Goal: Task Accomplishment & Management: Manage account settings

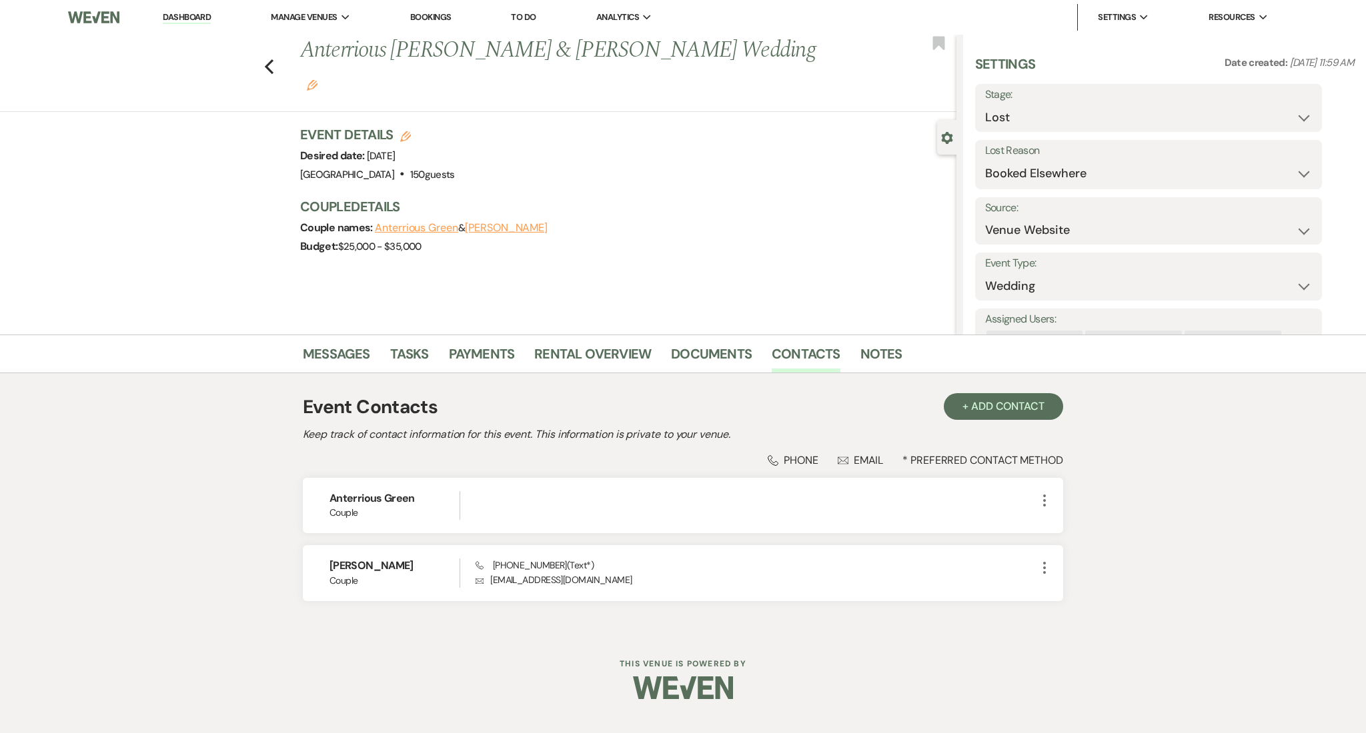
select select "8"
select select "6"
select select "5"
click at [190, 15] on link "Dashboard" at bounding box center [187, 17] width 48 height 13
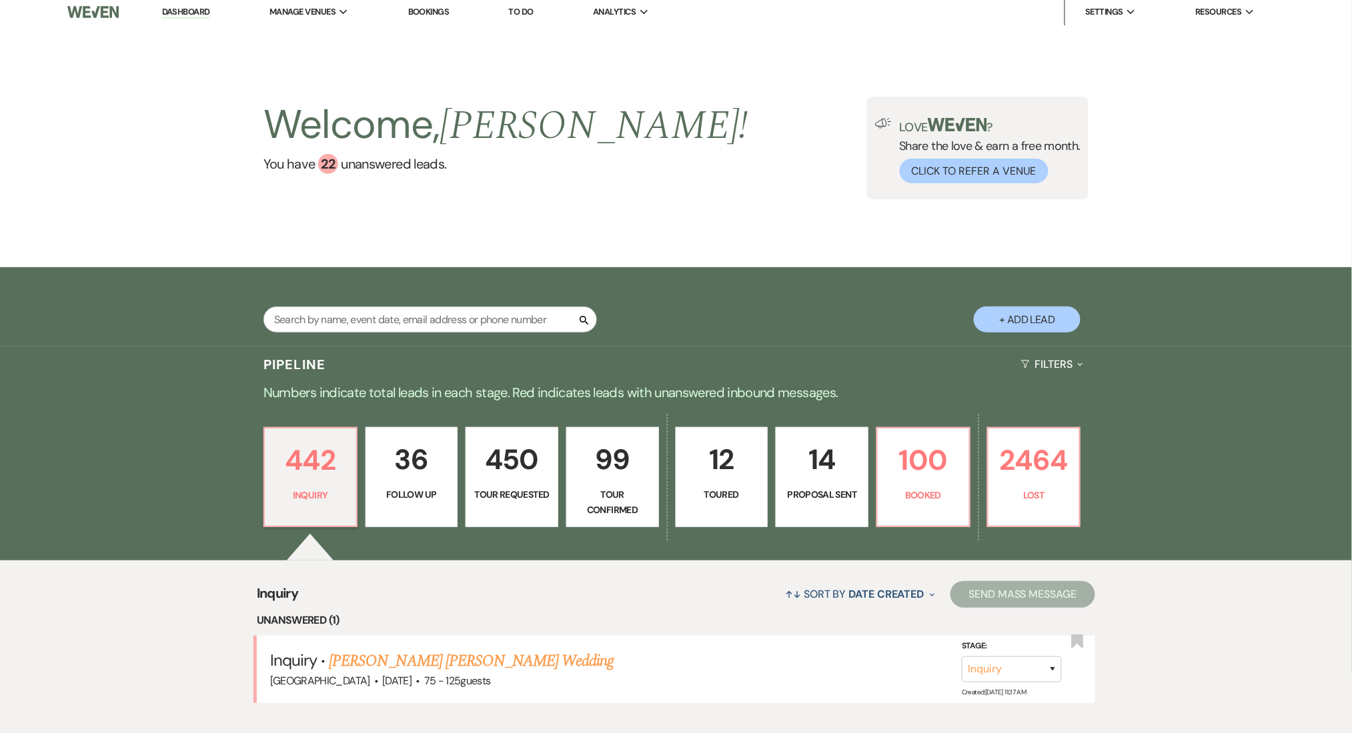
scroll to position [267, 0]
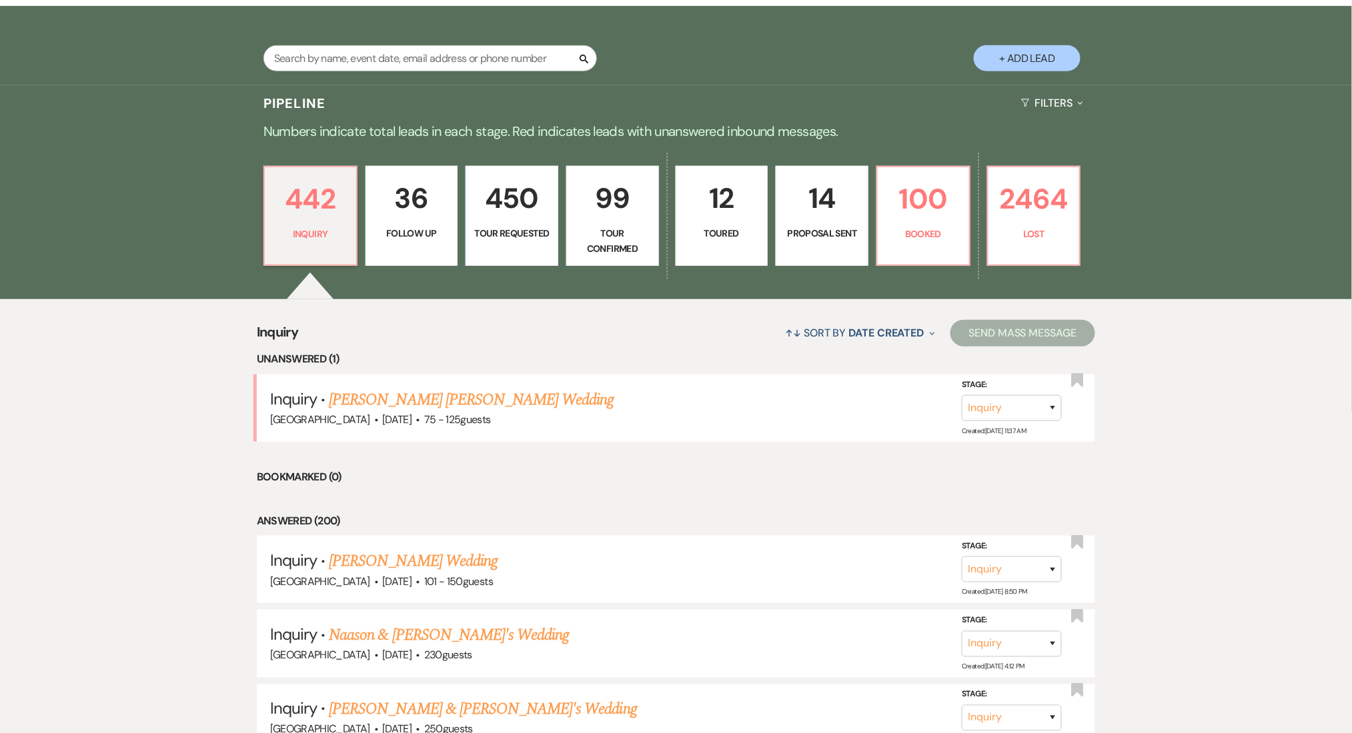
click at [439, 185] on p "36" at bounding box center [411, 198] width 75 height 45
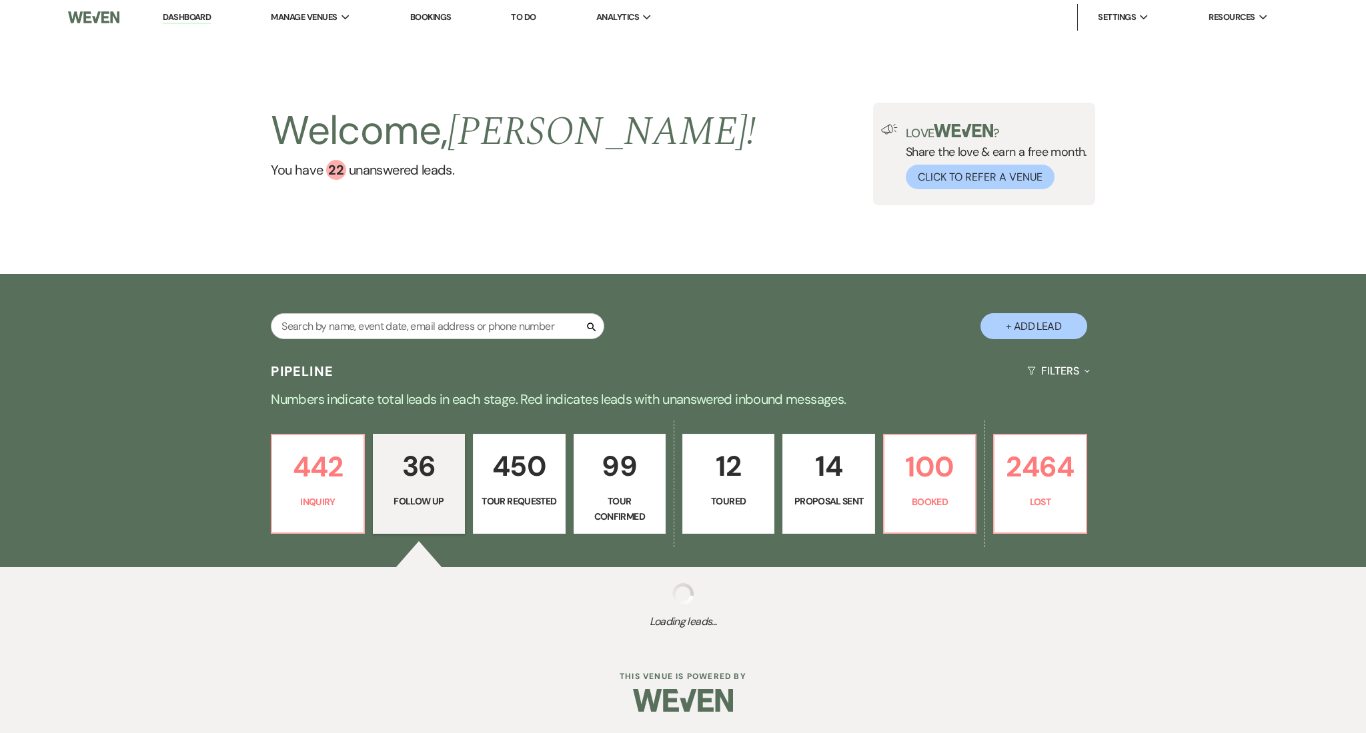
select select "9"
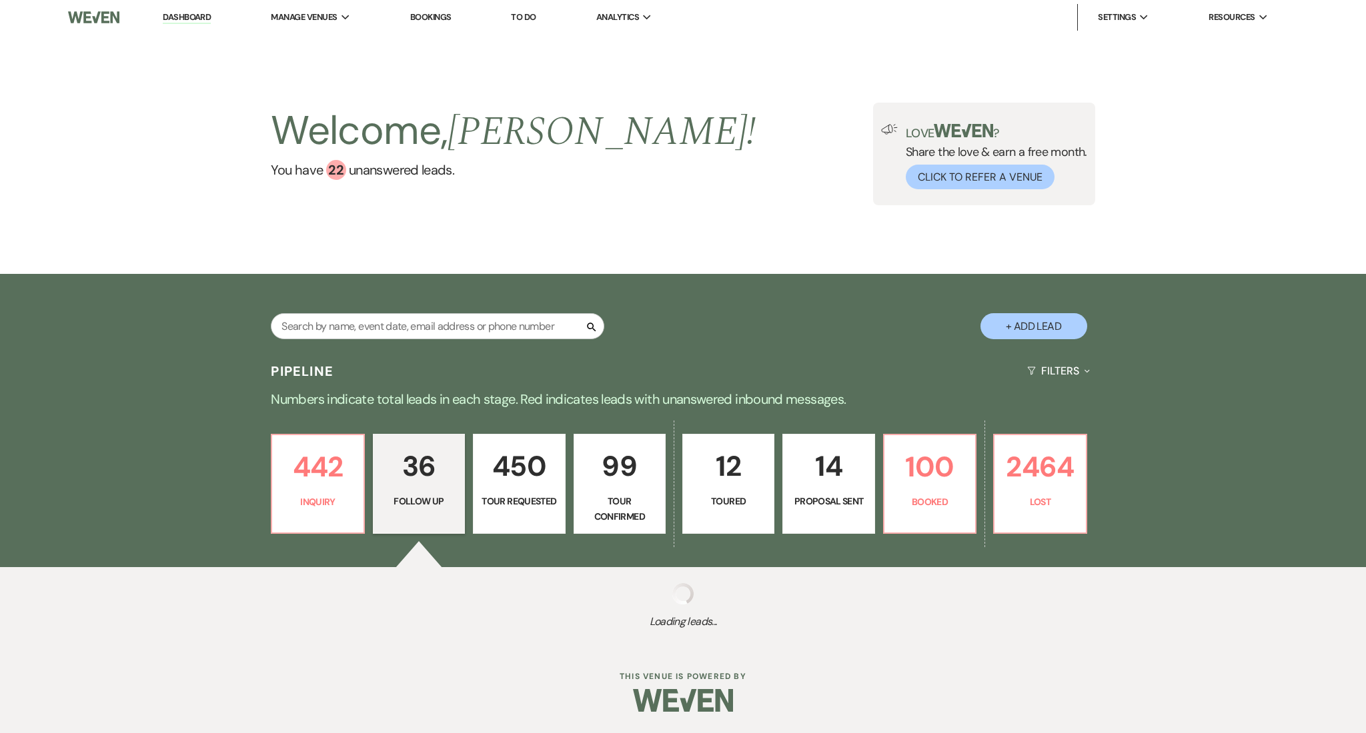
select select "9"
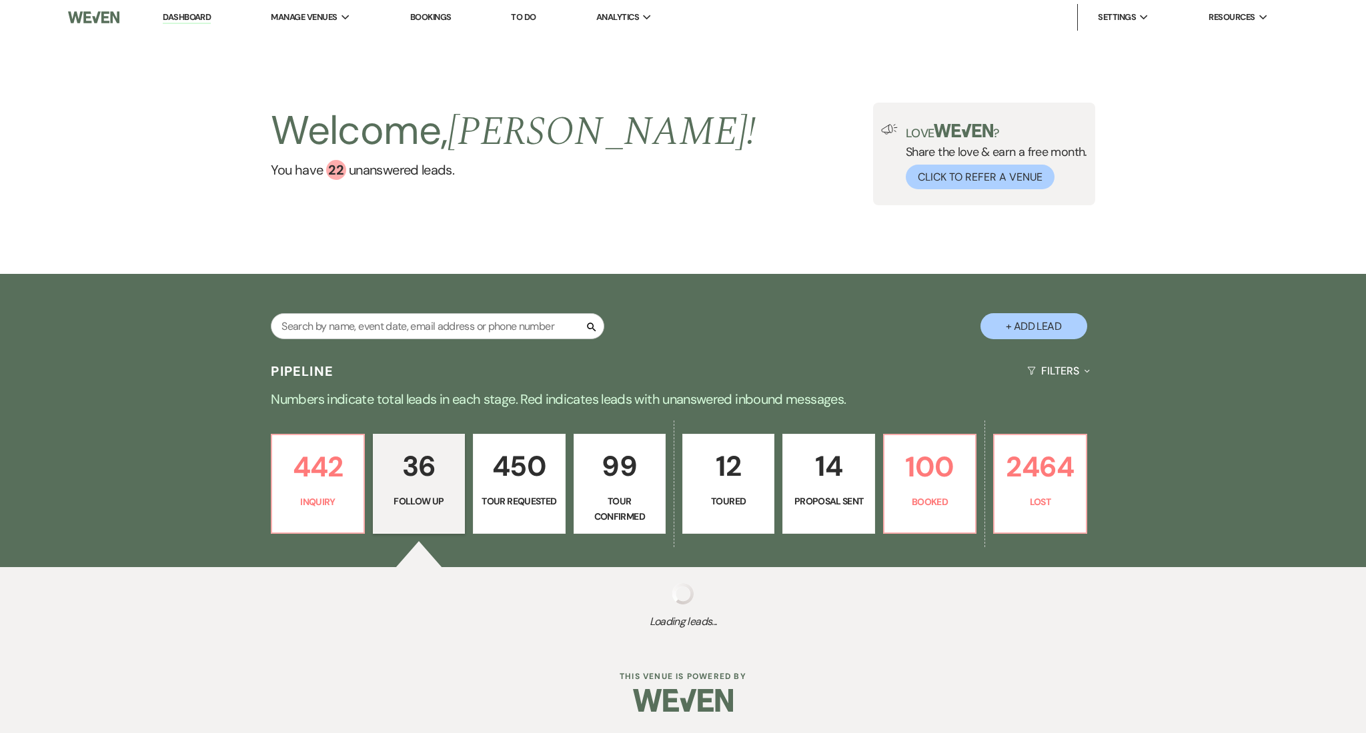
select select "9"
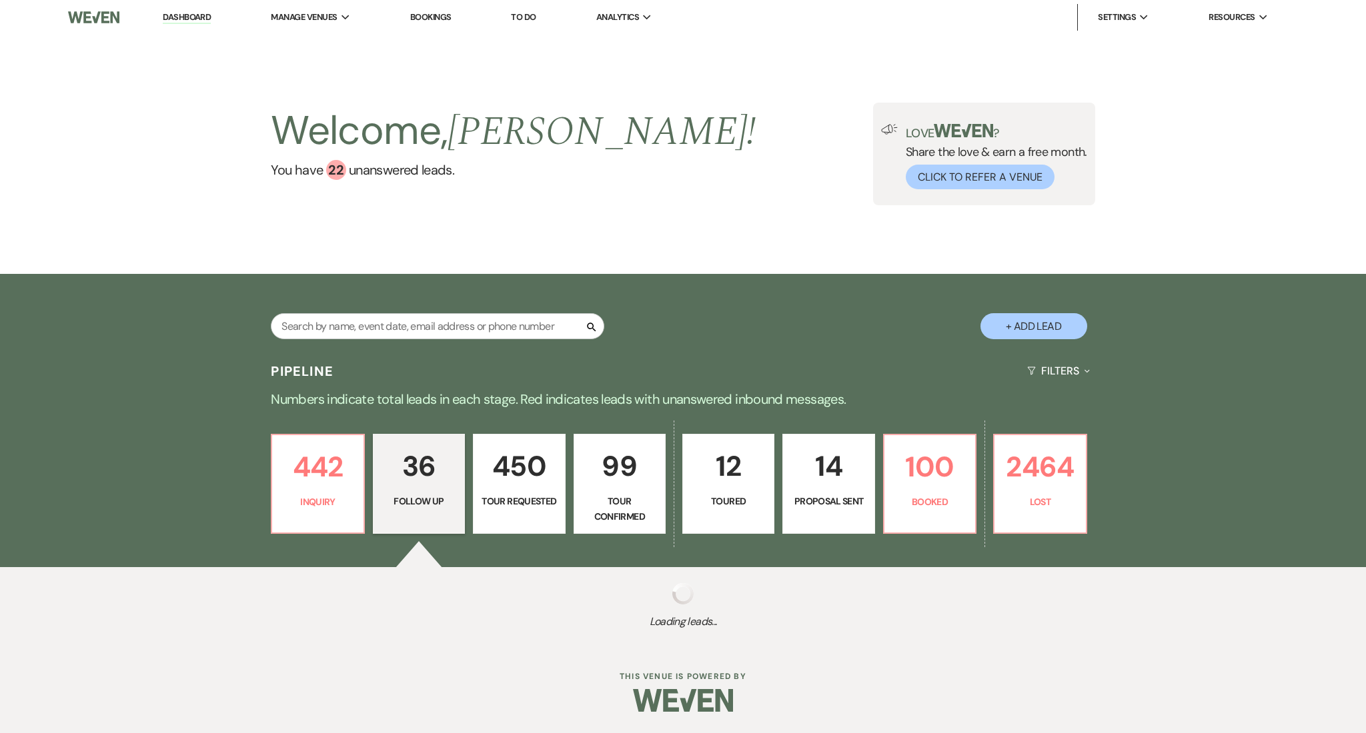
select select "9"
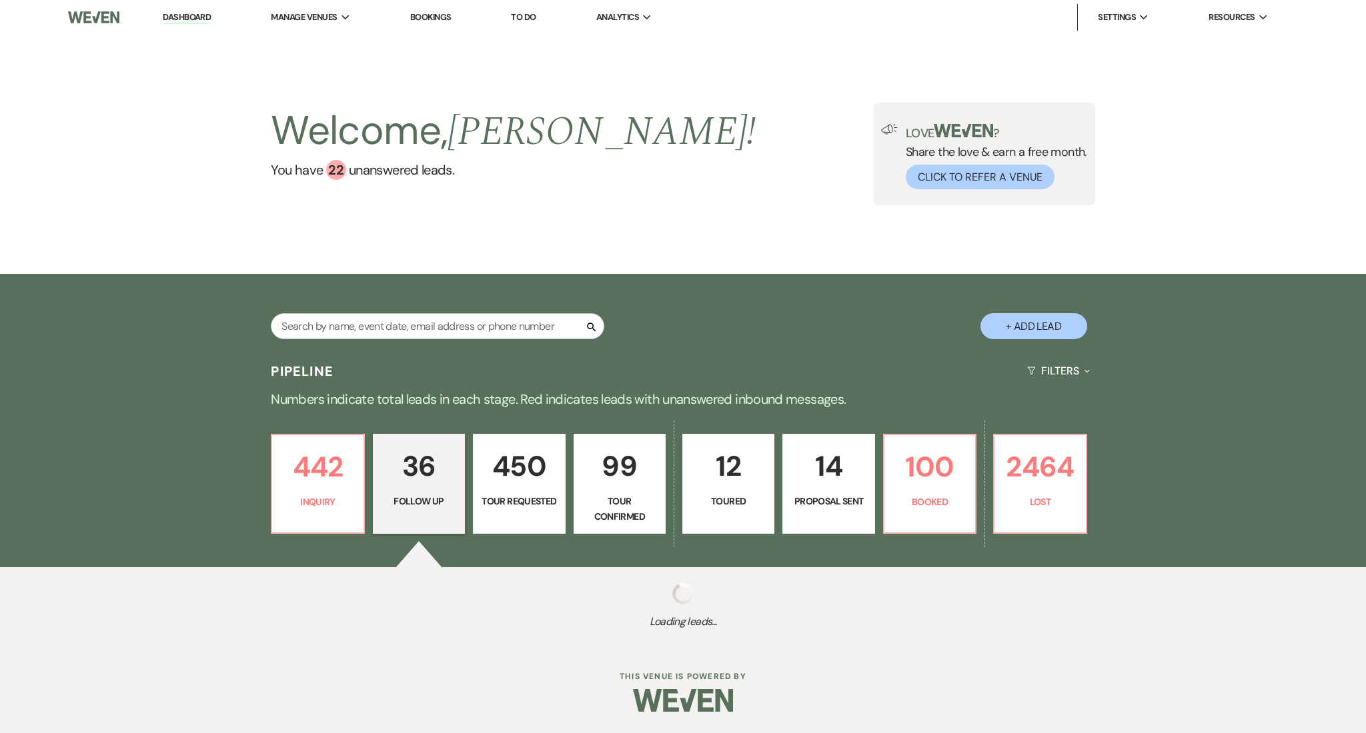
select select "9"
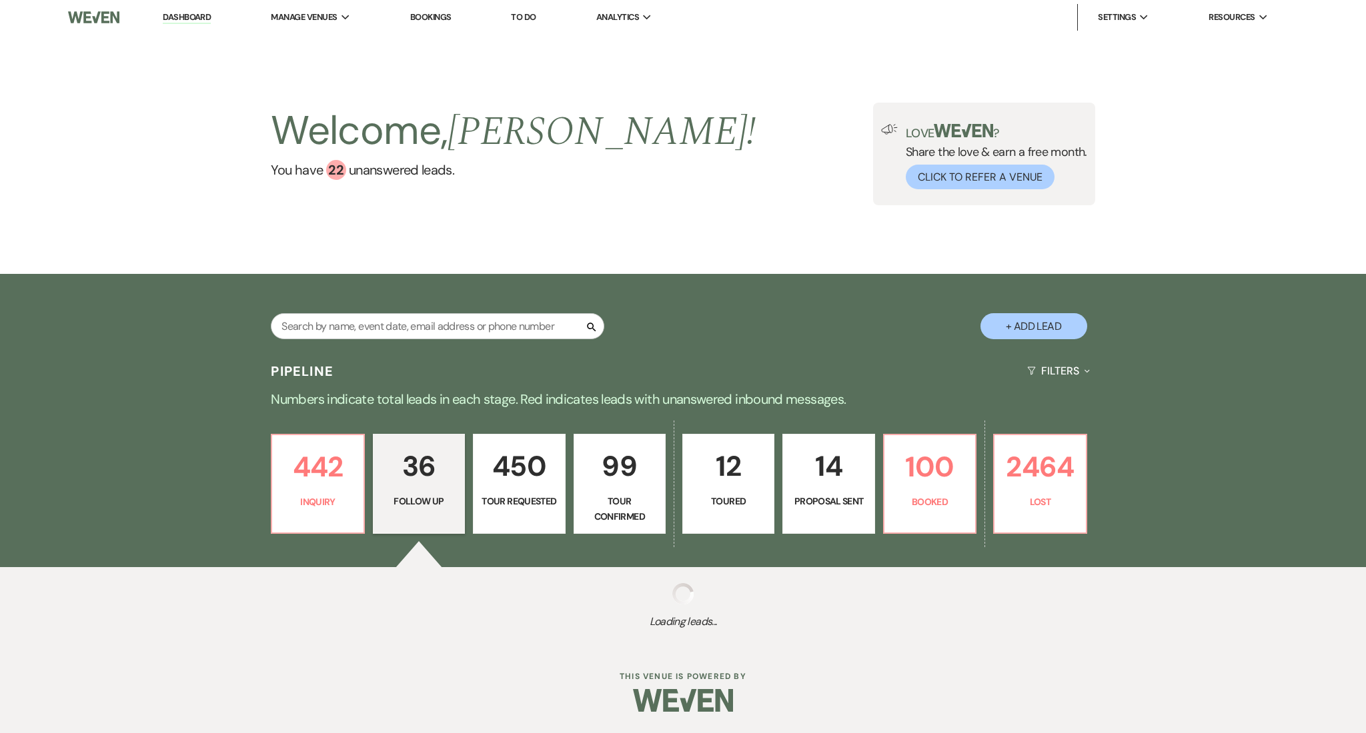
select select "9"
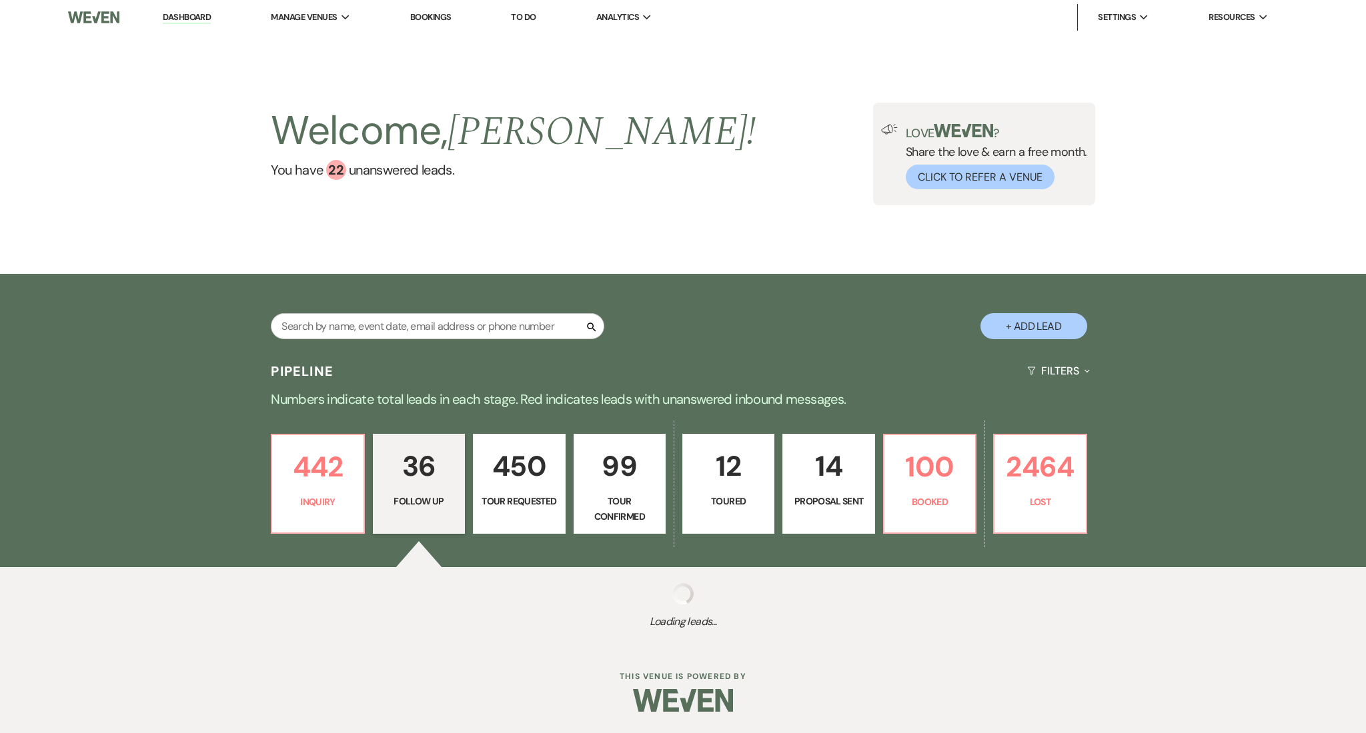
select select "9"
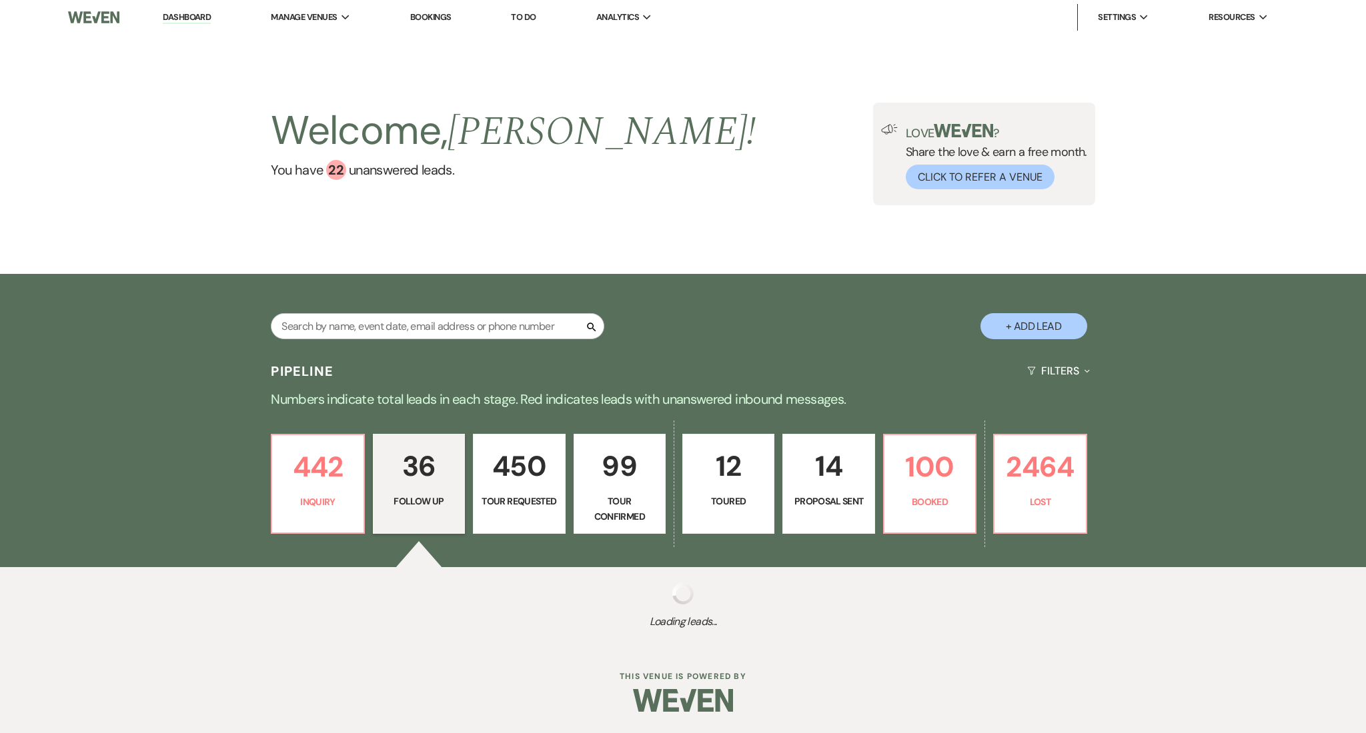
select select "9"
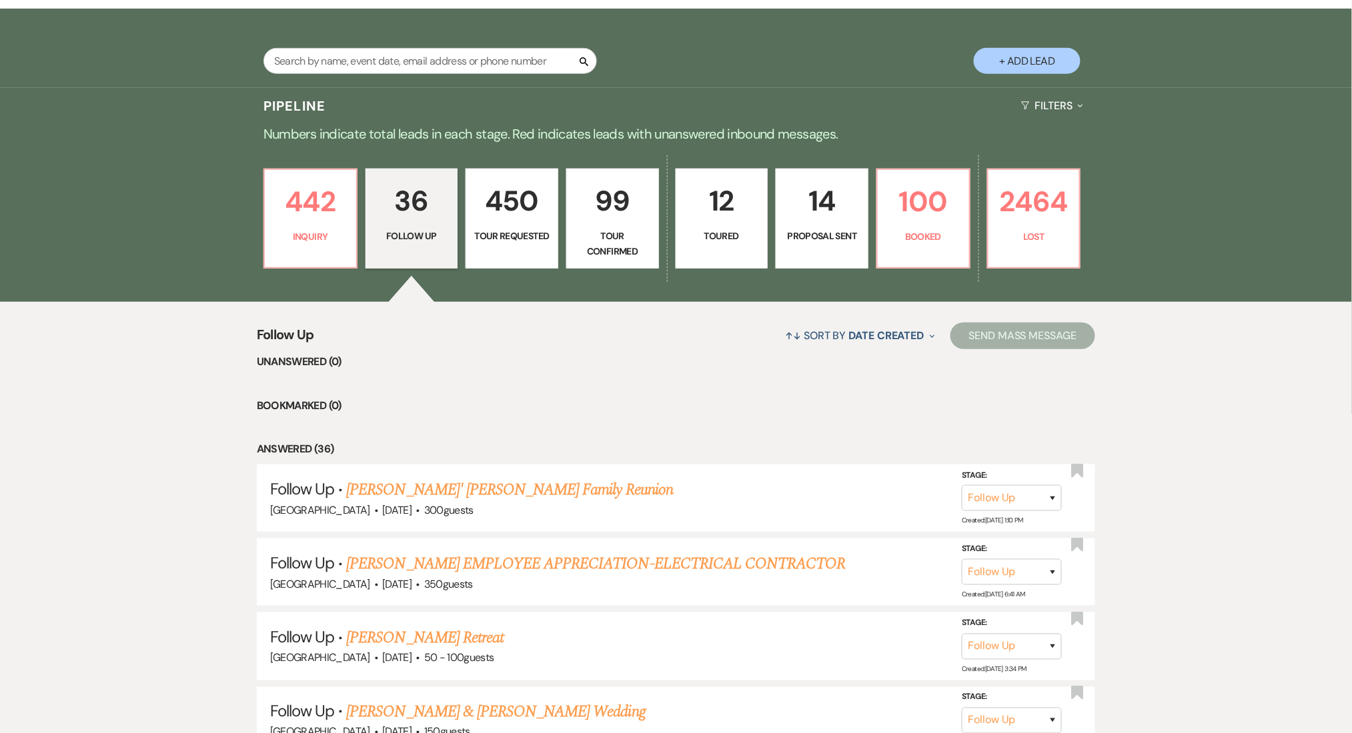
scroll to position [267, 0]
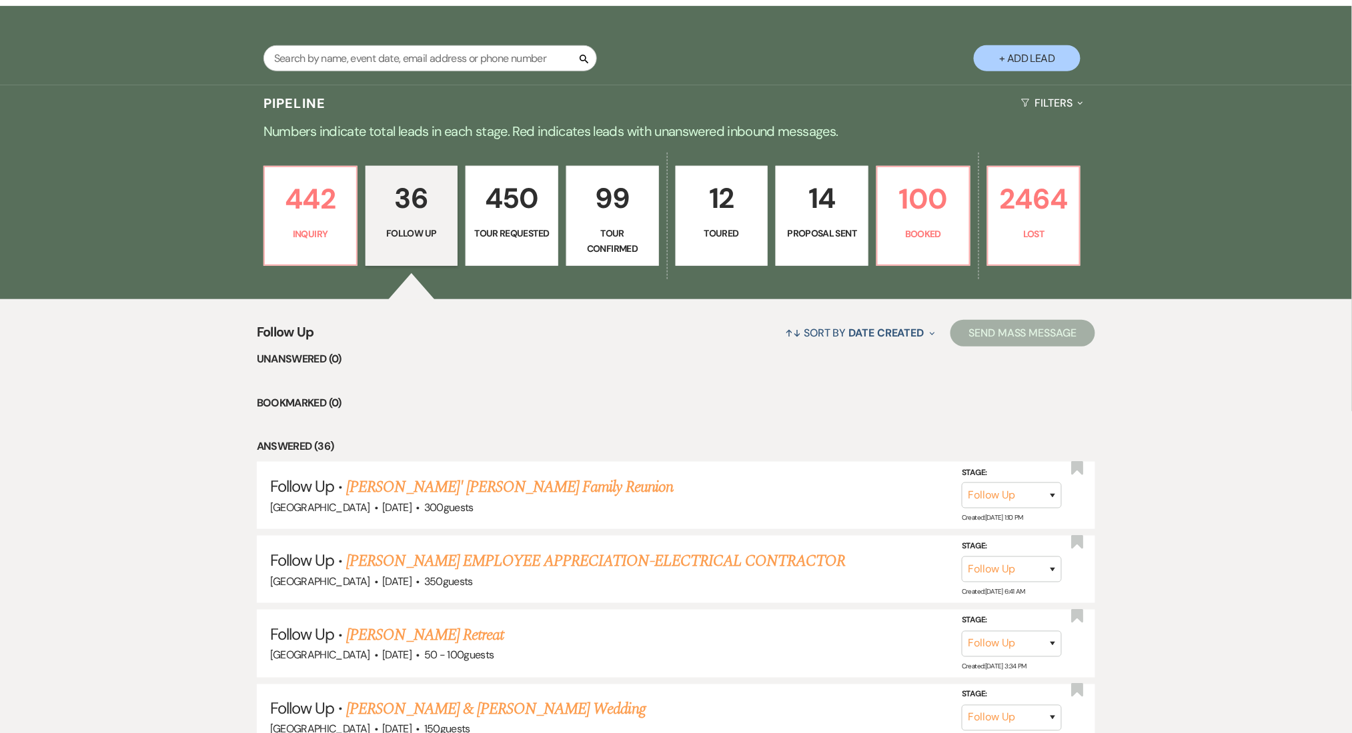
click at [497, 229] on p "Tour Requested" at bounding box center [511, 233] width 75 height 15
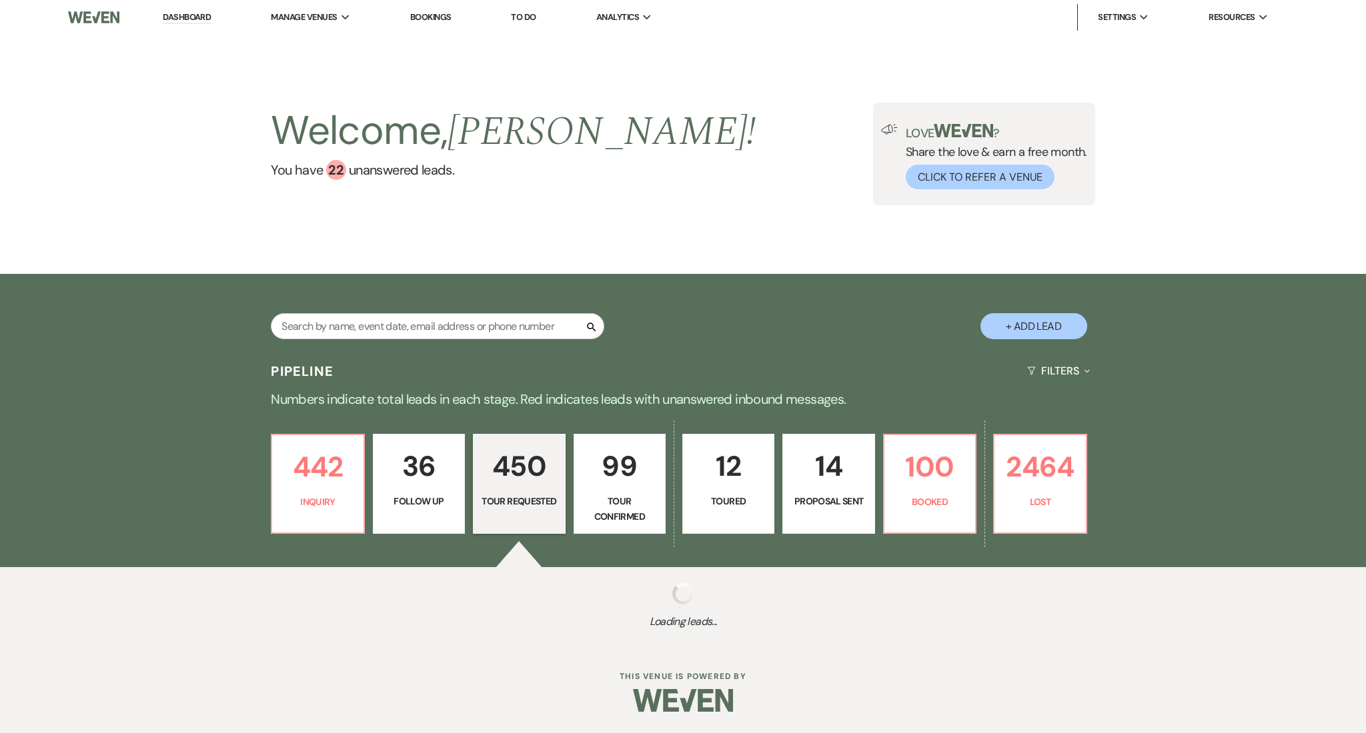
select select "2"
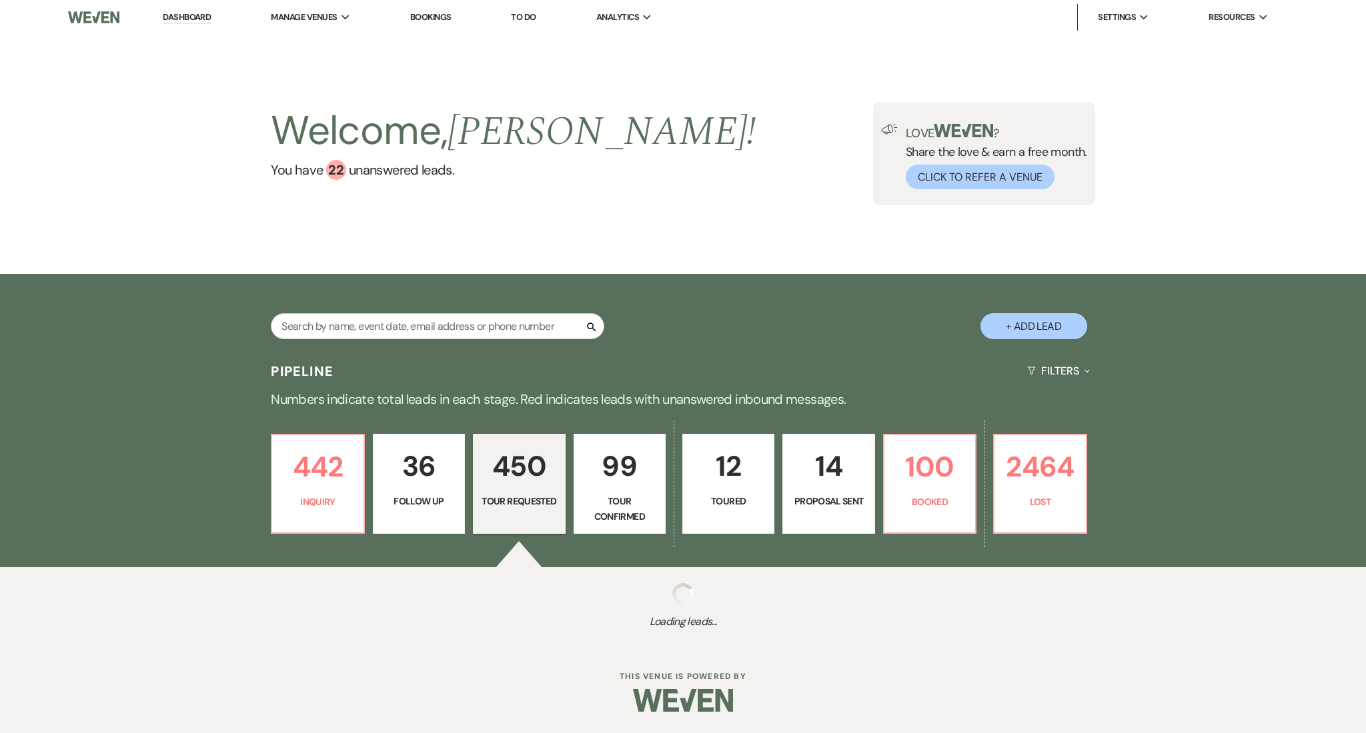
select select "2"
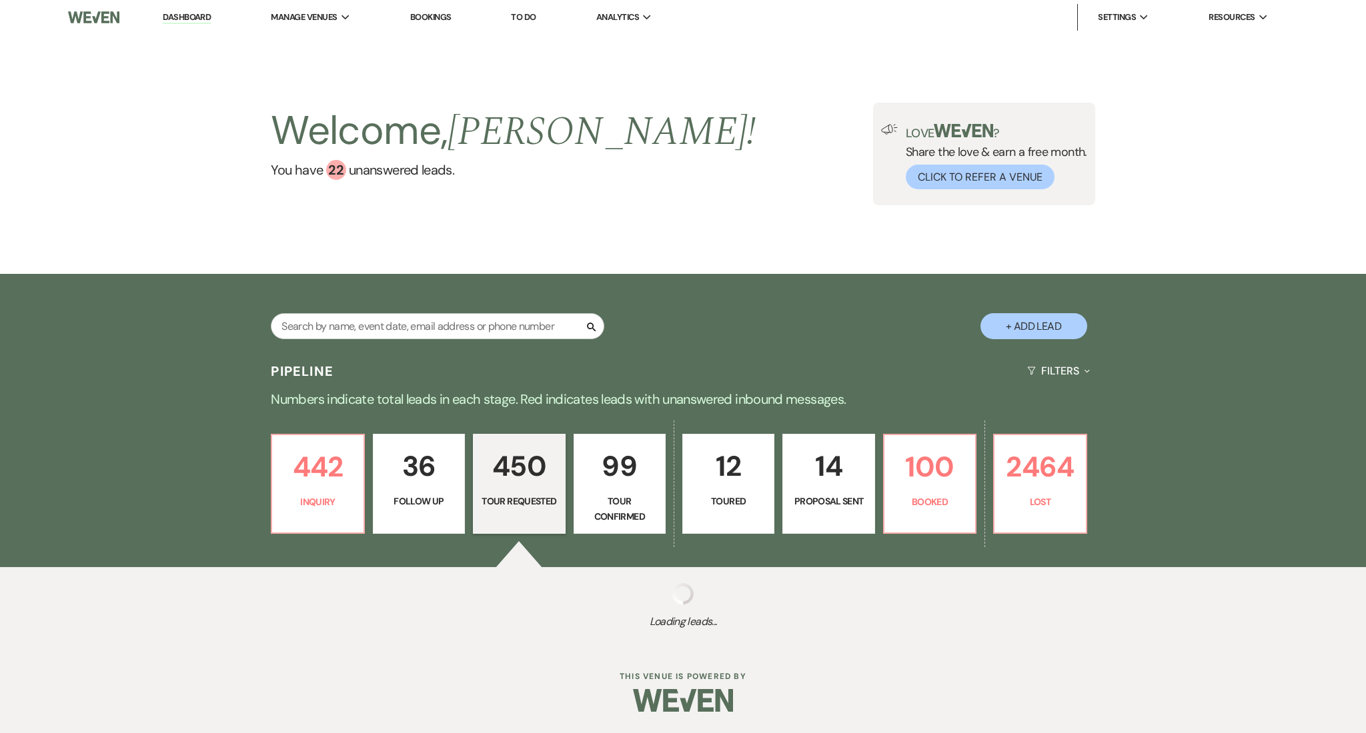
select select "2"
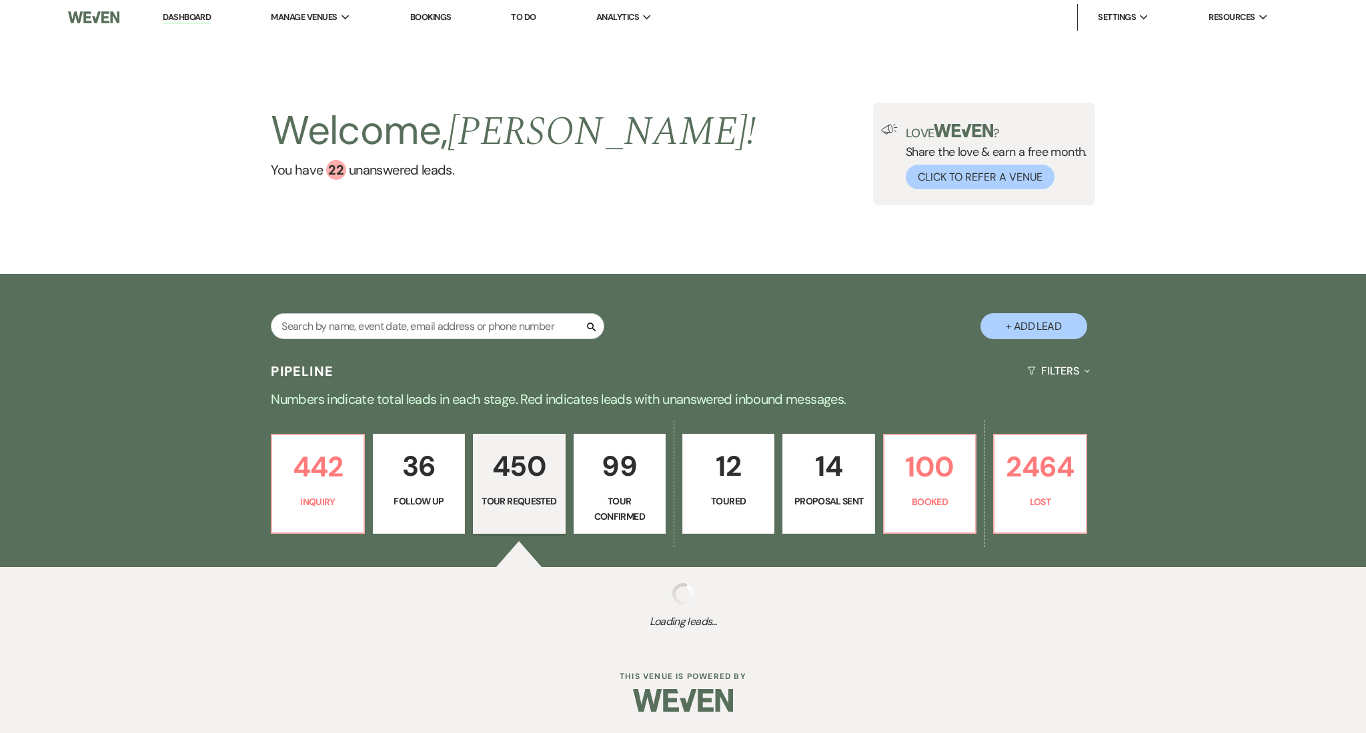
select select "2"
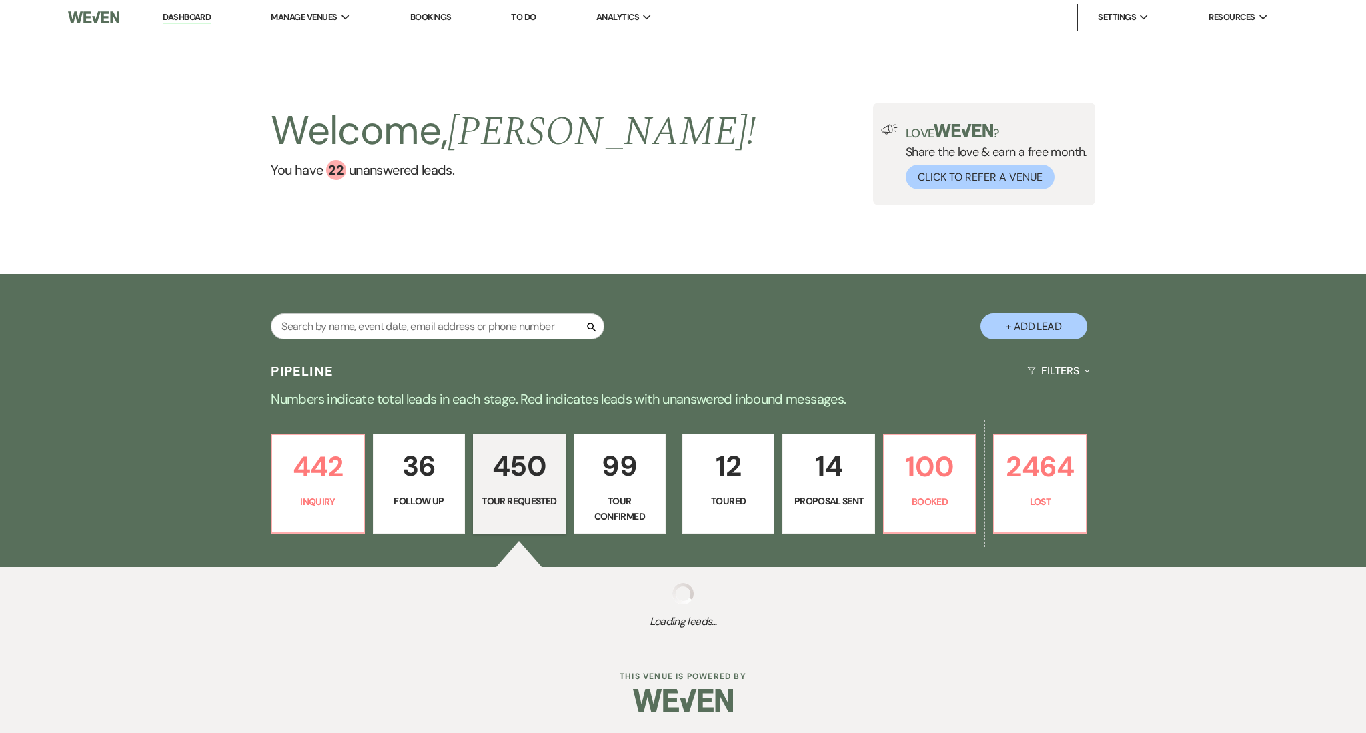
select select "2"
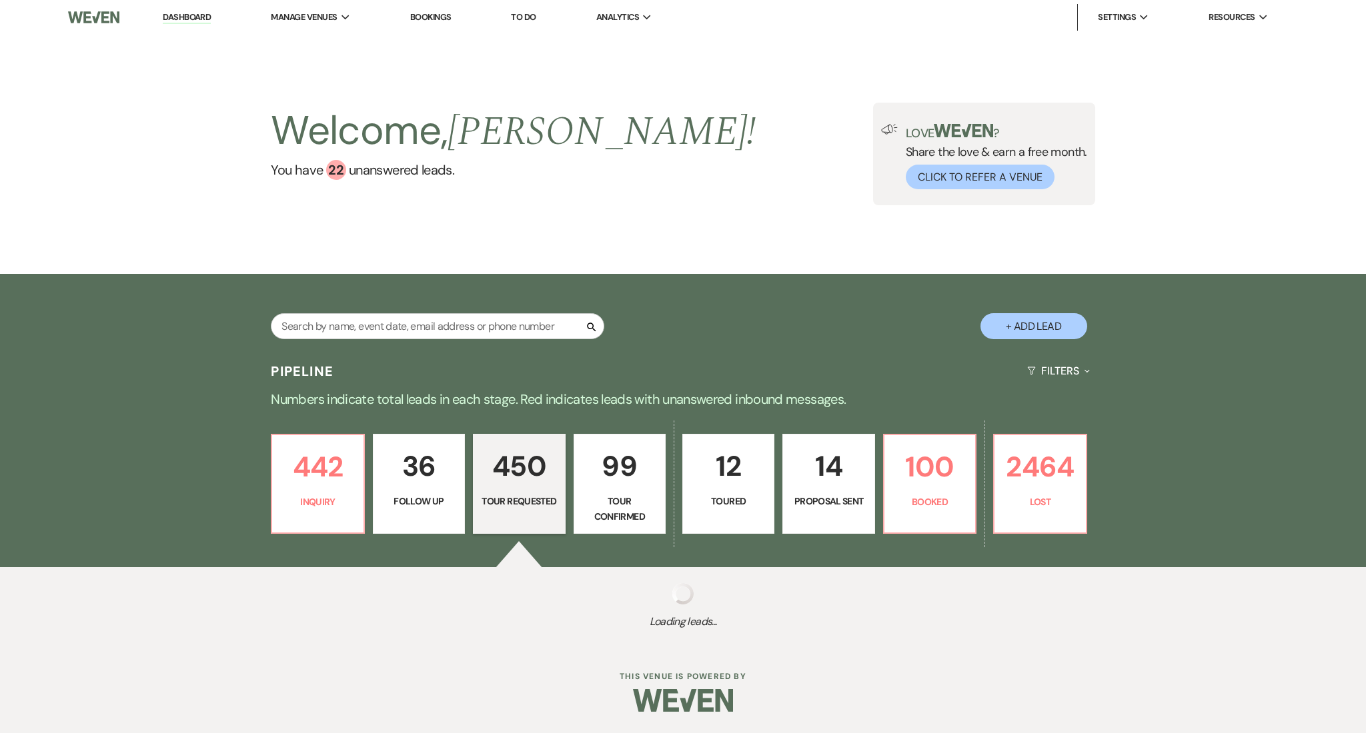
select select "2"
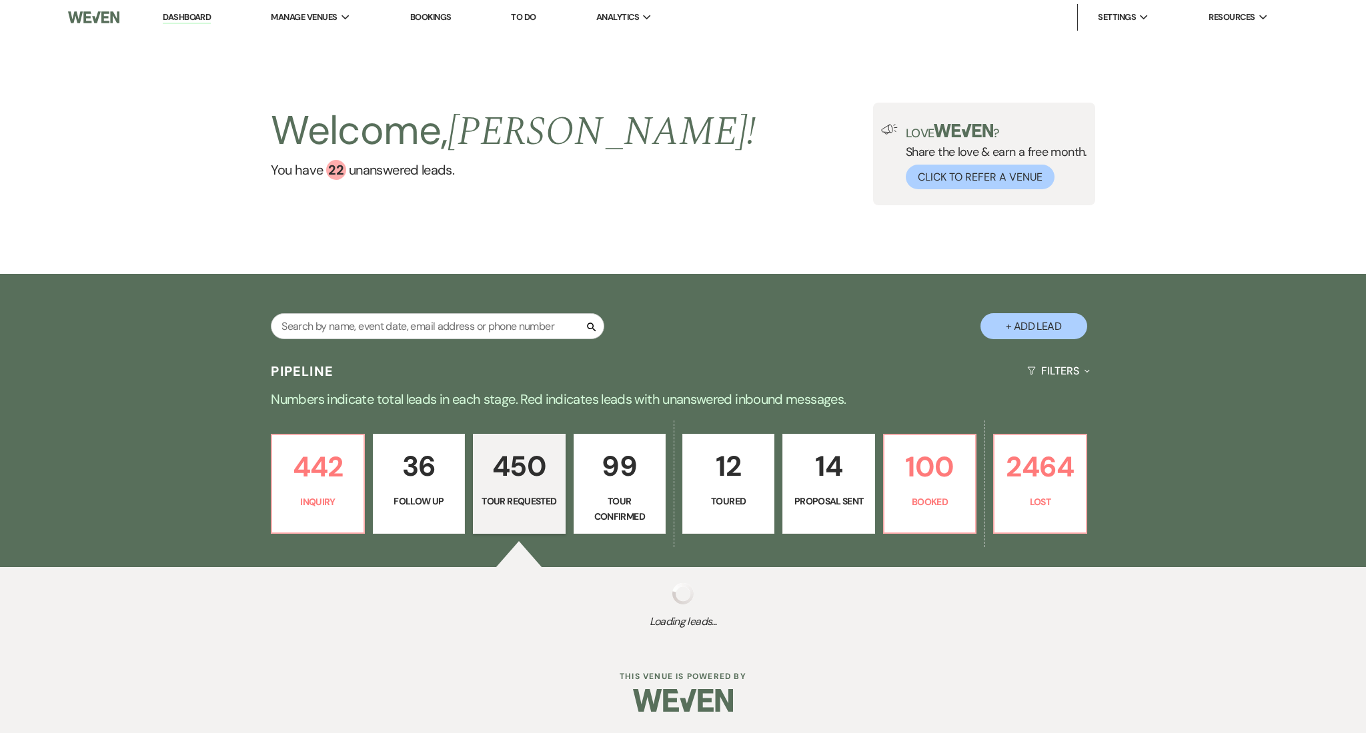
select select "2"
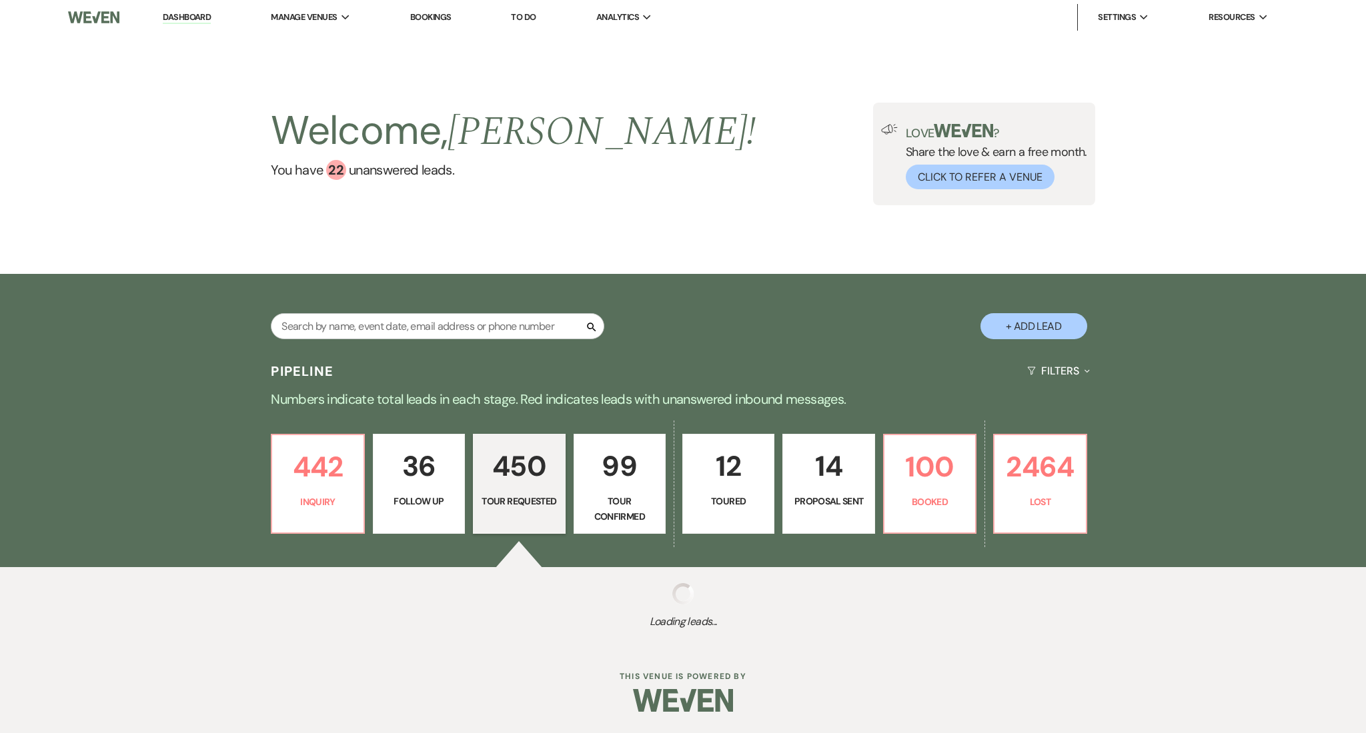
select select "2"
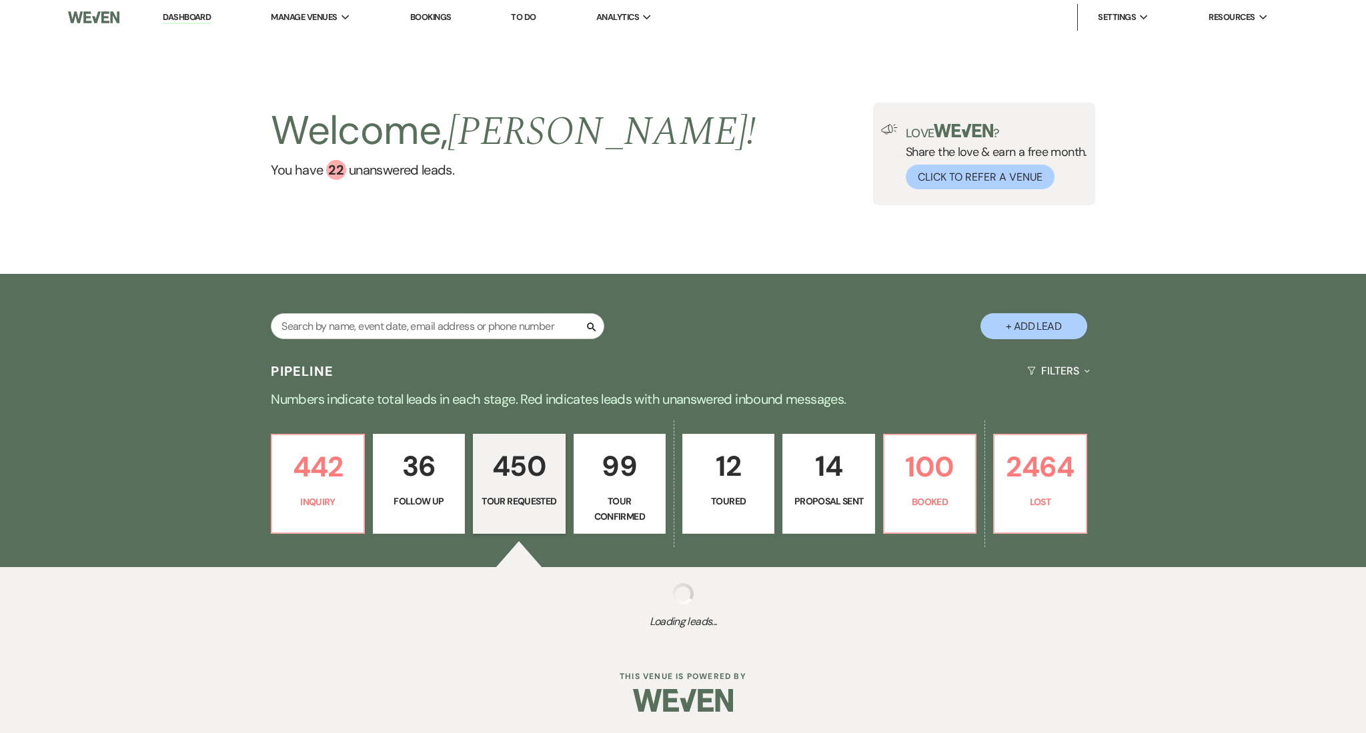
select select "2"
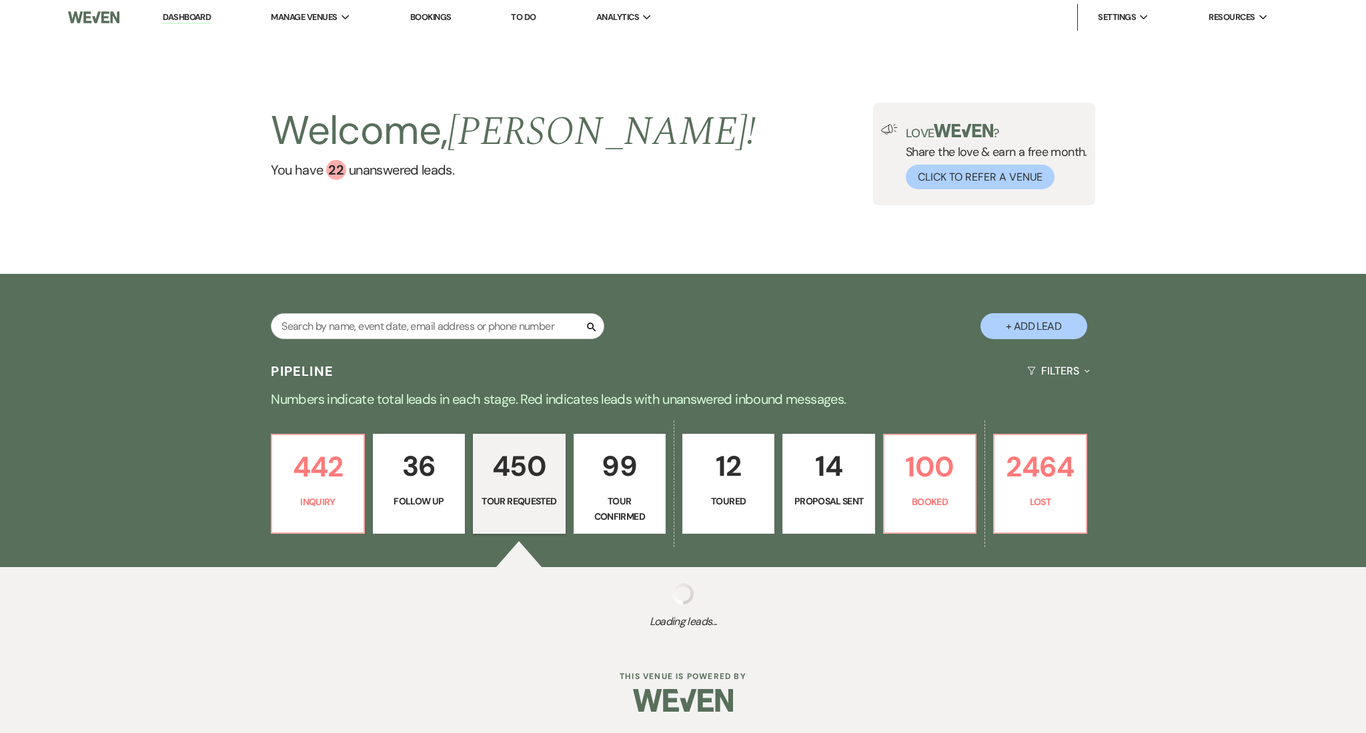
select select "2"
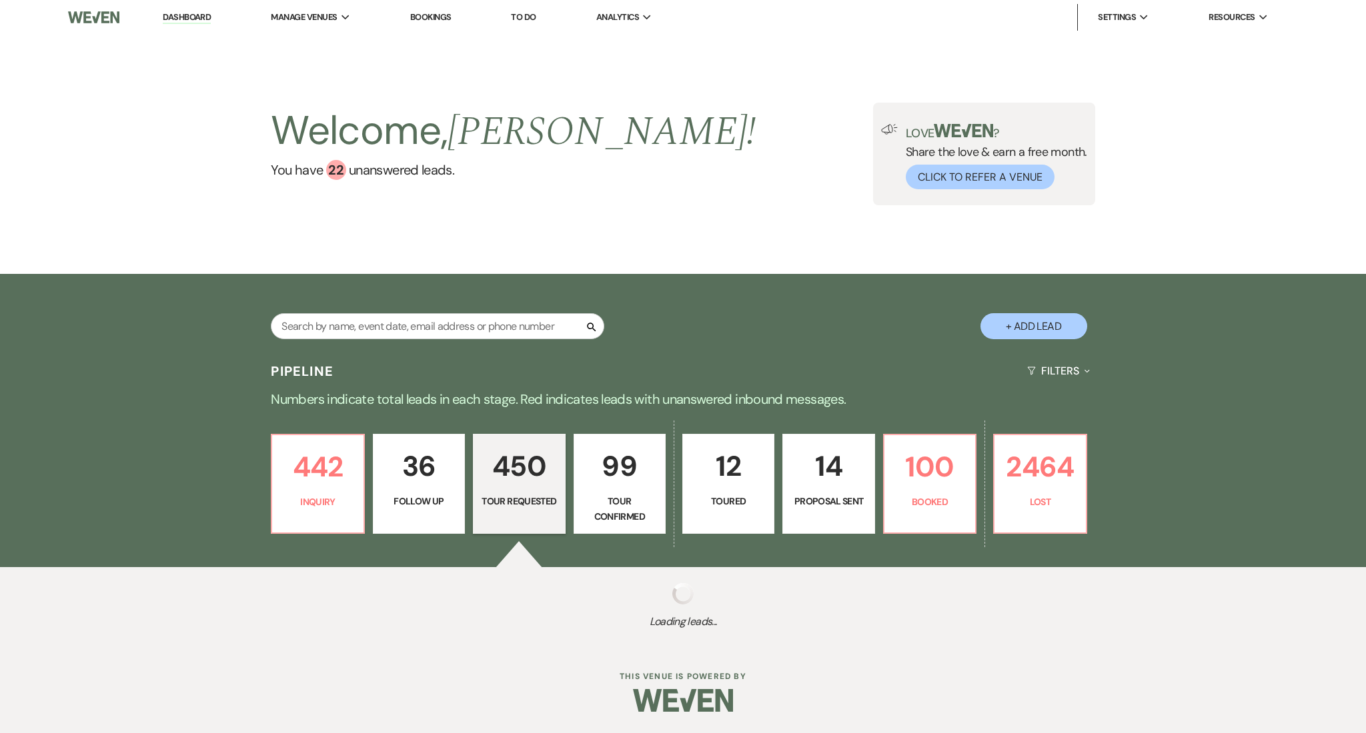
select select "2"
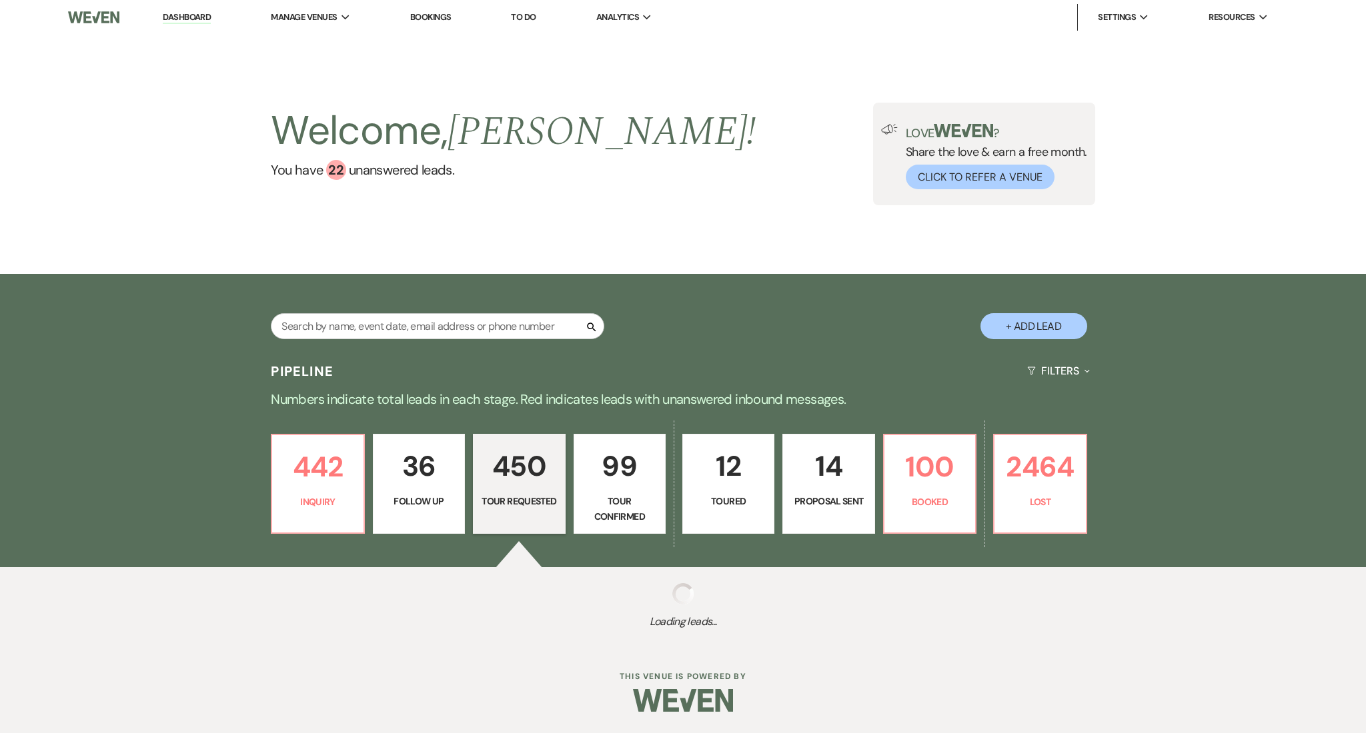
select select "2"
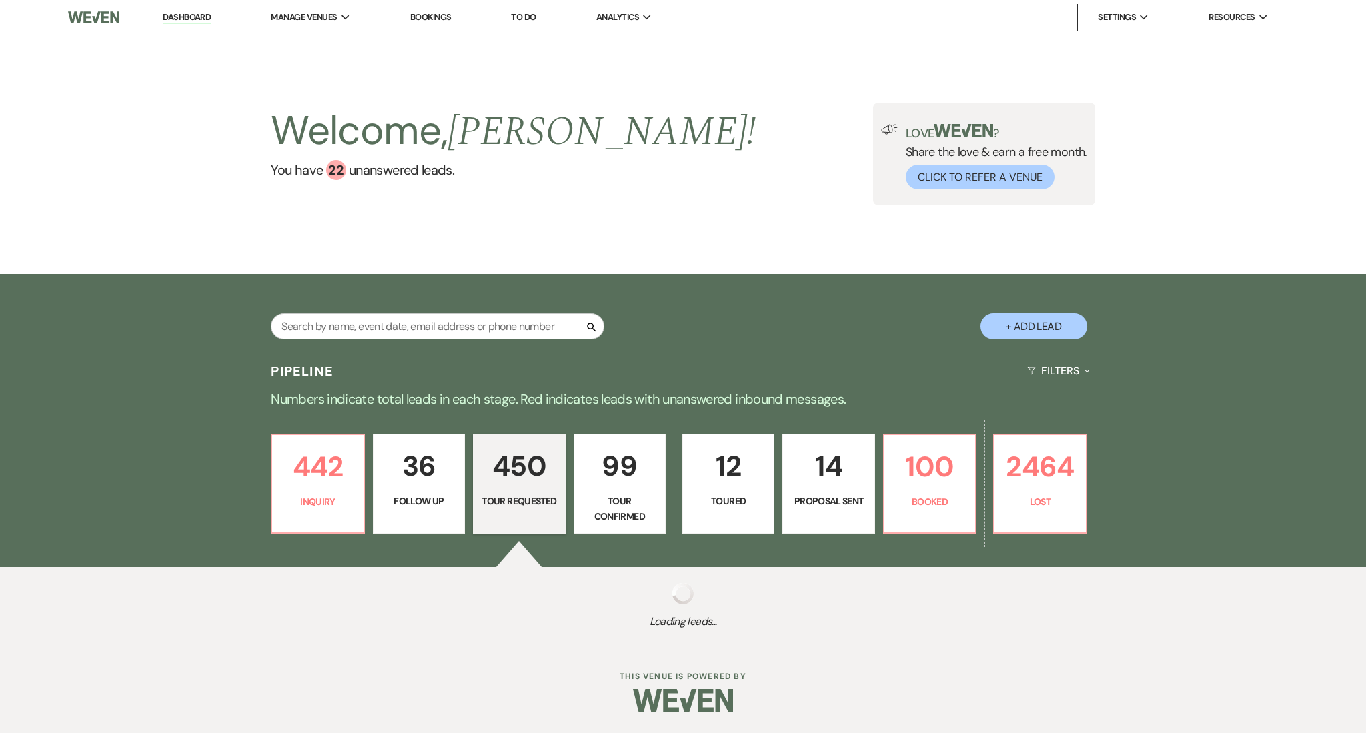
select select "2"
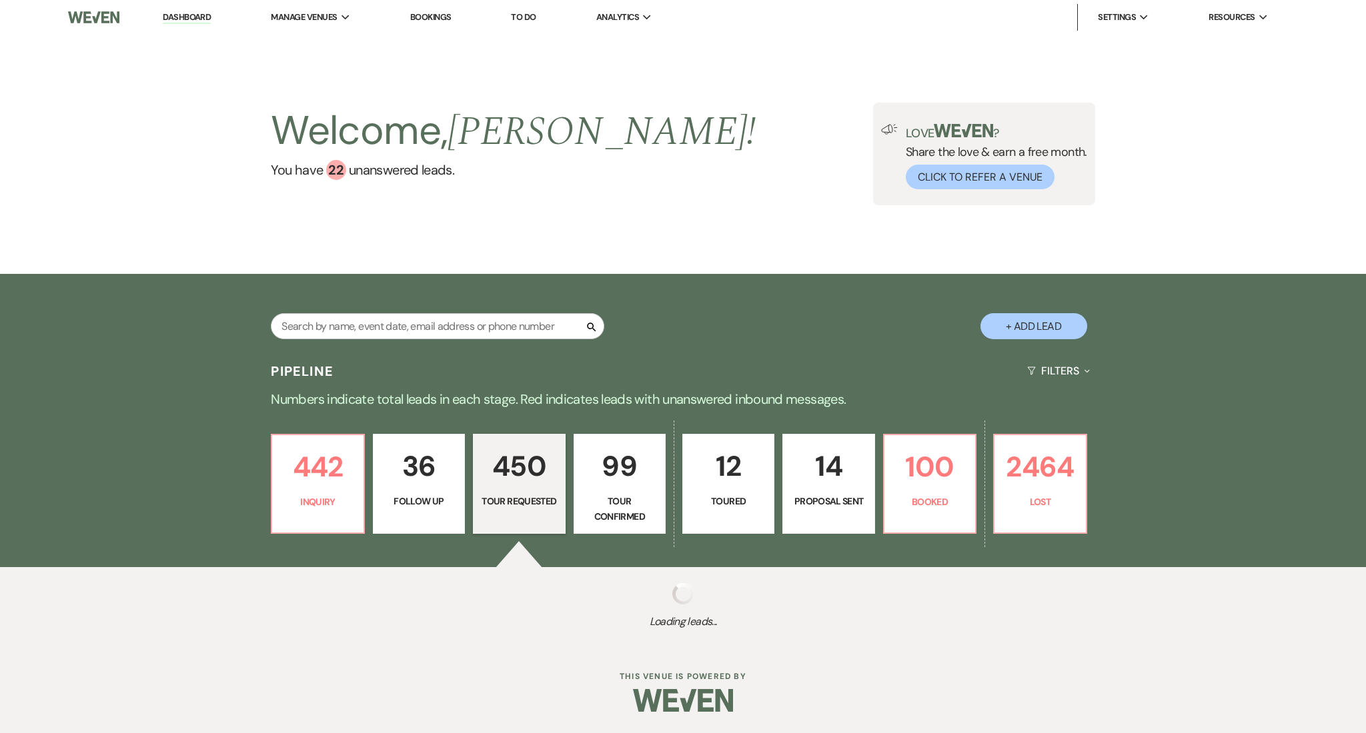
select select "2"
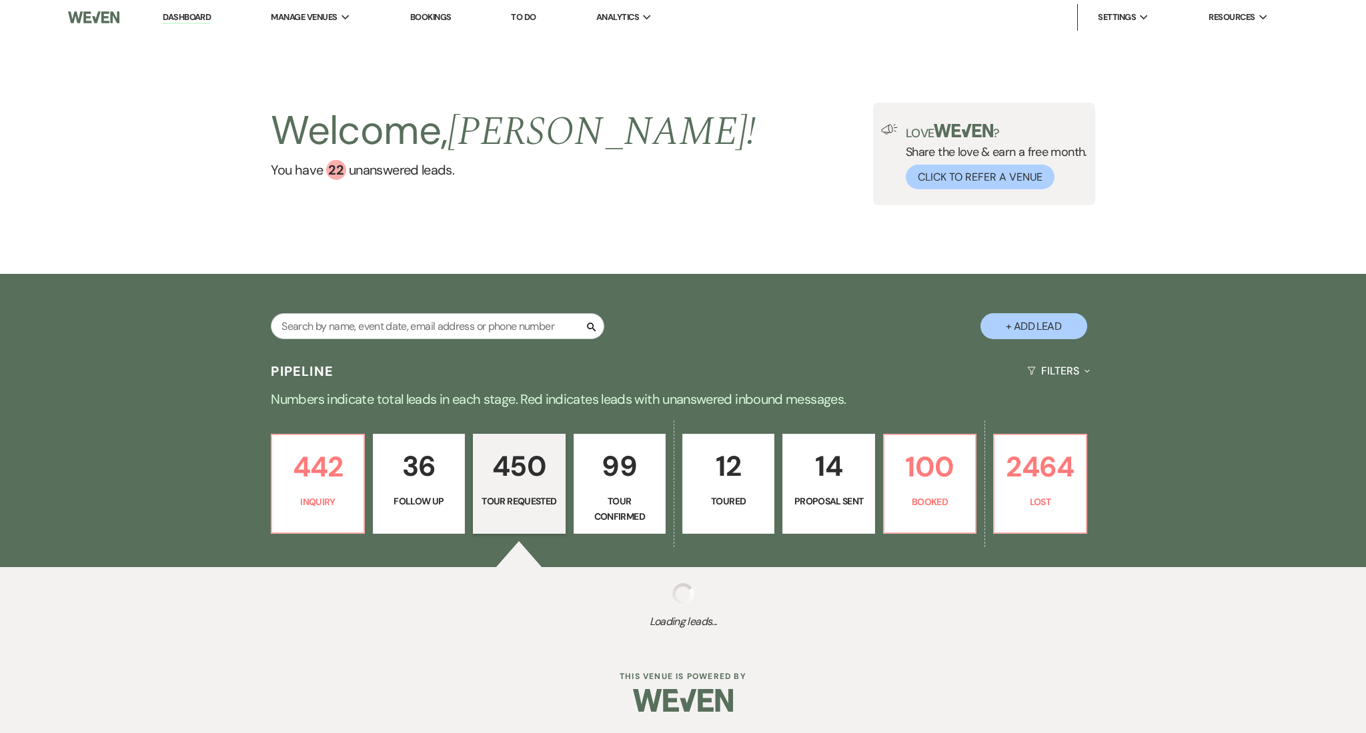
select select "2"
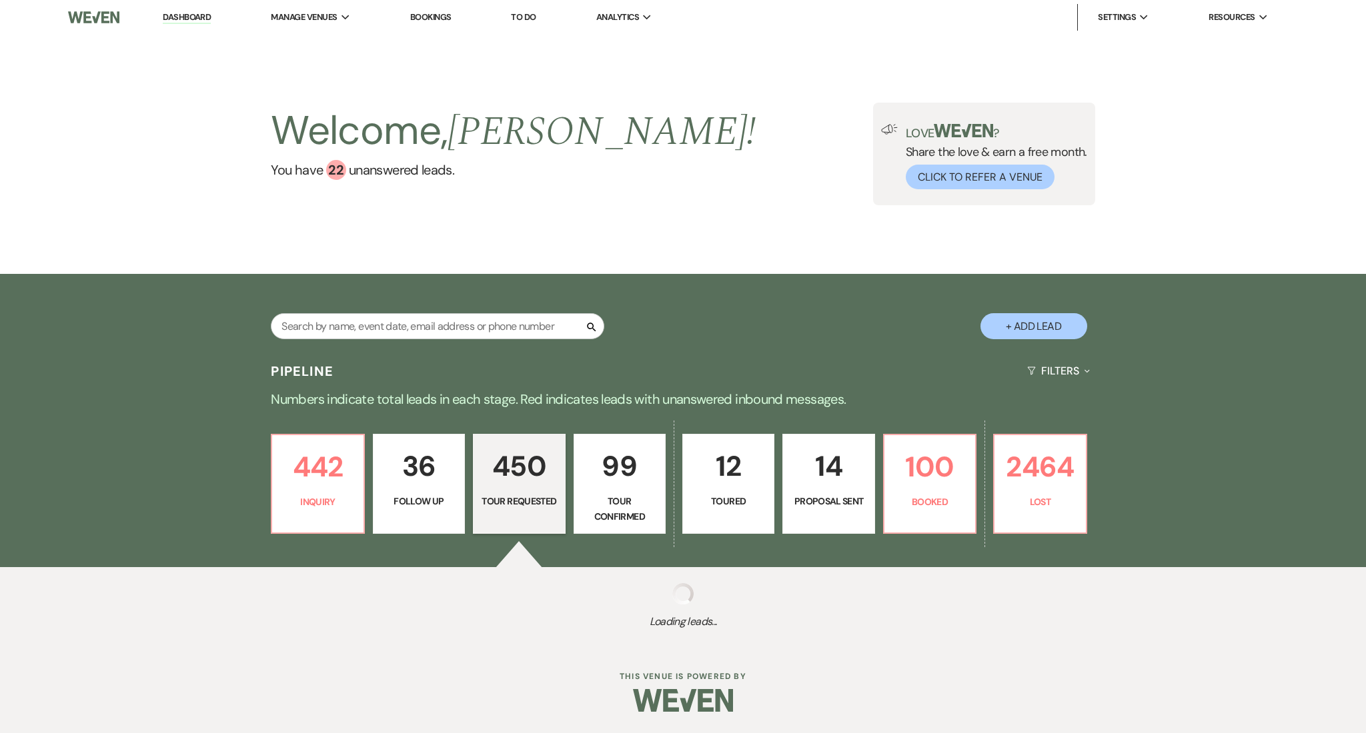
select select "2"
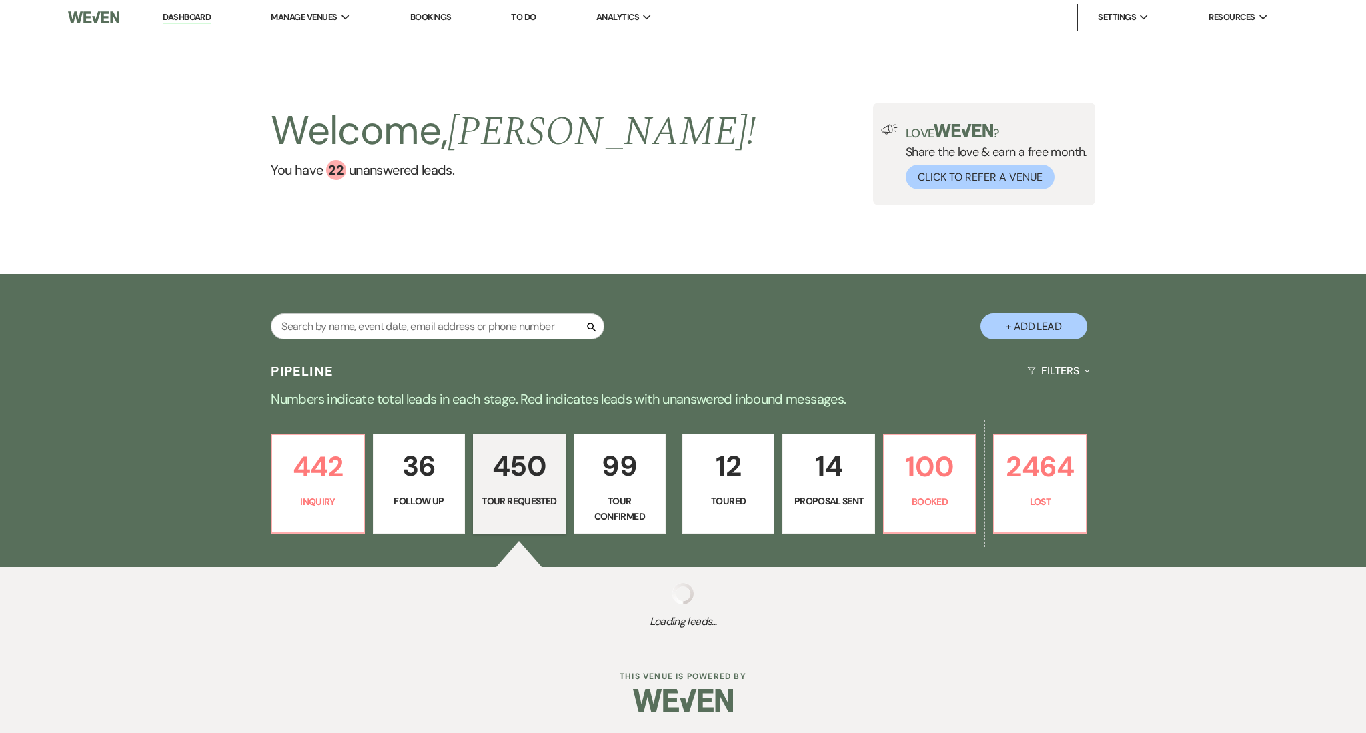
select select "2"
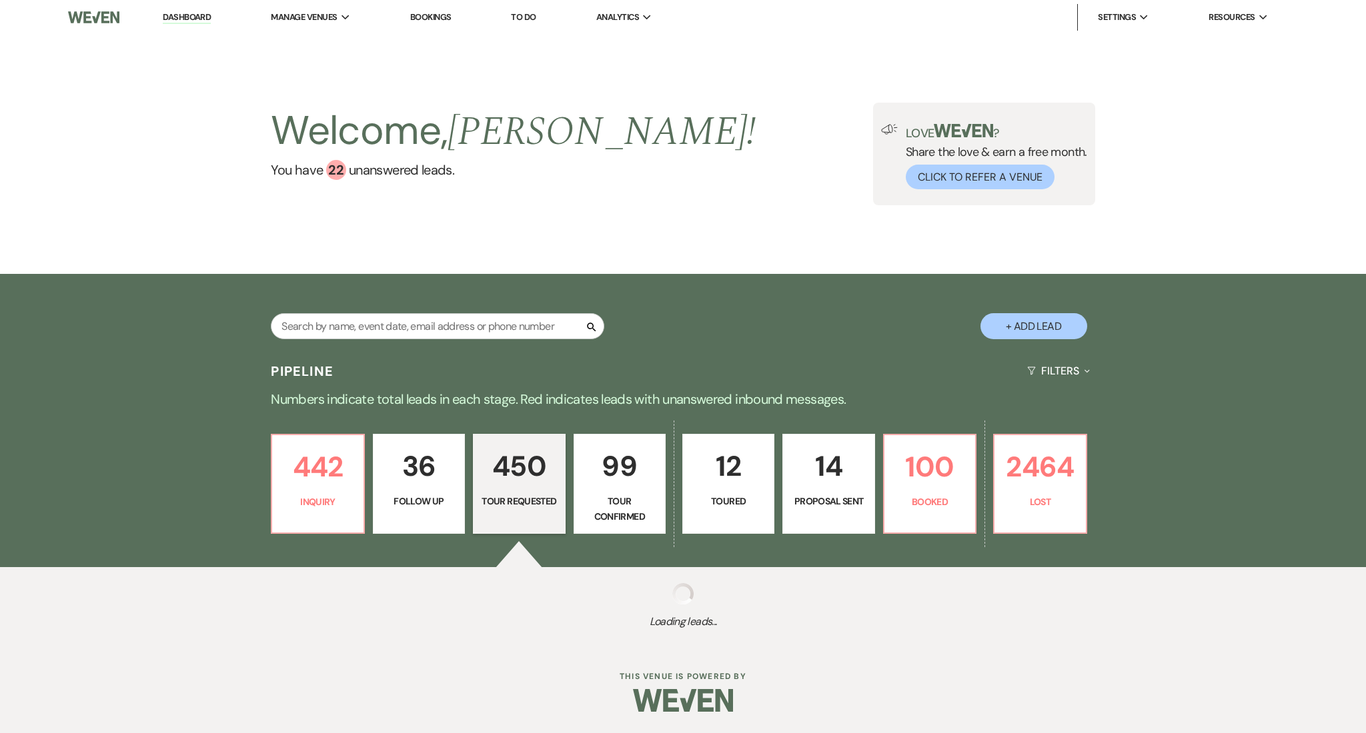
select select "2"
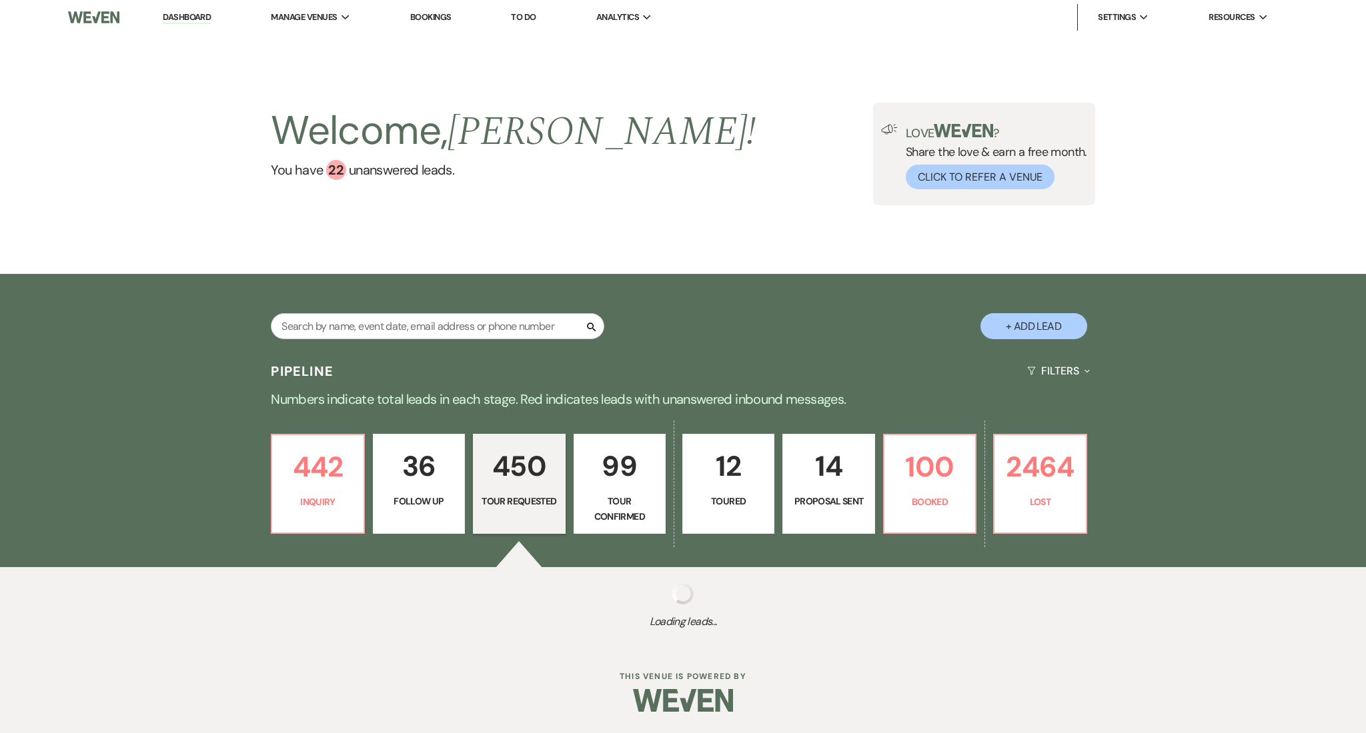
select select "2"
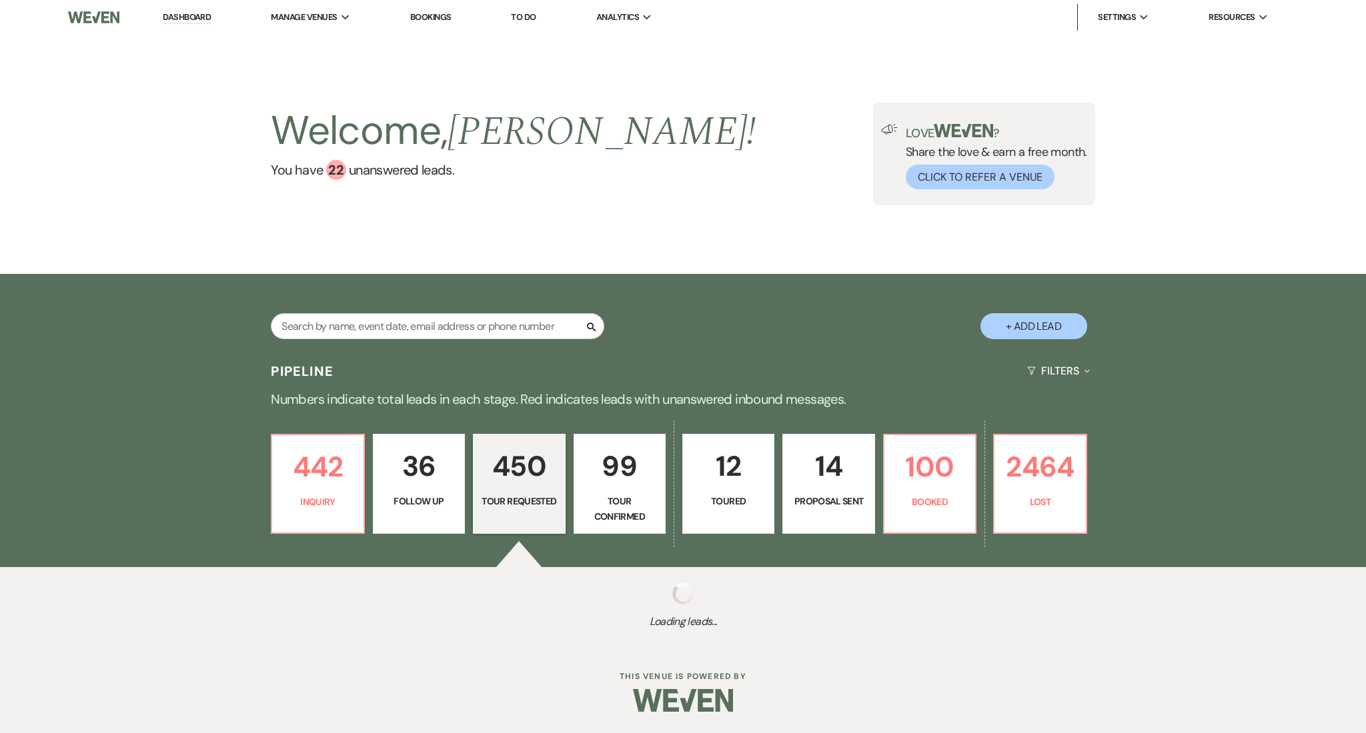
select select "2"
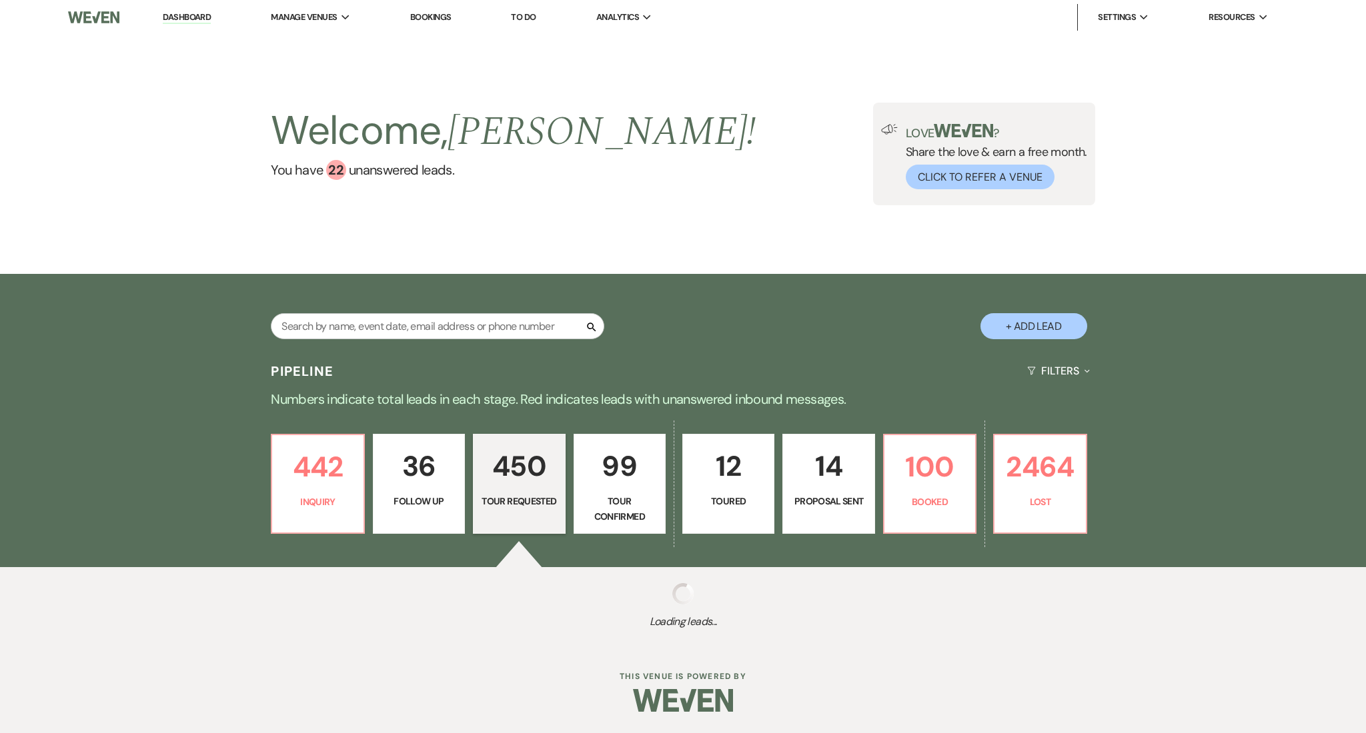
select select "2"
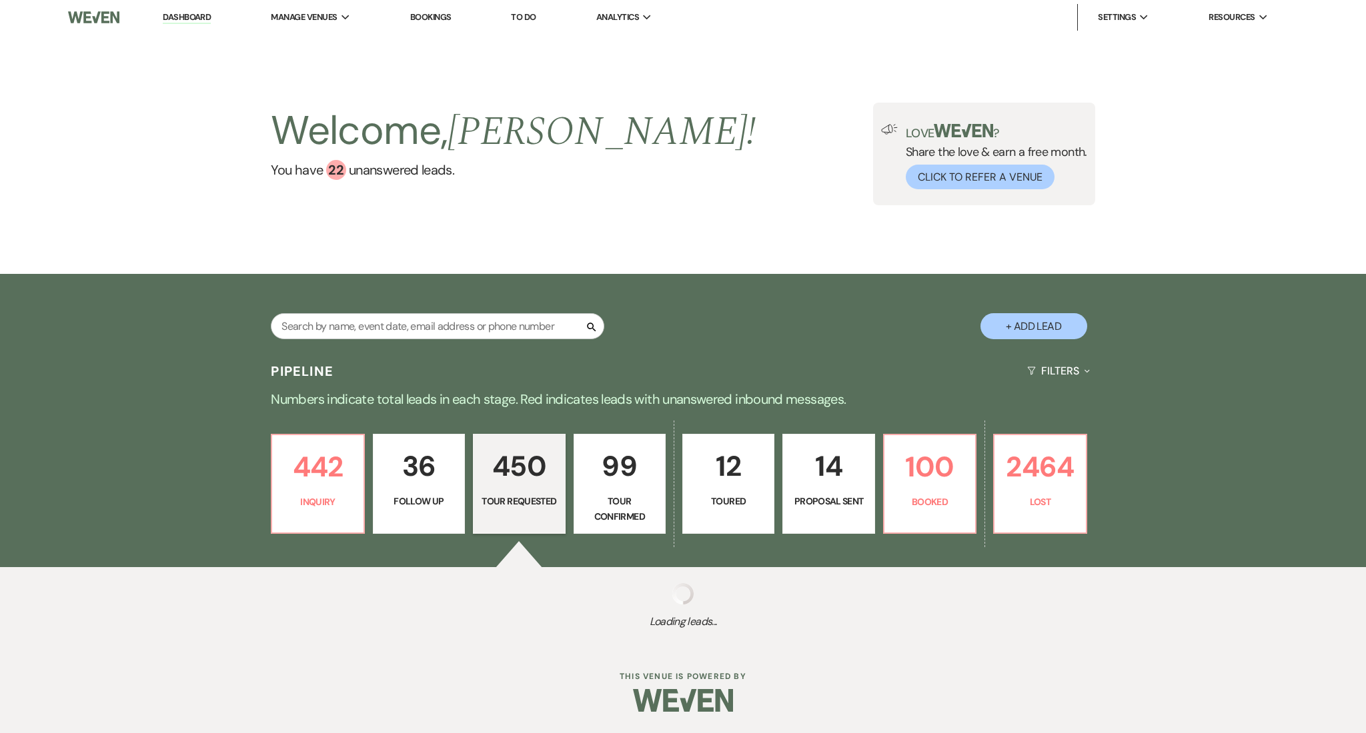
select select "2"
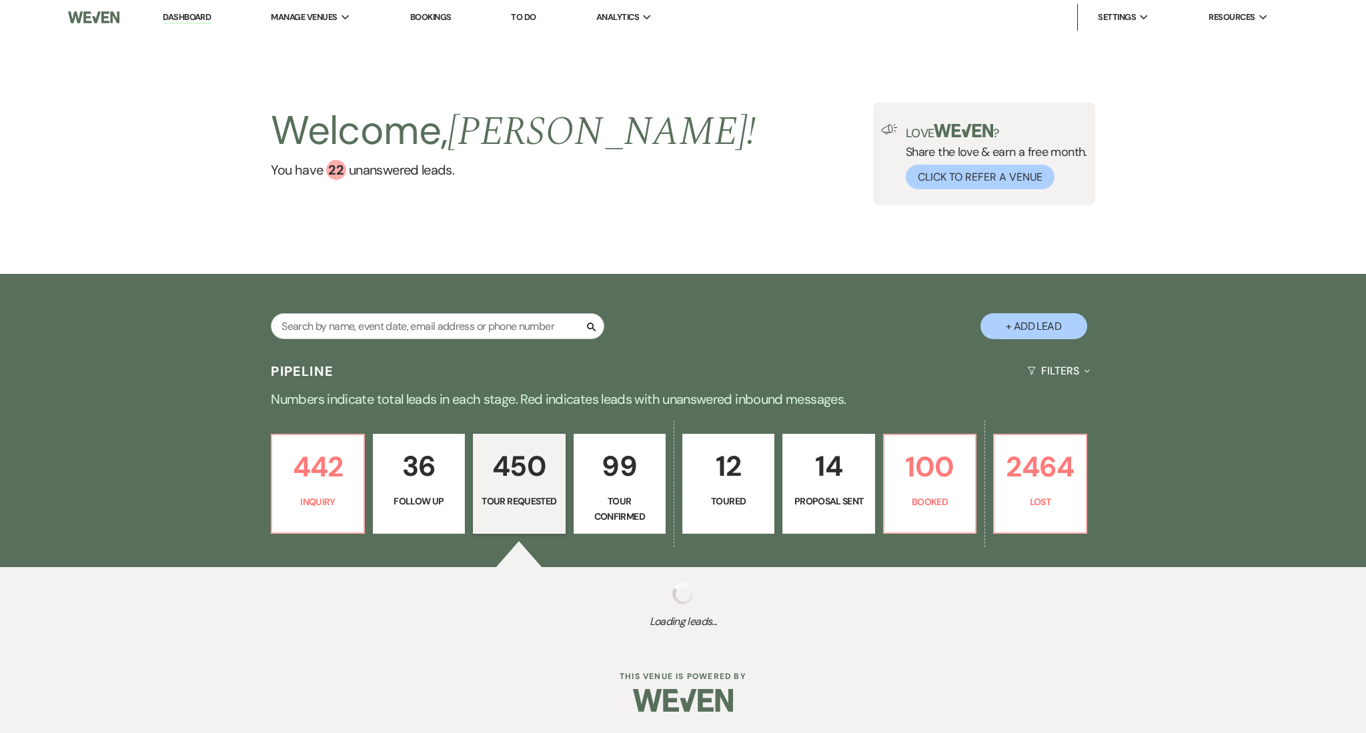
select select "2"
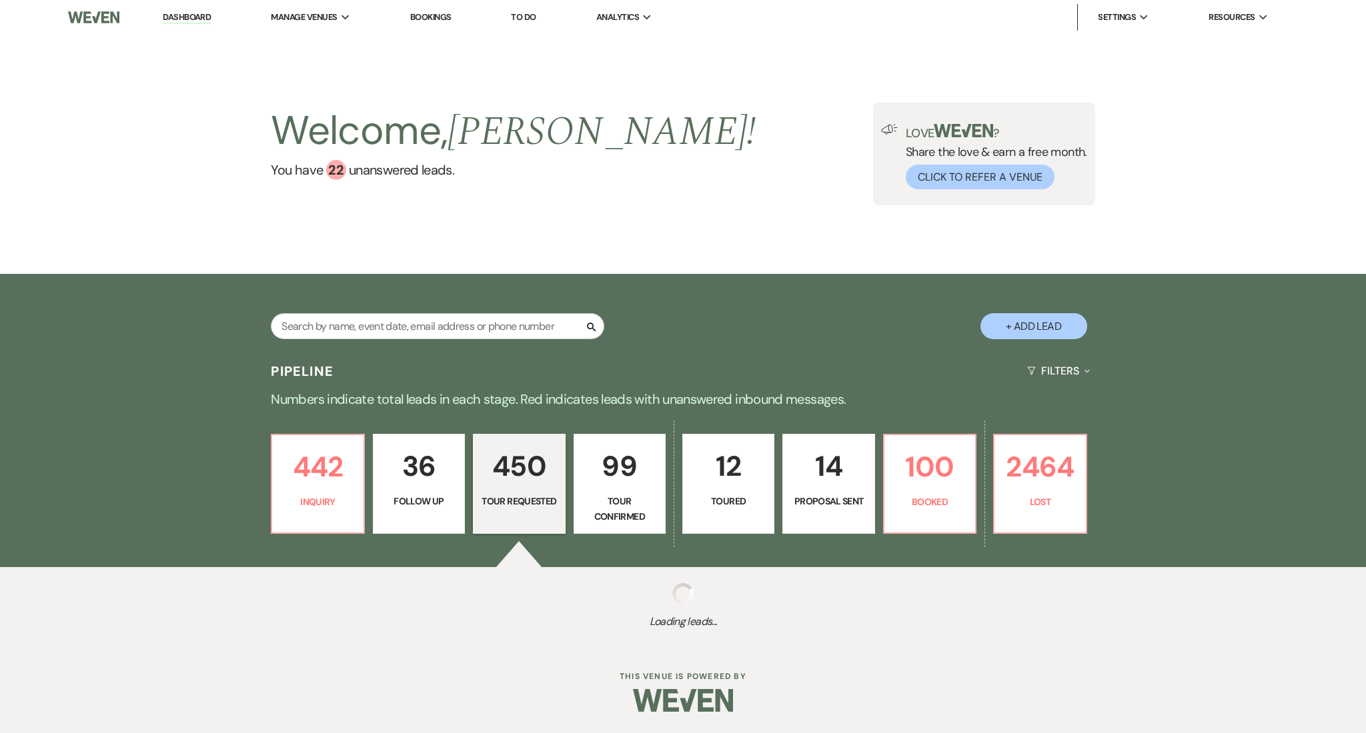
select select "2"
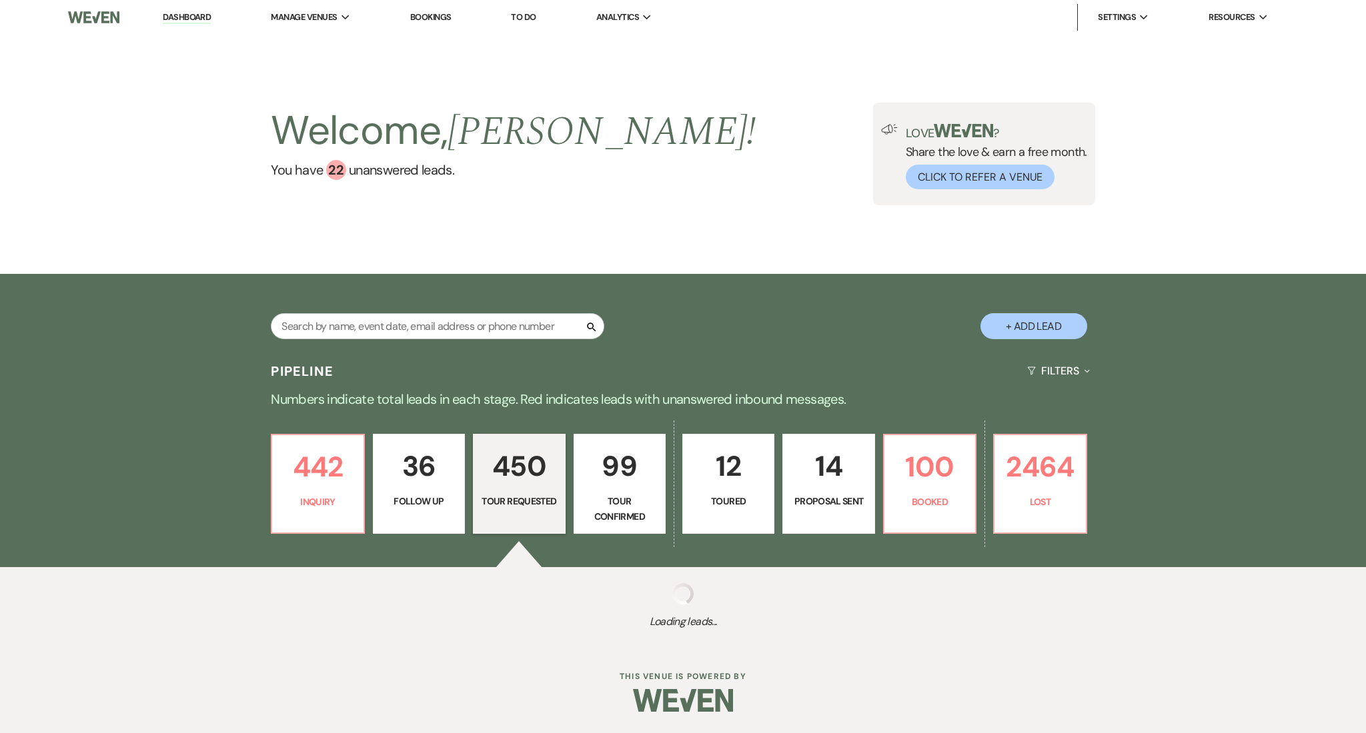
select select "2"
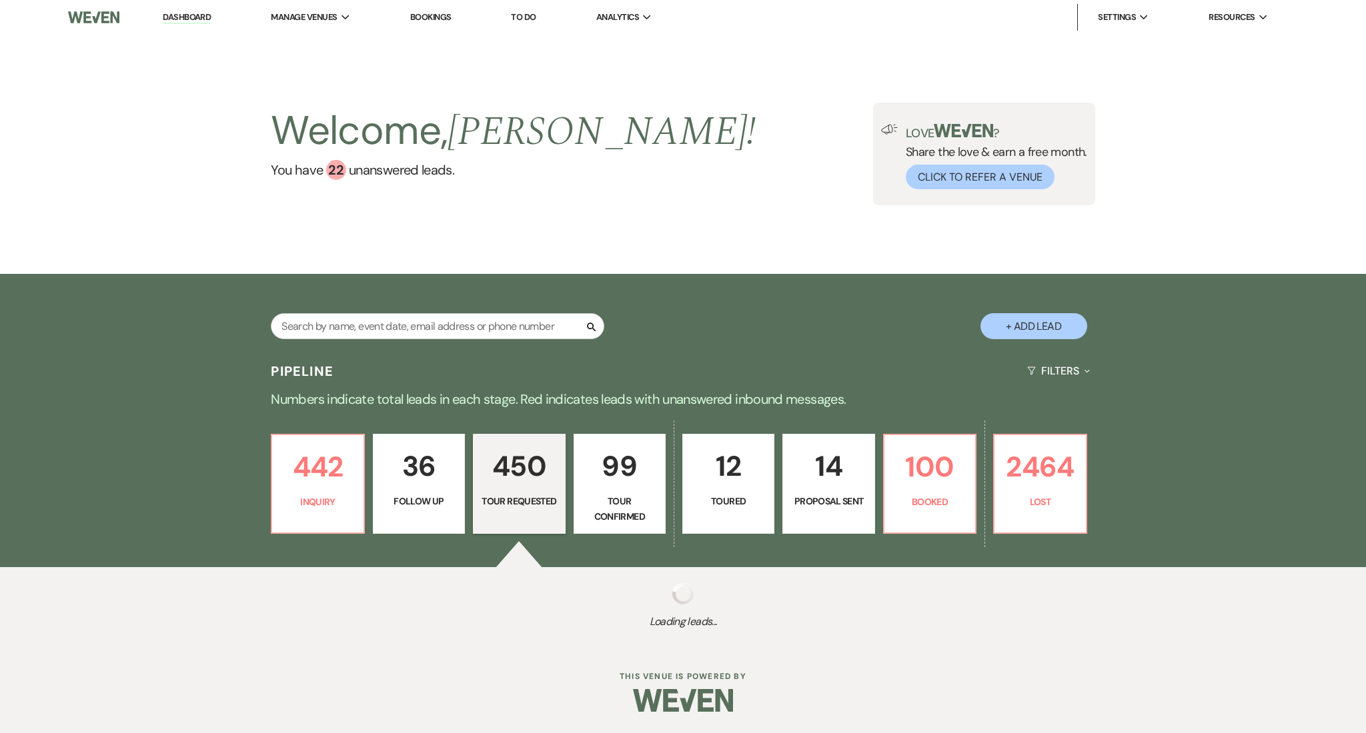
select select "2"
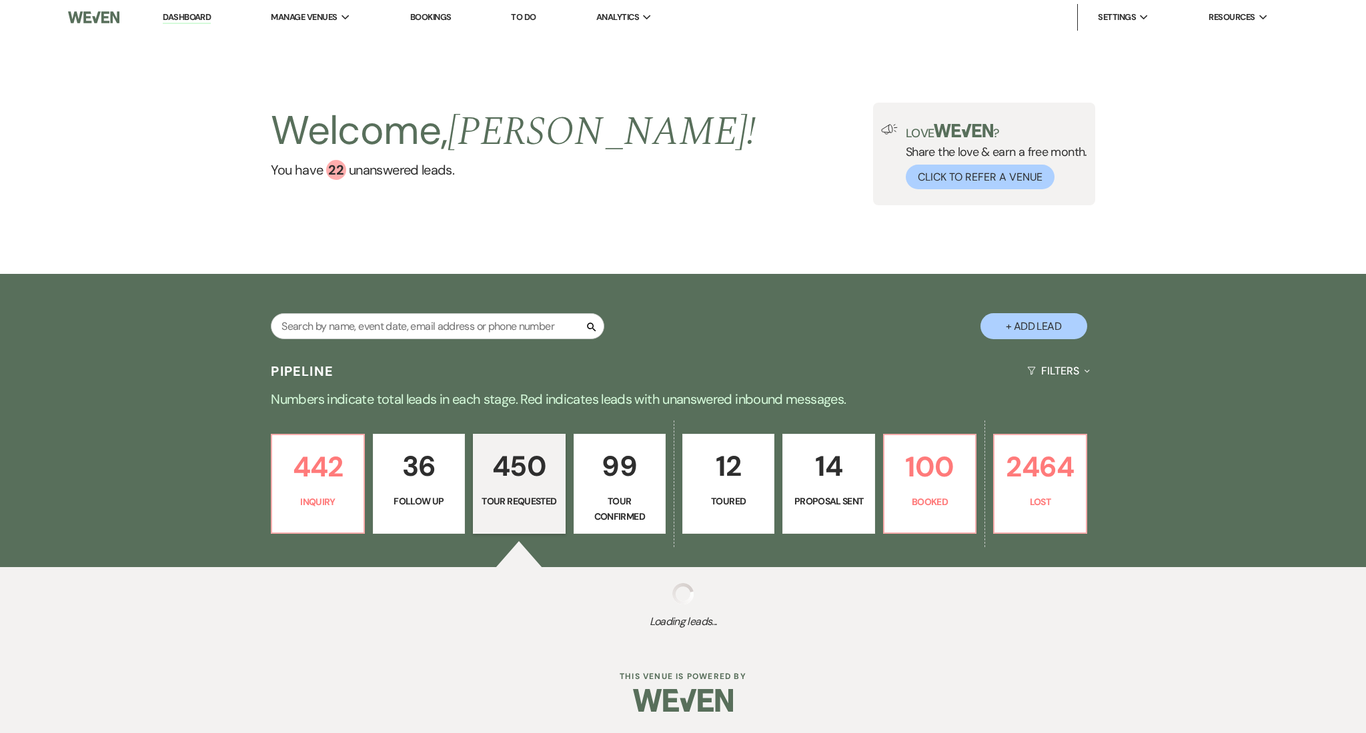
select select "2"
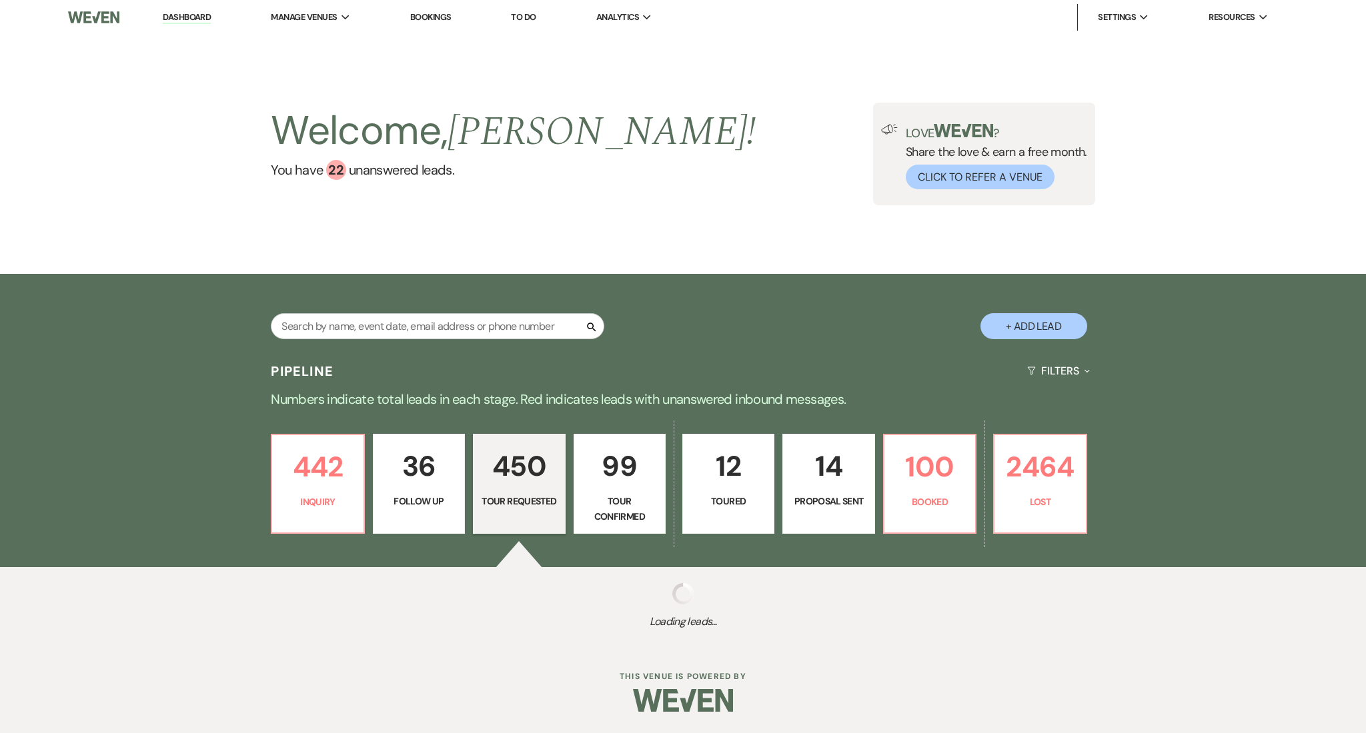
select select "2"
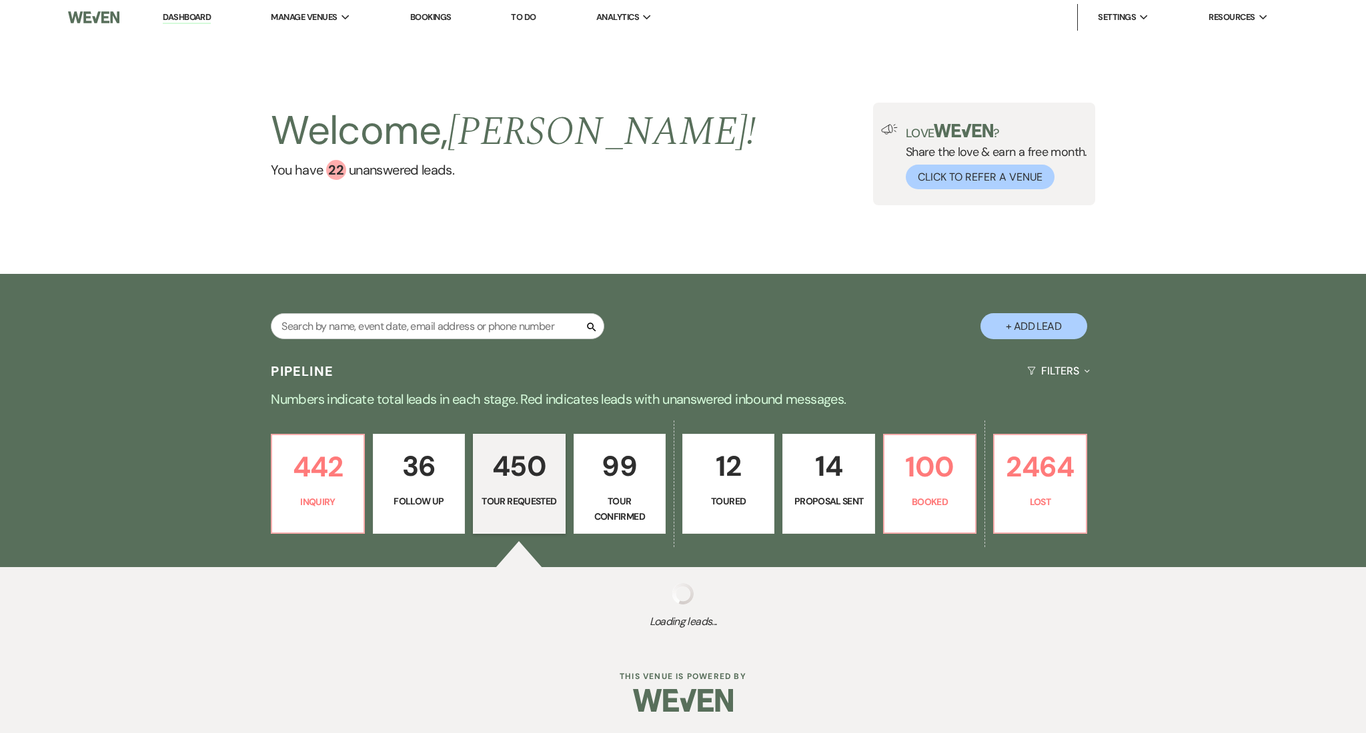
select select "2"
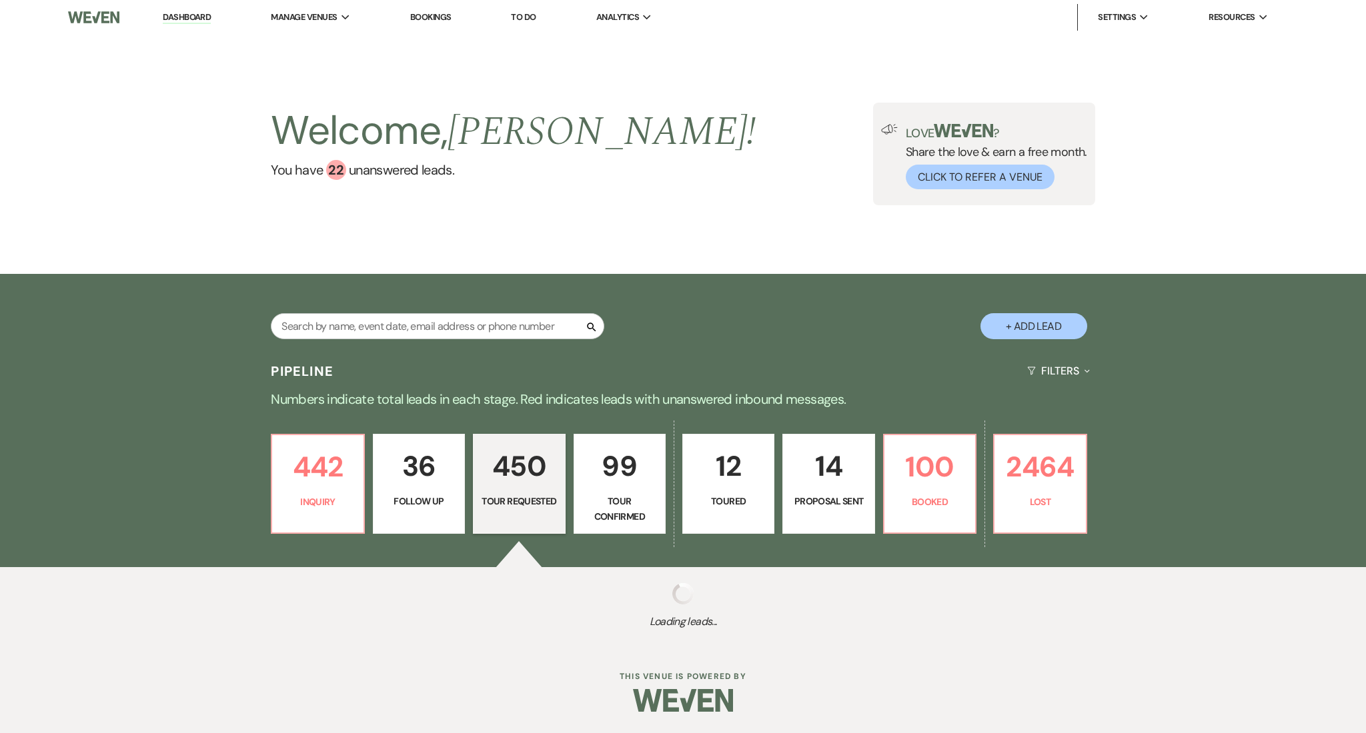
select select "2"
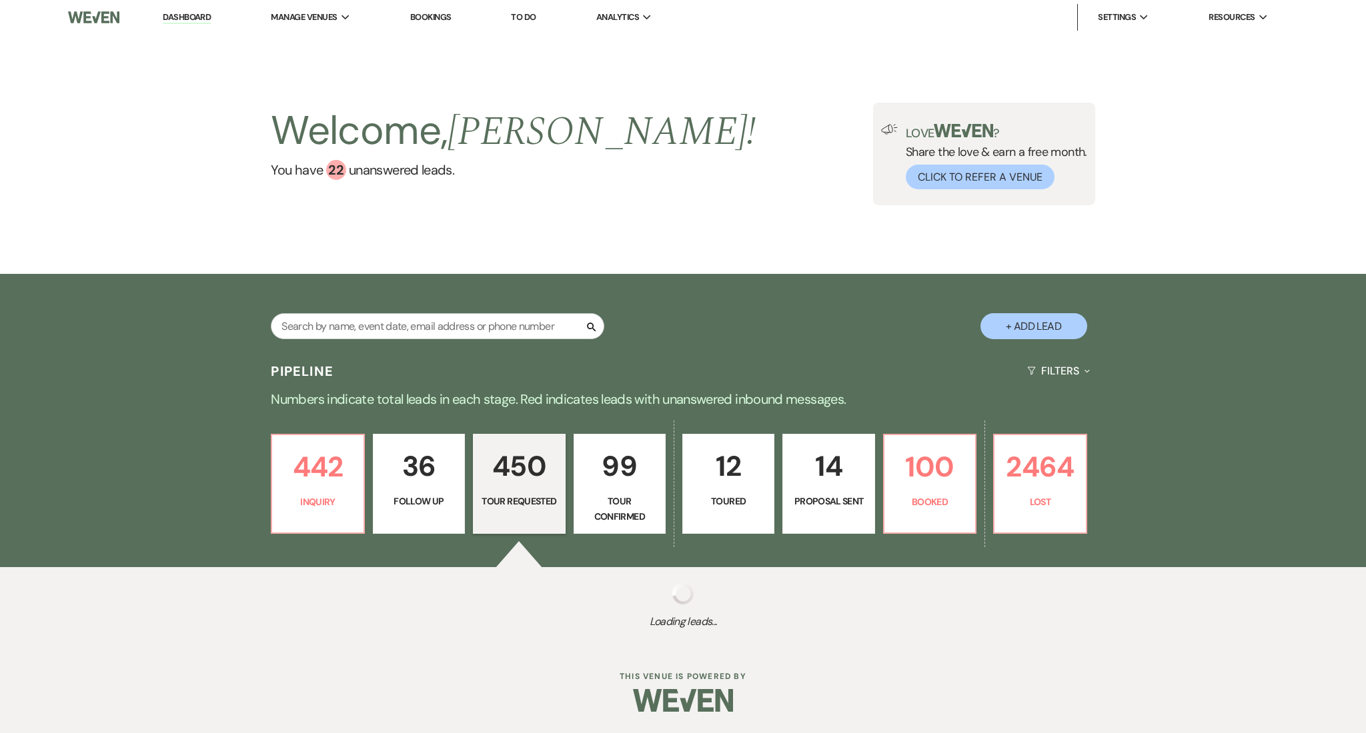
select select "2"
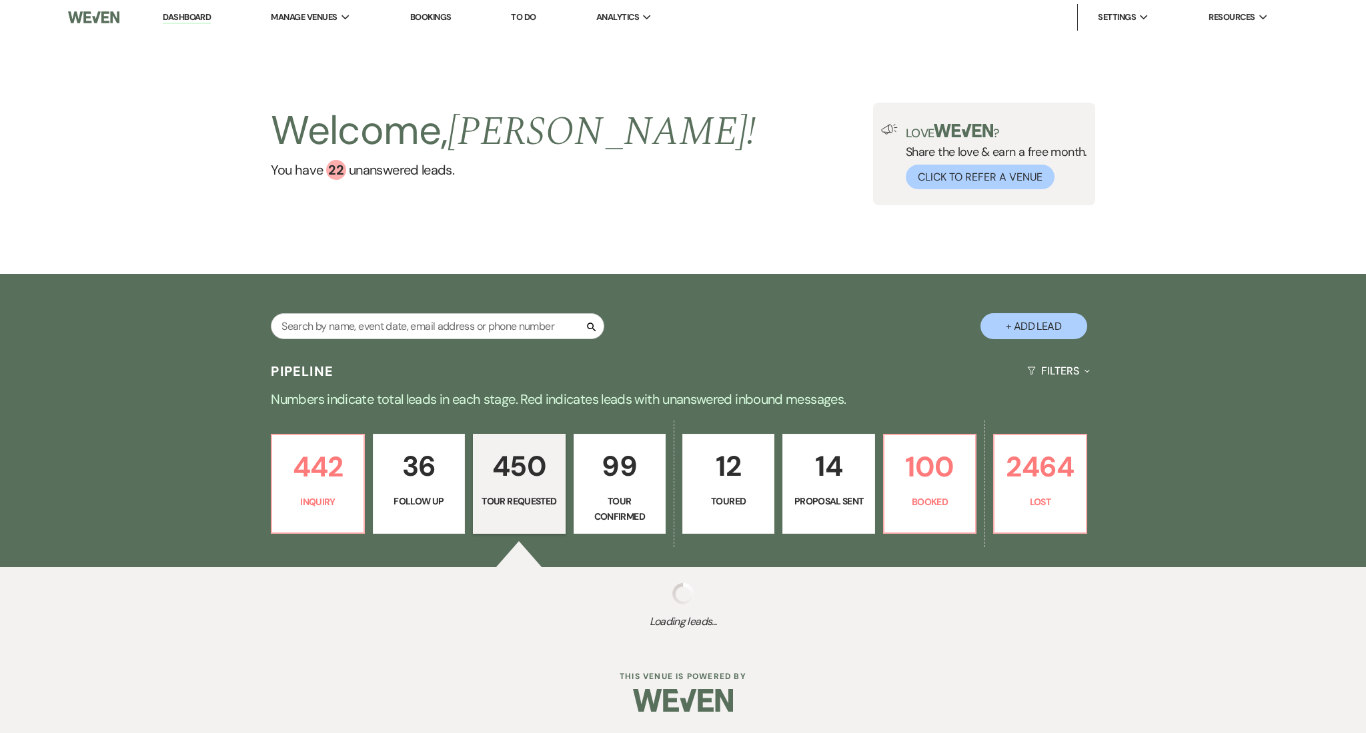
select select "2"
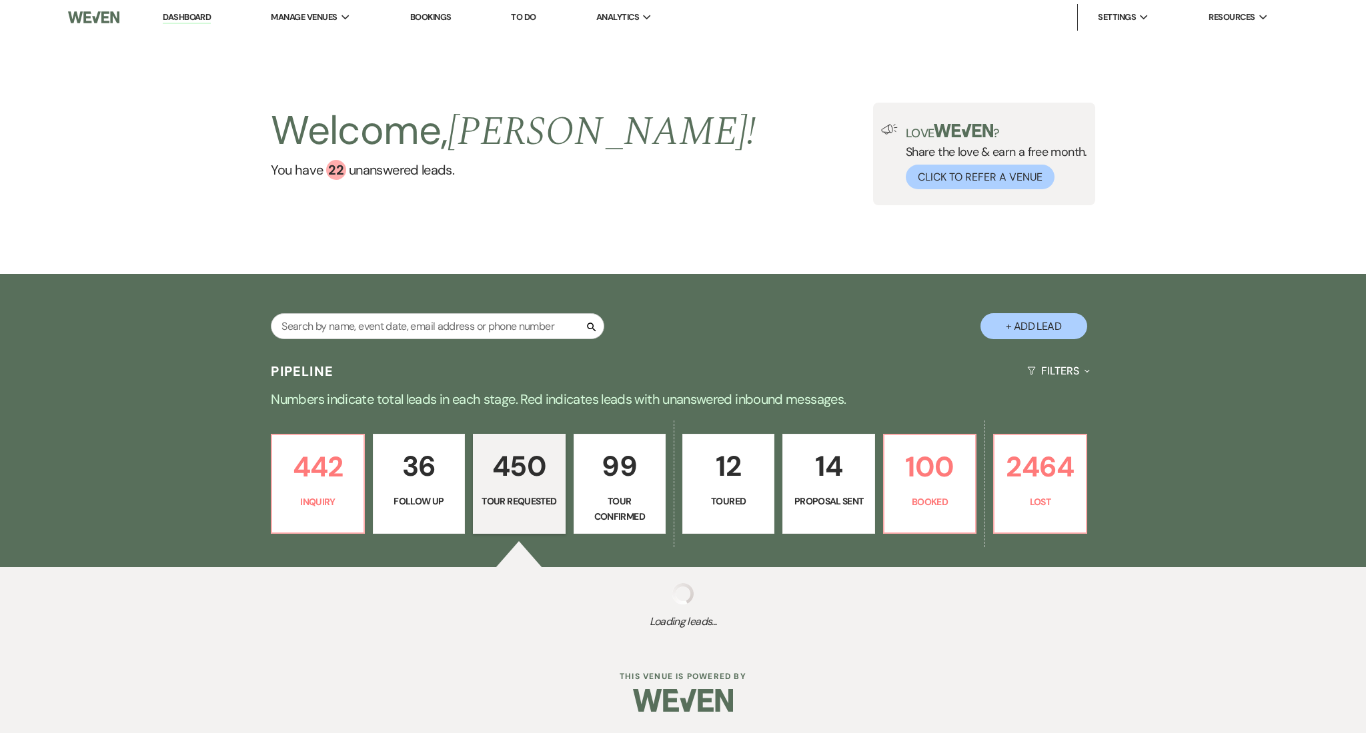
select select "2"
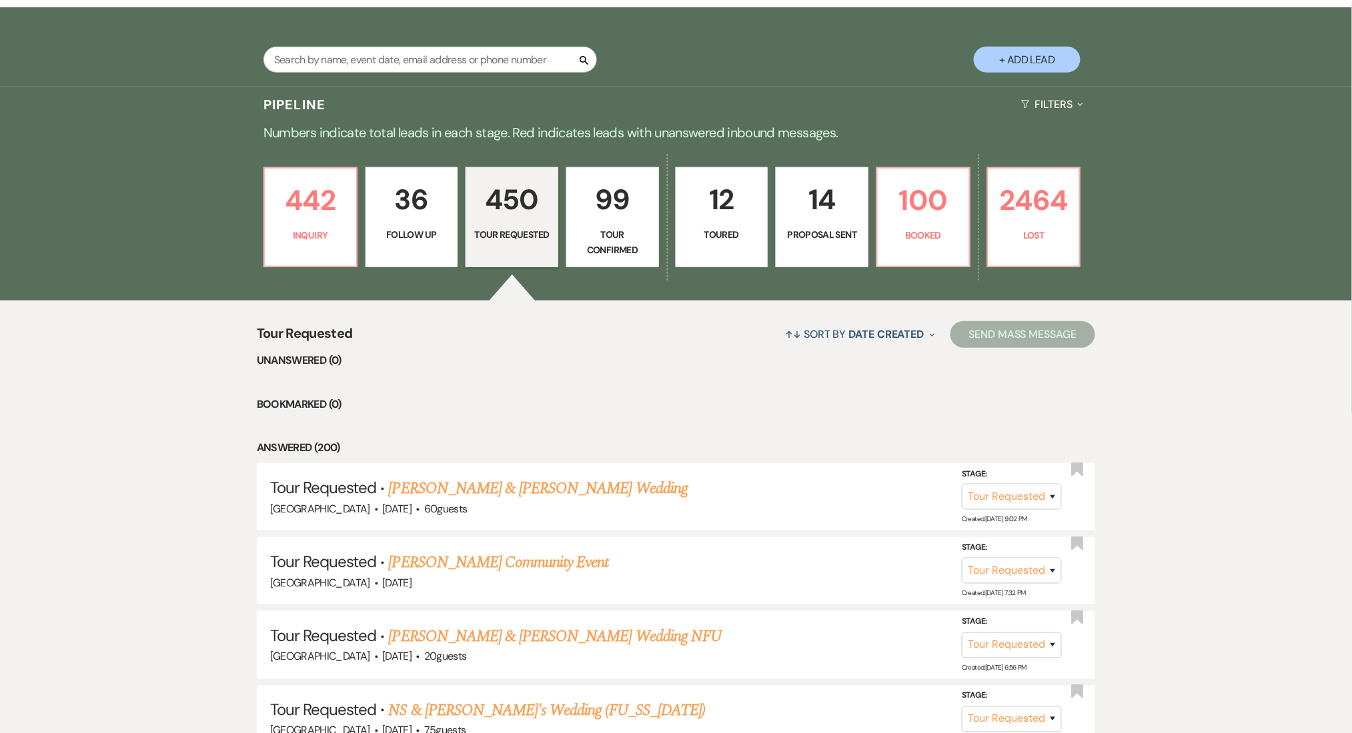
scroll to position [267, 0]
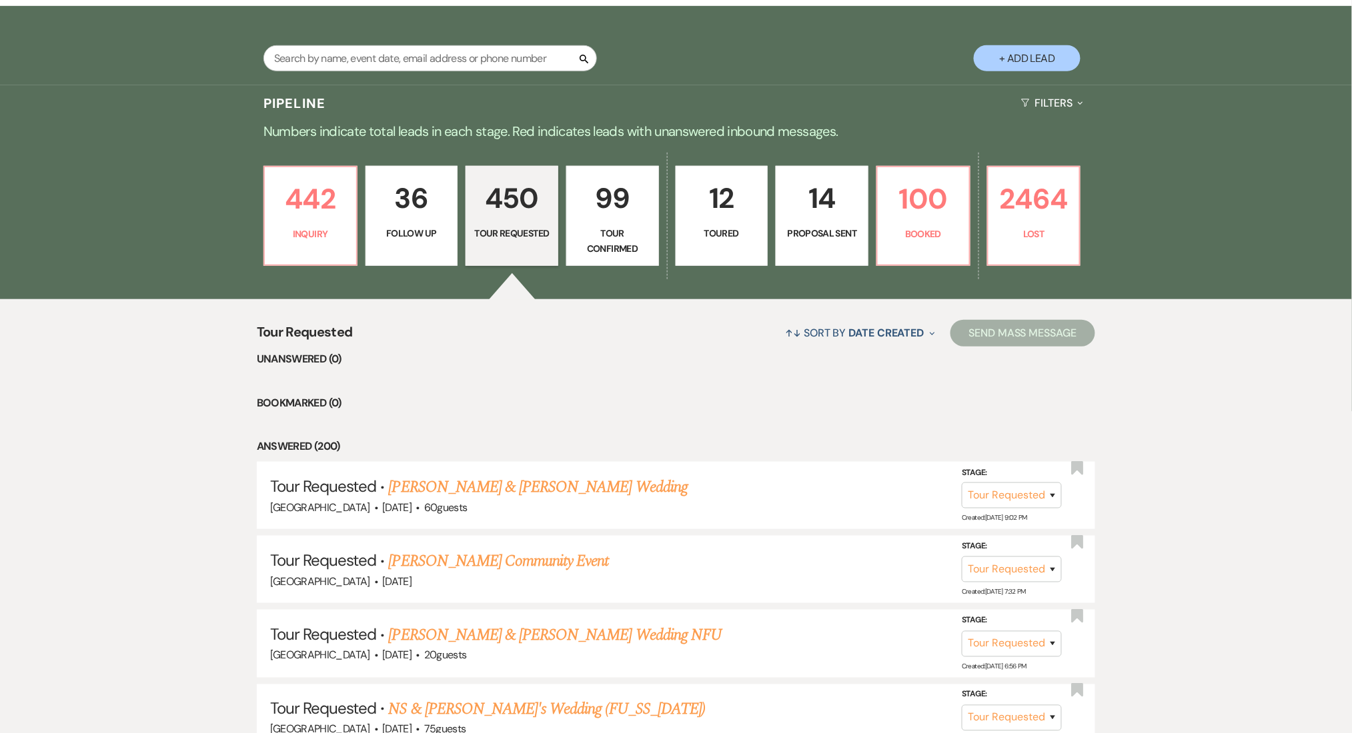
click at [594, 196] on p "99" at bounding box center [612, 198] width 75 height 45
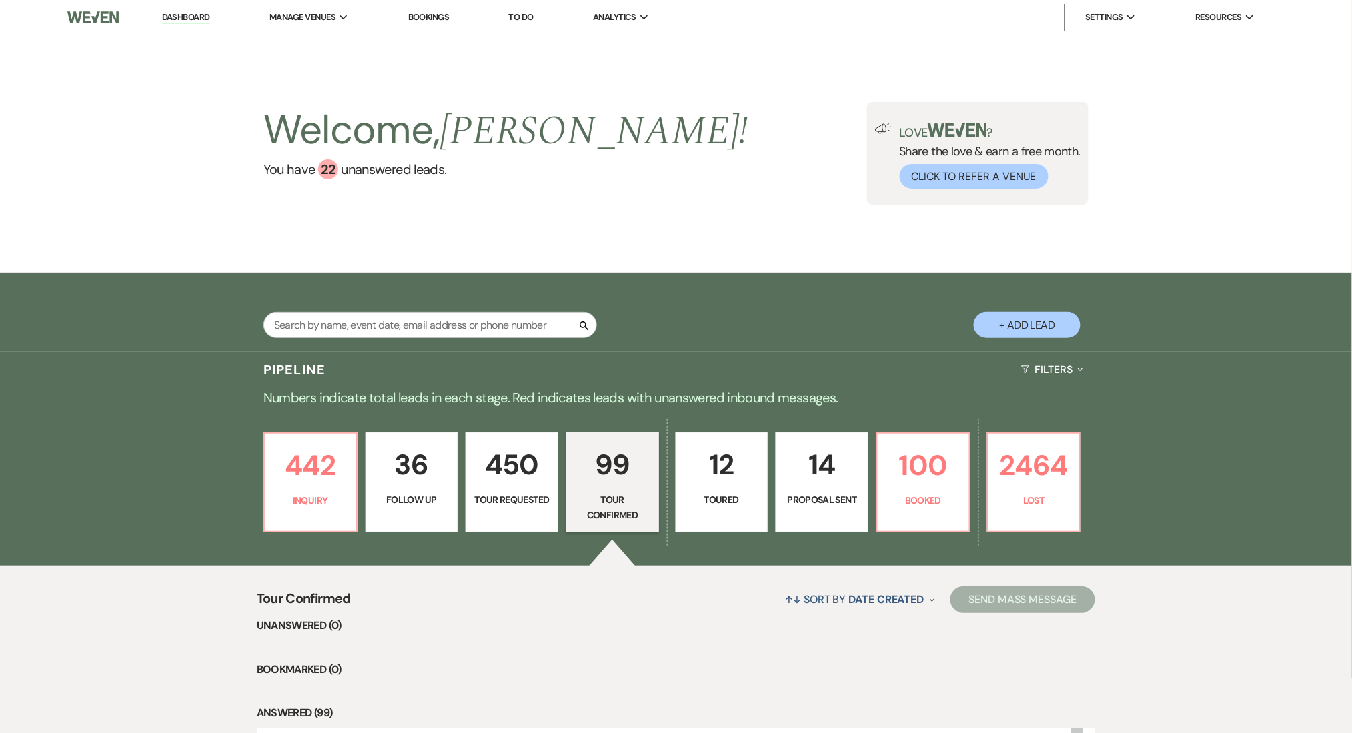
scroll to position [267, 0]
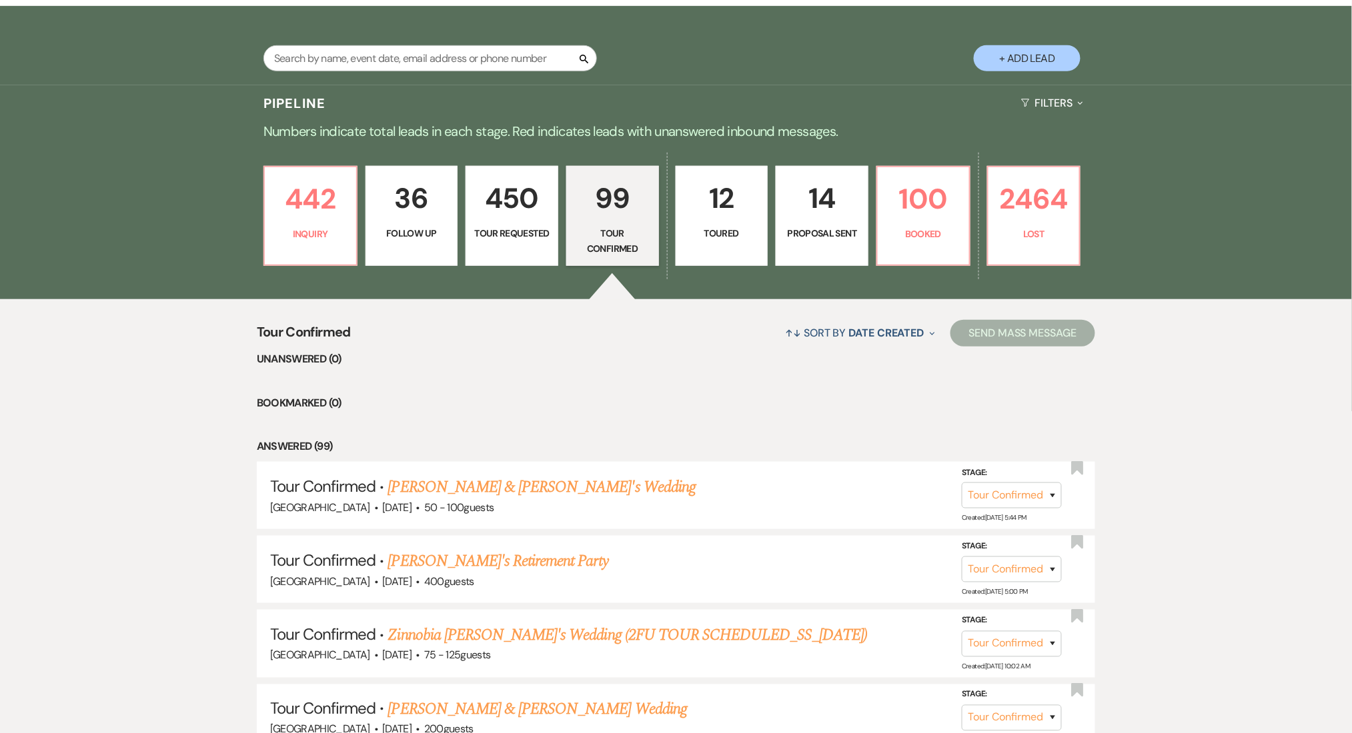
click at [709, 208] on p "12" at bounding box center [721, 198] width 75 height 45
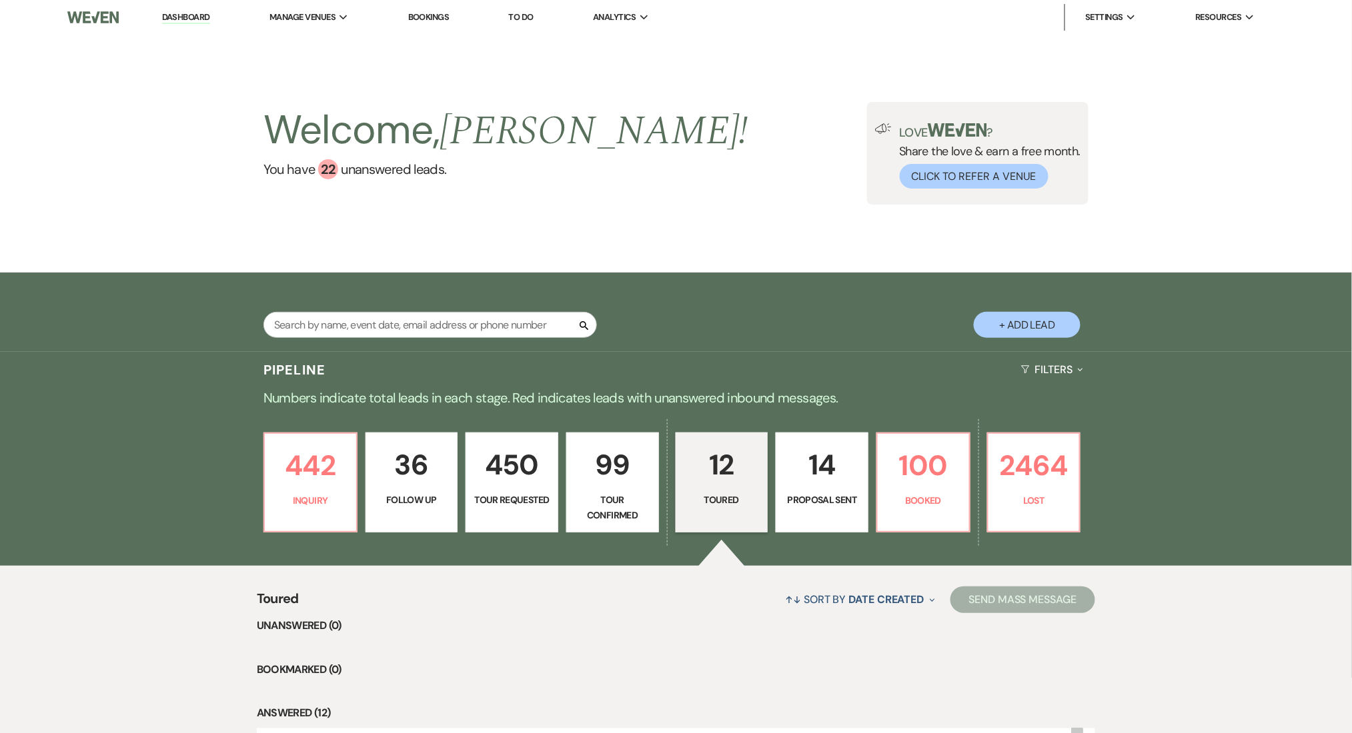
scroll to position [355, 0]
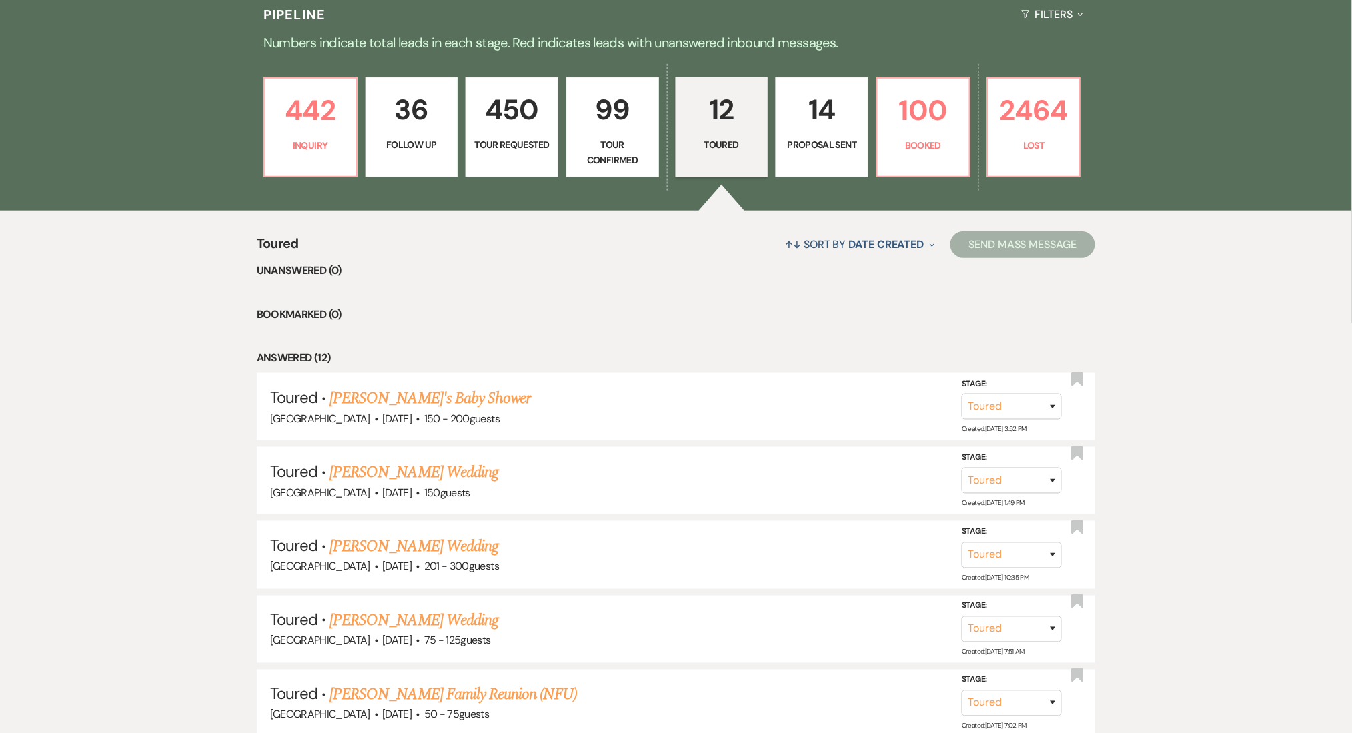
click at [840, 125] on p "14" at bounding box center [821, 109] width 75 height 45
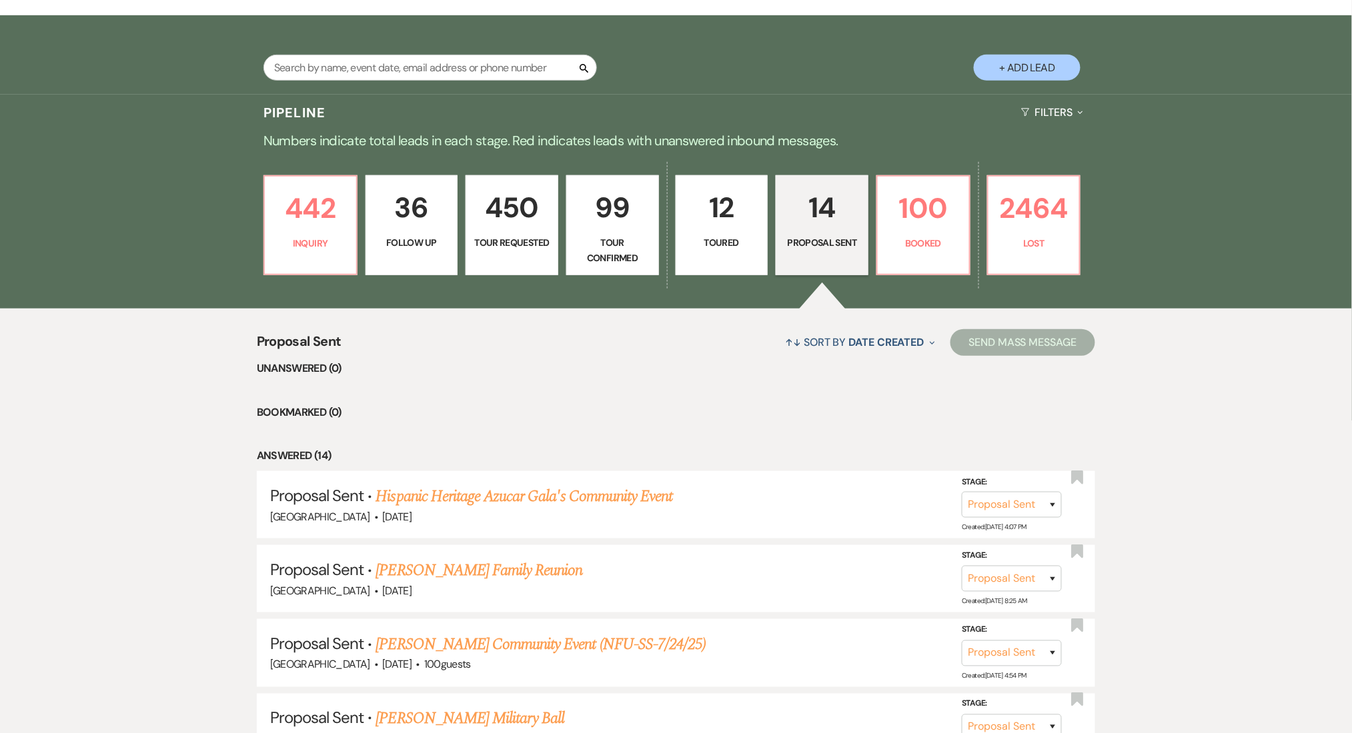
scroll to position [267, 0]
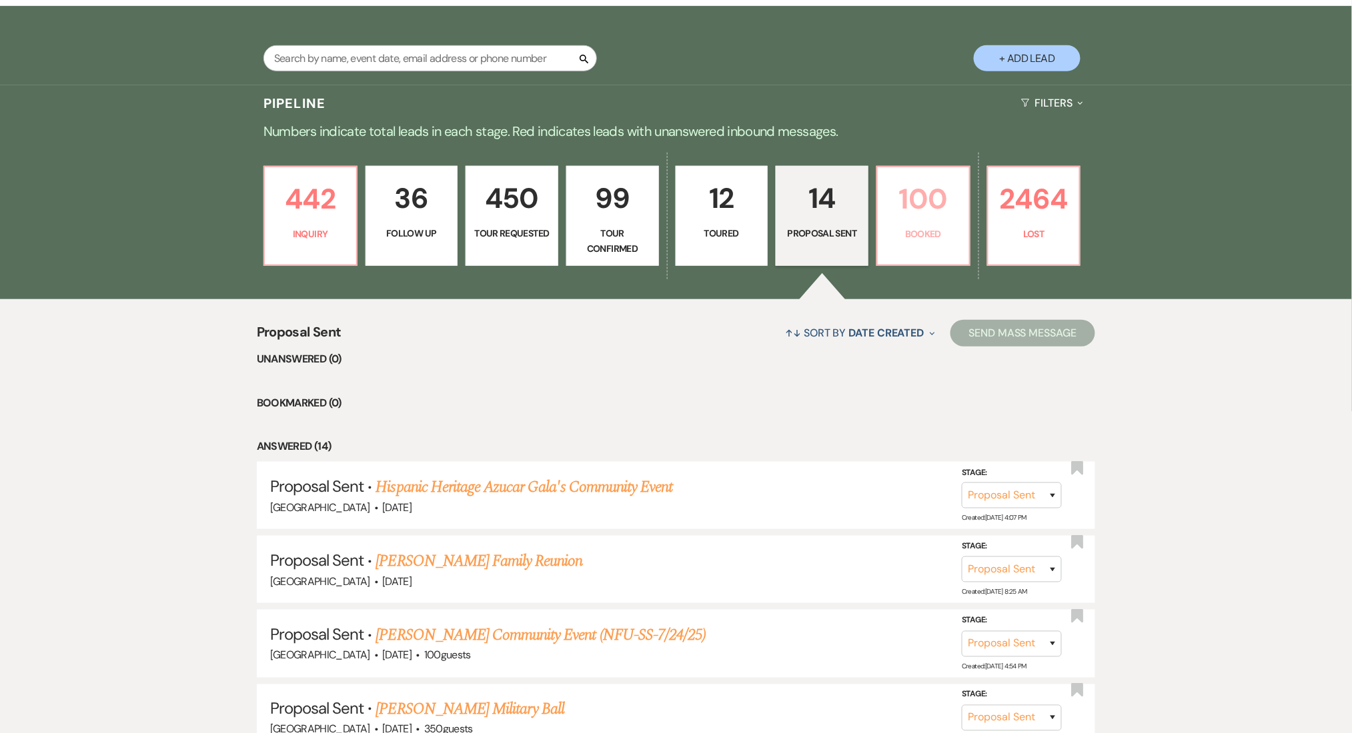
click at [892, 192] on p "100" at bounding box center [923, 199] width 75 height 45
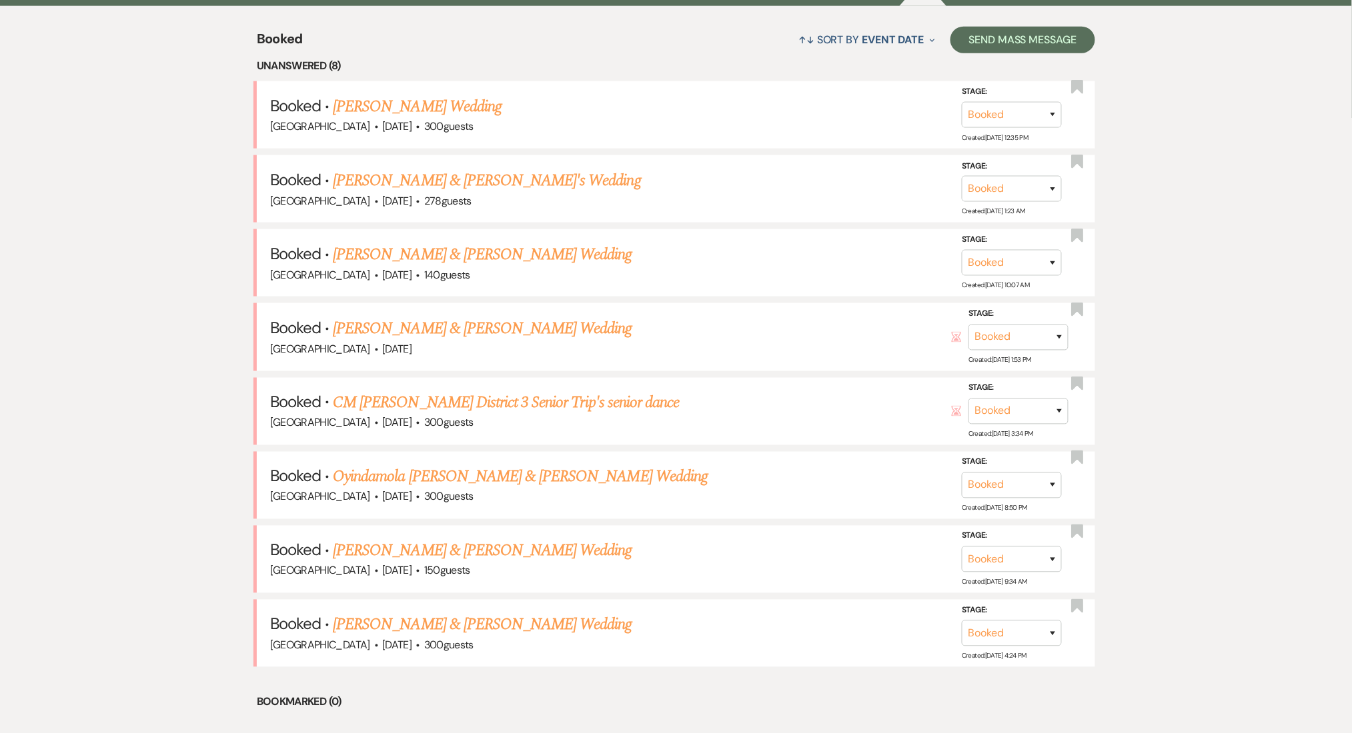
scroll to position [355, 0]
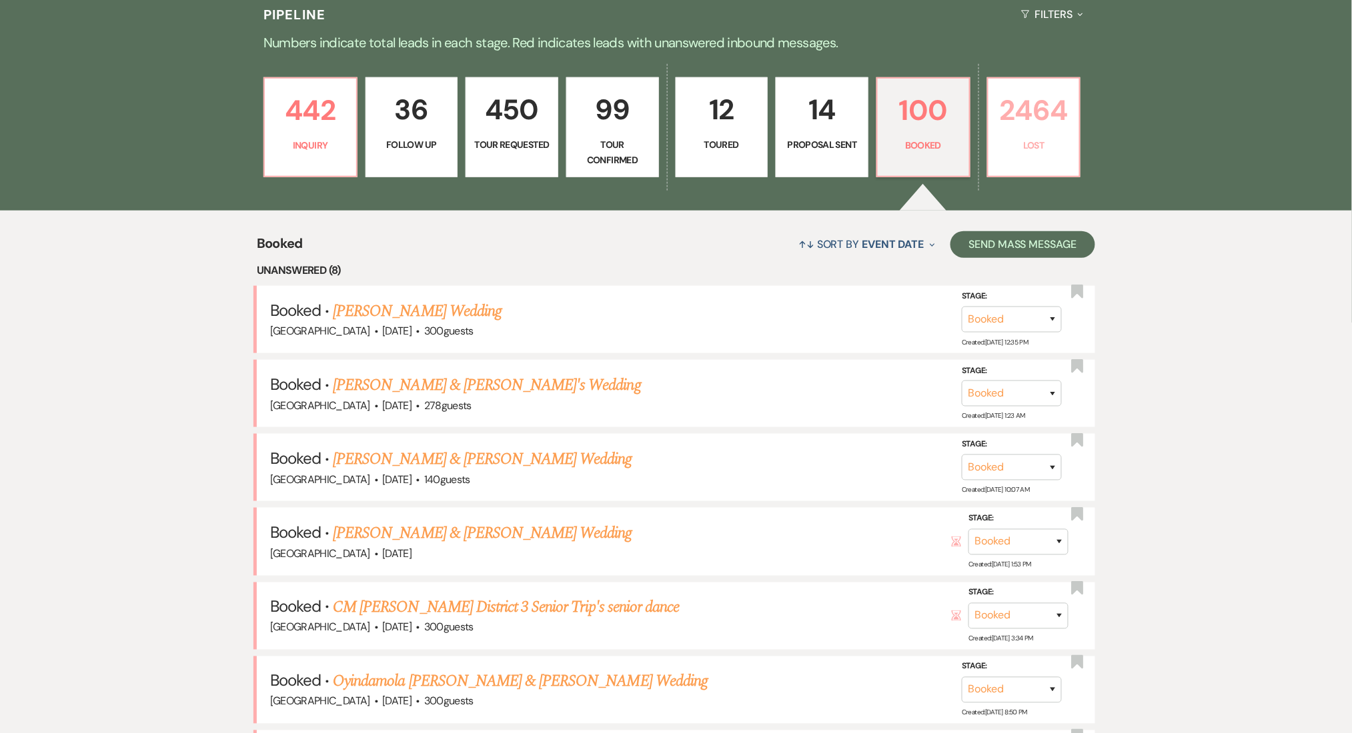
click at [1069, 120] on p "2464" at bounding box center [1033, 110] width 75 height 45
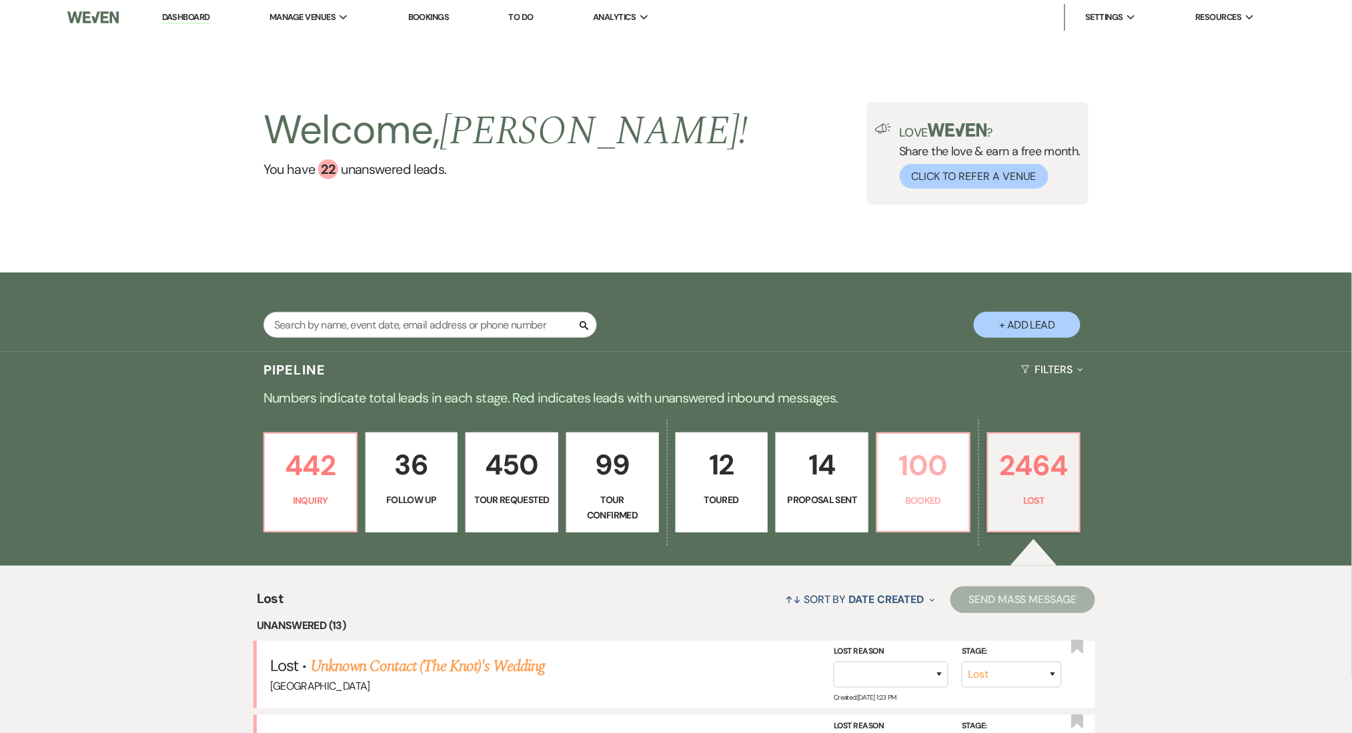
click at [938, 447] on p "100" at bounding box center [923, 465] width 75 height 45
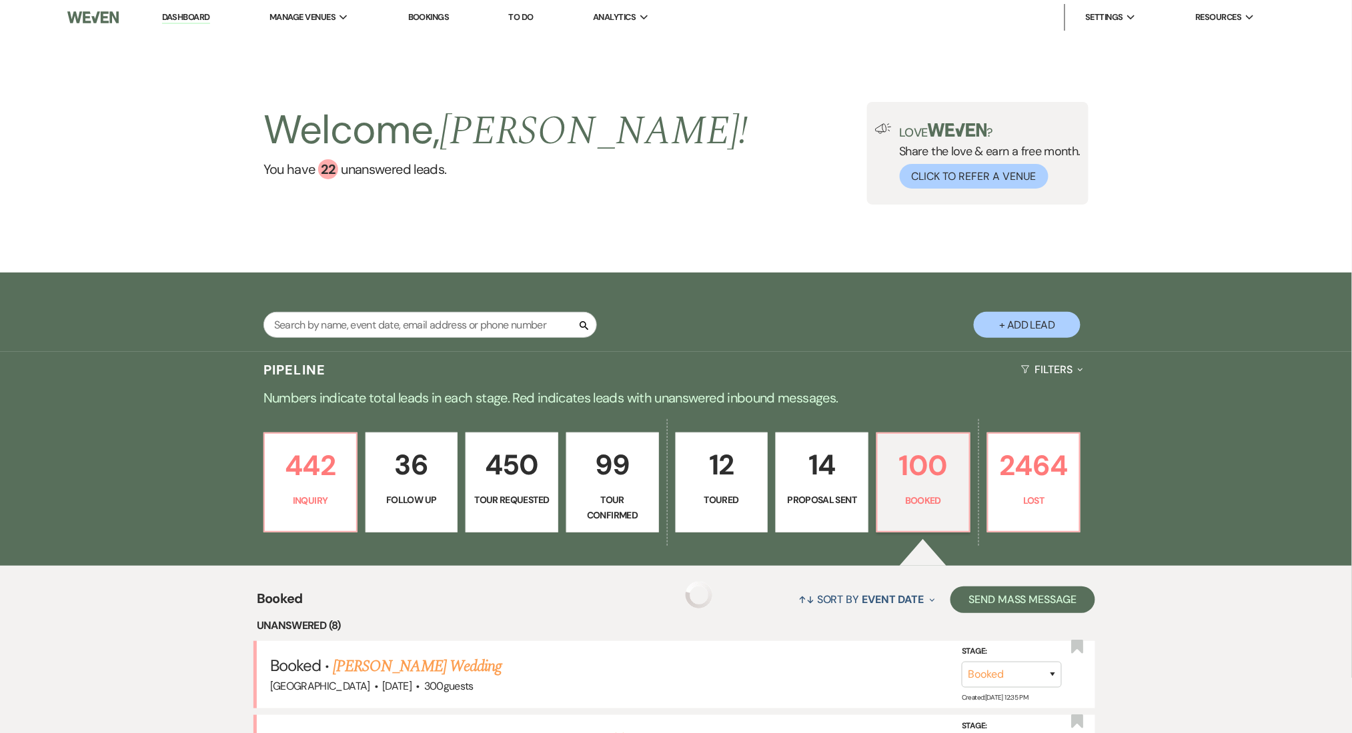
scroll to position [267, 0]
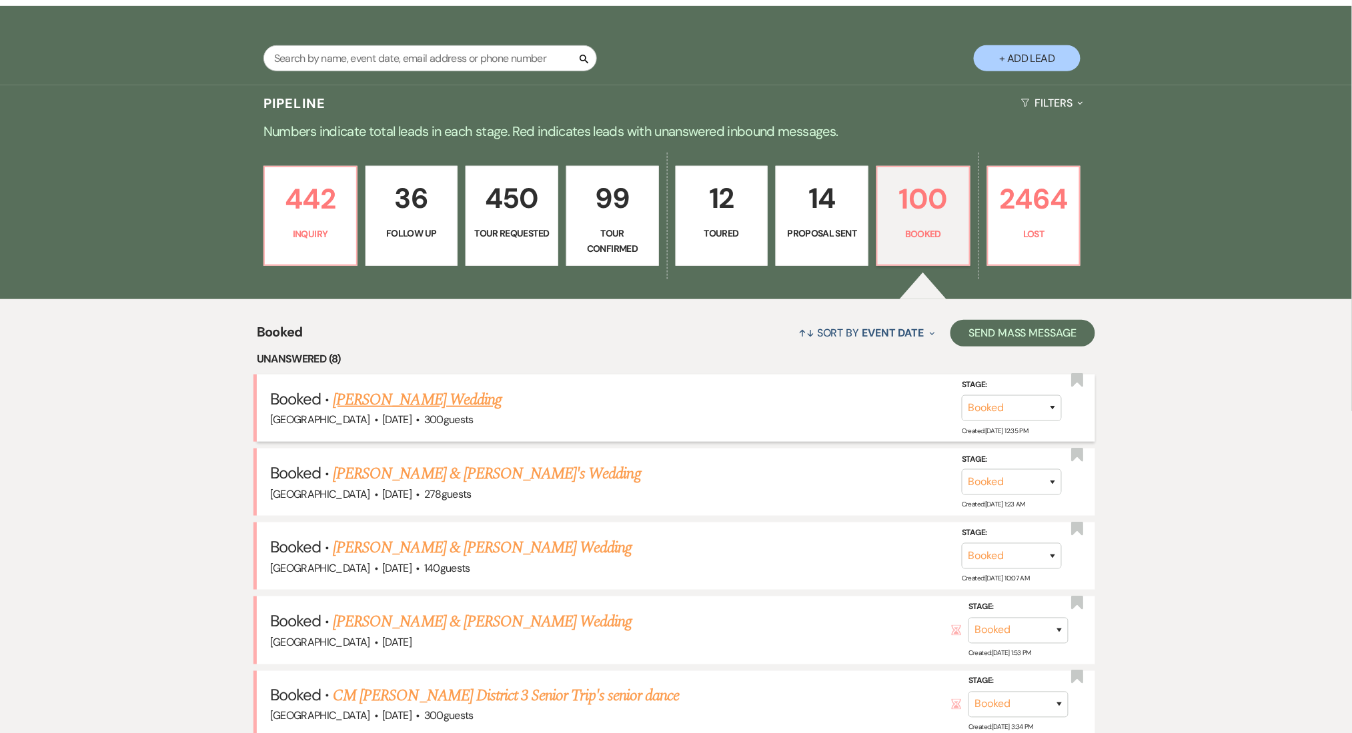
click at [449, 393] on link "[PERSON_NAME] Wedding" at bounding box center [417, 400] width 169 height 24
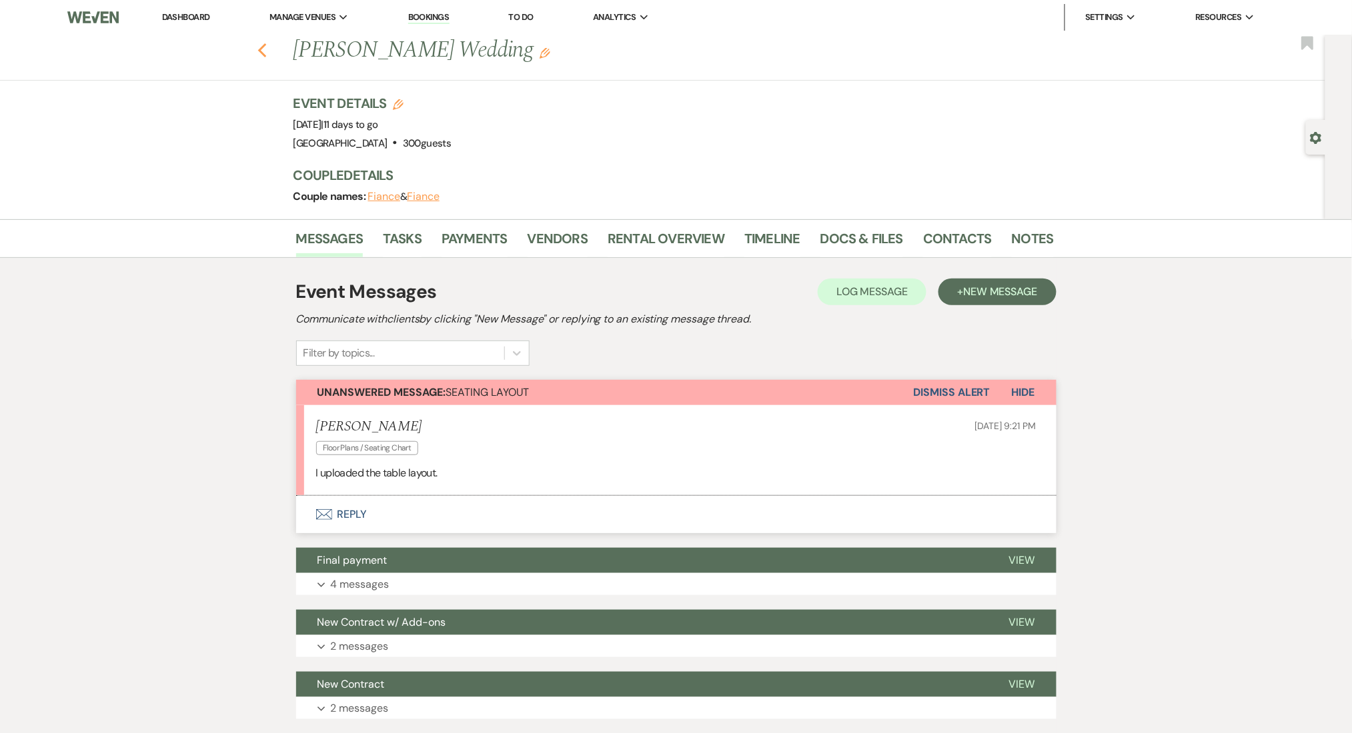
click at [267, 47] on icon "Previous" at bounding box center [262, 51] width 10 height 16
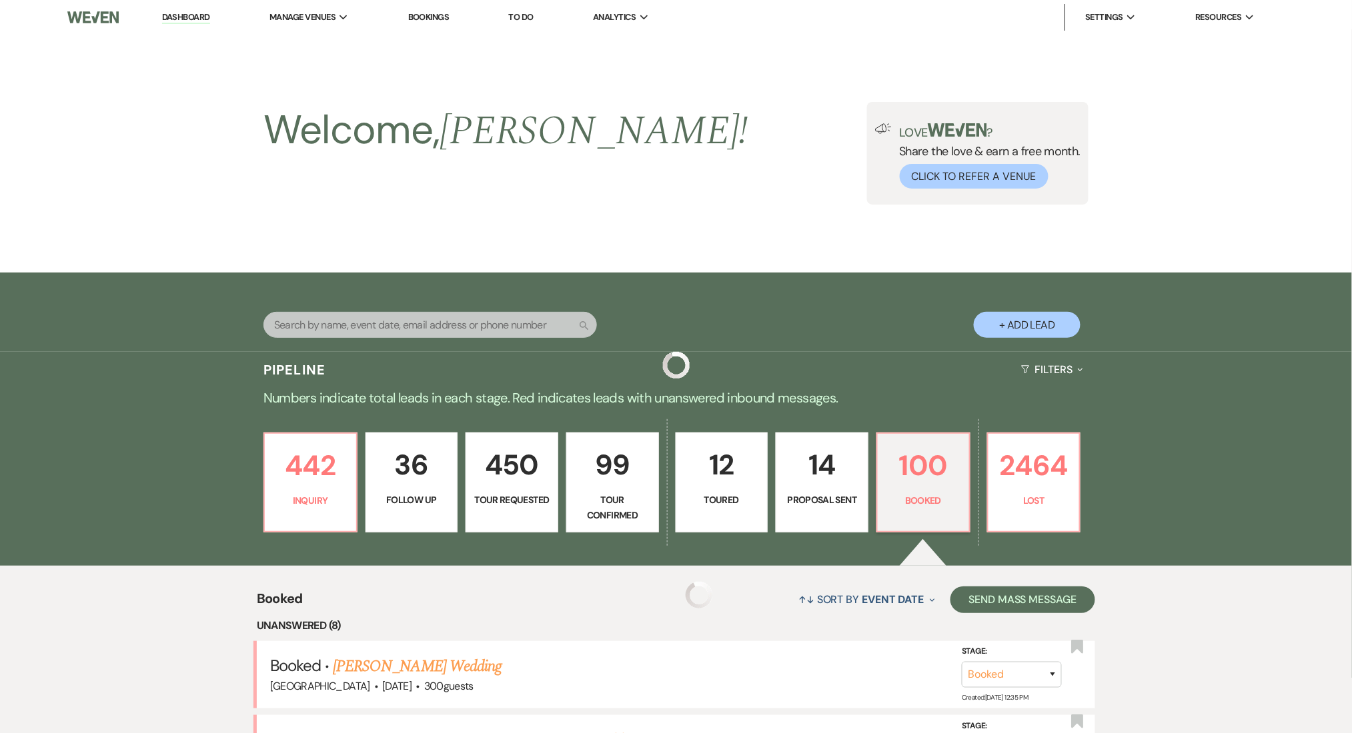
scroll to position [267, 0]
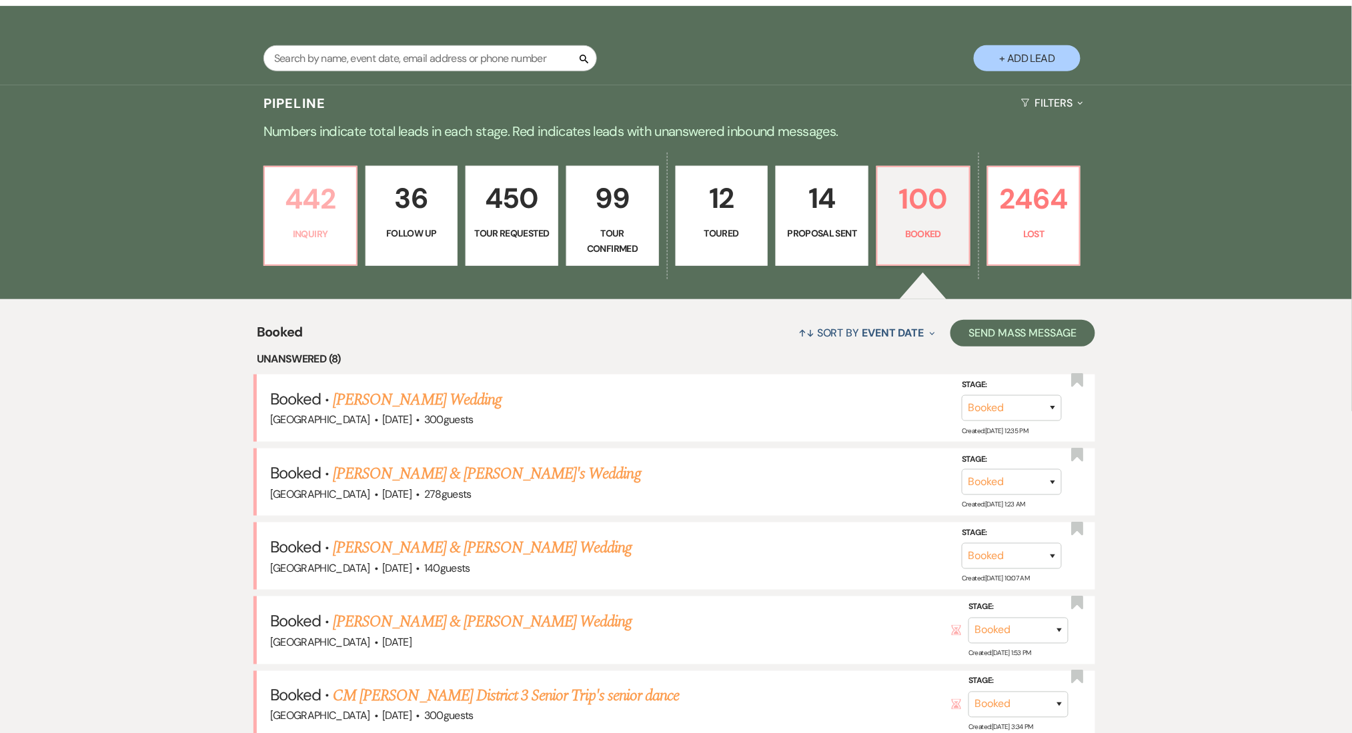
click at [321, 193] on p "442" at bounding box center [310, 199] width 75 height 45
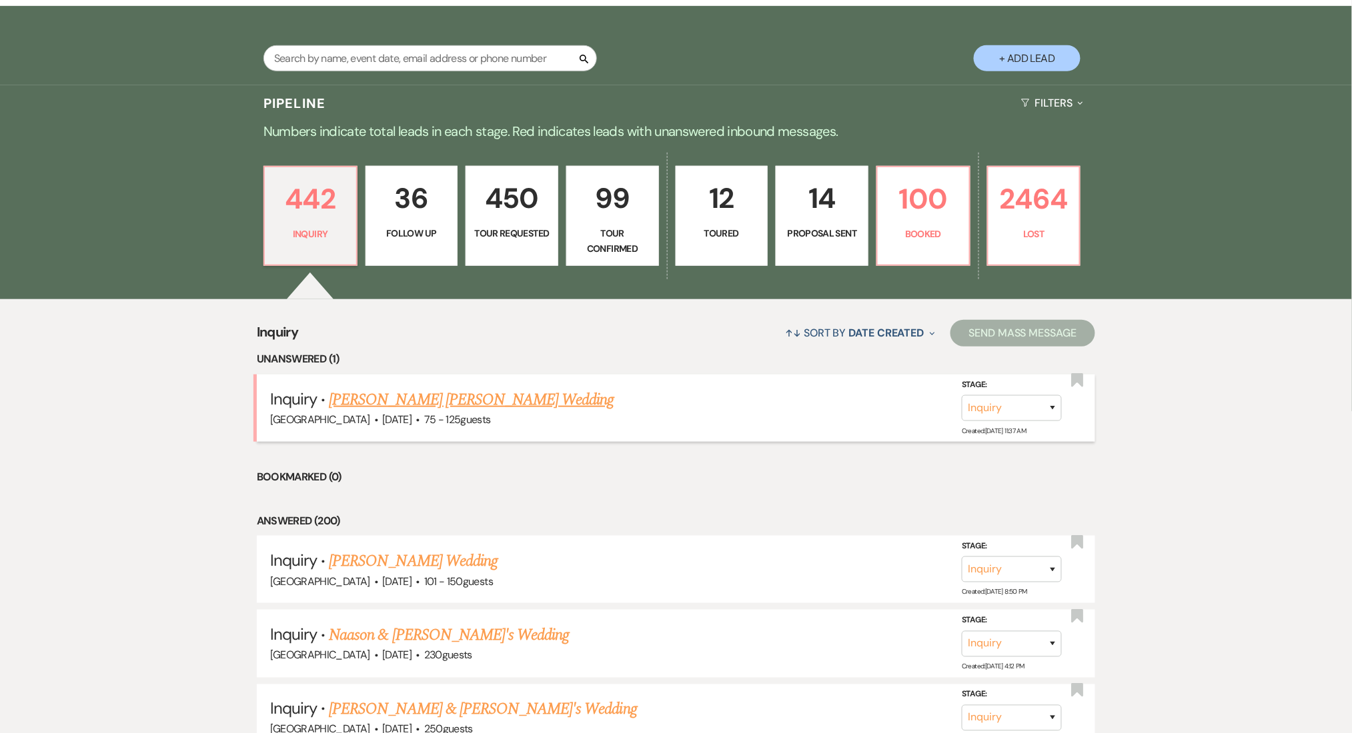
click at [427, 388] on link "[PERSON_NAME] [PERSON_NAME] Wedding" at bounding box center [471, 400] width 285 height 24
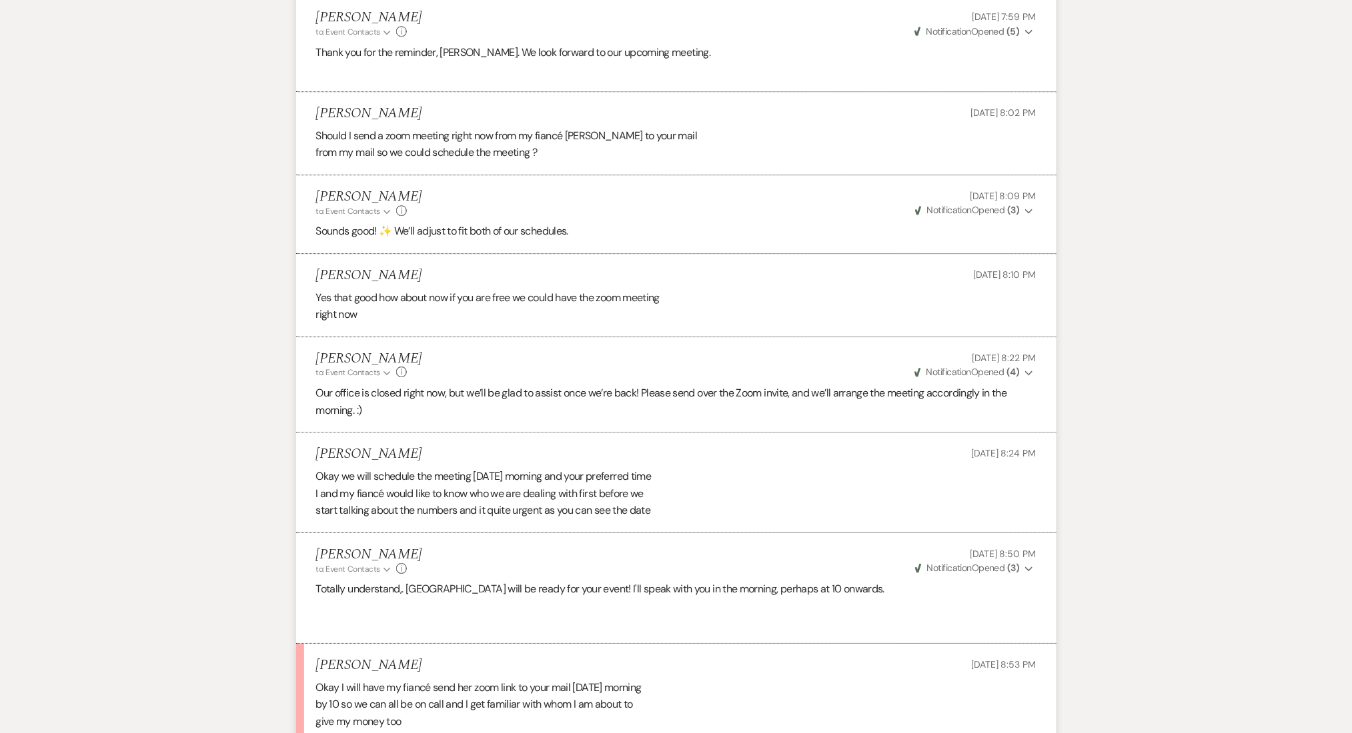
scroll to position [3310, 0]
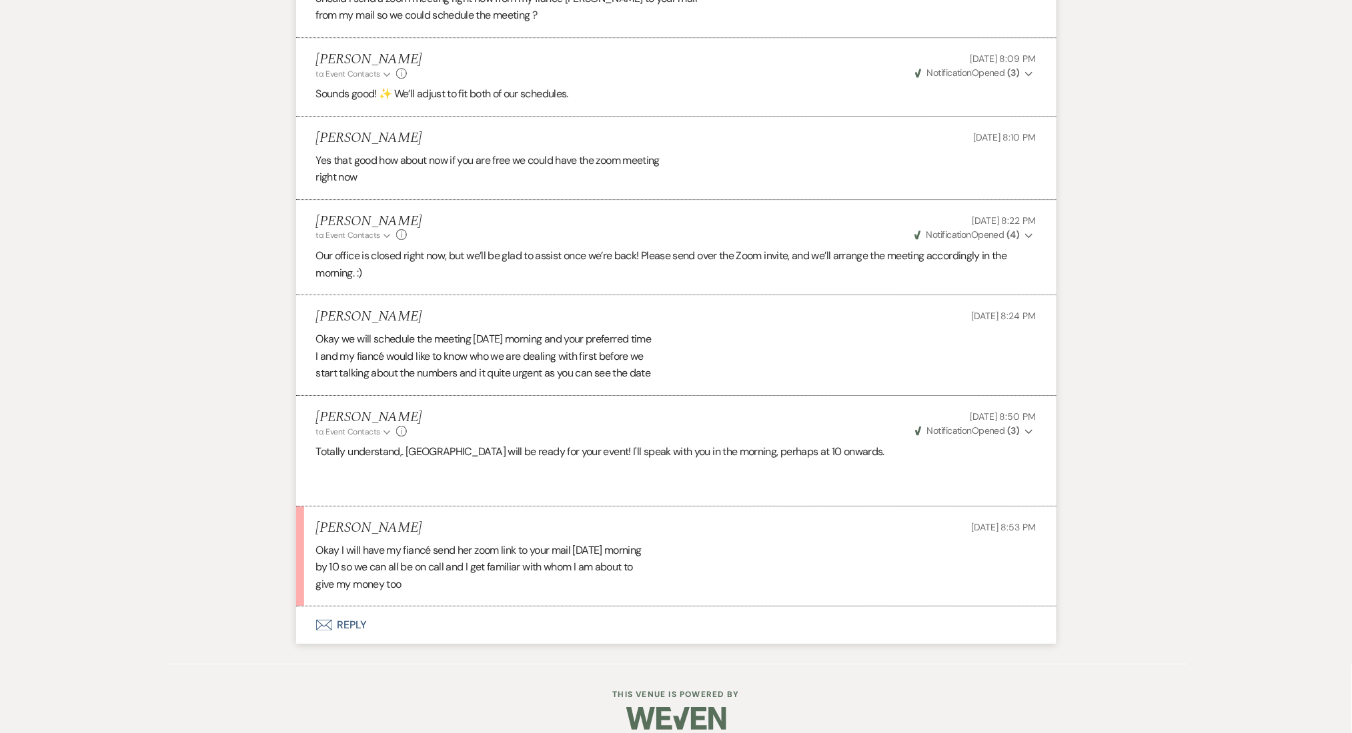
drag, startPoint x: 376, startPoint y: 504, endPoint x: 310, endPoint y: 509, distance: 66.2
click at [310, 509] on li "[PERSON_NAME] [DATE] 8:53 PM Okay I will have my fiancé send her zoom link to y…" at bounding box center [676, 557] width 760 height 101
copy h5 "[PERSON_NAME]"
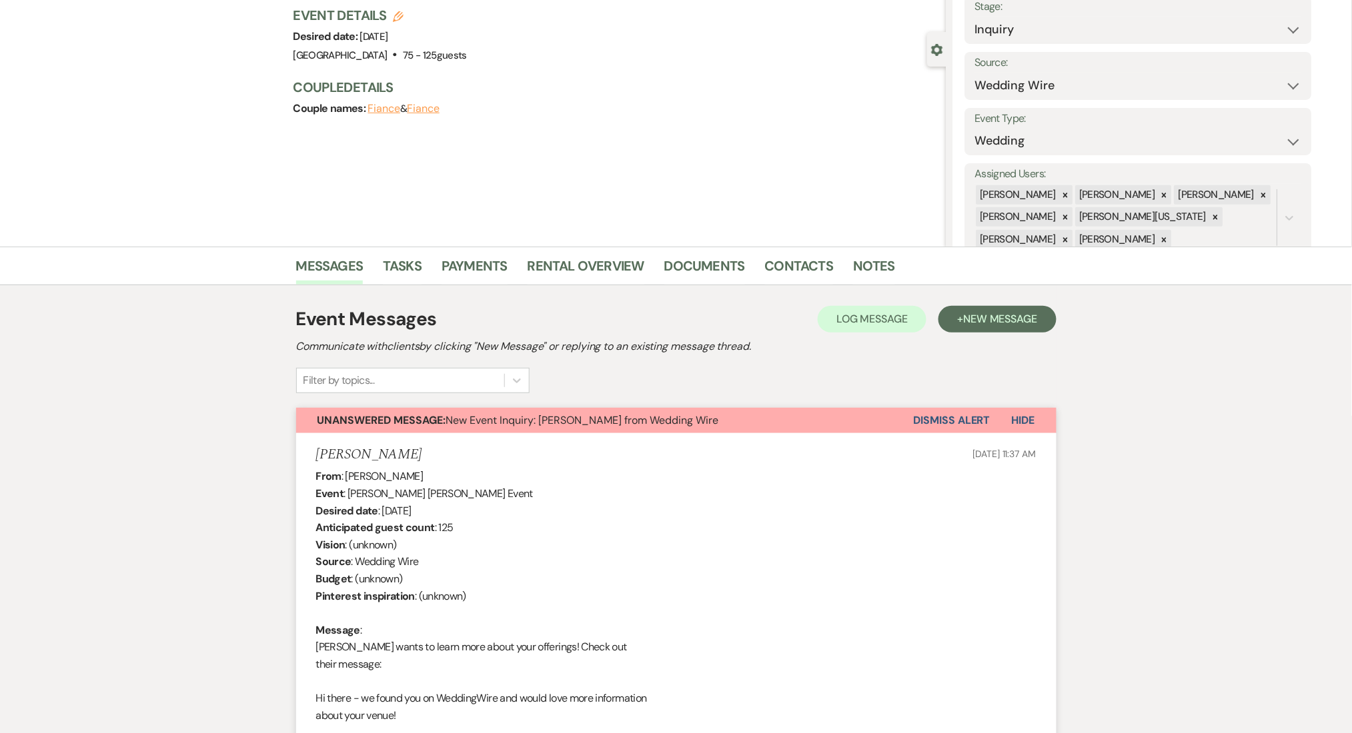
scroll to position [0, 0]
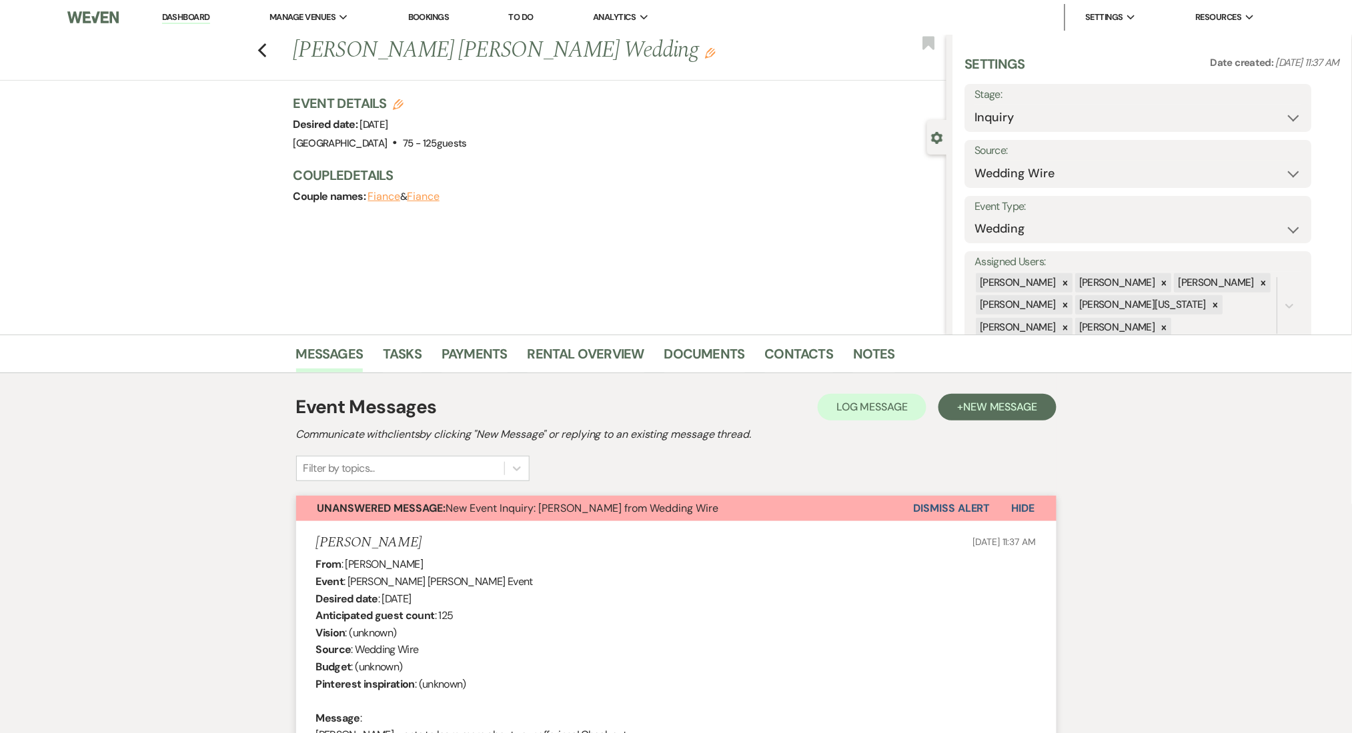
click at [206, 17] on link "Dashboard" at bounding box center [186, 17] width 48 height 13
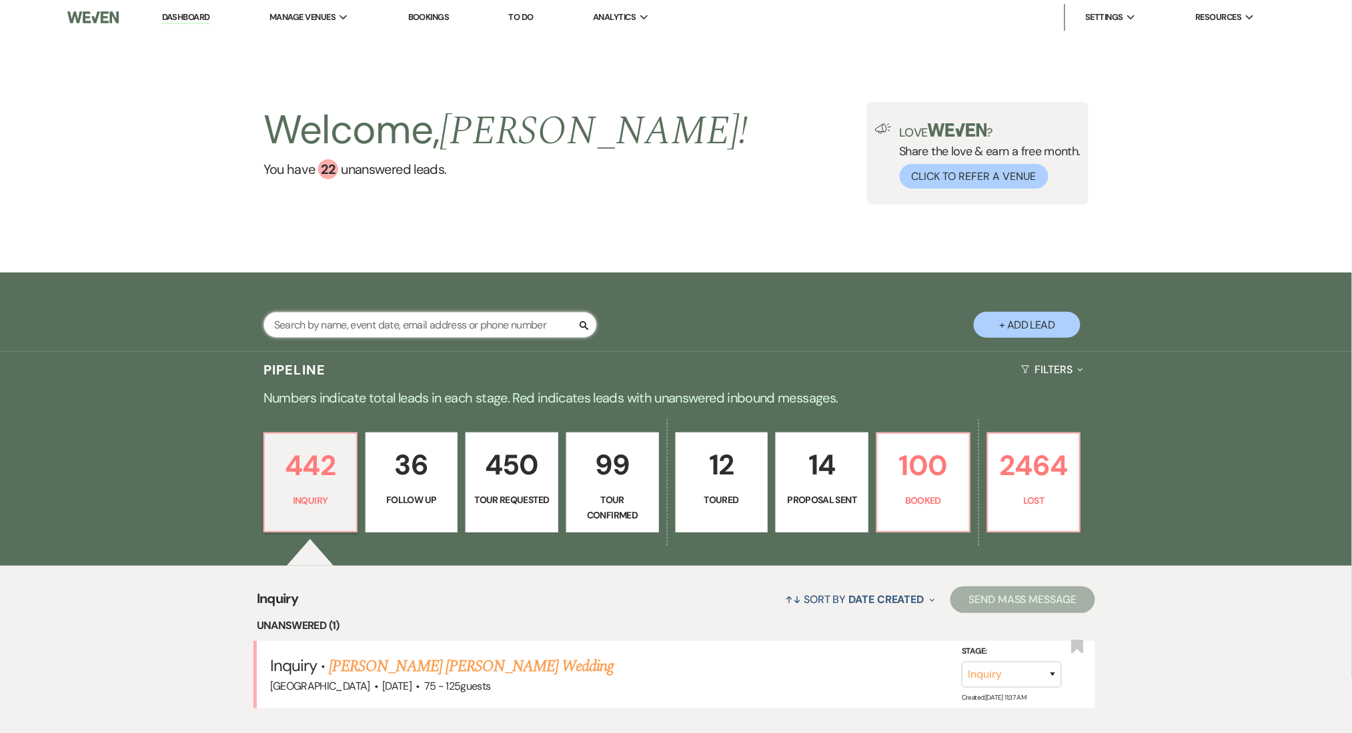
click at [349, 316] on input "text" at bounding box center [429, 325] width 333 height 26
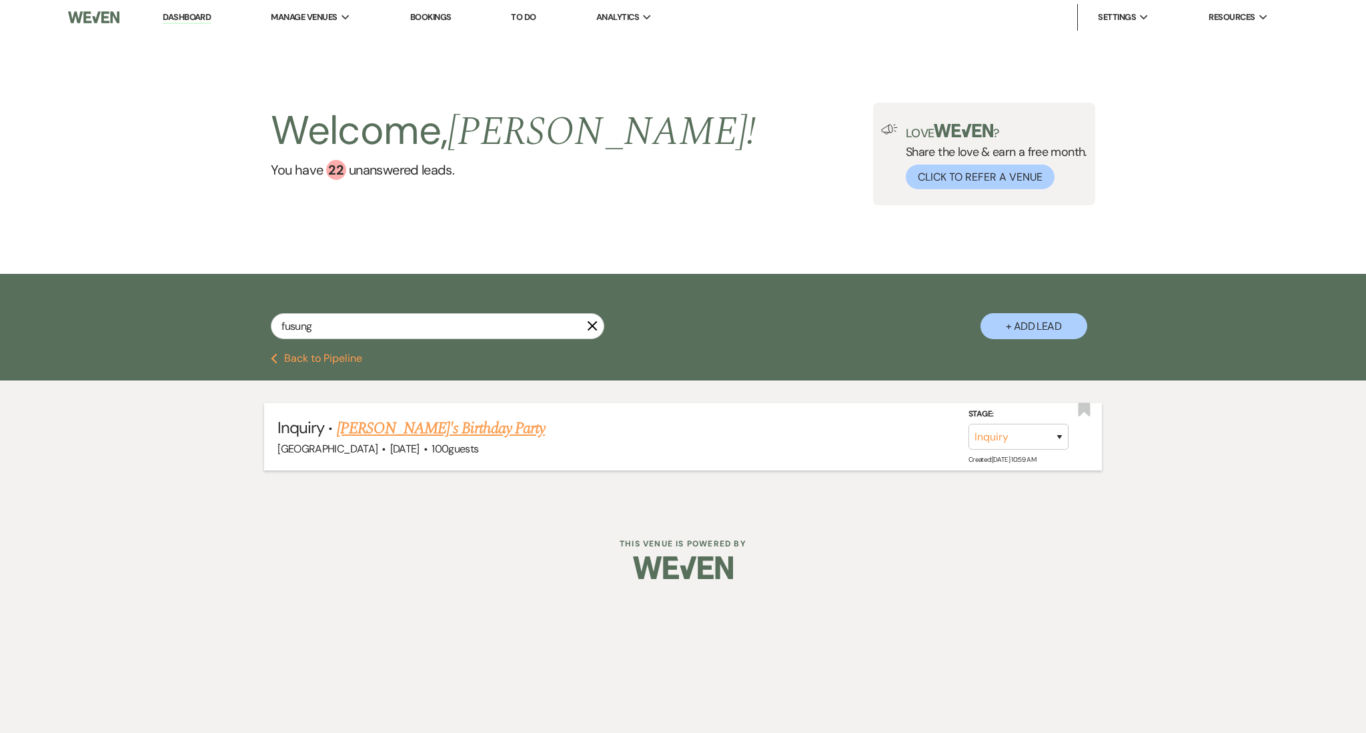
click at [438, 429] on link "[PERSON_NAME]'s Birthday Party" at bounding box center [441, 429] width 208 height 24
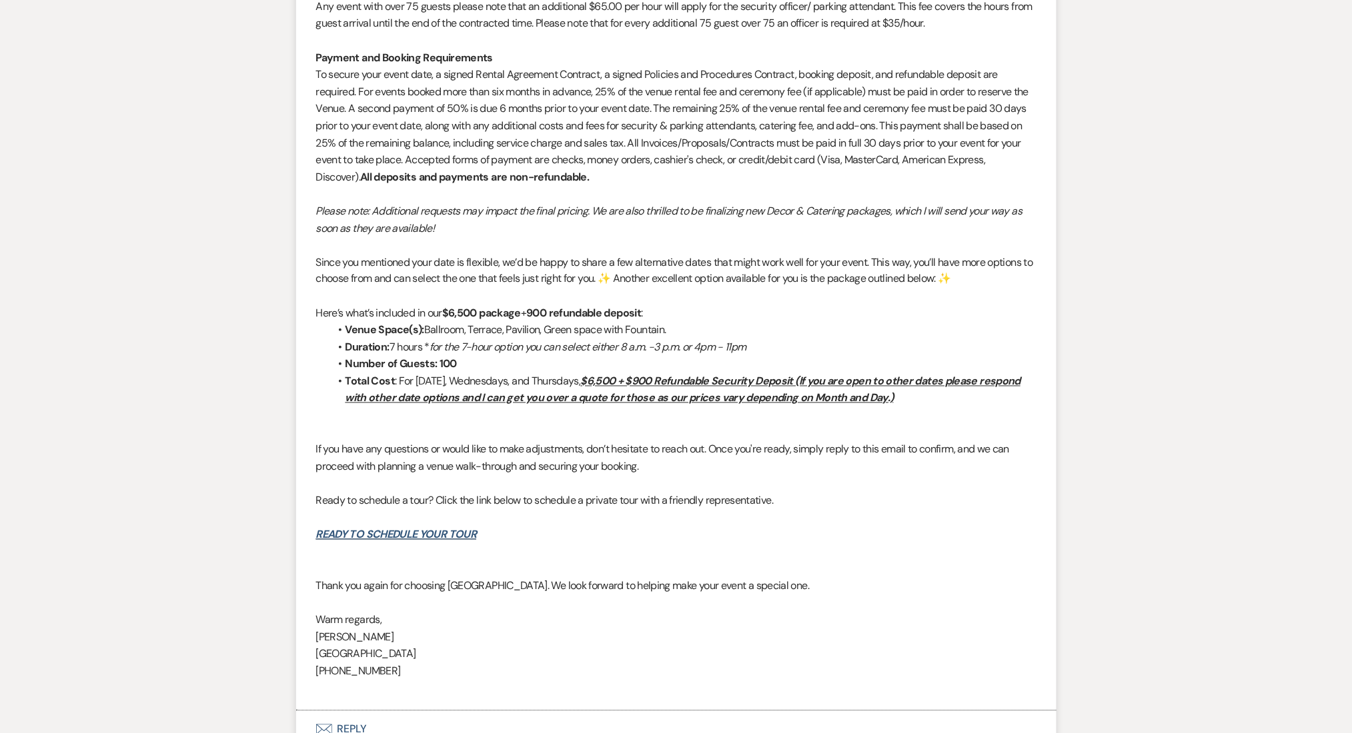
scroll to position [2673, 0]
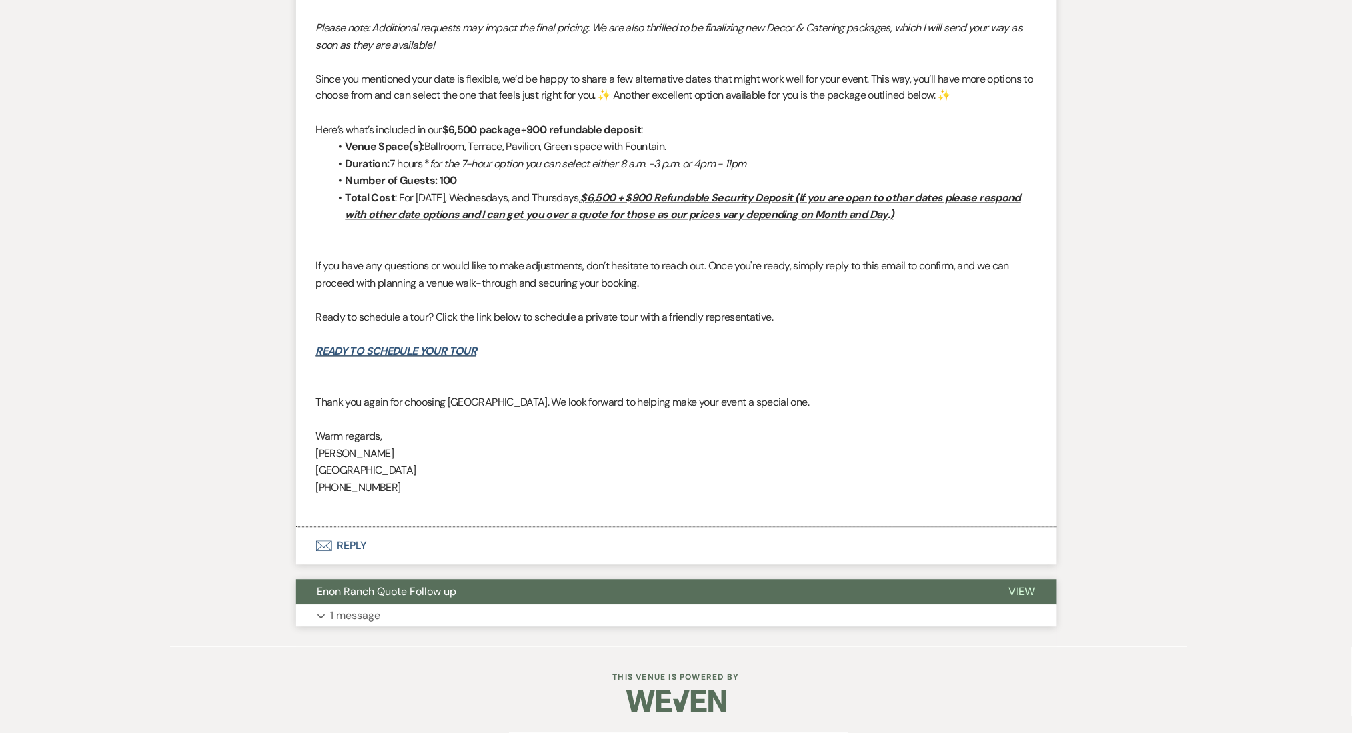
click at [361, 610] on p "1 message" at bounding box center [356, 616] width 50 height 17
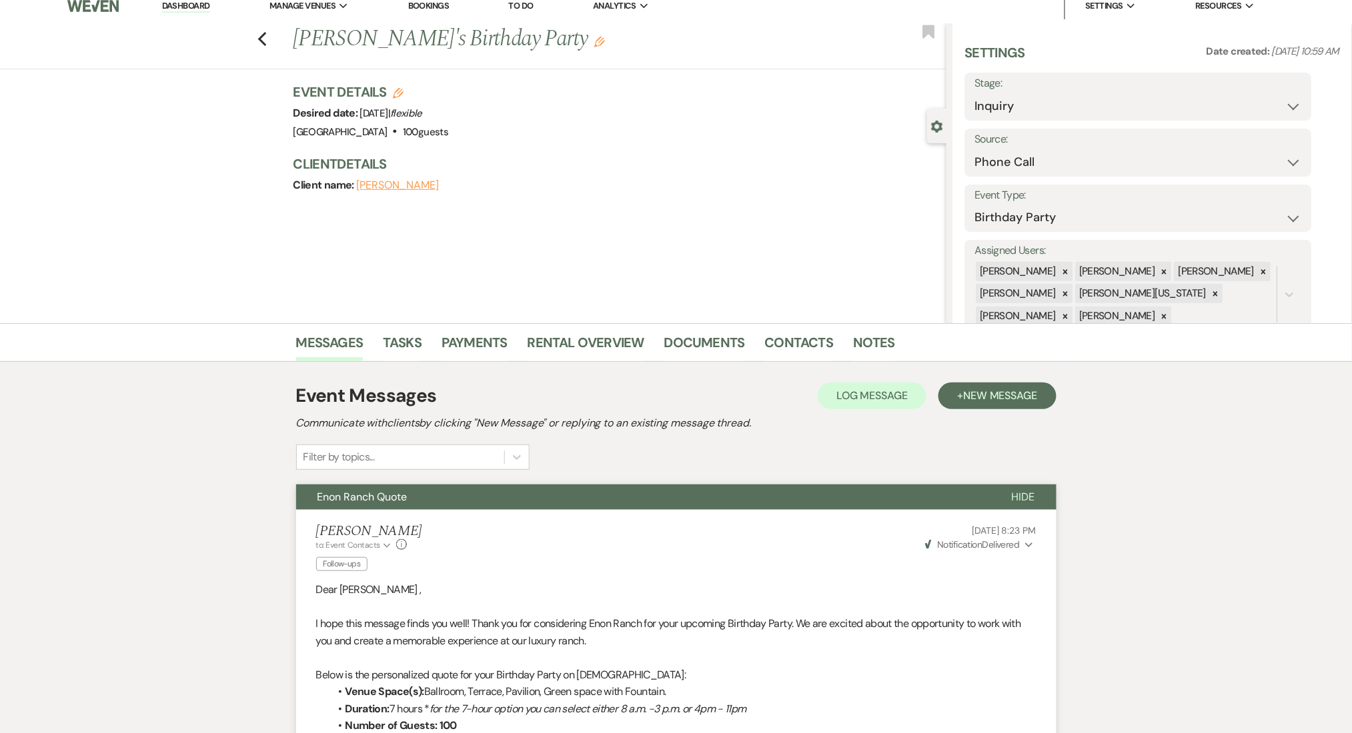
scroll to position [0, 0]
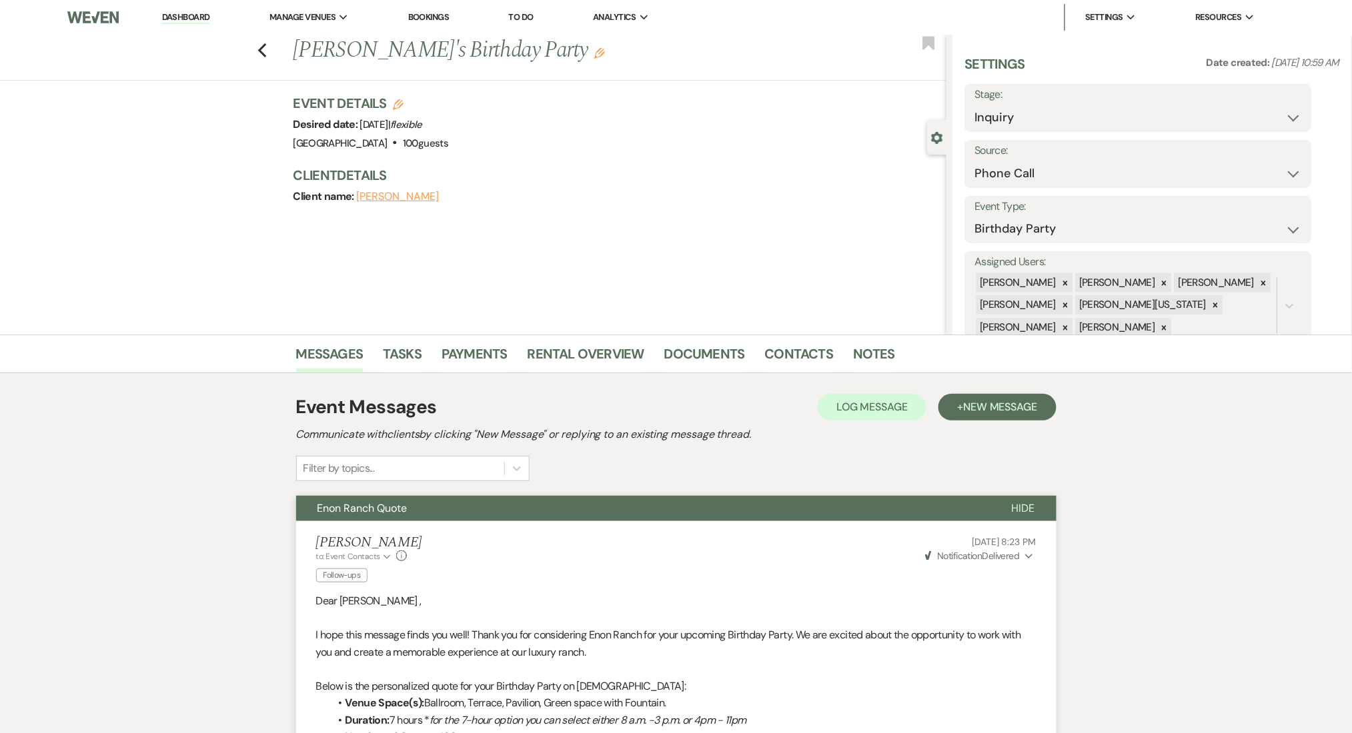
click at [185, 21] on link "Dashboard" at bounding box center [186, 17] width 48 height 13
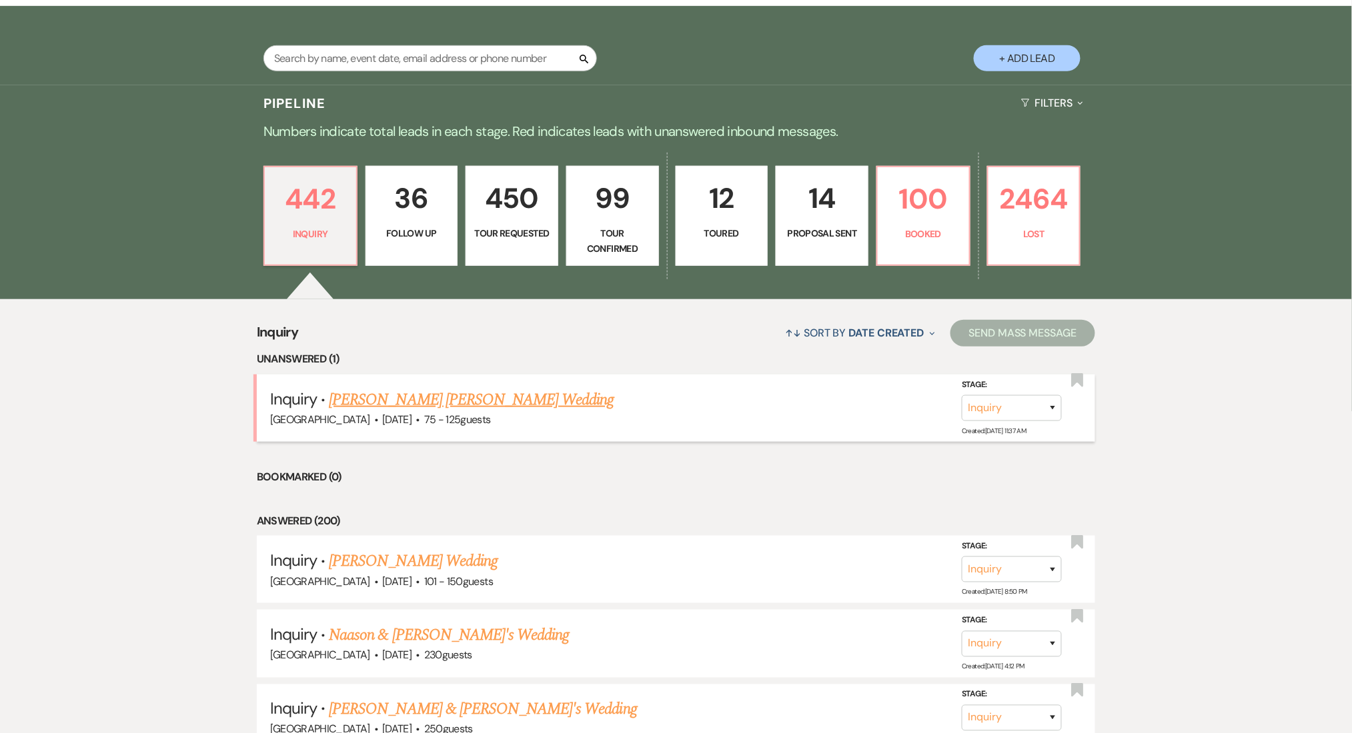
click at [425, 395] on link "[PERSON_NAME] [PERSON_NAME] Wedding" at bounding box center [471, 400] width 285 height 24
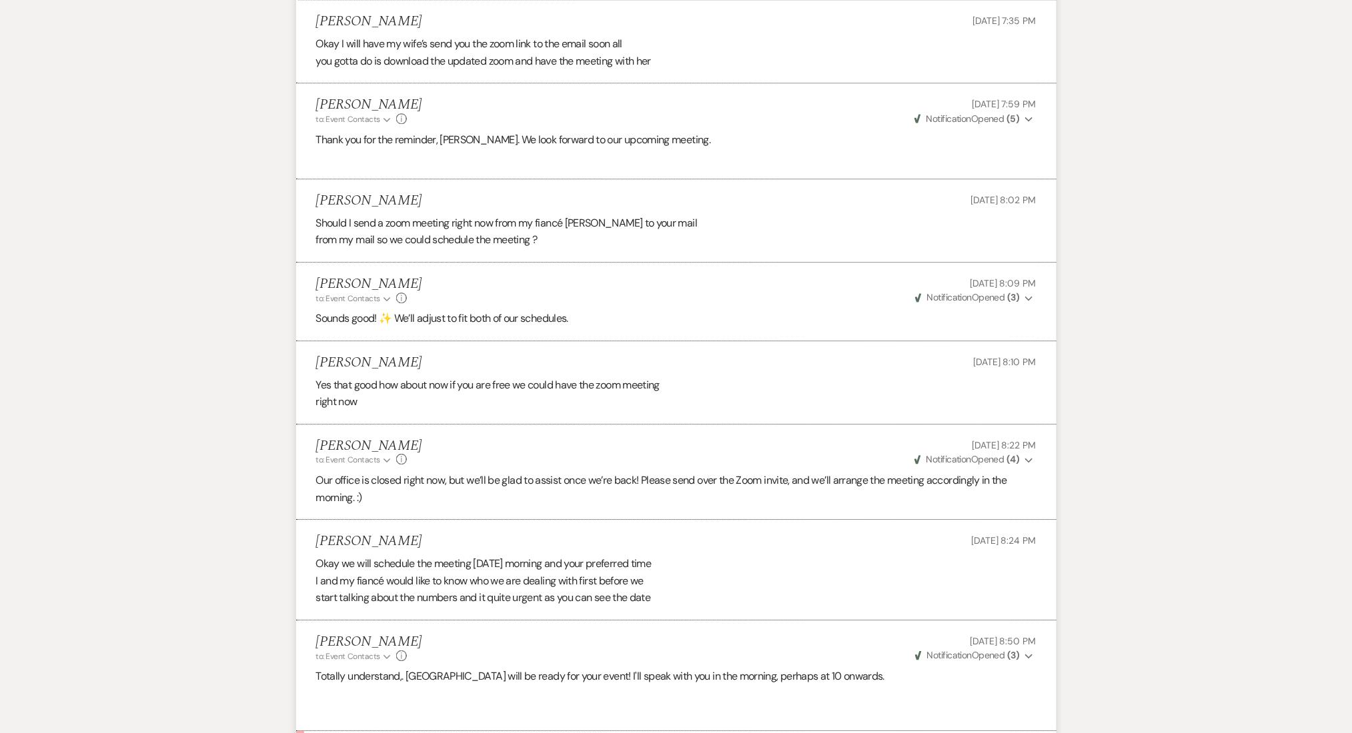
scroll to position [3310, 0]
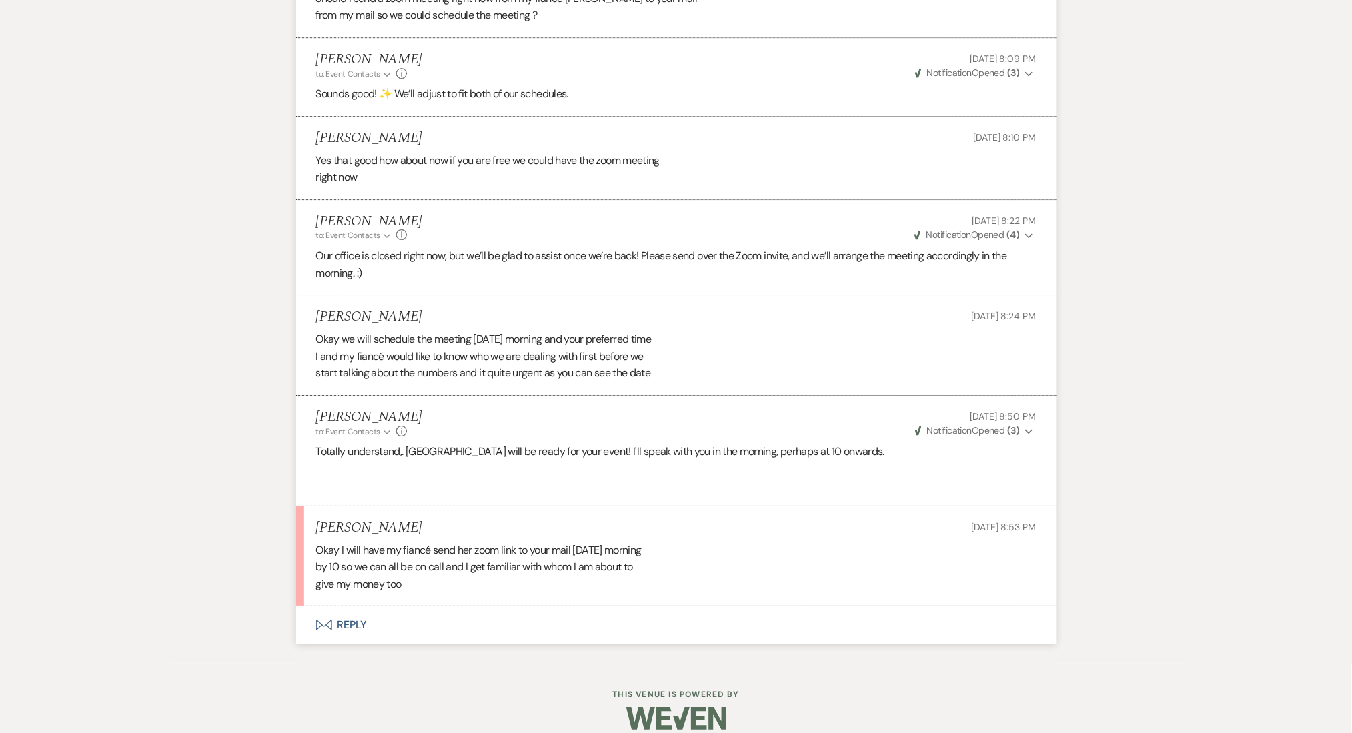
click at [348, 607] on button "Envelope Reply" at bounding box center [676, 625] width 760 height 37
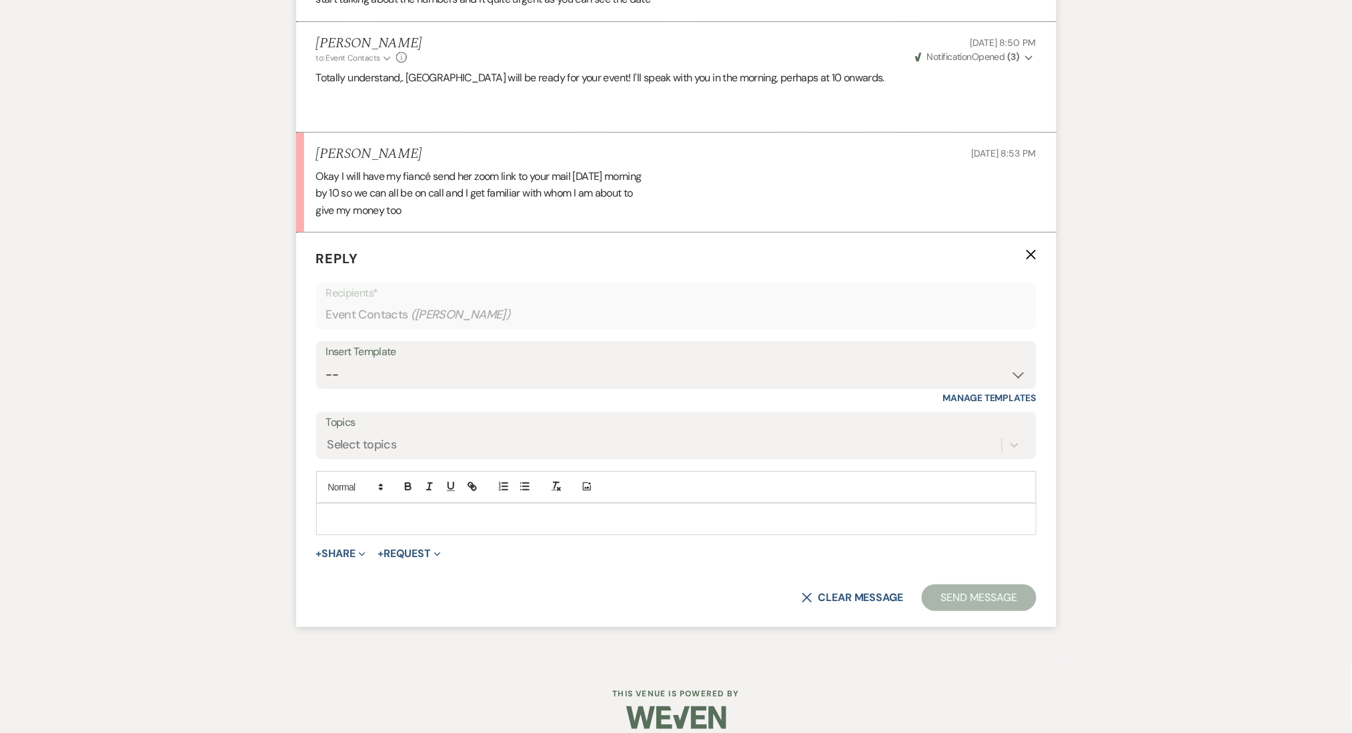
scroll to position [3683, 0]
click at [447, 371] on select "-- Inquiry Follow Up Email #2 Contract Sending Template Payment Template Rental…" at bounding box center [676, 376] width 700 height 26
click at [326, 363] on select "-- Inquiry Follow Up Email #2 Contract Sending Template Payment Template Rental…" at bounding box center [676, 376] width 700 height 26
click at [397, 434] on div "Select topics" at bounding box center [663, 445] width 675 height 23
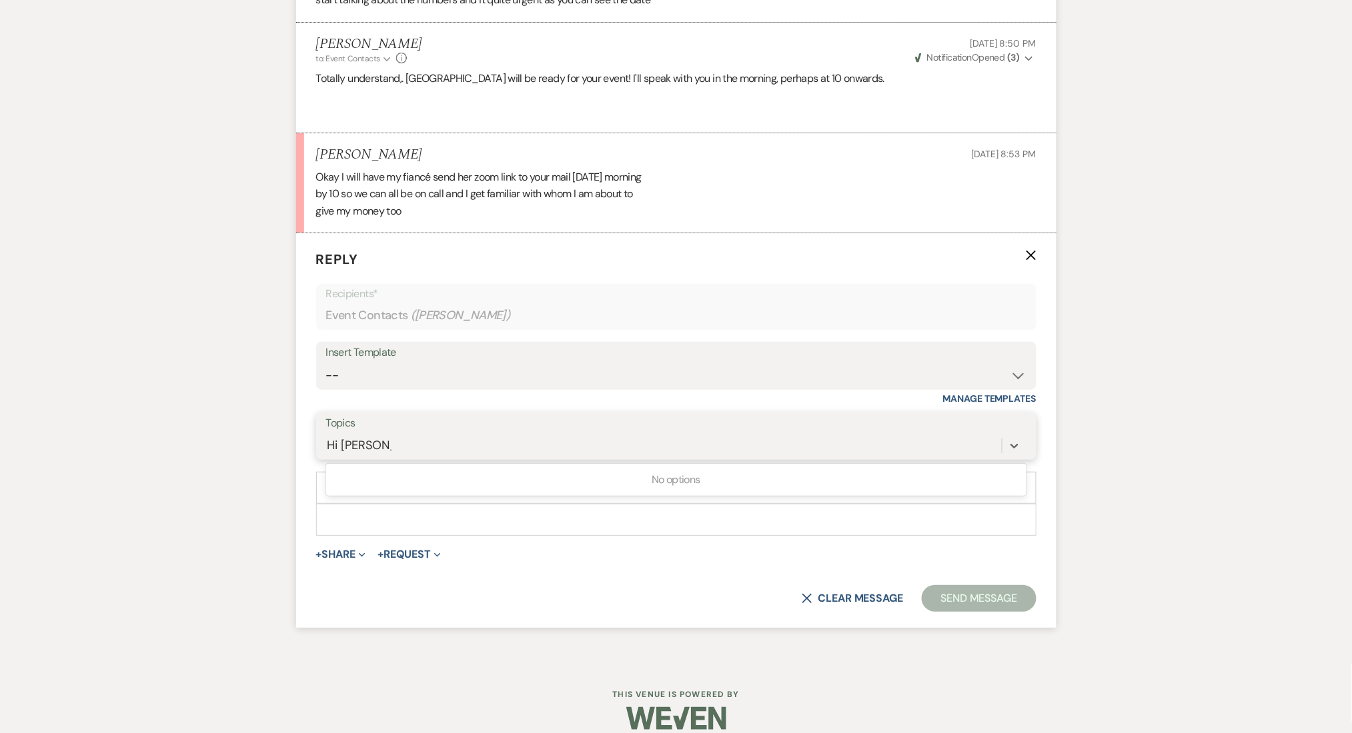
click at [922, 585] on button "Send Message" at bounding box center [979, 598] width 114 height 27
drag, startPoint x: 269, startPoint y: 413, endPoint x: 209, endPoint y: 404, distance: 60.7
click at [351, 516] on div at bounding box center [676, 520] width 719 height 31
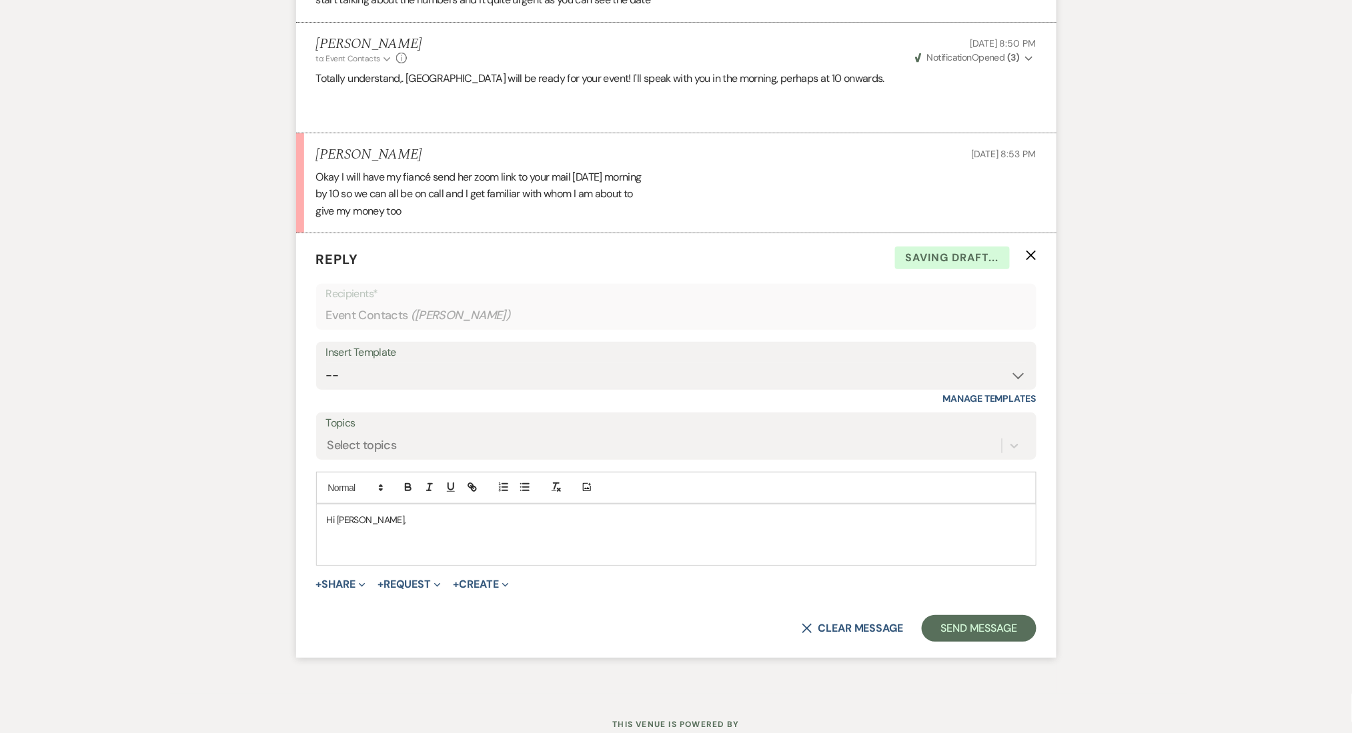
click at [411, 513] on p "Hi [PERSON_NAME]," at bounding box center [676, 520] width 699 height 15
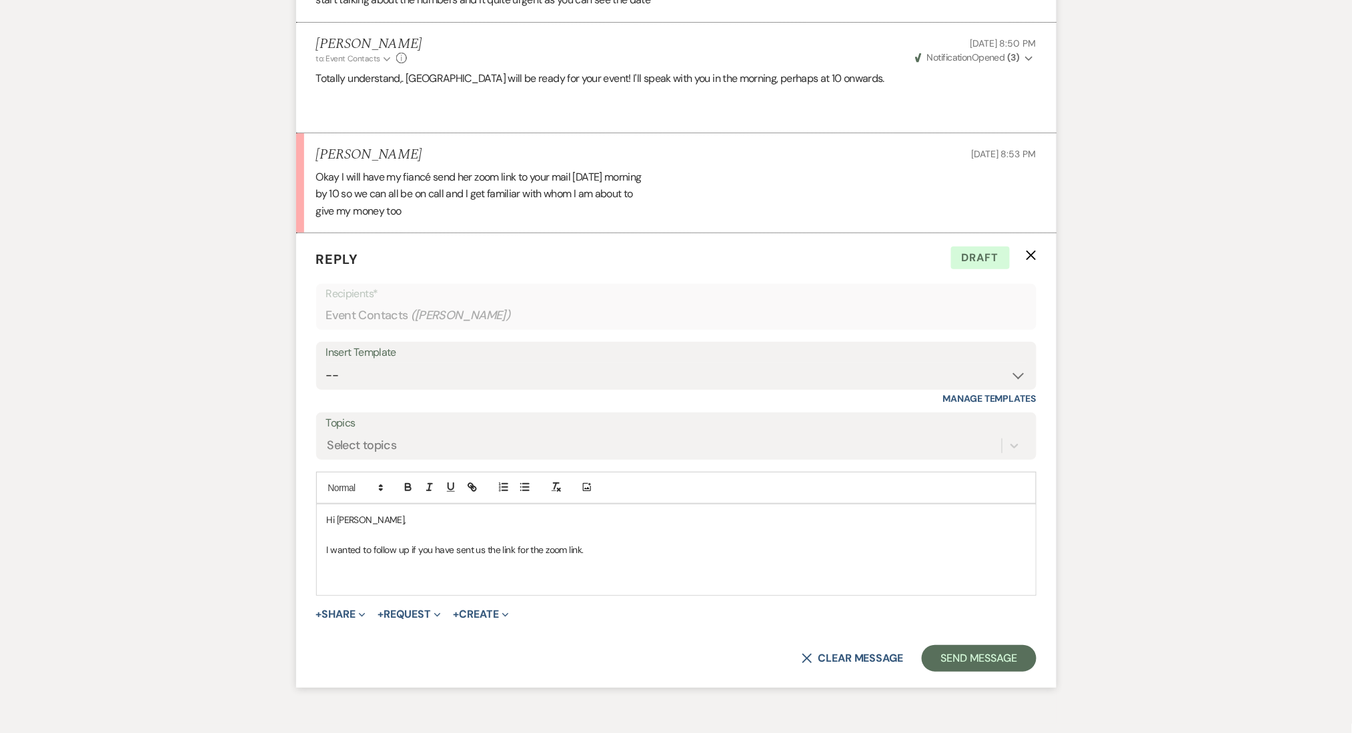
click at [764, 87] on h6 at bounding box center [676, 94] width 720 height 15
click at [651, 527] on p at bounding box center [676, 534] width 699 height 15
click at [611, 543] on p "I wanted to follow up if you have sent us the link for the zoom link." at bounding box center [676, 550] width 699 height 15
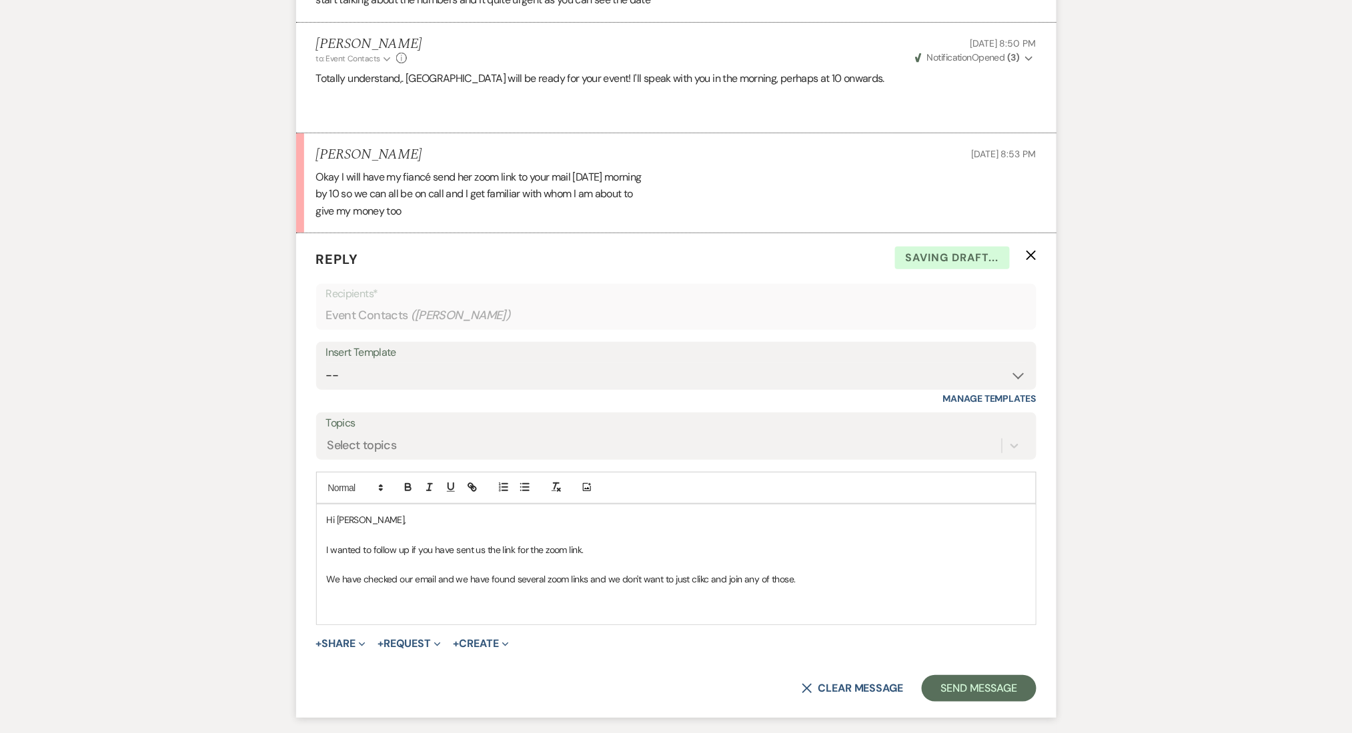
drag, startPoint x: 687, startPoint y: 566, endPoint x: 692, endPoint y: 573, distance: 8.7
click at [692, 587] on p at bounding box center [676, 594] width 699 height 15
click at [844, 572] on p "We have checked our email and we have found several zoom links and we don't wan…" at bounding box center [676, 579] width 699 height 15
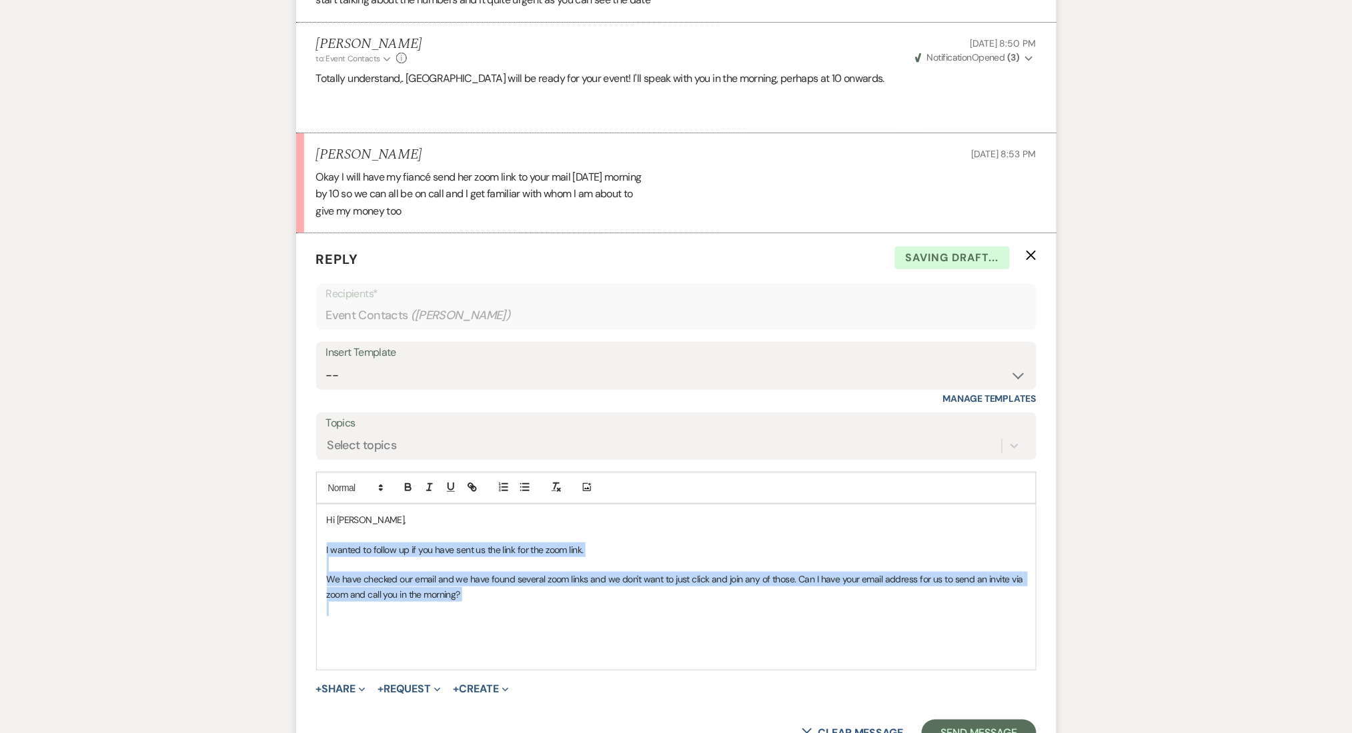
drag, startPoint x: 453, startPoint y: 569, endPoint x: 311, endPoint y: 535, distance: 146.7
click at [311, 535] on form "Reply X Saving draft... Recipients* Event Contacts ( [PERSON_NAME] ) Insert Tem…" at bounding box center [676, 497] width 760 height 529
copy div "I wanted to follow up if you have sent us the link for the zoom link. We have c…"
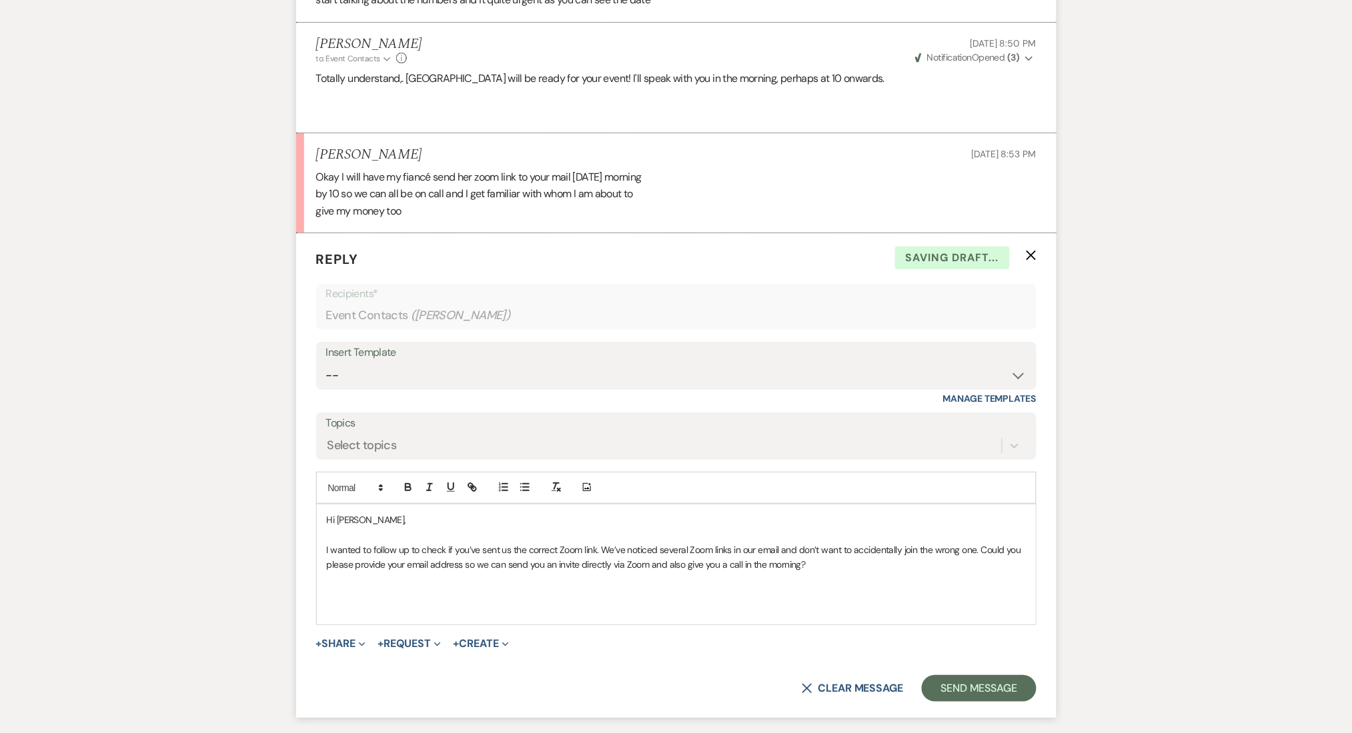
click at [603, 543] on p "I wanted to follow up to check if you’ve sent us the correct Zoom link. We’ve n…" at bounding box center [676, 558] width 699 height 30
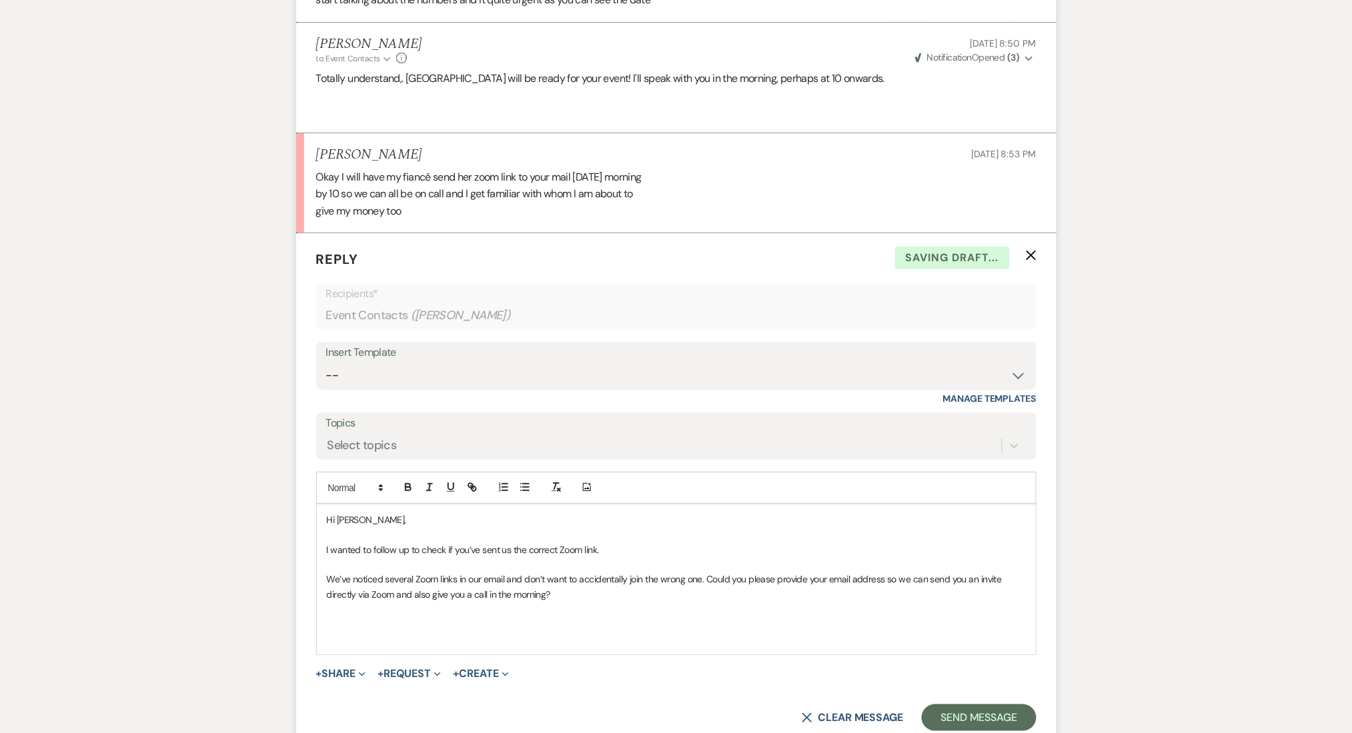
click at [593, 527] on p at bounding box center [676, 534] width 699 height 15
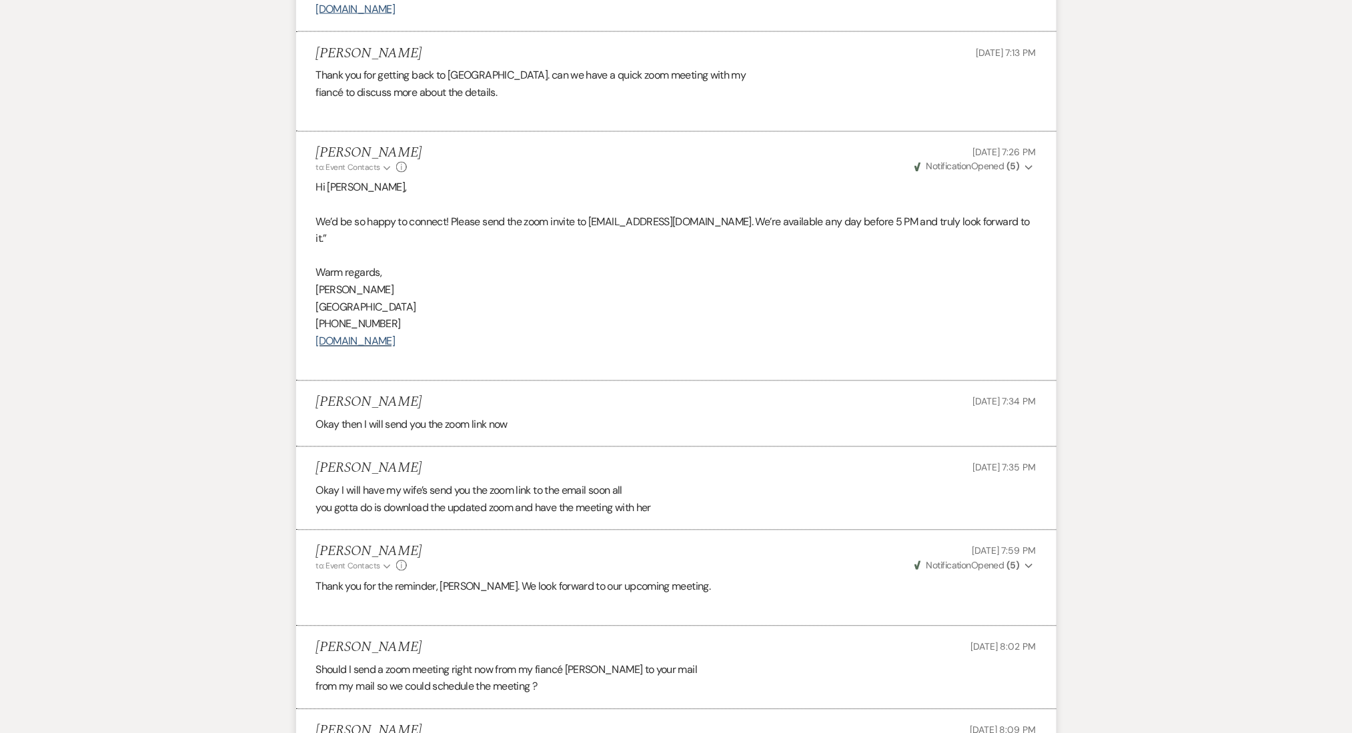
scroll to position [2439, 0]
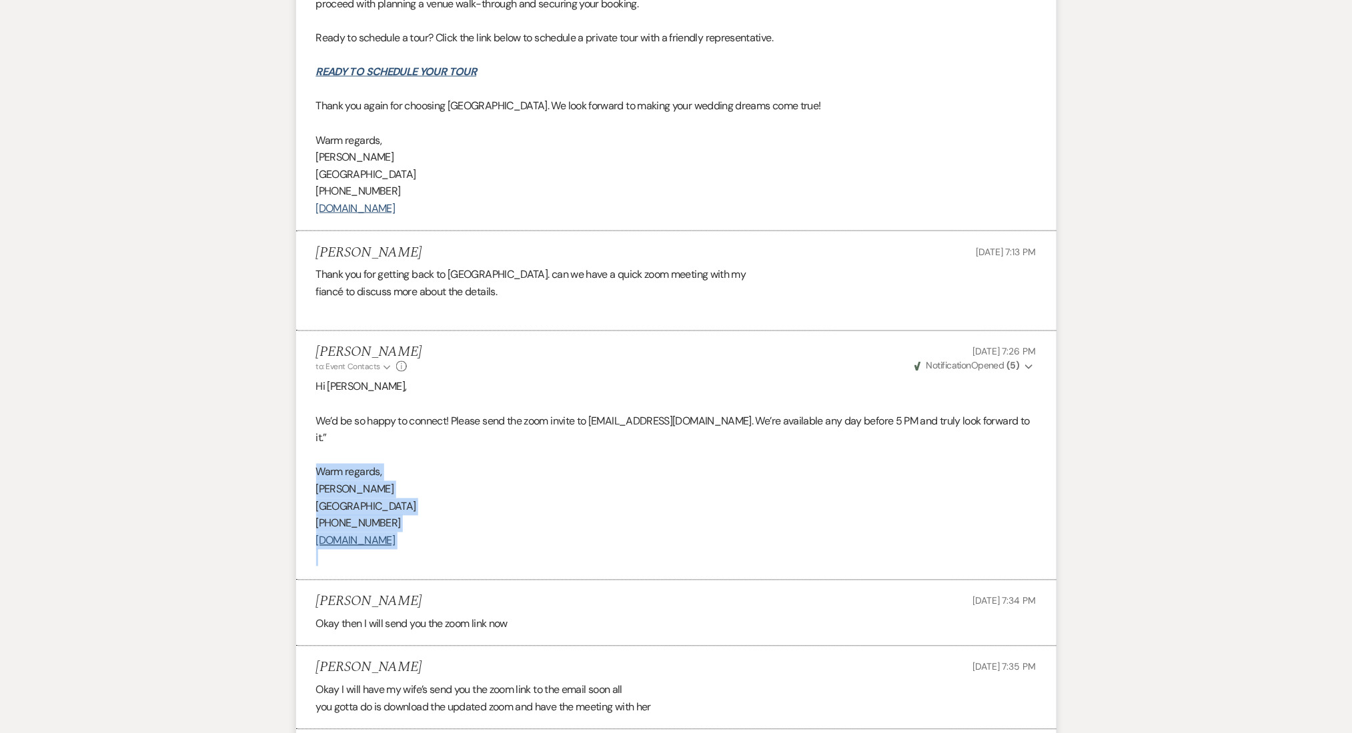
drag, startPoint x: 432, startPoint y: 543, endPoint x: 299, endPoint y: 461, distance: 156.3
click at [301, 461] on li "[PERSON_NAME] to: Event Contacts Expand Info [DATE] 7:26 PM Weven Check Notific…" at bounding box center [676, 455] width 760 height 249
copy div "Warm regards, [PERSON_NAME] Ranch [PHONE_NUMBER] [DOMAIN_NAME]"
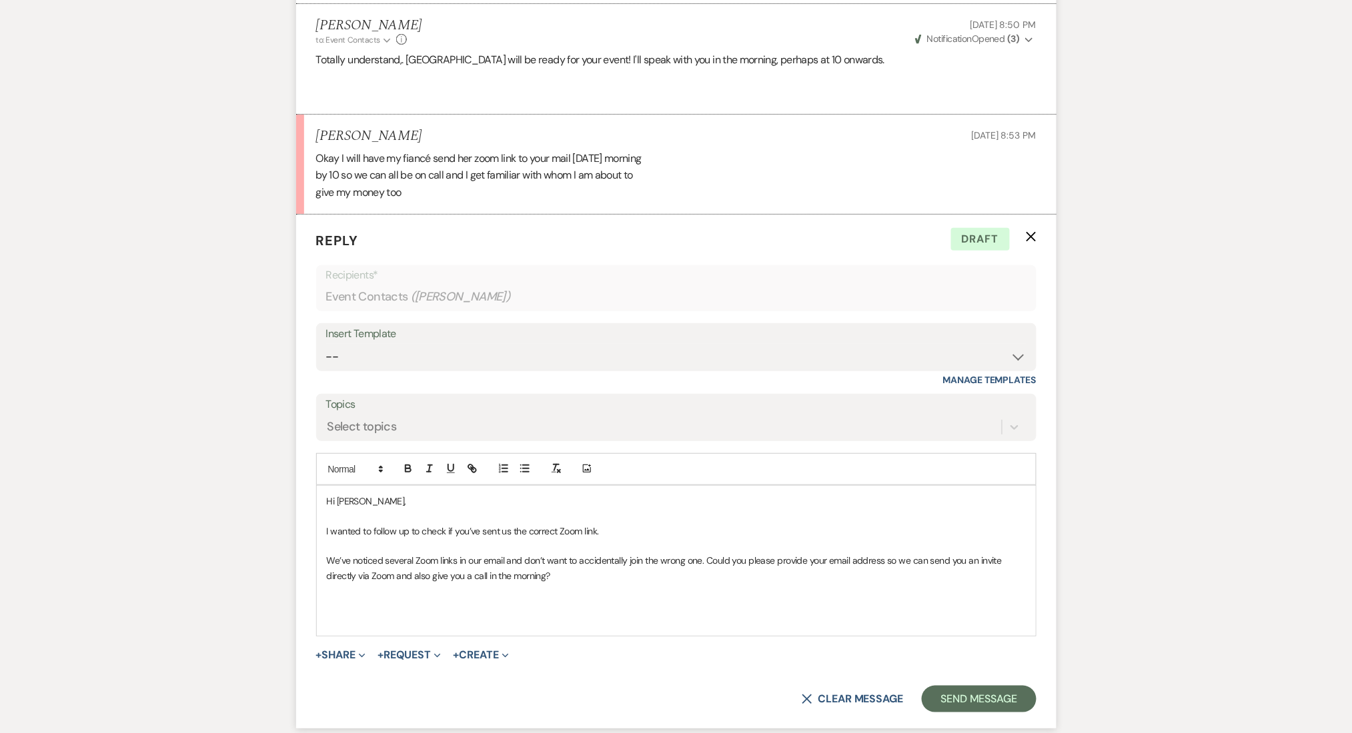
scroll to position [3803, 0]
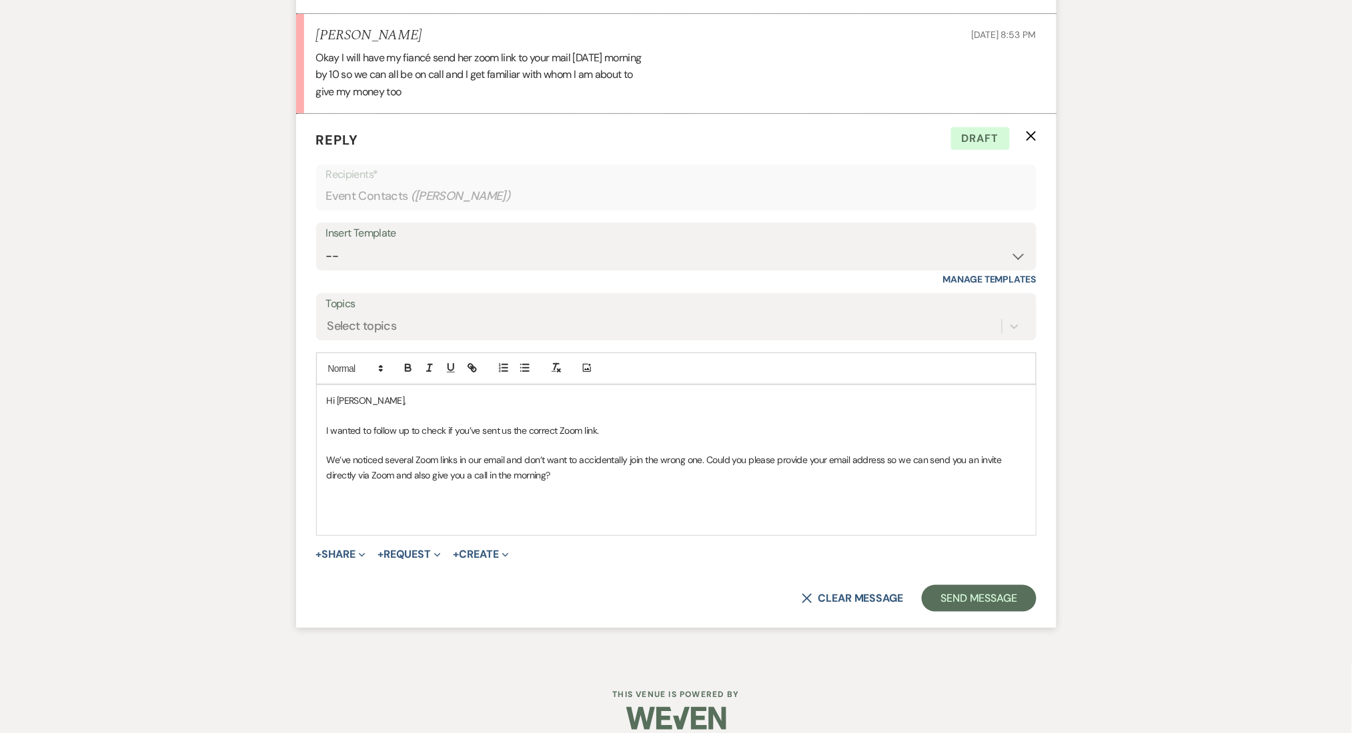
click at [627, 483] on p at bounding box center [676, 490] width 699 height 15
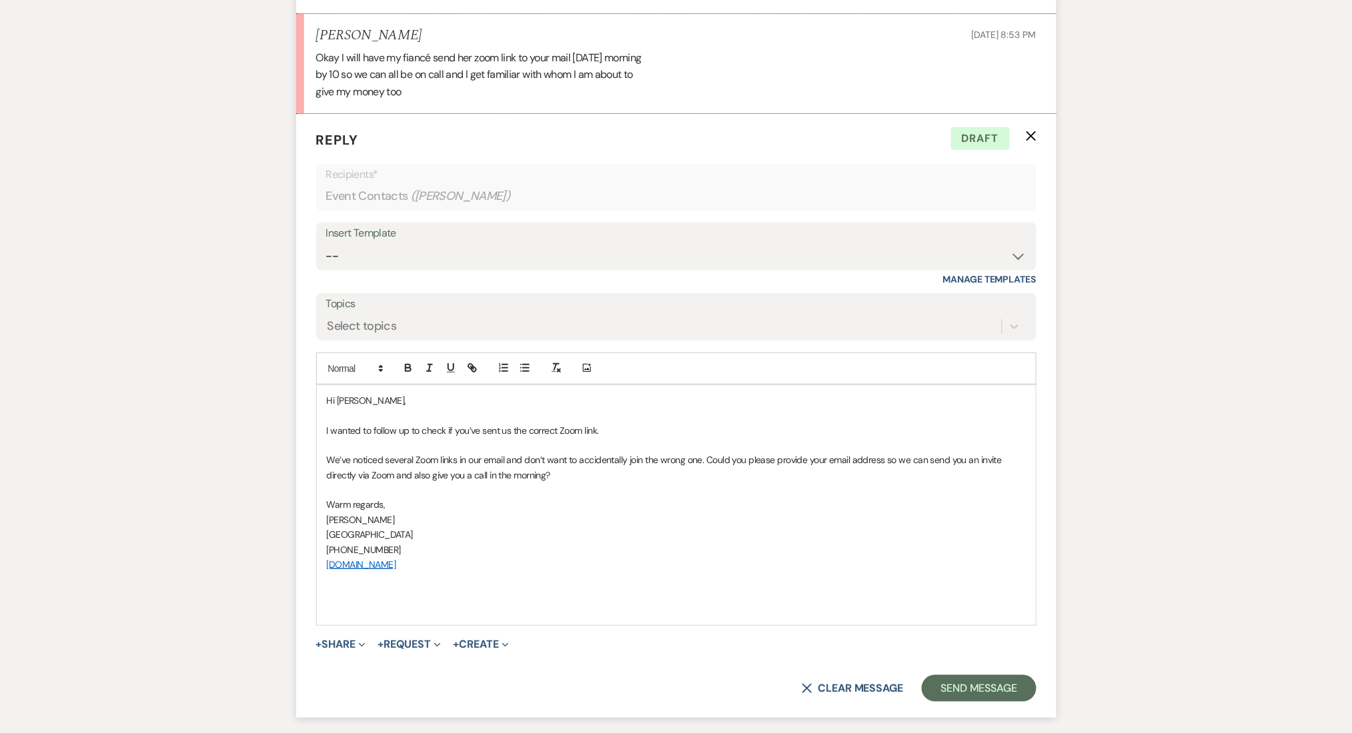
click at [307, 469] on form "Reply X Draft Recipients* Event Contacts ( [PERSON_NAME] ) Insert Template -- I…" at bounding box center [676, 415] width 760 height 603
click at [795, 464] on p "We’ve noticed several Zoom links in our email and don’t want to accidentally jo…" at bounding box center [676, 468] width 699 height 30
click at [989, 675] on button "Send Message" at bounding box center [979, 688] width 114 height 27
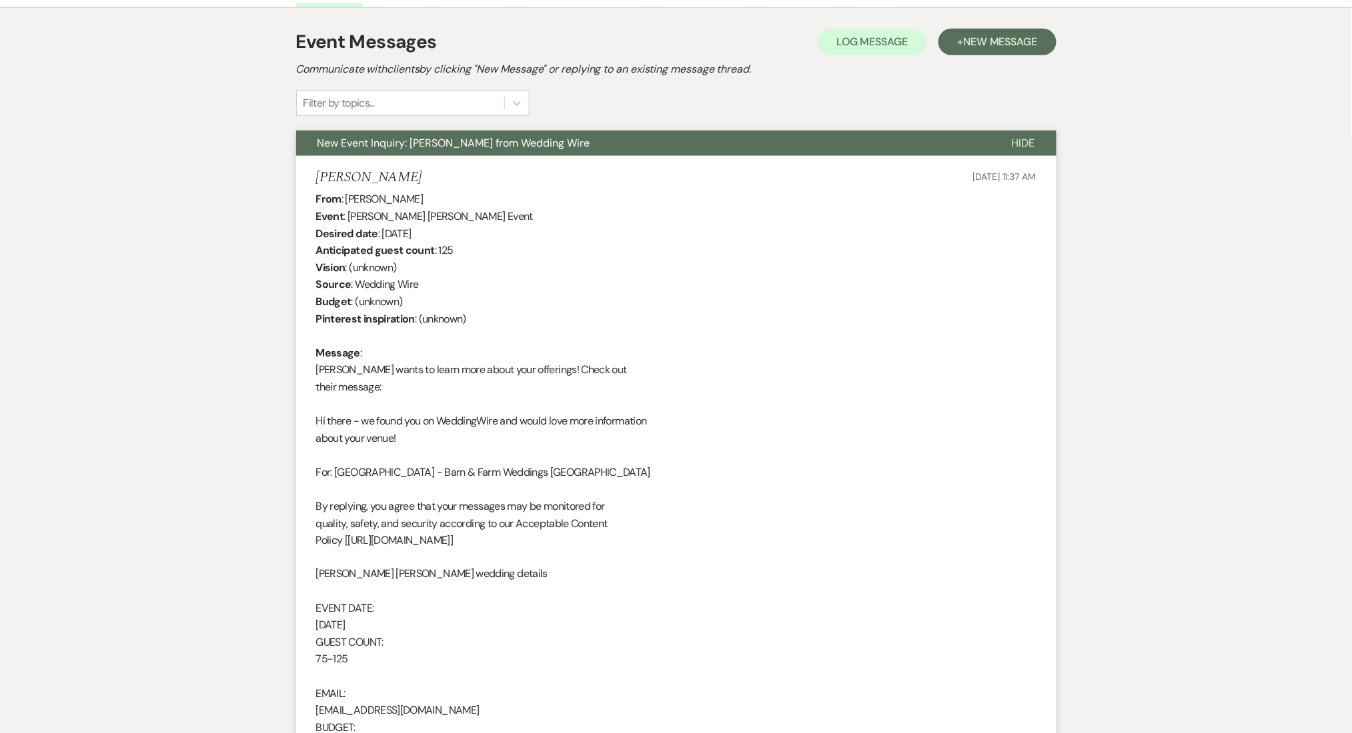
scroll to position [0, 0]
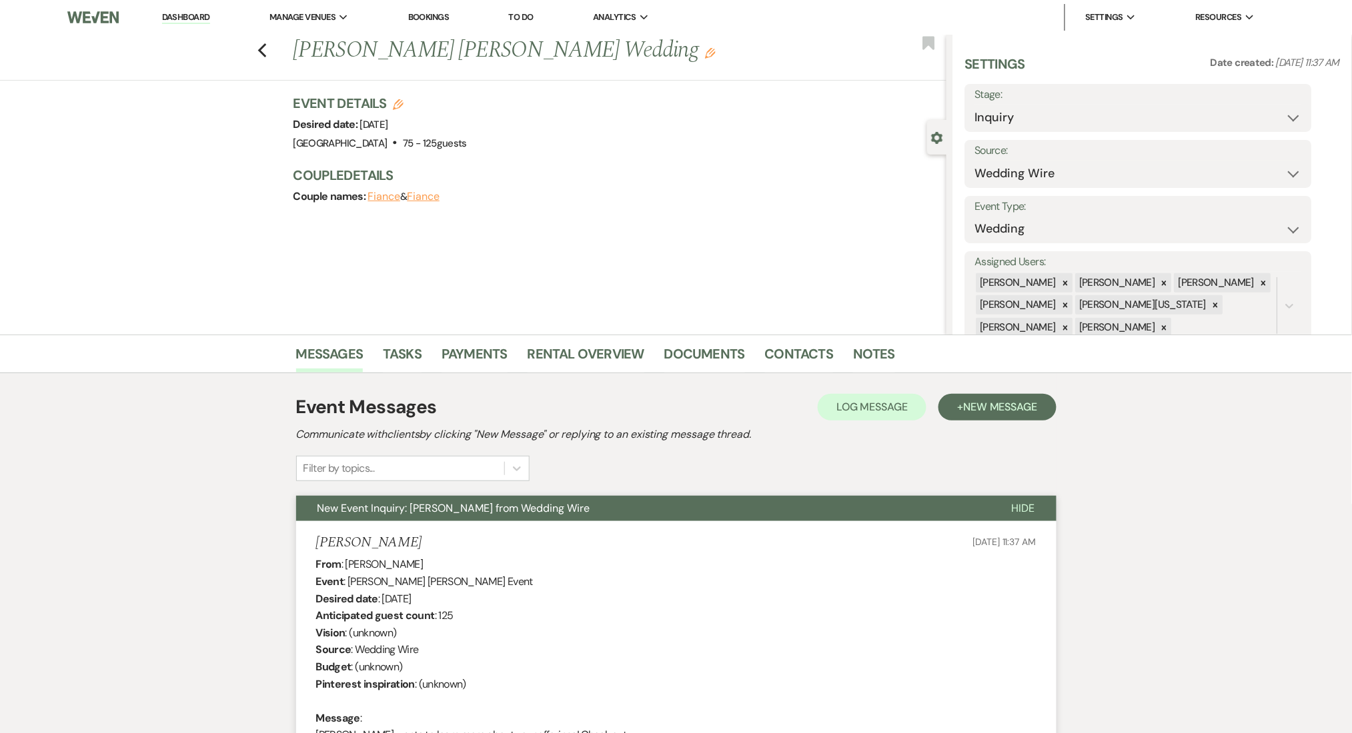
click at [197, 12] on link "Dashboard" at bounding box center [186, 17] width 48 height 13
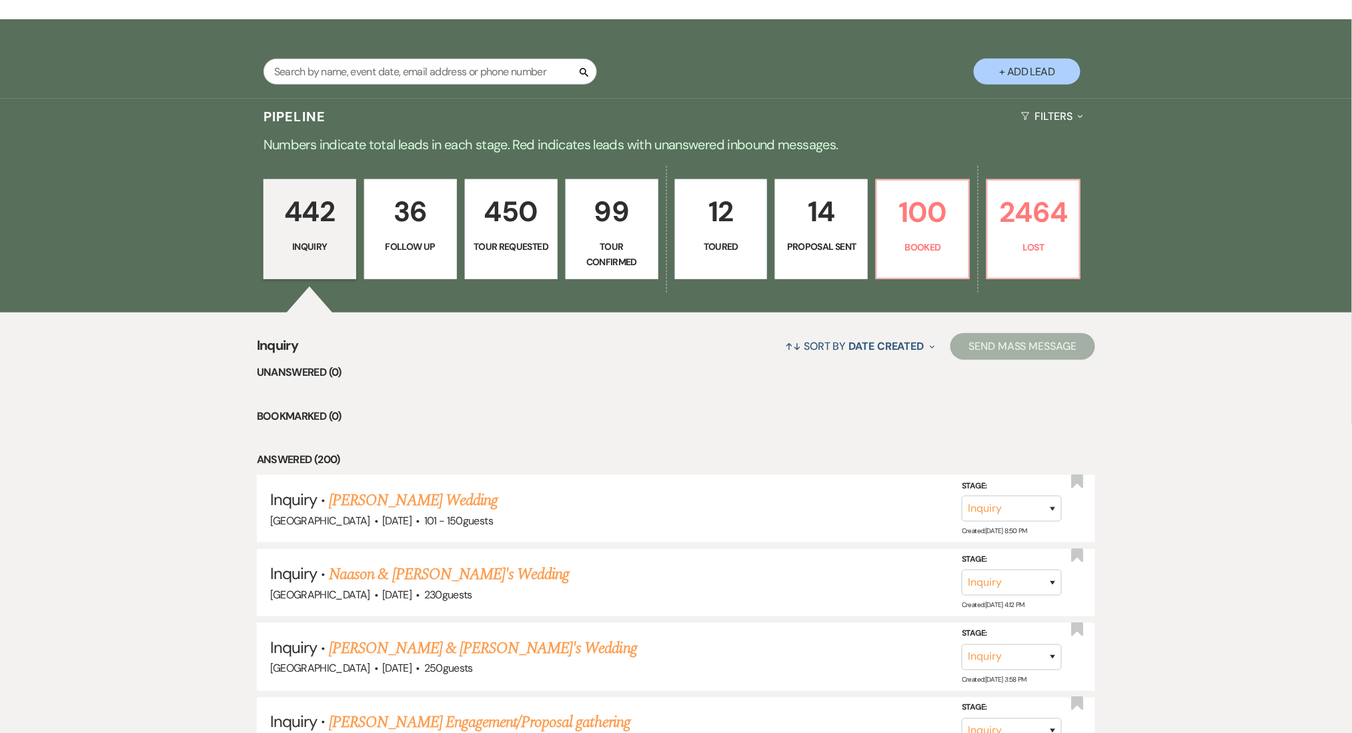
scroll to position [267, 0]
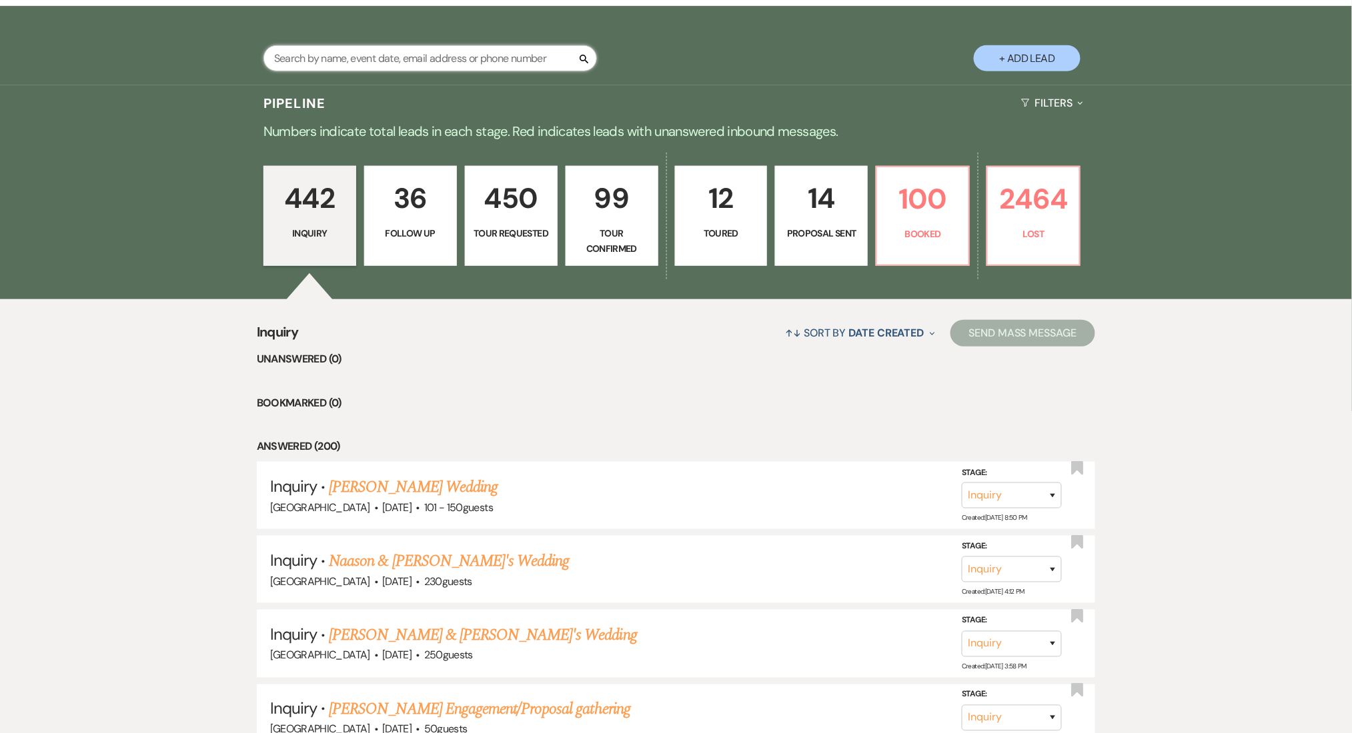
click at [324, 47] on input "text" at bounding box center [429, 58] width 333 height 26
paste input "[EMAIL_ADDRESS][DOMAIN_NAME]"
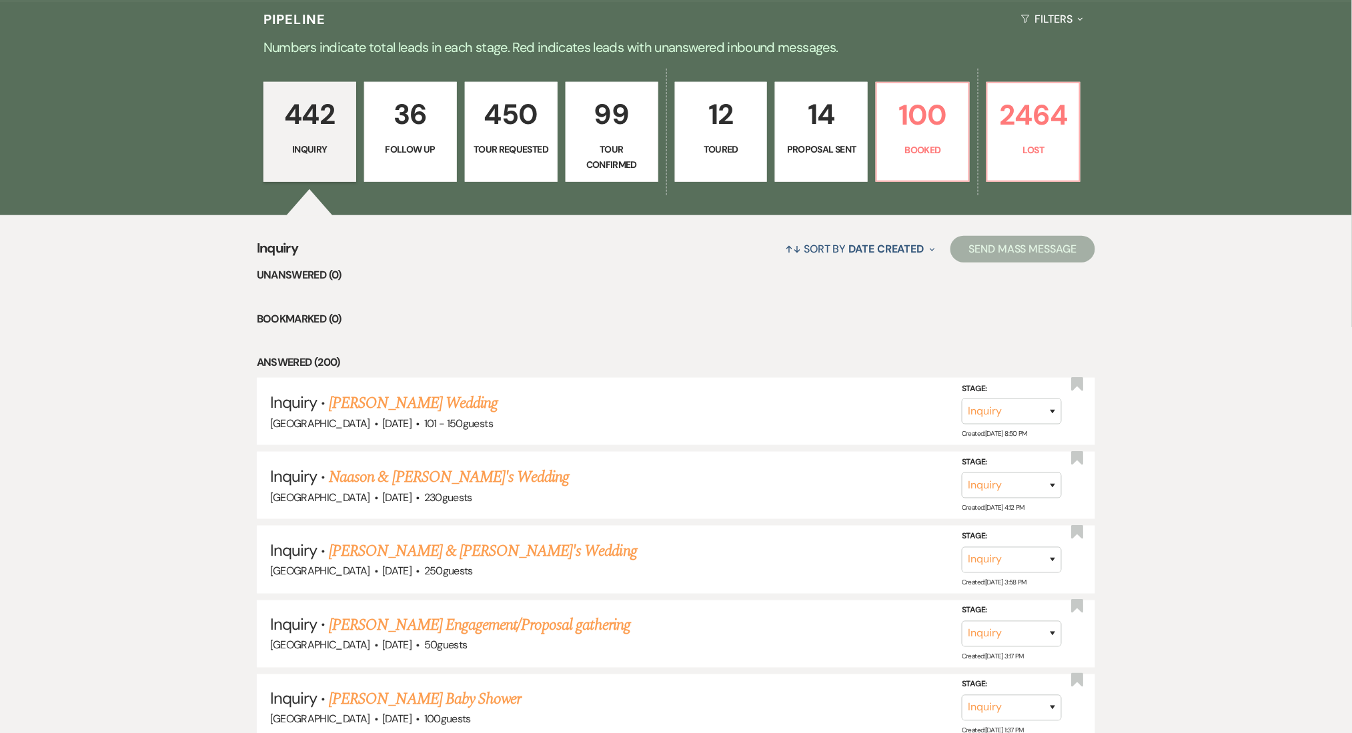
scroll to position [352, 0]
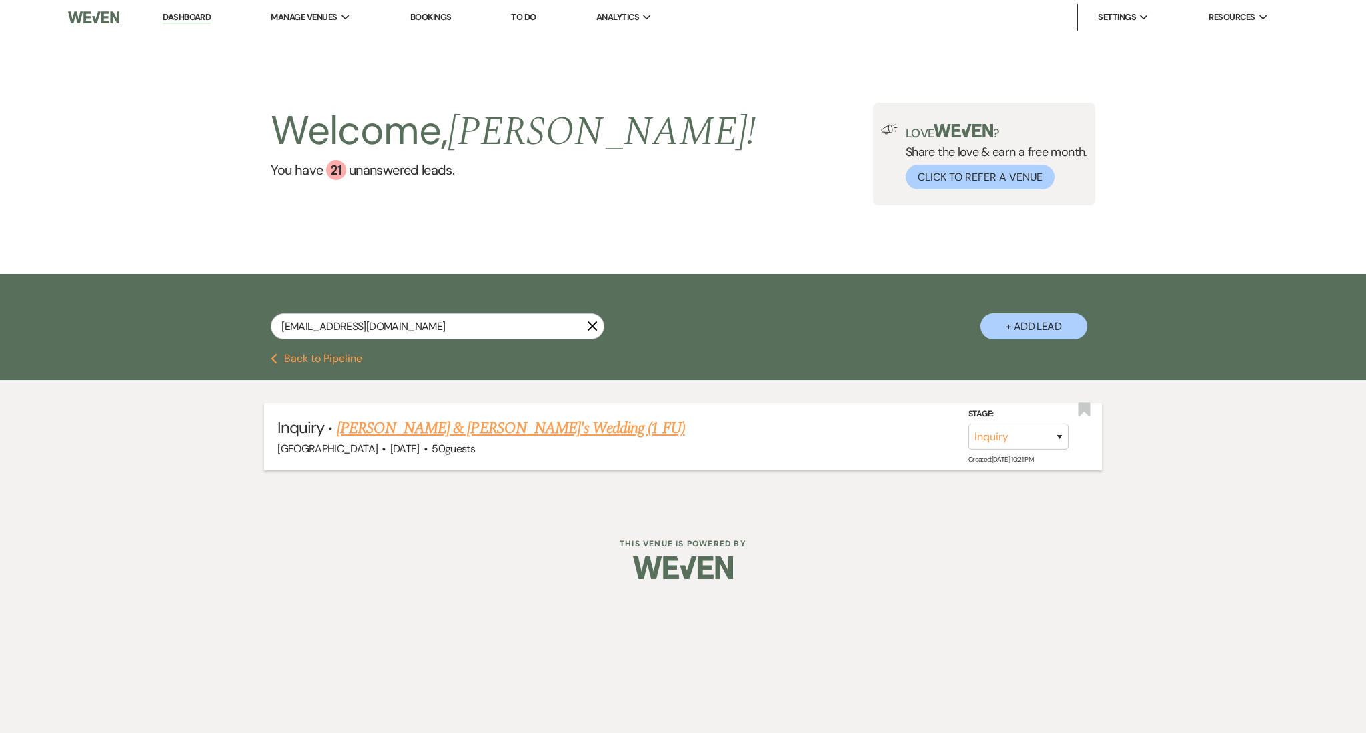
click at [395, 428] on link "[PERSON_NAME] & [PERSON_NAME]'s Wedding (1 FU)" at bounding box center [511, 429] width 348 height 24
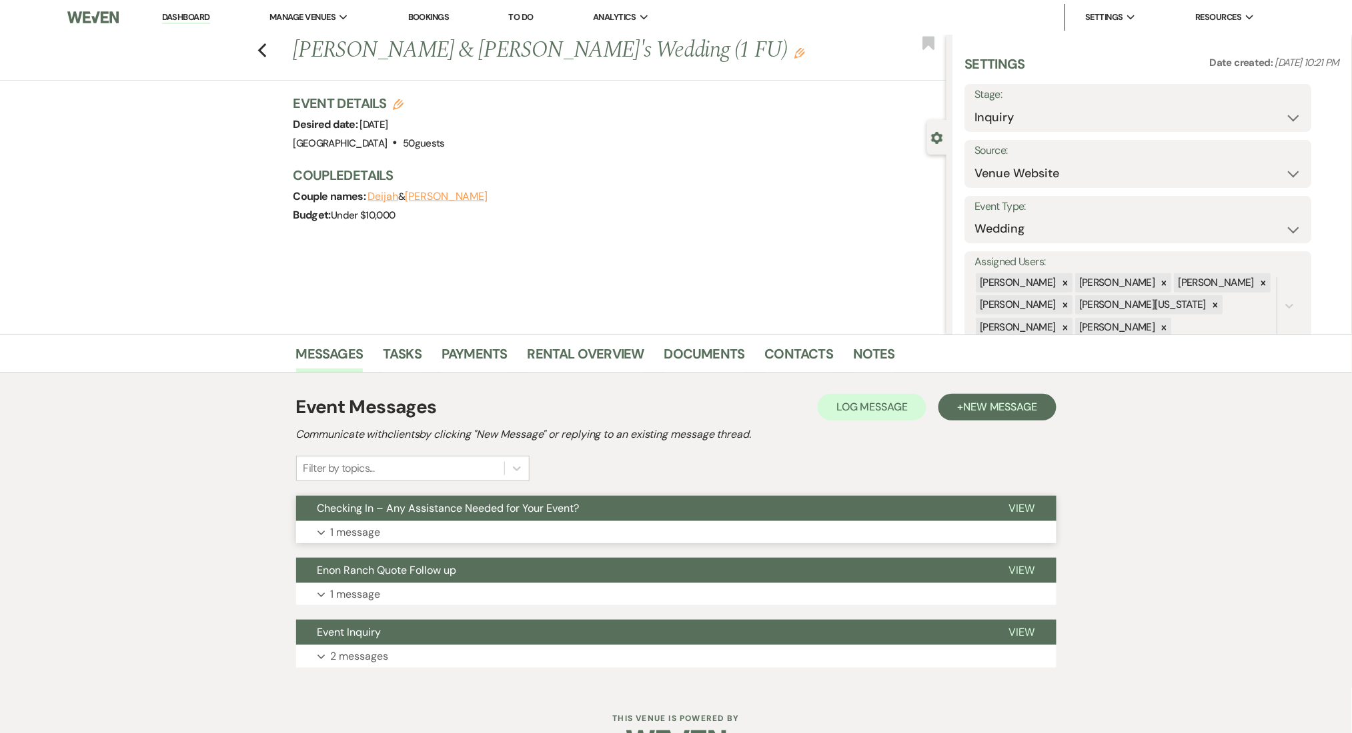
click at [361, 522] on button "Expand 1 message" at bounding box center [676, 532] width 760 height 23
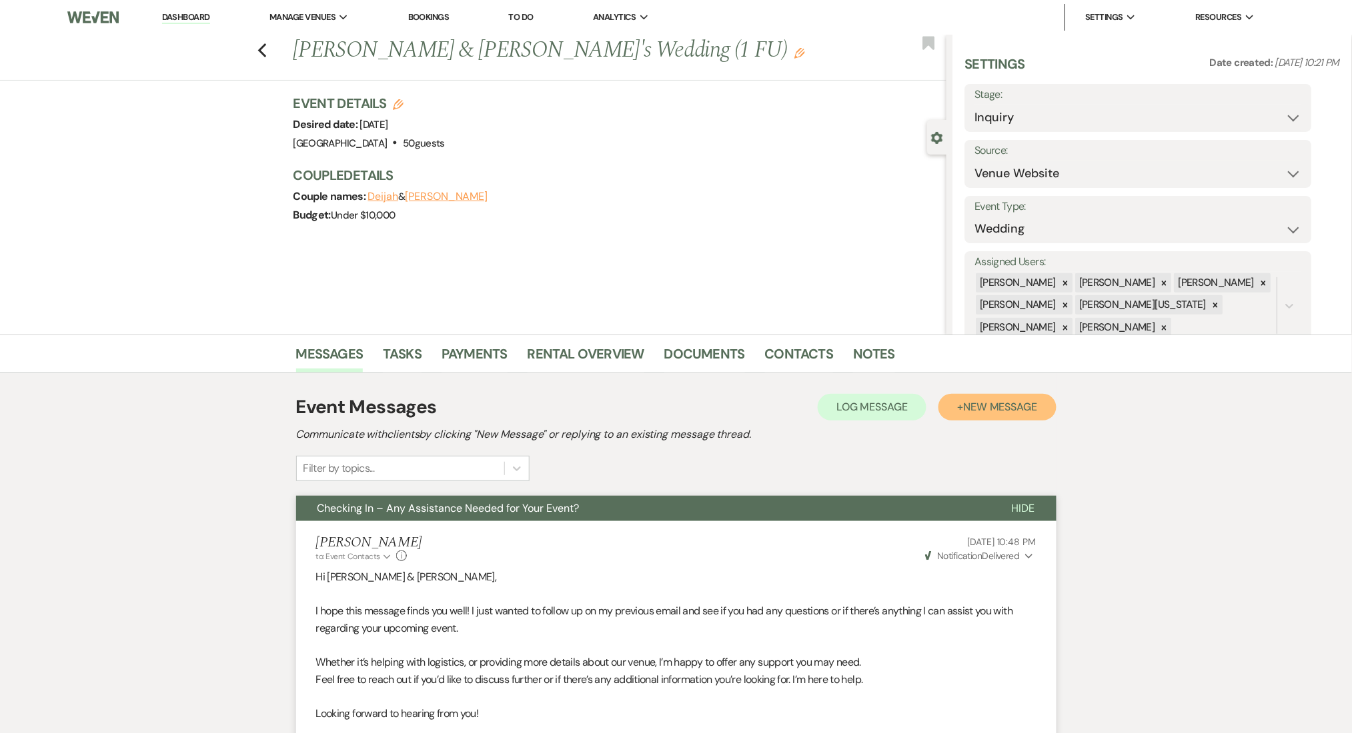
click at [983, 404] on span "New Message" at bounding box center [1000, 407] width 74 height 14
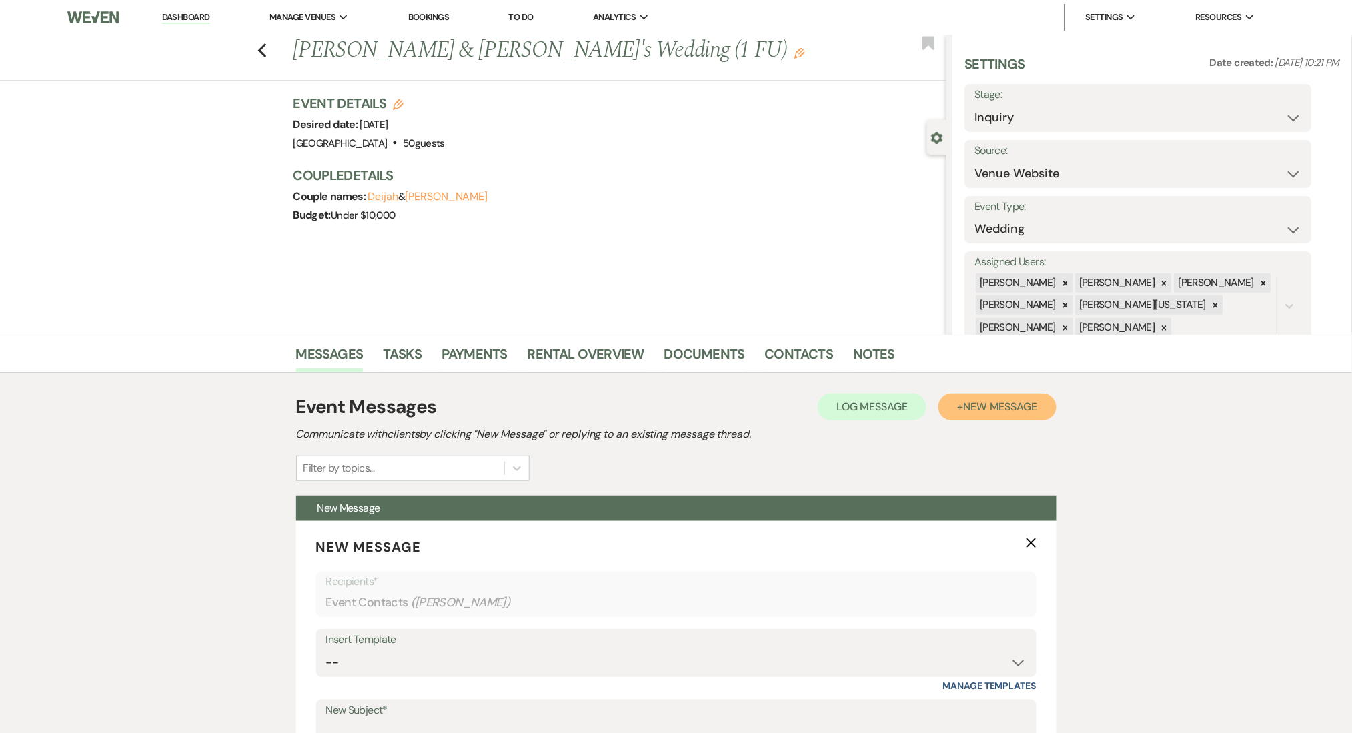
scroll to position [355, 0]
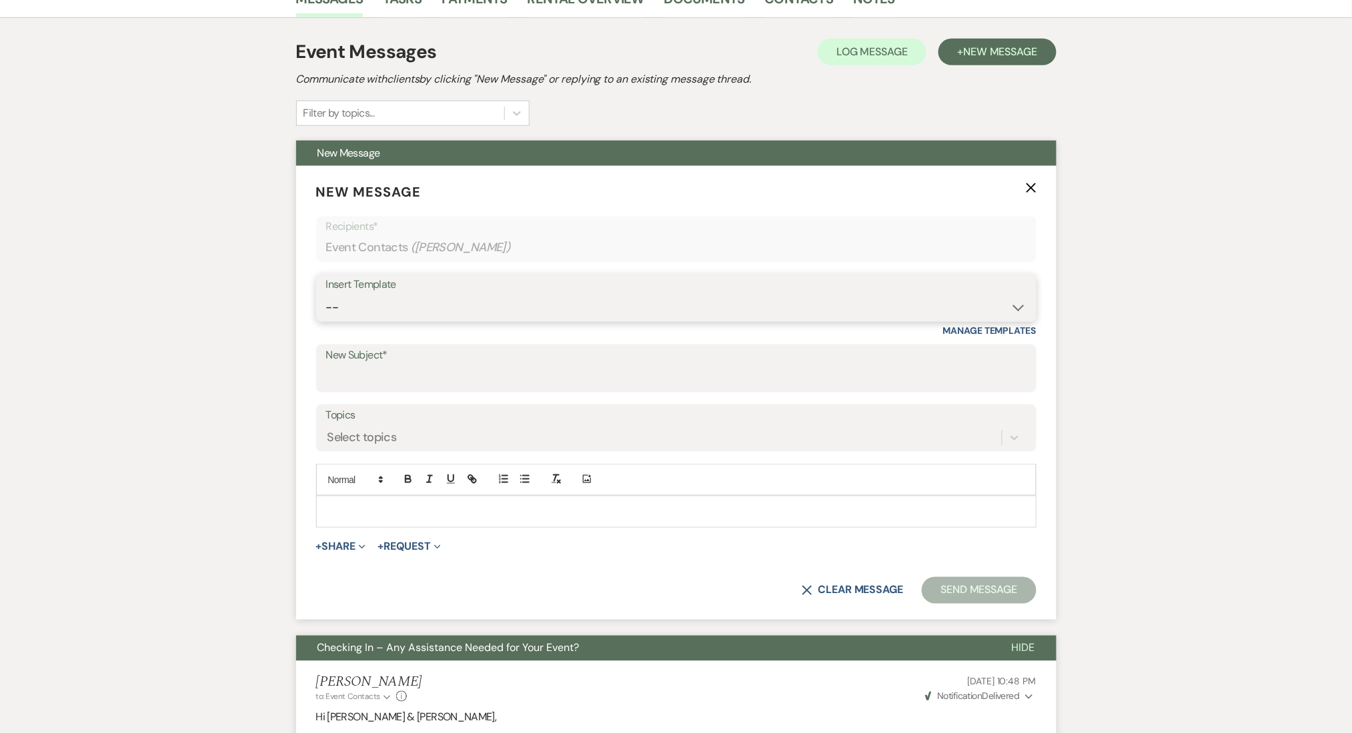
click at [397, 307] on select "-- Inquiry Follow Up Email #2 Contract Sending Template Payment Template Rental…" at bounding box center [676, 308] width 700 height 26
click at [326, 295] on select "-- Inquiry Follow Up Email #2 Contract Sending Template Payment Template Rental…" at bounding box center [676, 308] width 700 height 26
click at [169, 549] on div "Messages Tasks Payments Rental Overview Documents Contacts Notes Event Messages…" at bounding box center [676, 587] width 1352 height 1216
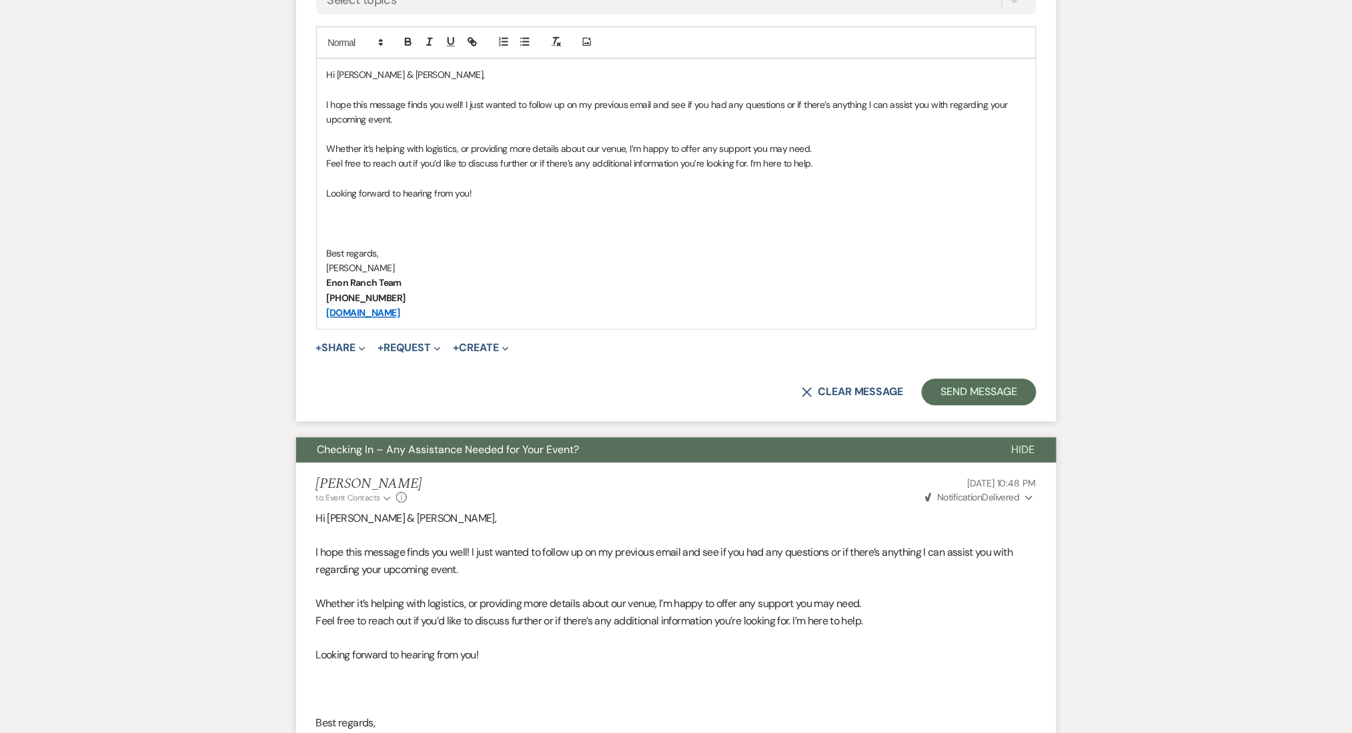
scroll to position [608, 0]
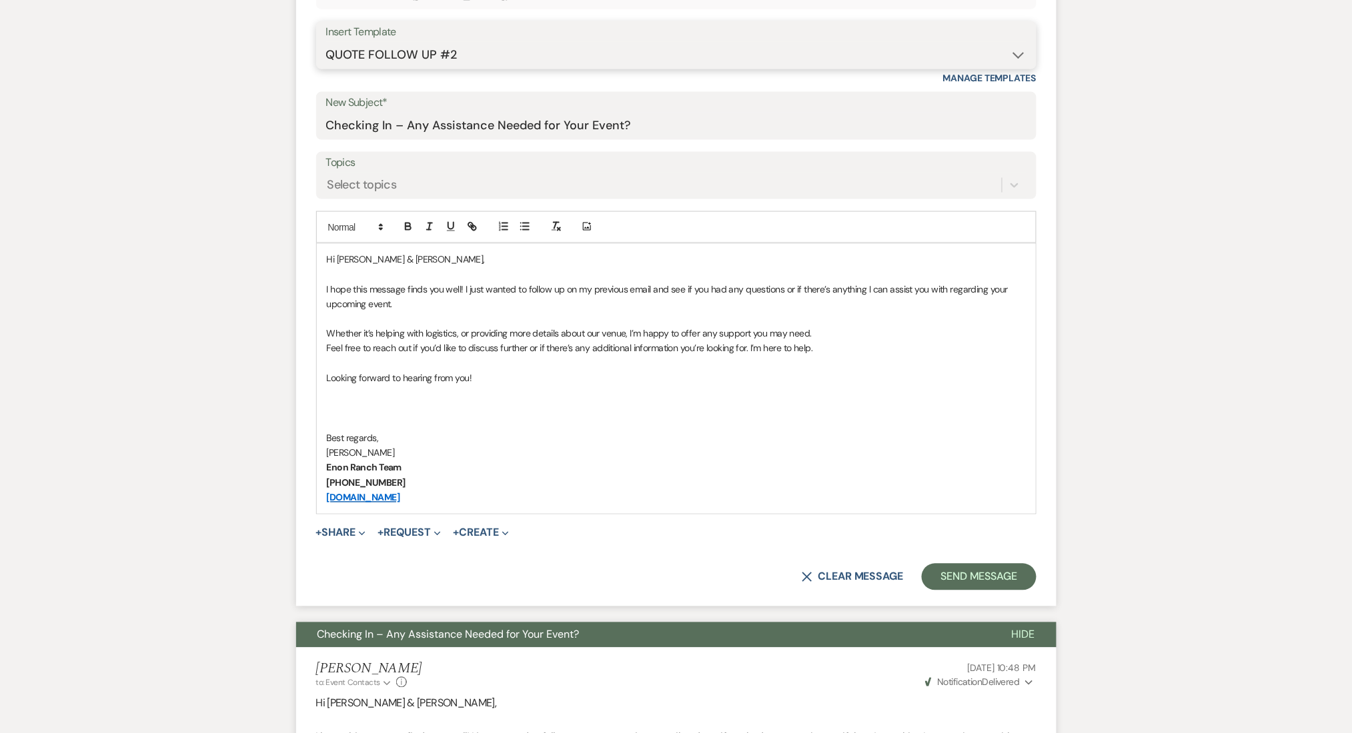
click at [436, 53] on select "-- Inquiry Follow Up Email #2 Contract Sending Template Payment Template Rental…" at bounding box center [676, 55] width 700 height 26
click at [326, 42] on select "-- Inquiry Follow Up Email #2 Contract Sending Template Payment Template Rental…" at bounding box center [676, 55] width 700 height 26
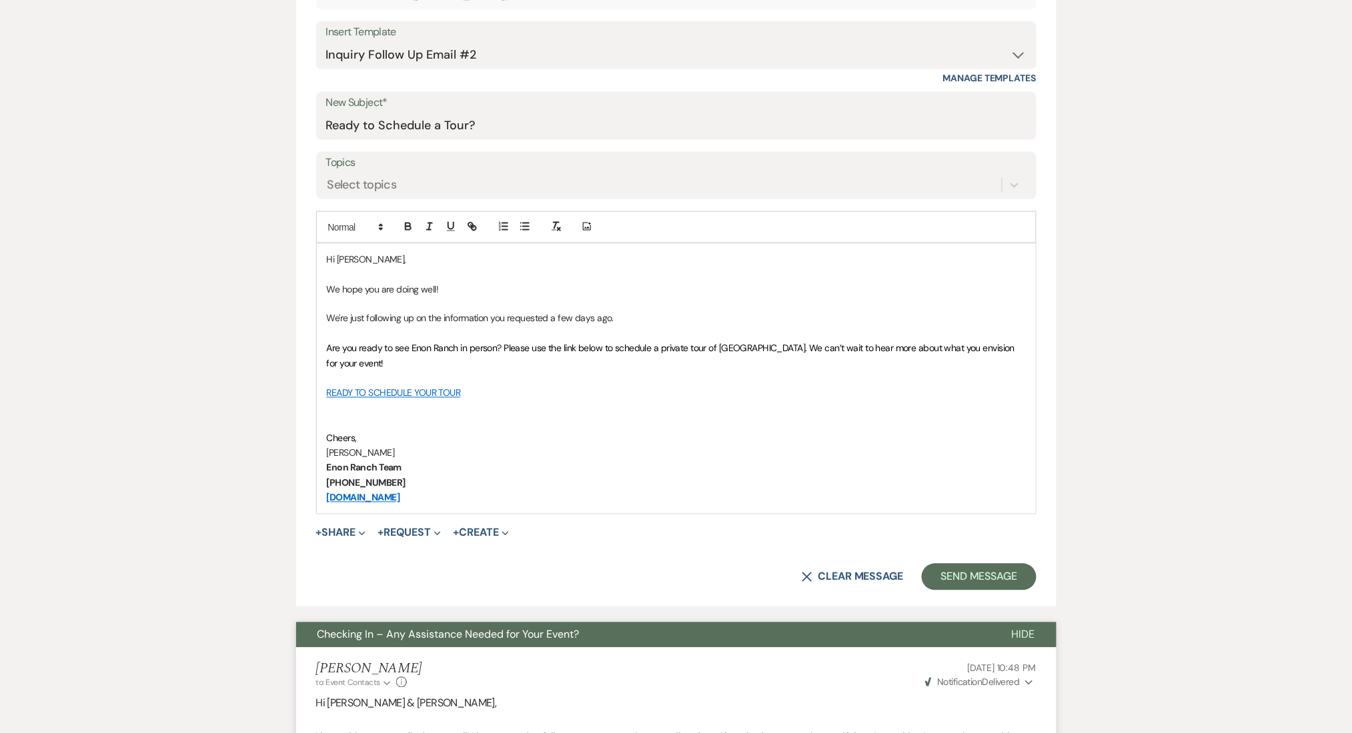
click at [98, 132] on div "Messages Tasks Payments Rental Overview Documents Contacts Notes Event Messages…" at bounding box center [676, 454] width 1352 height 1454
click at [978, 591] on form "New Message X Saving draft... Recipients* Event Contacts ( [PERSON_NAME] ) Inse…" at bounding box center [676, 259] width 760 height 693
click at [983, 575] on button "Send Message" at bounding box center [979, 577] width 114 height 27
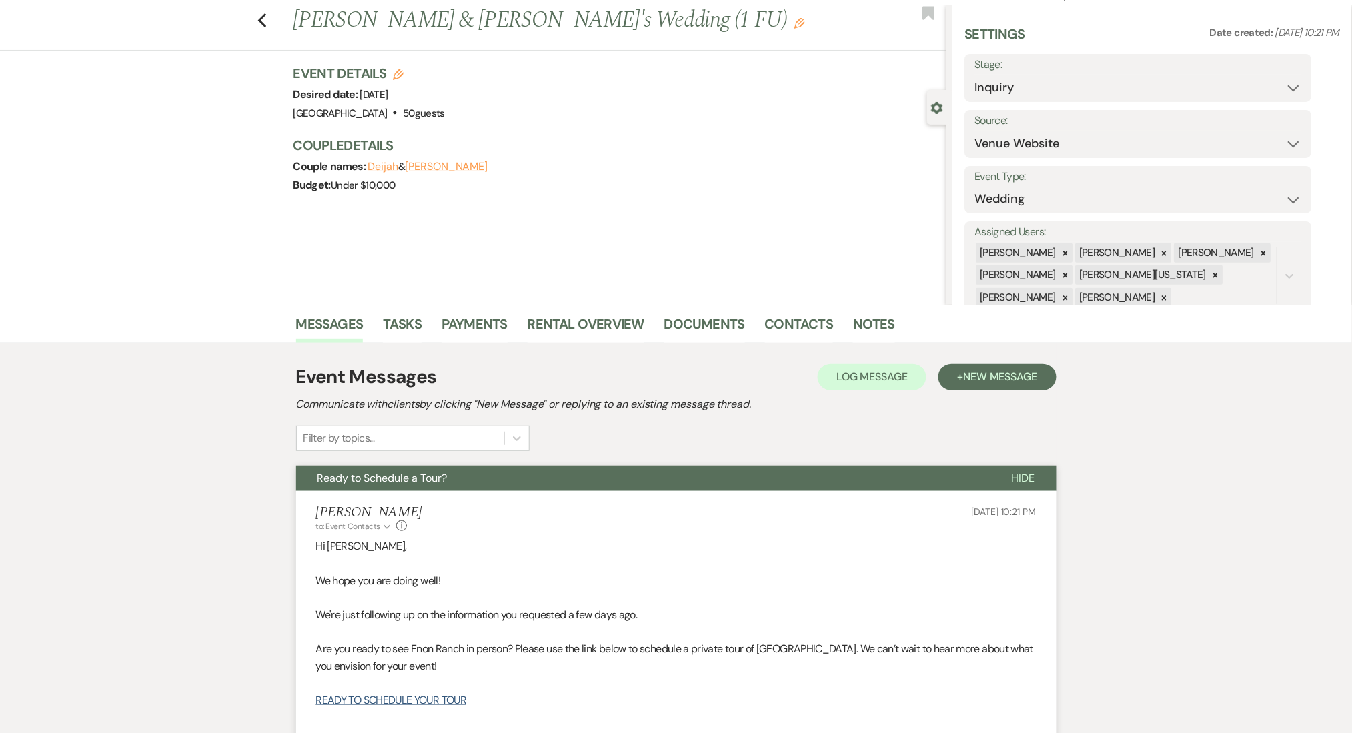
scroll to position [0, 0]
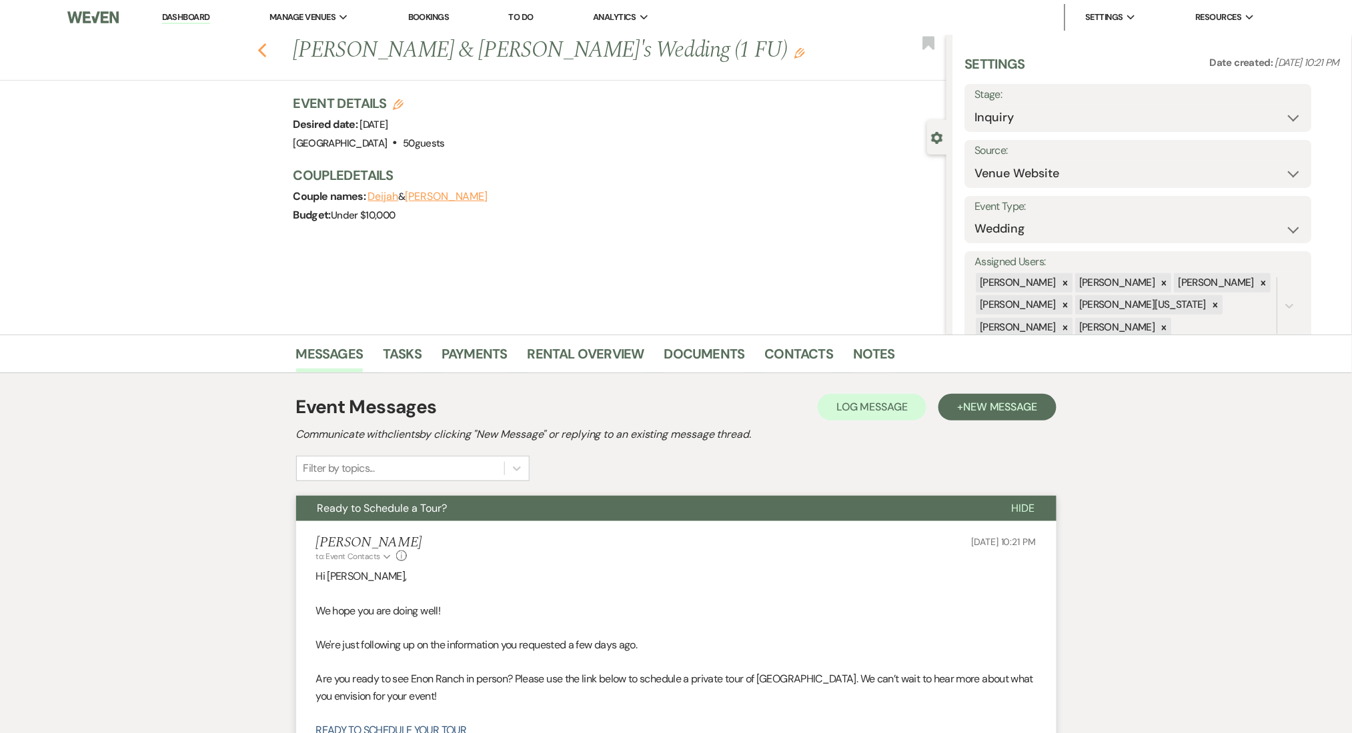
click at [267, 49] on icon "Previous" at bounding box center [262, 51] width 10 height 16
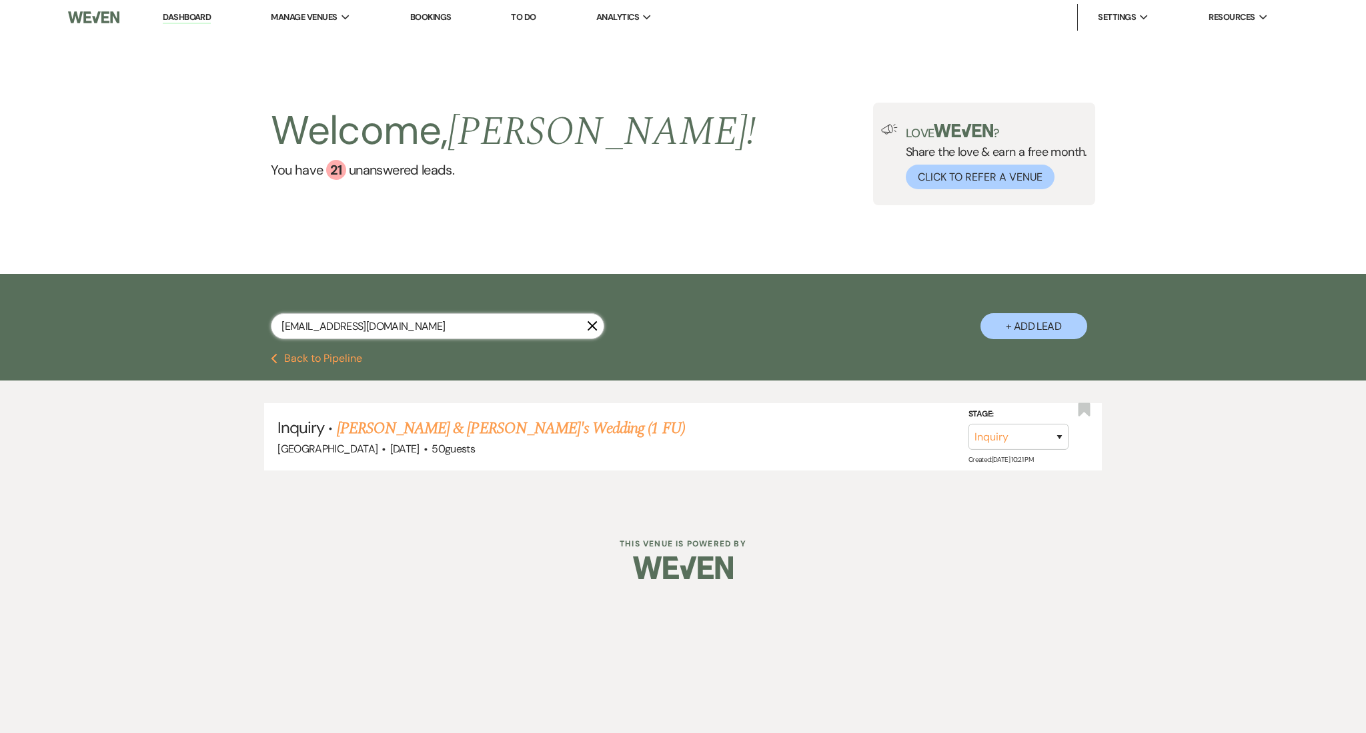
click at [413, 321] on input "[EMAIL_ADDRESS][DOMAIN_NAME]" at bounding box center [437, 326] width 333 height 26
drag, startPoint x: 427, startPoint y: 322, endPoint x: 57, endPoint y: 265, distance: 374.5
click at [57, 265] on main "Welcome, [PERSON_NAME] ! You have 21 unanswered lead s . Love ? Share the love …" at bounding box center [683, 264] width 1366 height 459
paste input "smritisingh8716"
click at [404, 421] on link "[PERSON_NAME] Wedding (1 FU)" at bounding box center [458, 429] width 209 height 24
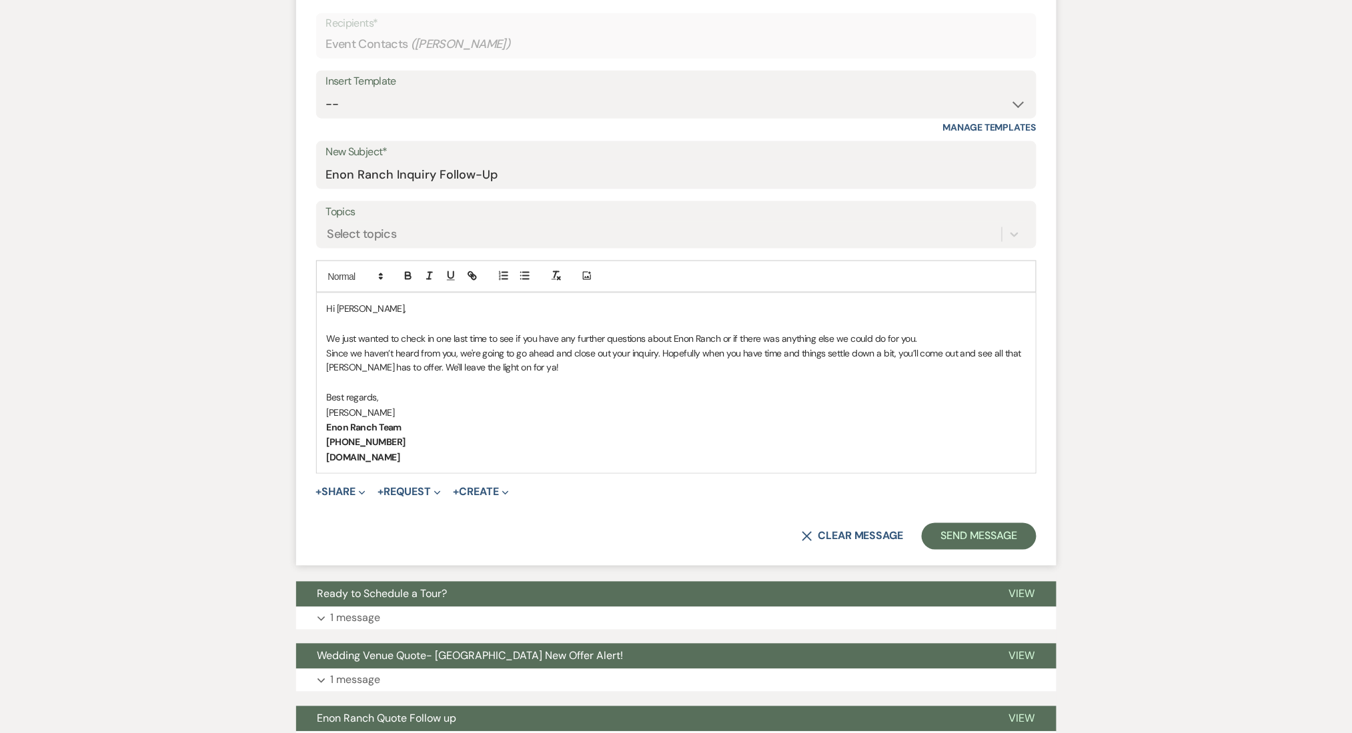
scroll to position [747, 0]
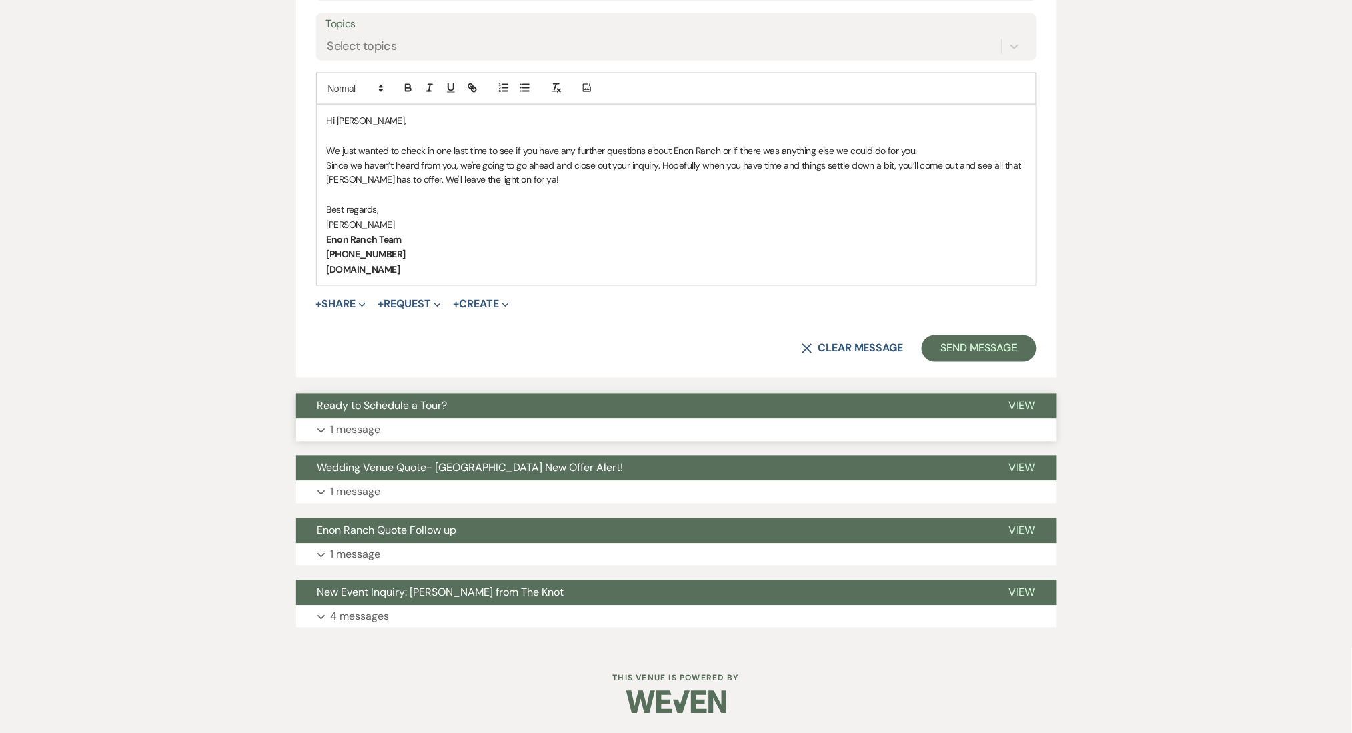
click at [360, 440] on button "Expand 1 message" at bounding box center [676, 430] width 760 height 23
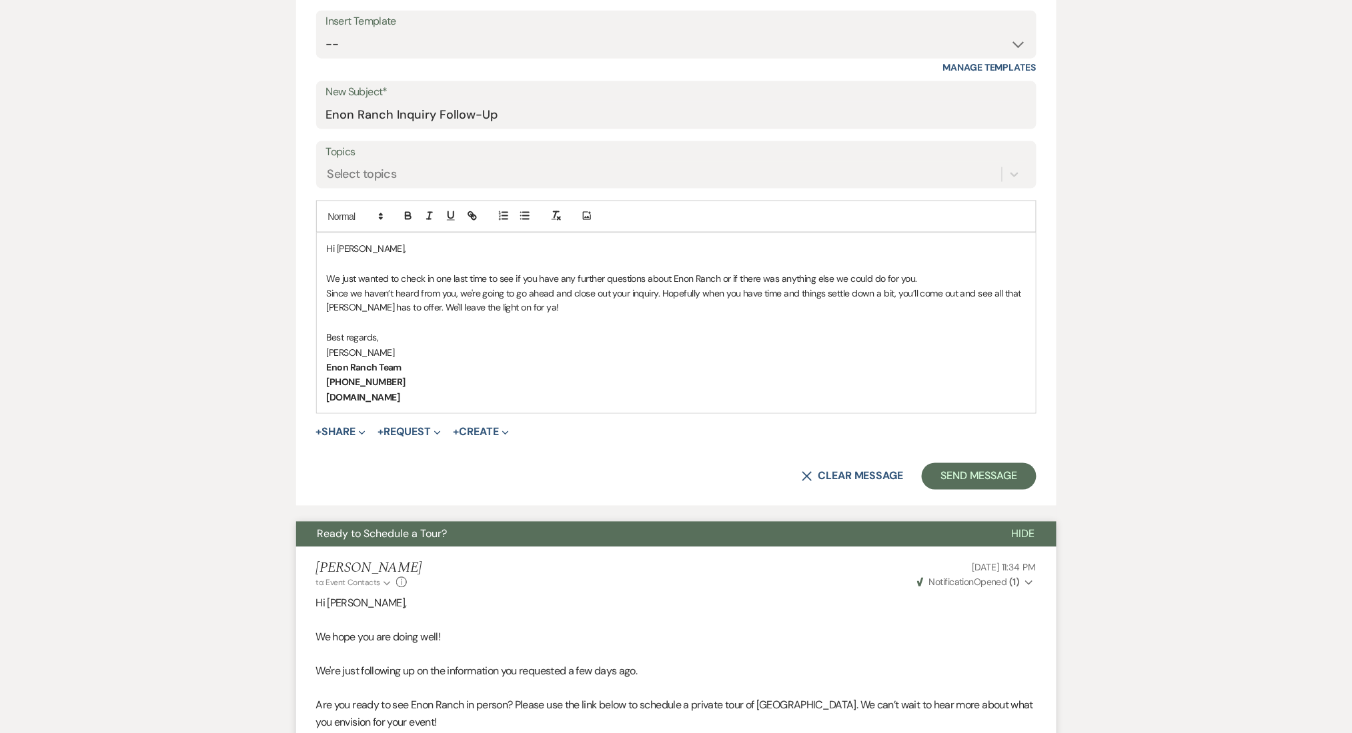
scroll to position [480, 0]
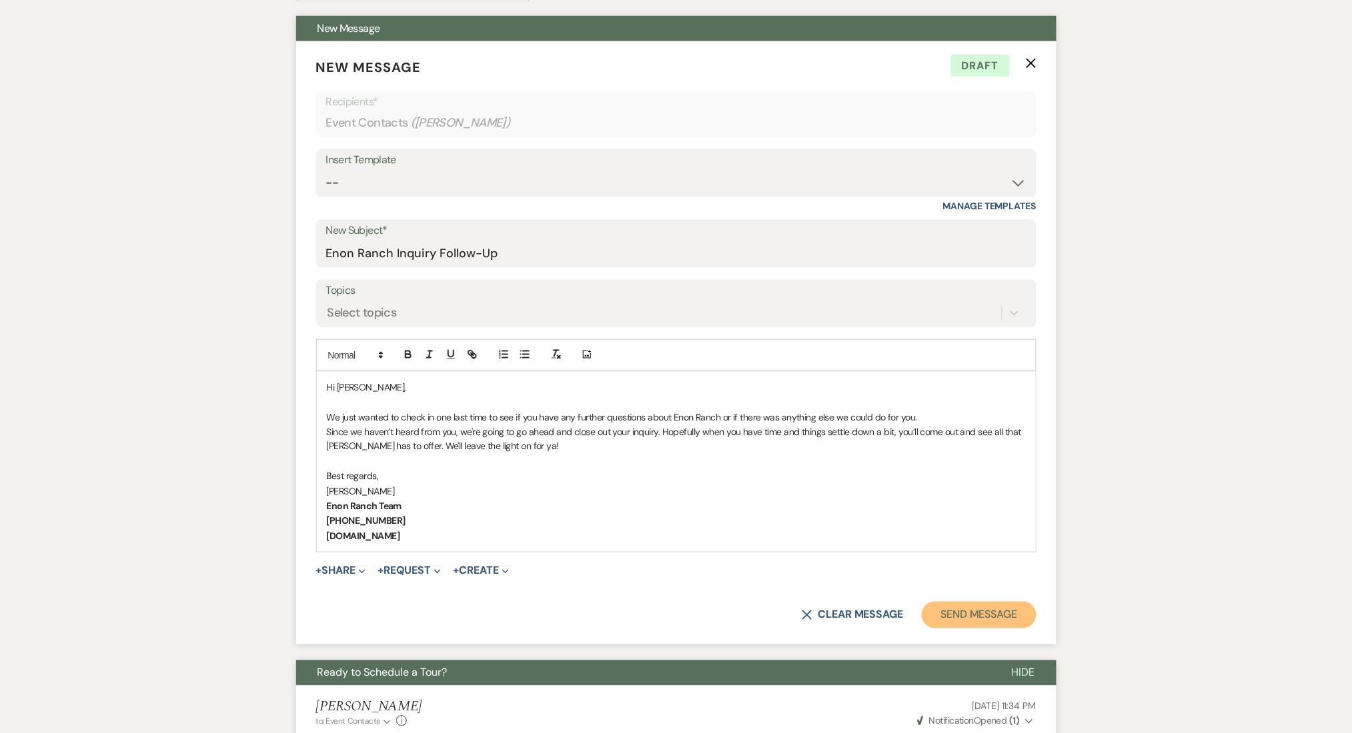
click at [972, 609] on button "Send Message" at bounding box center [979, 615] width 114 height 27
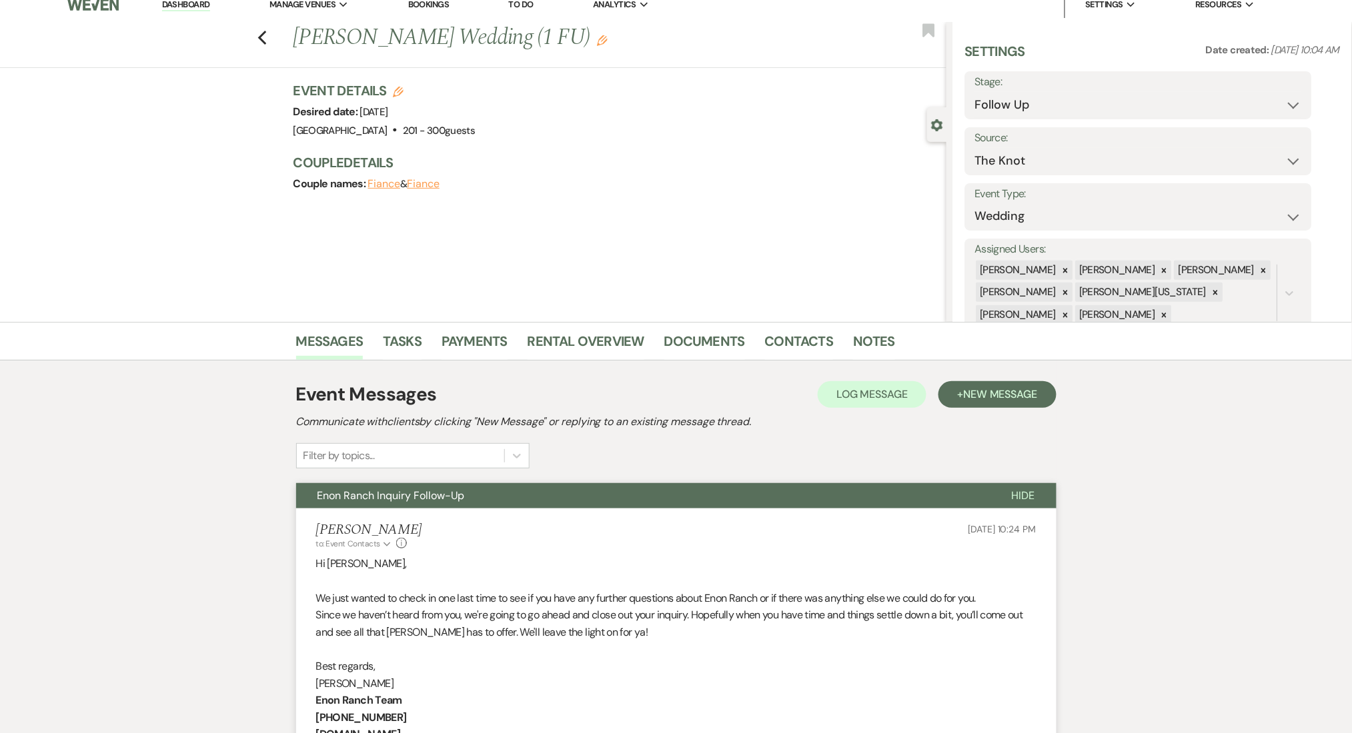
scroll to position [0, 0]
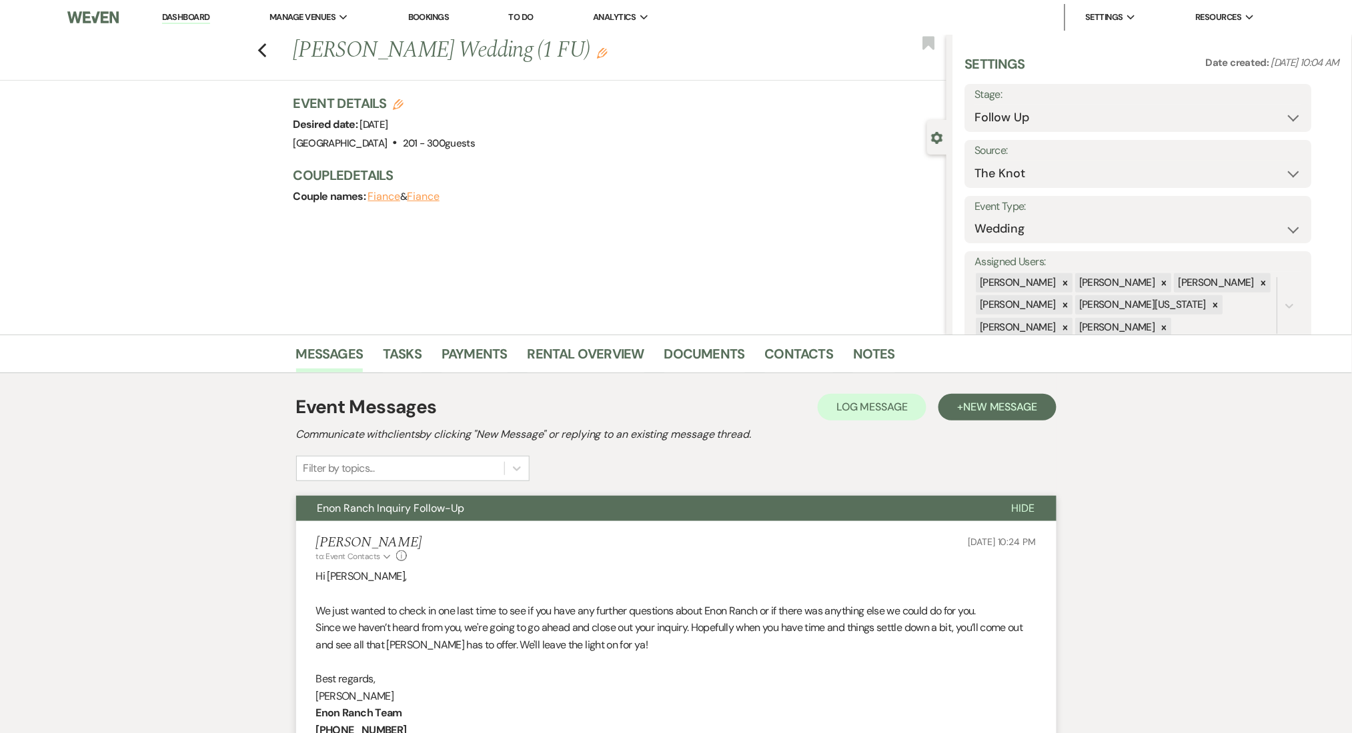
click at [193, 17] on link "Dashboard" at bounding box center [186, 17] width 48 height 13
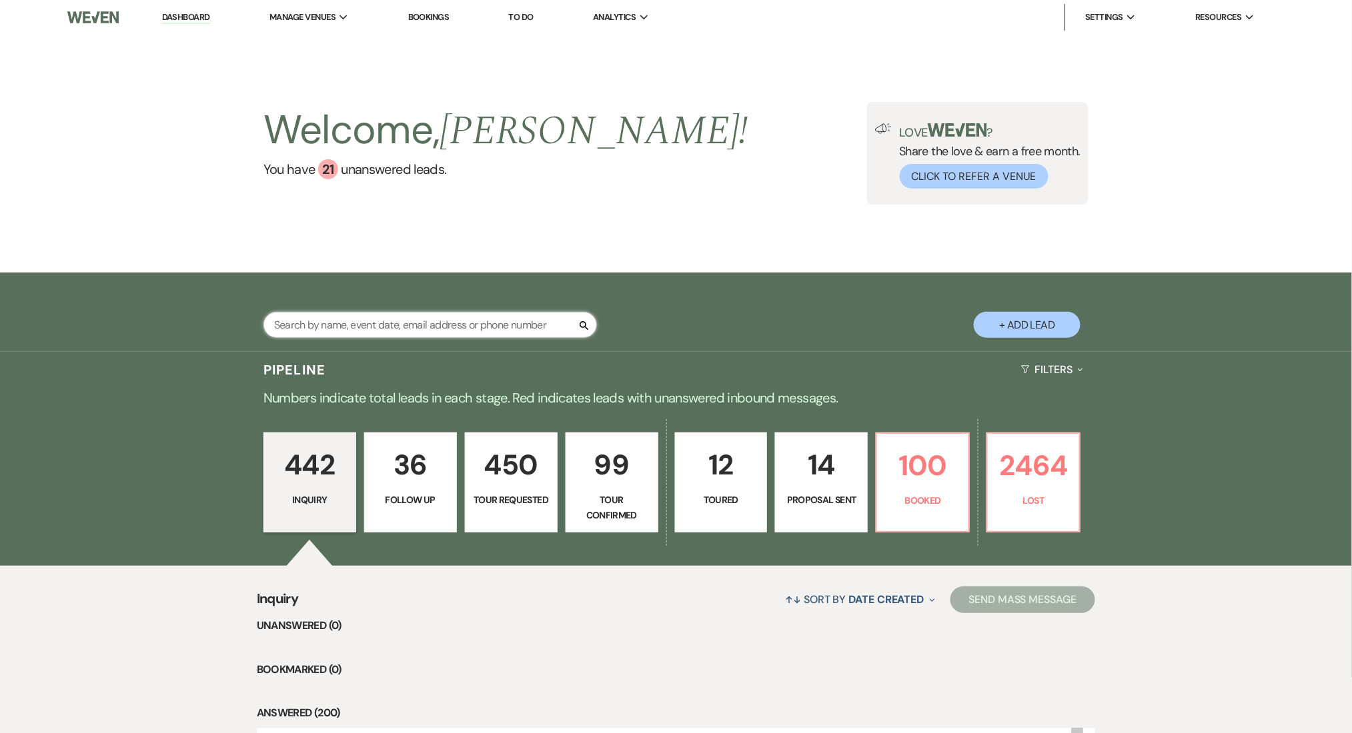
click at [413, 331] on input "text" at bounding box center [429, 325] width 333 height 26
paste input "[EMAIL_ADDRESS][DOMAIN_NAME]"
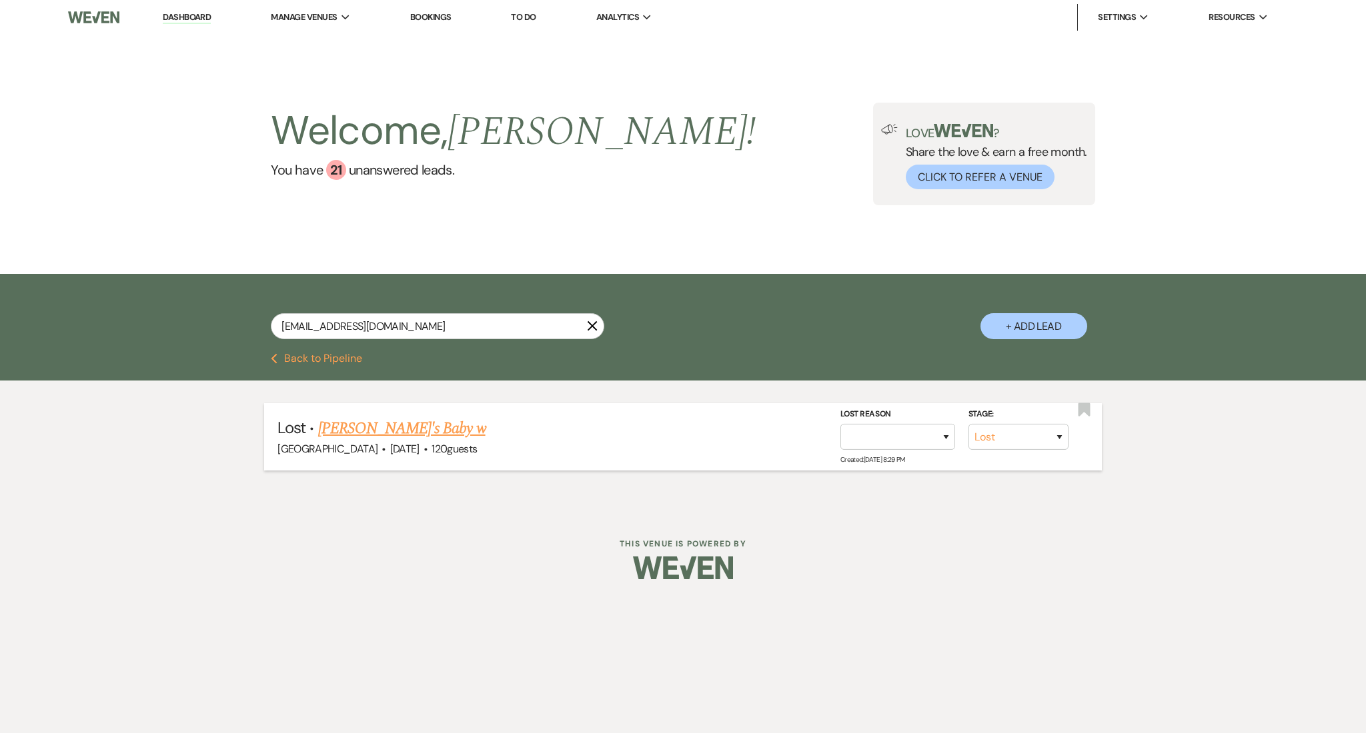
click at [347, 431] on link "[PERSON_NAME]'s Baby w" at bounding box center [401, 429] width 167 height 24
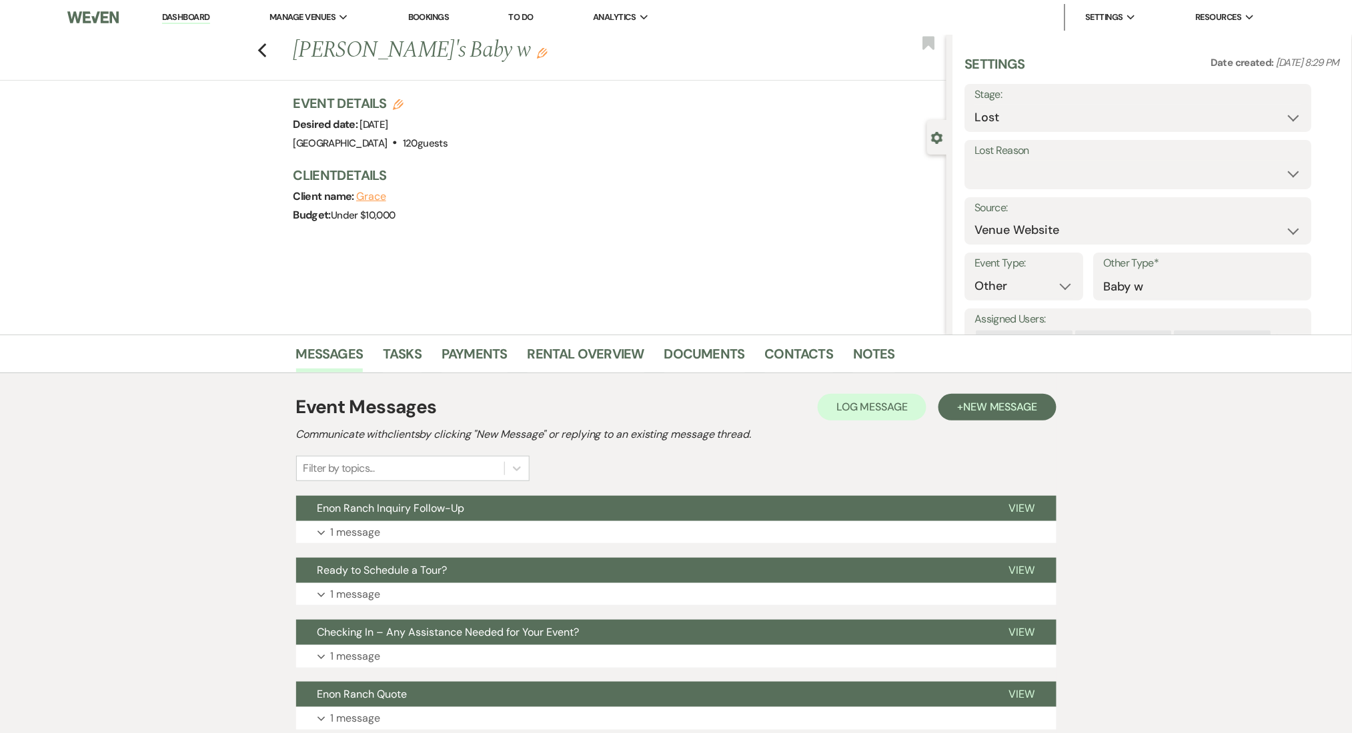
click at [201, 19] on link "Dashboard" at bounding box center [186, 17] width 48 height 13
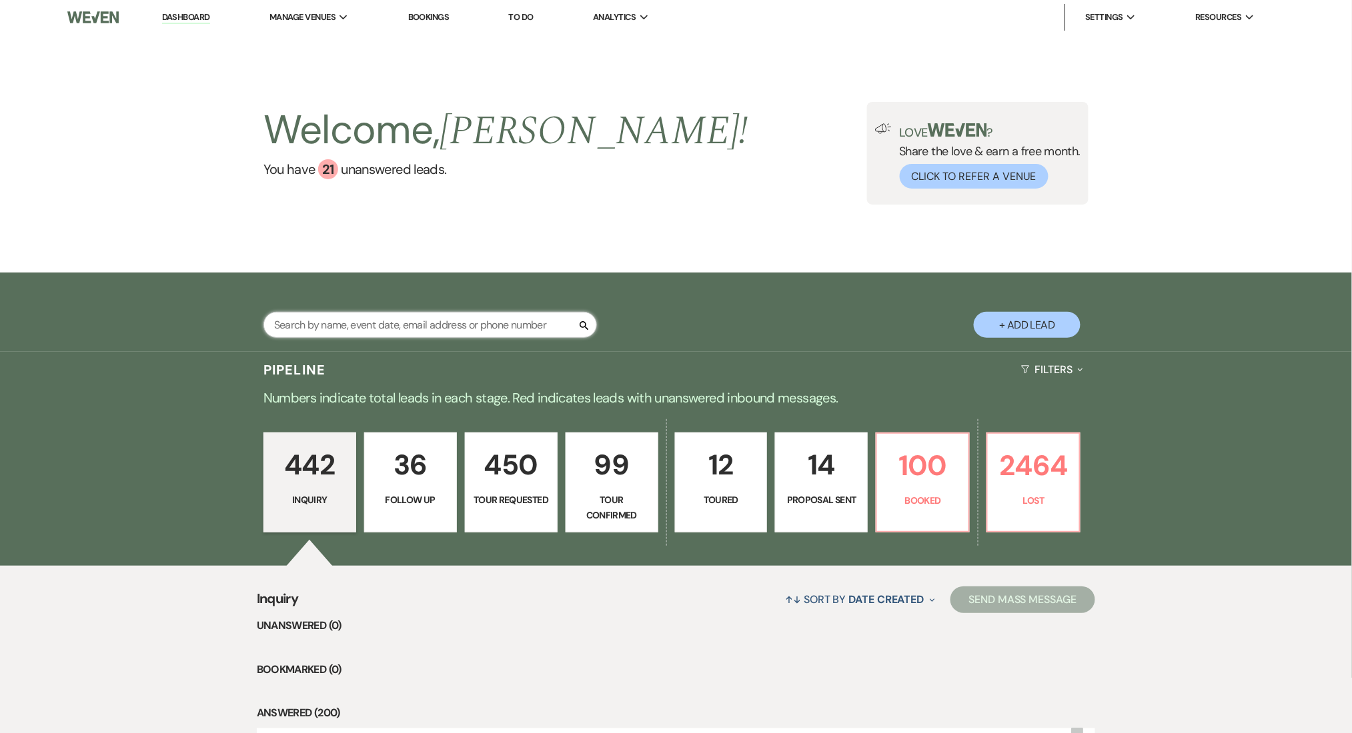
click at [447, 329] on input "text" at bounding box center [429, 325] width 333 height 26
paste input "[EMAIL_ADDRESS][DOMAIN_NAME]"
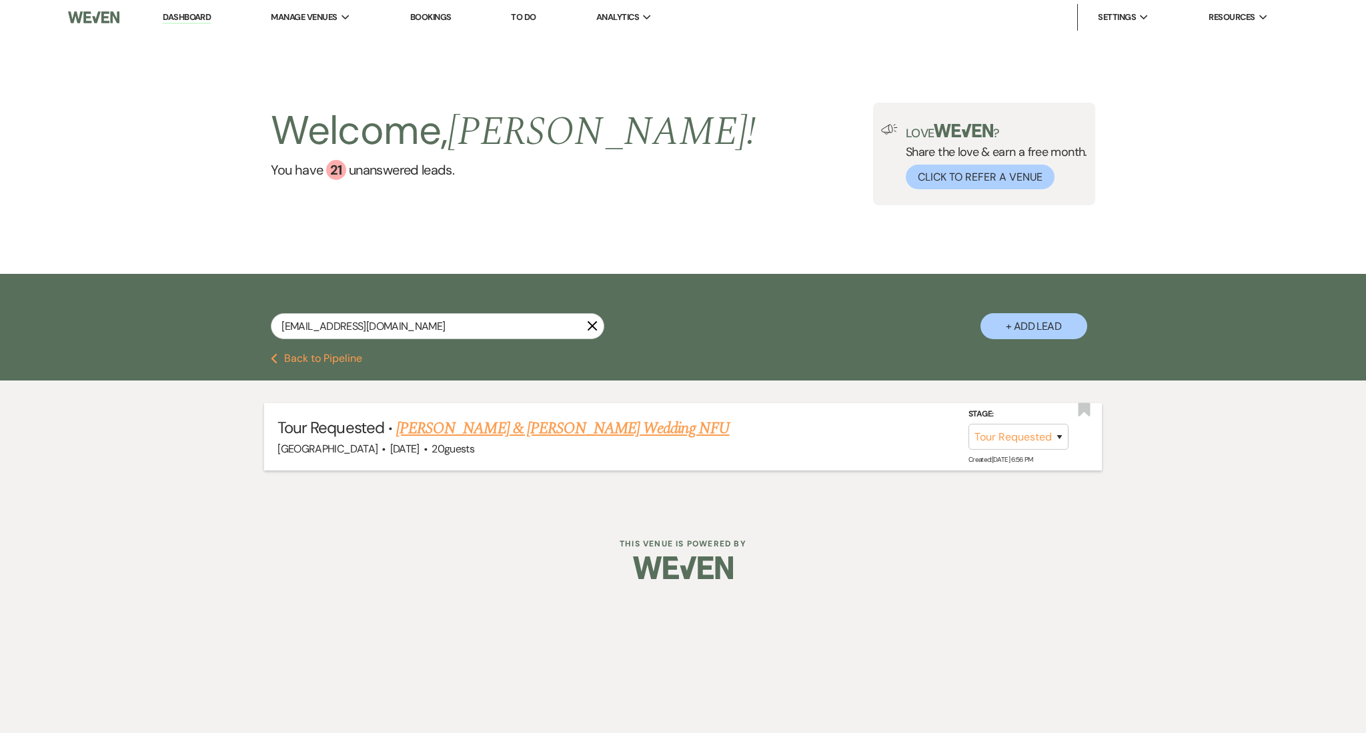
click at [517, 417] on link "[PERSON_NAME] & [PERSON_NAME] Wedding NFU" at bounding box center [562, 429] width 333 height 24
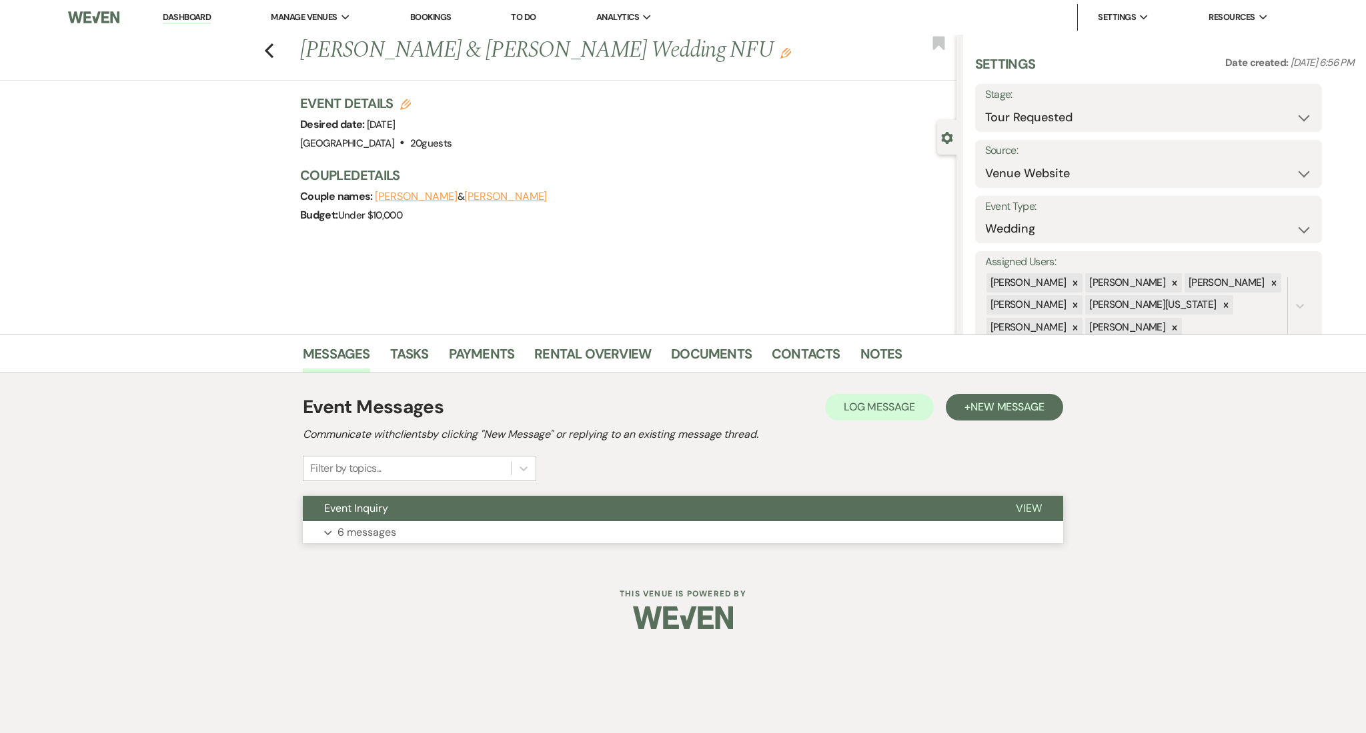
click at [333, 527] on button "Expand 6 messages" at bounding box center [683, 532] width 760 height 23
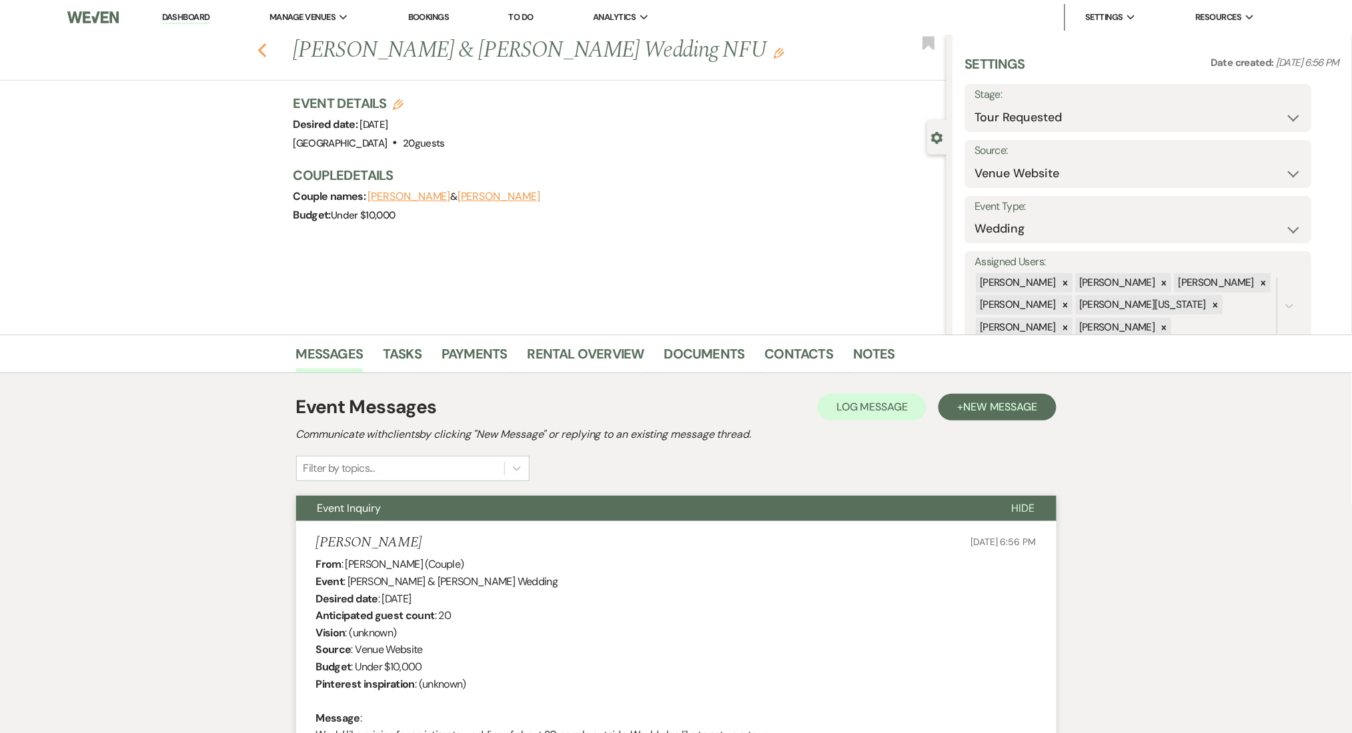
click at [266, 49] on use "button" at bounding box center [261, 50] width 9 height 15
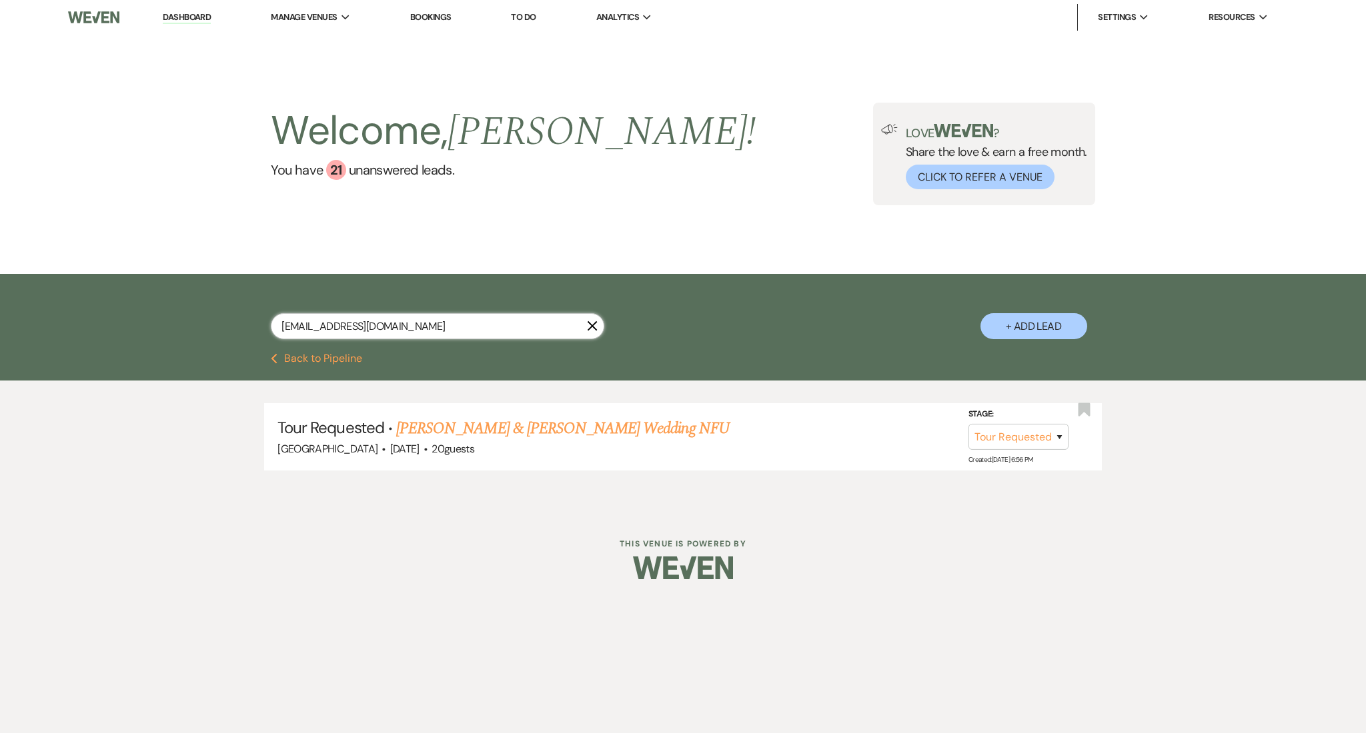
drag, startPoint x: 417, startPoint y: 329, endPoint x: 107, endPoint y: 327, distance: 309.4
click at [107, 327] on div "[EMAIL_ADDRESS][DOMAIN_NAME] X + Add Lead" at bounding box center [683, 313] width 1366 height 79
paste input "lauritabercian"
click at [395, 427] on link "[PERSON_NAME] Wedding" at bounding box center [421, 429] width 169 height 24
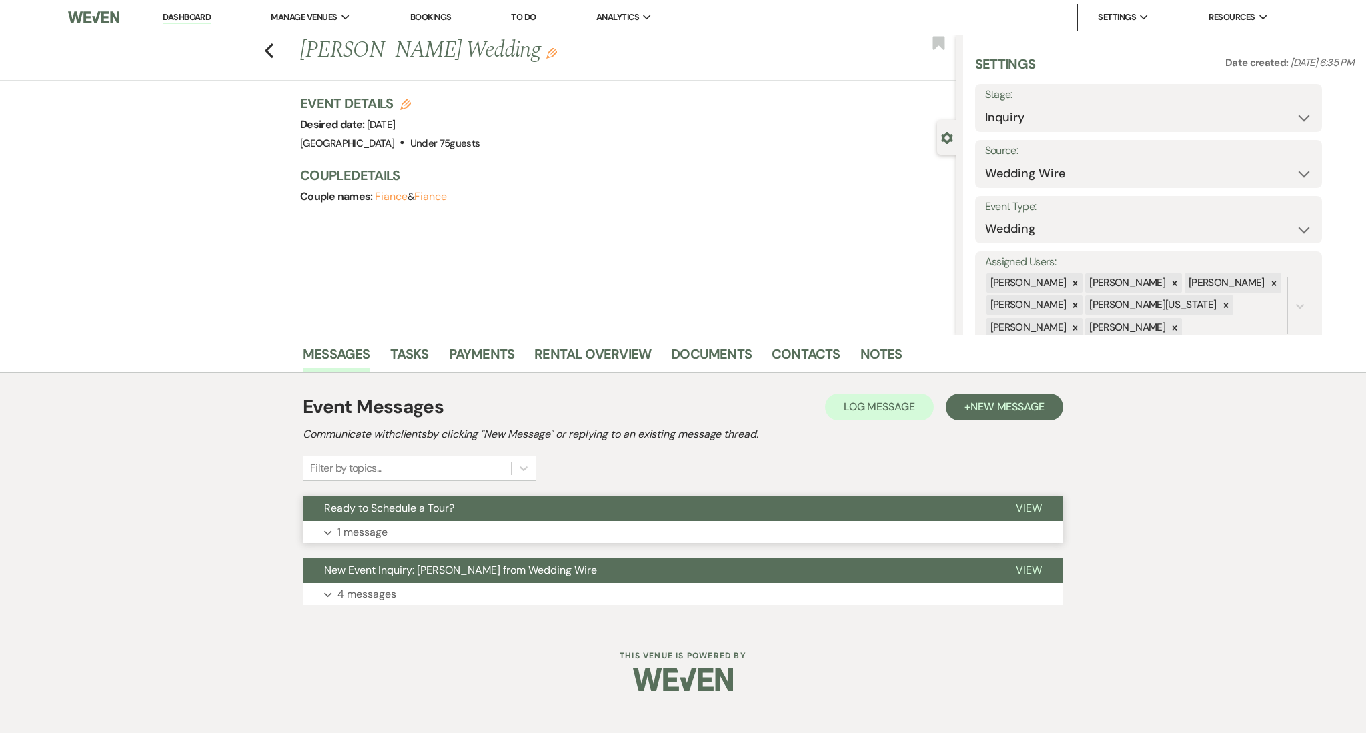
click at [475, 523] on button "Expand 1 message" at bounding box center [683, 532] width 760 height 23
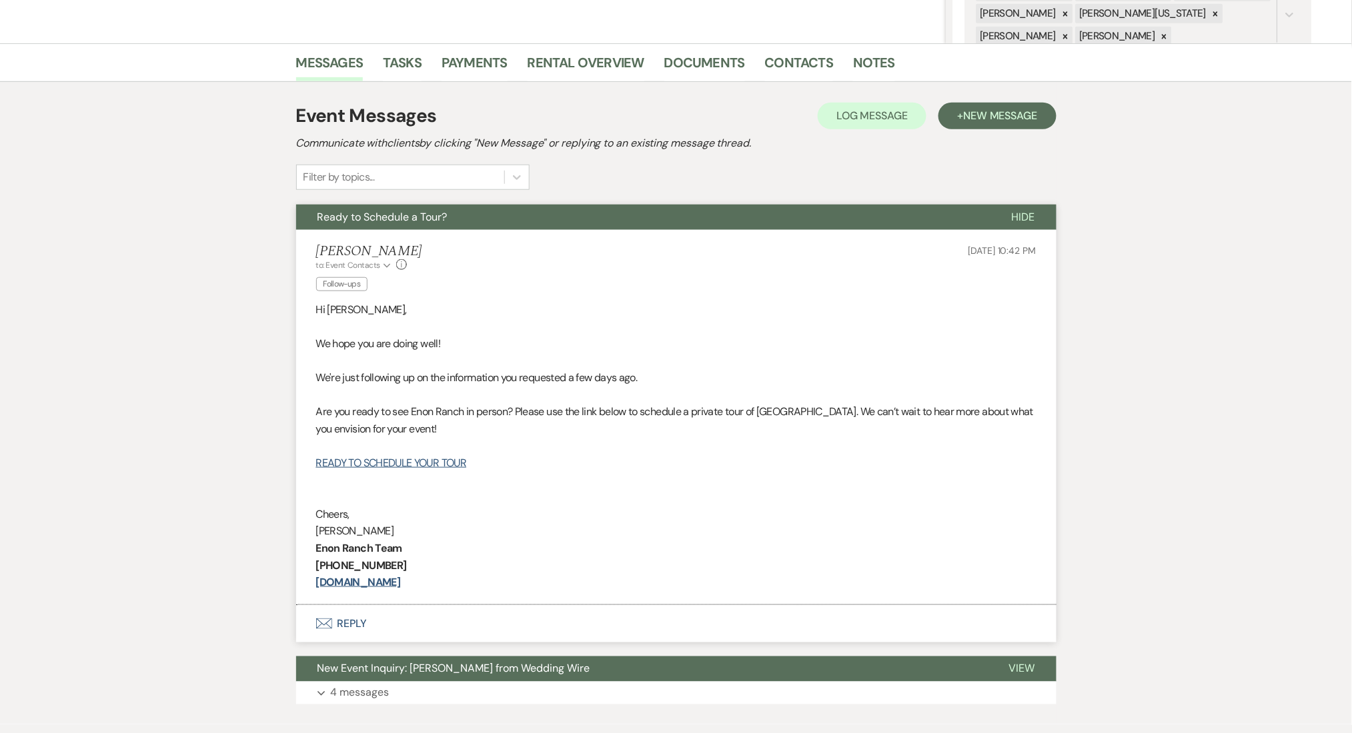
scroll to position [279, 0]
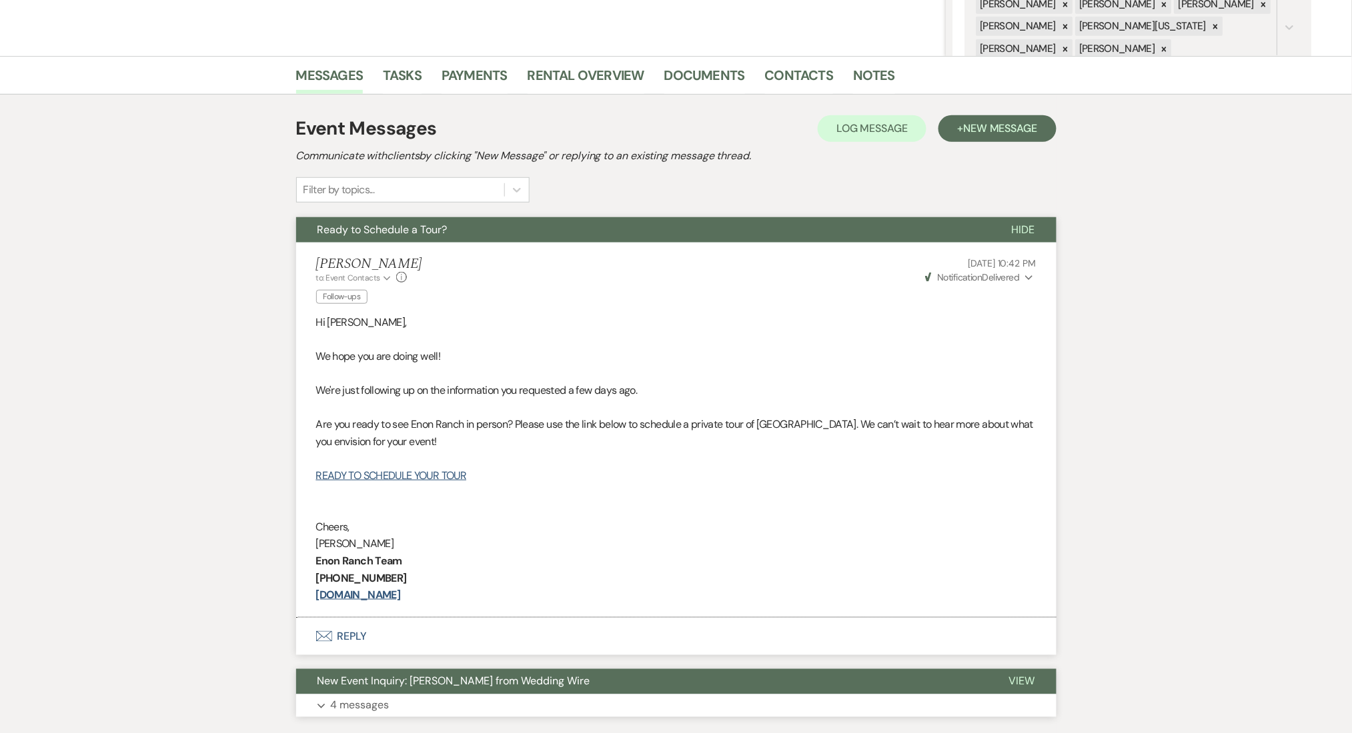
click at [451, 699] on button "Expand 4 messages" at bounding box center [676, 706] width 760 height 23
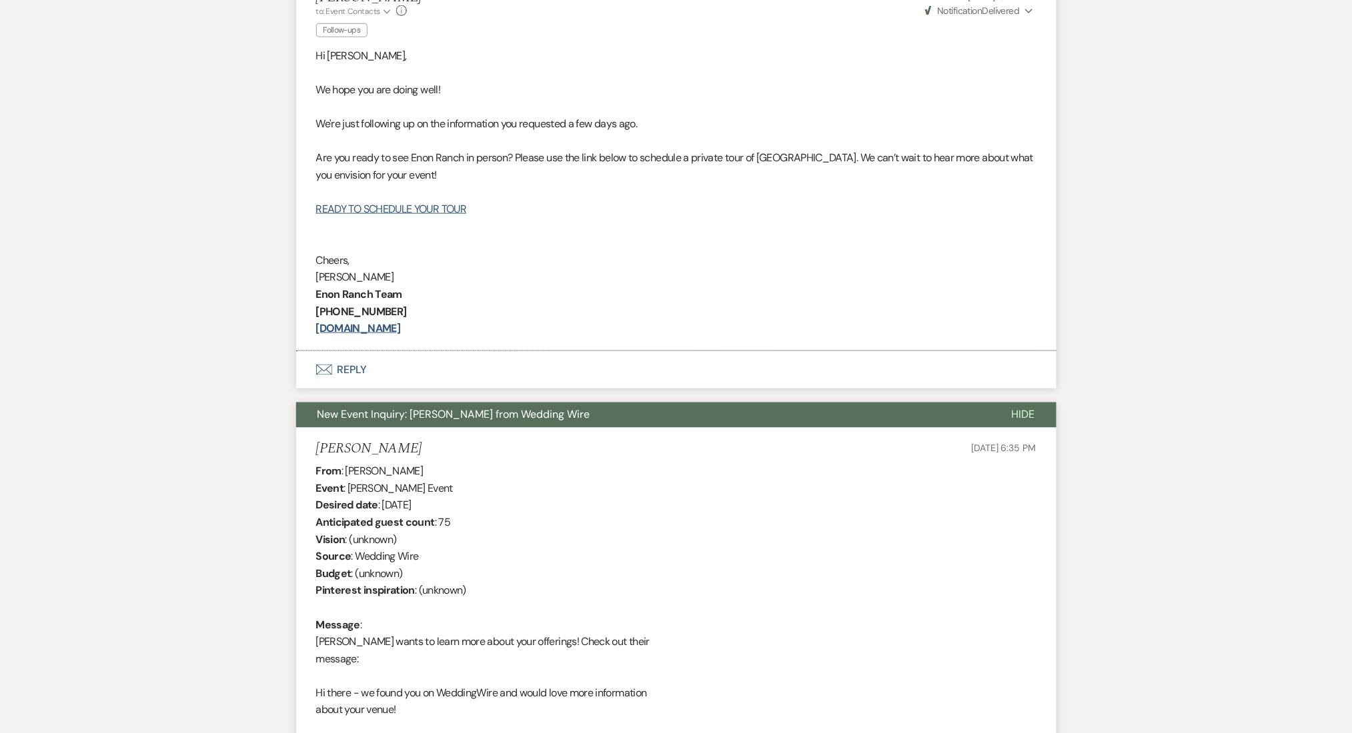
scroll to position [189, 0]
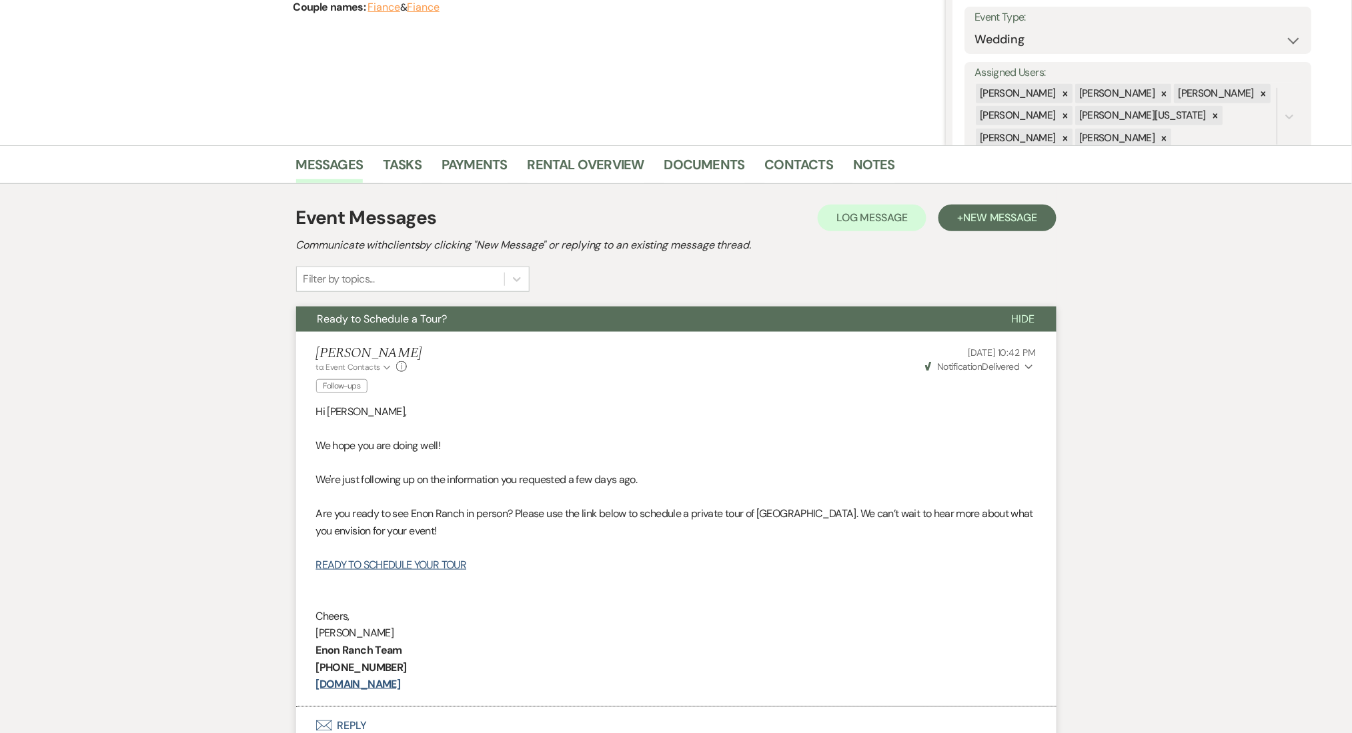
click at [974, 215] on span "New Message" at bounding box center [1000, 218] width 74 height 14
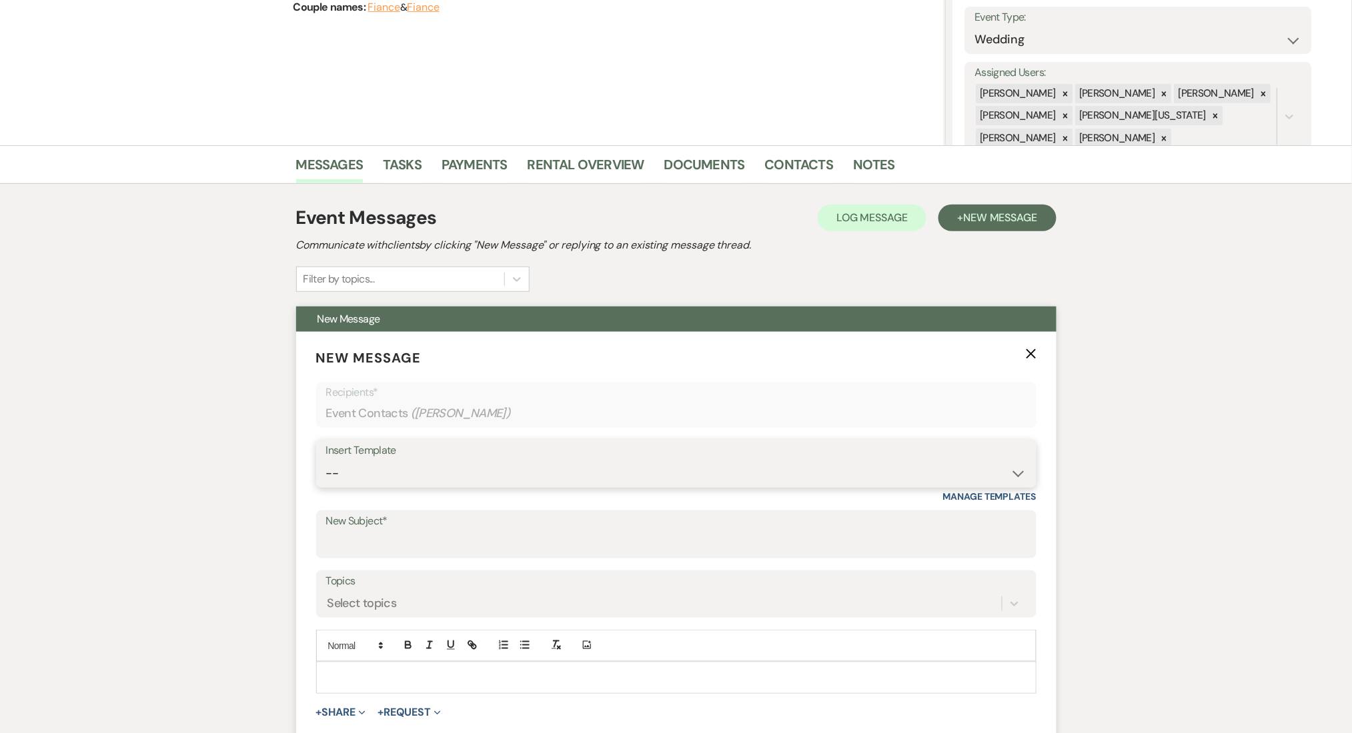
click at [379, 474] on select "-- Inquiry Follow Up Email #2 Contract Sending Template Payment Template Rental…" at bounding box center [676, 474] width 700 height 26
click at [326, 461] on select "-- Inquiry Follow Up Email #2 Contract Sending Template Payment Template Rental…" at bounding box center [676, 474] width 700 height 26
click at [414, 473] on select "-- Inquiry Follow Up Email #2 Contract Sending Template Payment Template Rental…" at bounding box center [676, 474] width 700 height 26
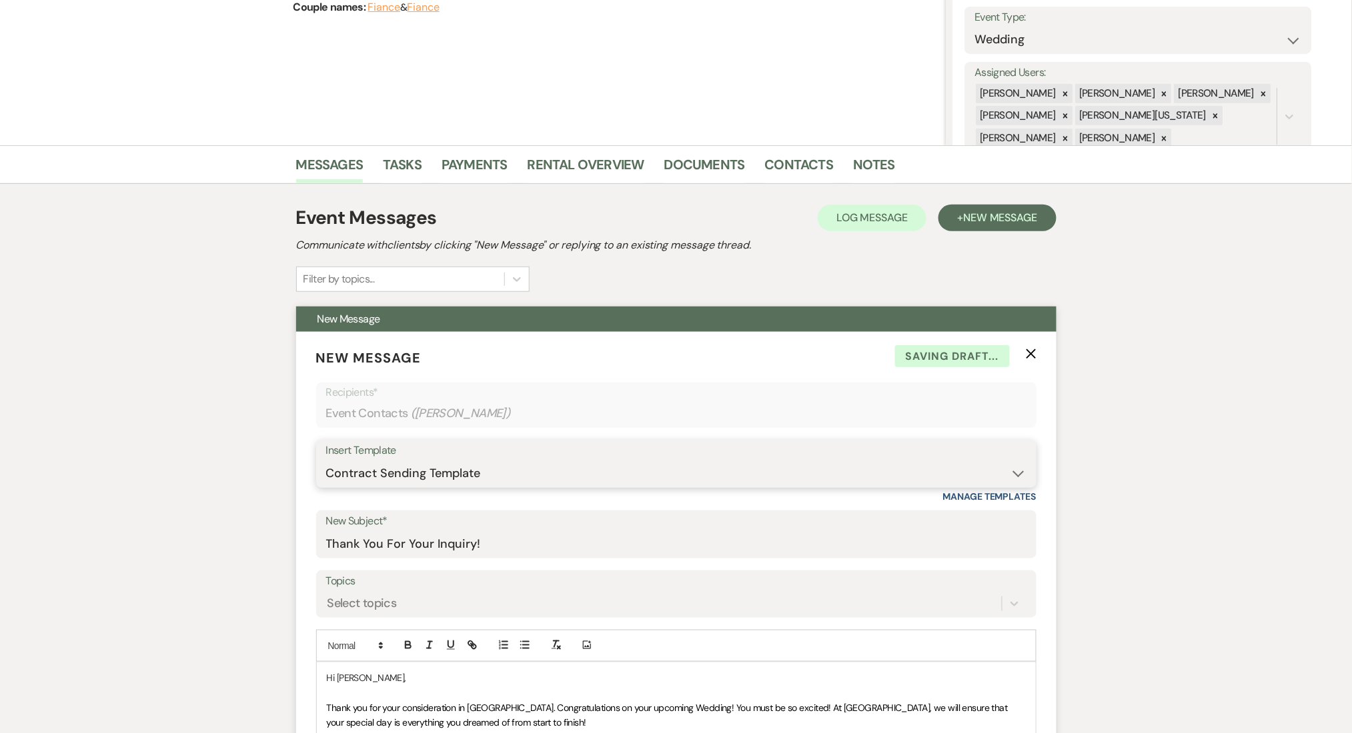
click at [326, 461] on select "-- Inquiry Follow Up Email #2 Contract Sending Template Payment Template Rental…" at bounding box center [676, 474] width 700 height 26
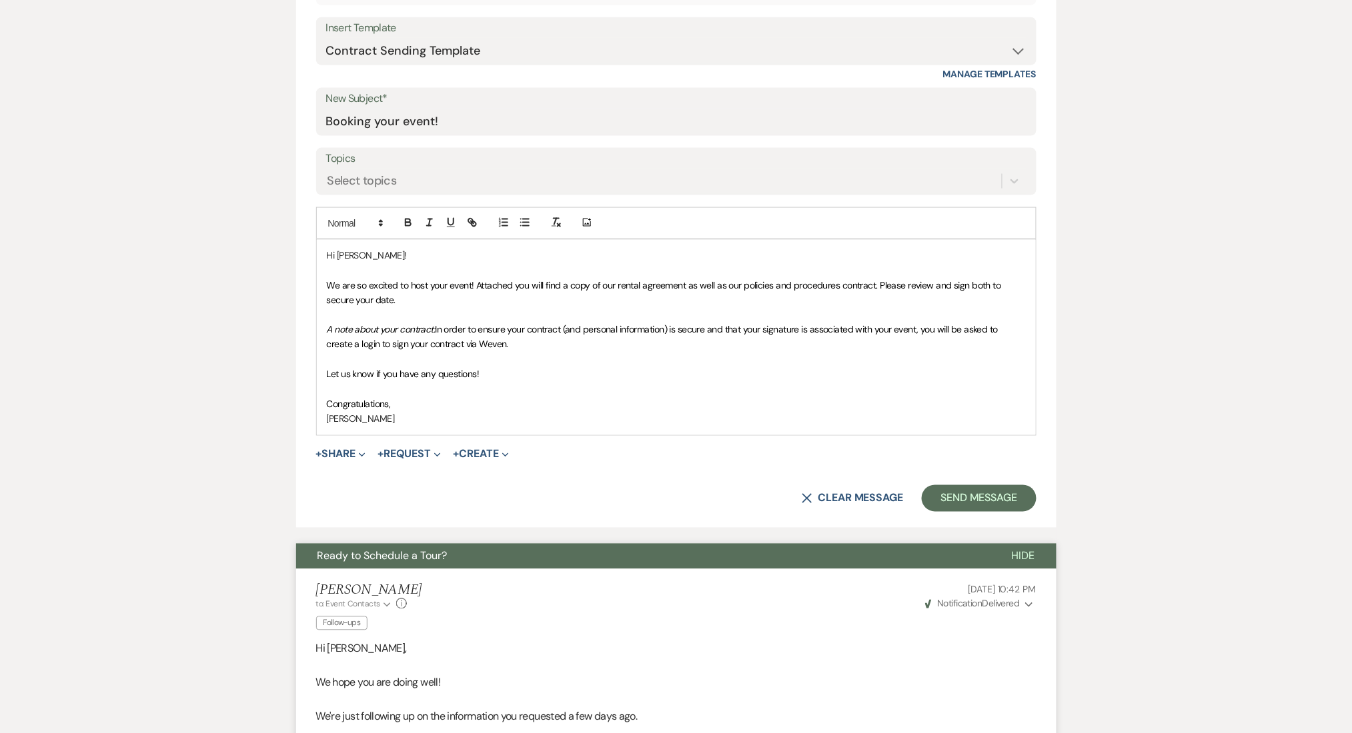
scroll to position [622, 0]
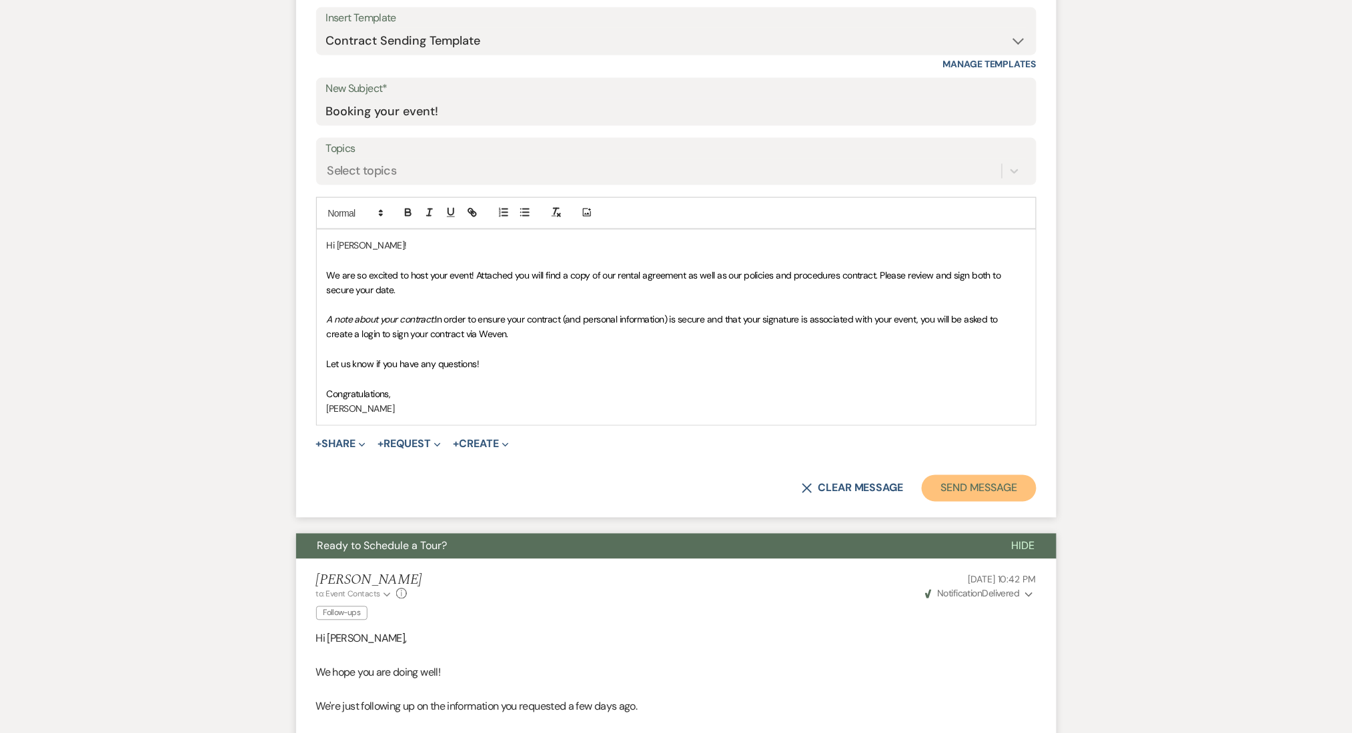
click at [968, 491] on button "Send Message" at bounding box center [979, 488] width 114 height 27
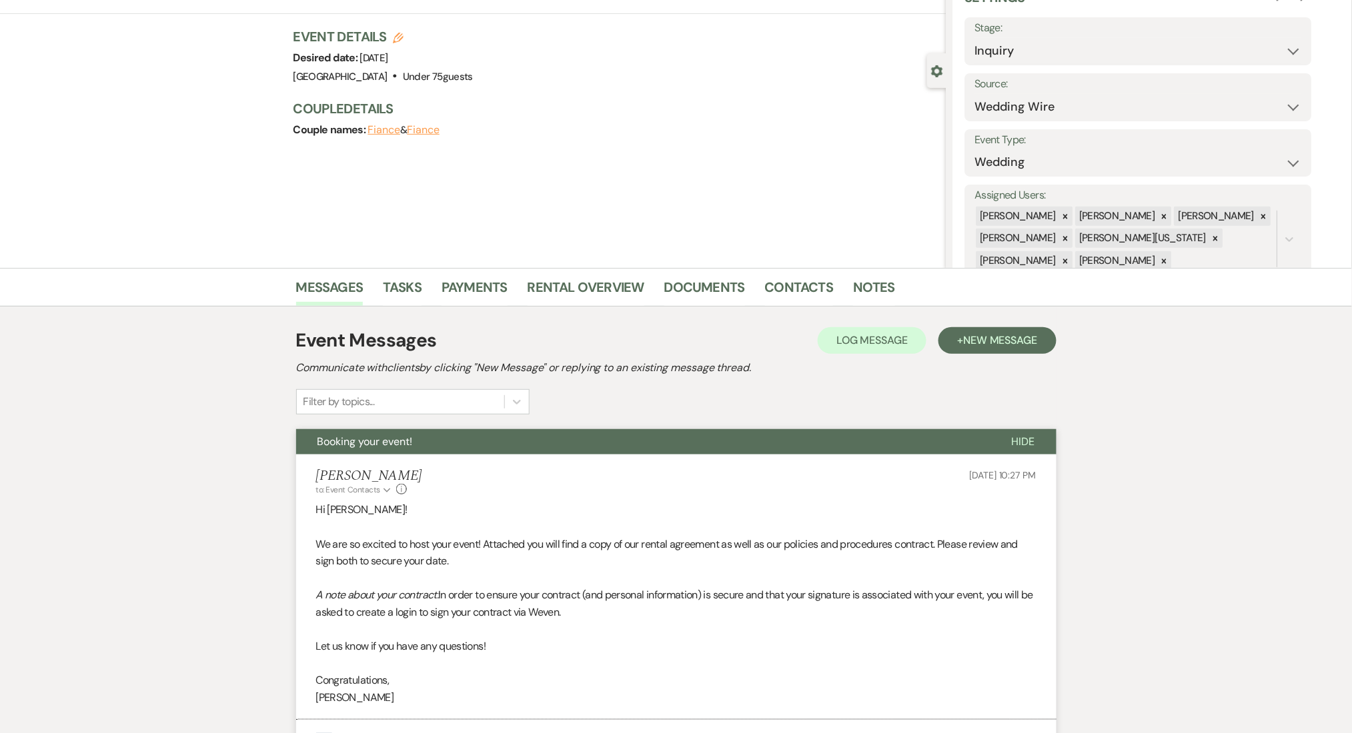
scroll to position [0, 0]
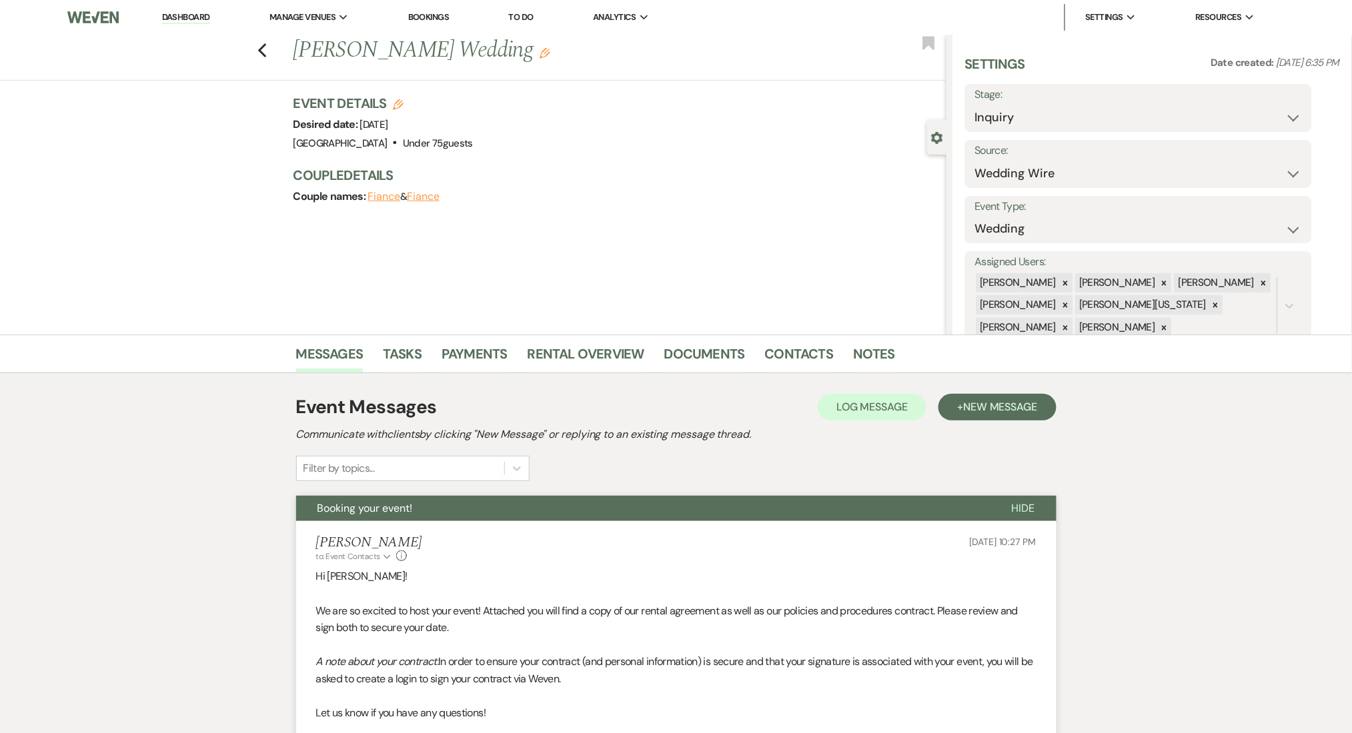
click at [201, 22] on link "Dashboard" at bounding box center [186, 17] width 48 height 13
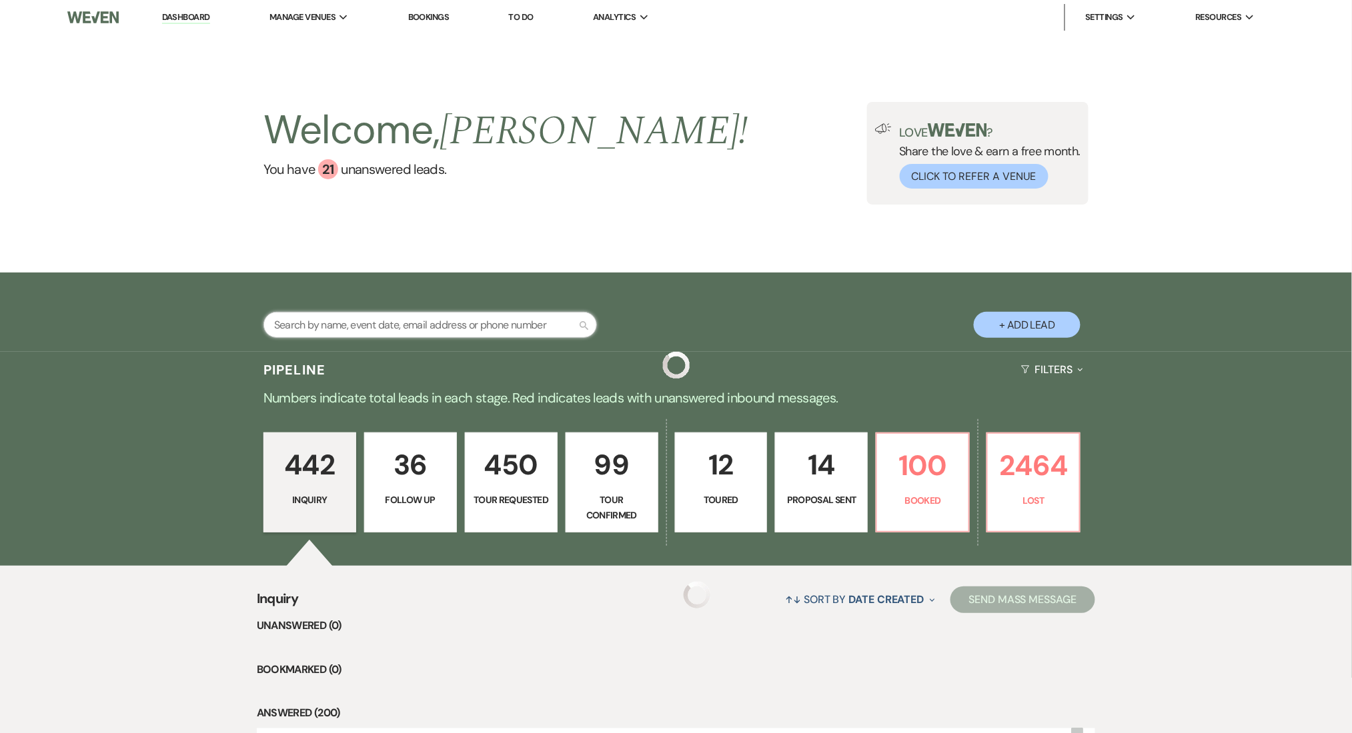
click at [433, 331] on input "text" at bounding box center [429, 325] width 333 height 26
click at [439, 320] on input "text" at bounding box center [429, 325] width 333 height 26
paste input "[EMAIL_ADDRESS][DOMAIN_NAME]"
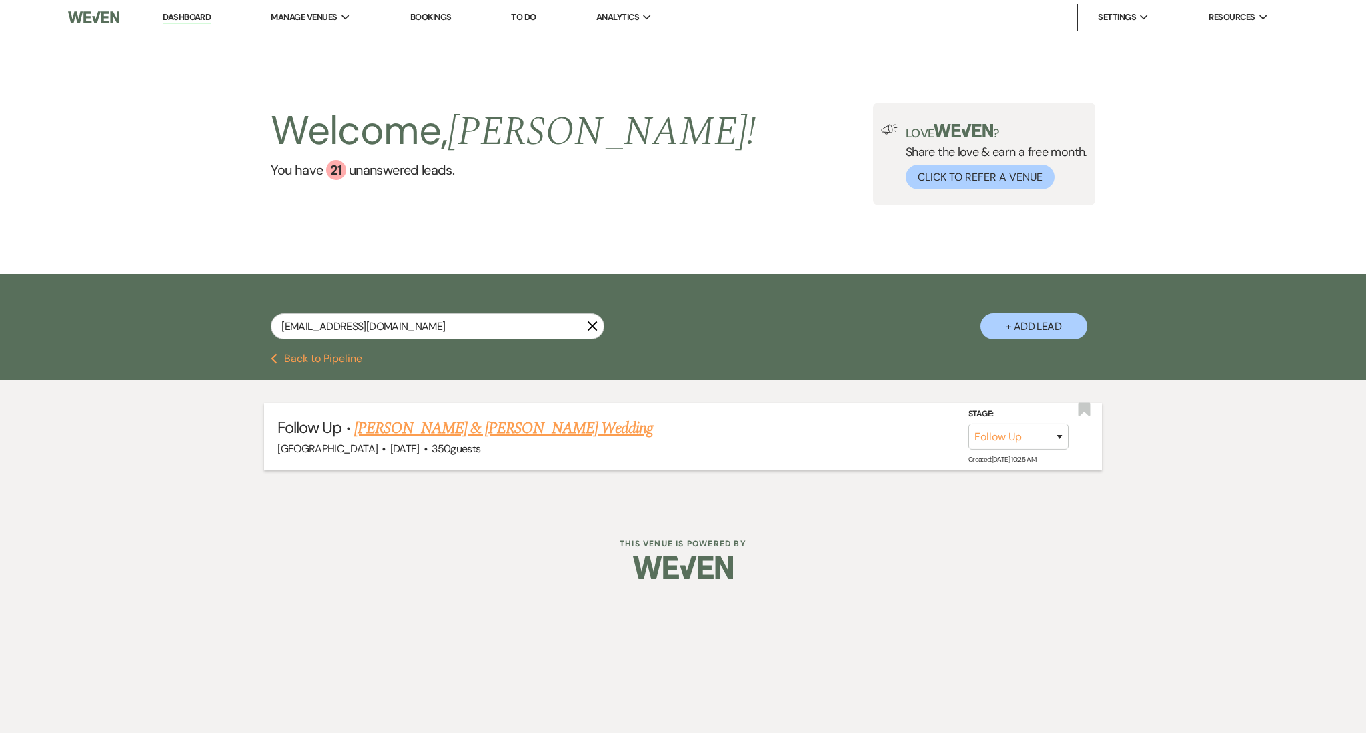
click at [448, 426] on link "[PERSON_NAME] & [PERSON_NAME] Wedding" at bounding box center [503, 429] width 299 height 24
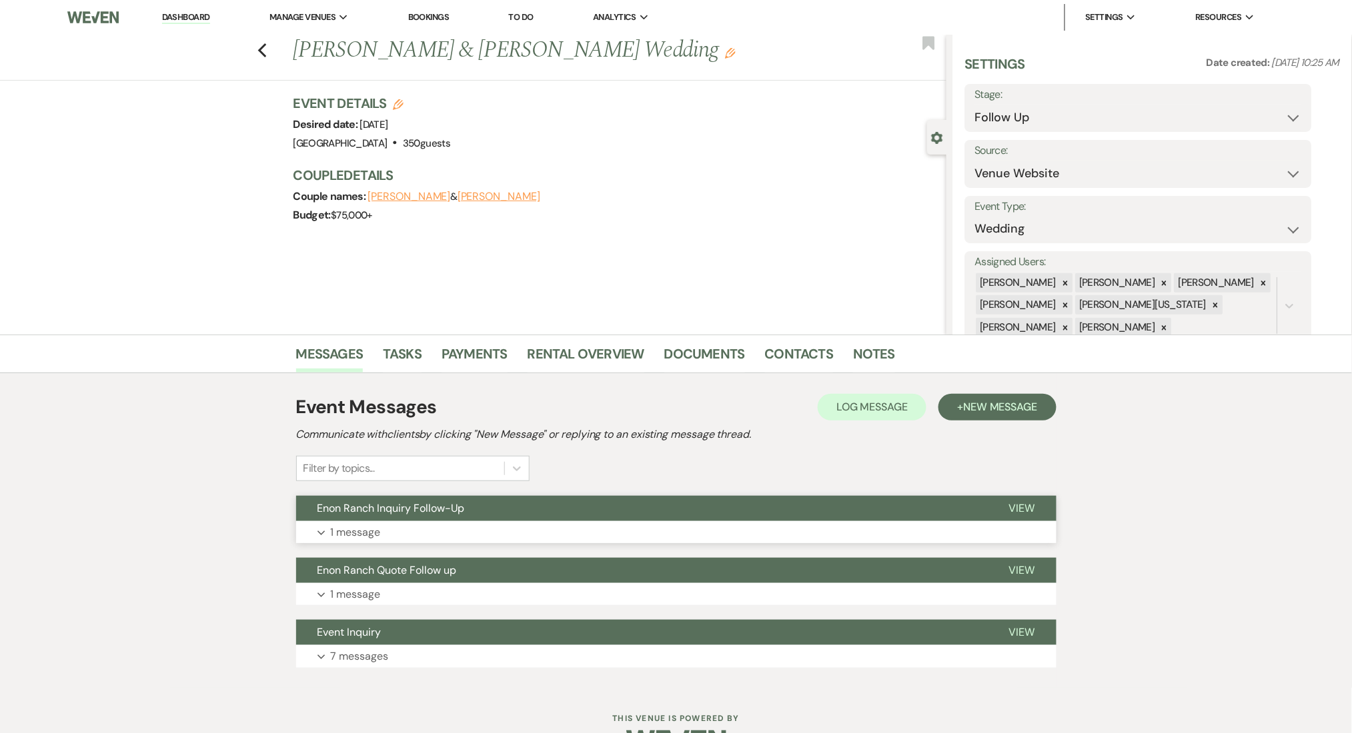
click at [602, 538] on button "Expand 1 message" at bounding box center [676, 532] width 760 height 23
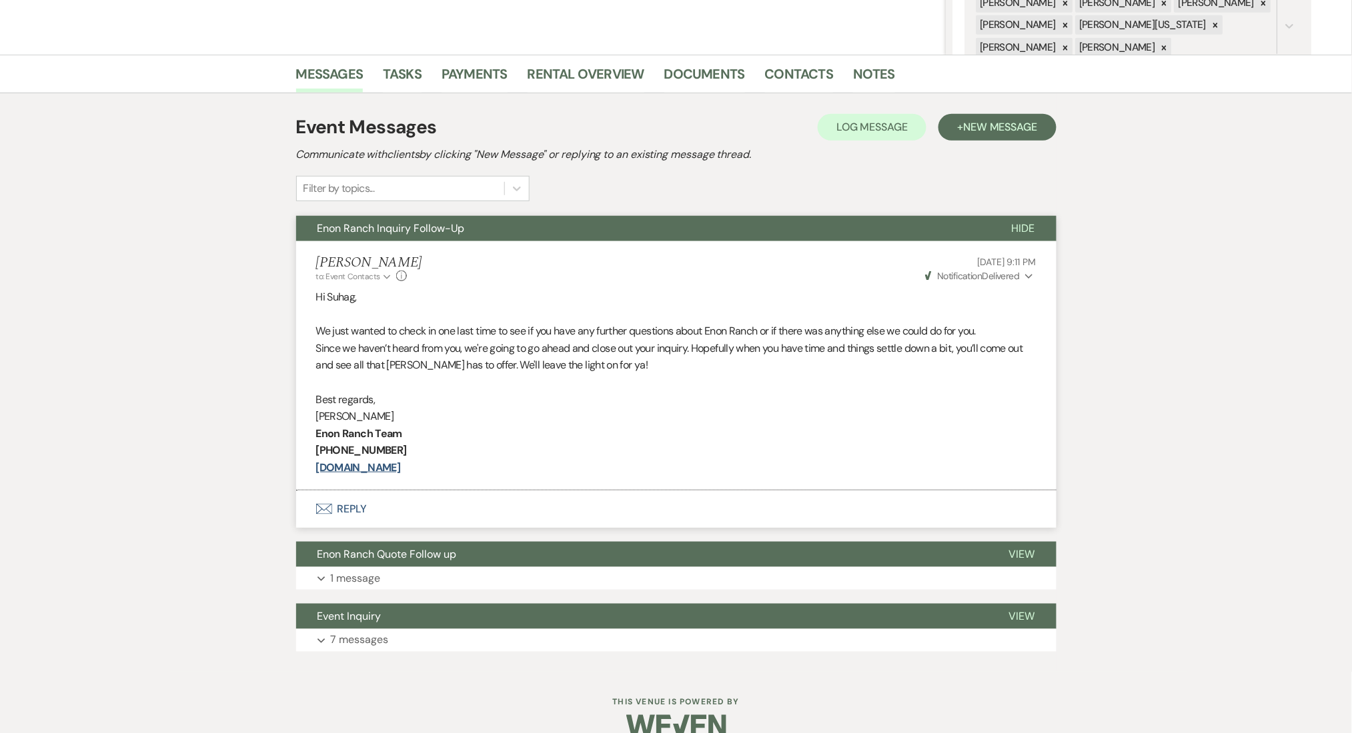
scroll to position [37, 0]
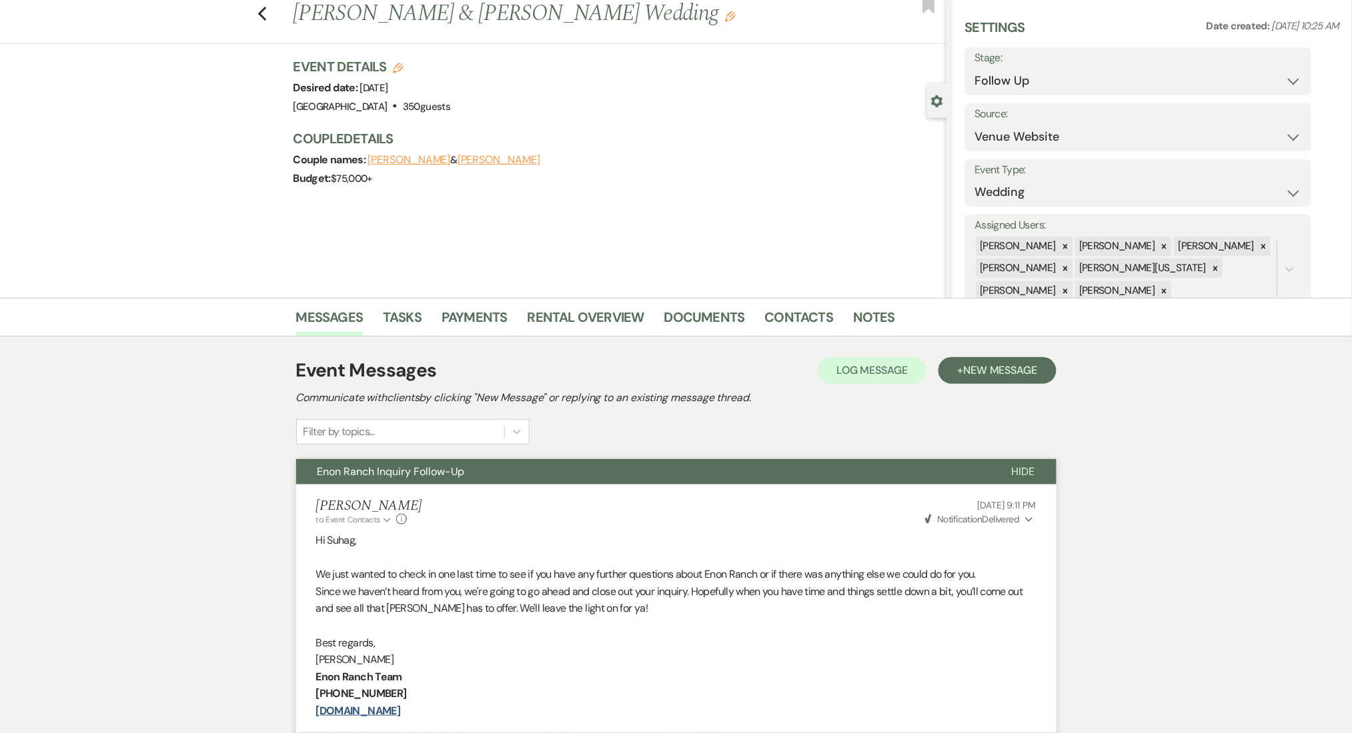
click at [601, 600] on p "Since we haven’t heard from you, we're going to go ahead and close out your inq…" at bounding box center [676, 600] width 720 height 34
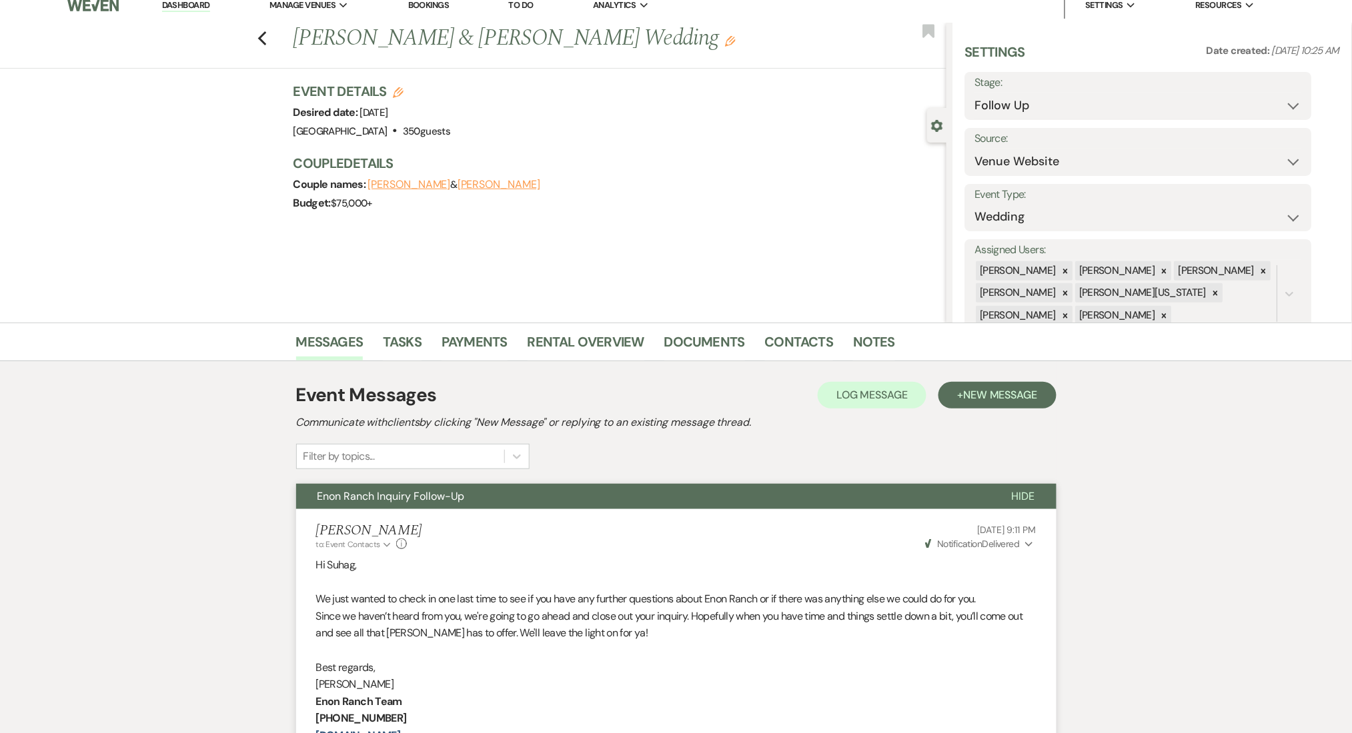
scroll to position [0, 0]
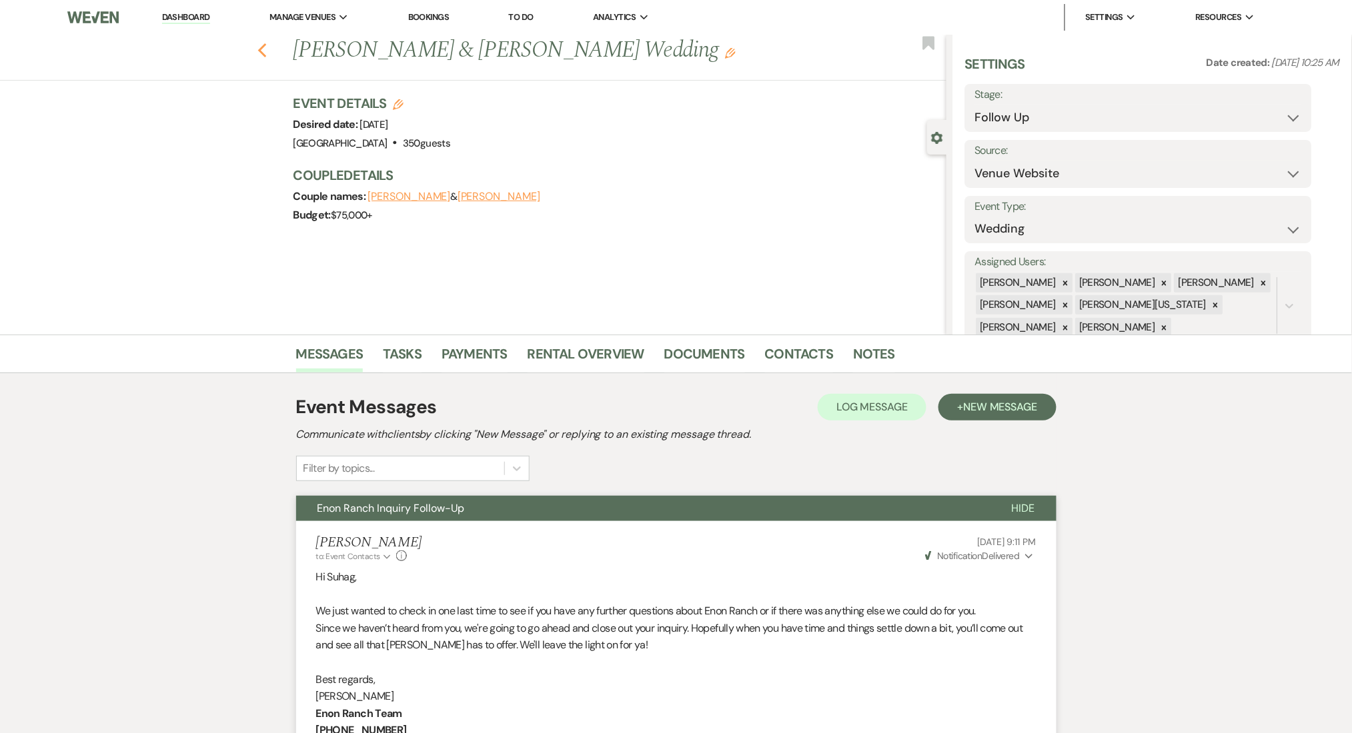
click at [267, 47] on icon "Previous" at bounding box center [262, 51] width 10 height 16
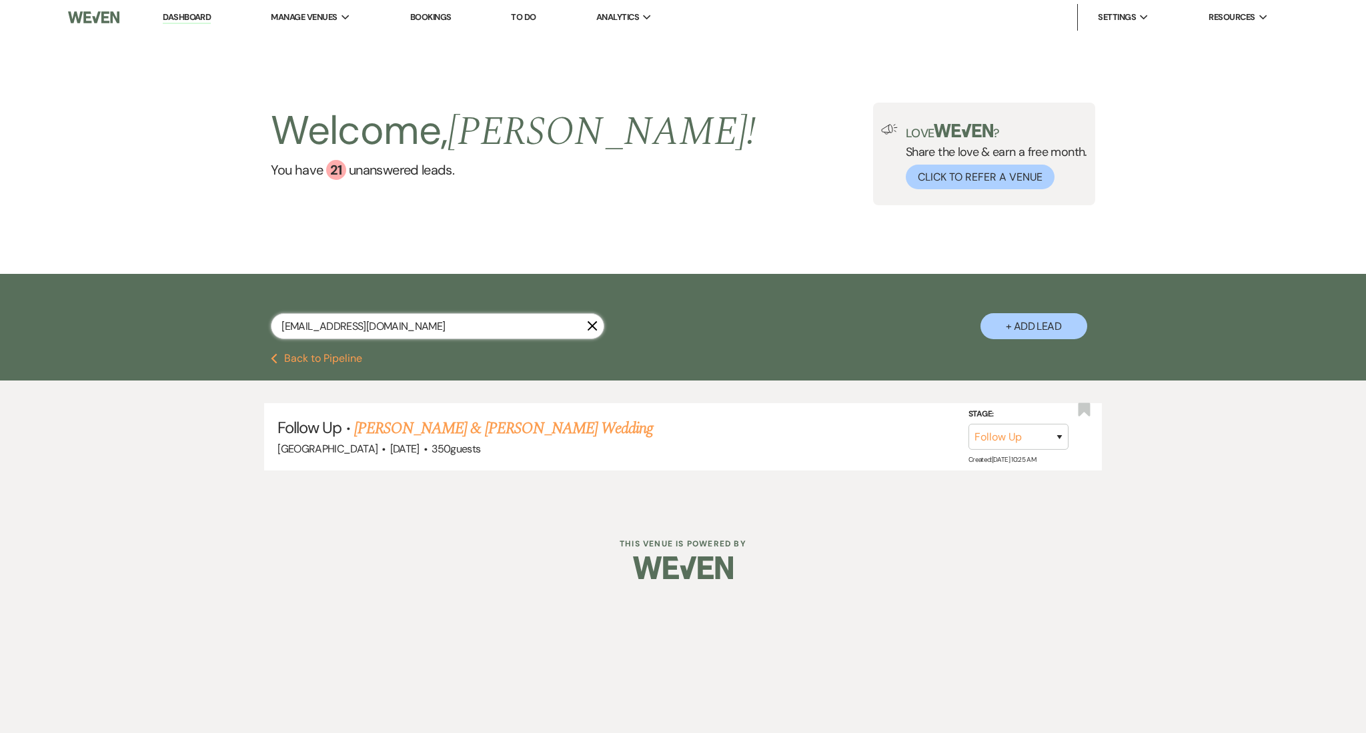
drag, startPoint x: 427, startPoint y: 320, endPoint x: 93, endPoint y: 302, distance: 335.2
click at [93, 302] on div "[EMAIL_ADDRESS][DOMAIN_NAME] X + Add Lead" at bounding box center [683, 313] width 1366 height 79
paste input "[EMAIL_ADDRESS][DOMAIN_NAME]"
click at [438, 424] on link "[PERSON_NAME] Community Event" at bounding box center [447, 429] width 220 height 24
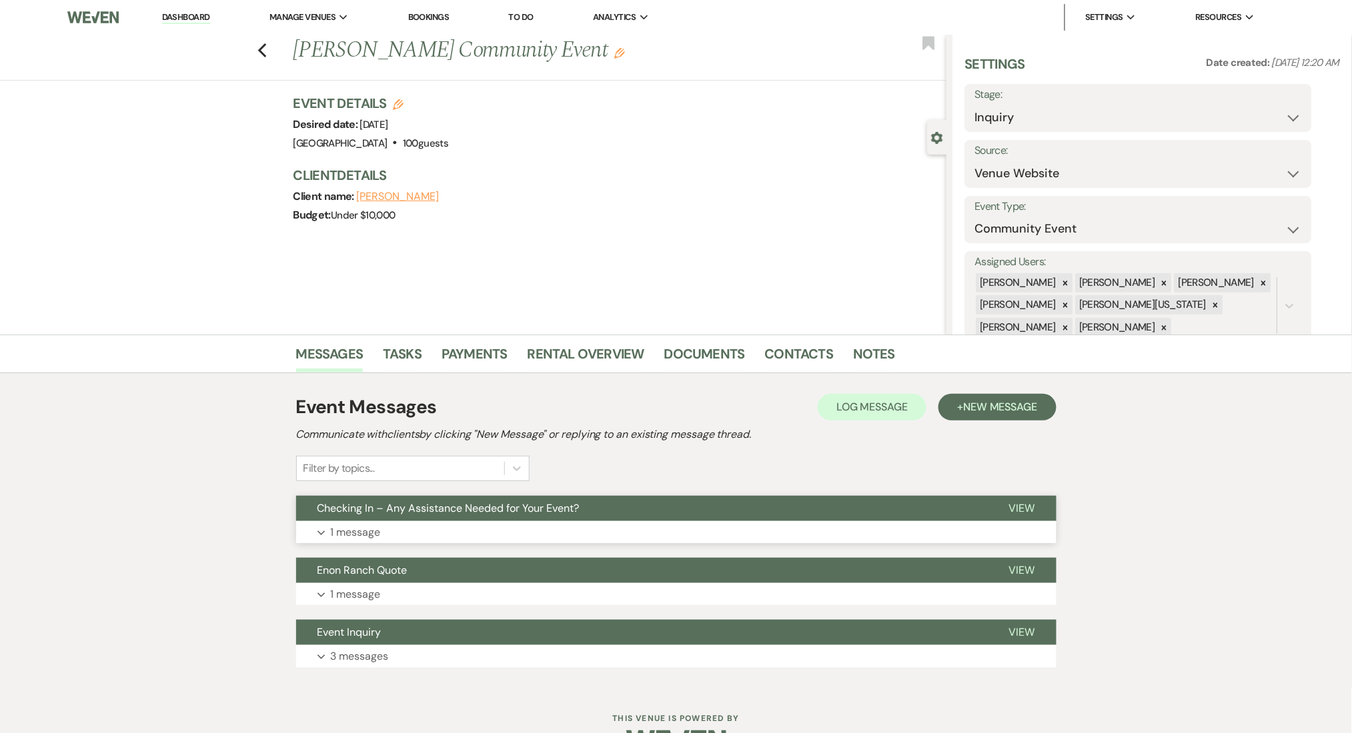
click at [504, 521] on button "Expand 1 message" at bounding box center [676, 532] width 760 height 23
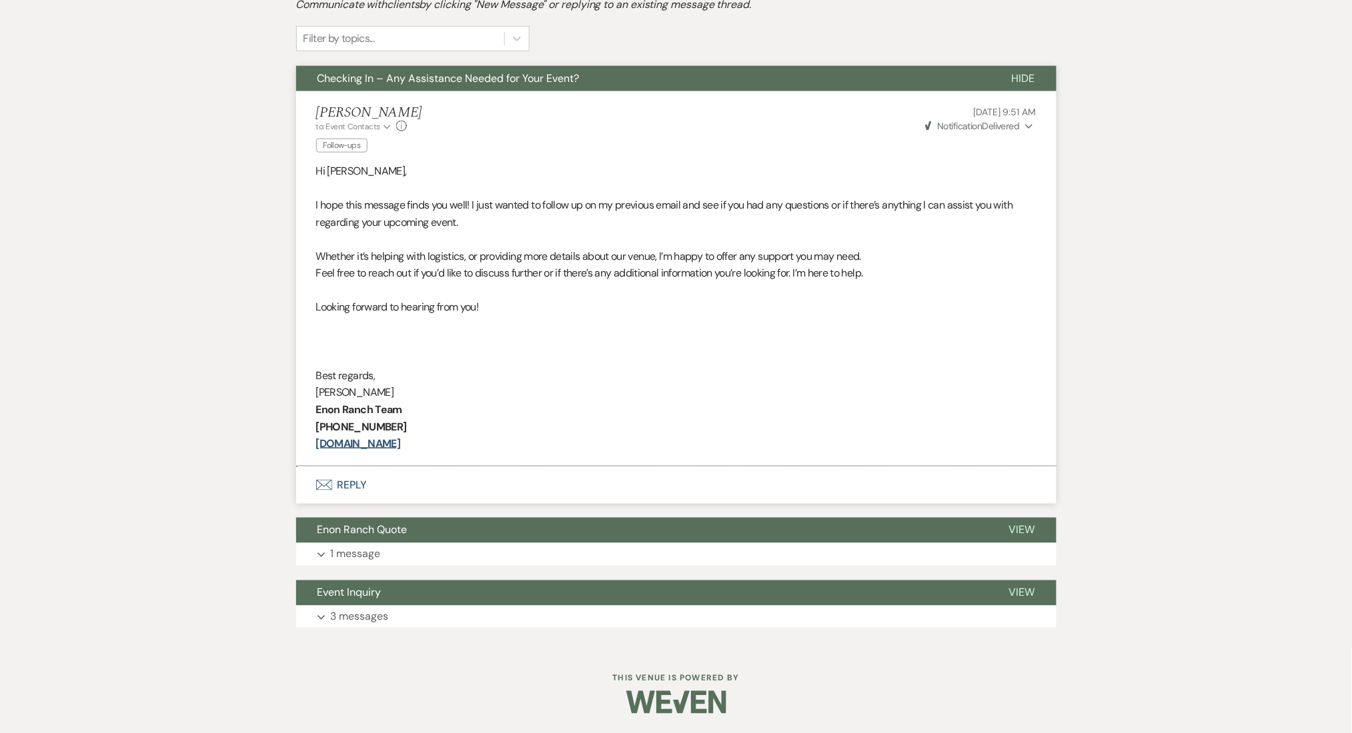
scroll to position [75, 0]
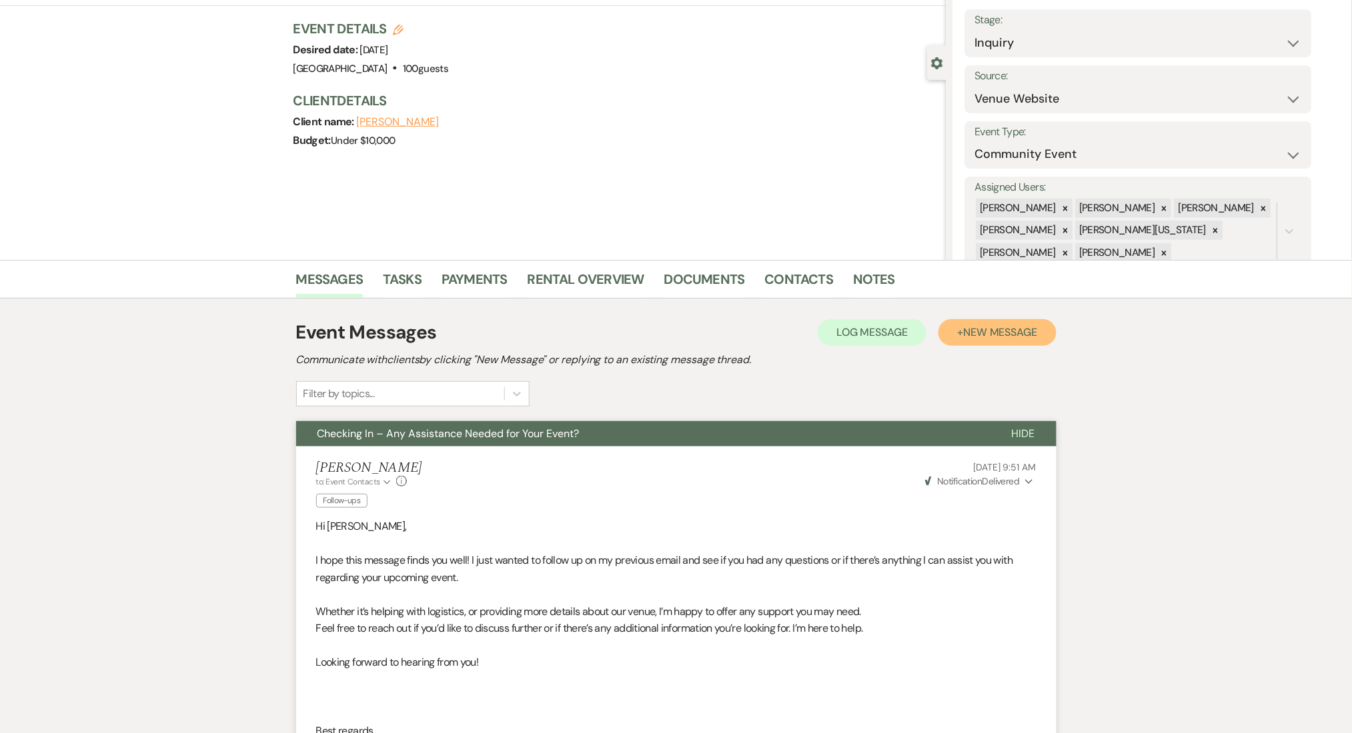
click at [988, 330] on span "New Message" at bounding box center [1000, 332] width 74 height 14
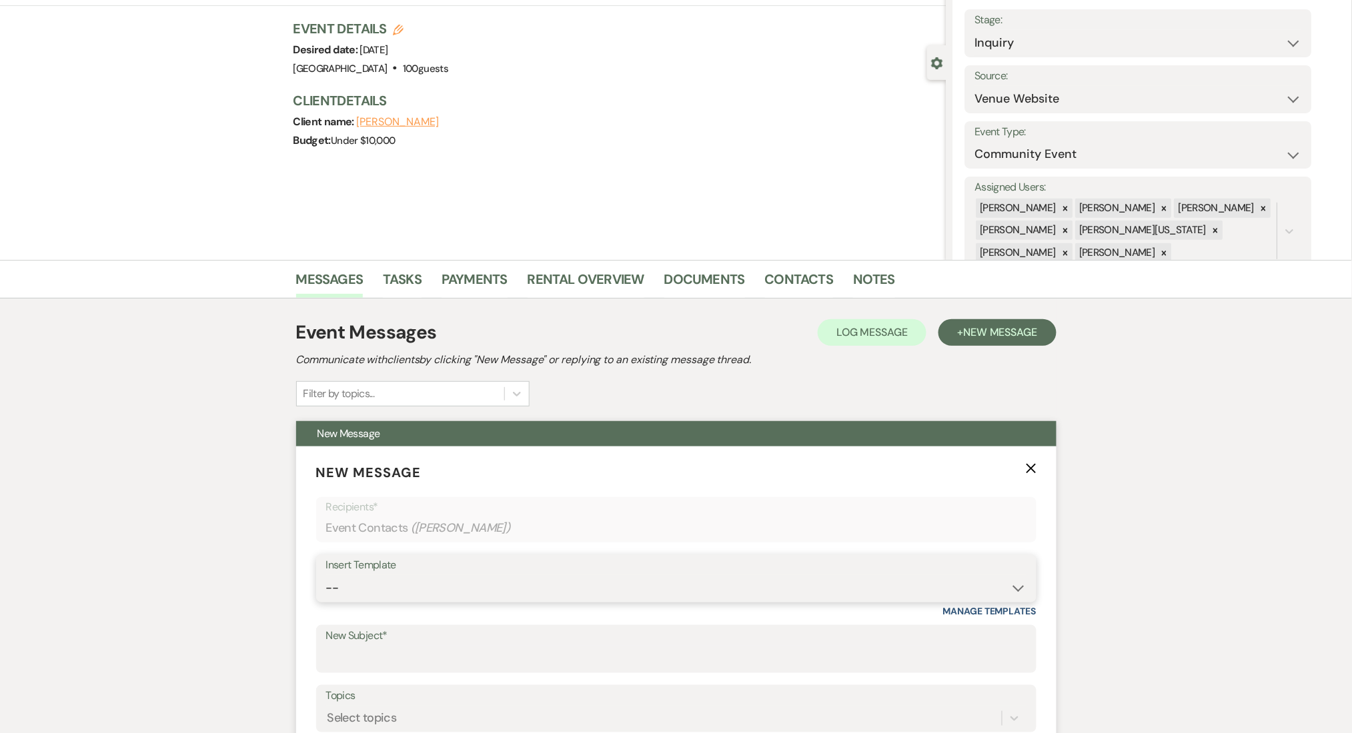
click at [432, 600] on select "-- Inquiry Follow Up Email #2 Contract Sending Template Payment Template Rental…" at bounding box center [676, 588] width 700 height 26
click at [326, 575] on select "-- Inquiry Follow Up Email #2 Contract Sending Template Payment Template Rental…" at bounding box center [676, 588] width 700 height 26
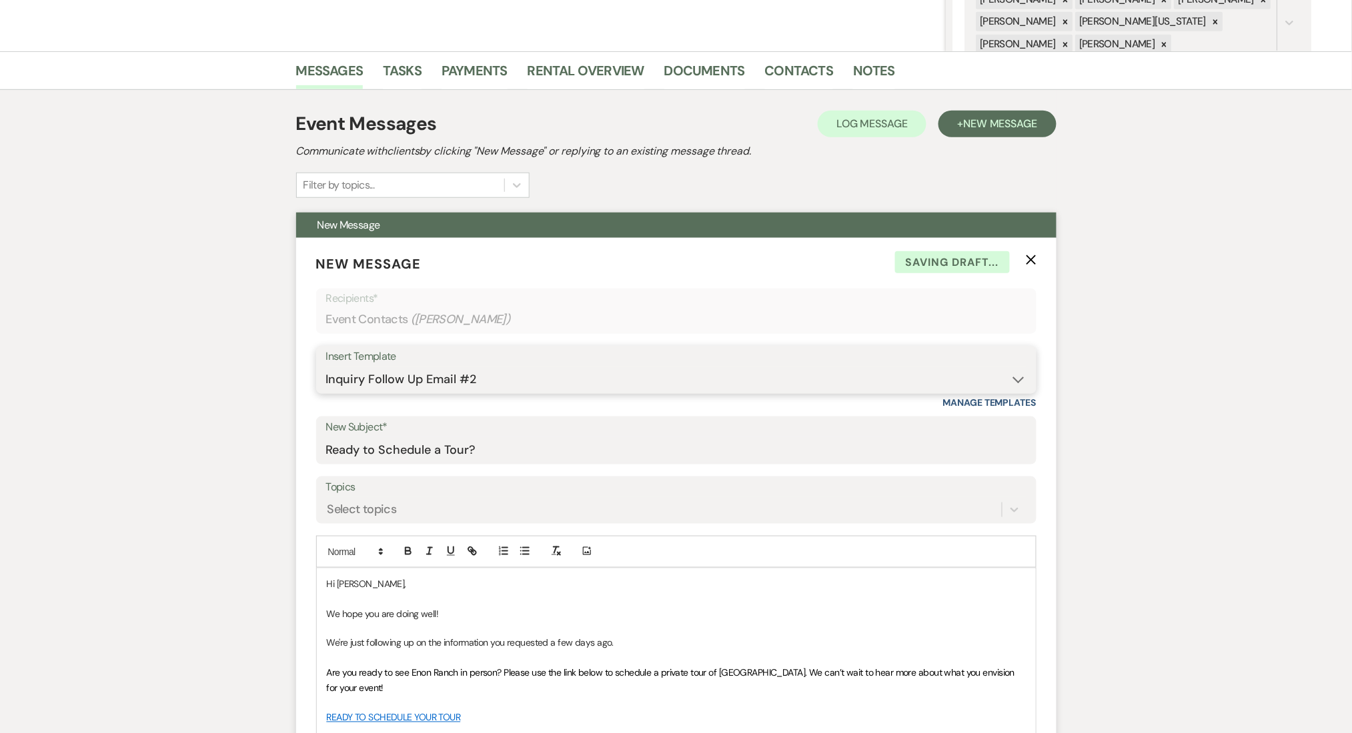
scroll to position [519, 0]
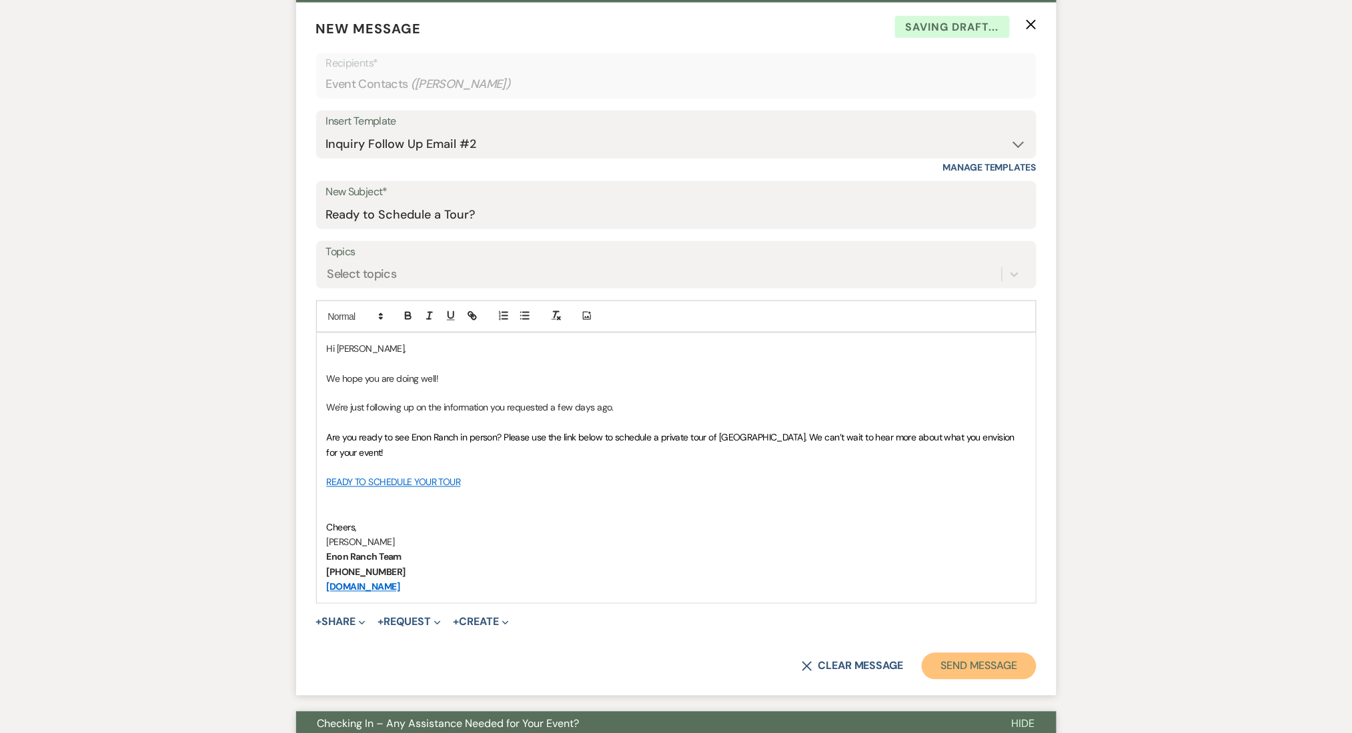
click at [984, 661] on button "Send Message" at bounding box center [979, 666] width 114 height 27
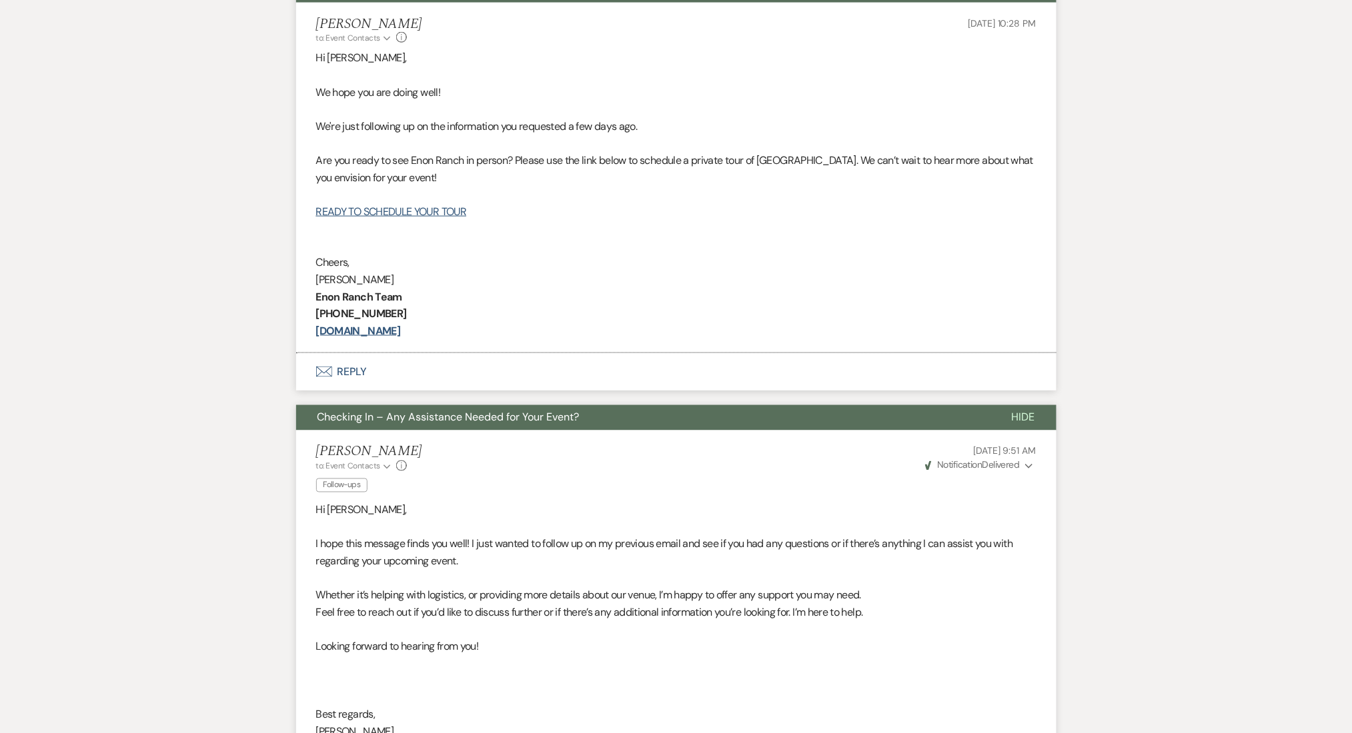
scroll to position [23, 0]
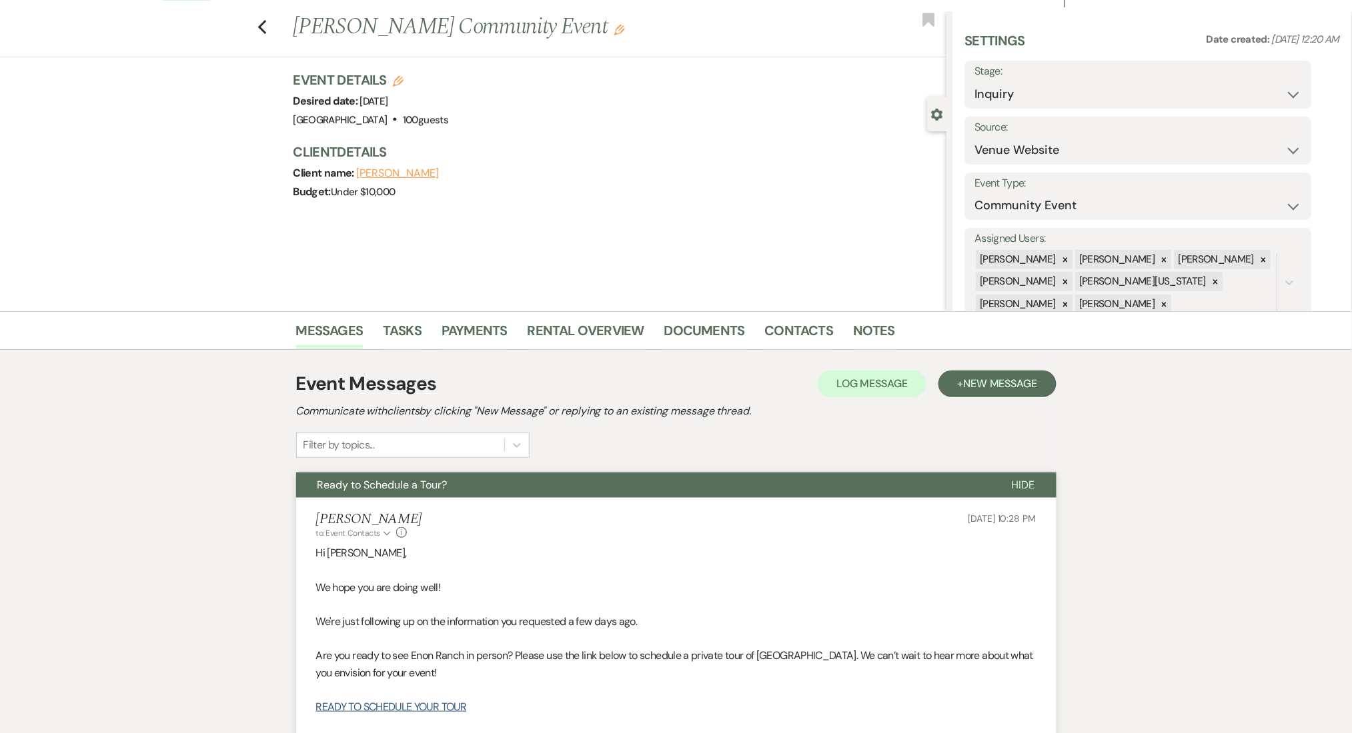
click at [278, 24] on div "Previous [PERSON_NAME] Community Event Edit Bookmark" at bounding box center [469, 34] width 953 height 46
click at [267, 23] on icon "Previous" at bounding box center [262, 27] width 10 height 16
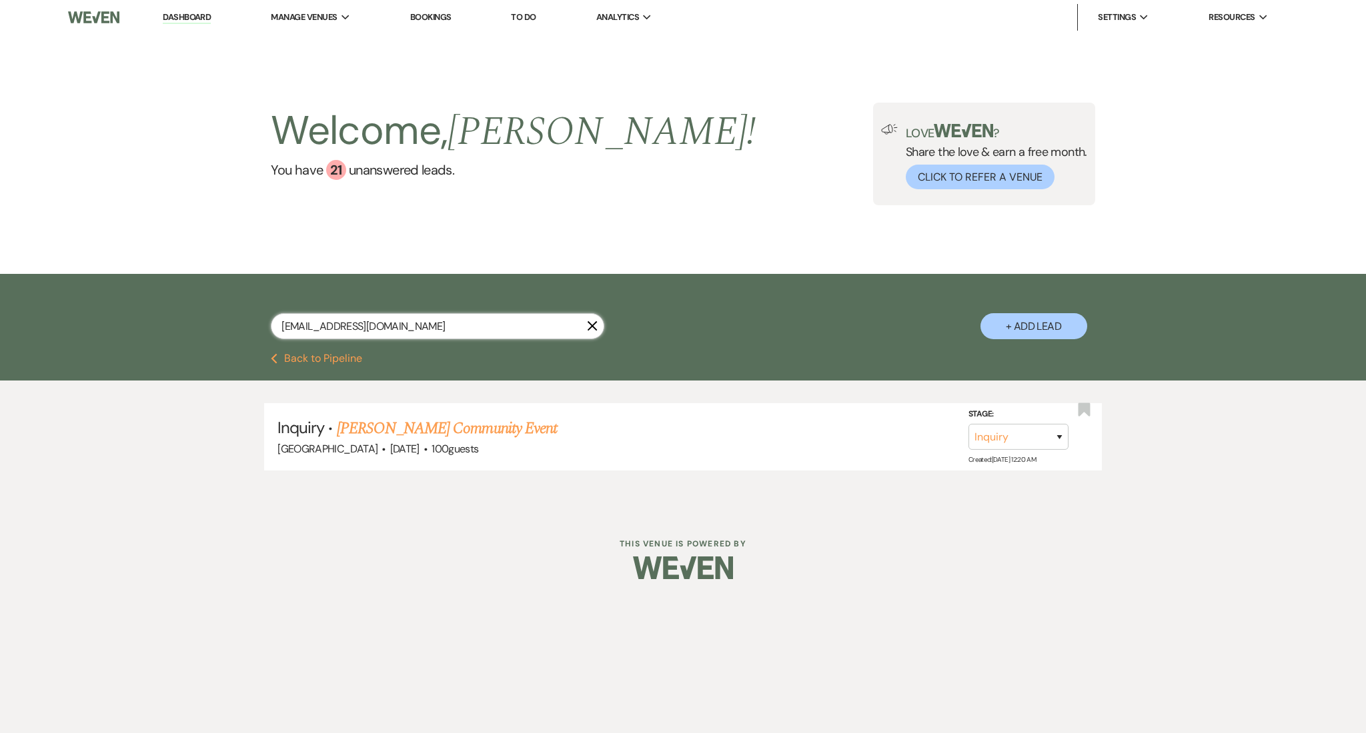
drag, startPoint x: 442, startPoint y: 323, endPoint x: 79, endPoint y: 277, distance: 365.7
click at [79, 277] on div "[EMAIL_ADDRESS][DOMAIN_NAME] X + Add Lead" at bounding box center [683, 313] width 1366 height 79
paste input "[EMAIL_ADDRESS][DOMAIN_NAME]"
click at [431, 423] on link "[MEDICAL_DATA][PERSON_NAME] Wedding" at bounding box center [480, 429] width 287 height 24
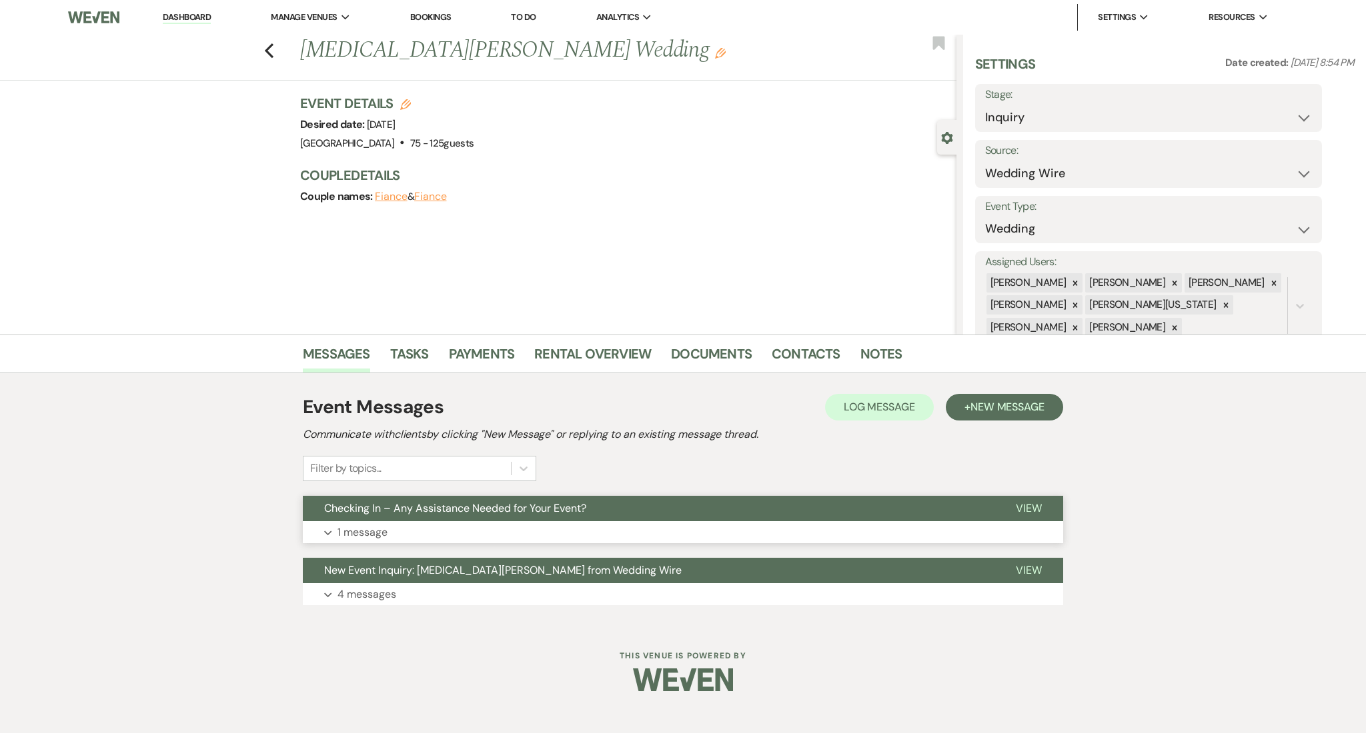
click at [489, 525] on button "Expand 1 message" at bounding box center [683, 532] width 760 height 23
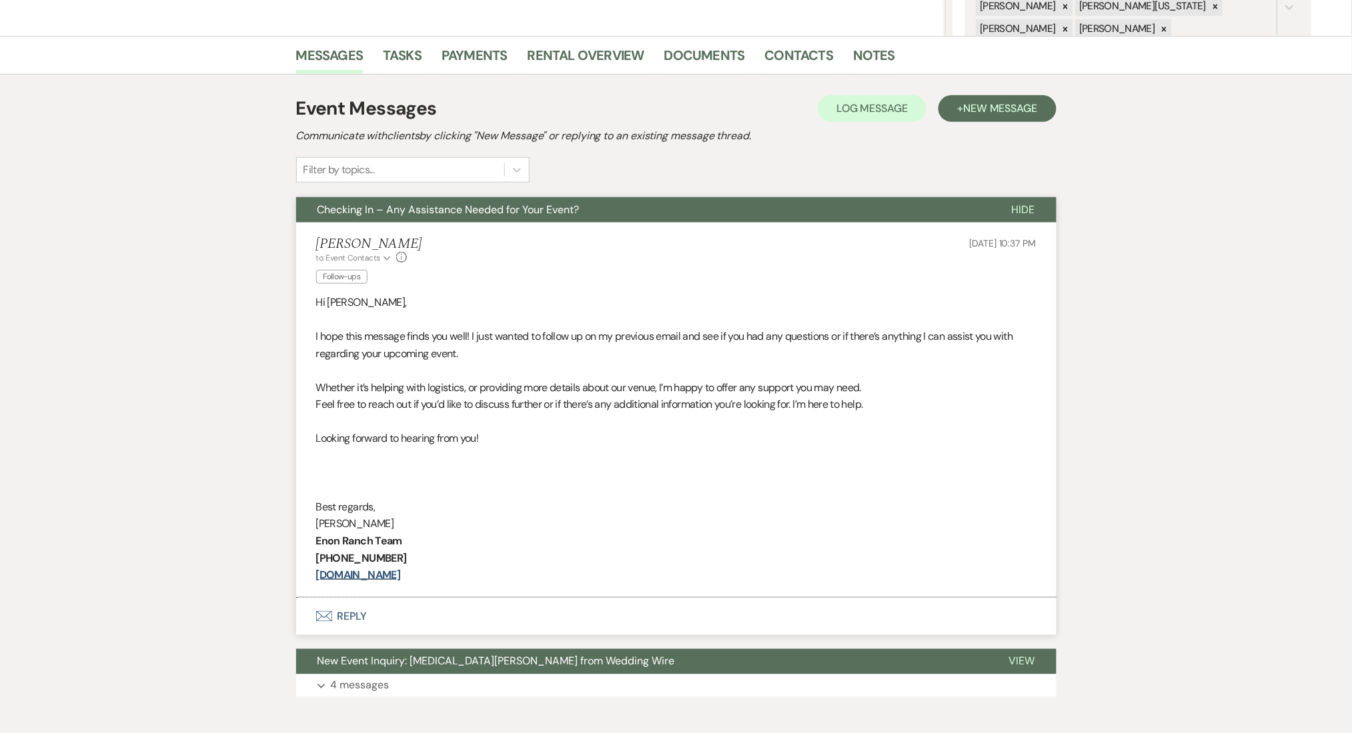
scroll to position [279, 0]
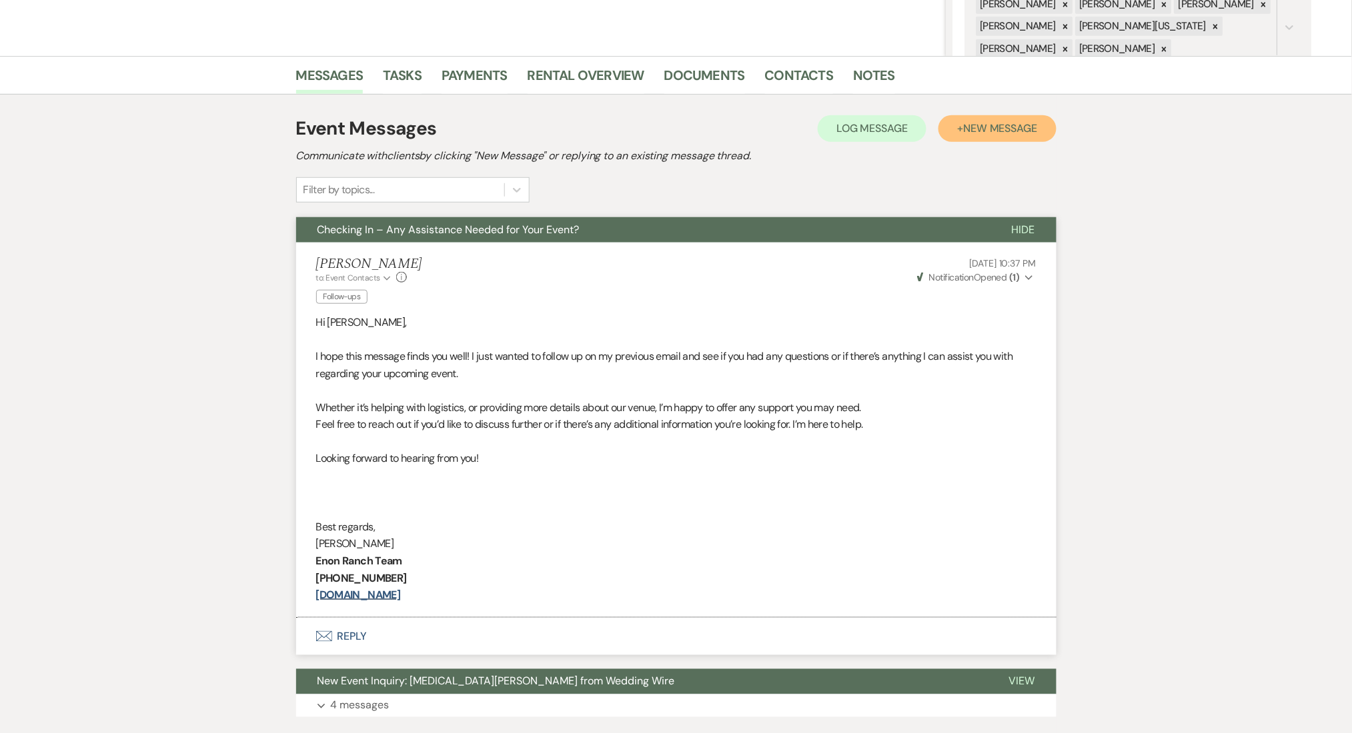
click at [1006, 123] on span "New Message" at bounding box center [1000, 128] width 74 height 14
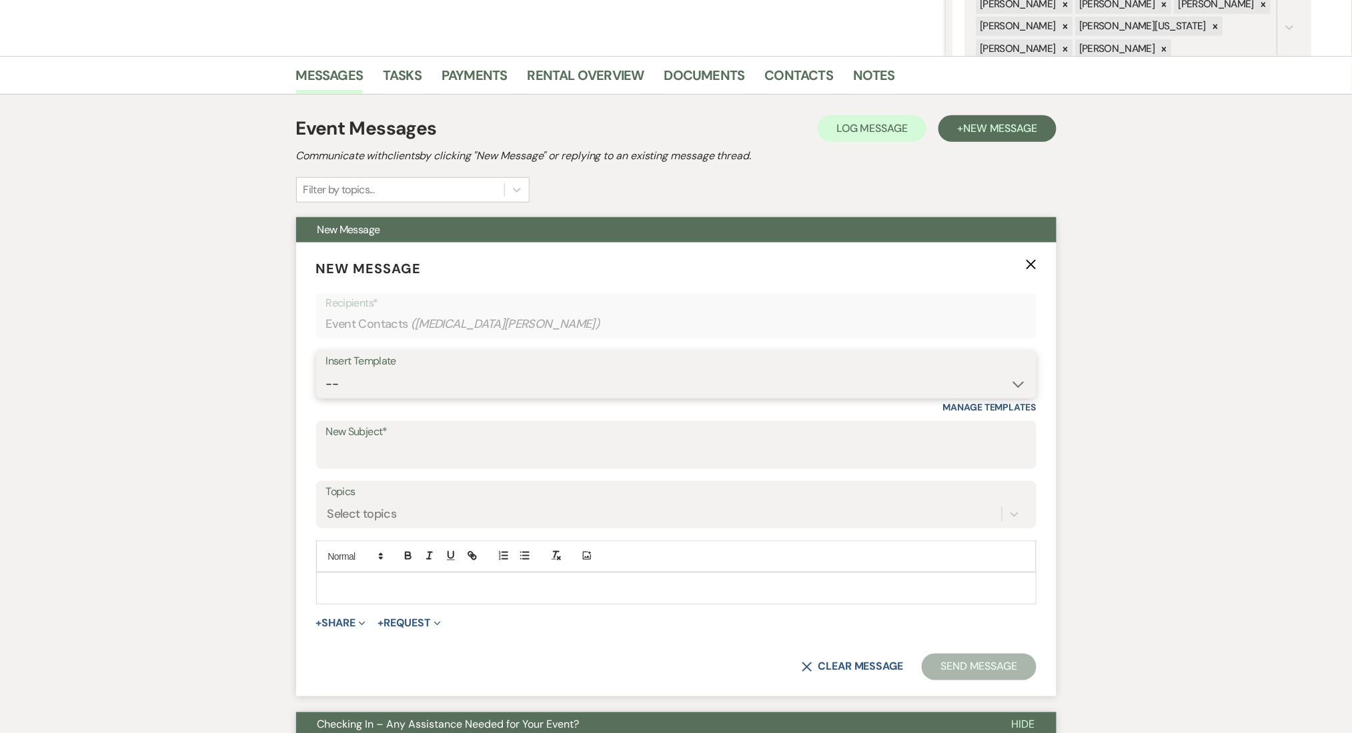
click at [445, 379] on select "-- Inquiry Follow Up Email #2 Contract Sending Template Payment Template Rental…" at bounding box center [676, 384] width 700 height 26
click at [326, 371] on select "-- Inquiry Follow Up Email #2 Contract Sending Template Payment Template Rental…" at bounding box center [676, 384] width 700 height 26
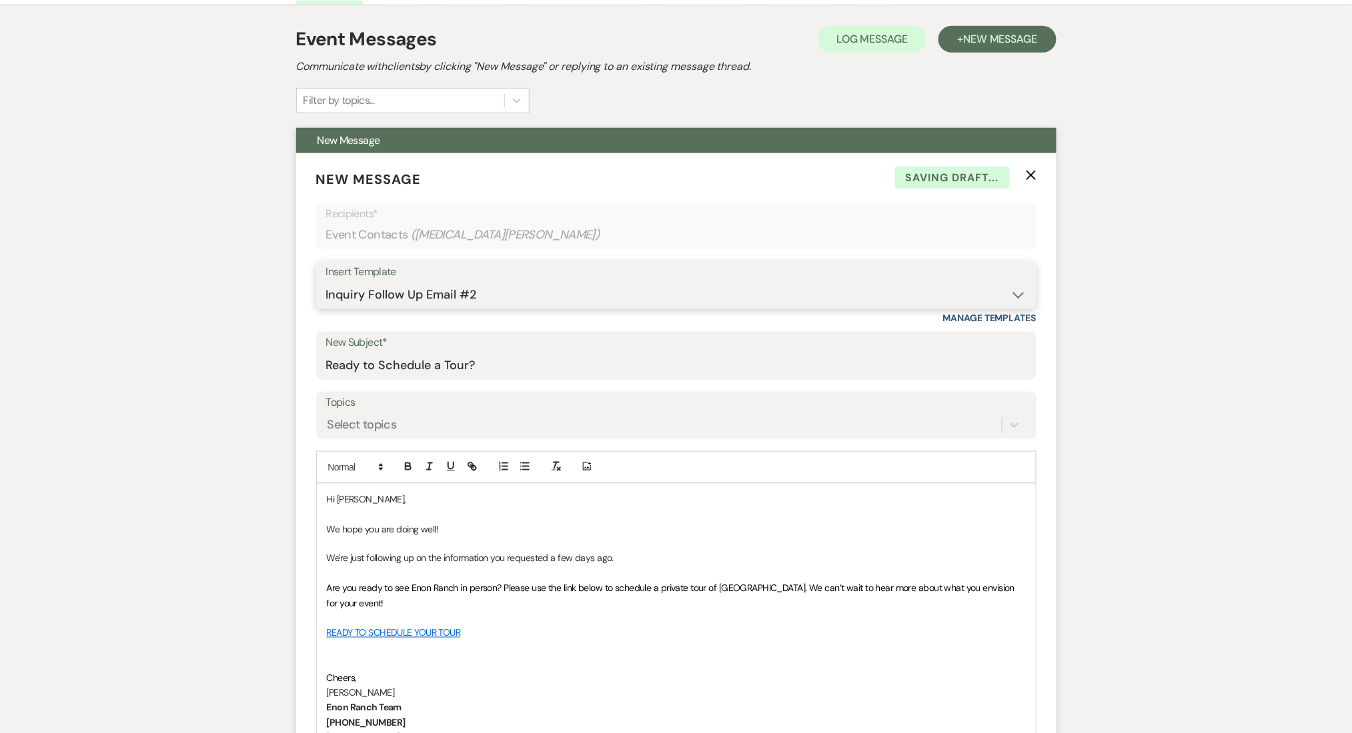
scroll to position [456, 0]
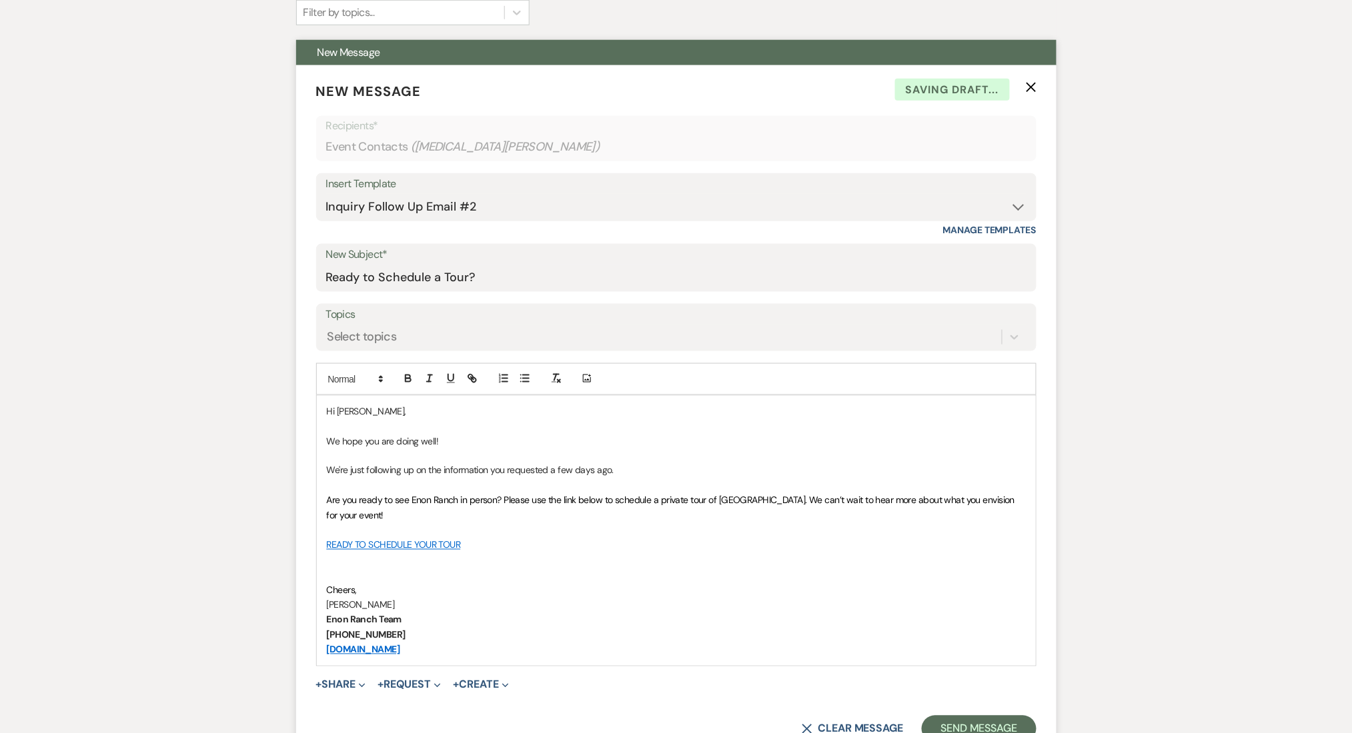
click at [972, 714] on form "New Message X Saving draft... Recipients* Event Contacts ( [MEDICAL_DATA][PERSO…" at bounding box center [676, 411] width 760 height 693
click at [966, 716] on button "Send Message" at bounding box center [979, 729] width 114 height 27
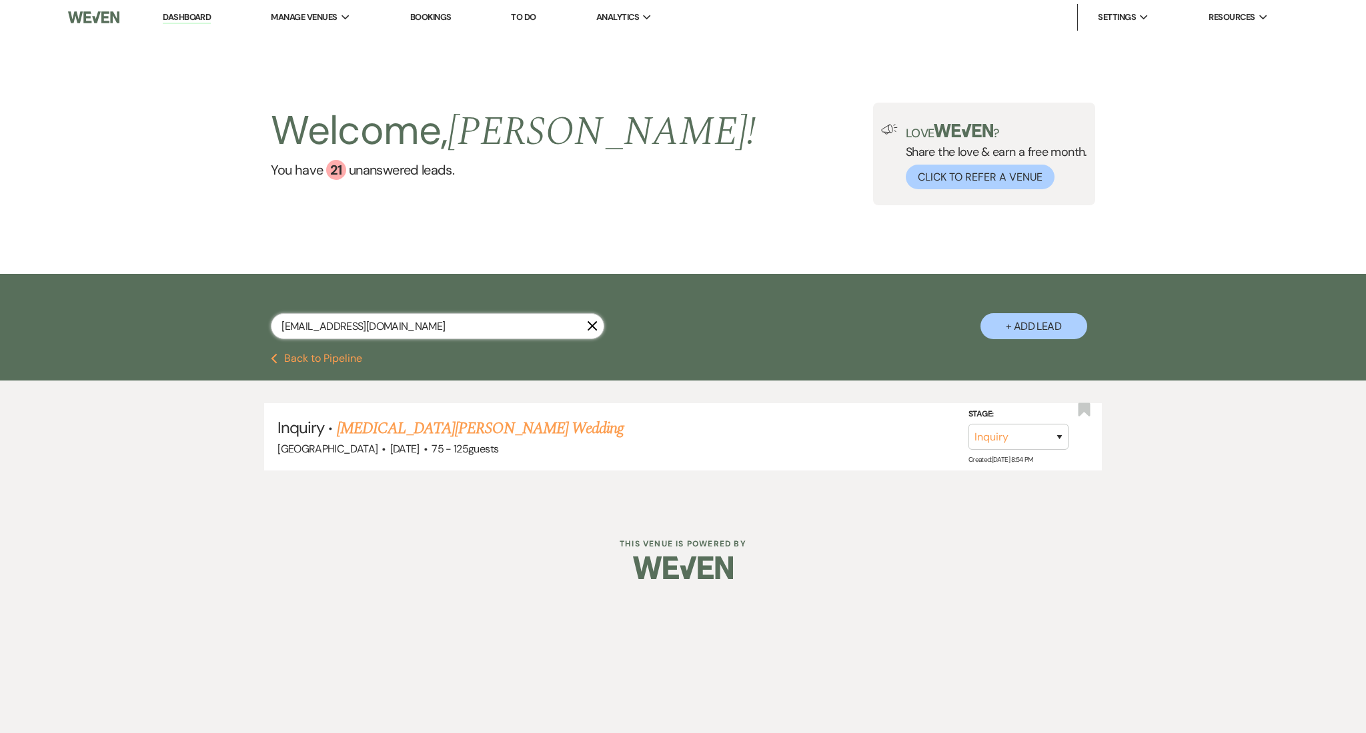
drag, startPoint x: 424, startPoint y: 327, endPoint x: 83, endPoint y: 277, distance: 344.4
click at [83, 277] on div "[EMAIL_ADDRESS][DOMAIN_NAME] X + Add Lead" at bounding box center [683, 313] width 1366 height 79
paste input "[EMAIL_ADDRESS]"
click at [461, 427] on link "[PERSON_NAME] & [PERSON_NAME] Wedding" at bounding box center [486, 429] width 299 height 24
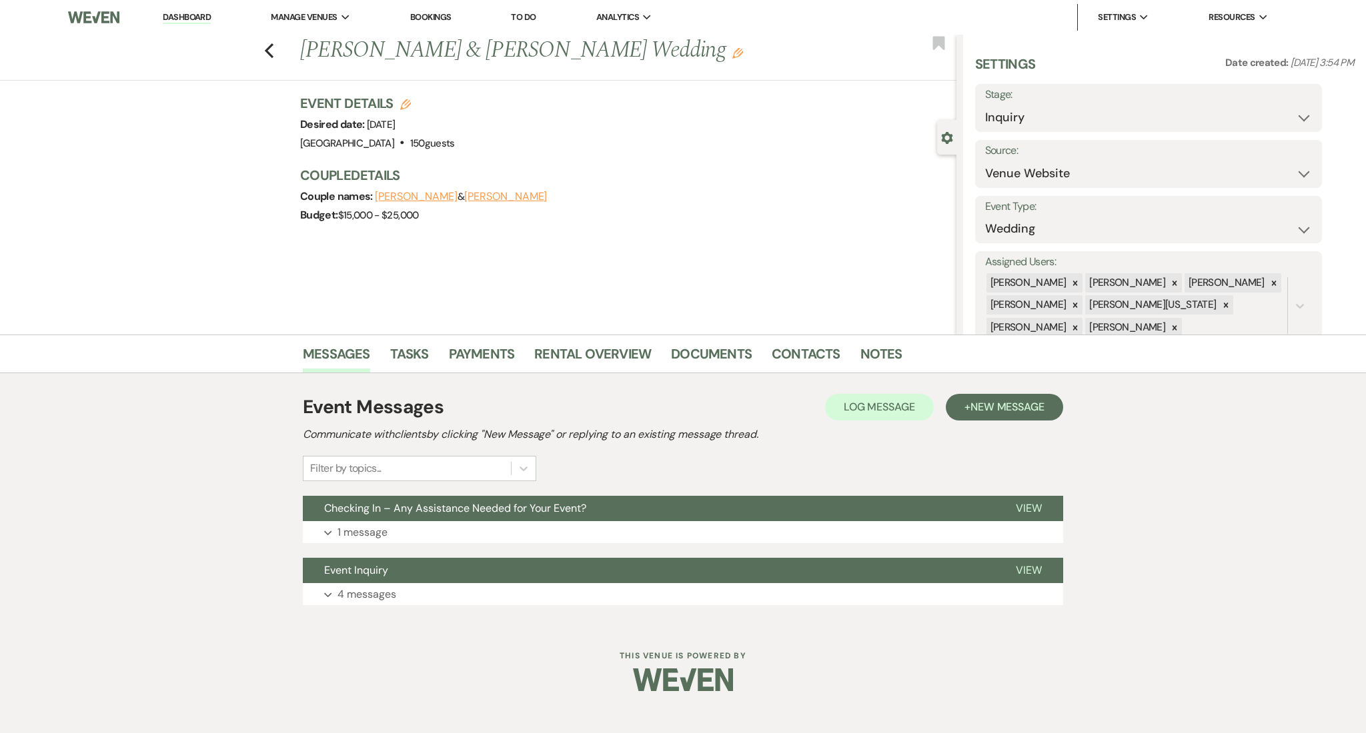
click at [467, 543] on div "Event Messages Log Log Message + New Message Communicate with clients by clicki…" at bounding box center [683, 499] width 760 height 225
click at [466, 529] on button "Expand 1 message" at bounding box center [683, 532] width 760 height 23
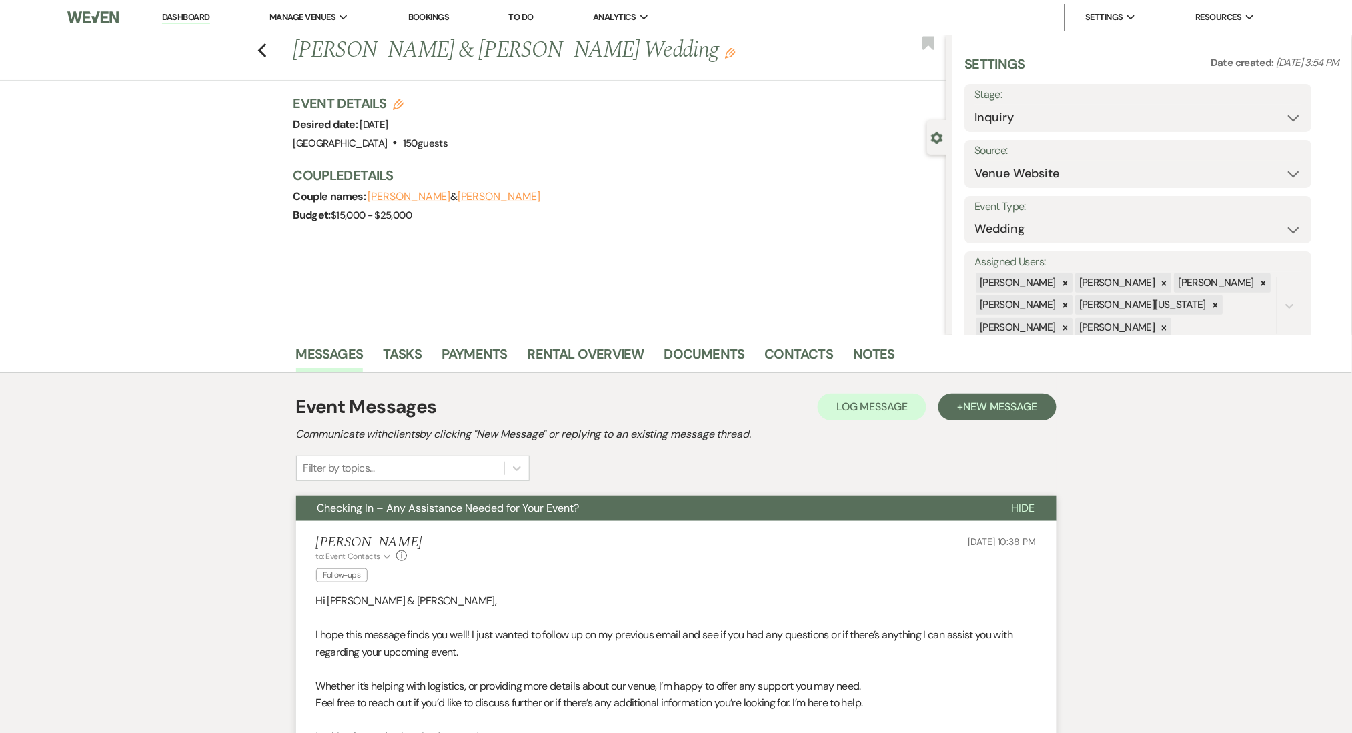
scroll to position [177, 0]
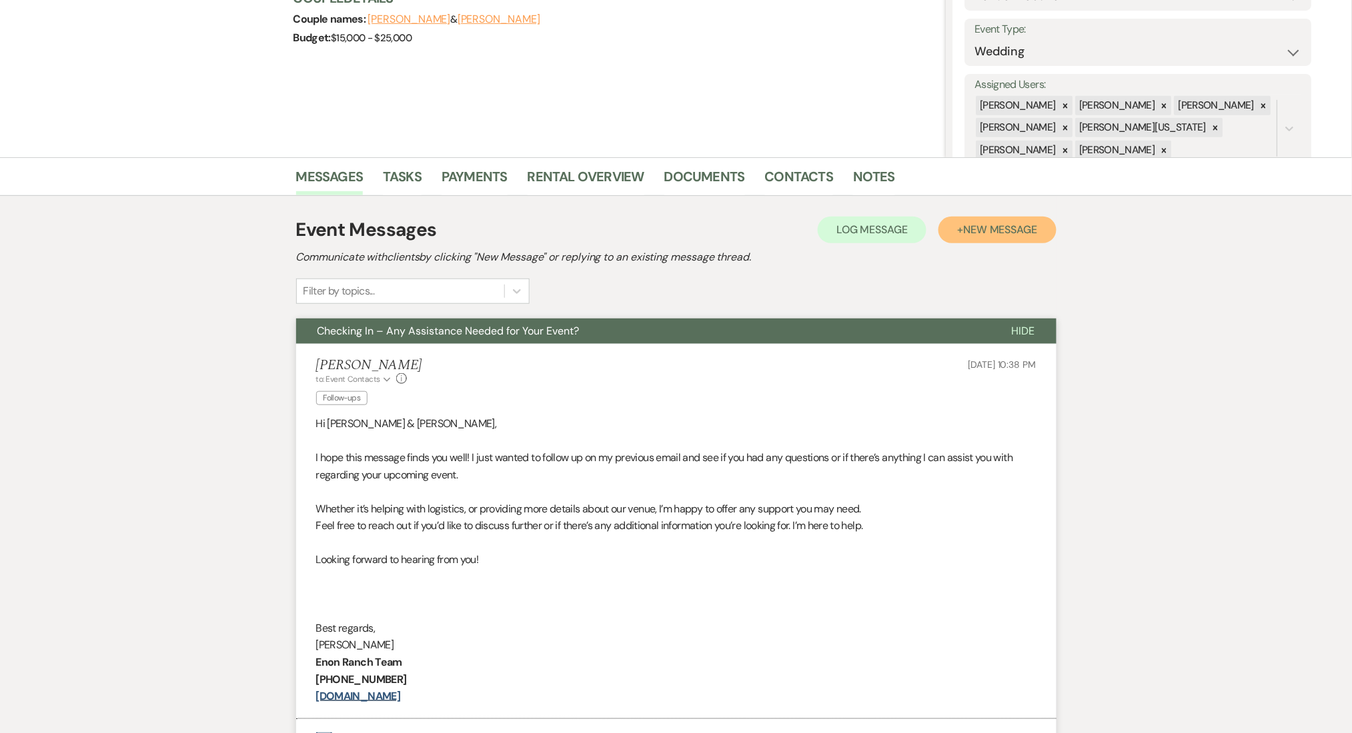
click at [992, 232] on span "New Message" at bounding box center [1000, 230] width 74 height 14
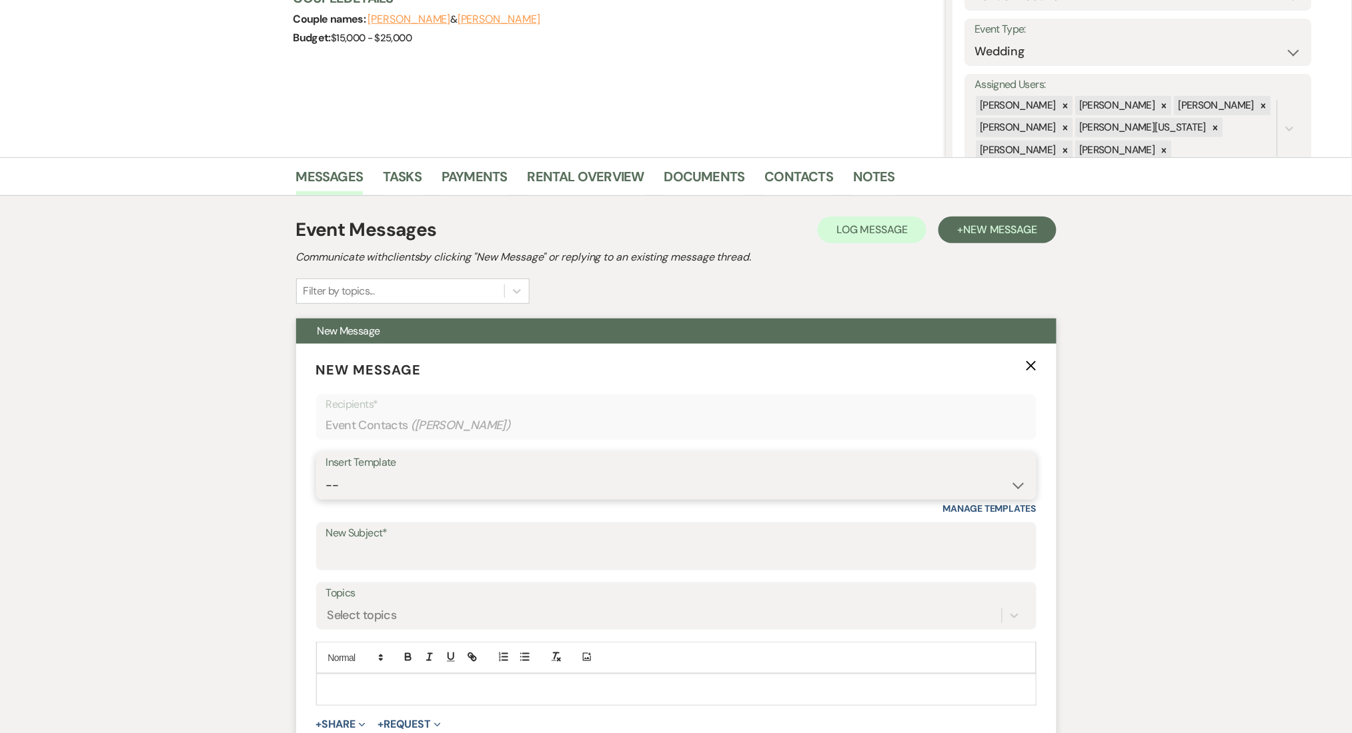
click at [547, 490] on select "-- Inquiry Follow Up Email #2 Contract Sending Template Payment Template Rental…" at bounding box center [676, 486] width 700 height 26
click at [326, 473] on select "-- Inquiry Follow Up Email #2 Contract Sending Template Payment Template Rental…" at bounding box center [676, 486] width 700 height 26
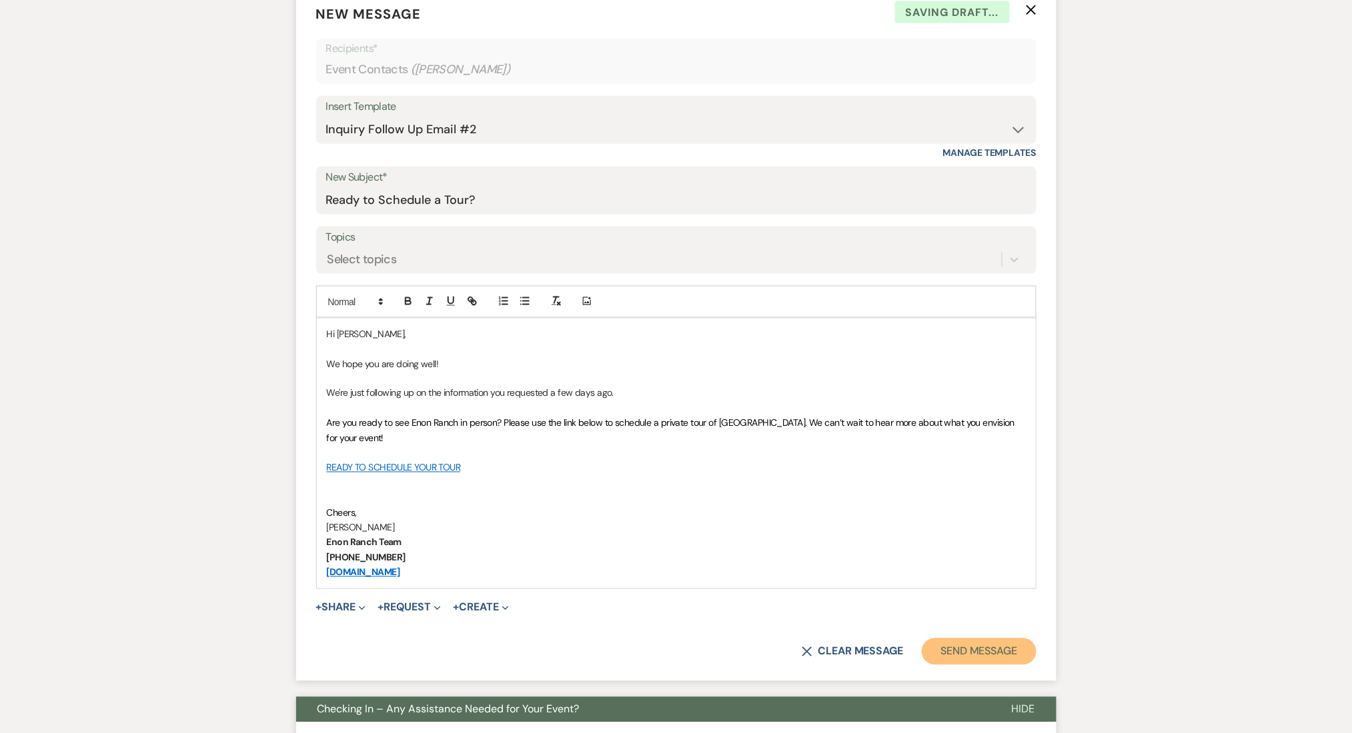
click at [946, 659] on button "Send Message" at bounding box center [979, 652] width 114 height 27
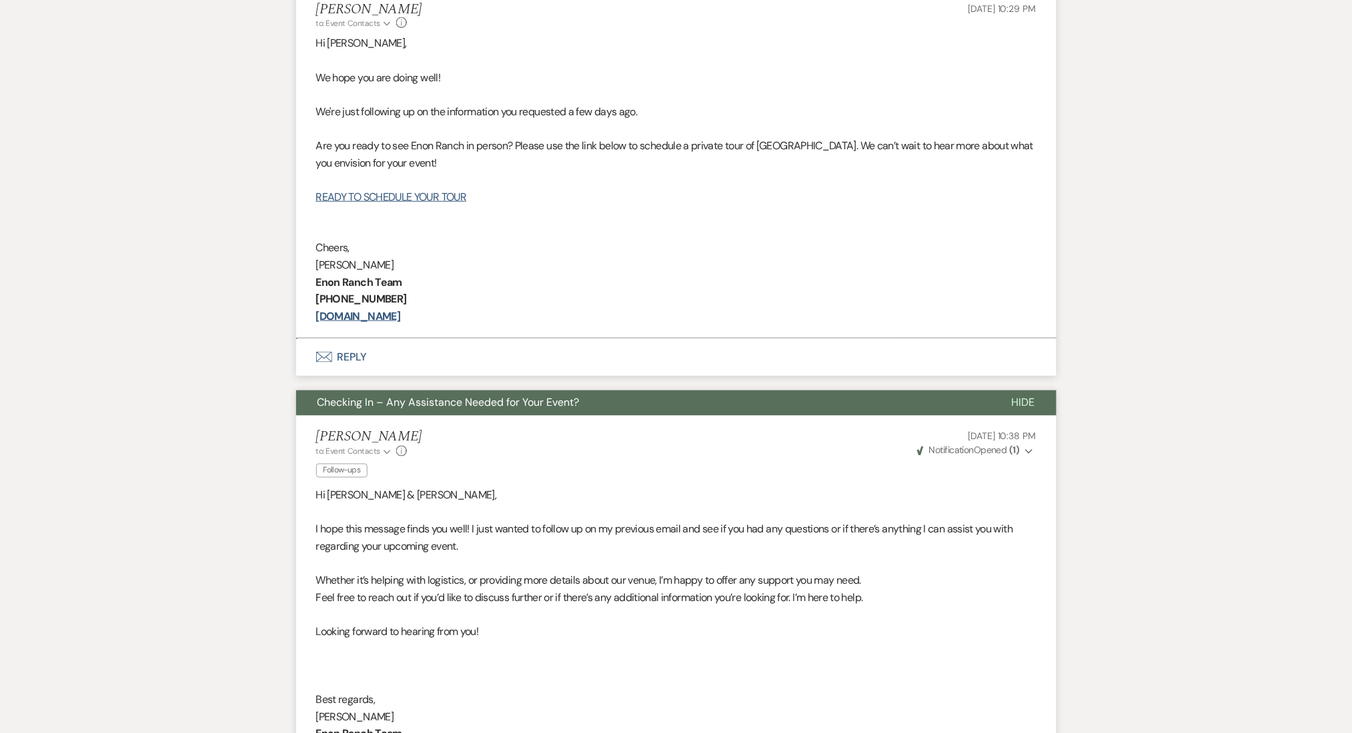
scroll to position [37, 0]
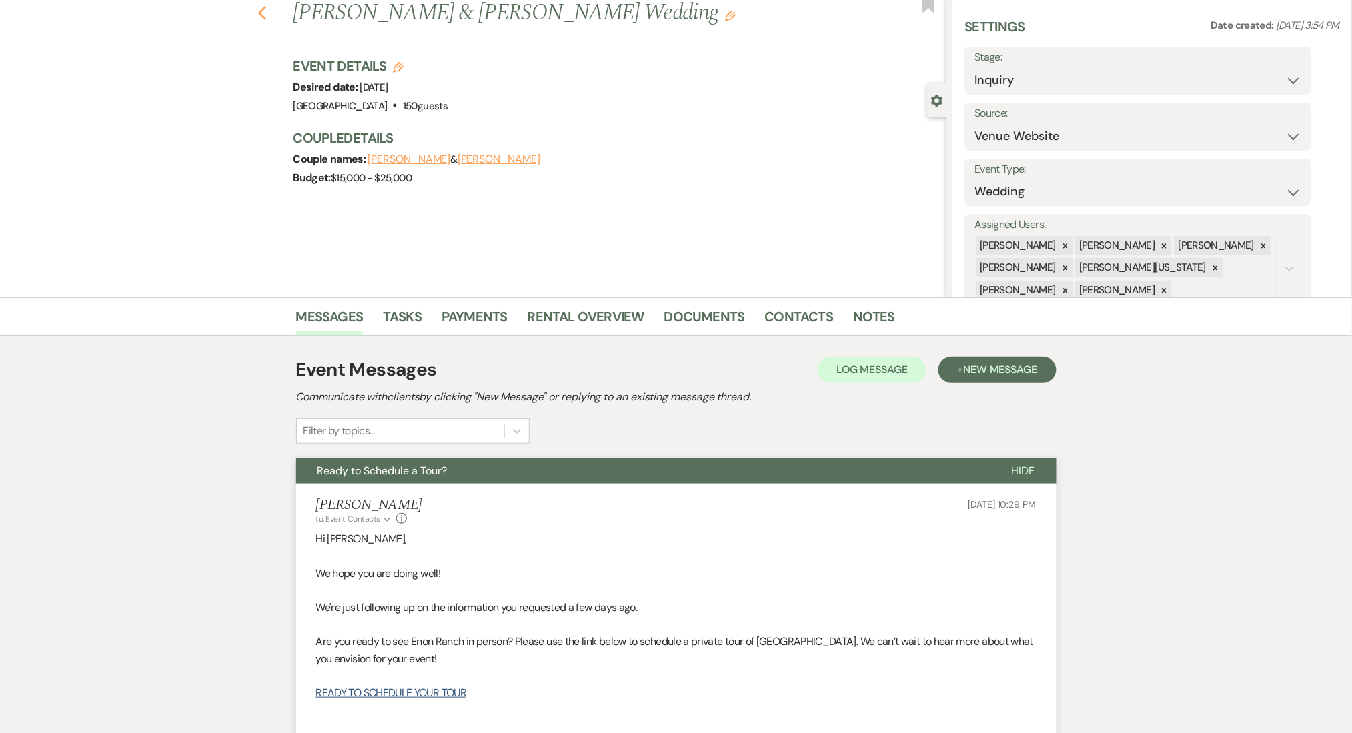
click at [267, 11] on icon "Previous" at bounding box center [262, 13] width 10 height 16
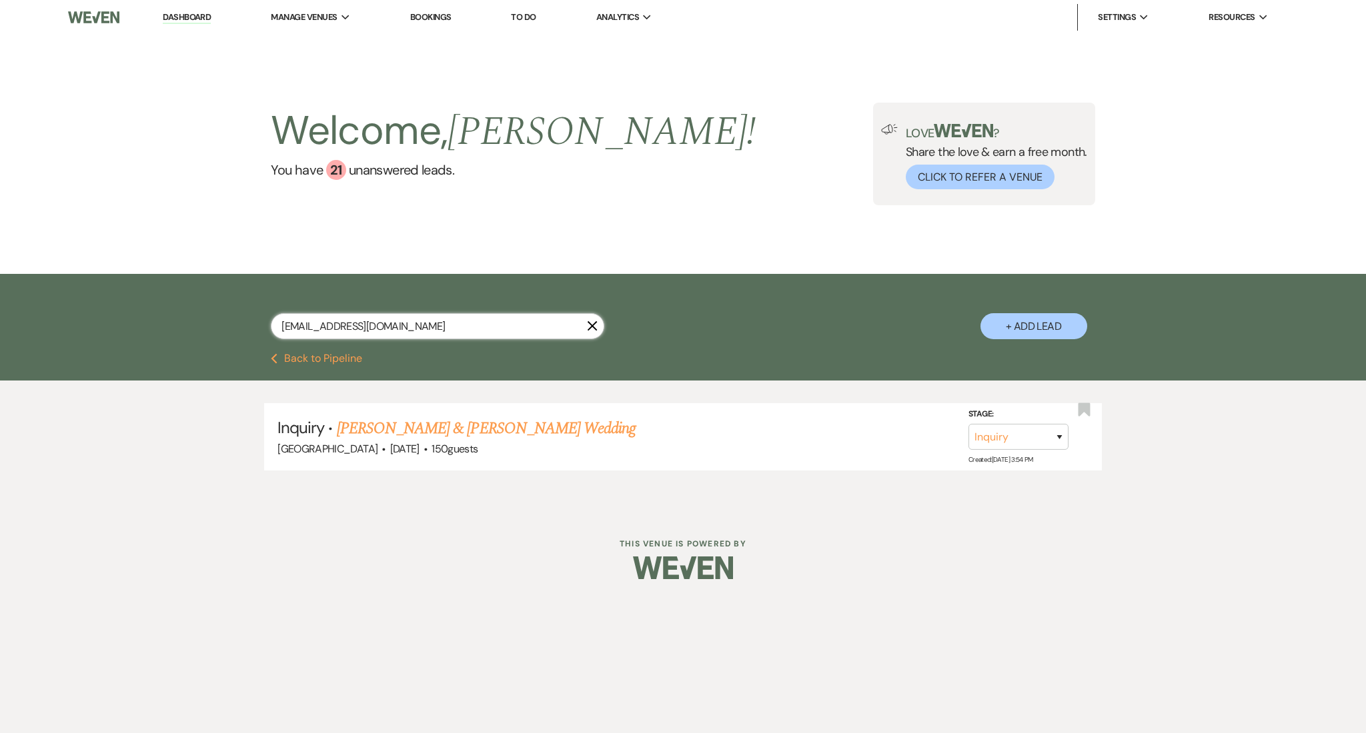
drag, startPoint x: 419, startPoint y: 321, endPoint x: 167, endPoint y: 283, distance: 255.7
click at [167, 283] on div "[EMAIL_ADDRESS][DOMAIN_NAME] X + Add Lead" at bounding box center [683, 313] width 1366 height 79
paste input "[EMAIL_ADDRESS]"
click at [441, 420] on link "[PERSON_NAME] Wedding" at bounding box center [421, 429] width 169 height 24
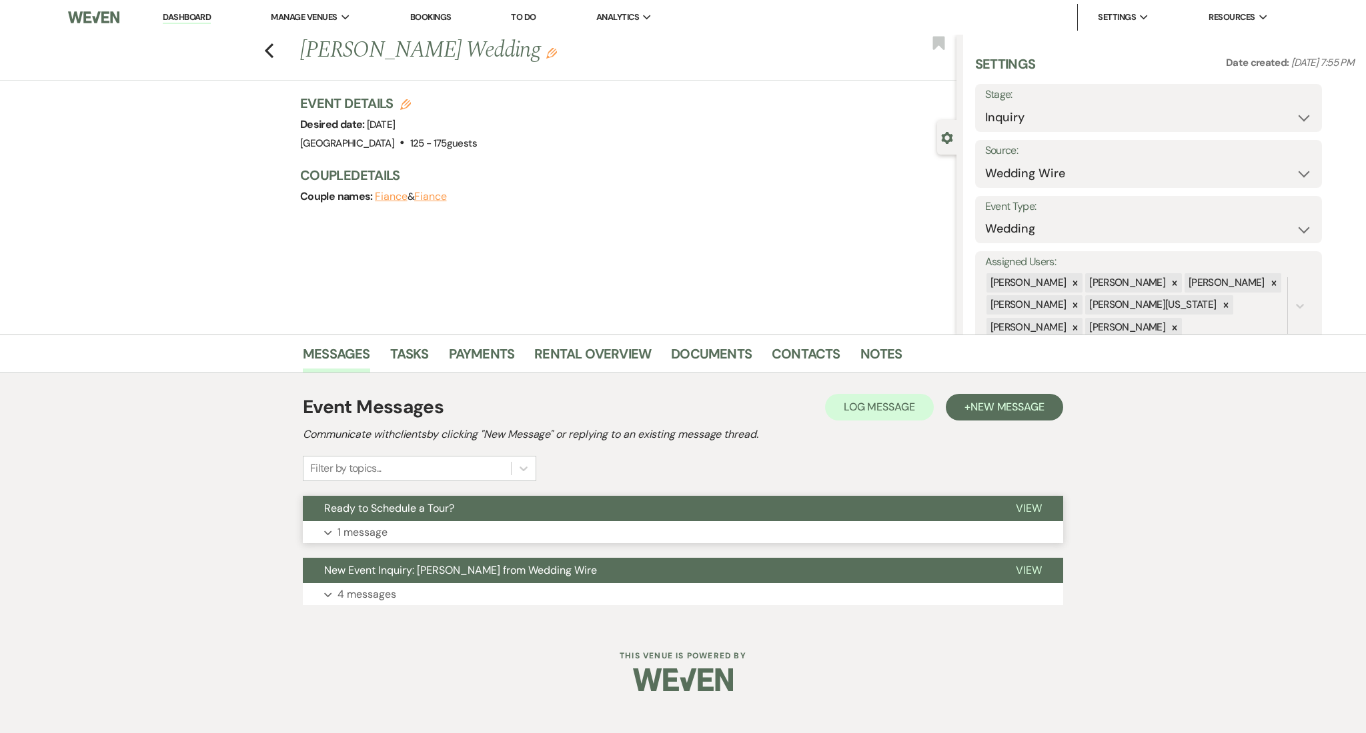
click at [561, 523] on button "Expand 1 message" at bounding box center [683, 532] width 760 height 23
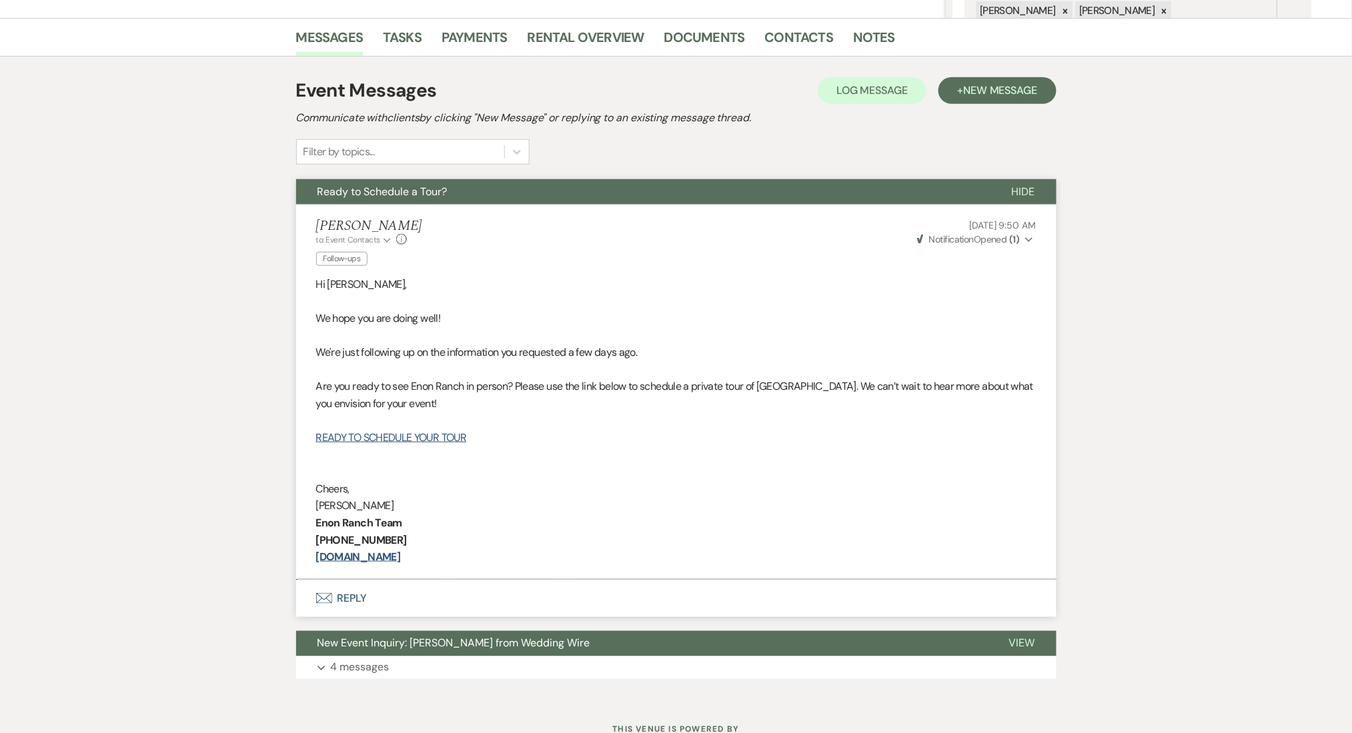
scroll to position [367, 0]
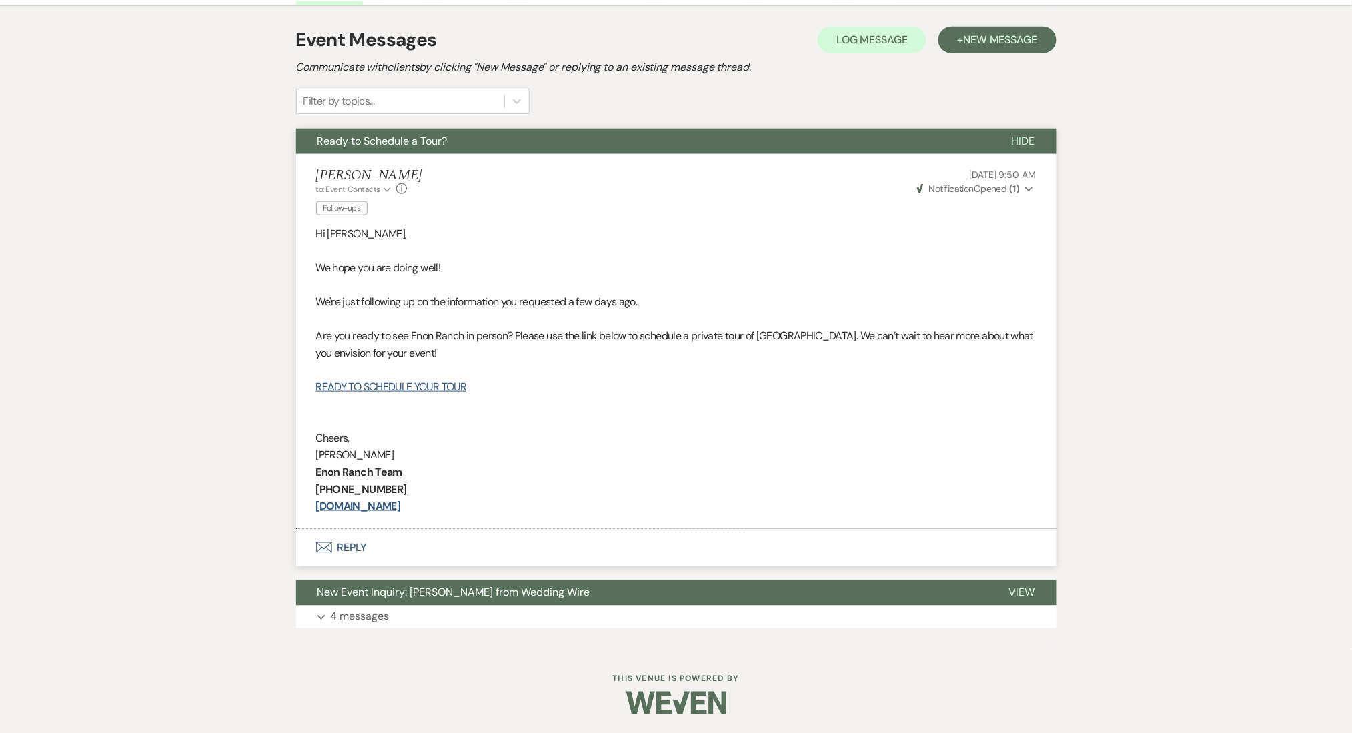
click at [460, 629] on div "Event Messages Log Log Message + New Message Communicate with clients by clicki…" at bounding box center [676, 327] width 760 height 616
click at [461, 621] on button "Expand 4 messages" at bounding box center [676, 617] width 760 height 23
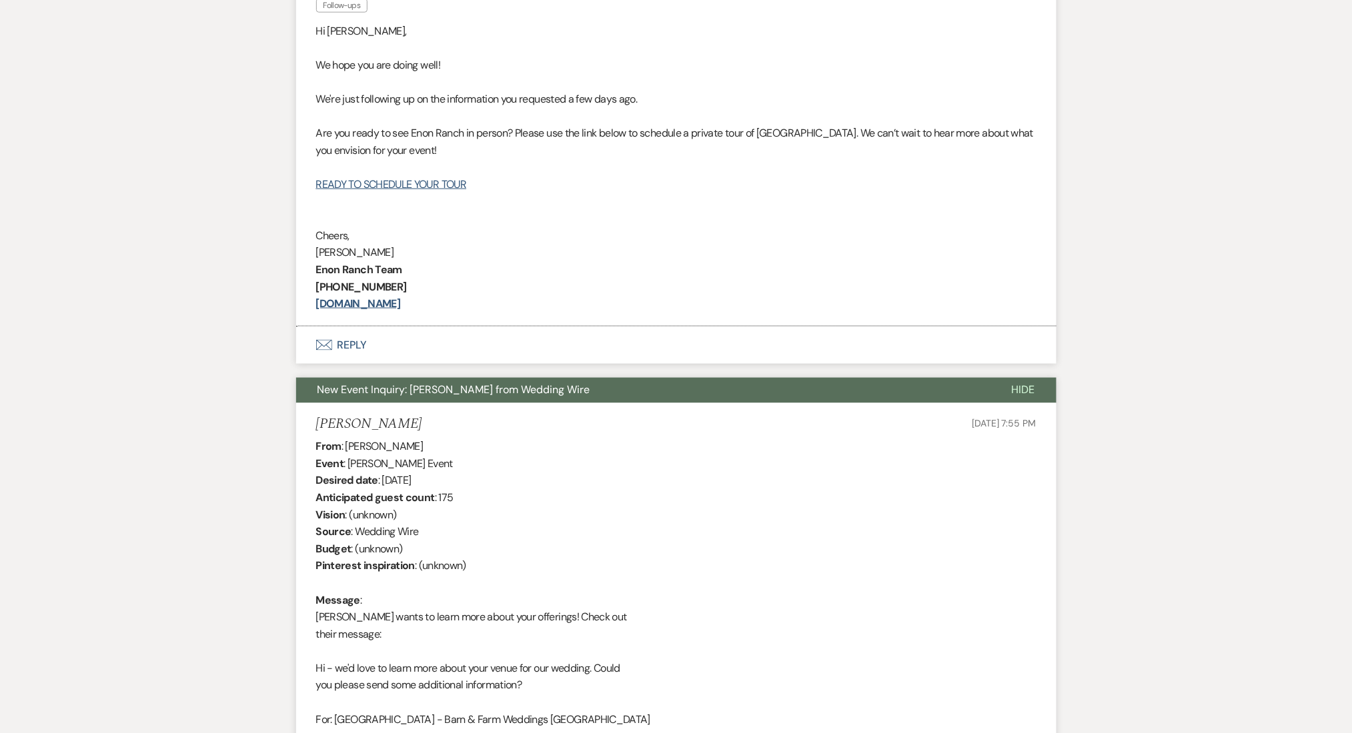
scroll to position [368, 0]
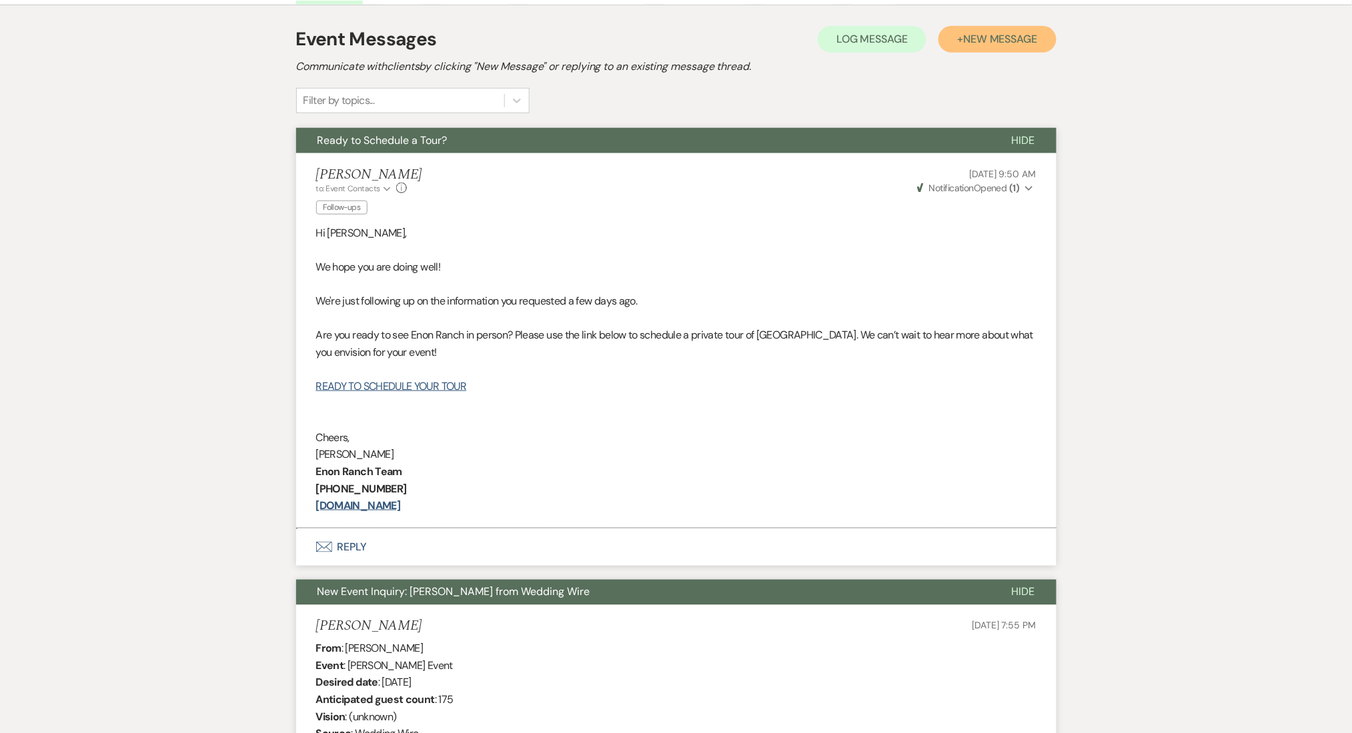
click at [1005, 37] on span "New Message" at bounding box center [1000, 39] width 74 height 14
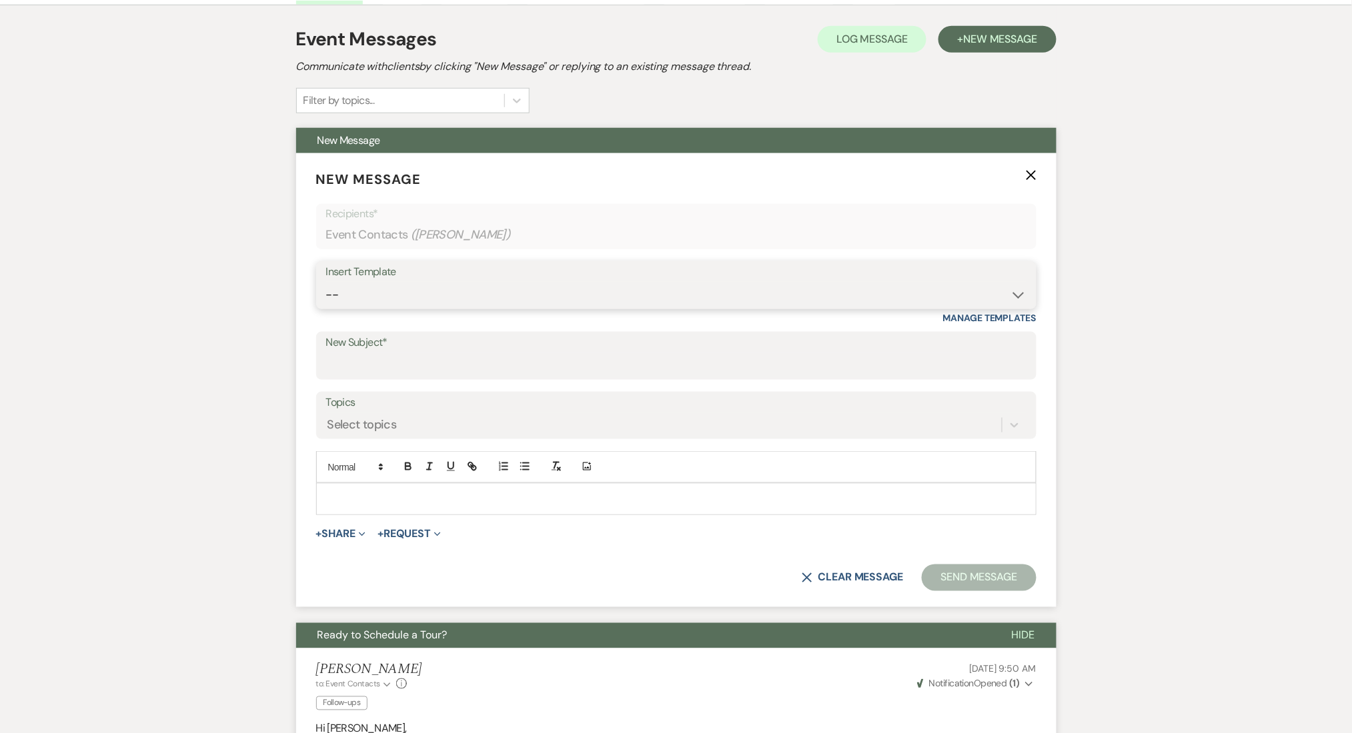
click at [495, 296] on select "-- Inquiry Follow Up Email #2 Contract Sending Template Payment Template Rental…" at bounding box center [676, 295] width 700 height 26
click at [326, 282] on select "-- Inquiry Follow Up Email #2 Contract Sending Template Payment Template Rental…" at bounding box center [676, 295] width 700 height 26
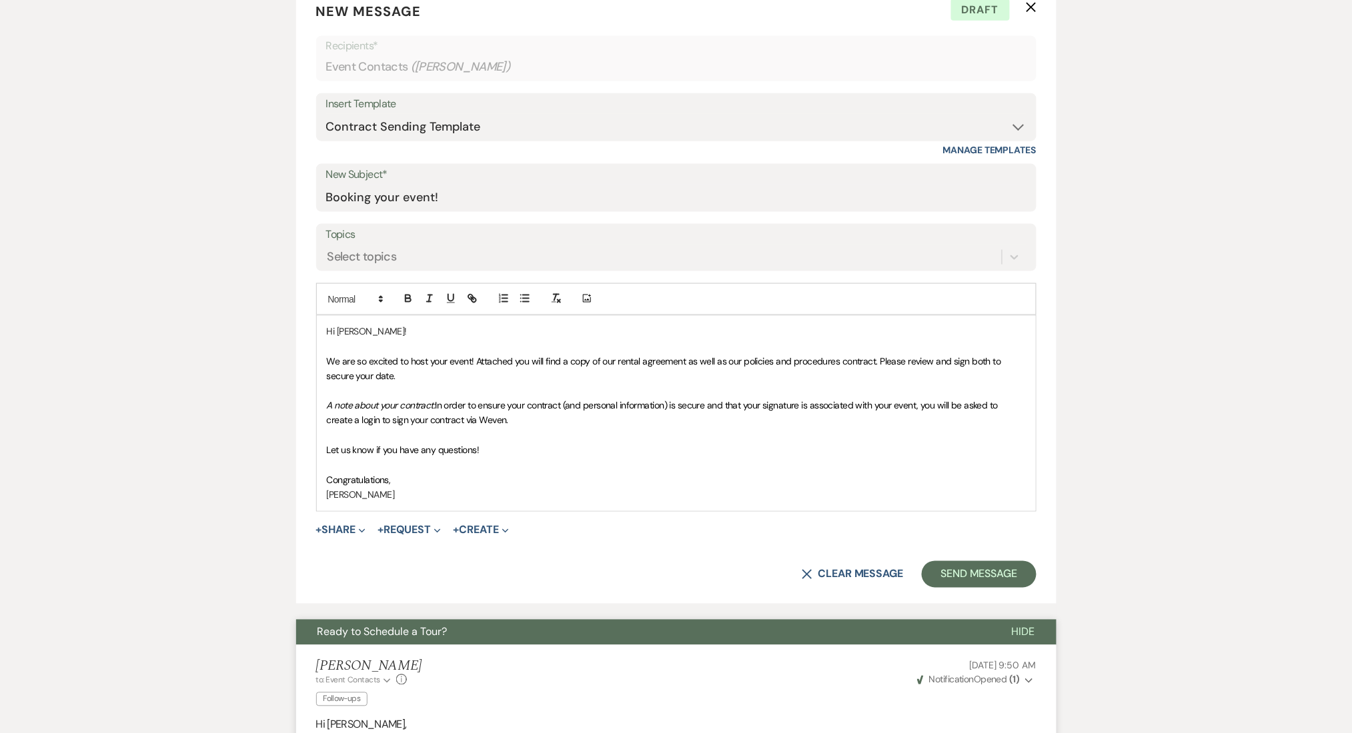
scroll to position [535, 0]
click at [408, 122] on select "-- Inquiry Follow Up Email #2 Contract Sending Template Payment Template Rental…" at bounding box center [676, 128] width 700 height 26
click at [326, 115] on select "-- Inquiry Follow Up Email #2 Contract Sending Template Payment Template Rental…" at bounding box center [676, 128] width 700 height 26
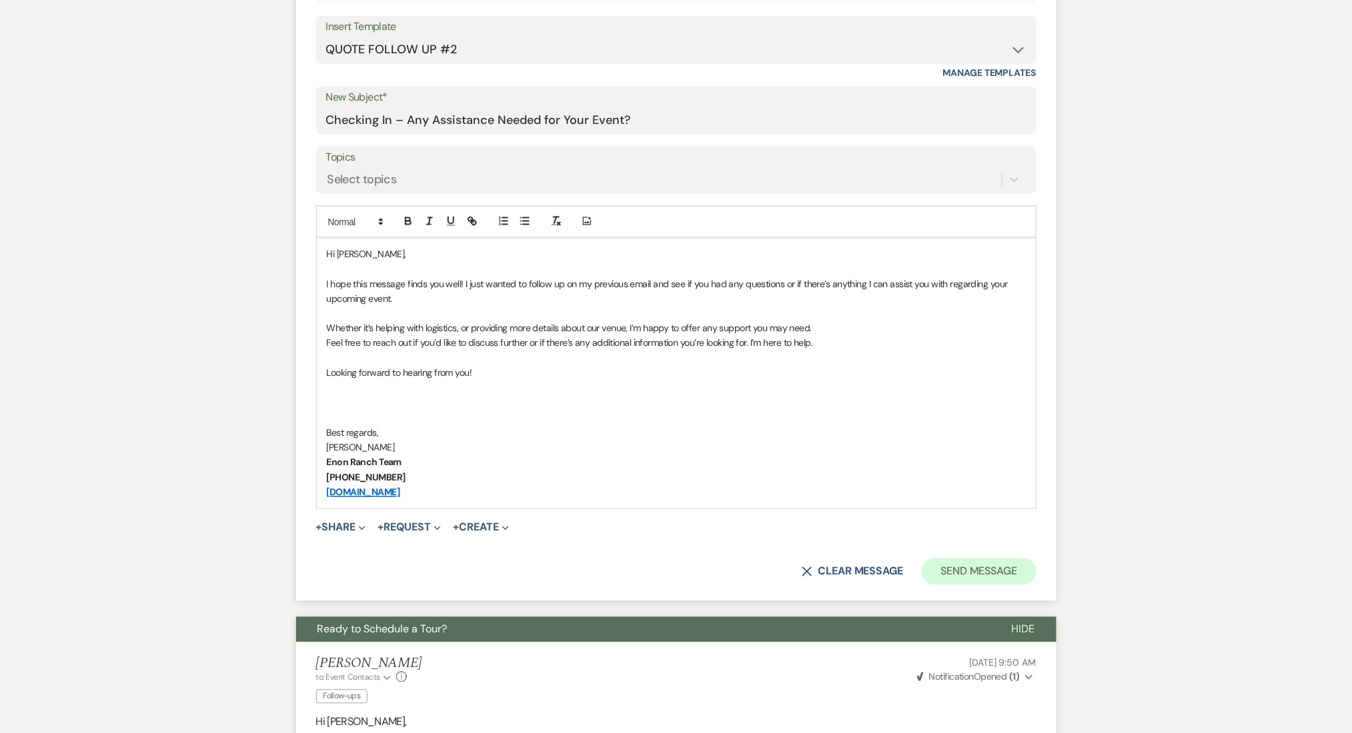
scroll to position [609, 0]
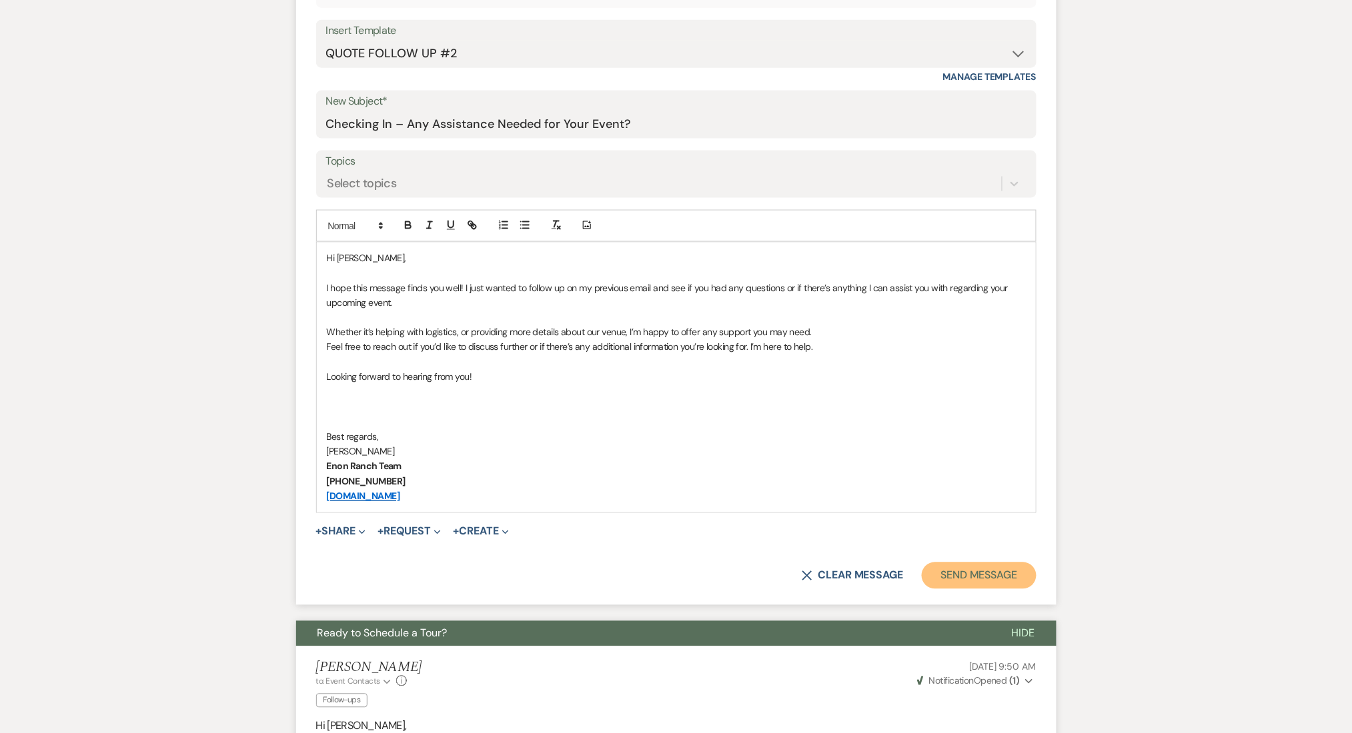
click at [969, 582] on button "Send Message" at bounding box center [979, 576] width 114 height 27
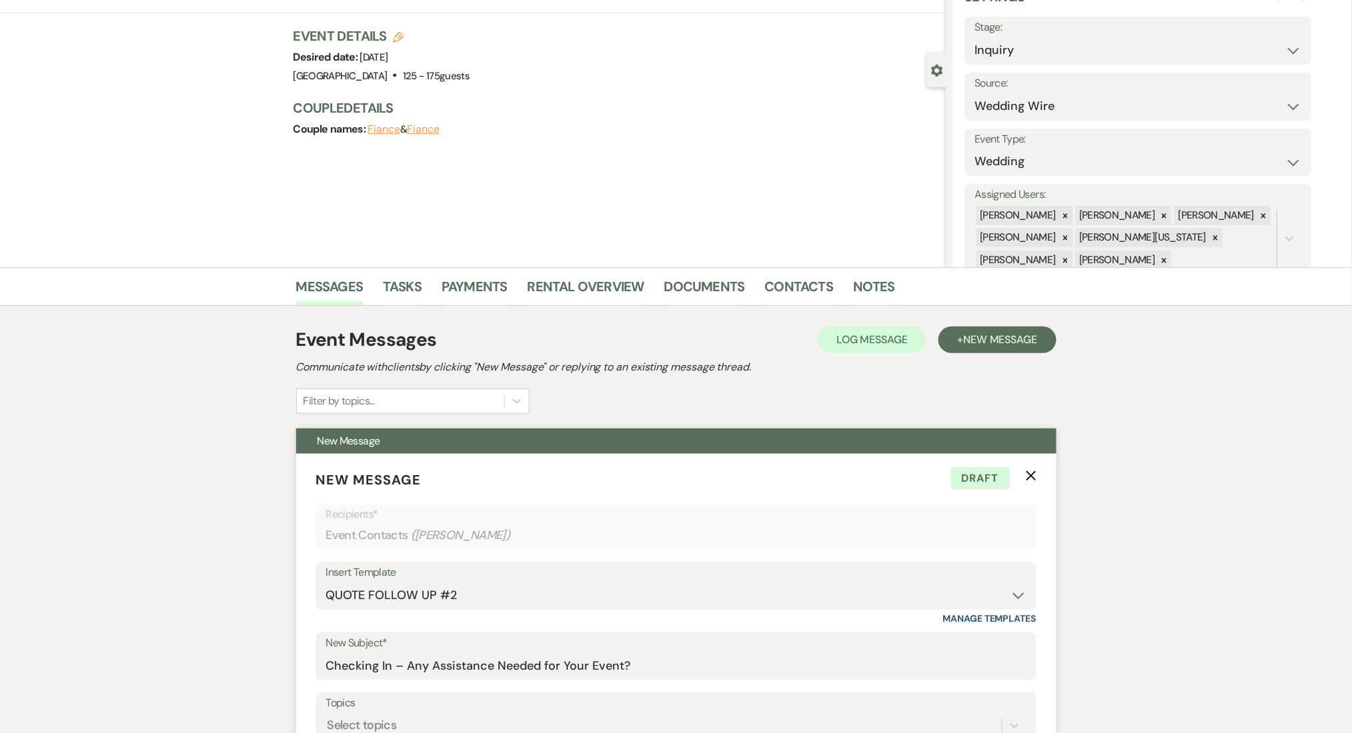
scroll to position [0, 0]
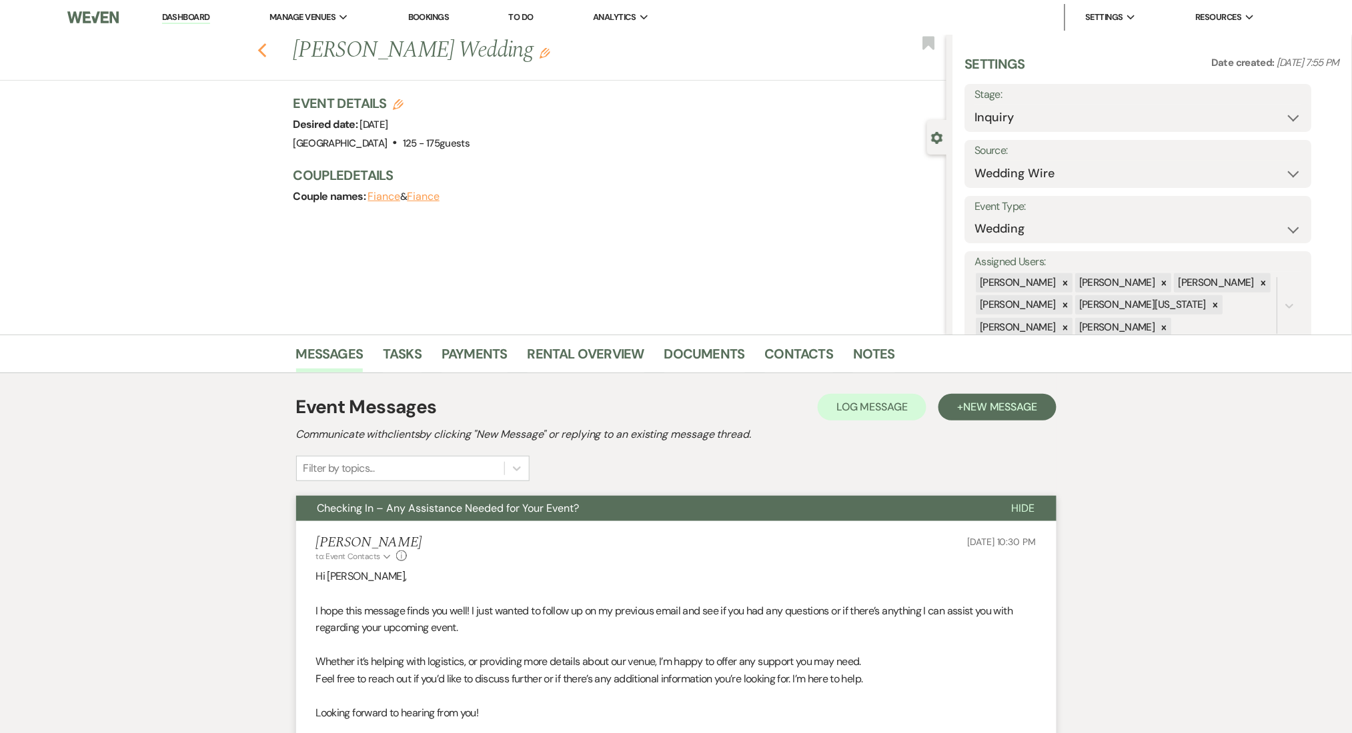
click at [266, 55] on use "button" at bounding box center [261, 50] width 9 height 15
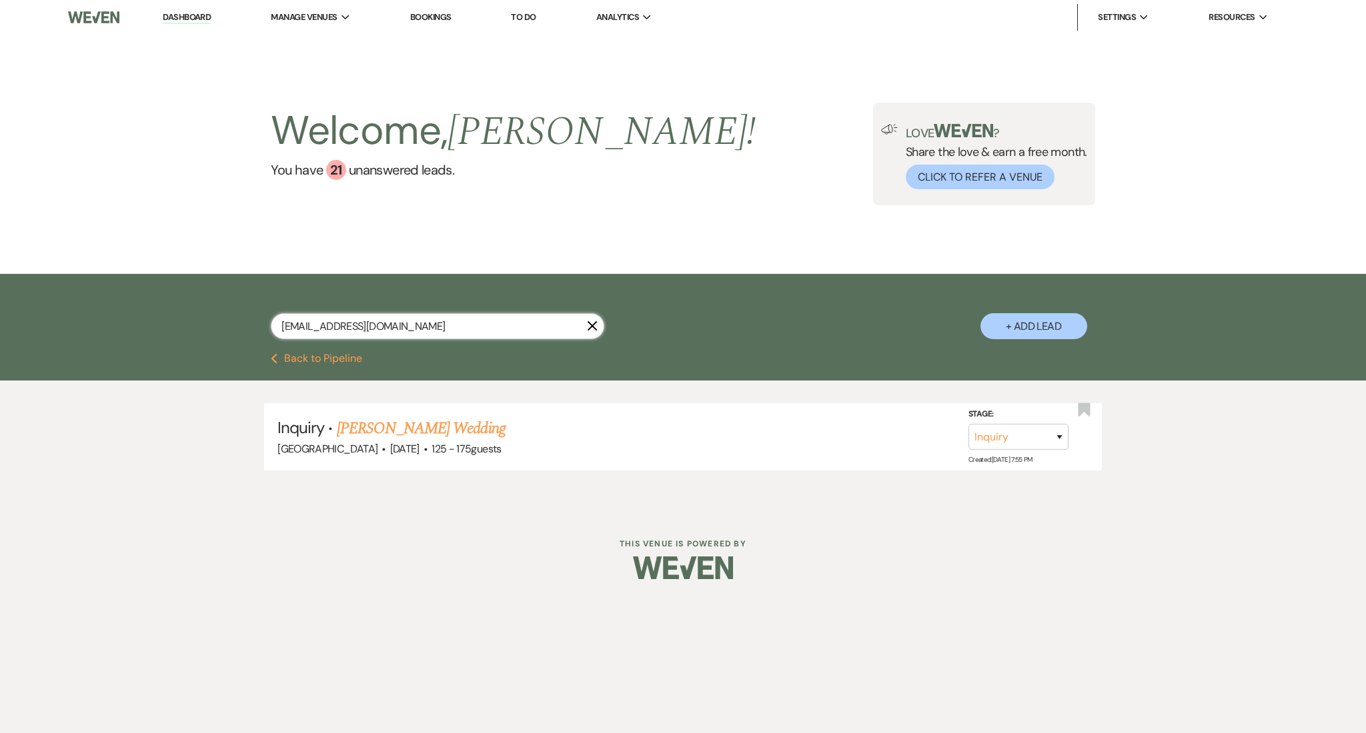
drag, startPoint x: 441, startPoint y: 325, endPoint x: 194, endPoint y: 295, distance: 248.6
click at [194, 295] on div "[EMAIL_ADDRESS][DOMAIN_NAME] X + Add Lead" at bounding box center [683, 313] width 1366 height 79
paste input "[EMAIL_ADDRESS]"
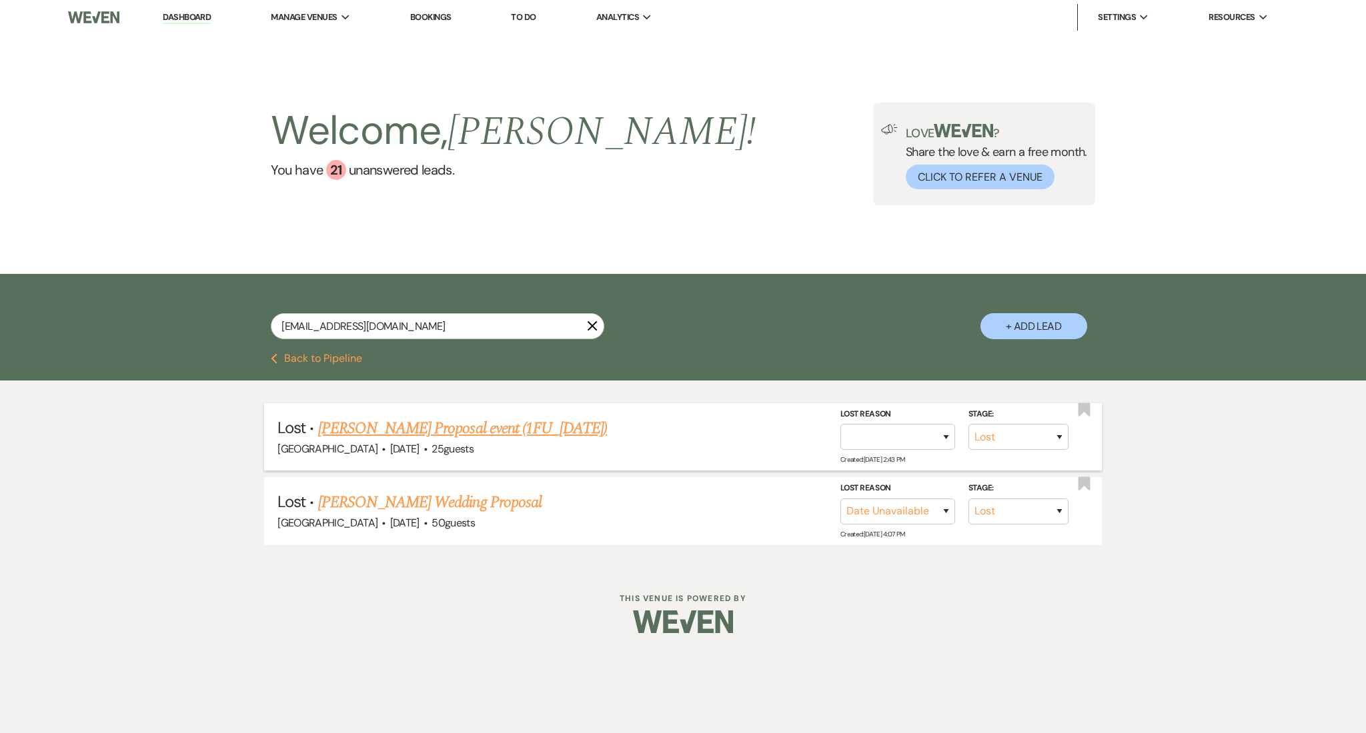
click at [393, 432] on link "[PERSON_NAME] Proposal event (1FU_[DATE])" at bounding box center [462, 429] width 289 height 24
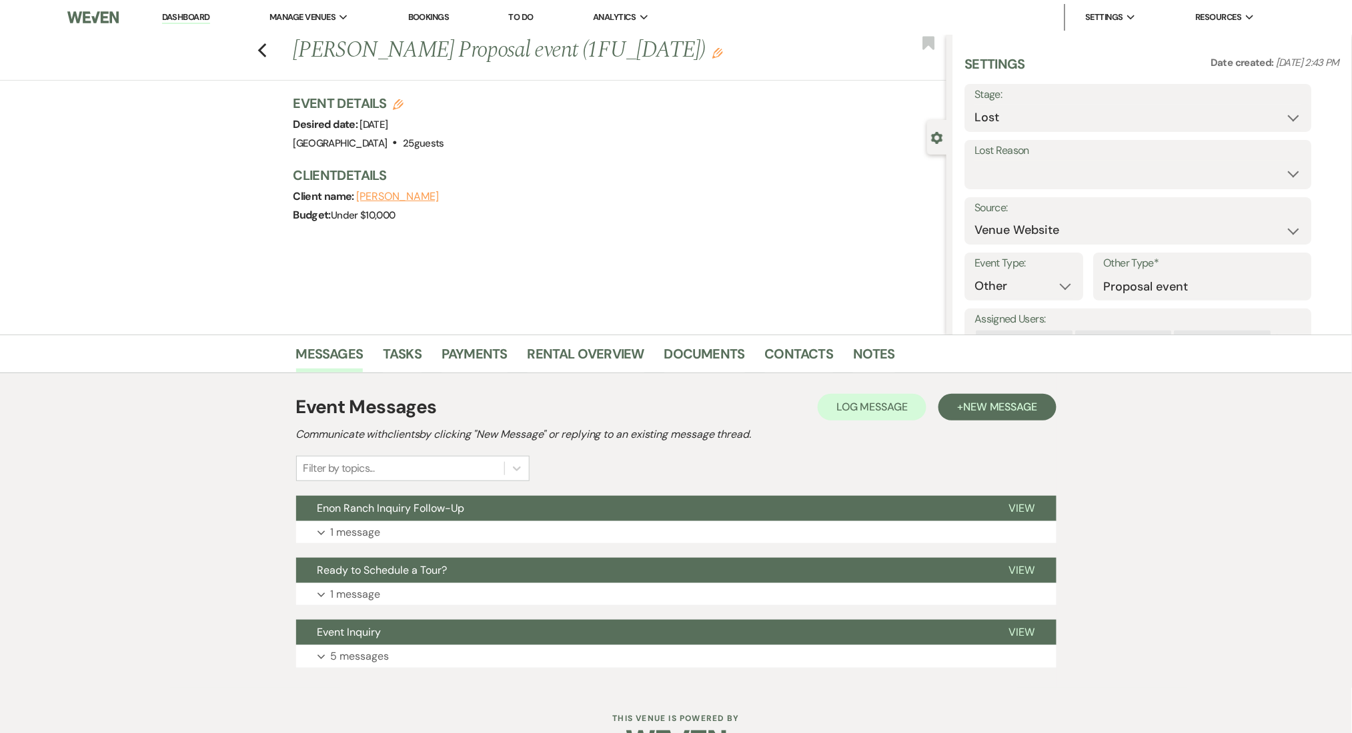
click at [382, 547] on div "Event Messages Log Log Message + New Message Communicate with clients by clicki…" at bounding box center [676, 531] width 760 height 288
click at [383, 535] on button "Expand 1 message" at bounding box center [676, 532] width 760 height 23
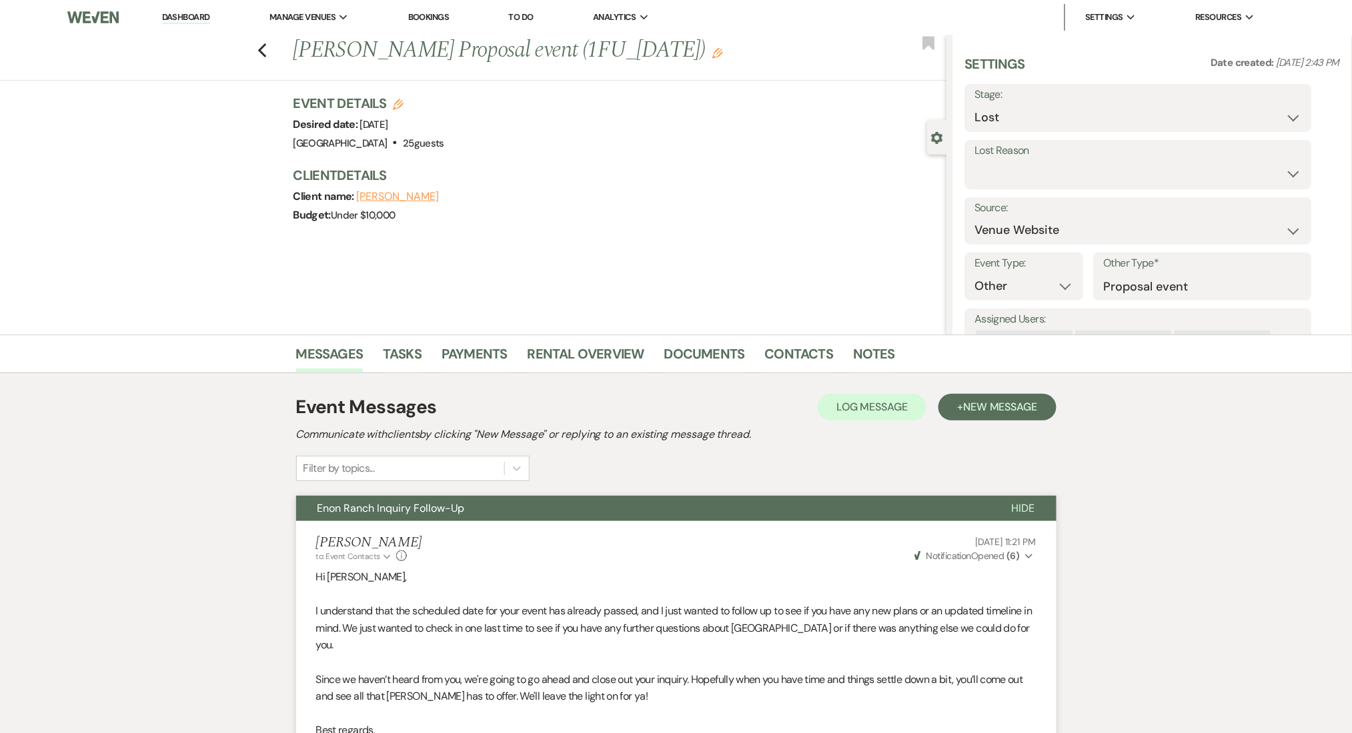
click at [174, 14] on link "Dashboard" at bounding box center [186, 17] width 48 height 13
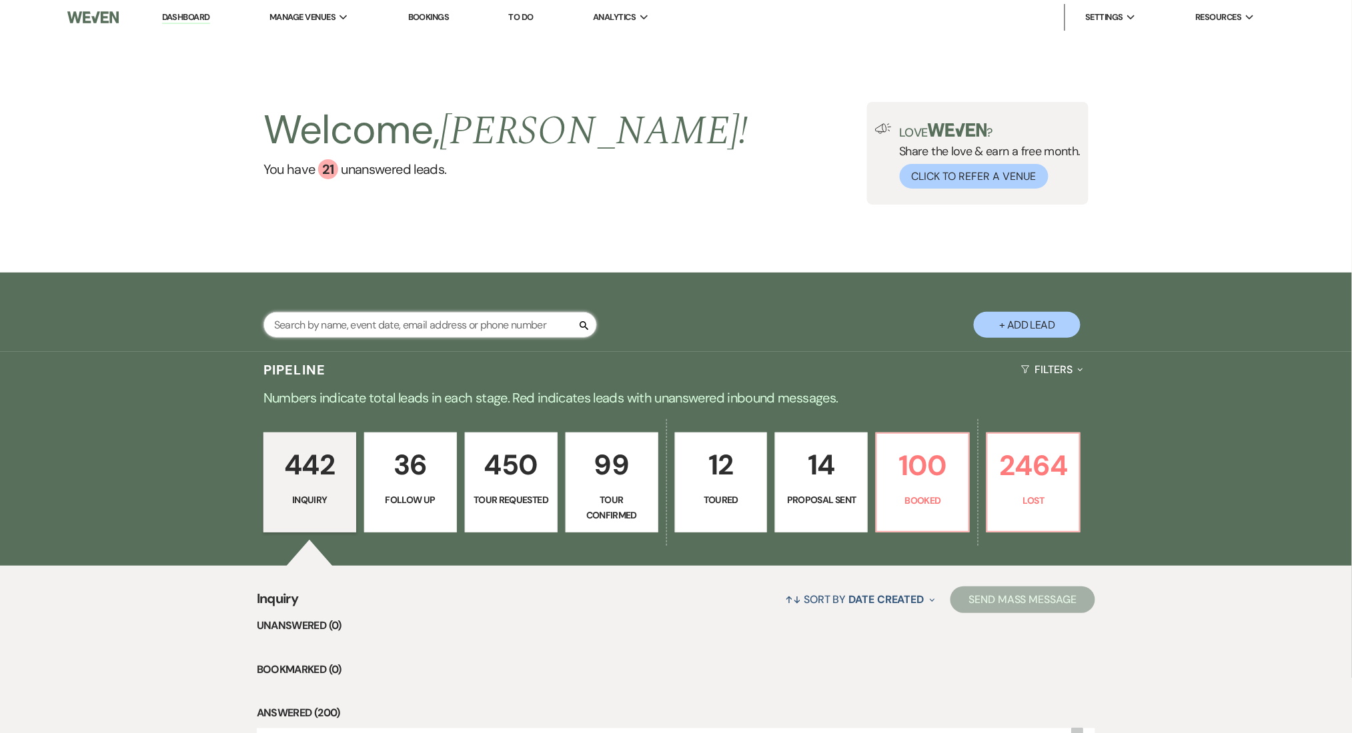
click at [334, 316] on input "text" at bounding box center [429, 325] width 333 height 26
paste input "[PERSON_NAME][EMAIL_ADDRESS][DOMAIN_NAME]"
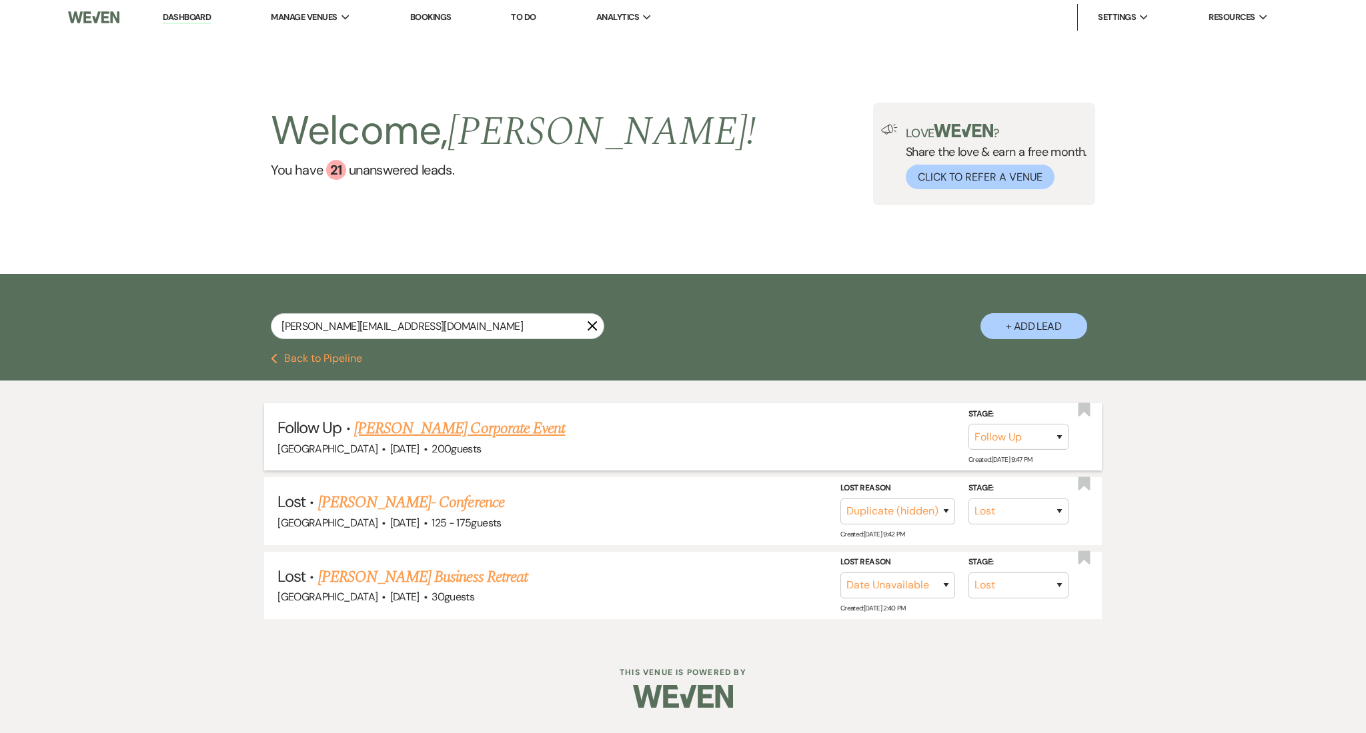
click at [419, 419] on link "[PERSON_NAME] Corporate Event" at bounding box center [459, 429] width 211 height 24
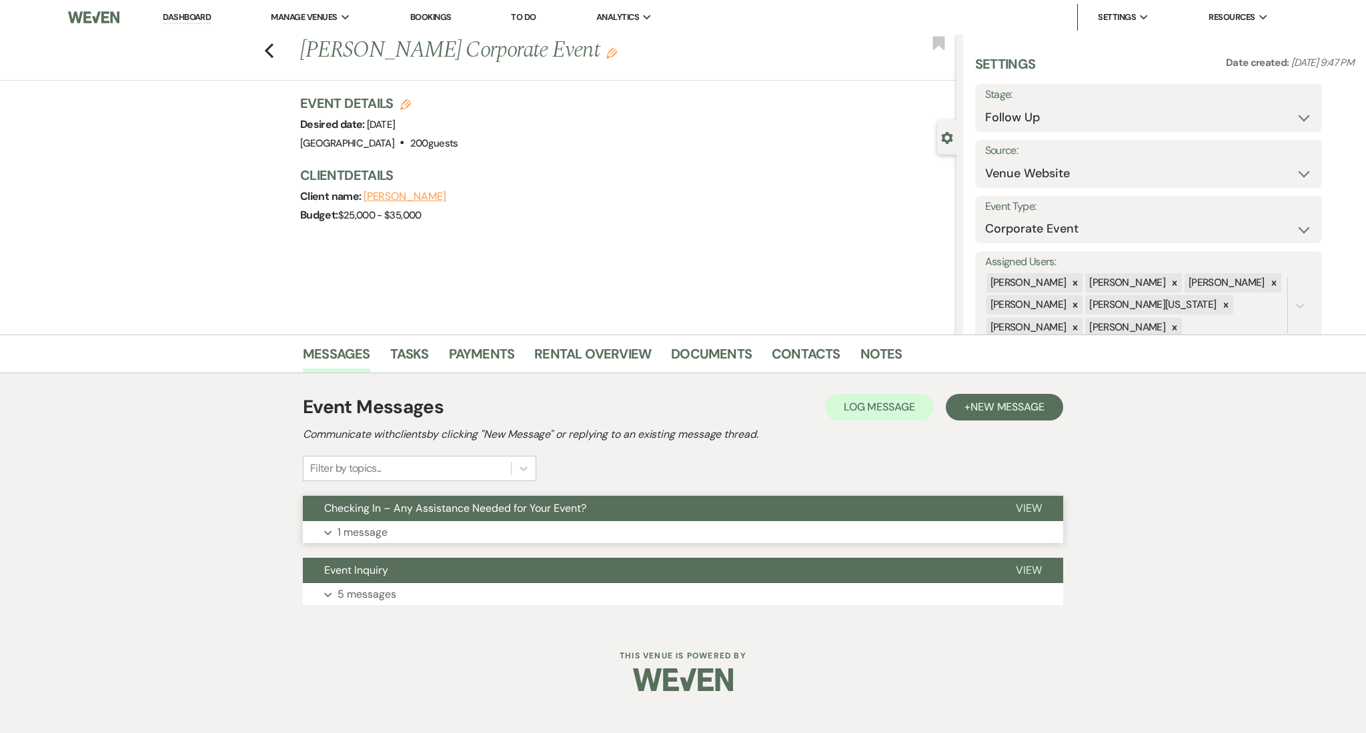
click at [473, 522] on button "Expand 1 message" at bounding box center [683, 532] width 760 height 23
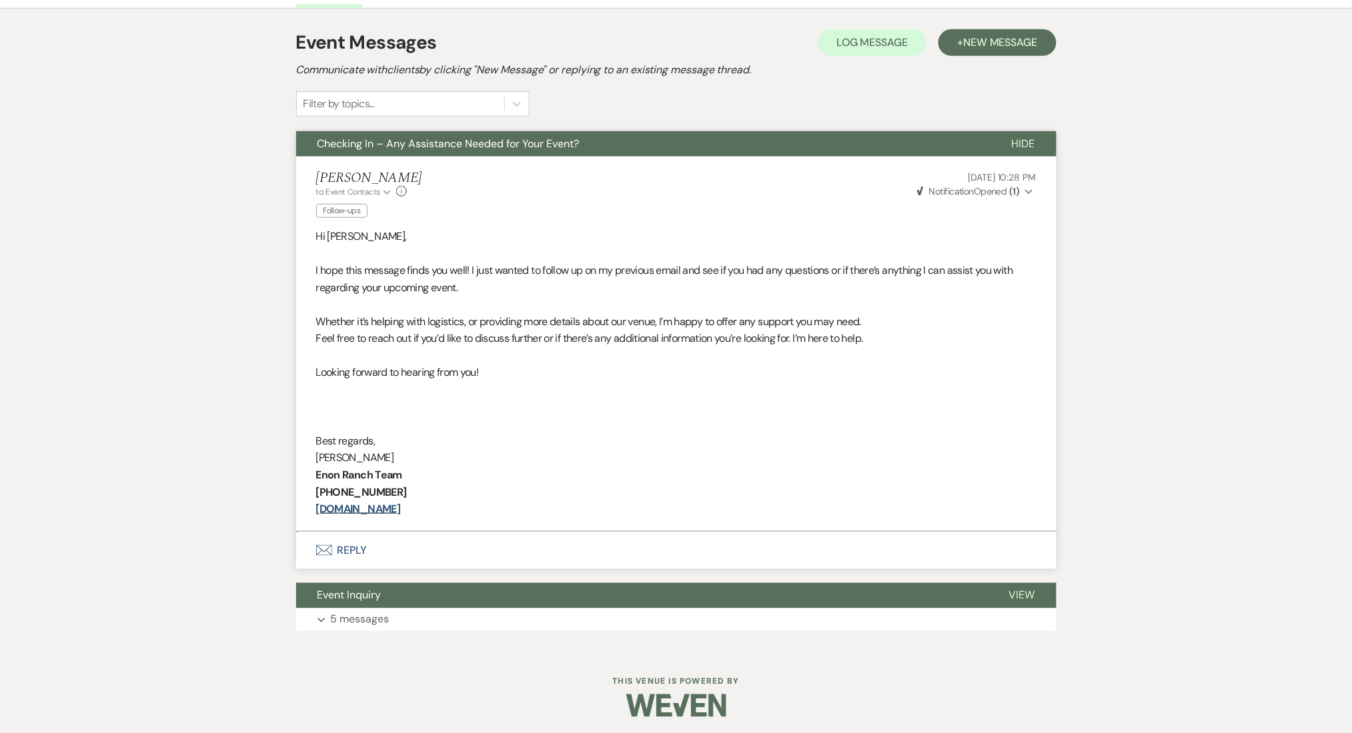
scroll to position [367, 0]
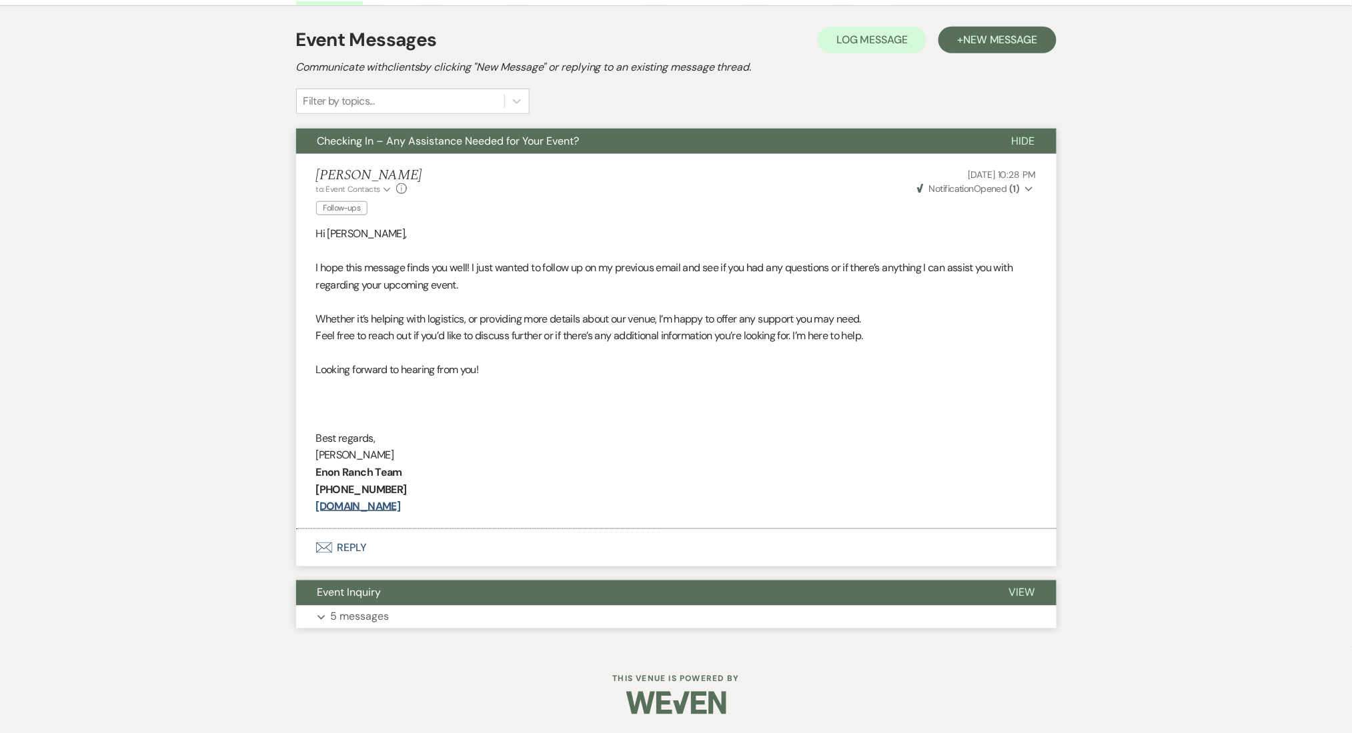
click at [473, 620] on button "Expand 5 messages" at bounding box center [676, 617] width 760 height 23
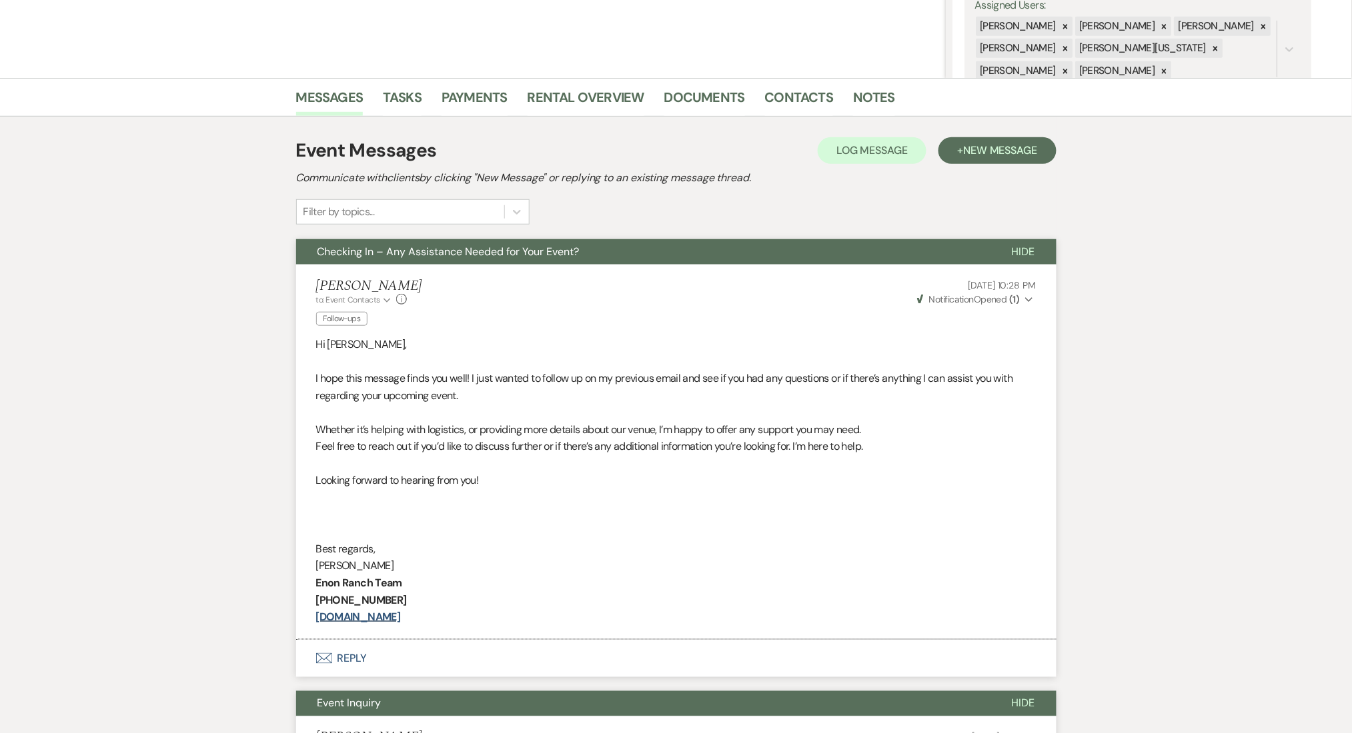
scroll to position [267, 0]
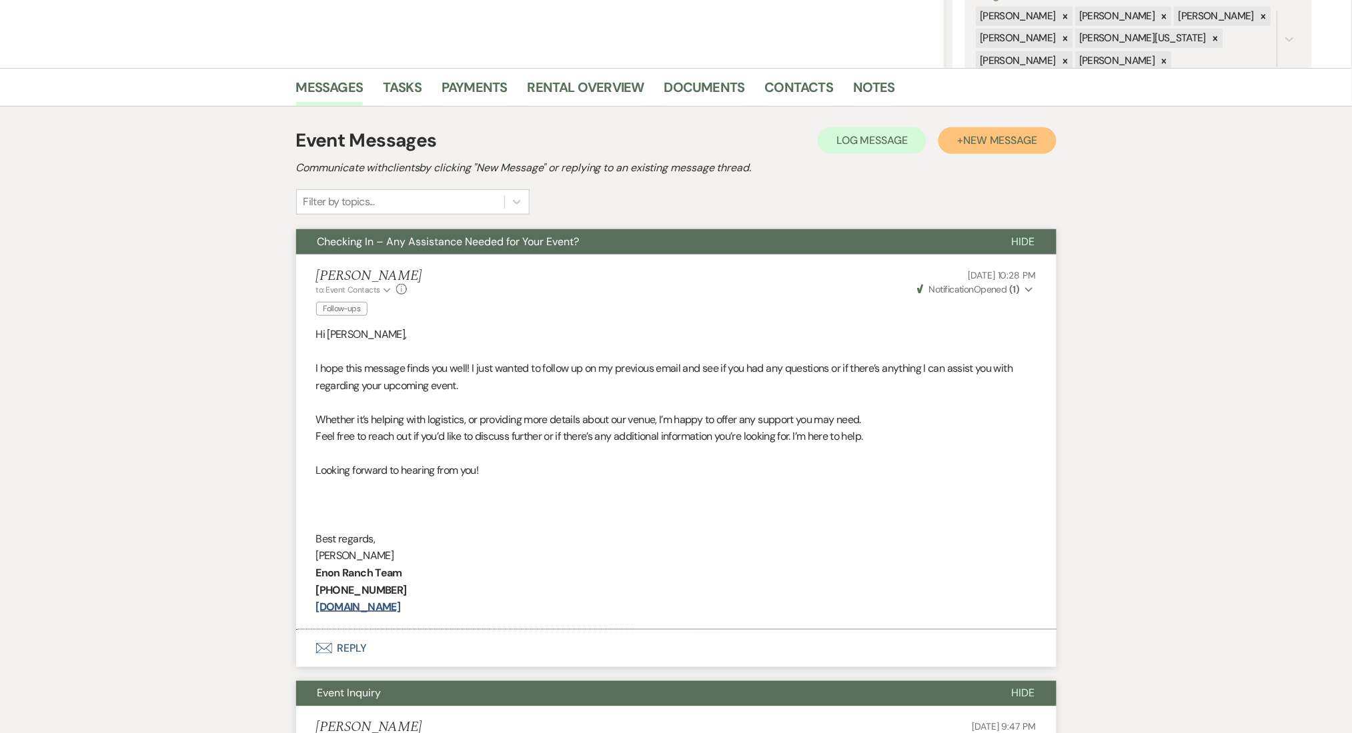
click at [963, 133] on span "New Message" at bounding box center [1000, 140] width 74 height 14
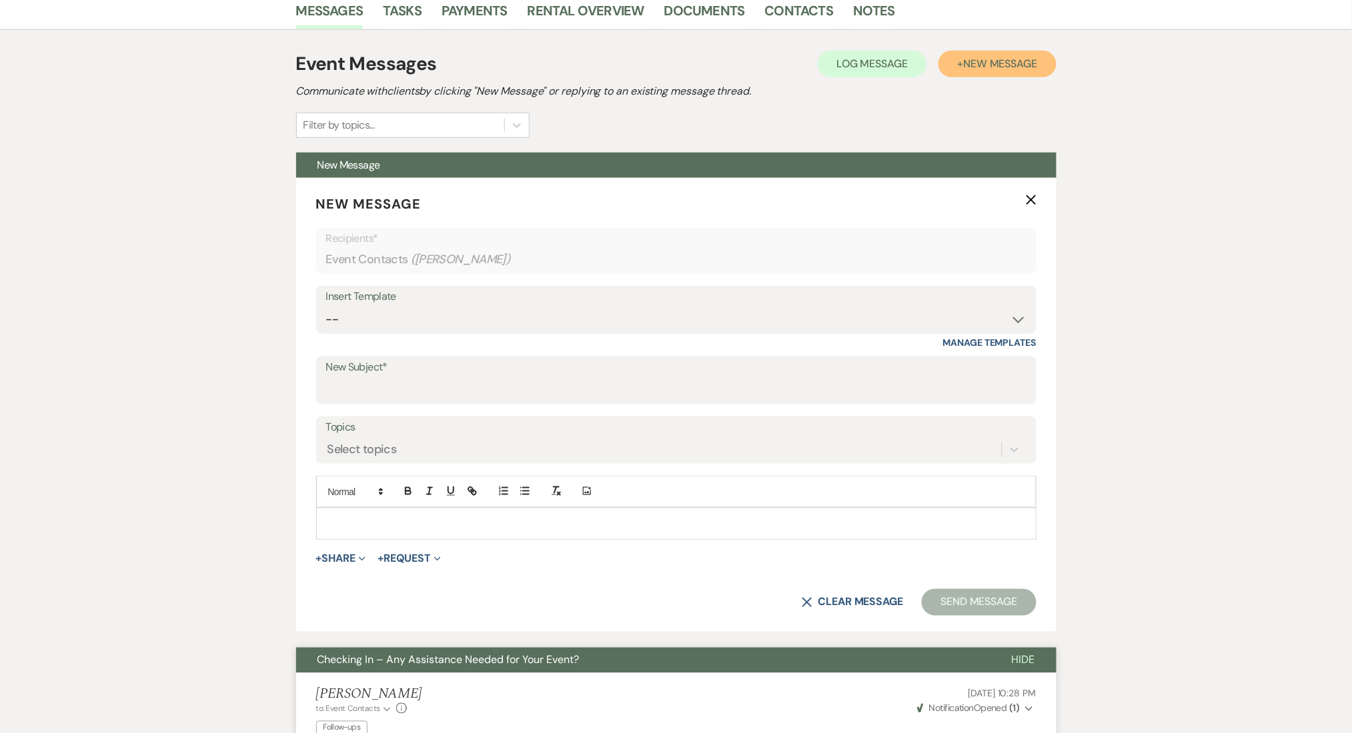
scroll to position [355, 0]
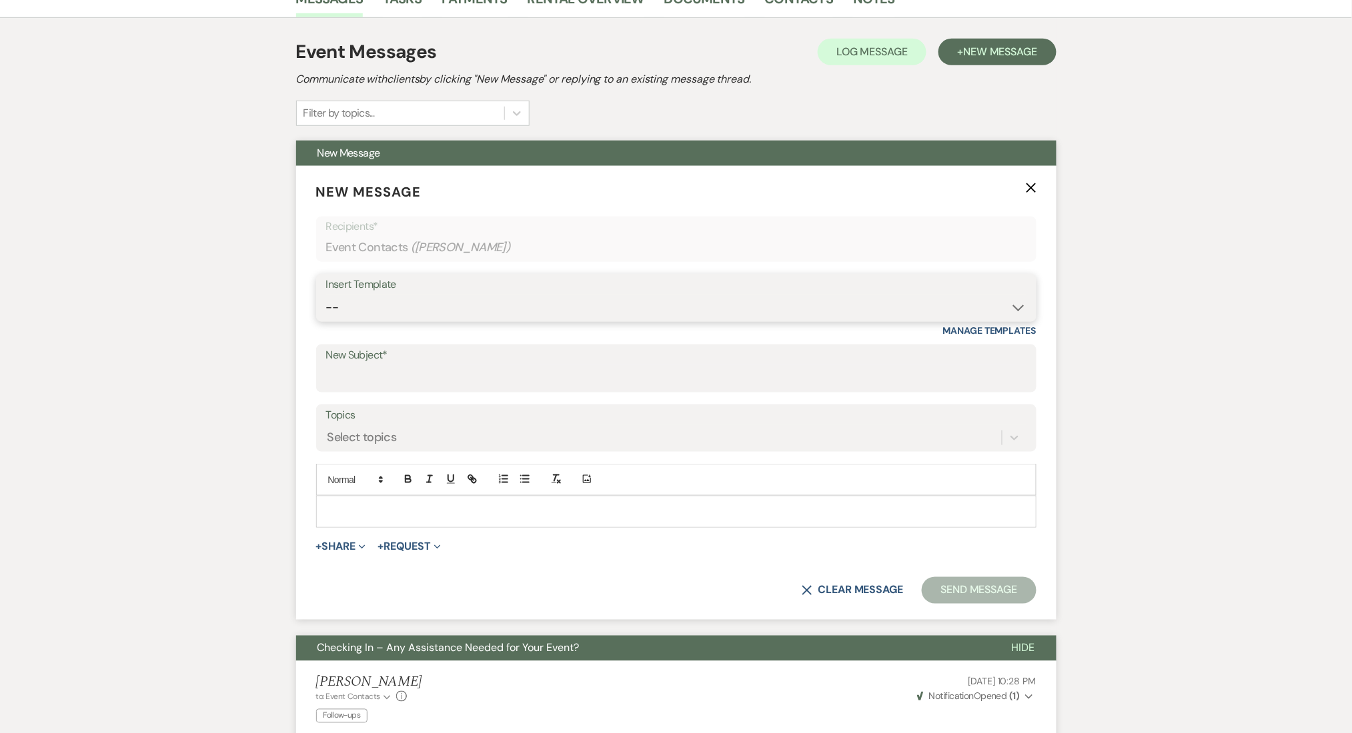
click at [370, 305] on select "-- Inquiry Follow Up Email #2 Contract Sending Template Payment Template Rental…" at bounding box center [676, 308] width 700 height 26
click at [326, 295] on select "-- Inquiry Follow Up Email #2 Contract Sending Template Payment Template Rental…" at bounding box center [676, 308] width 700 height 26
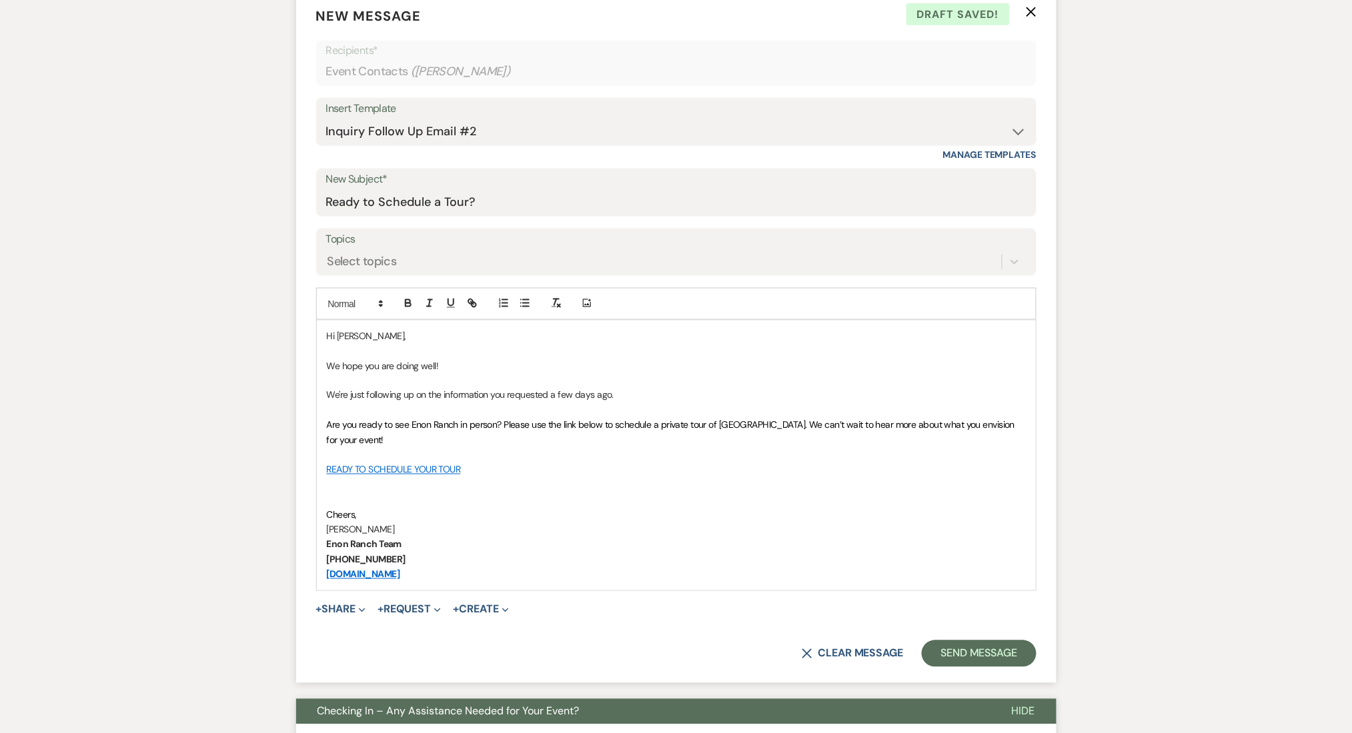
scroll to position [533, 0]
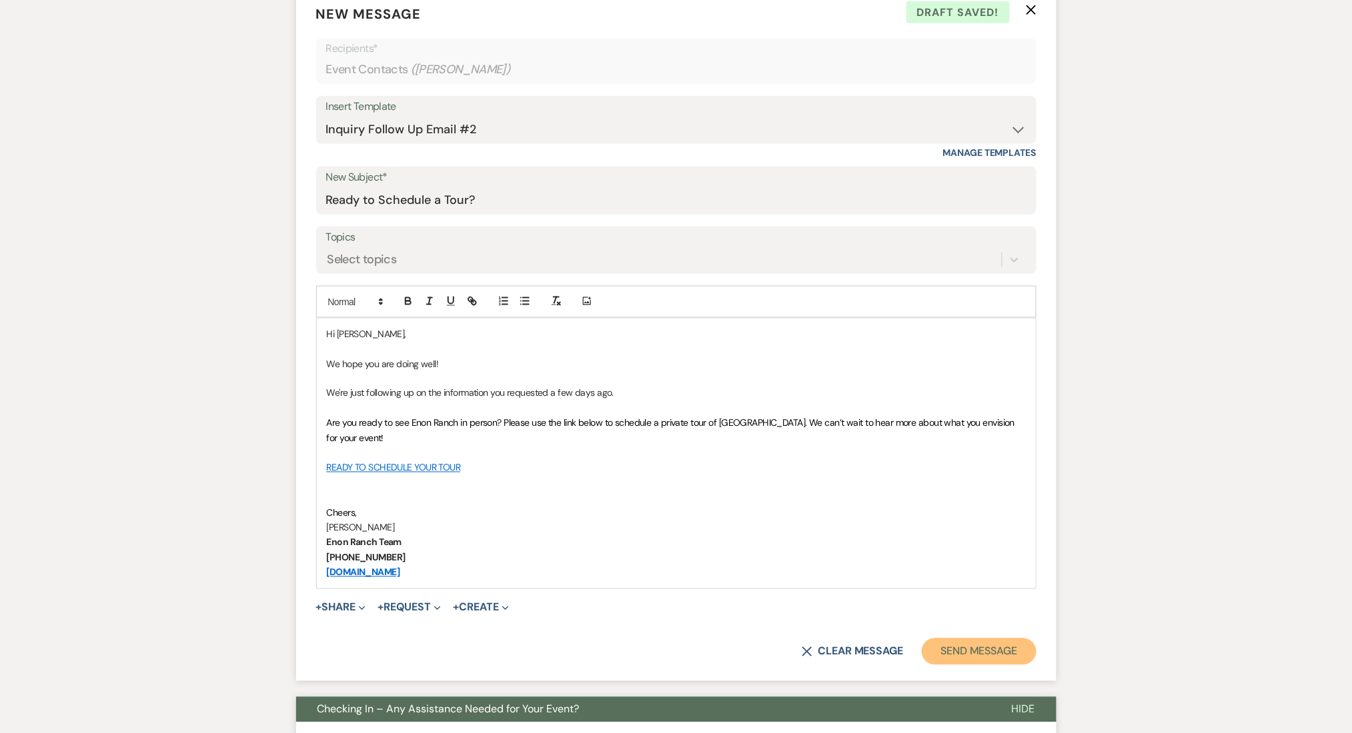
click at [980, 651] on button "Send Message" at bounding box center [979, 652] width 114 height 27
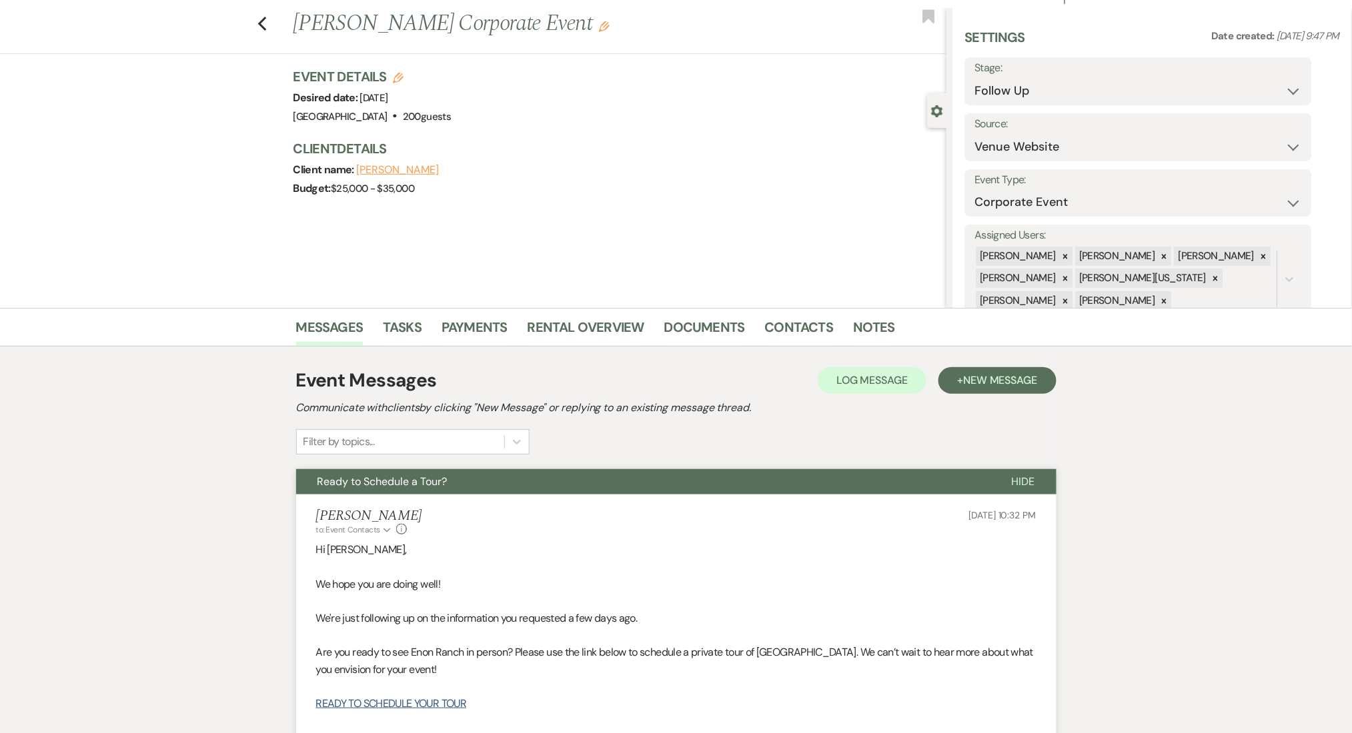
scroll to position [0, 0]
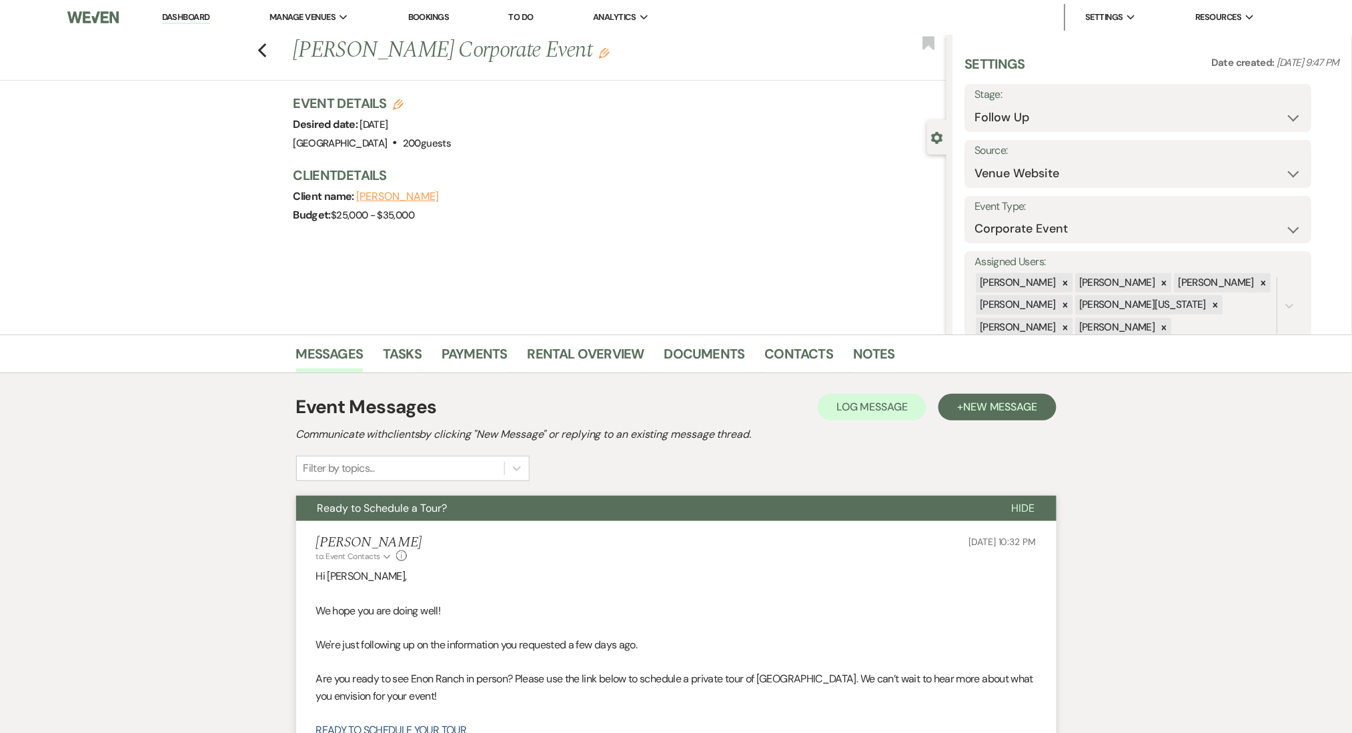
click at [275, 59] on div "Previous [PERSON_NAME] Corporate Event Edit Bookmark" at bounding box center [469, 58] width 953 height 46
click at [267, 51] on icon "Previous" at bounding box center [262, 51] width 10 height 16
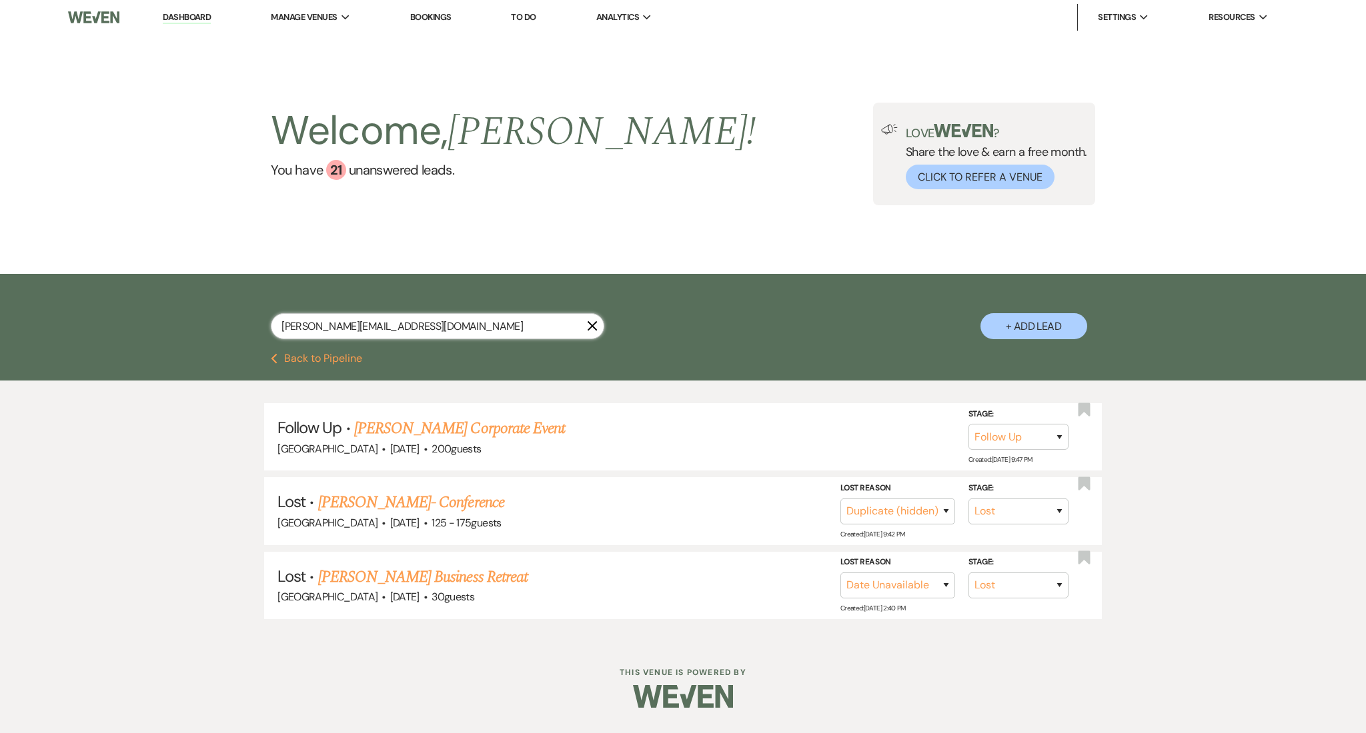
drag, startPoint x: 463, startPoint y: 319, endPoint x: 226, endPoint y: 327, distance: 237.5
click at [227, 327] on div "[PERSON_NAME][EMAIL_ADDRESS][DOMAIN_NAME] X + Add Lead" at bounding box center [683, 315] width 960 height 69
paste input "[EMAIL_ADDRESS]"
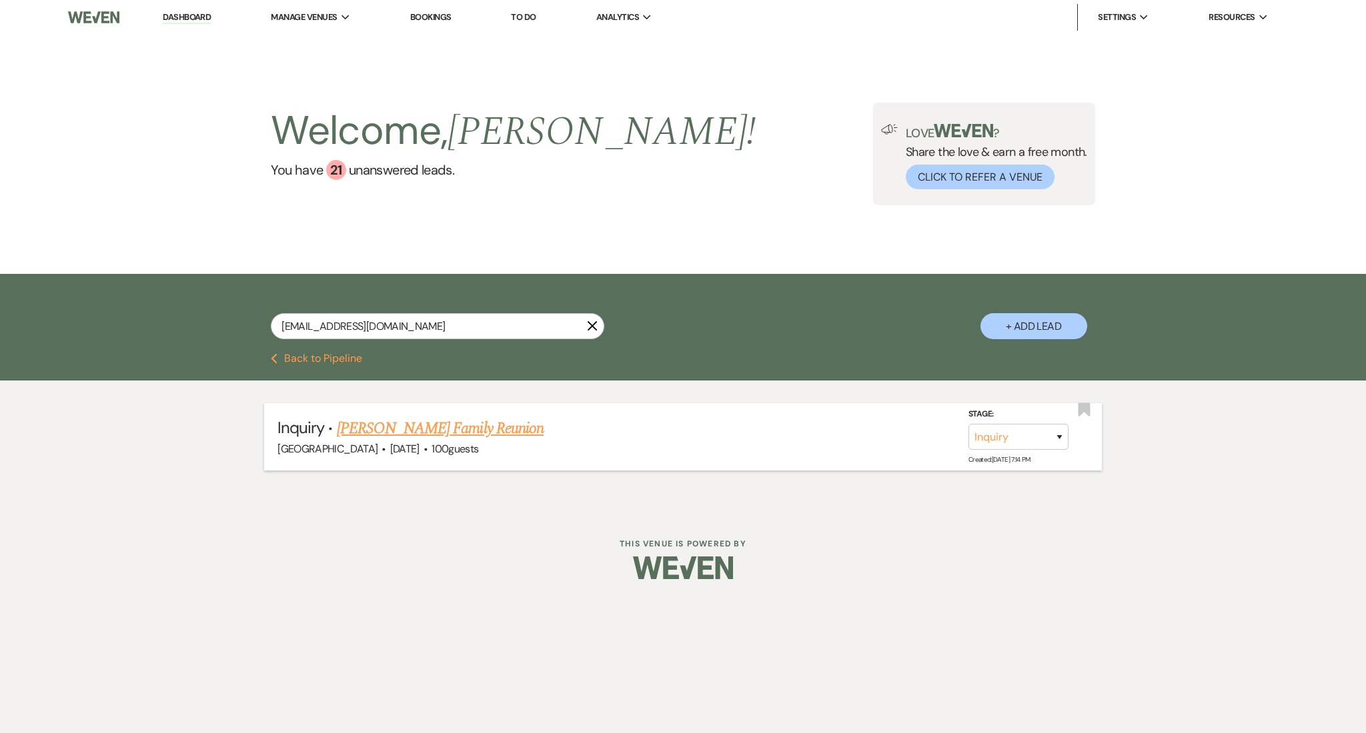
click at [481, 423] on link "[PERSON_NAME] Family Reunion" at bounding box center [440, 429] width 207 height 24
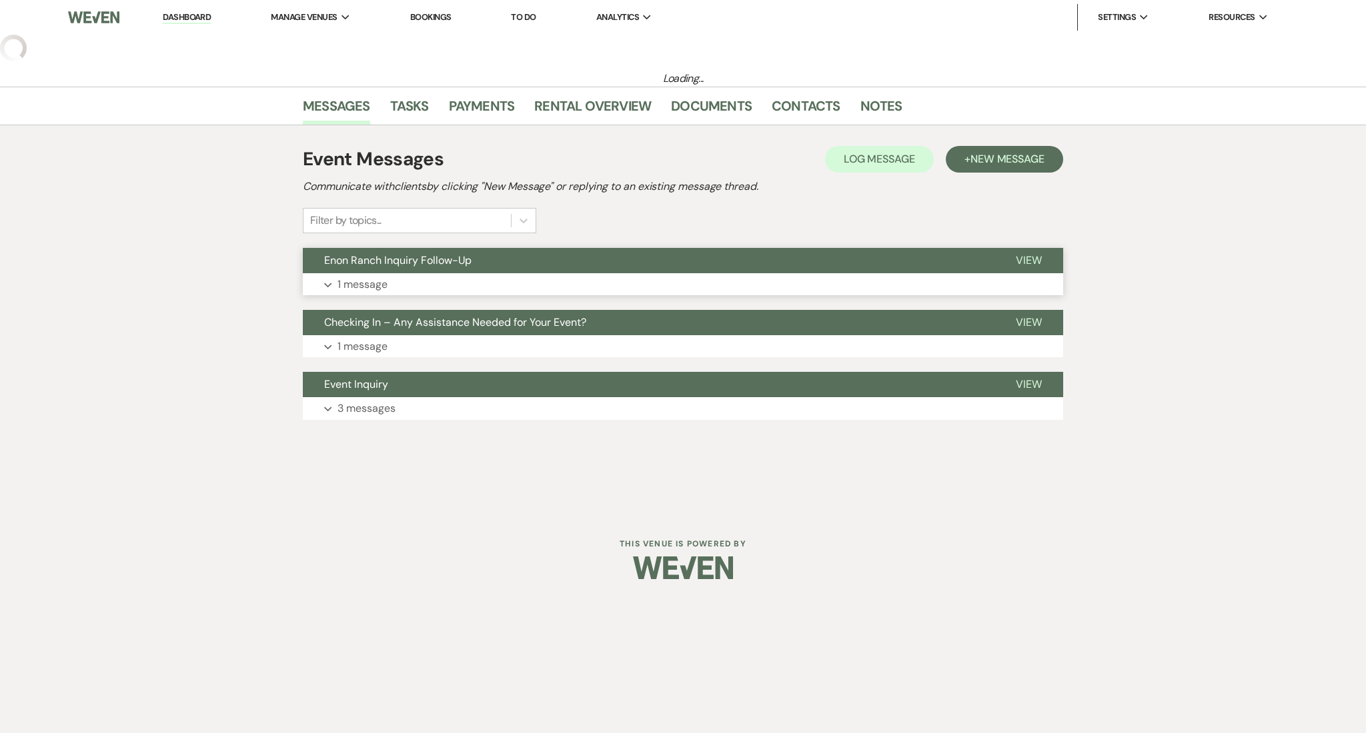
click at [456, 286] on button "Expand 1 message" at bounding box center [683, 284] width 760 height 23
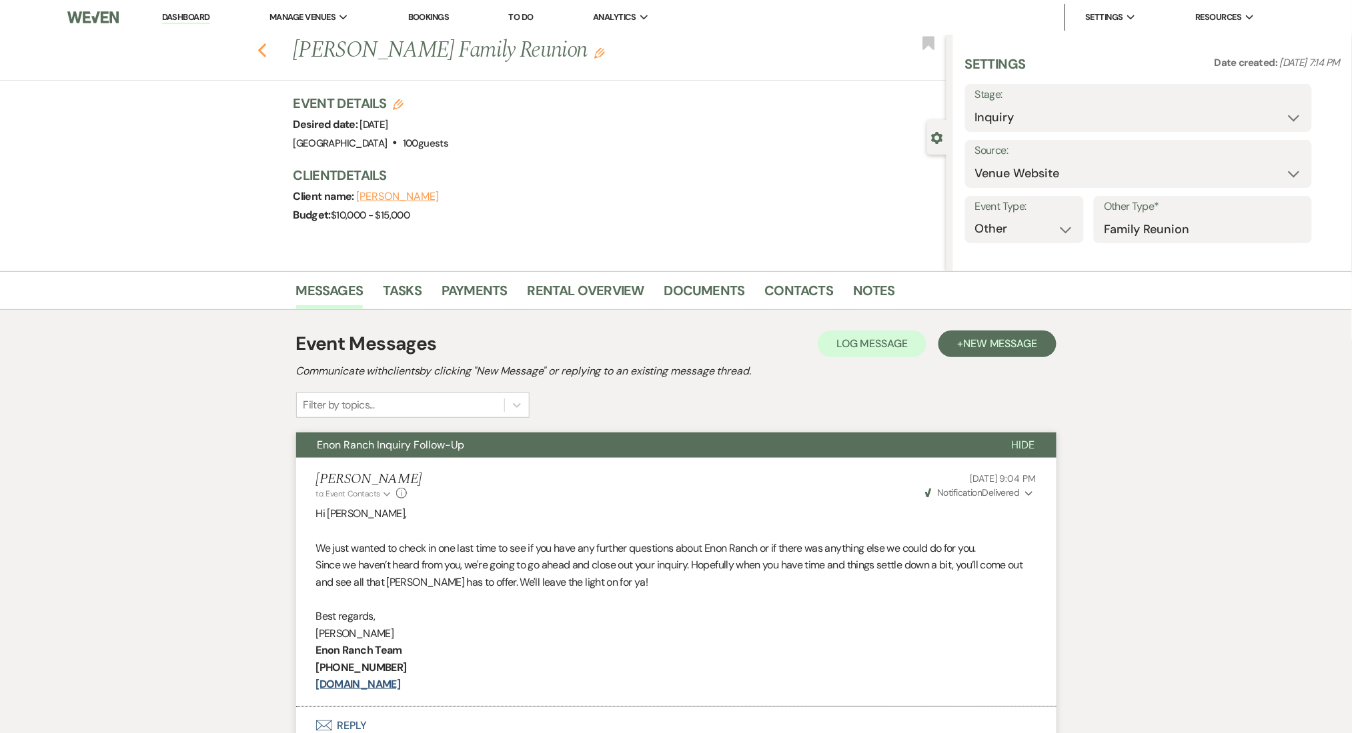
click at [266, 47] on use "button" at bounding box center [261, 50] width 9 height 15
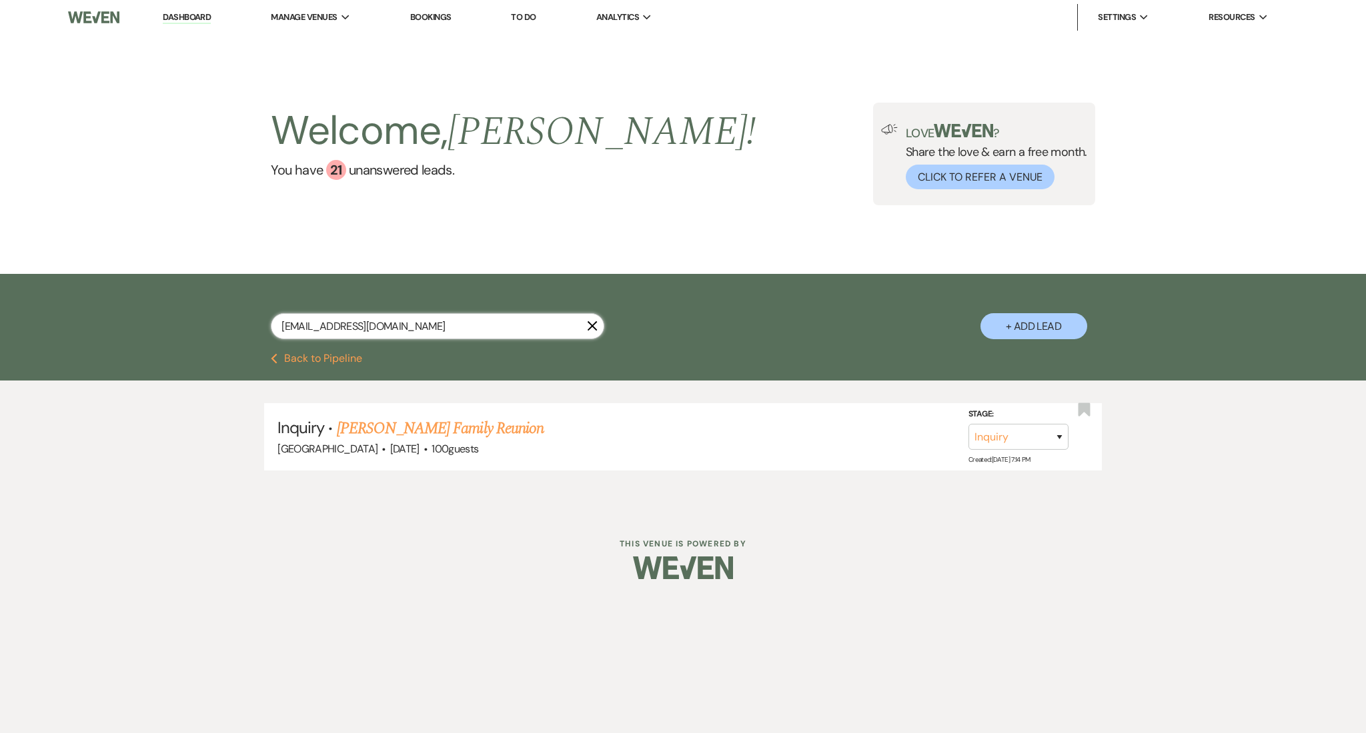
drag, startPoint x: 419, startPoint y: 329, endPoint x: 171, endPoint y: 302, distance: 249.5
click at [172, 302] on div "[EMAIL_ADDRESS][DOMAIN_NAME] X + Add Lead" at bounding box center [683, 313] width 1366 height 79
paste input "timelessspiceevents"
click at [495, 429] on link "Jhane & Can't Remeber groom lol's Wedding" at bounding box center [466, 429] width 259 height 24
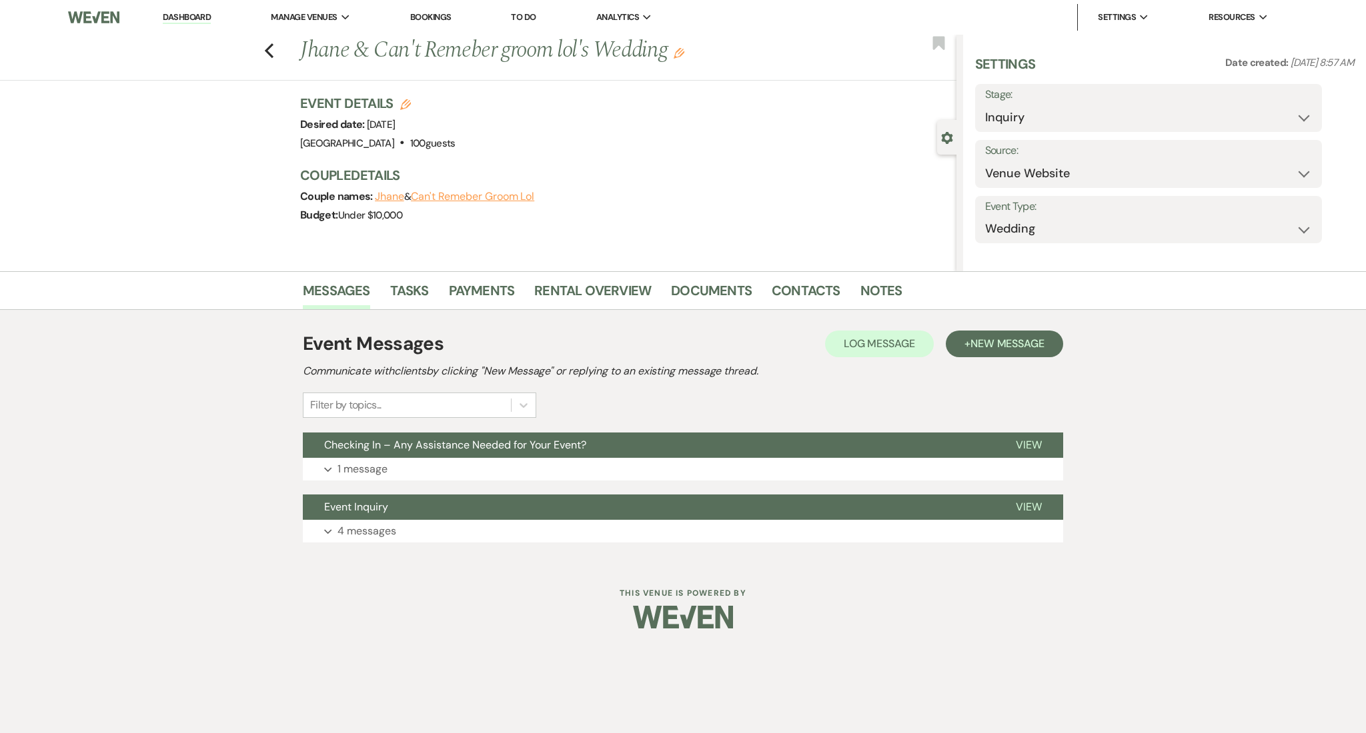
click at [443, 287] on li "Tasks" at bounding box center [419, 293] width 59 height 32
click at [502, 471] on button "Expand 1 message" at bounding box center [683, 469] width 760 height 23
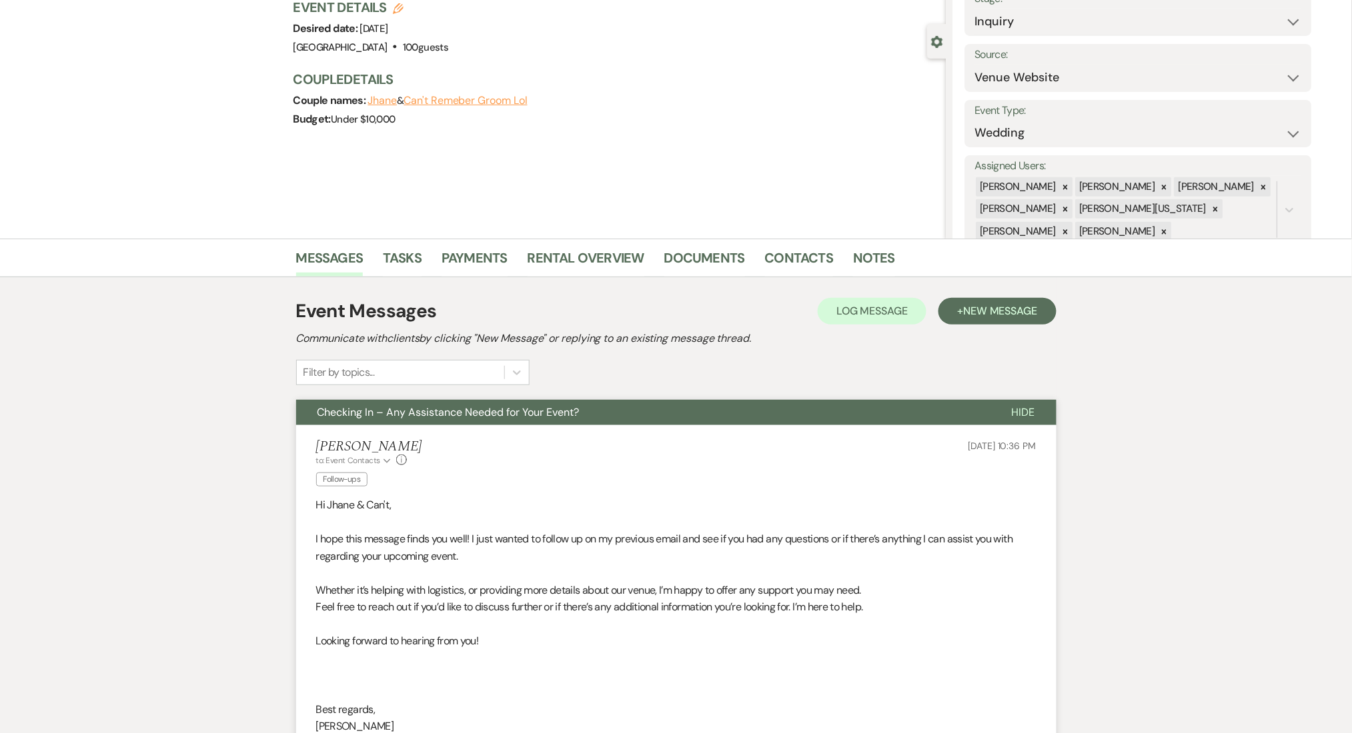
scroll to position [267, 0]
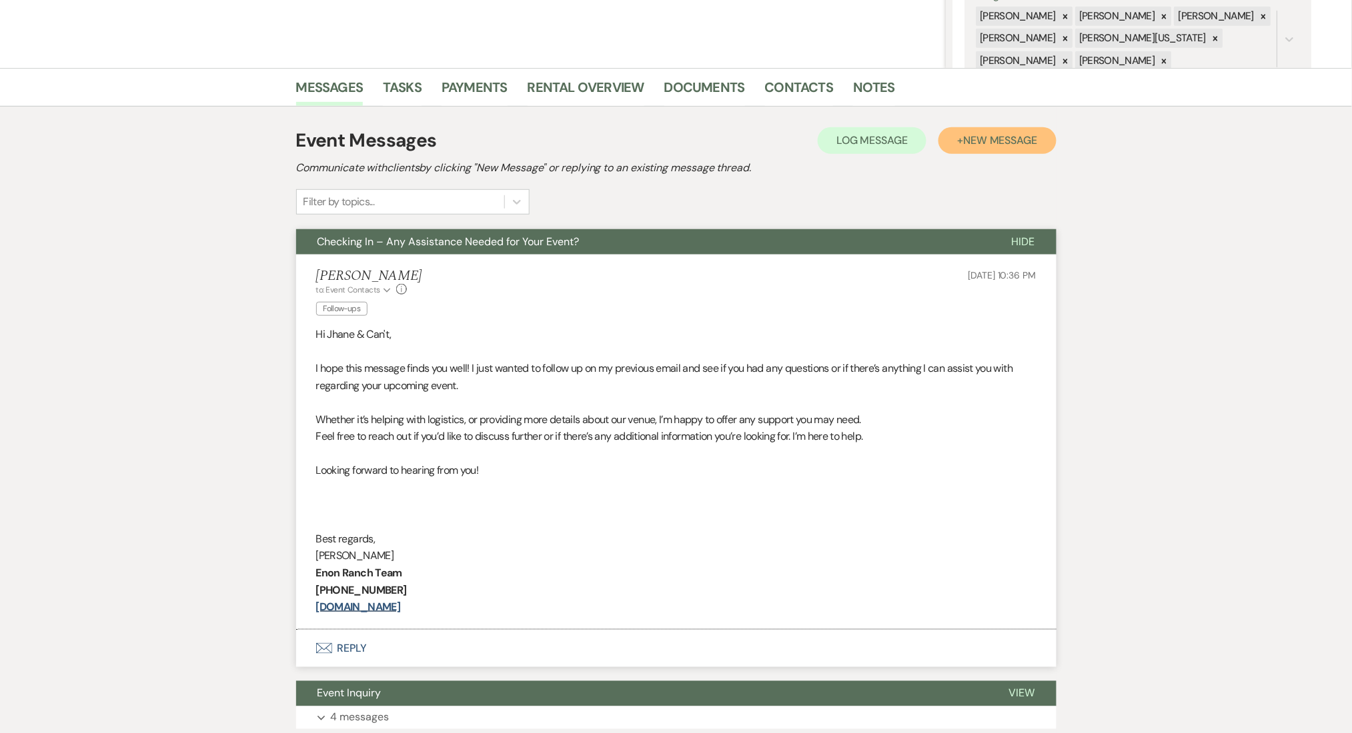
click at [996, 144] on span "New Message" at bounding box center [1000, 140] width 74 height 14
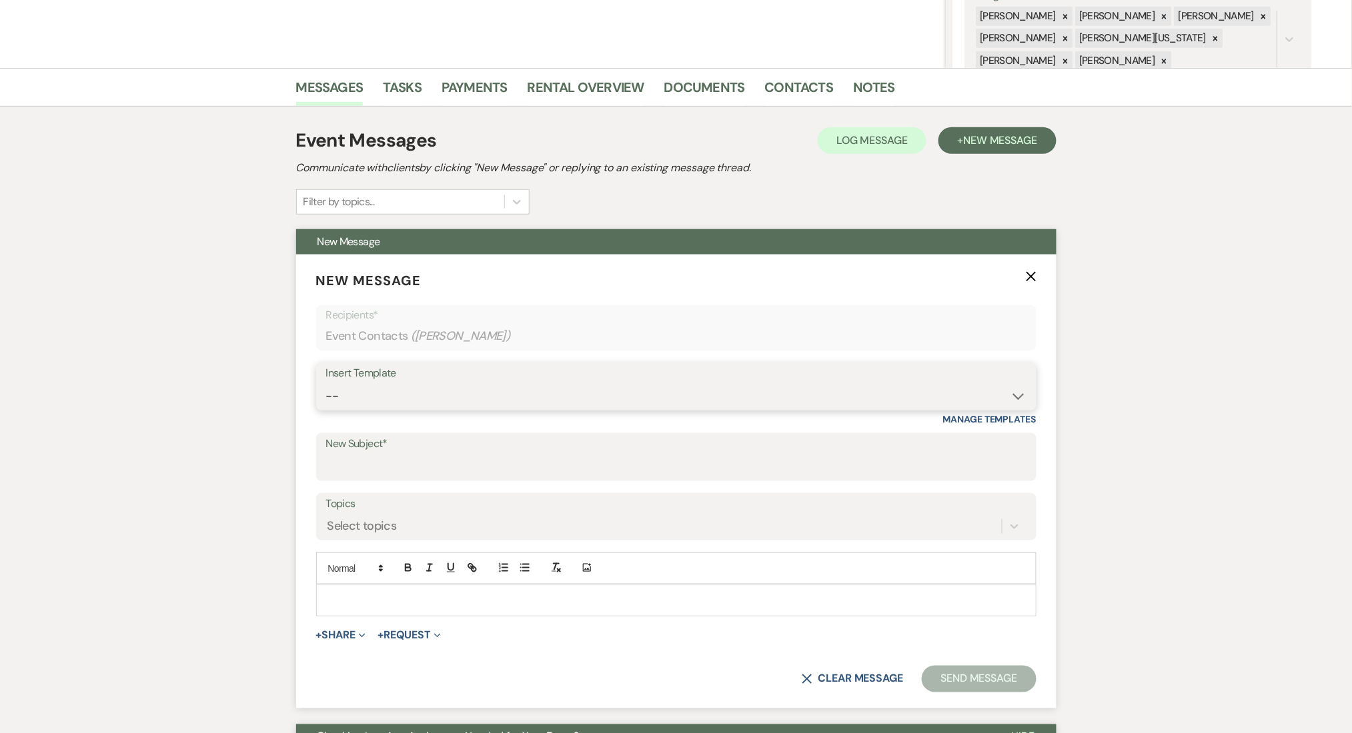
click at [368, 393] on select "-- Inquiry Follow Up Email #2 Contract Sending Template Payment Template Rental…" at bounding box center [676, 396] width 700 height 26
click at [326, 383] on select "-- Inquiry Follow Up Email #2 Contract Sending Template Payment Template Rental…" at bounding box center [676, 396] width 700 height 26
click at [13, 311] on div "Messages Tasks Payments Rental Overview Documents Contacts Notes Event Messages…" at bounding box center [676, 657] width 1352 height 1178
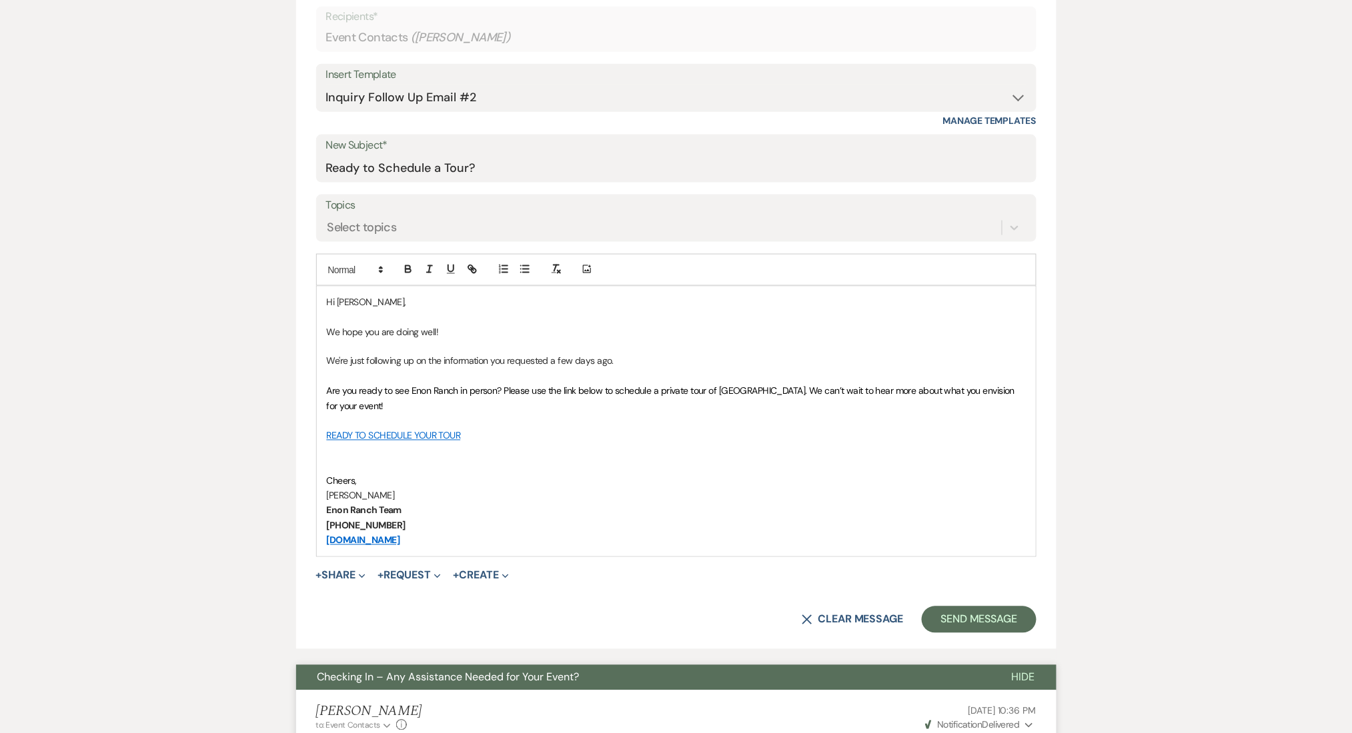
scroll to position [711, 0]
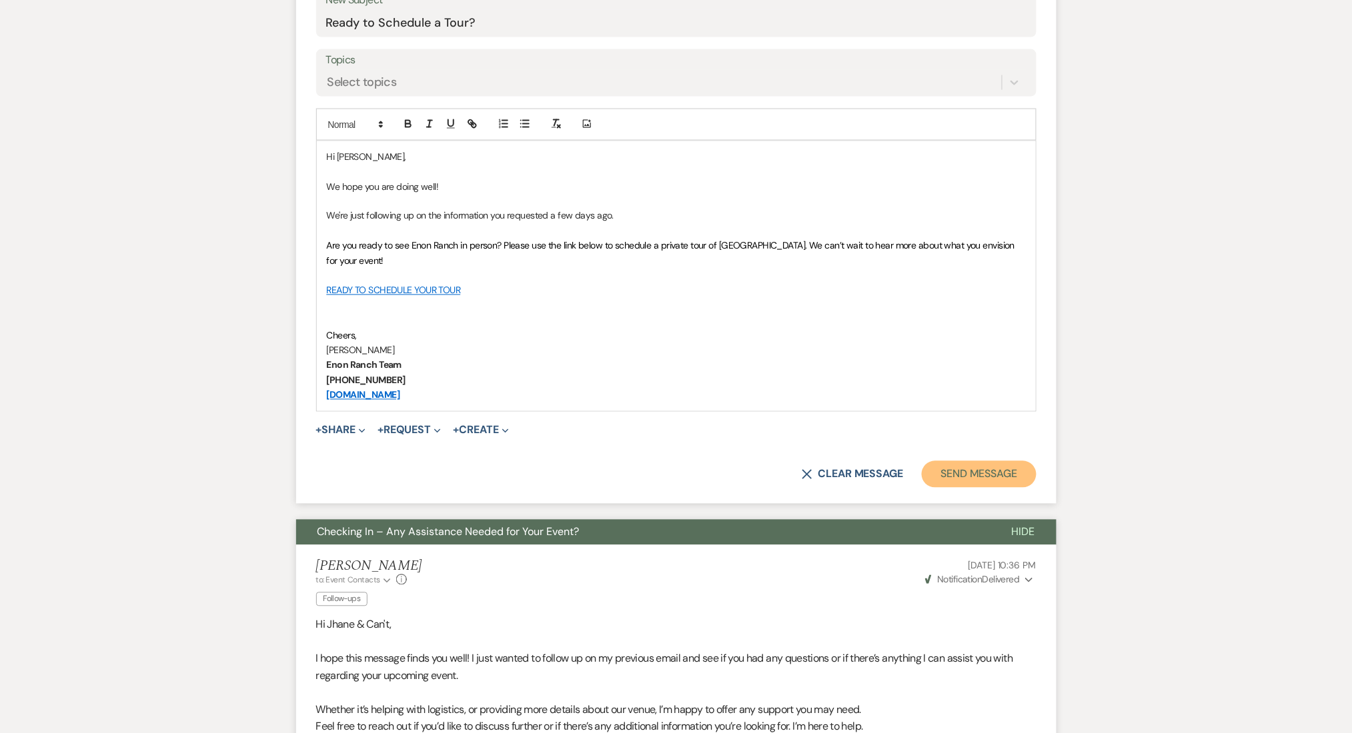
click at [958, 481] on button "Send Message" at bounding box center [979, 474] width 114 height 27
click at [1140, 427] on div "Messages Tasks Payments Rental Overview Documents Contacts Notes Event Messages…" at bounding box center [676, 332] width 1352 height 1416
click at [931, 398] on p "[DOMAIN_NAME]" at bounding box center [676, 395] width 699 height 15
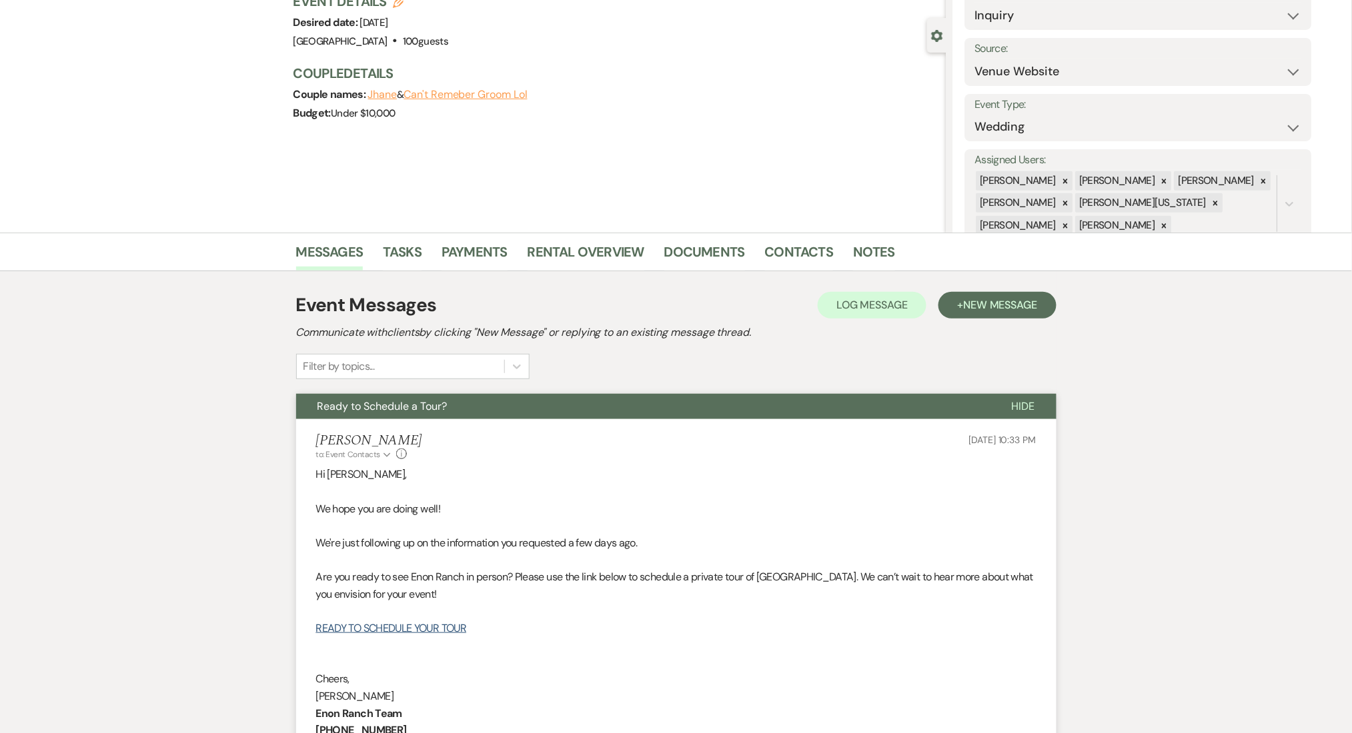
scroll to position [0, 0]
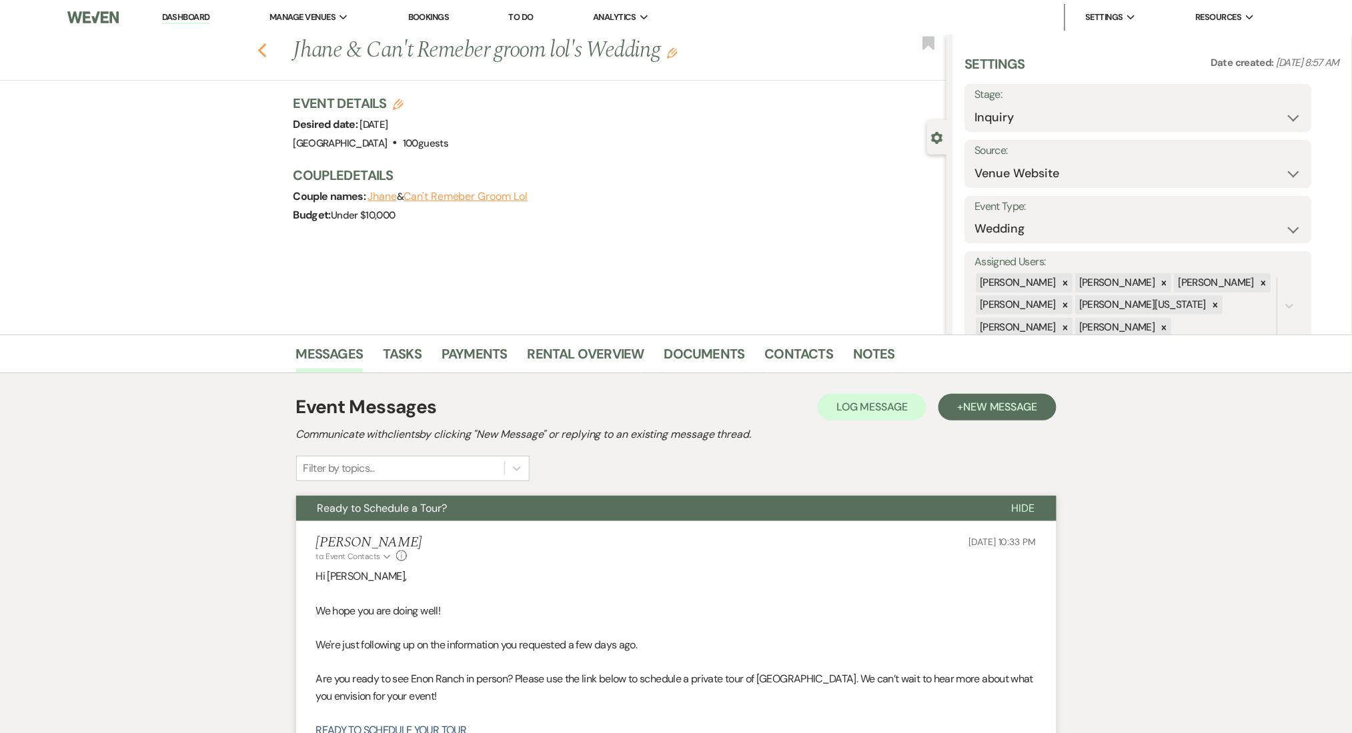
click at [267, 54] on icon "Previous" at bounding box center [262, 51] width 10 height 16
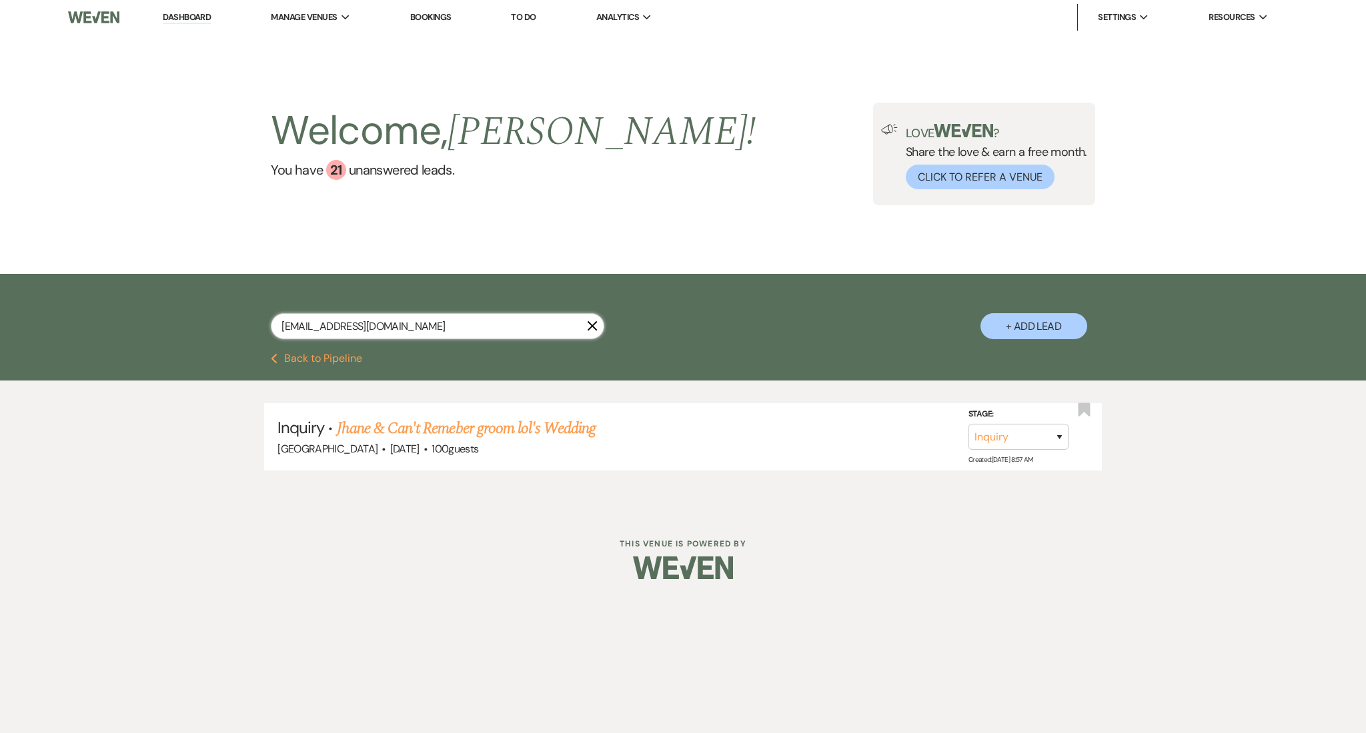
drag, startPoint x: 465, startPoint y: 333, endPoint x: 206, endPoint y: 309, distance: 259.8
click at [206, 309] on div "[EMAIL_ADDRESS][DOMAIN_NAME] X + Add Lead" at bounding box center [683, 315] width 960 height 69
paste input "ylerandlaura2021"
click at [455, 429] on link "[PERSON_NAME] Wedding" at bounding box center [421, 429] width 169 height 24
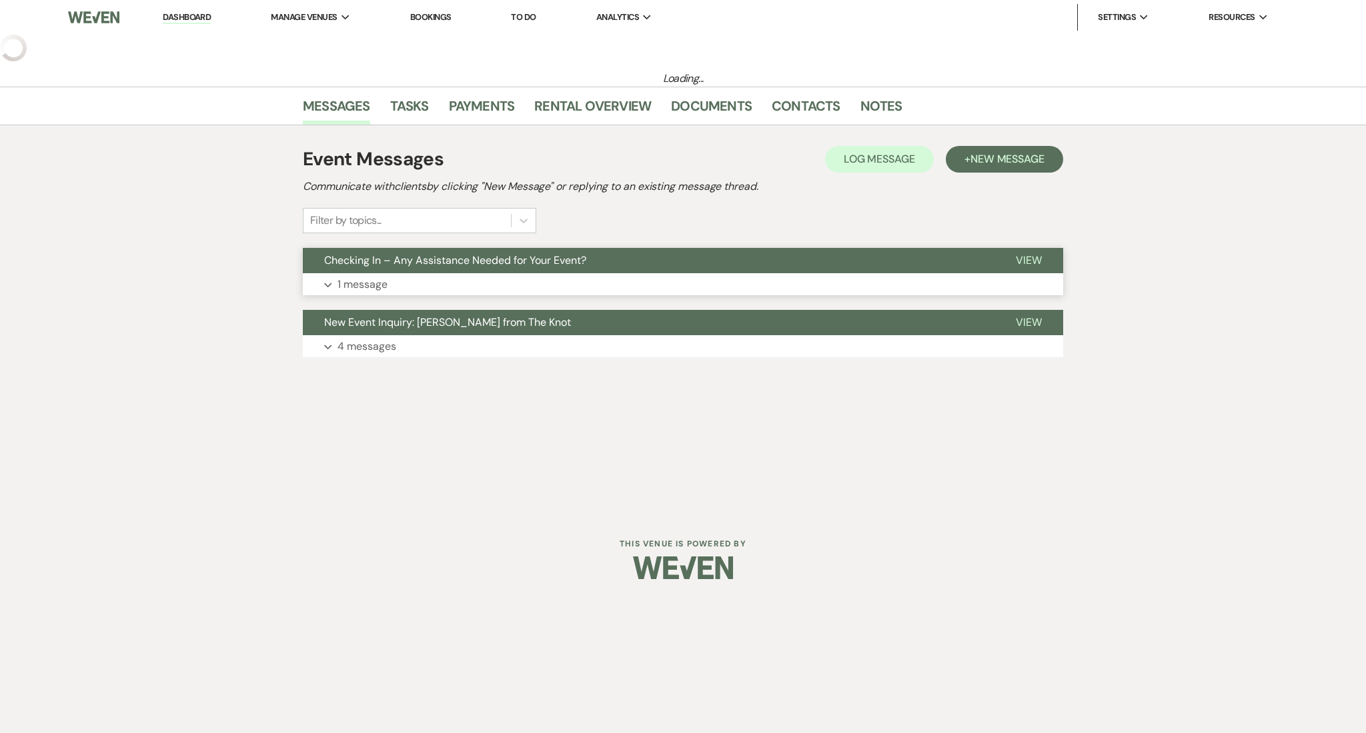
click at [427, 271] on button "Checking In – Any Assistance Needed for Your Event?" at bounding box center [648, 260] width 691 height 25
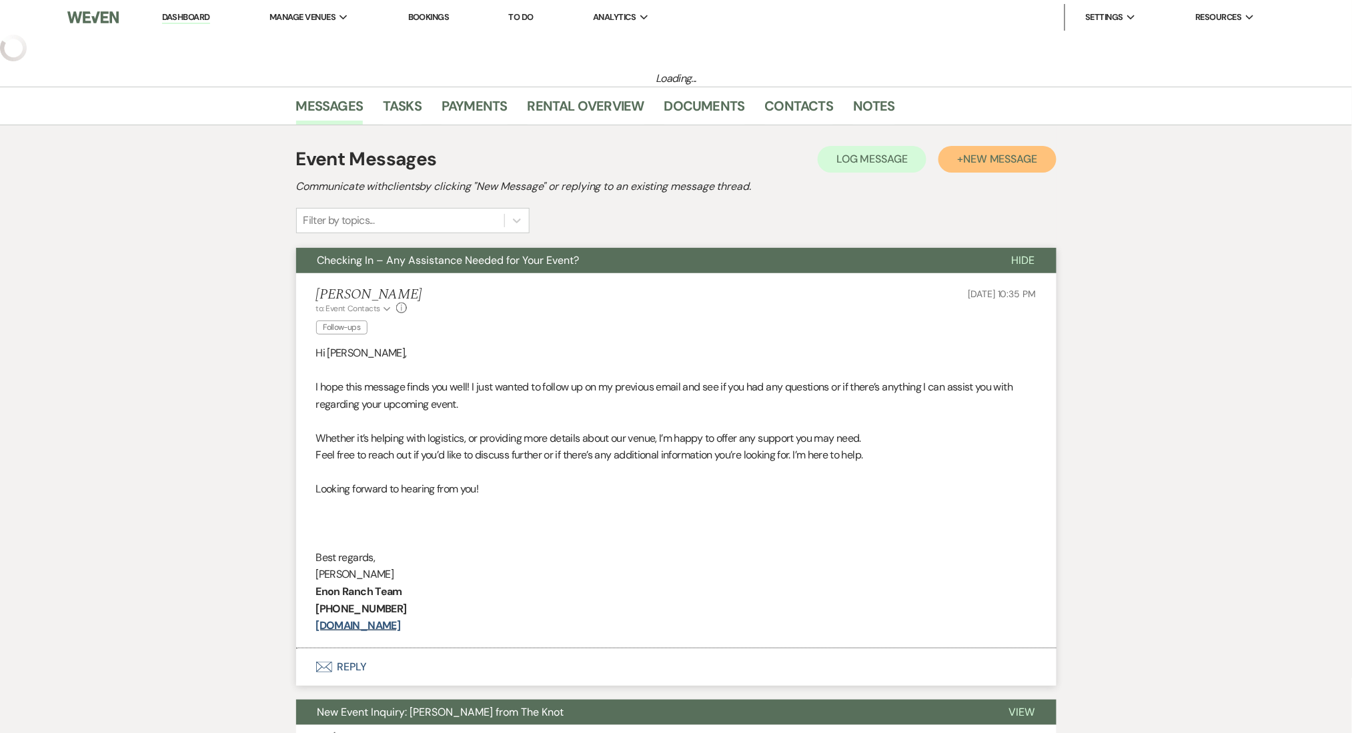
click at [1000, 160] on span "New Message" at bounding box center [1000, 159] width 74 height 14
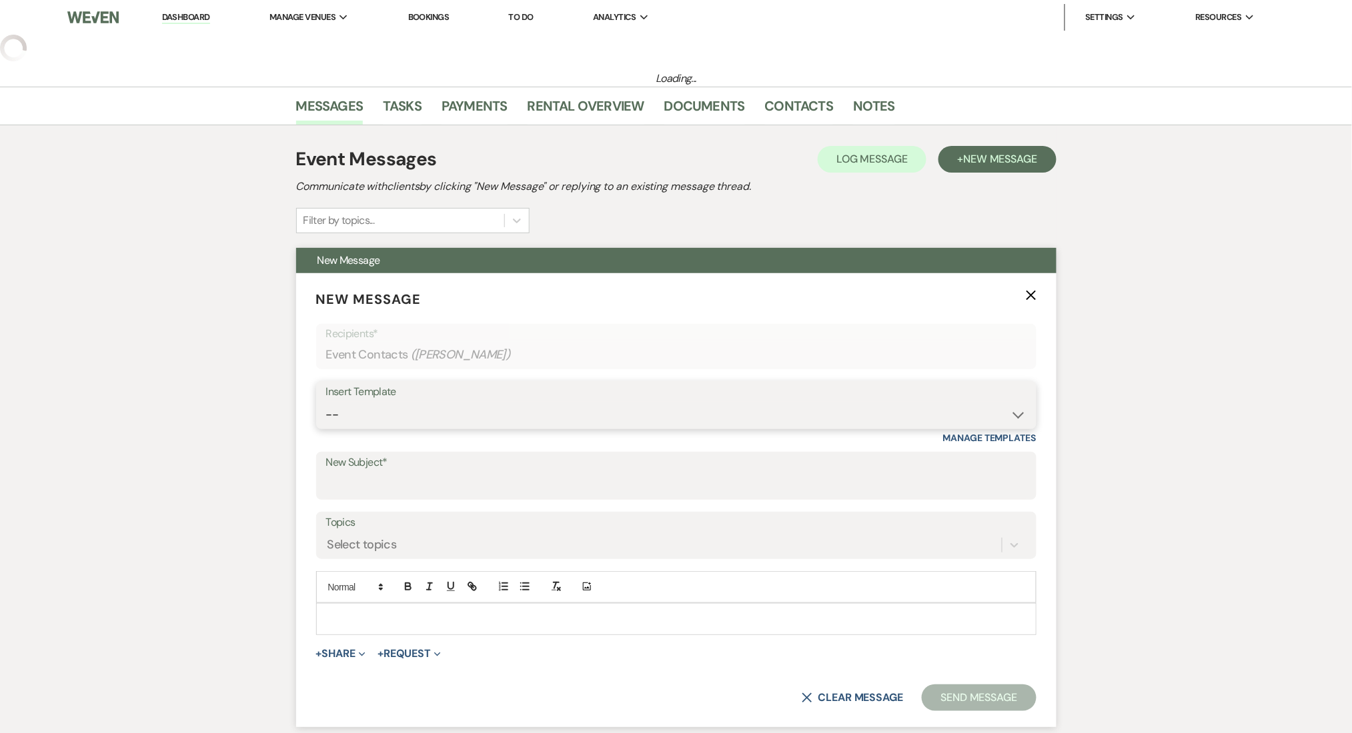
click at [403, 418] on select "-- Inquiry Follow Up Email #2 Contract Sending Template Payment Template Rental…" at bounding box center [676, 415] width 700 height 26
click at [326, 402] on select "-- Inquiry Follow Up Email #2 Contract Sending Template Payment Template Rental…" at bounding box center [676, 415] width 700 height 26
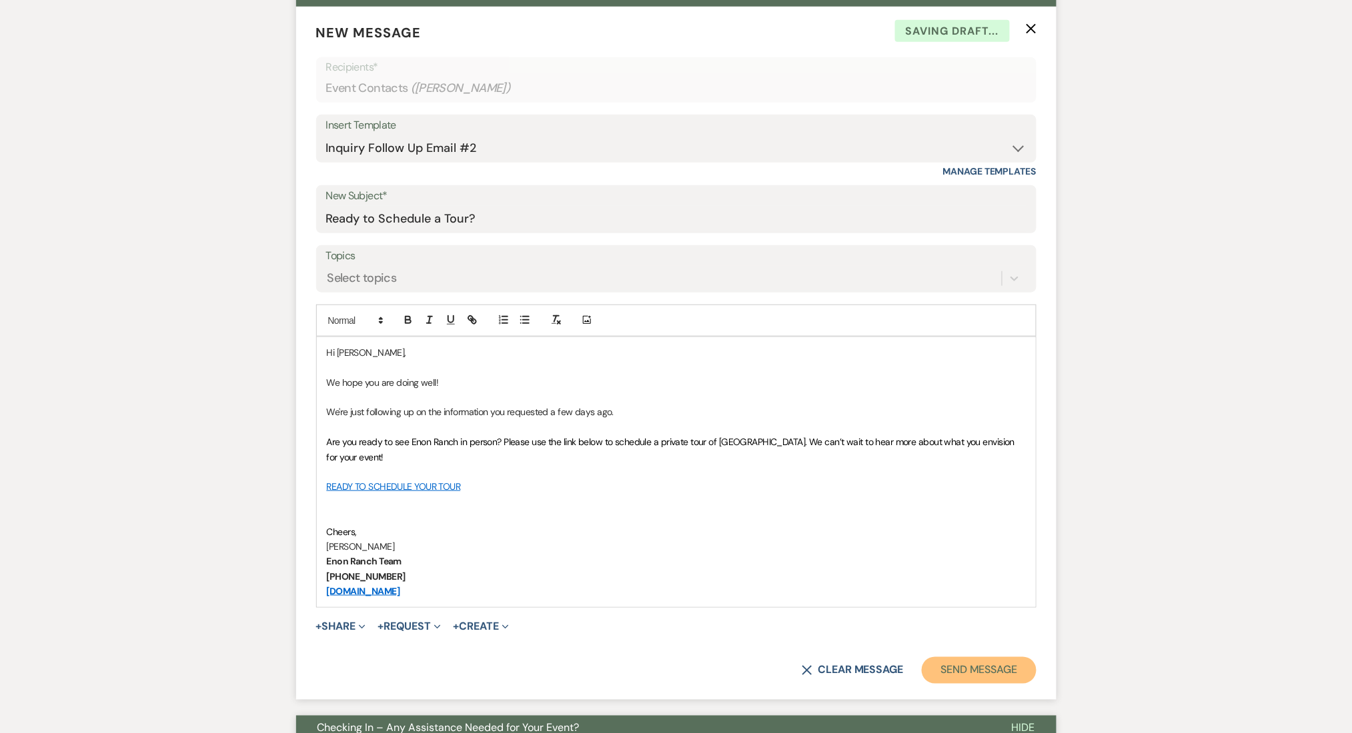
click at [1022, 679] on button "Send Message" at bounding box center [979, 670] width 114 height 27
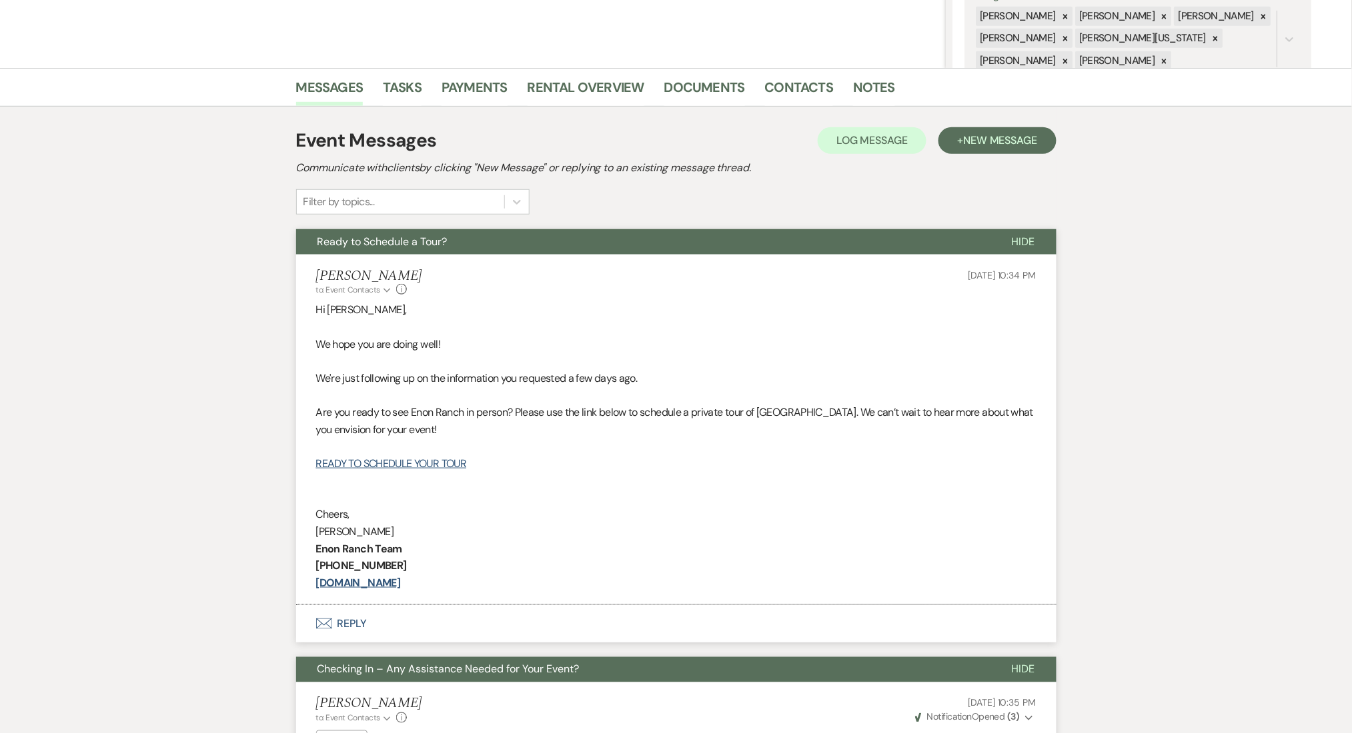
scroll to position [19, 0]
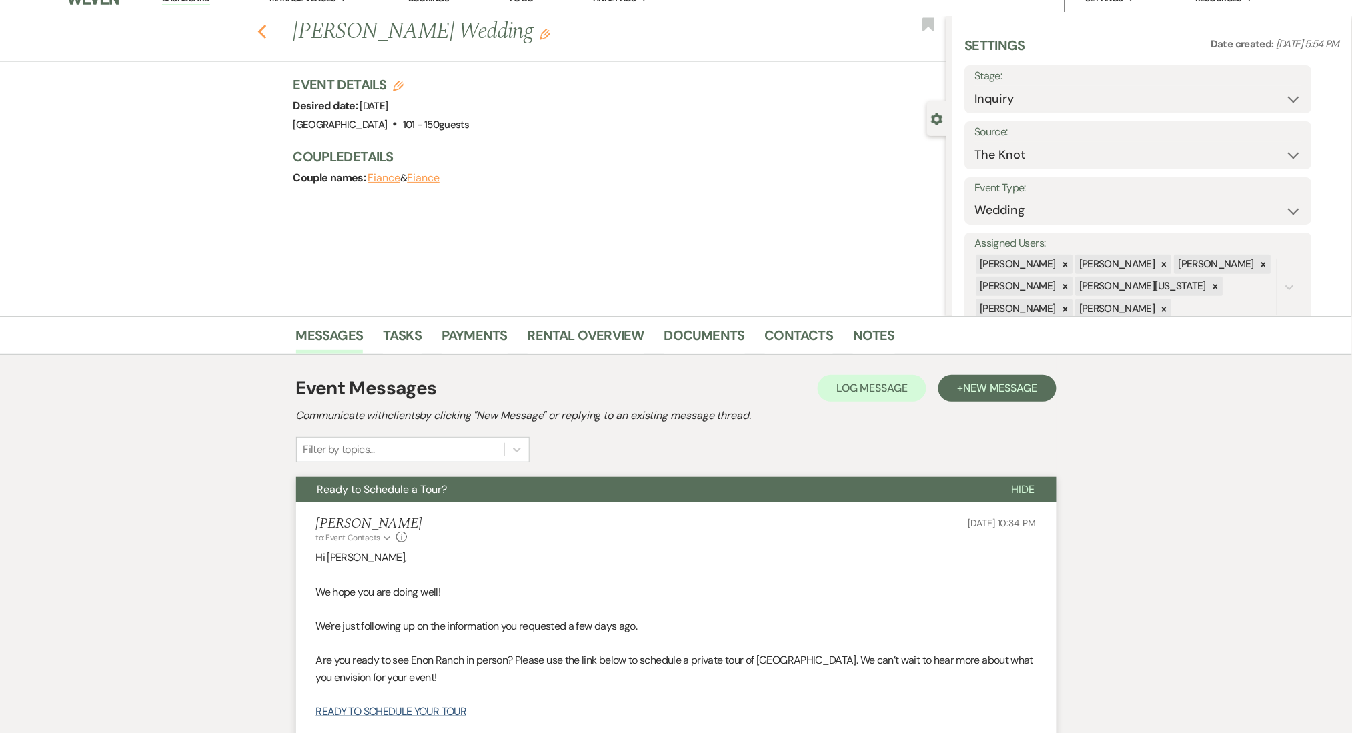
click at [266, 33] on use "button" at bounding box center [261, 32] width 9 height 15
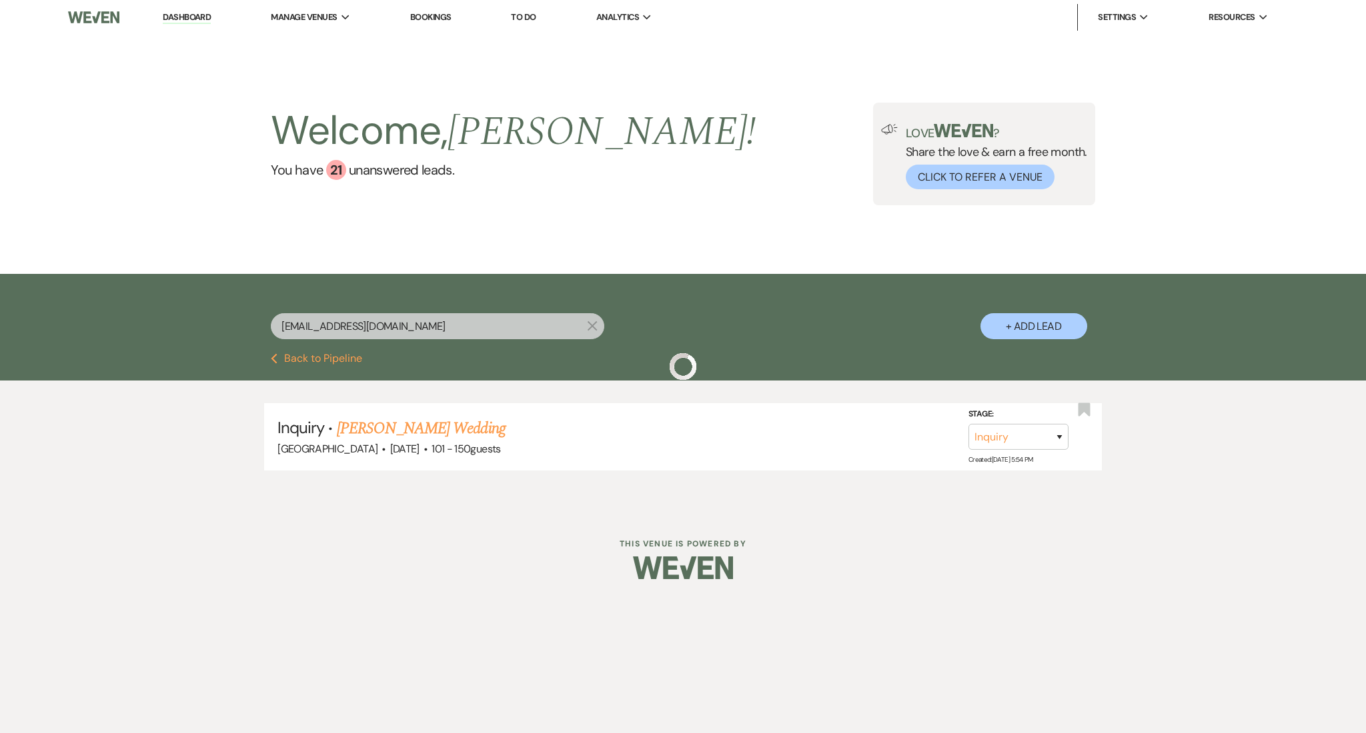
click at [216, 301] on div "[EMAIL_ADDRESS][DOMAIN_NAME] X + Add Lead" at bounding box center [683, 315] width 960 height 69
drag, startPoint x: 445, startPoint y: 323, endPoint x: 152, endPoint y: 323, distance: 292.7
click at [152, 323] on div "[EMAIL_ADDRESS][DOMAIN_NAME] X + Add Lead" at bounding box center [683, 313] width 1366 height 79
paste input "[EMAIL_ADDRESS]"
click at [463, 425] on link "[PERSON_NAME] Wedding" at bounding box center [421, 429] width 169 height 24
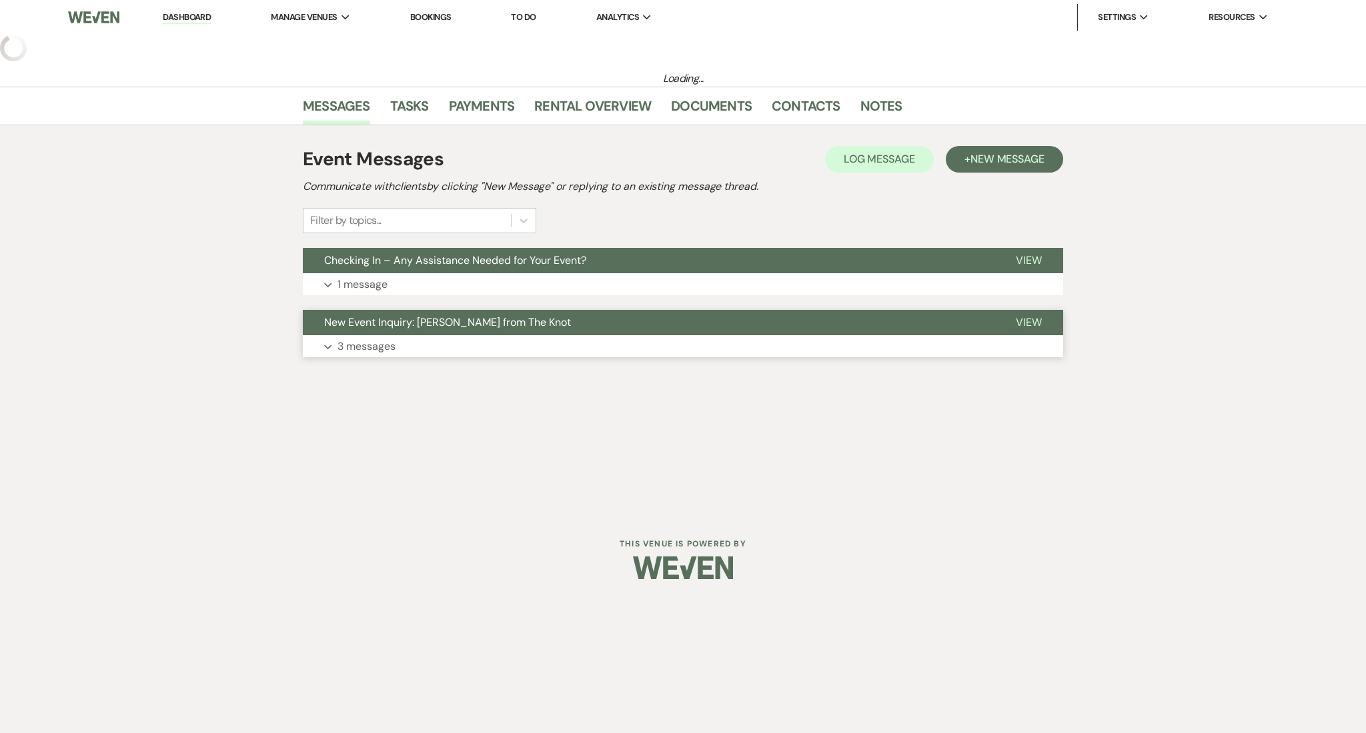
click at [417, 341] on button "Expand 3 messages" at bounding box center [683, 346] width 760 height 23
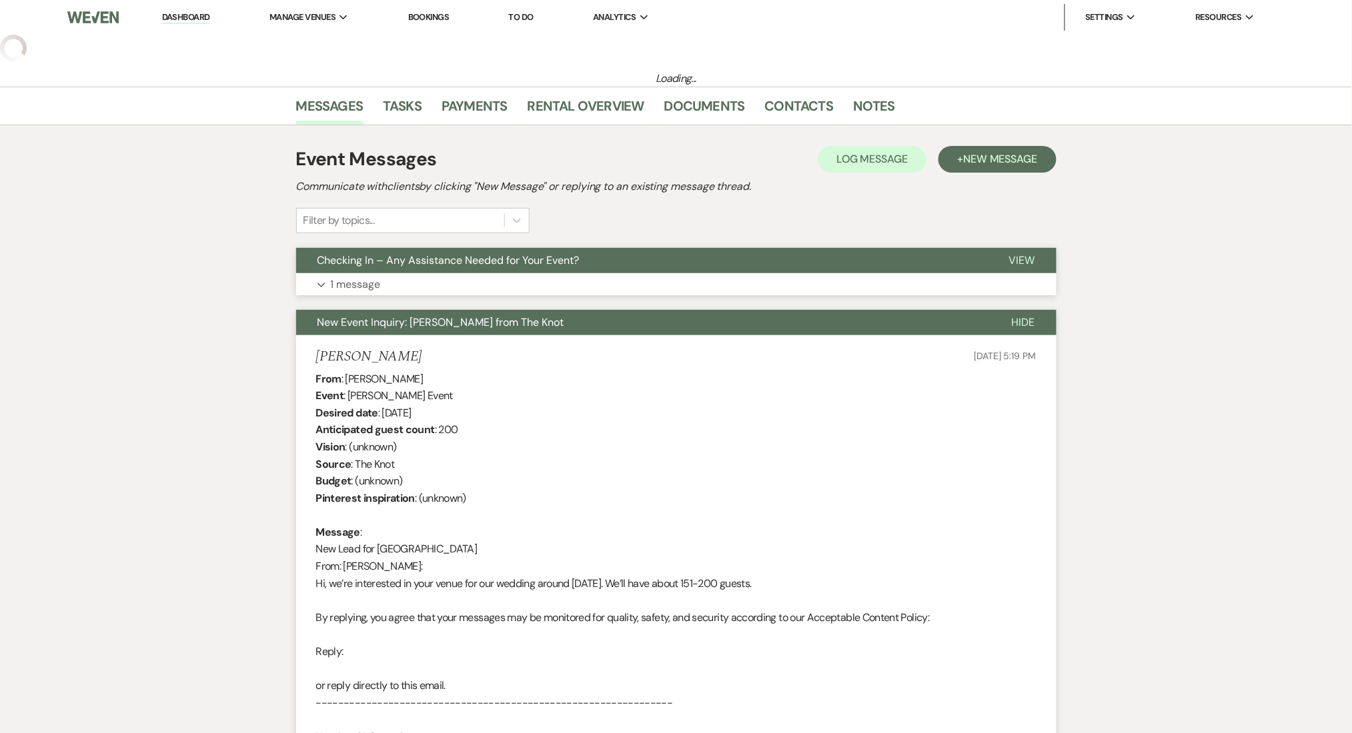
click at [441, 287] on button "Expand 1 message" at bounding box center [676, 284] width 760 height 23
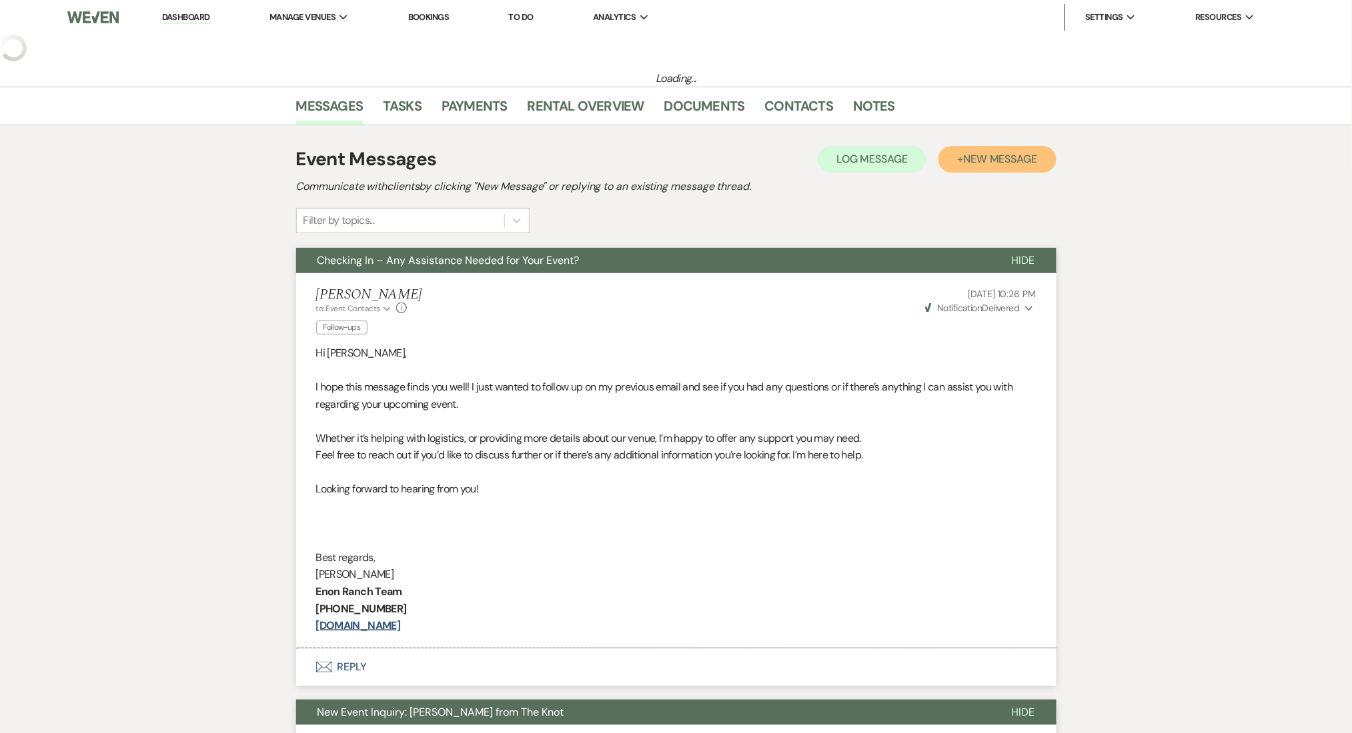
click at [1005, 158] on span "New Message" at bounding box center [1000, 159] width 74 height 14
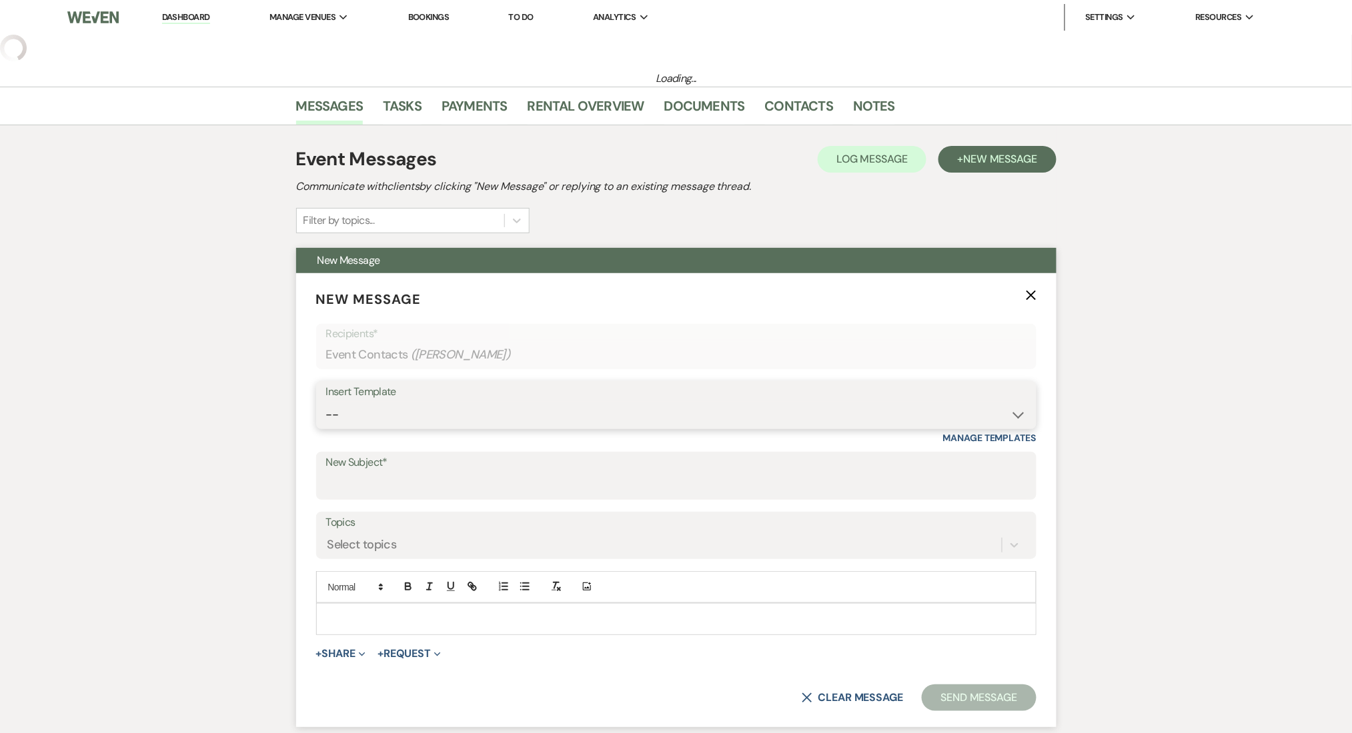
click at [440, 407] on select "-- Inquiry Follow Up Email #2 Contract Sending Template Payment Template Rental…" at bounding box center [676, 415] width 700 height 26
click at [326, 402] on select "-- Inquiry Follow Up Email #2 Contract Sending Template Payment Template Rental…" at bounding box center [676, 415] width 700 height 26
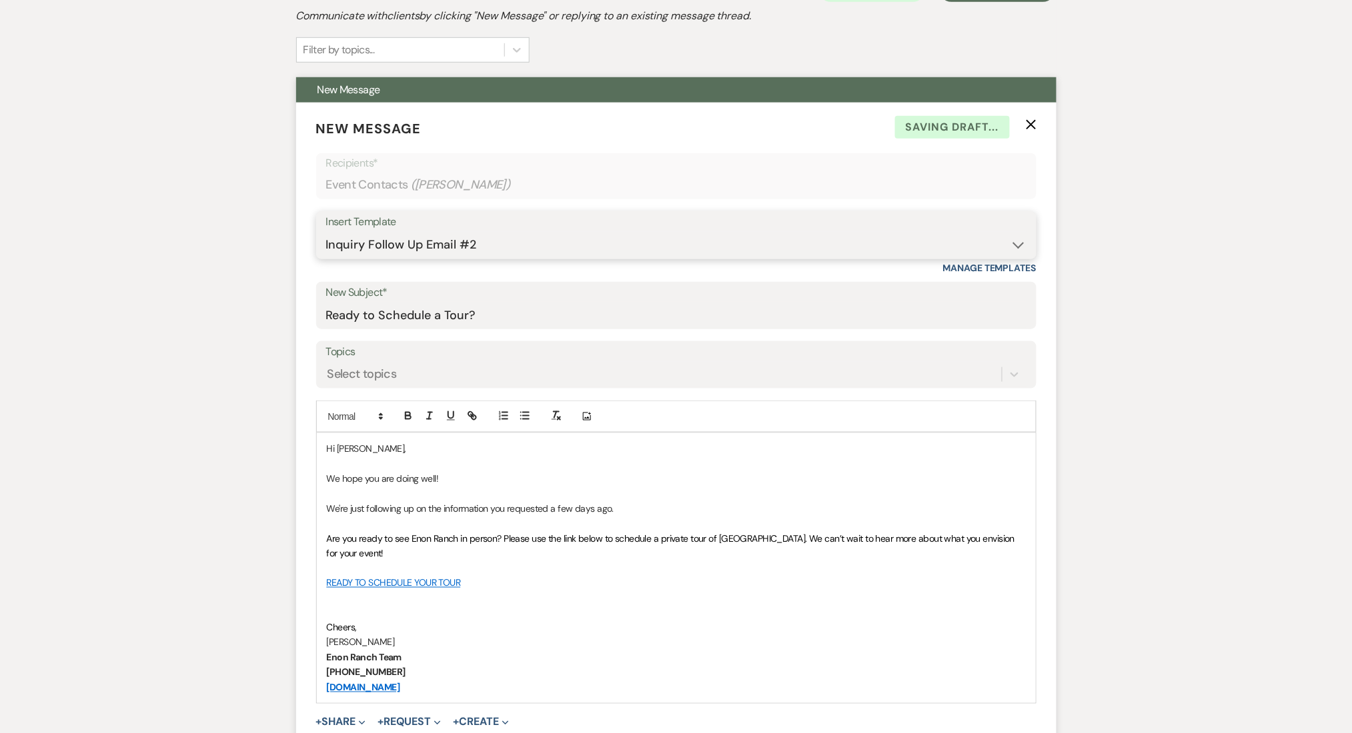
scroll to position [541, 0]
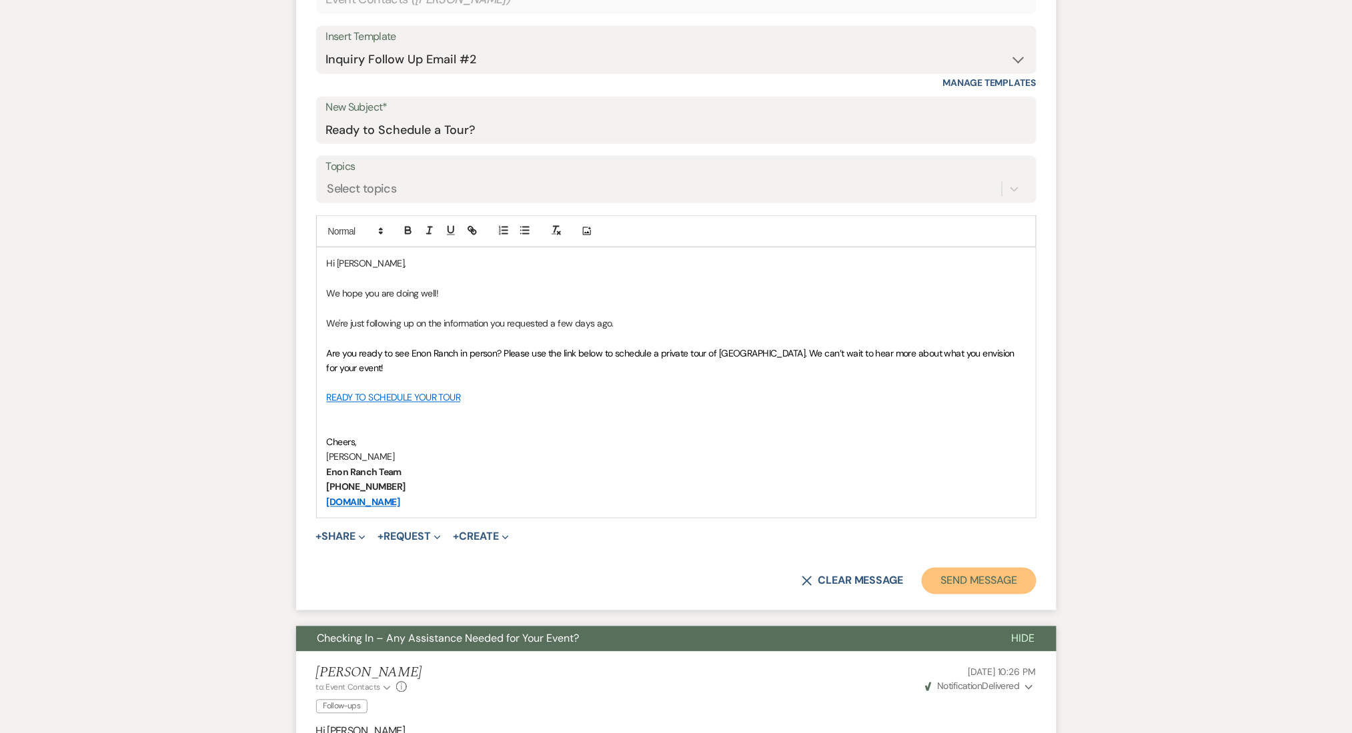
click at [978, 588] on button "Send Message" at bounding box center [979, 581] width 114 height 27
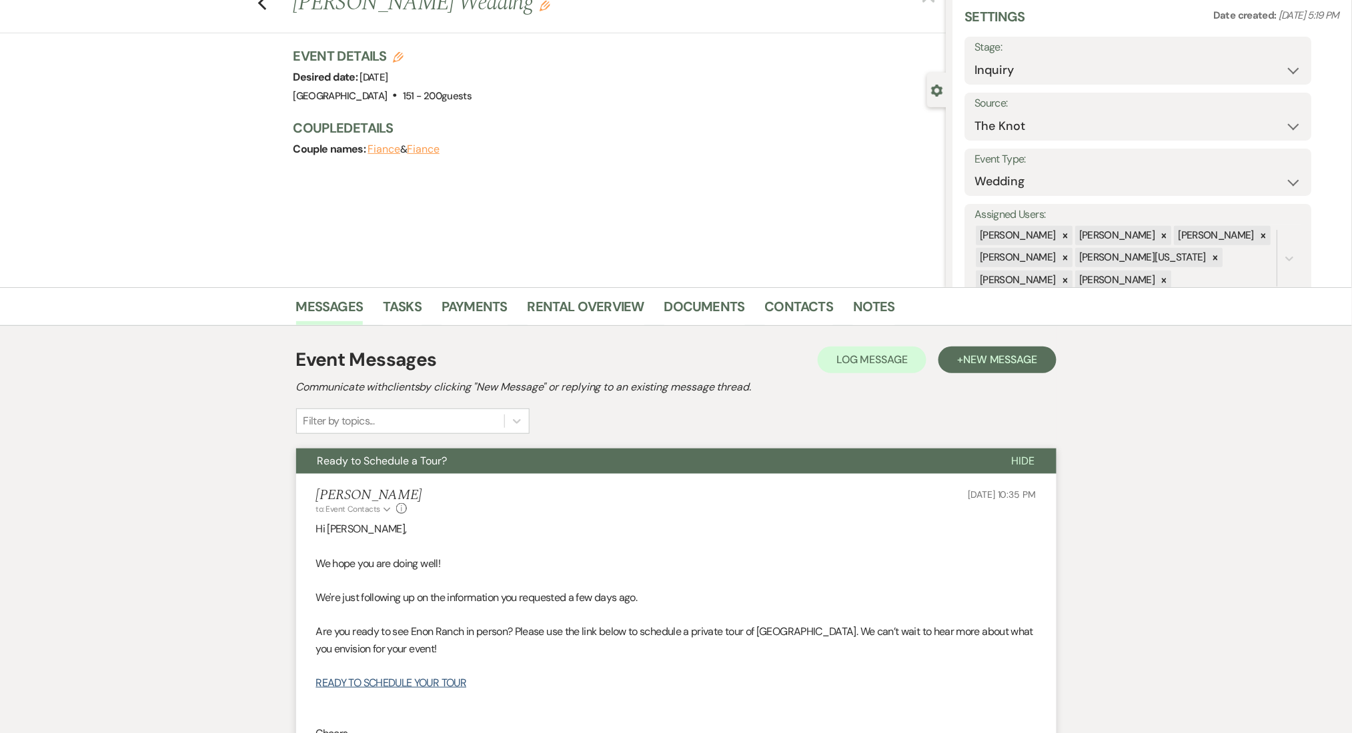
scroll to position [0, 0]
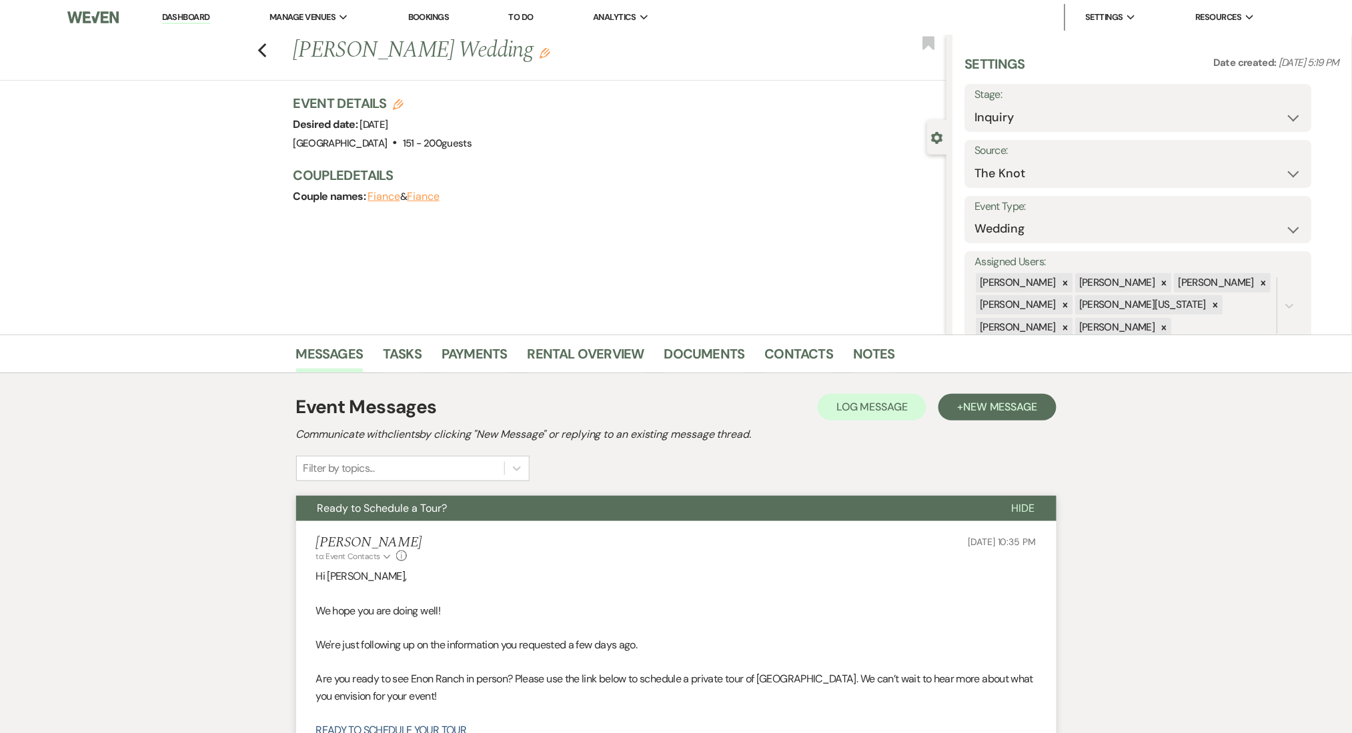
click at [185, 17] on link "Dashboard" at bounding box center [186, 17] width 48 height 13
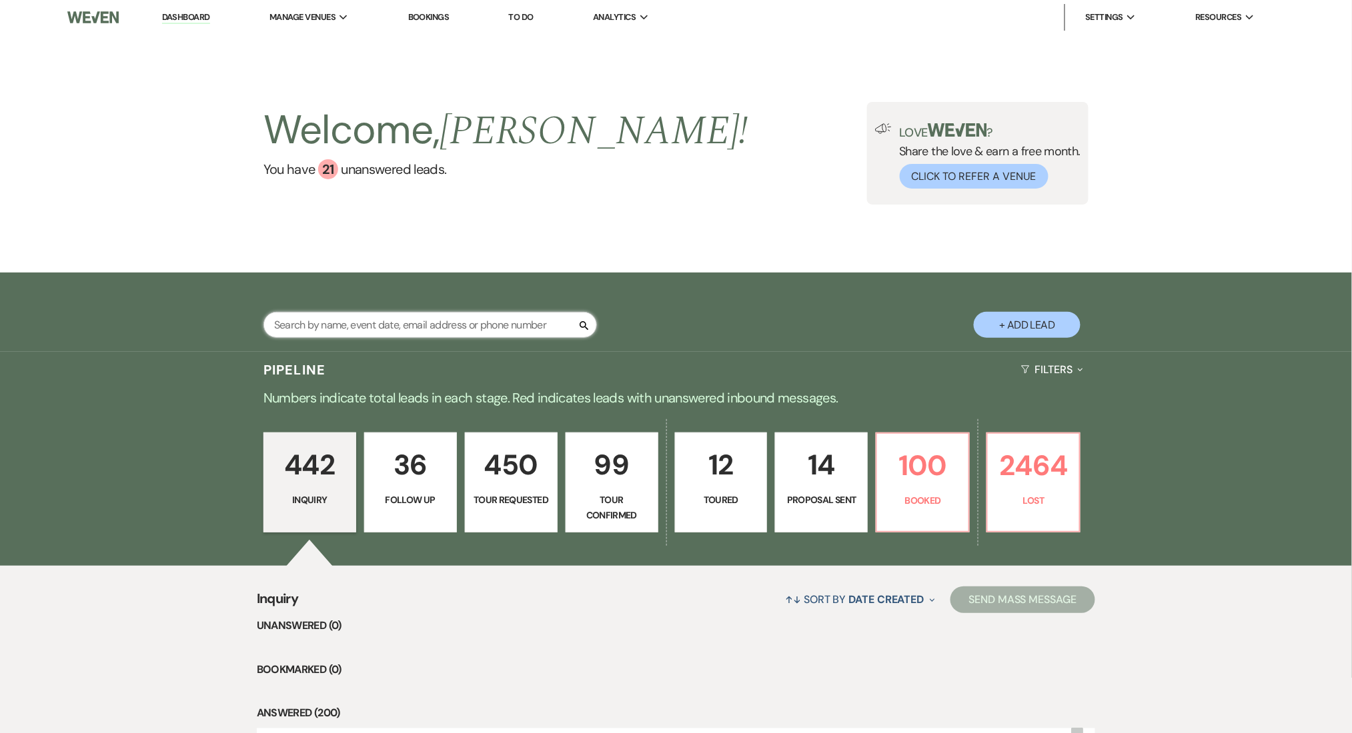
click at [335, 328] on input "text" at bounding box center [429, 325] width 333 height 26
paste input "[PERSON_NAME][EMAIL_ADDRESS][DOMAIN_NAME]"
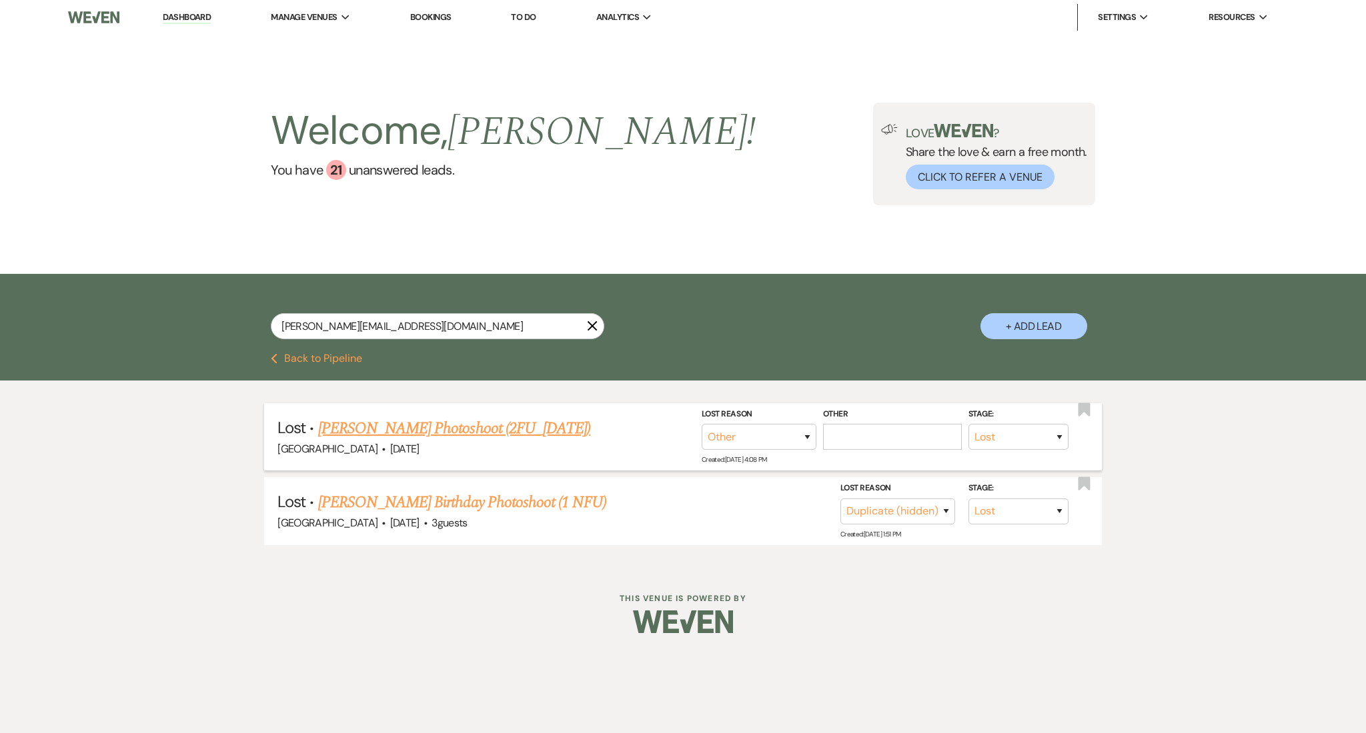
click at [515, 431] on link "[PERSON_NAME] Photoshoot (2FU_[DATE])" at bounding box center [454, 429] width 272 height 24
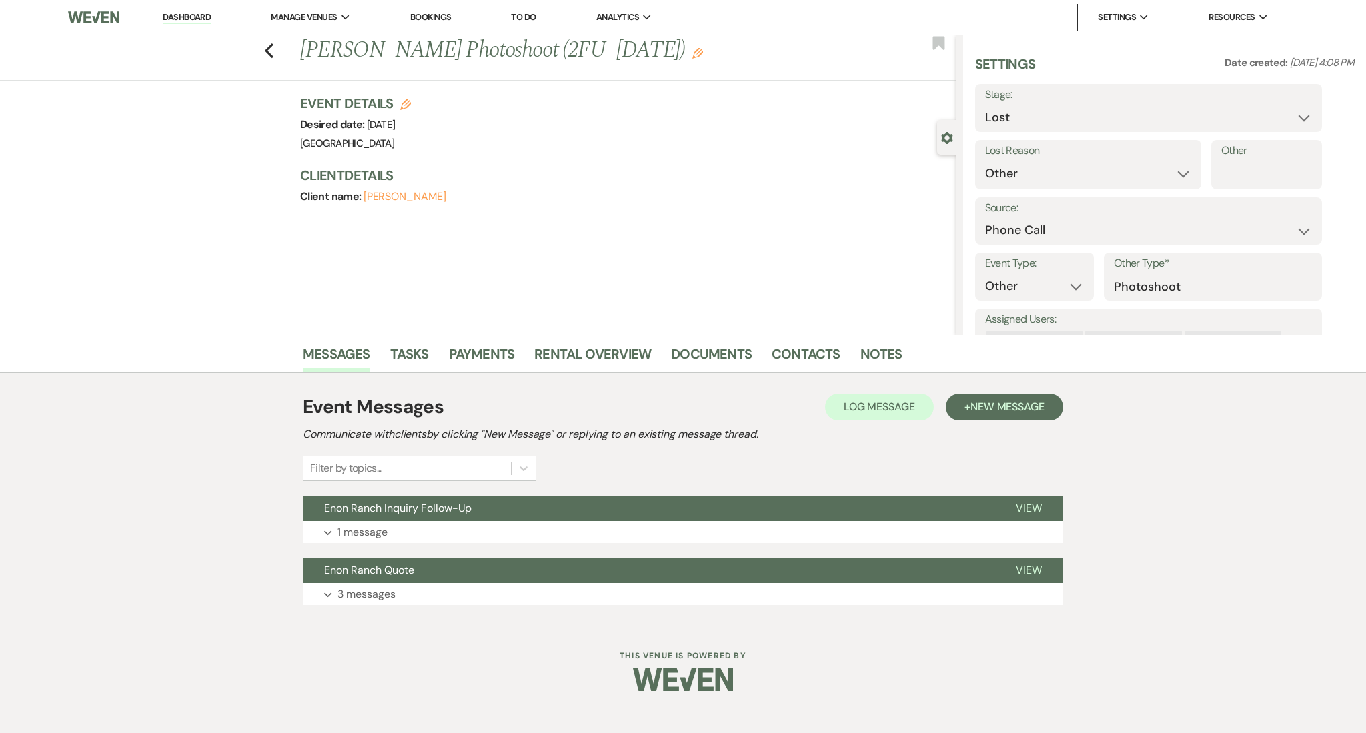
click at [260, 51] on div "Previous [PERSON_NAME] Photoshoot (2FU_[DATE]) Edit Bookmark" at bounding box center [474, 58] width 963 height 46
click at [265, 49] on use "button" at bounding box center [269, 50] width 9 height 15
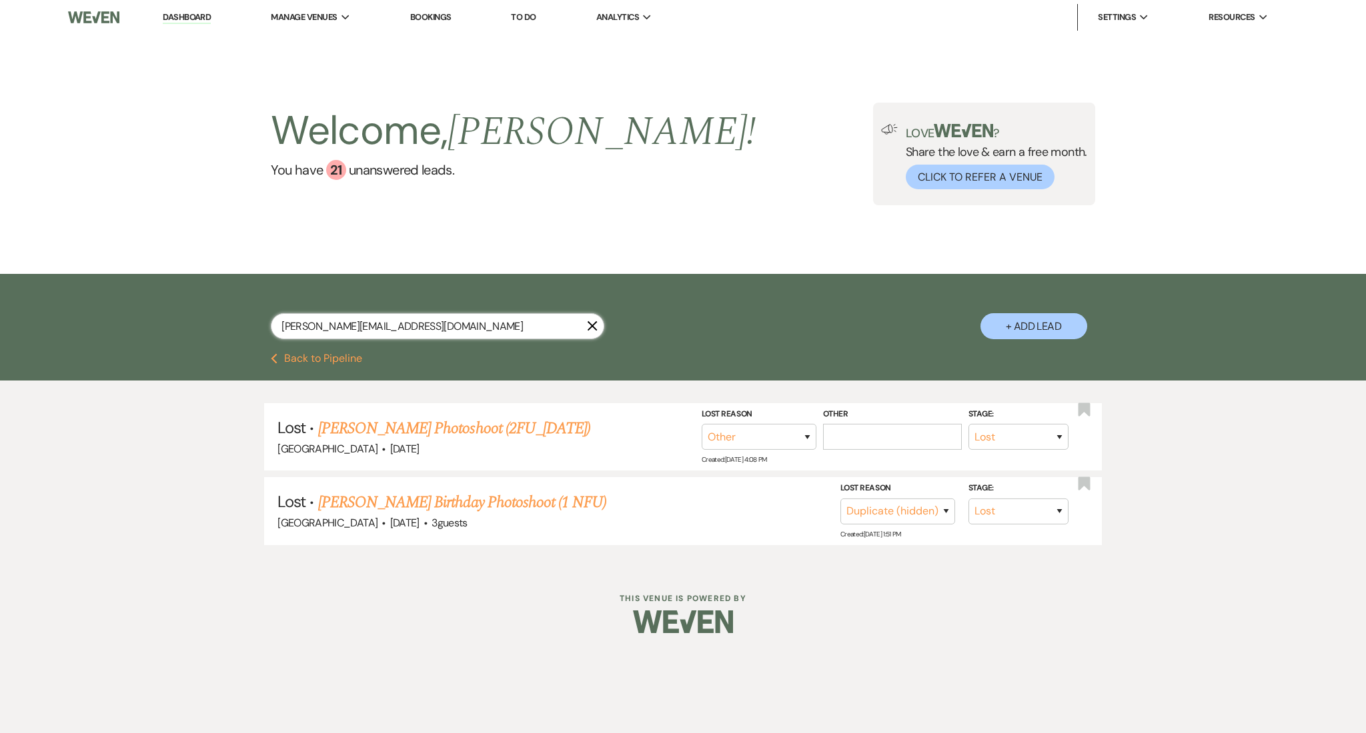
drag, startPoint x: 433, startPoint y: 317, endPoint x: 249, endPoint y: 313, distance: 184.1
click at [249, 313] on div "[PERSON_NAME][EMAIL_ADDRESS][DOMAIN_NAME] X + Add Lead" at bounding box center [683, 315] width 960 height 69
paste input "mswang418"
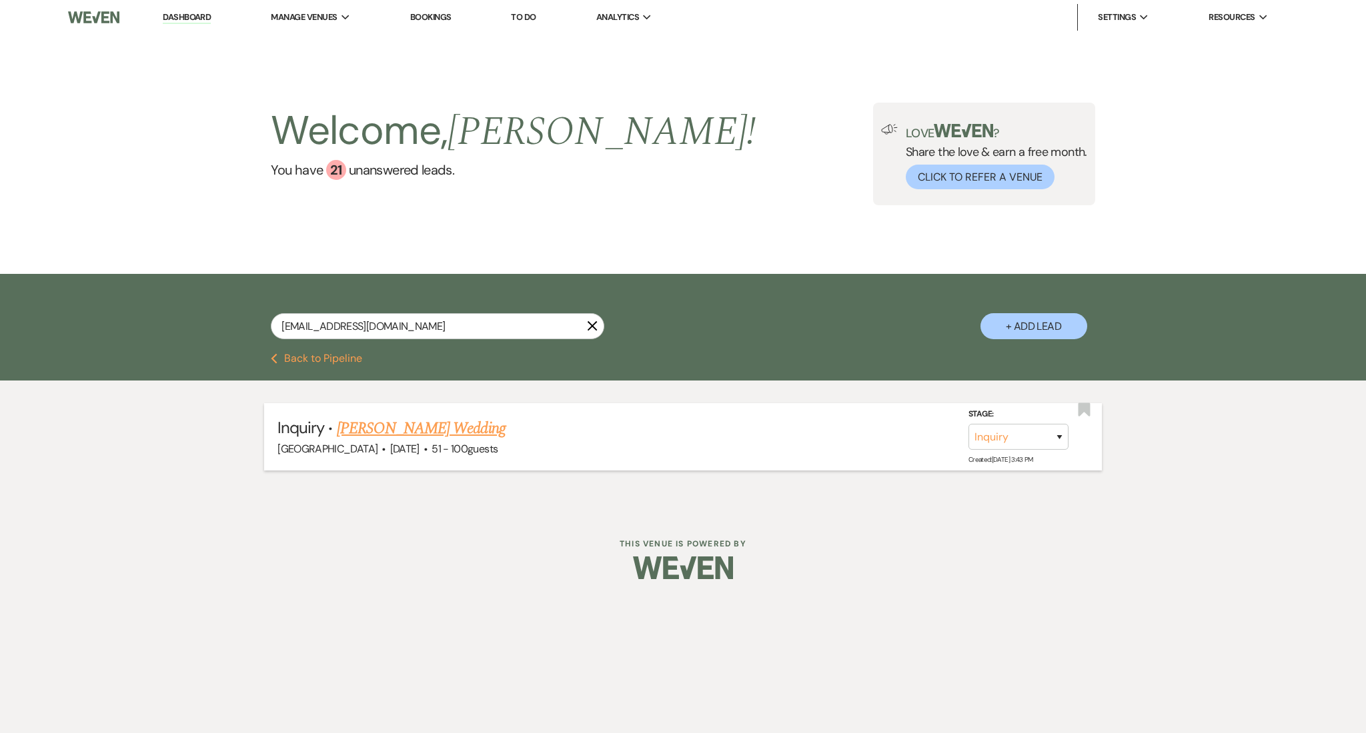
click at [462, 424] on link "[PERSON_NAME] Wedding" at bounding box center [421, 429] width 169 height 24
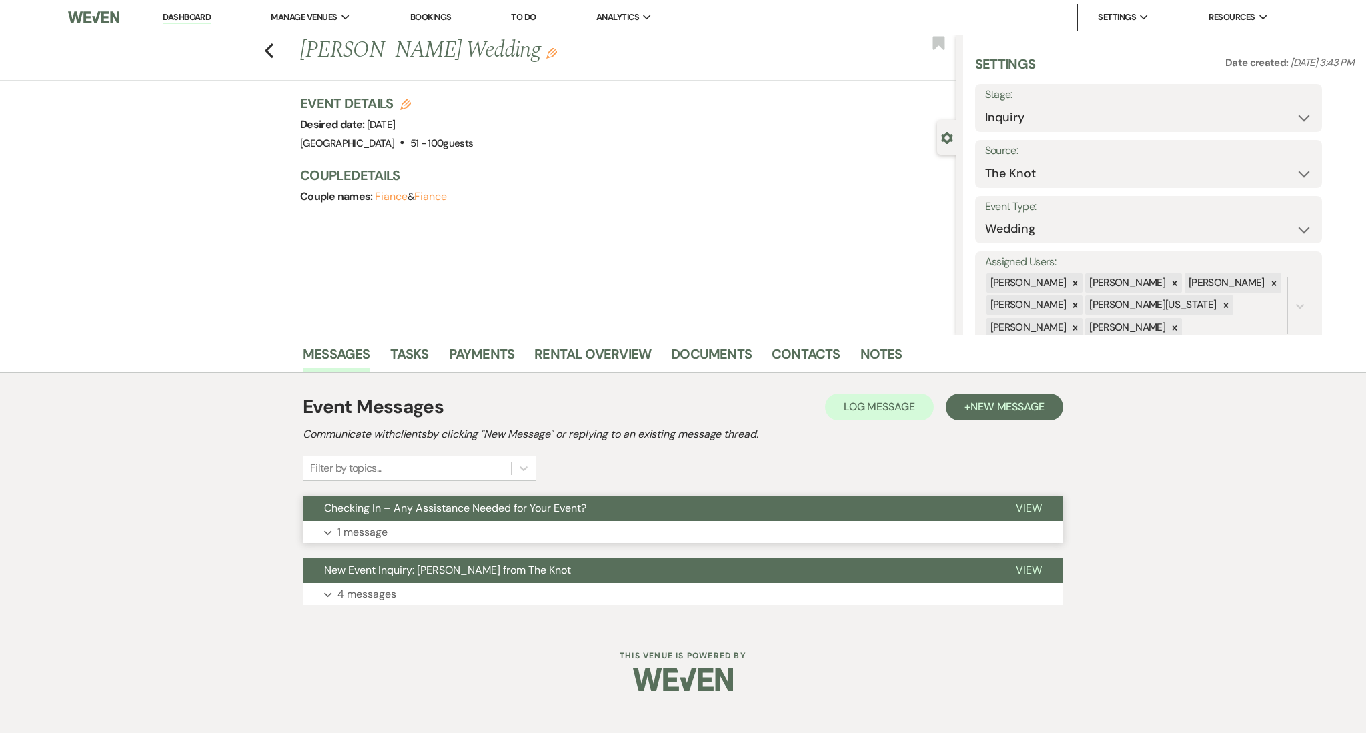
click at [452, 535] on button "Expand 1 message" at bounding box center [683, 532] width 760 height 23
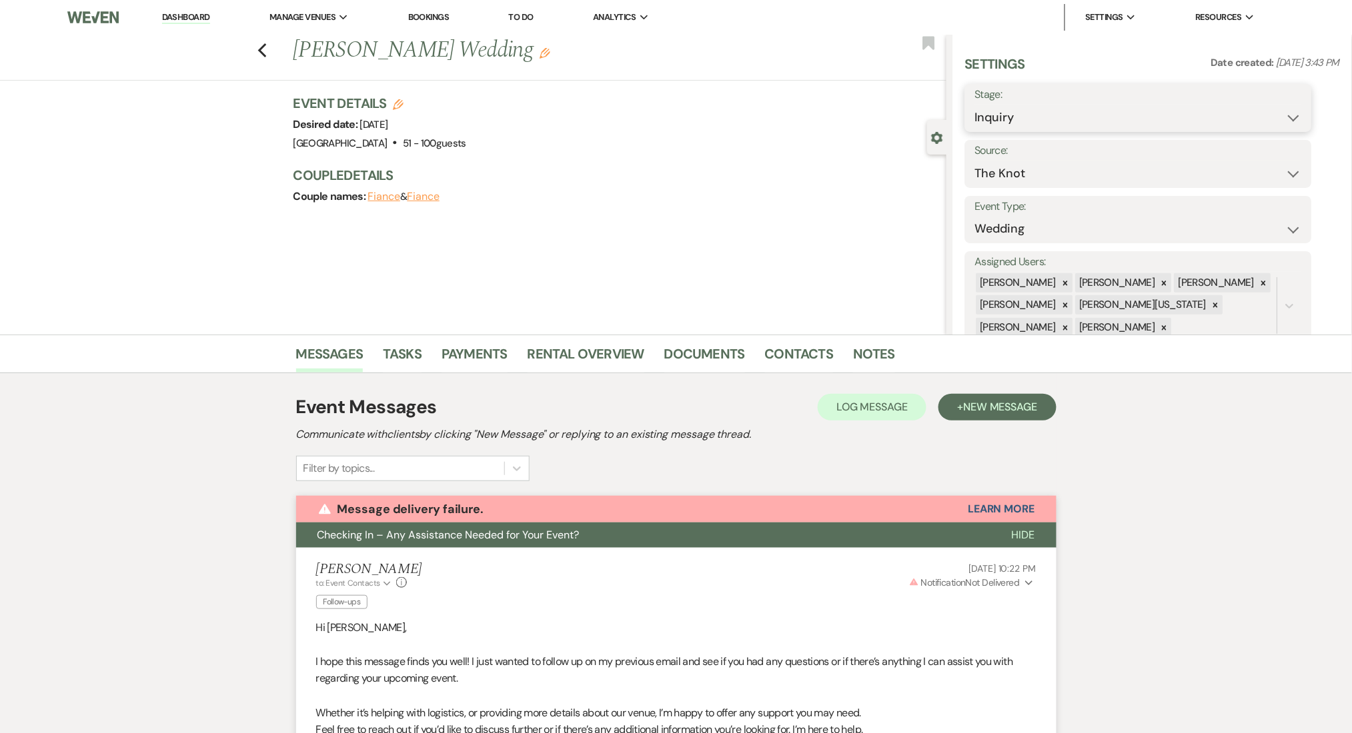
click at [1028, 119] on select "Inquiry Follow Up Tour Requested Tour Confirmed Toured Proposal Sent Booked Lost" at bounding box center [1138, 118] width 327 height 26
click at [975, 105] on select "Inquiry Follow Up Tour Requested Tour Confirmed Toured Proposal Sent Booked Lost" at bounding box center [1138, 118] width 327 height 26
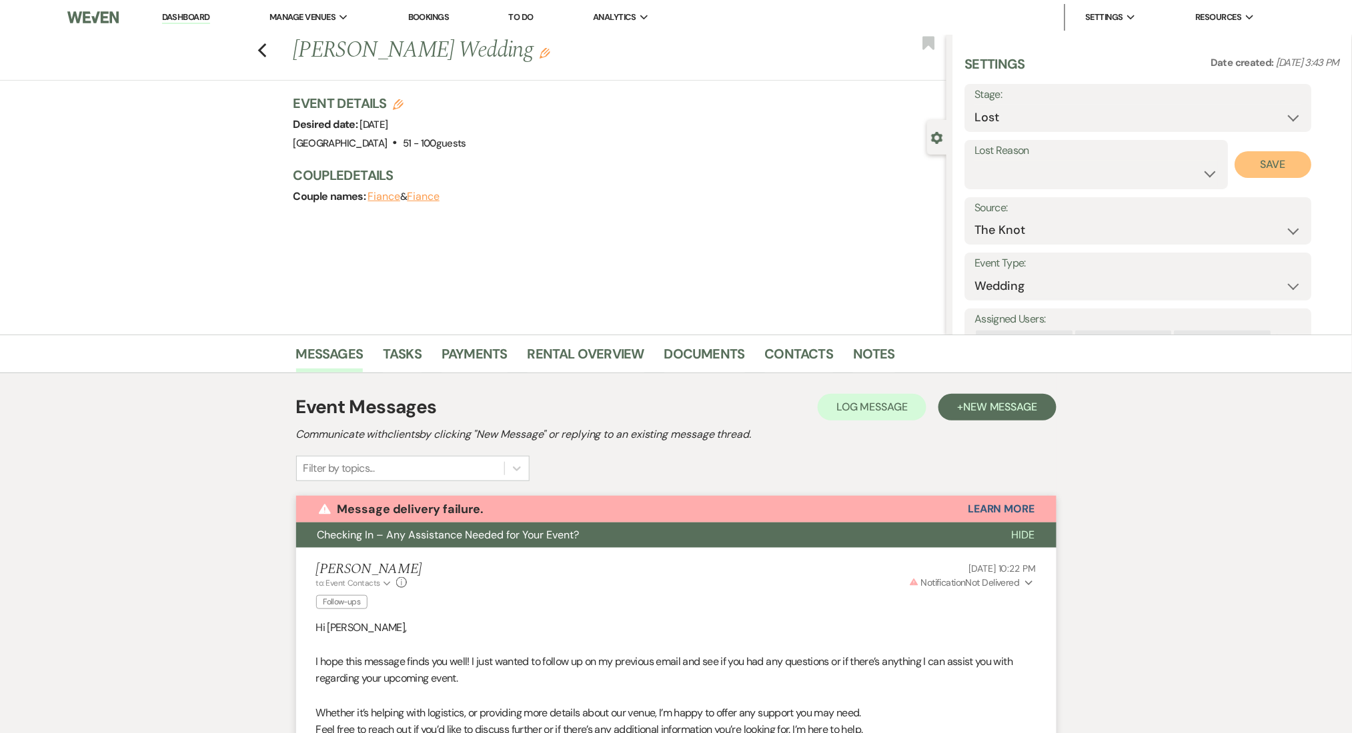
click at [1264, 164] on button "Save" at bounding box center [1273, 164] width 77 height 27
click at [267, 43] on icon "Previous" at bounding box center [262, 51] width 10 height 16
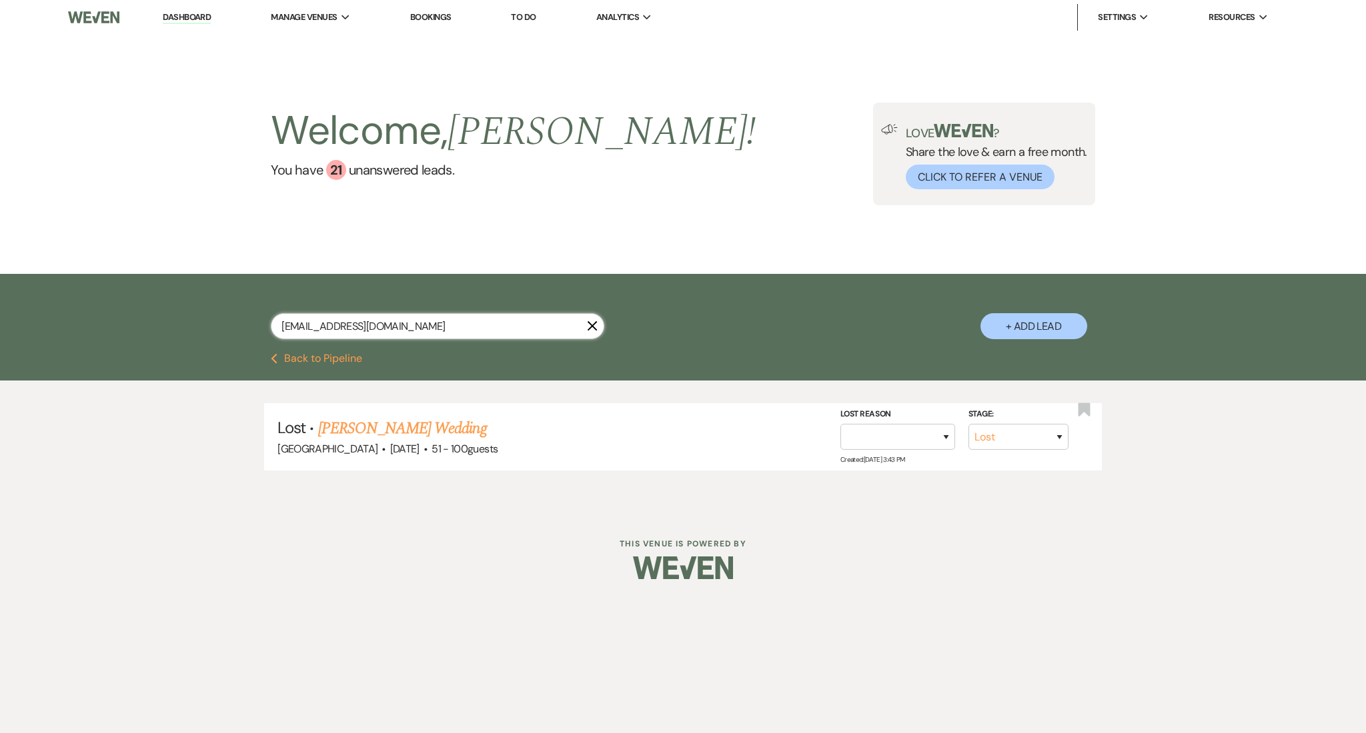
click at [416, 322] on input "[EMAIL_ADDRESS][DOMAIN_NAME]" at bounding box center [437, 326] width 333 height 26
drag, startPoint x: 329, startPoint y: 330, endPoint x: 161, endPoint y: 332, distance: 168.0
click at [161, 332] on div "[EMAIL_ADDRESS][DOMAIN_NAME] X + Add Lead" at bounding box center [683, 313] width 1366 height 79
paste input "josephgarrett872"
click at [437, 425] on link "[PERSON_NAME] Wedding" at bounding box center [421, 429] width 169 height 24
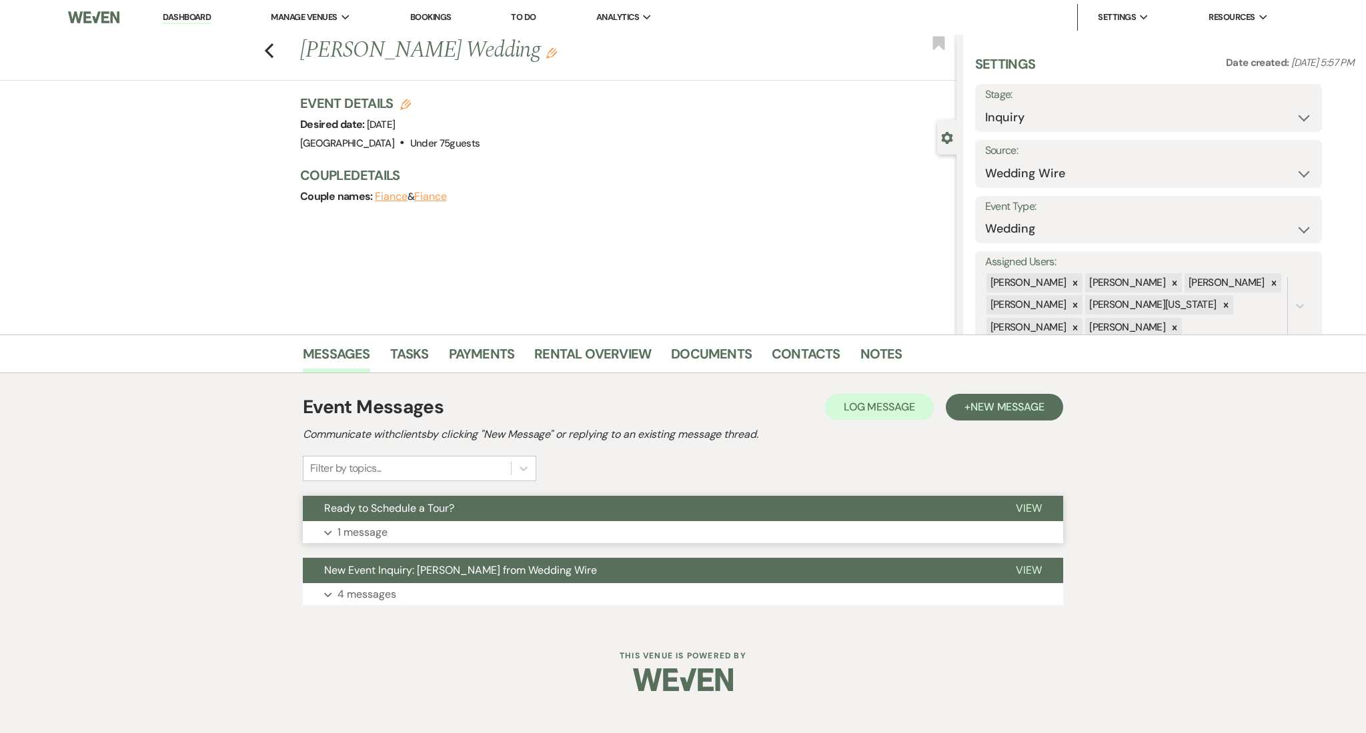
click at [423, 535] on button "Expand 1 message" at bounding box center [683, 532] width 760 height 23
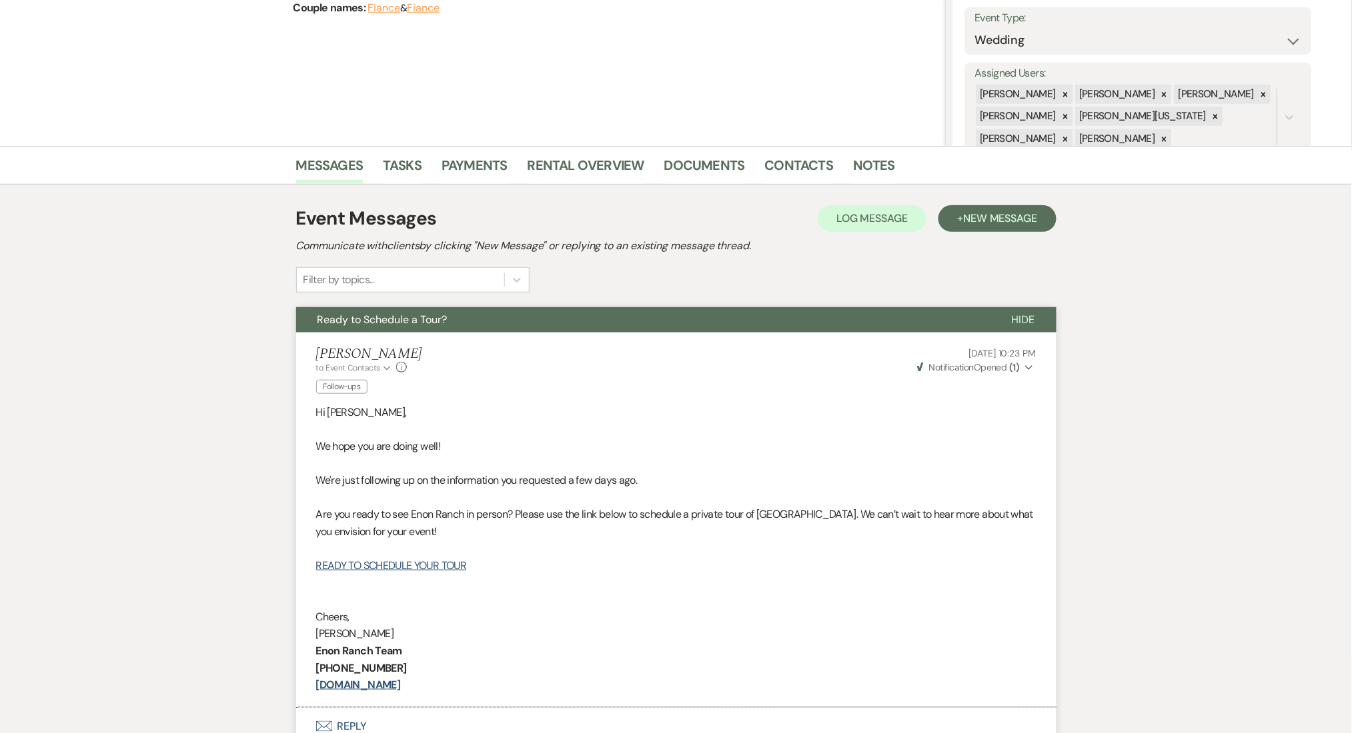
scroll to position [189, 0]
click at [998, 211] on span "New Message" at bounding box center [1000, 218] width 74 height 14
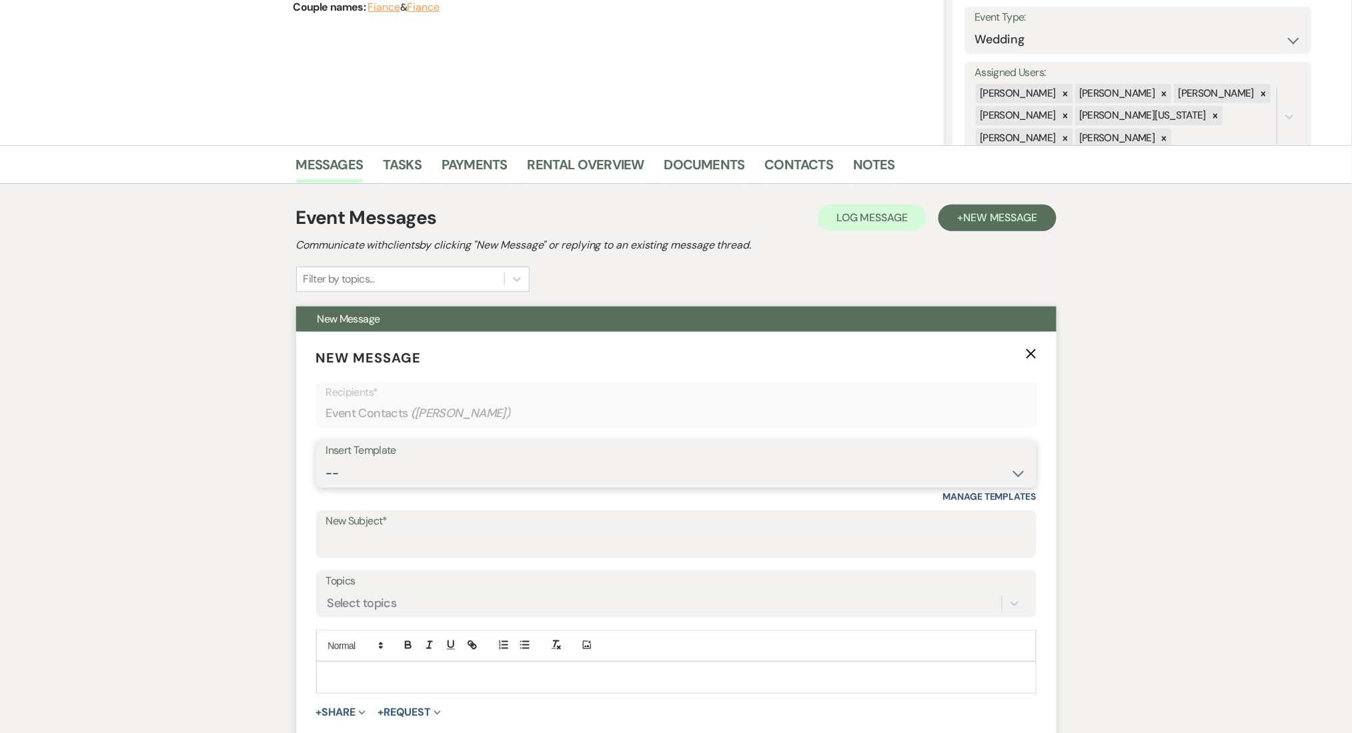
click at [447, 475] on select "-- Inquiry Follow Up Email #2 Contract Sending Template Payment Template Rental…" at bounding box center [676, 474] width 700 height 26
click at [326, 461] on select "-- Inquiry Follow Up Email #2 Contract Sending Template Payment Template Rental…" at bounding box center [676, 474] width 700 height 26
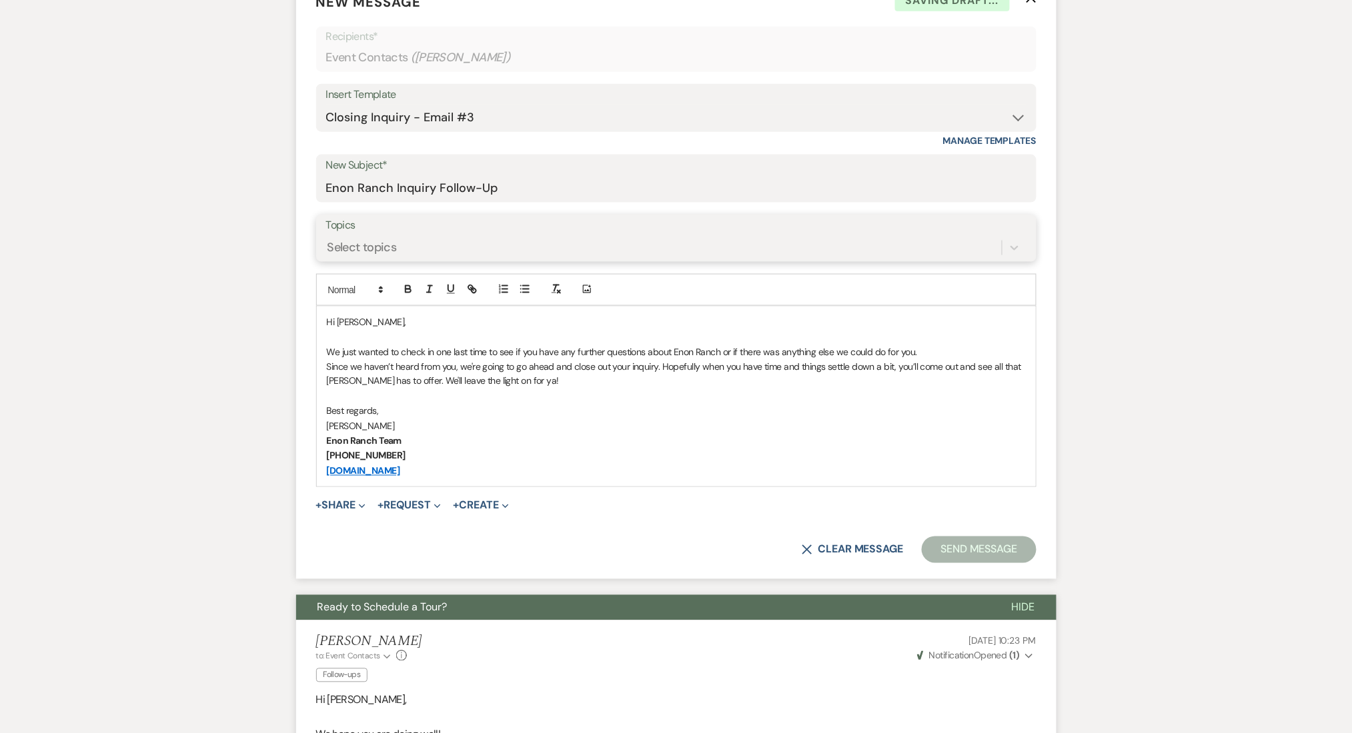
click at [425, 245] on div "Select topics" at bounding box center [663, 247] width 675 height 23
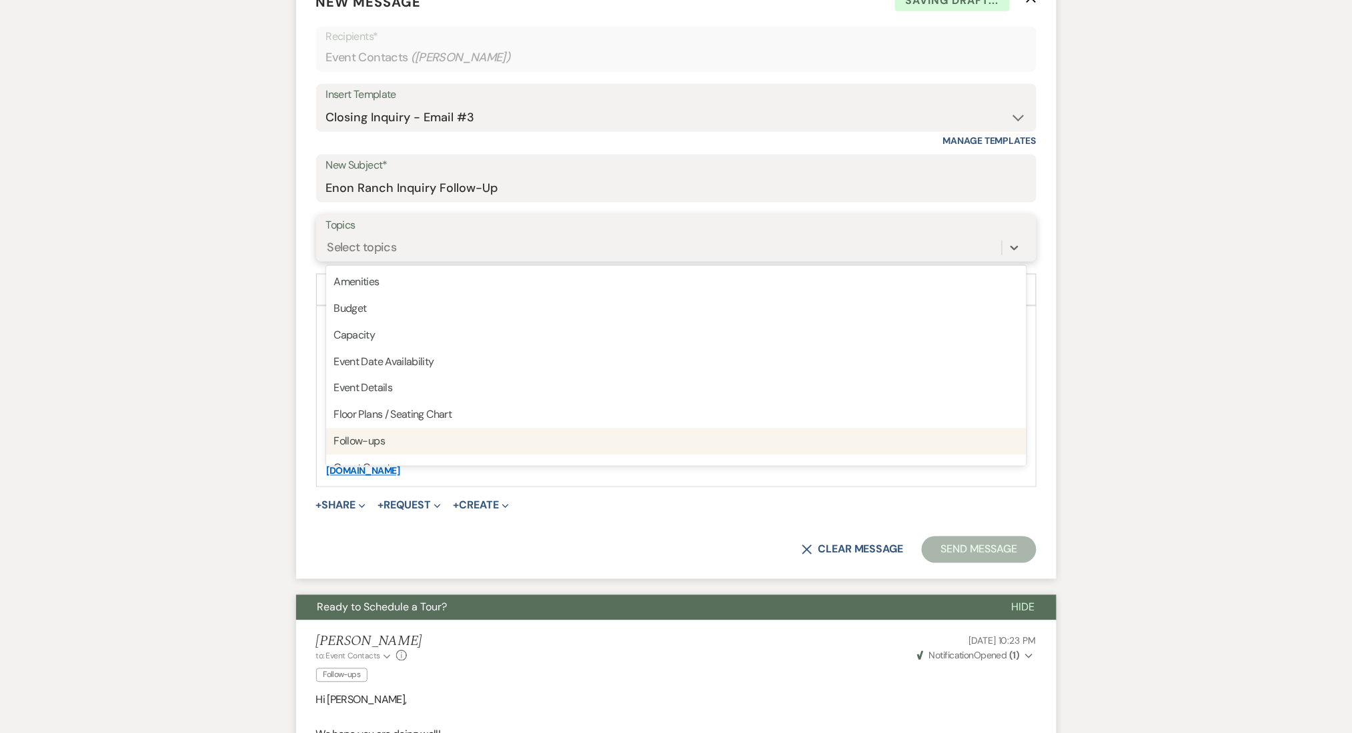
click at [429, 441] on div "Follow-ups" at bounding box center [676, 442] width 700 height 27
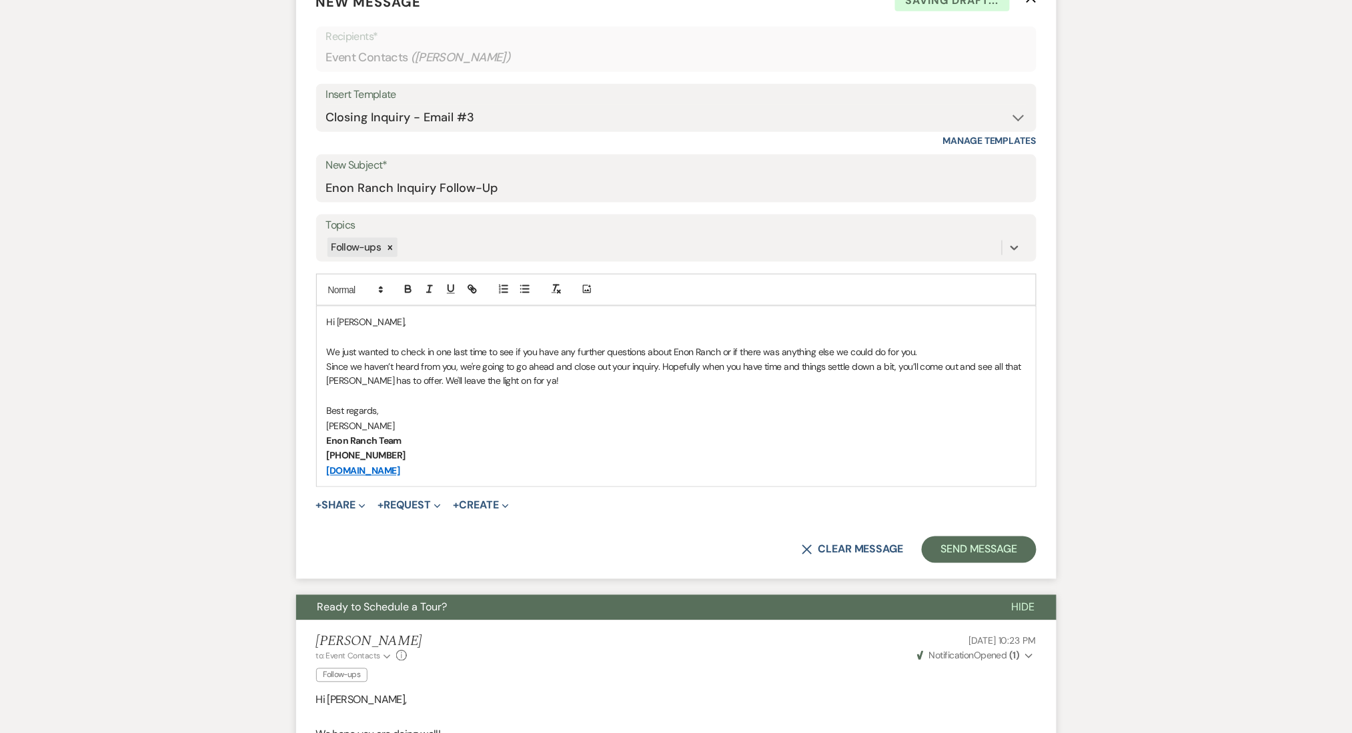
click at [1074, 385] on div "Messages Tasks Payments Rental Overview Documents Contacts Notes Event Messages…" at bounding box center [676, 452] width 1352 height 1327
click at [993, 542] on button "Send Message" at bounding box center [979, 550] width 114 height 27
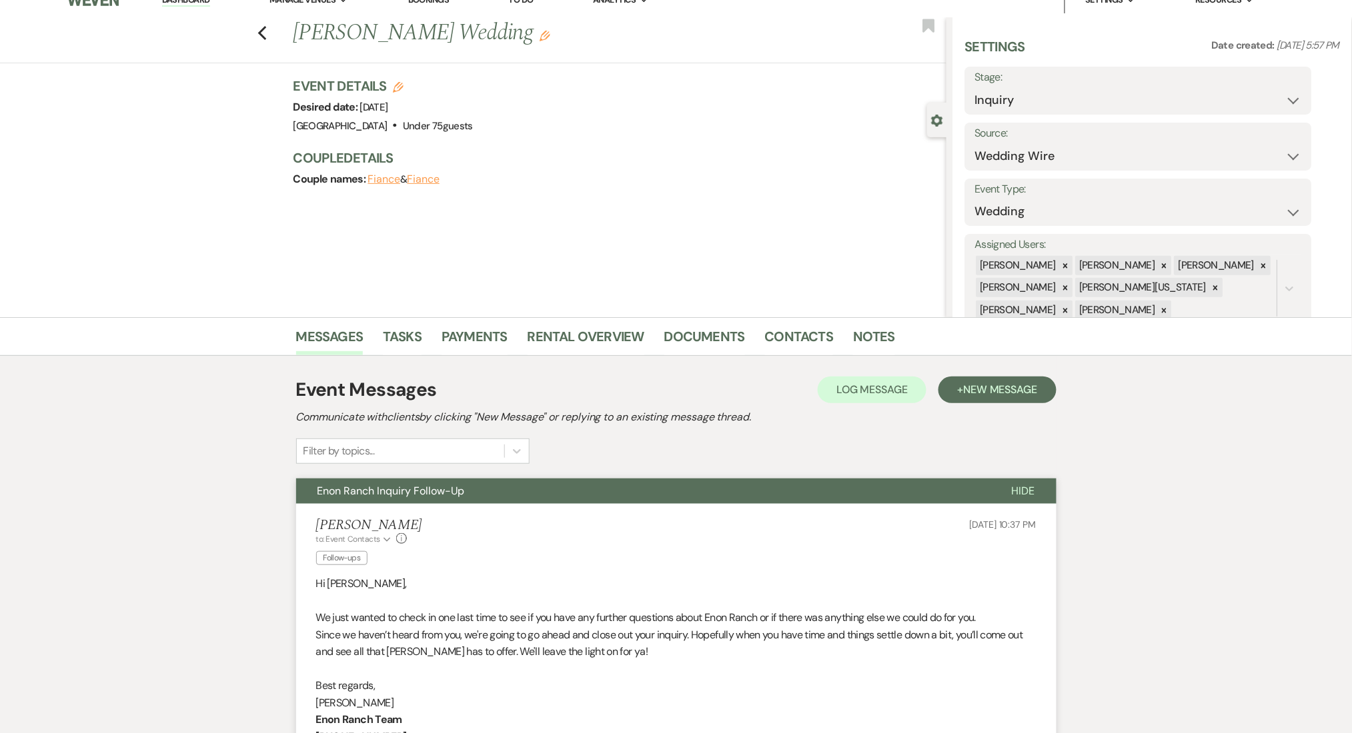
scroll to position [0, 0]
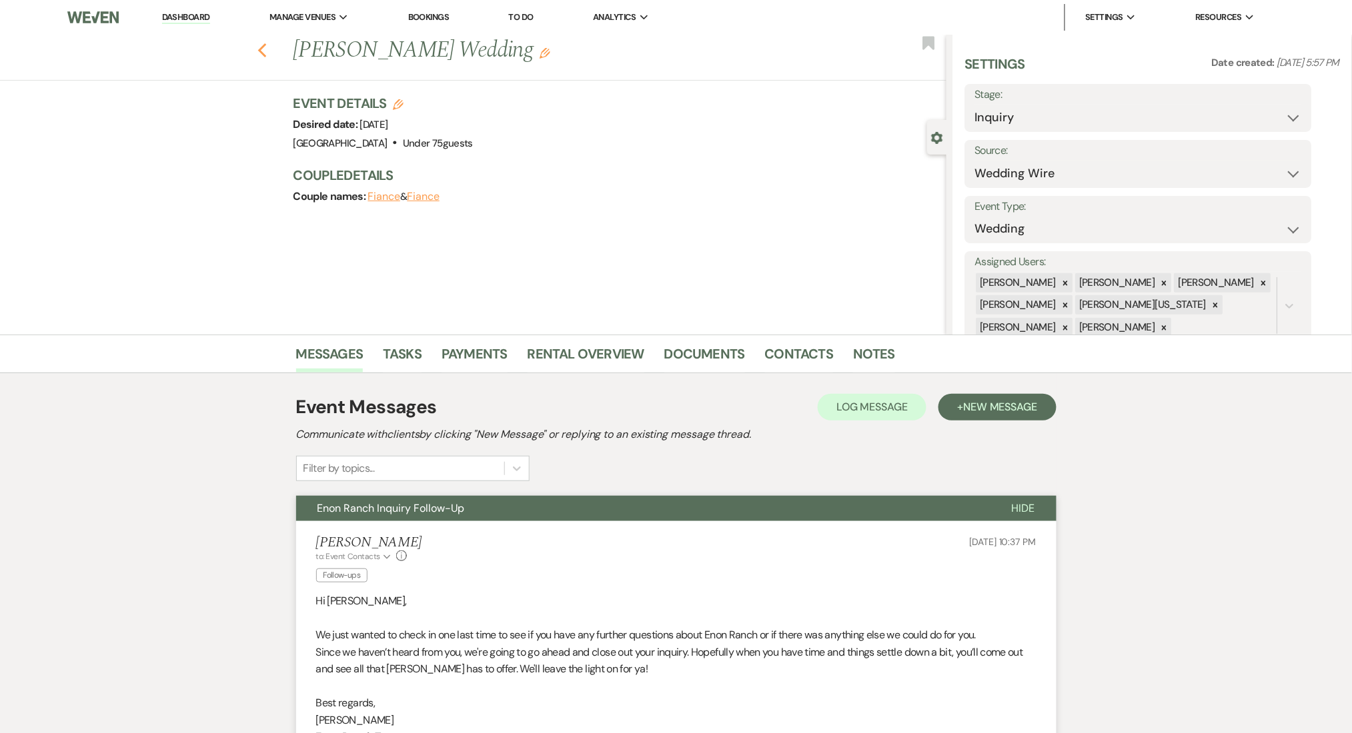
click at [267, 49] on icon "Previous" at bounding box center [262, 51] width 10 height 16
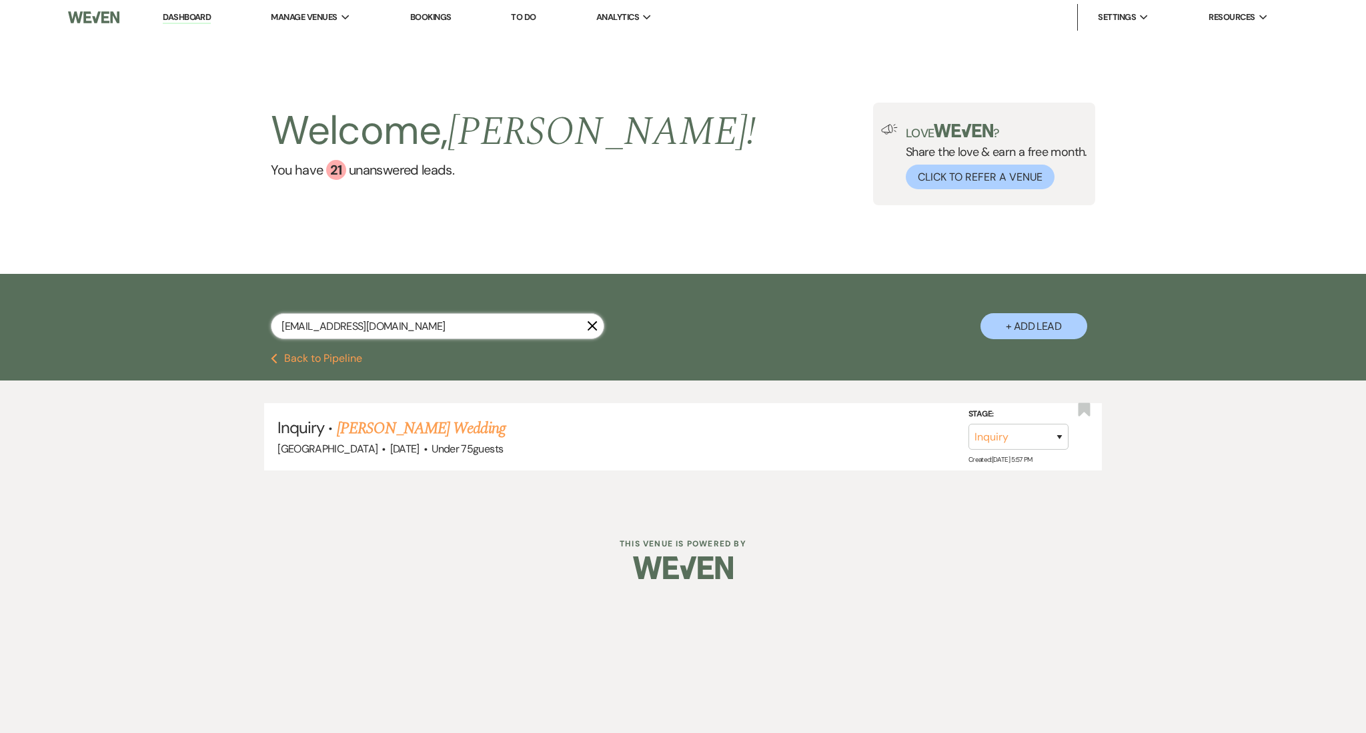
drag, startPoint x: 436, startPoint y: 331, endPoint x: 203, endPoint y: 293, distance: 235.8
click at [203, 293] on div "[EMAIL_ADDRESS][DOMAIN_NAME] X + Add Lead" at bounding box center [683, 315] width 960 height 69
paste input "melybelly22"
click at [379, 419] on link "[PERSON_NAME] Wedding" at bounding box center [421, 429] width 169 height 24
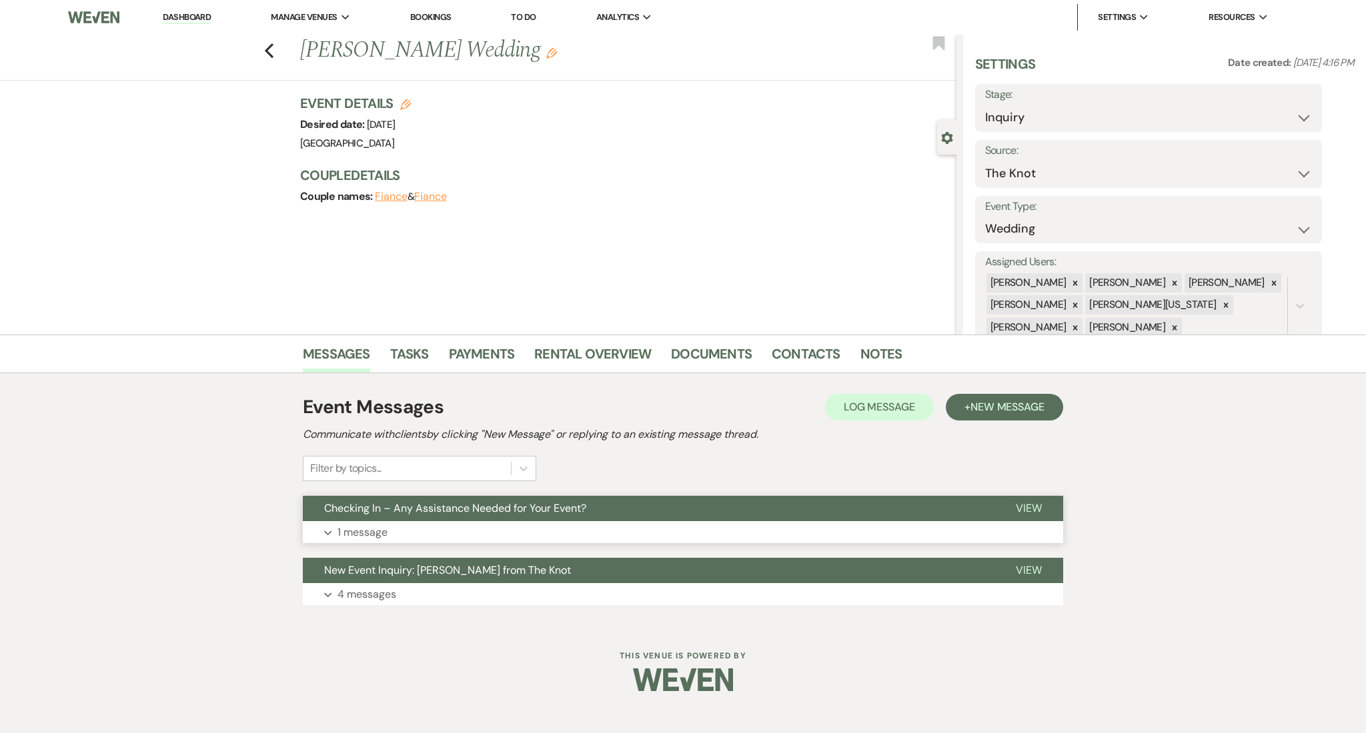
click at [509, 529] on button "Expand 1 message" at bounding box center [683, 532] width 760 height 23
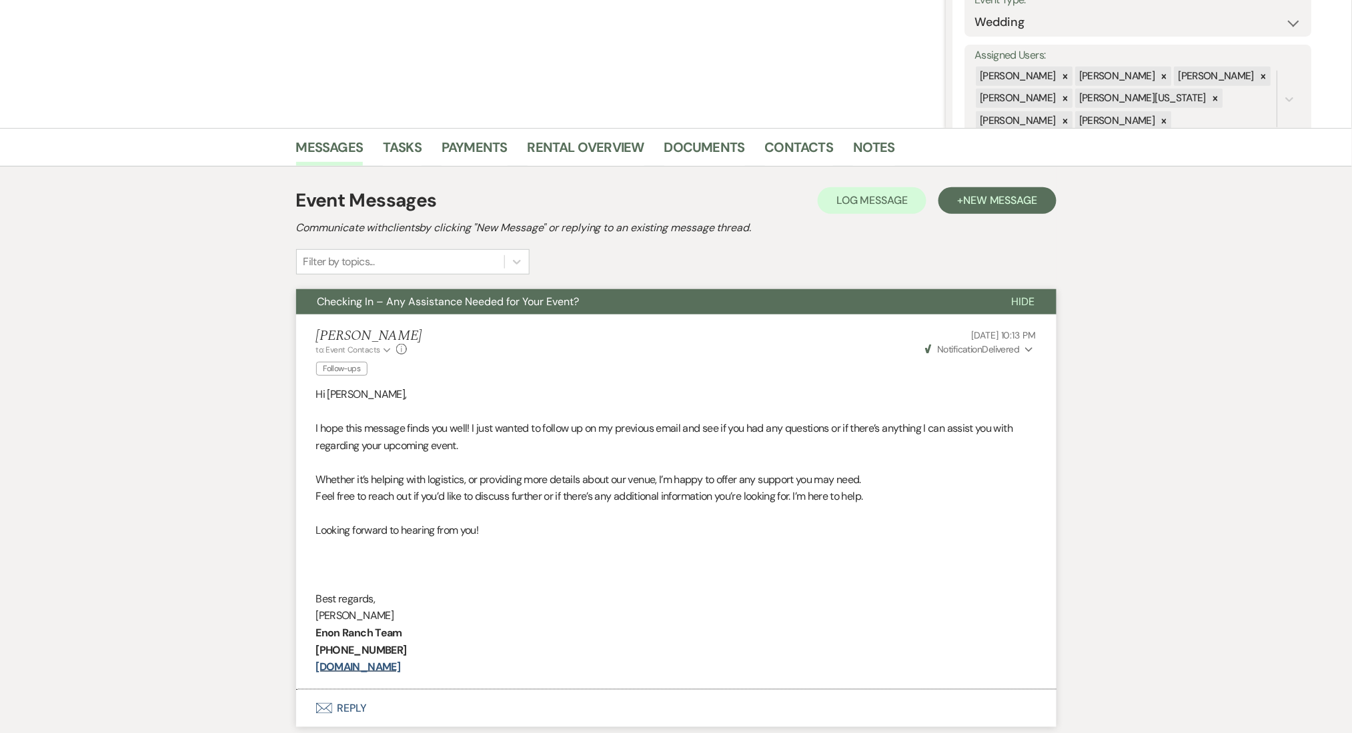
scroll to position [101, 0]
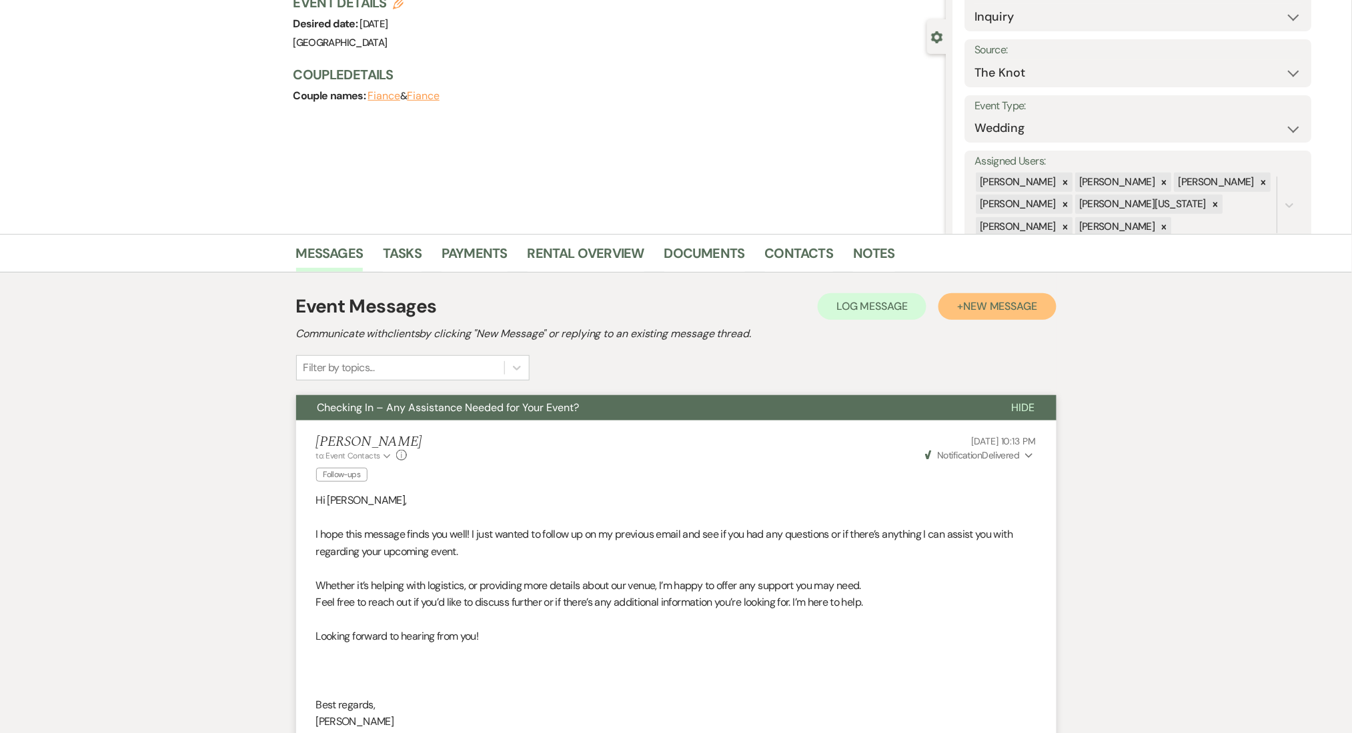
click at [994, 297] on button "+ New Message" at bounding box center [996, 306] width 117 height 27
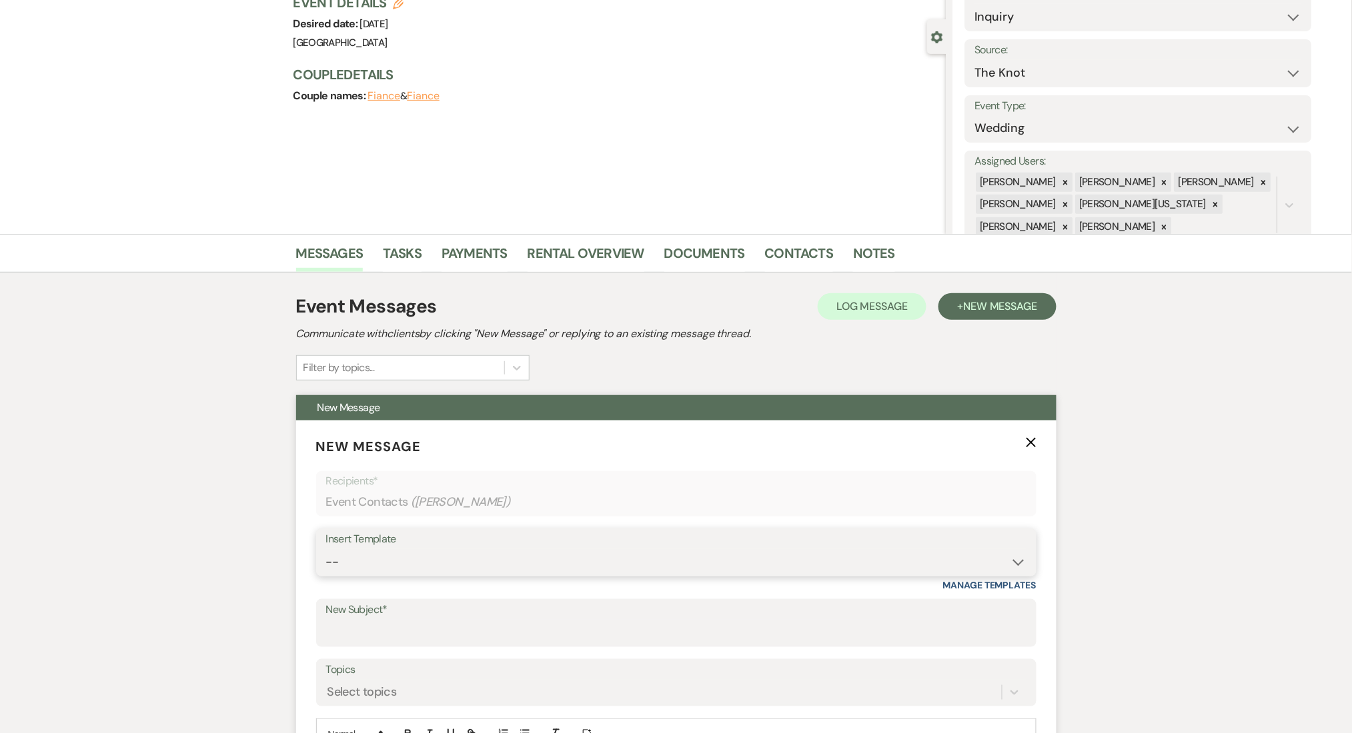
click at [445, 571] on select "-- Inquiry Follow Up Email #2 Contract Sending Template Payment Template Rental…" at bounding box center [676, 562] width 700 height 26
click at [326, 549] on select "-- Inquiry Follow Up Email #2 Contract Sending Template Payment Template Rental…" at bounding box center [676, 562] width 700 height 26
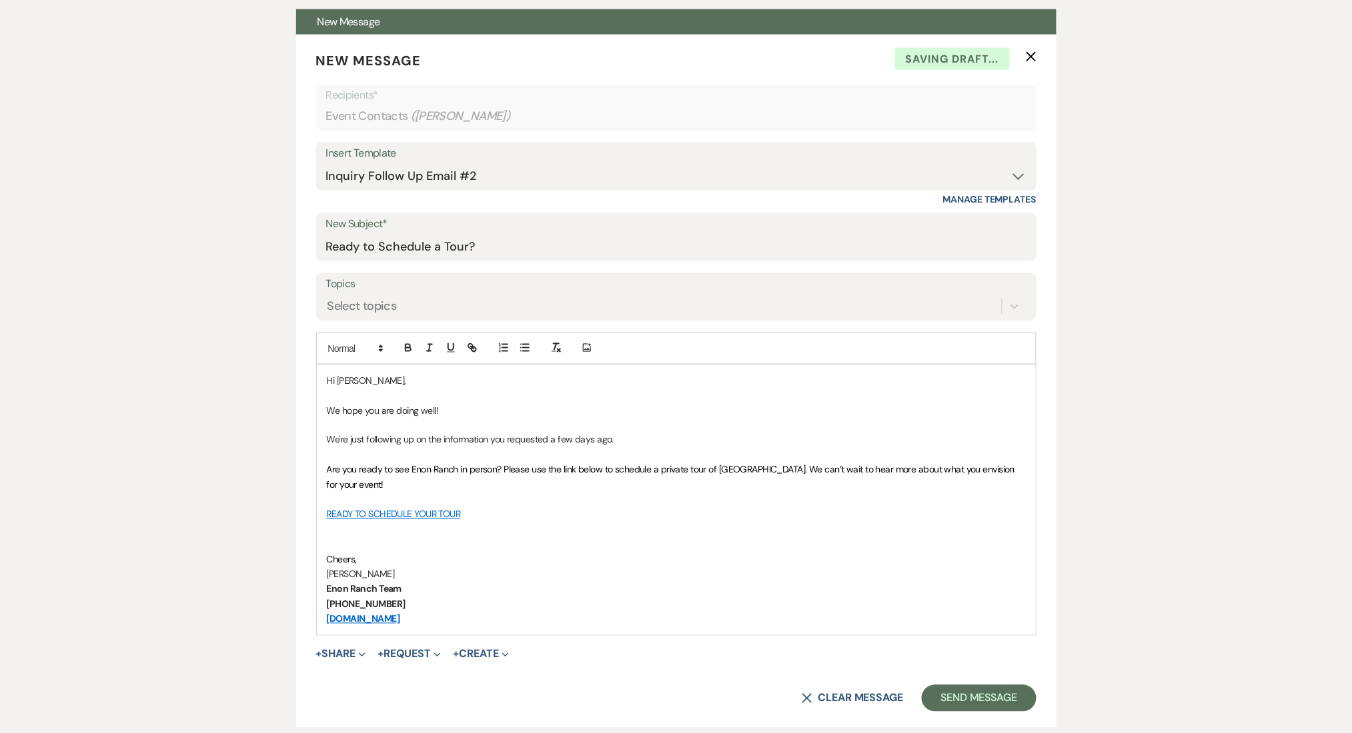
scroll to position [723, 0]
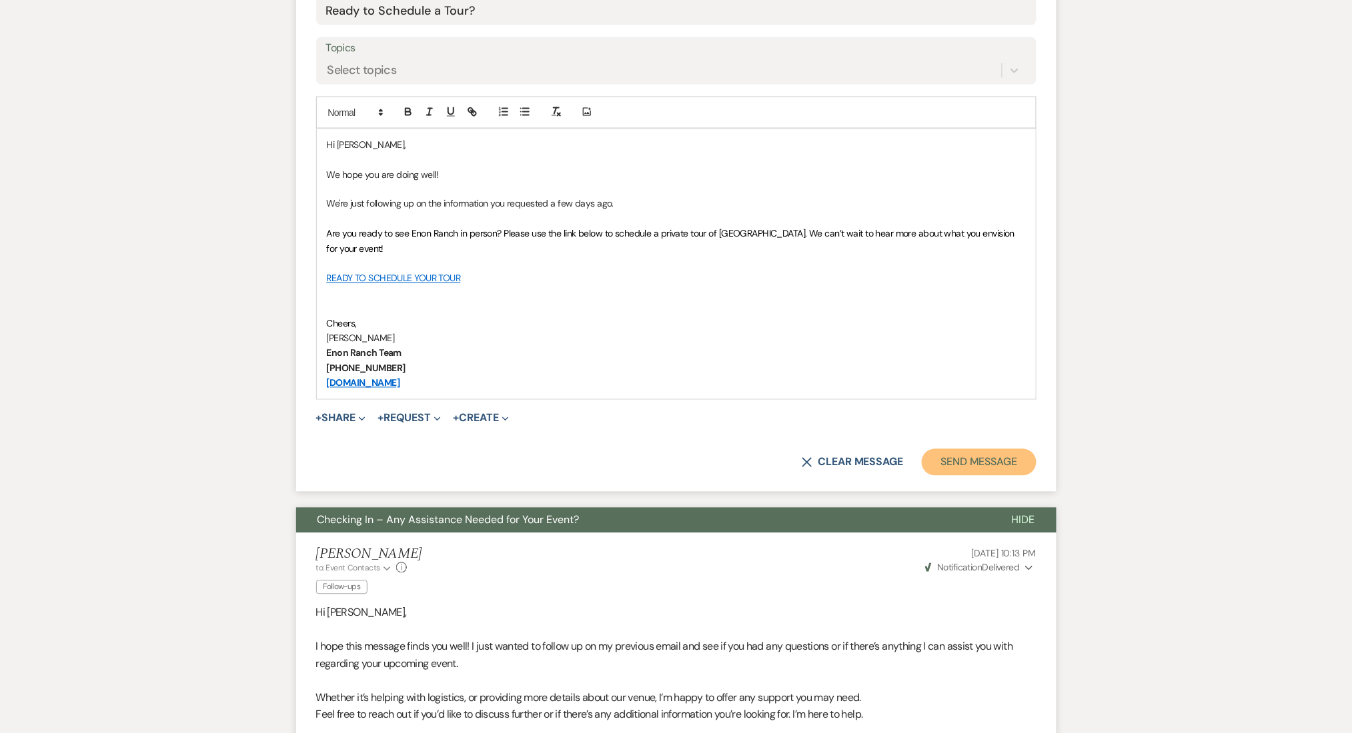
click at [956, 465] on button "Send Message" at bounding box center [979, 462] width 114 height 27
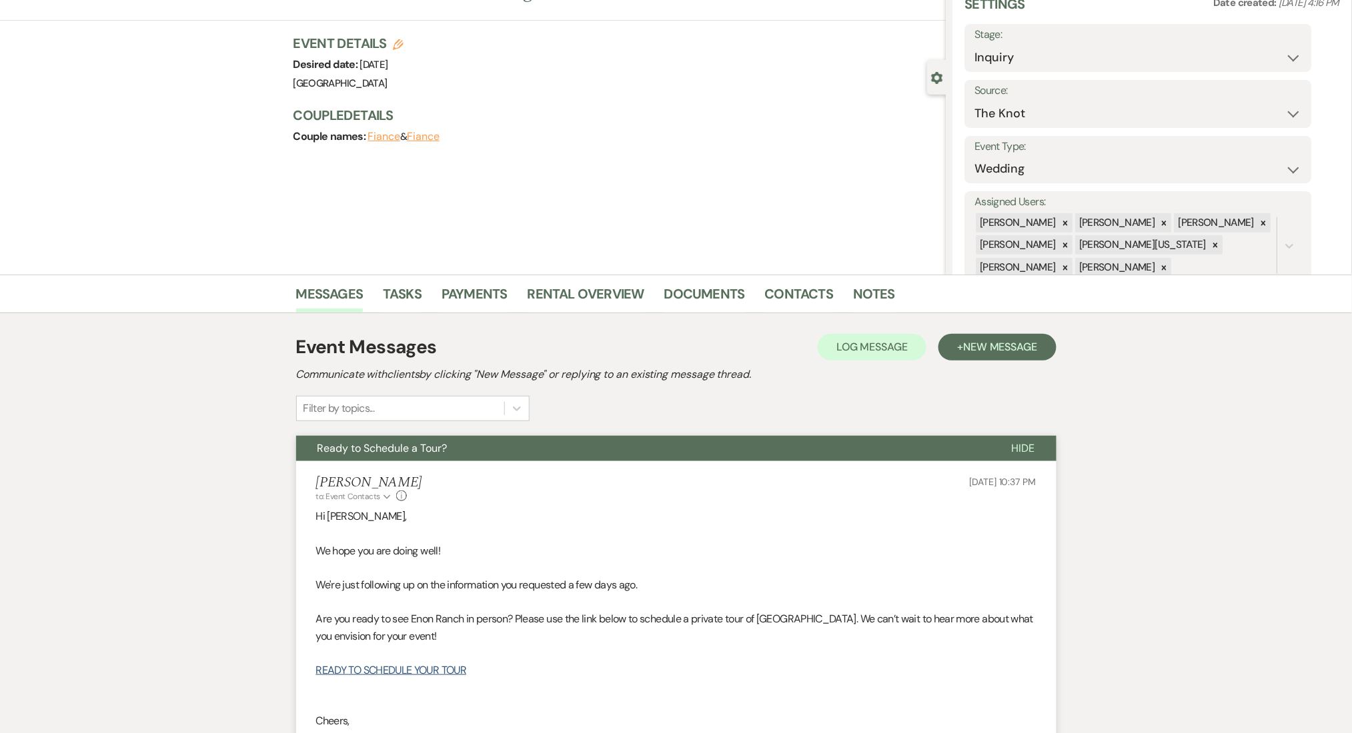
scroll to position [0, 0]
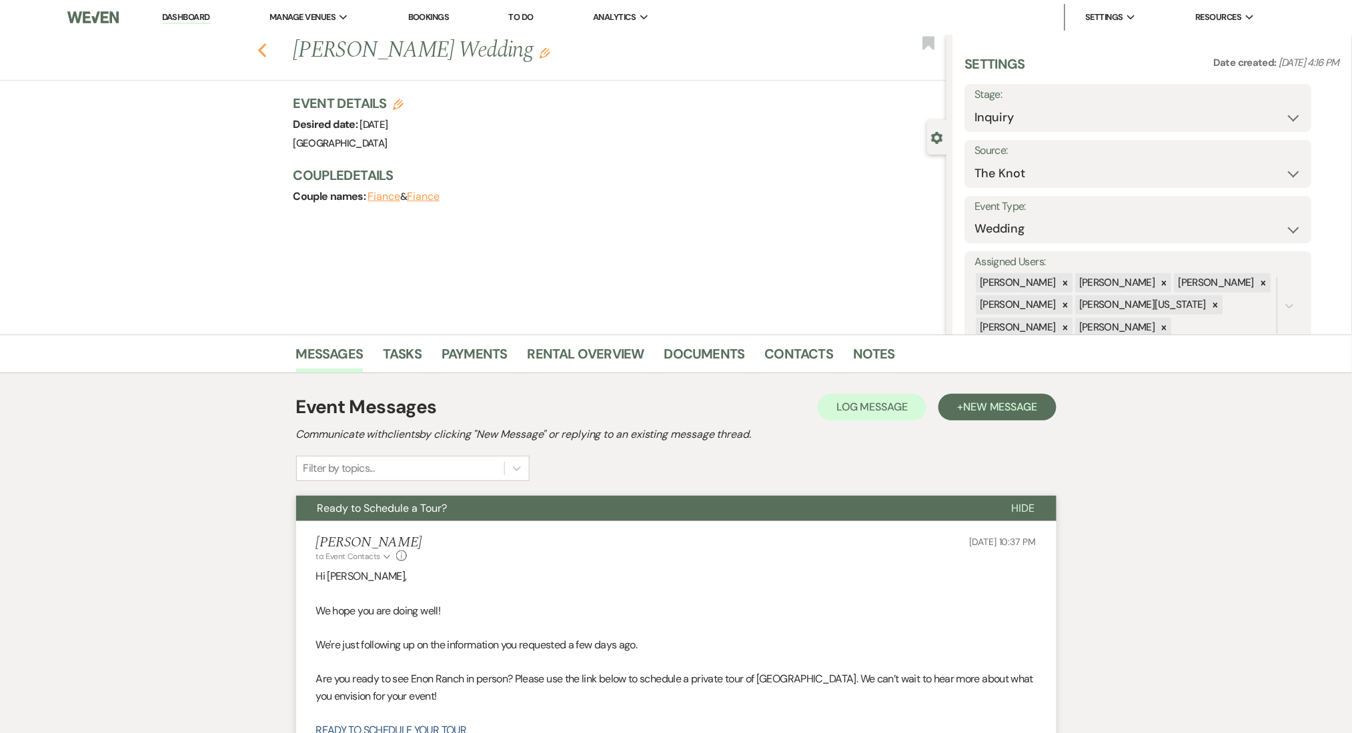
click at [264, 45] on icon "Previous" at bounding box center [262, 51] width 10 height 16
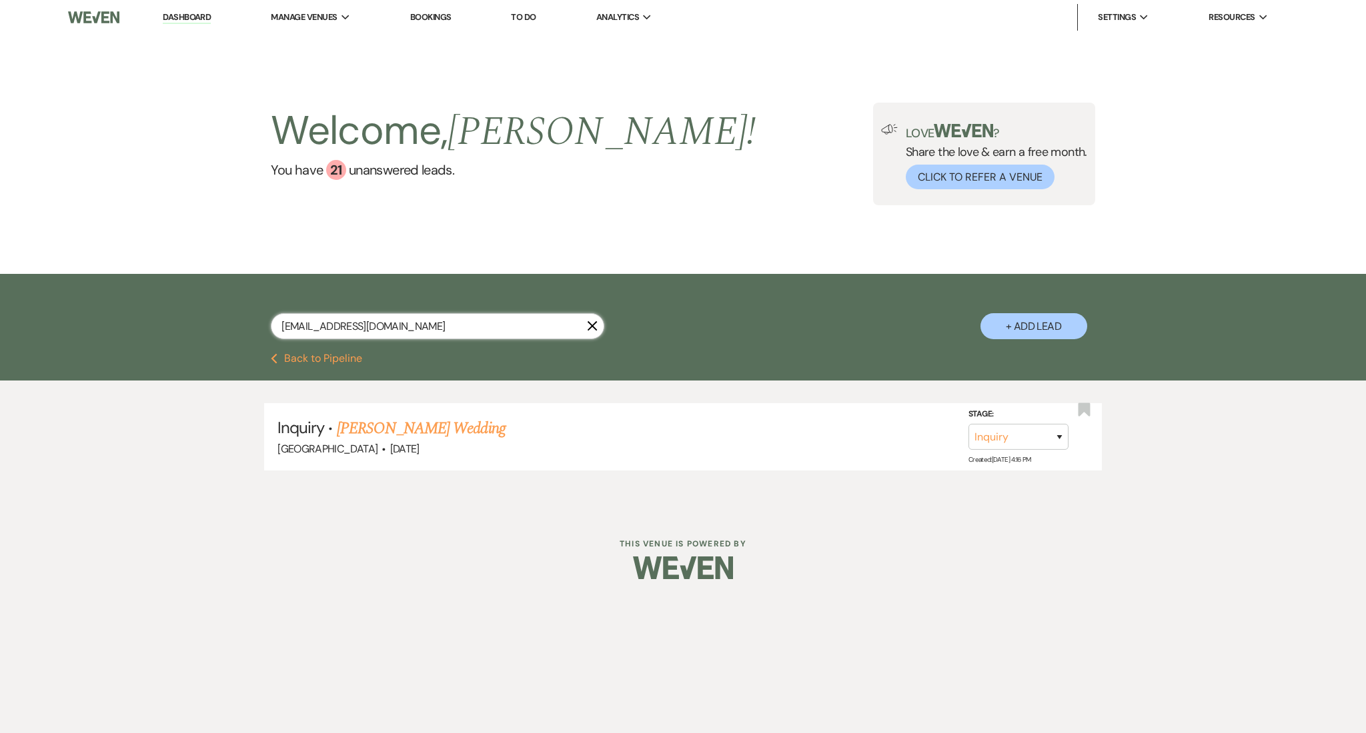
click at [428, 331] on input "[EMAIL_ADDRESS][DOMAIN_NAME]" at bounding box center [437, 326] width 333 height 26
drag, startPoint x: 474, startPoint y: 313, endPoint x: 9, endPoint y: 311, distance: 464.8
click at [9, 311] on div "[EMAIL_ADDRESS][DOMAIN_NAME] X + Add Lead" at bounding box center [683, 313] width 1366 height 79
paste input "lhendley7"
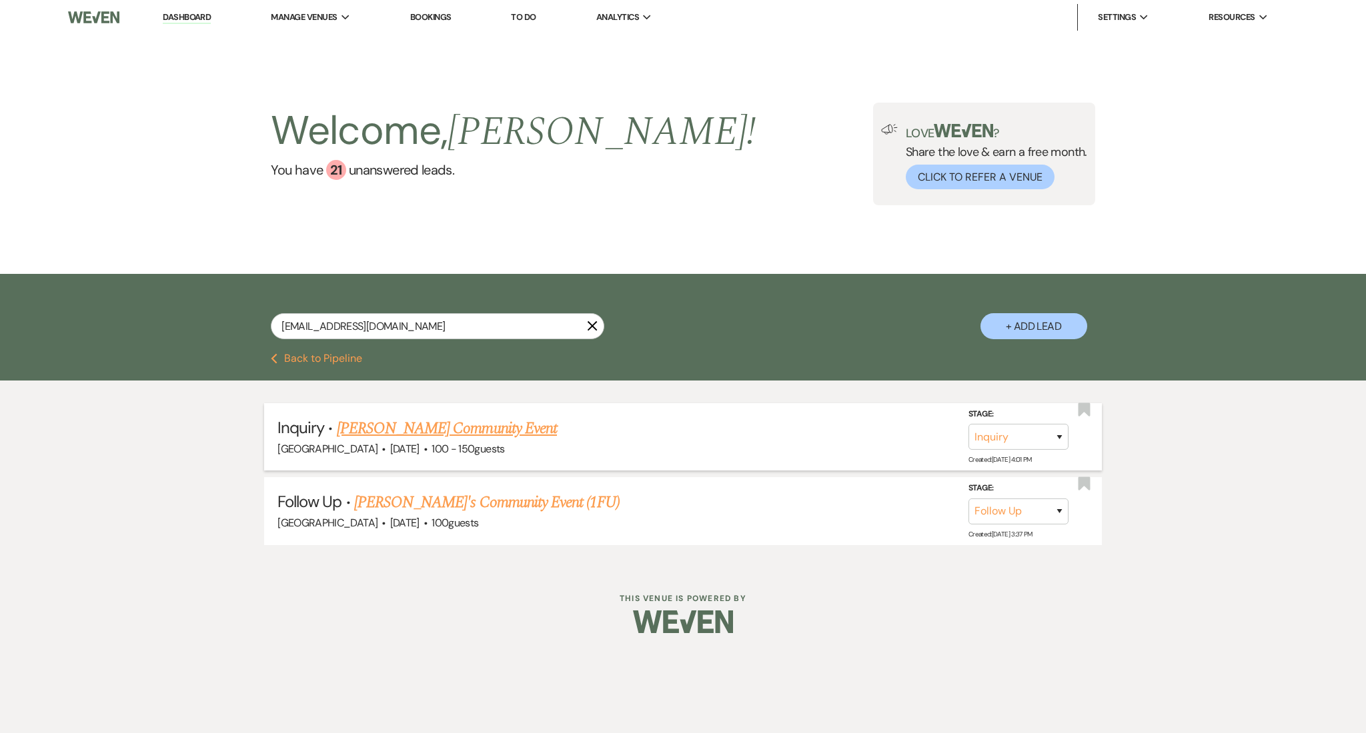
click at [445, 431] on link "[PERSON_NAME] Community Event" at bounding box center [447, 429] width 220 height 24
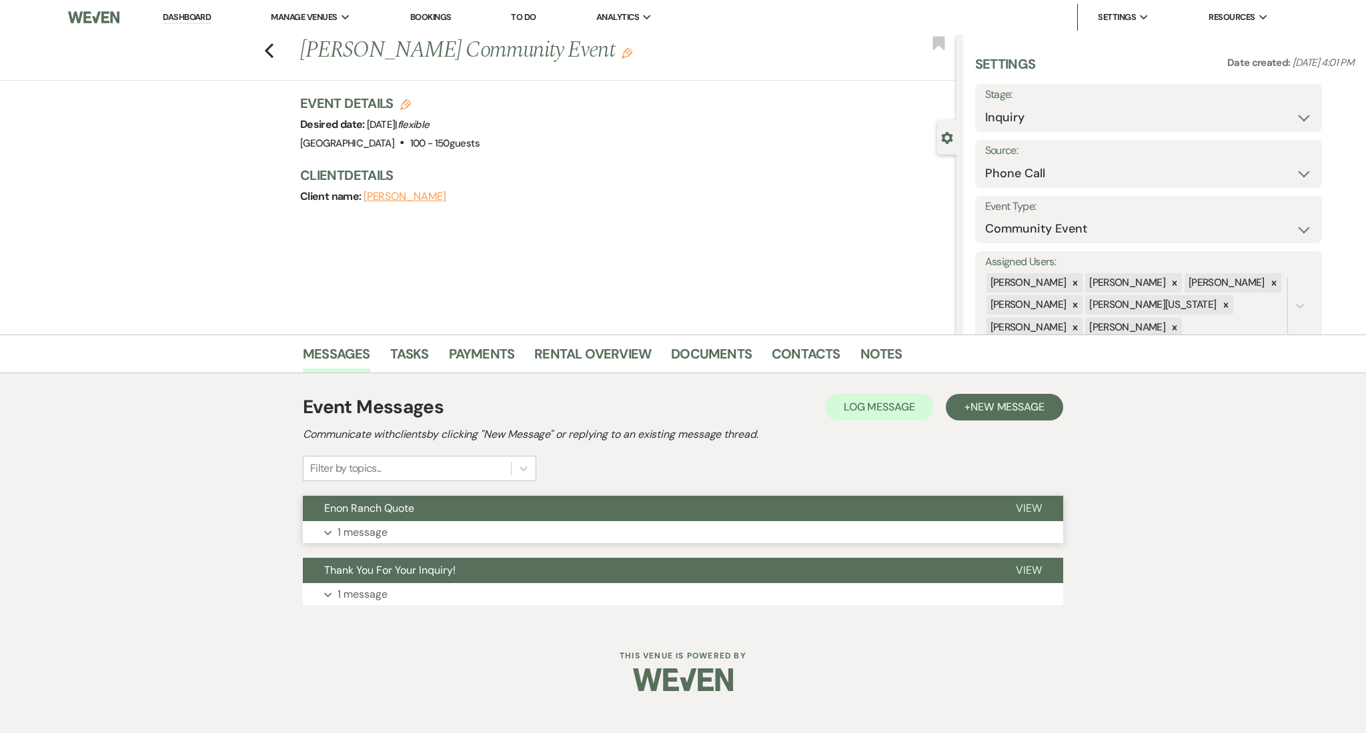
click at [451, 538] on button "Expand 1 message" at bounding box center [683, 532] width 760 height 23
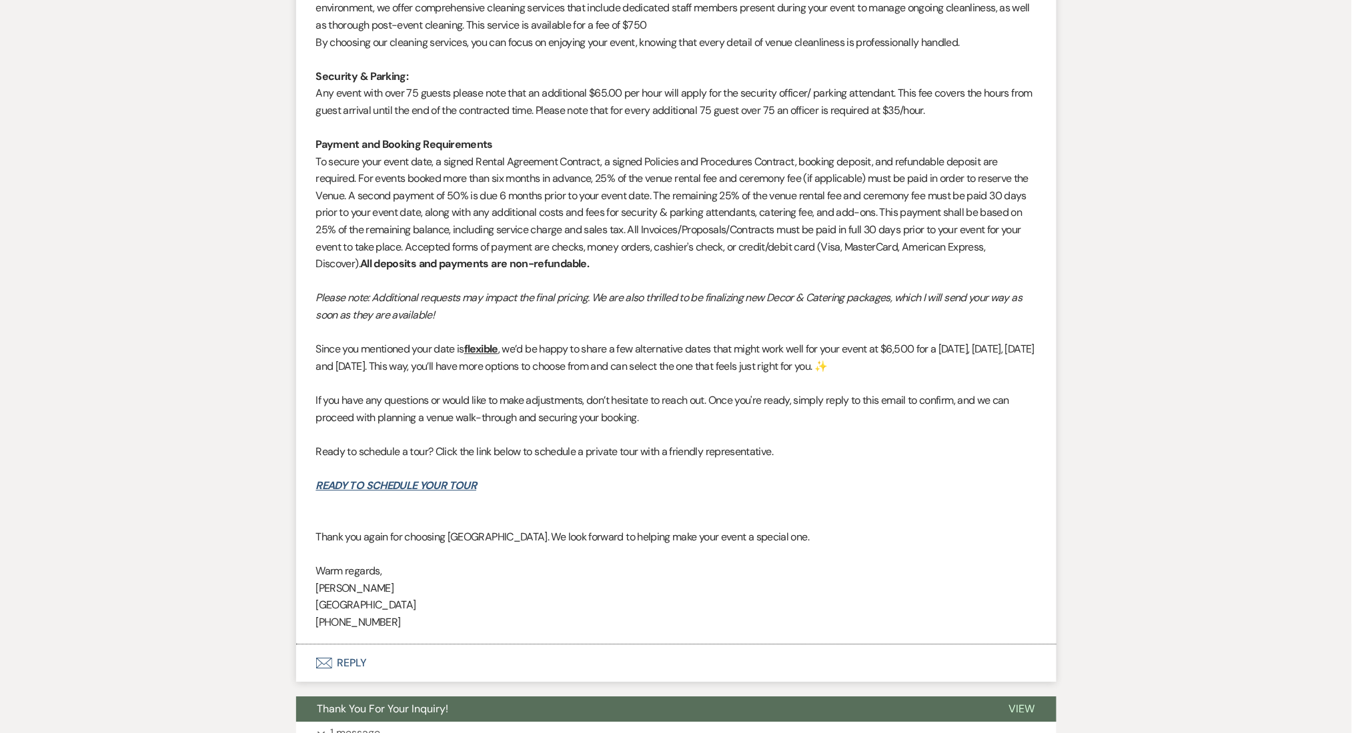
scroll to position [1187, 0]
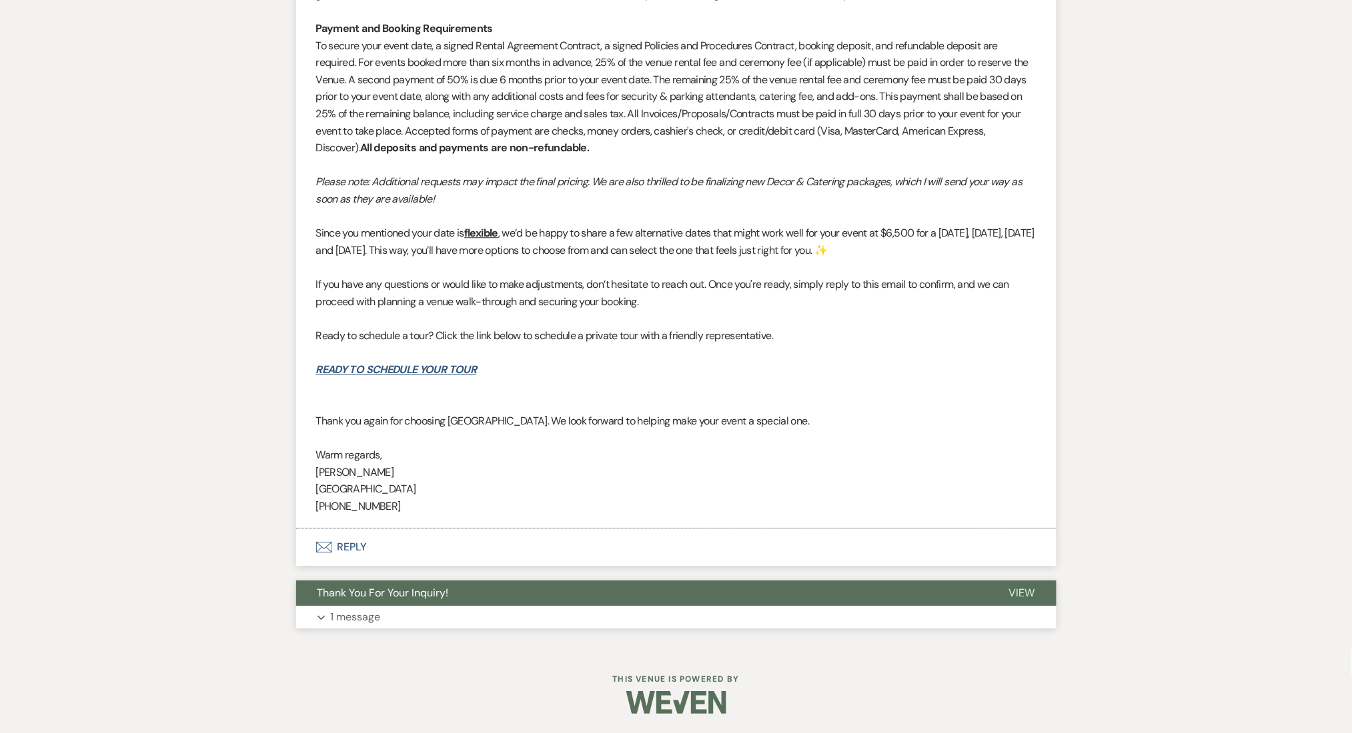
drag, startPoint x: 433, startPoint y: 591, endPoint x: 430, endPoint y: 599, distance: 8.4
click at [433, 592] on span "Thank You For Your Inquiry!" at bounding box center [382, 593] width 131 height 14
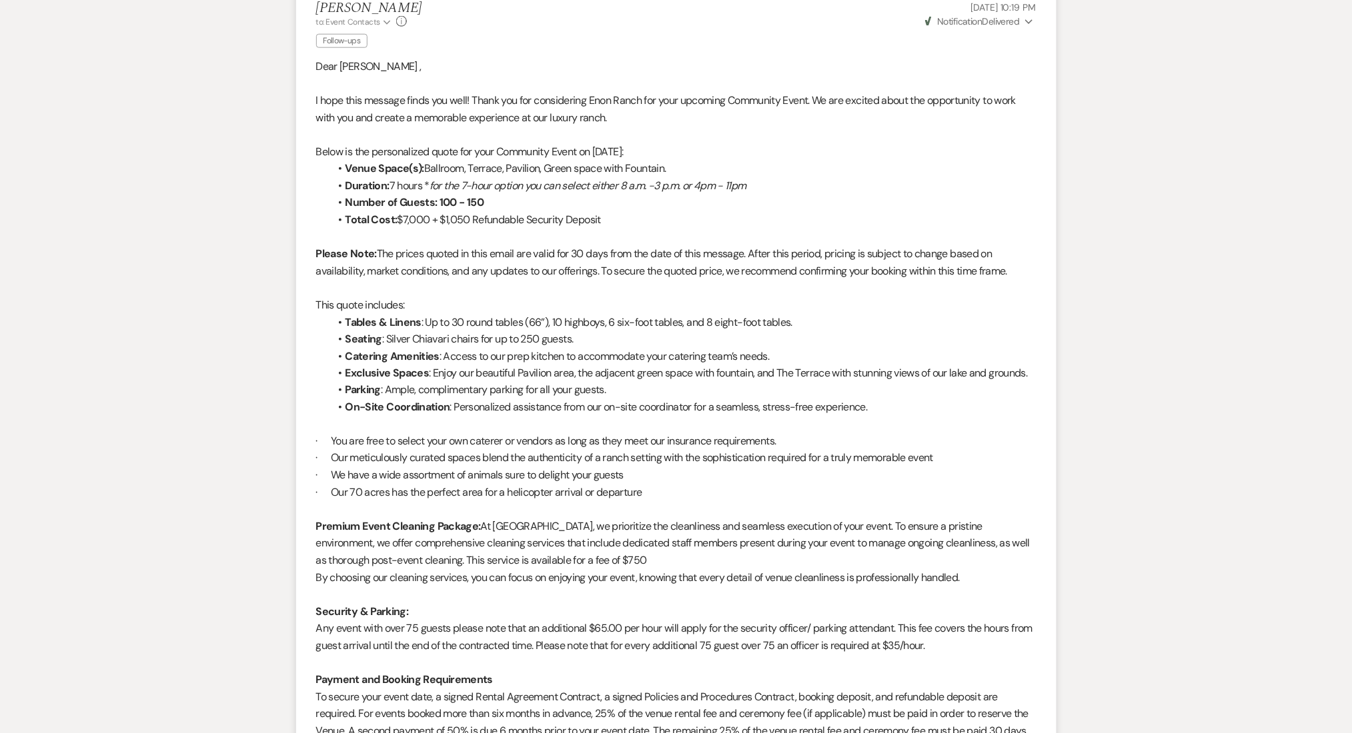
scroll to position [214, 0]
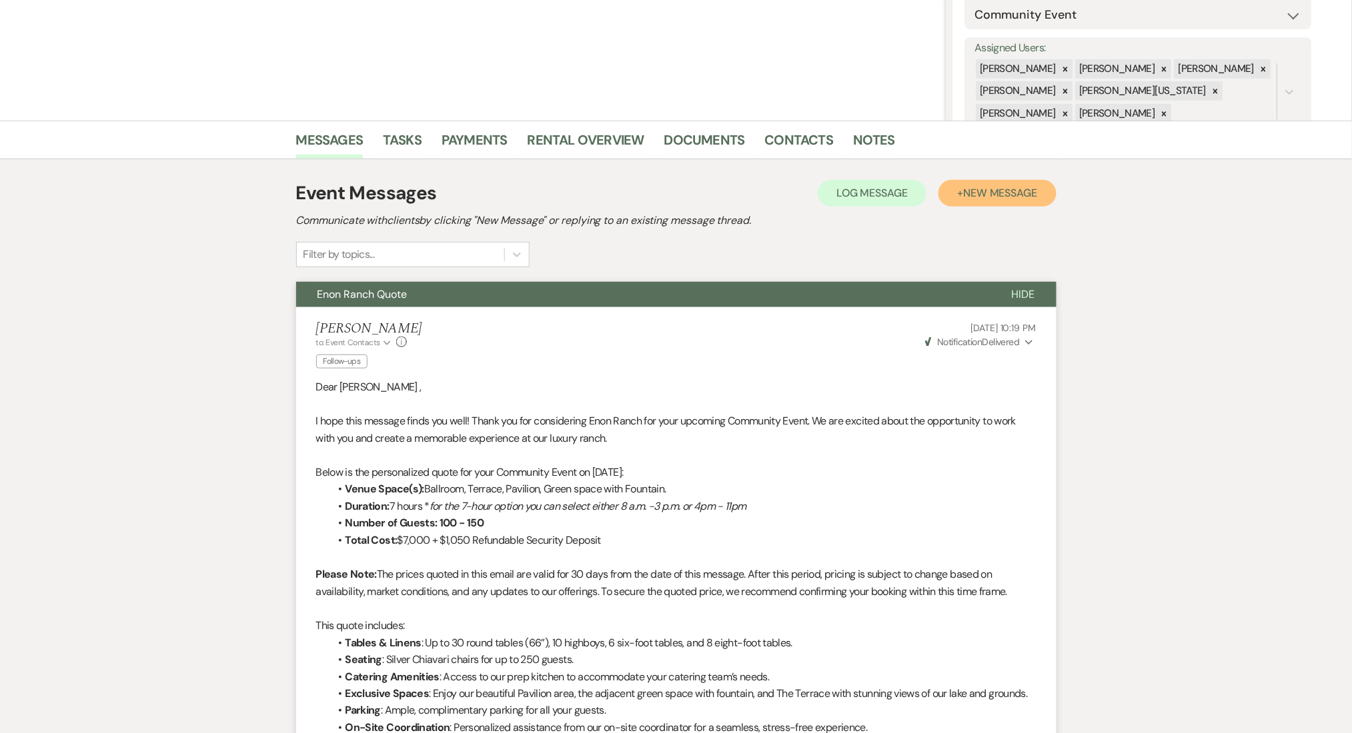
click at [996, 197] on span "New Message" at bounding box center [1000, 193] width 74 height 14
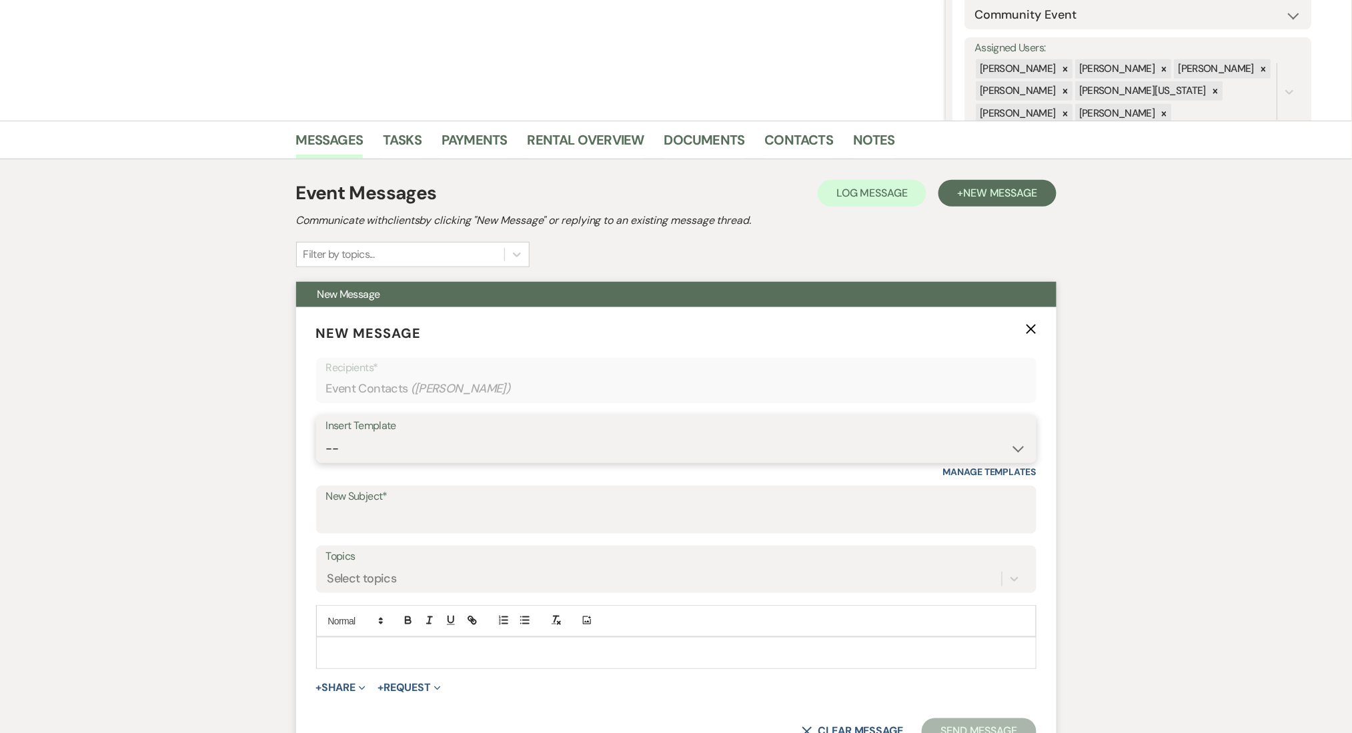
click at [417, 457] on select "-- Inquiry Follow Up Email #2 Contract Sending Template Payment Template Rental…" at bounding box center [676, 449] width 700 height 26
click at [326, 436] on select "-- Inquiry Follow Up Email #2 Contract Sending Template Payment Template Rental…" at bounding box center [676, 449] width 700 height 26
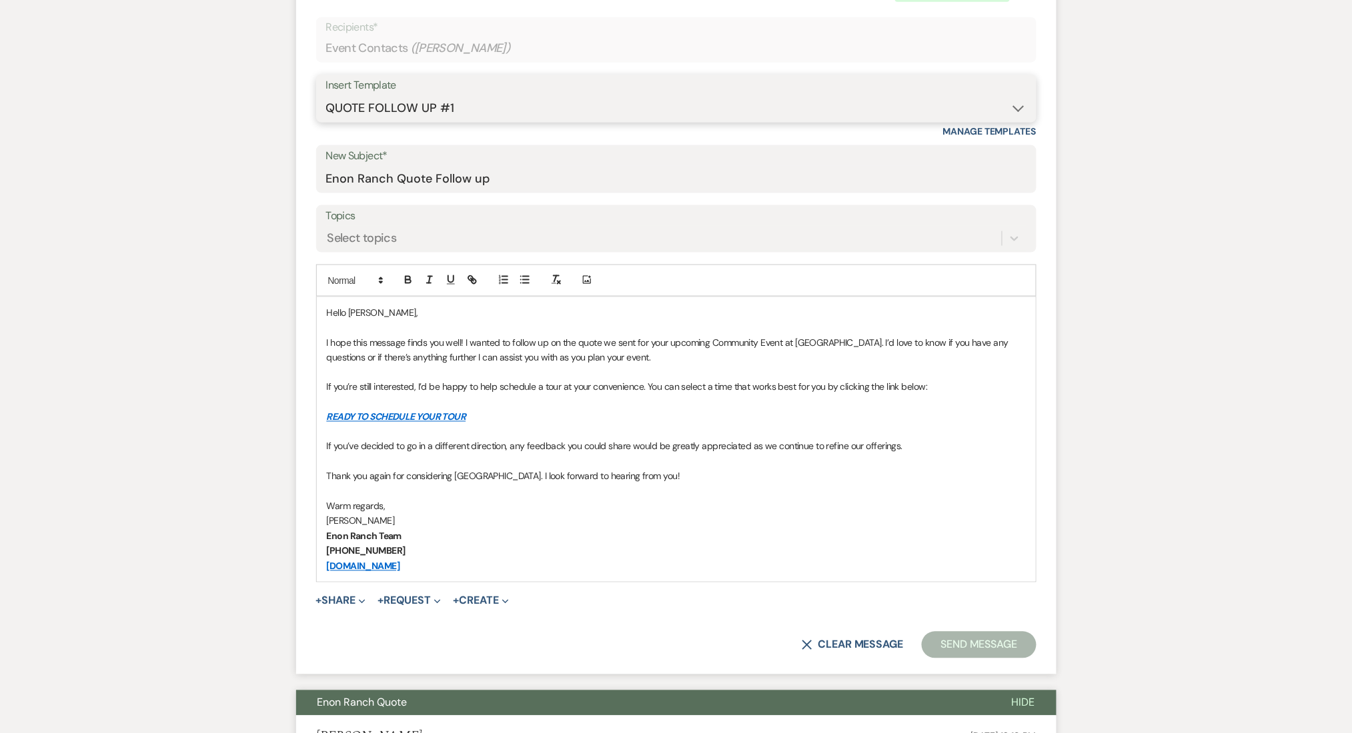
scroll to position [569, 0]
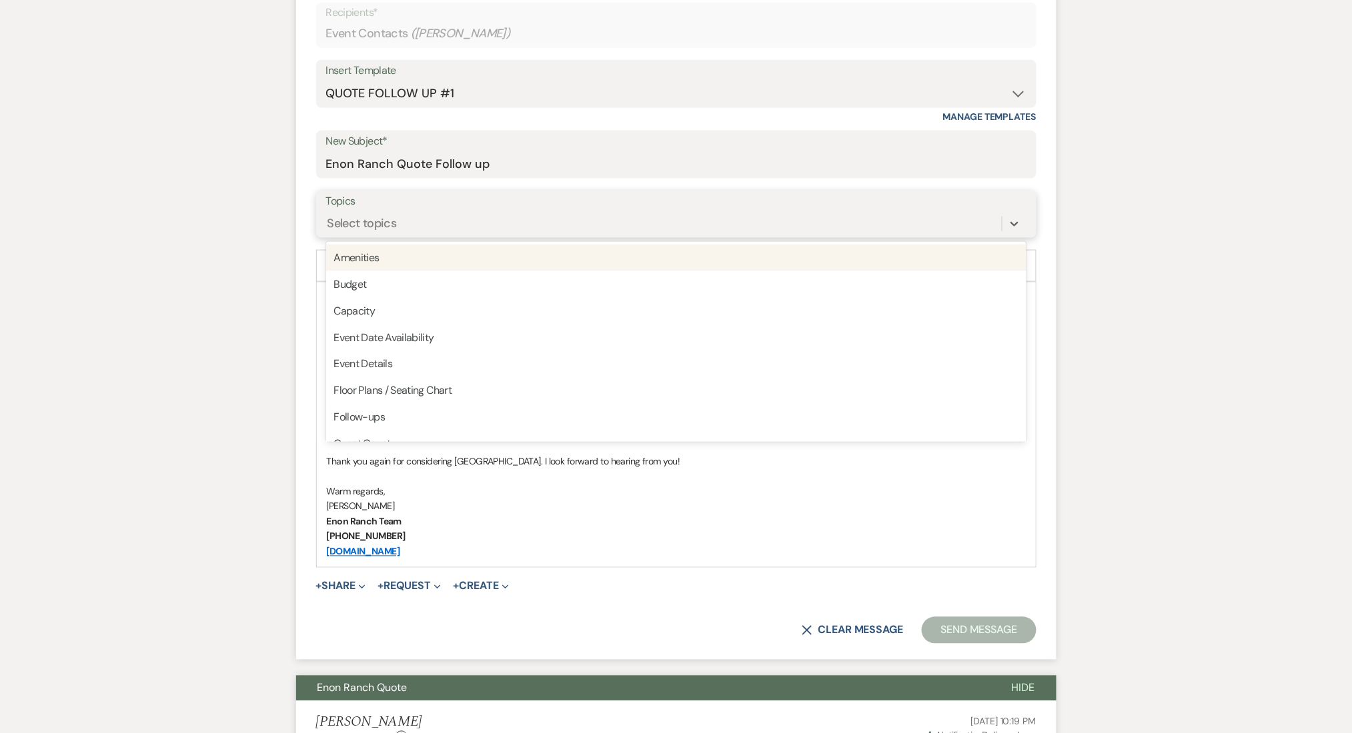
click at [369, 223] on div "Select topics" at bounding box center [361, 224] width 69 height 18
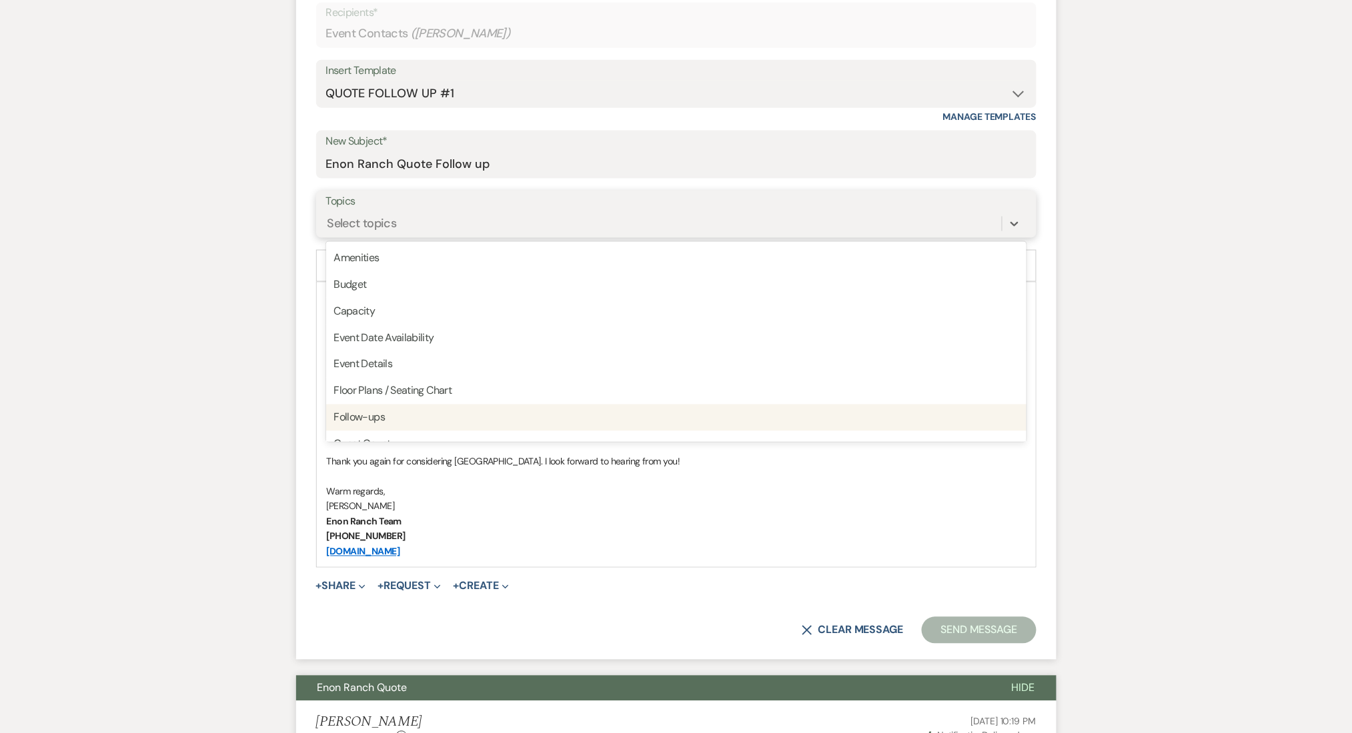
click at [424, 409] on div "Follow-ups" at bounding box center [676, 418] width 700 height 27
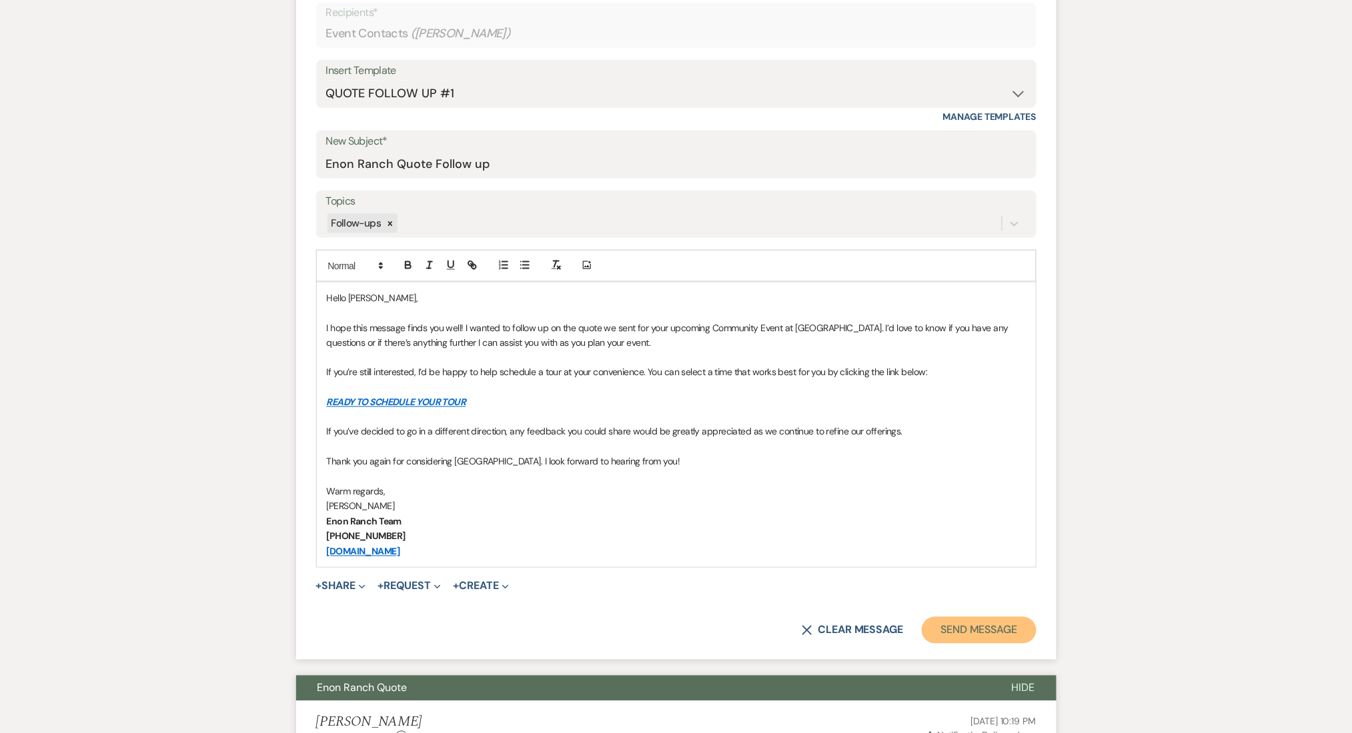
click at [950, 621] on button "Send Message" at bounding box center [979, 630] width 114 height 27
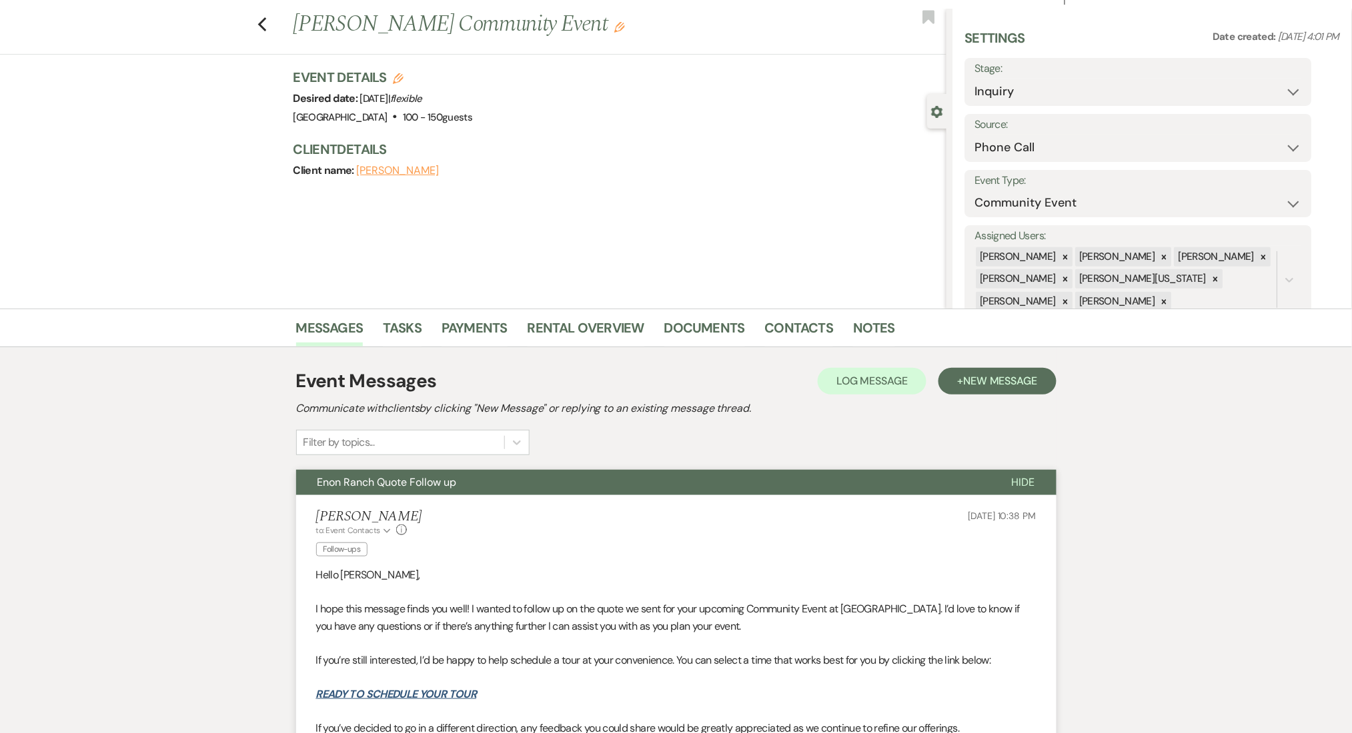
scroll to position [0, 0]
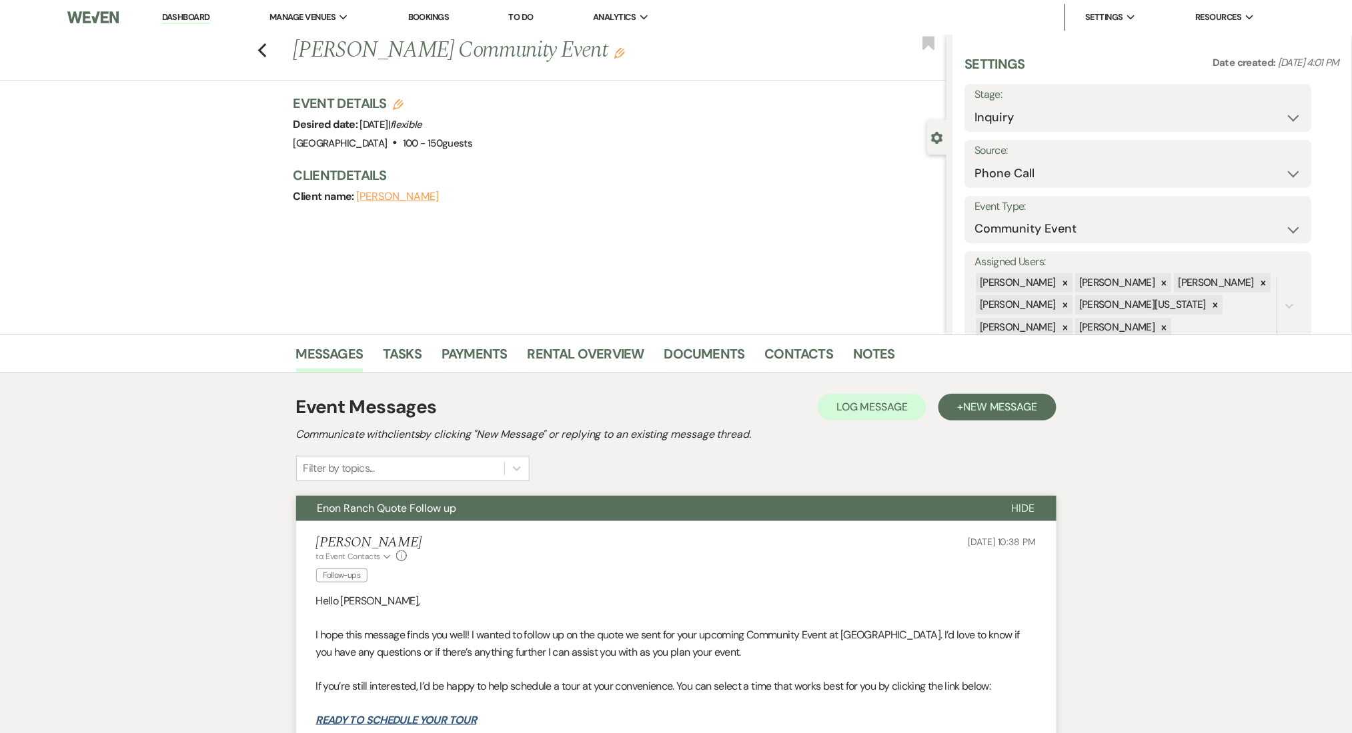
click at [269, 59] on div "Previous [PERSON_NAME] Community Event Edit Bookmark" at bounding box center [469, 58] width 953 height 46
click at [266, 53] on use "button" at bounding box center [261, 50] width 9 height 15
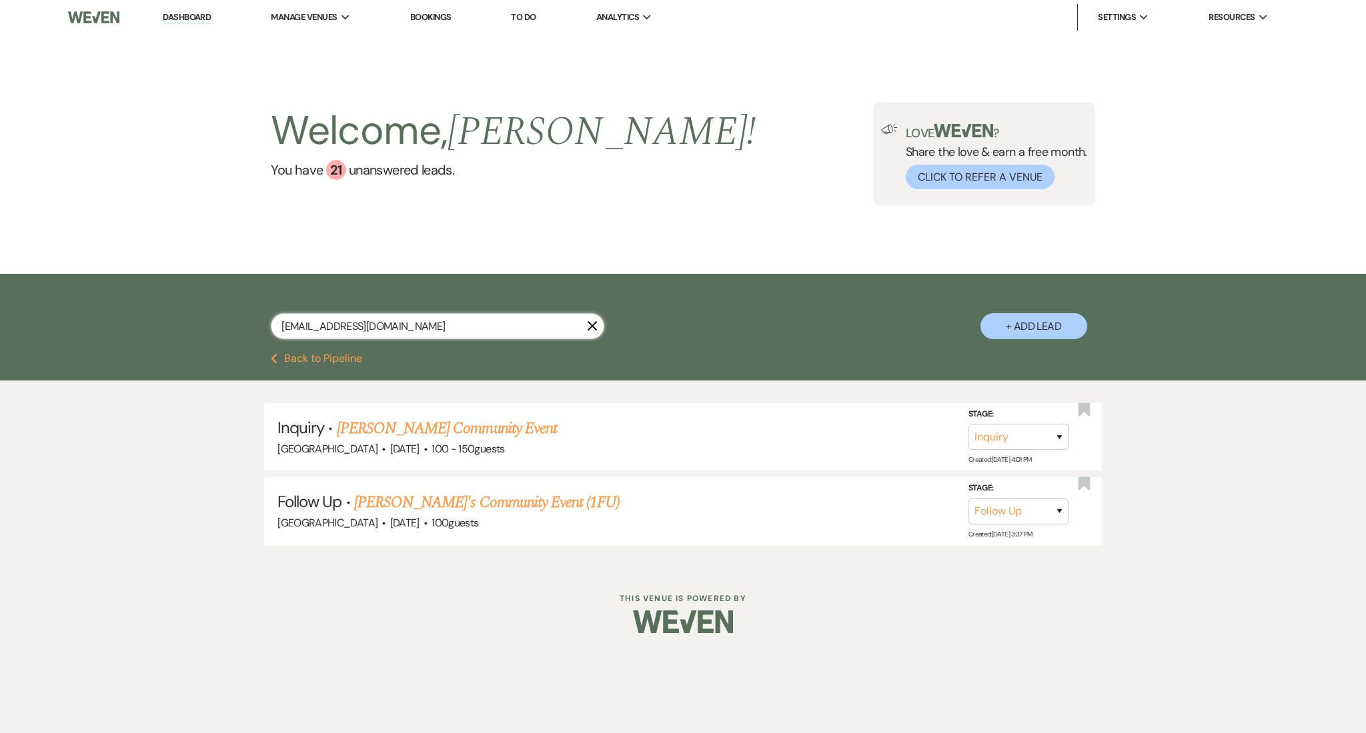
drag, startPoint x: 391, startPoint y: 333, endPoint x: 71, endPoint y: 305, distance: 321.2
click at [71, 305] on div "[EMAIL_ADDRESS][DOMAIN_NAME] X + Add Lead" at bounding box center [683, 313] width 1366 height 79
paste input "dulcesilvaa26"
click at [1024, 443] on select "Inquiry Follow Up Tour Requested Tour Confirmed Toured Proposal Sent Booked Lost" at bounding box center [1018, 437] width 100 height 26
click at [968, 424] on select "Inquiry Follow Up Tour Requested Tour Confirmed Toured Proposal Sent Booked Lost" at bounding box center [1018, 437] width 100 height 26
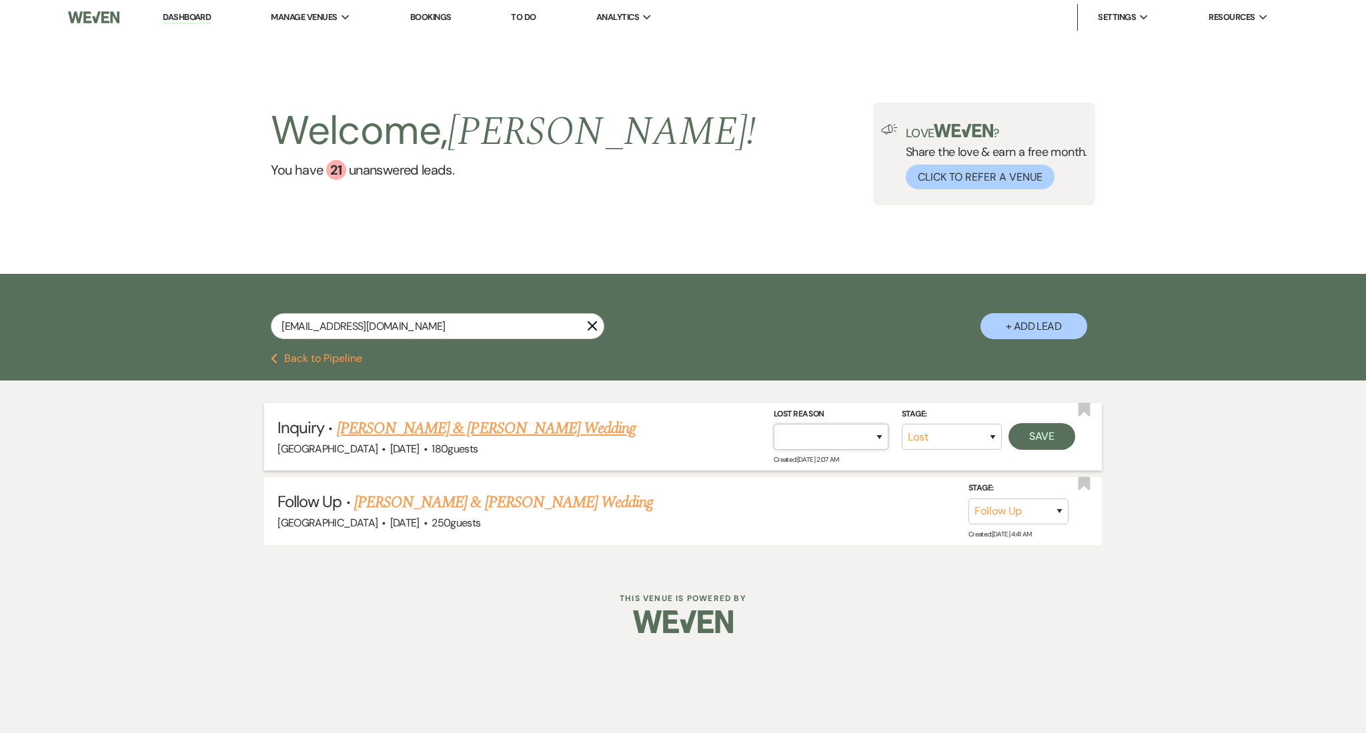
click at [863, 435] on select "Booked Elsewhere Budget Date Unavailable No Response Not a Good Match Capacity …" at bounding box center [830, 437] width 115 height 26
click at [773, 424] on select "Booked Elsewhere Budget Date Unavailable No Response Not a Good Match Capacity …" at bounding box center [830, 437] width 115 height 26
click at [1054, 433] on button "Save" at bounding box center [1041, 436] width 67 height 27
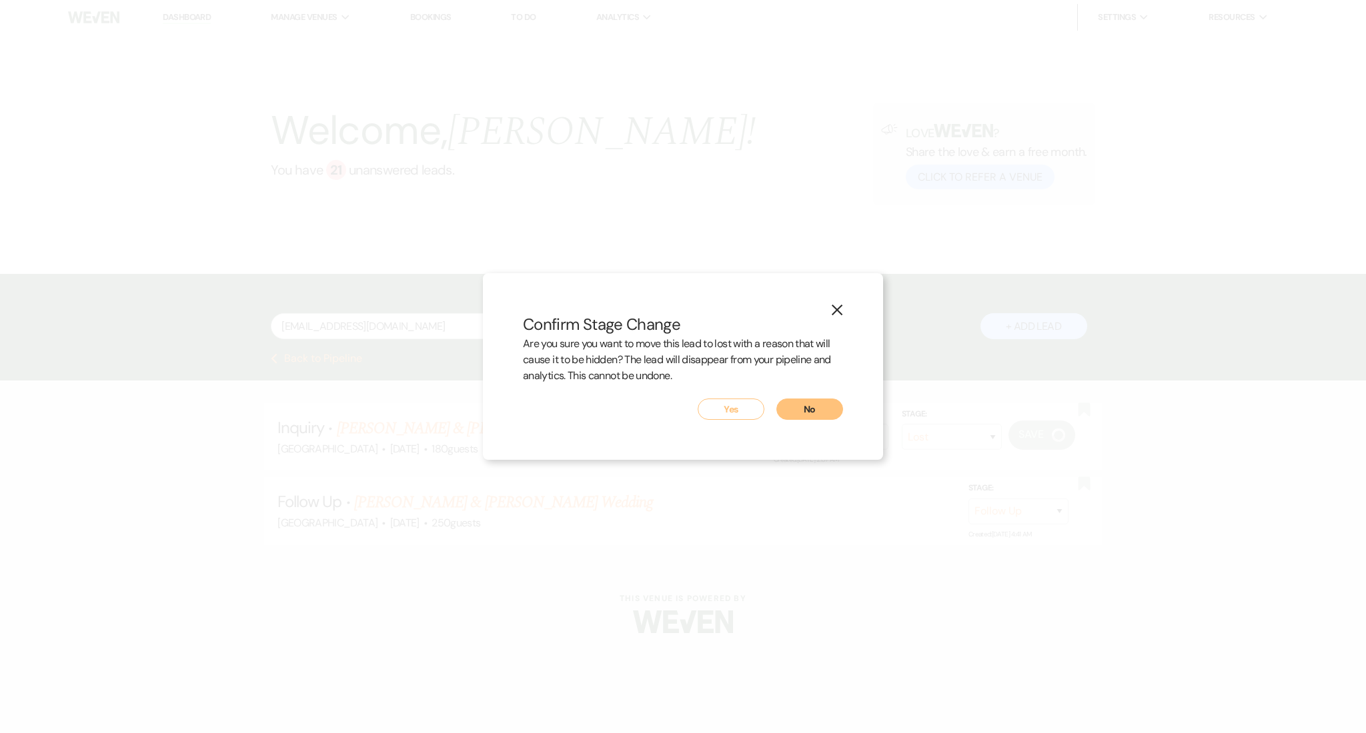
click at [735, 401] on button "Yes" at bounding box center [730, 409] width 67 height 21
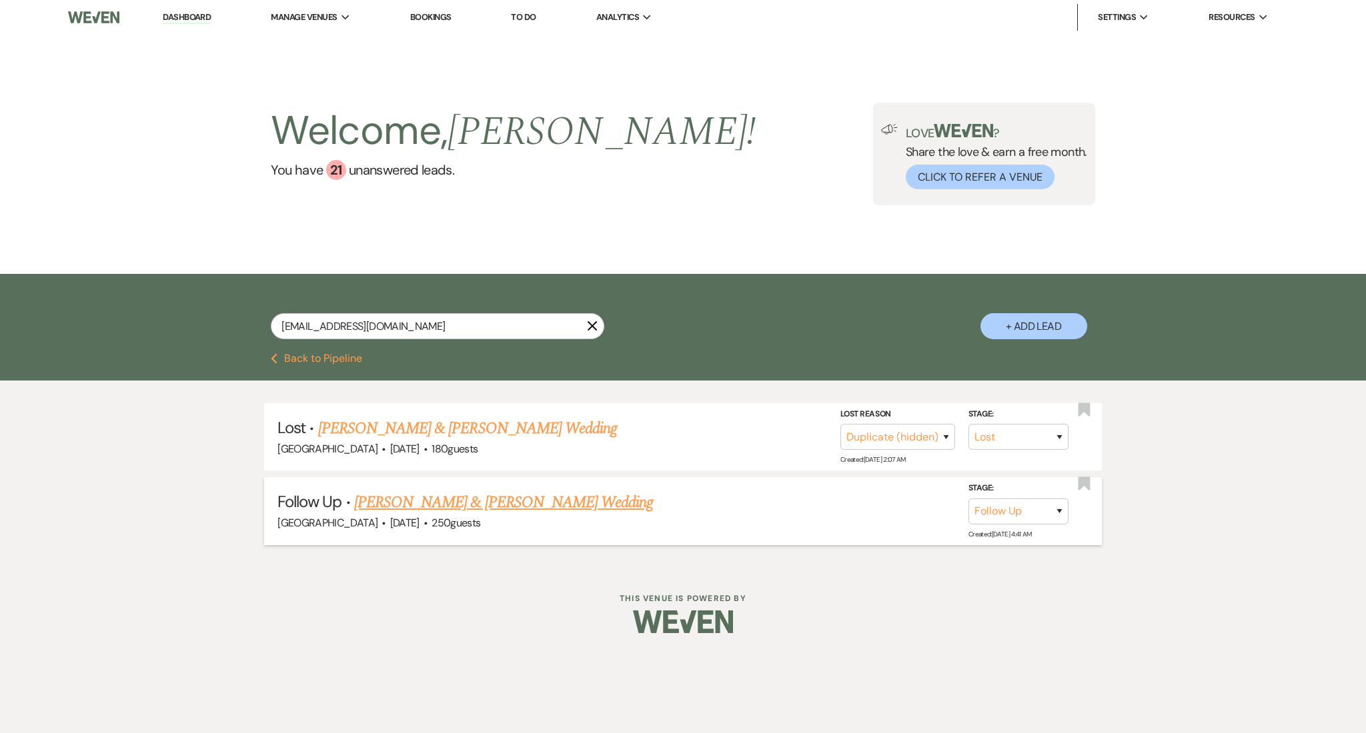
click at [447, 499] on link "[PERSON_NAME] & [PERSON_NAME] Wedding" at bounding box center [503, 503] width 299 height 24
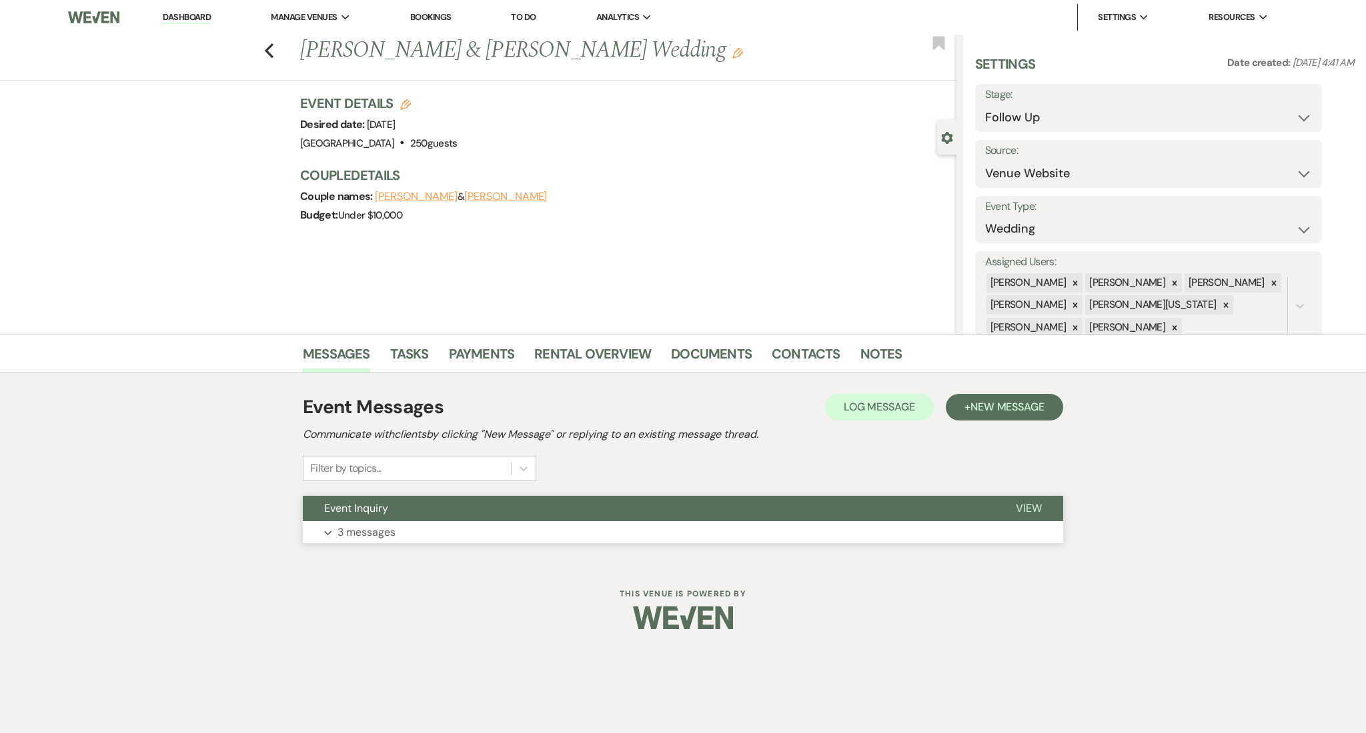
click at [484, 541] on button "Expand 3 messages" at bounding box center [683, 532] width 760 height 23
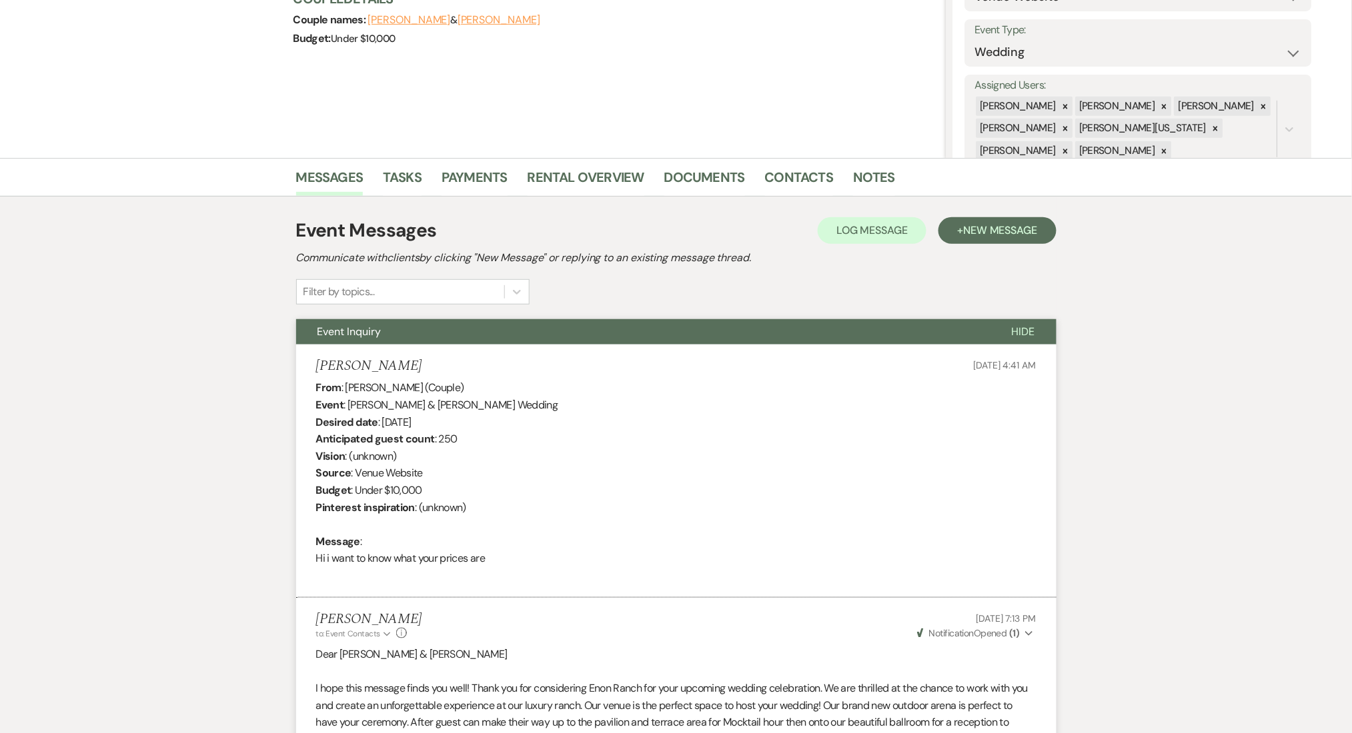
scroll to position [99, 0]
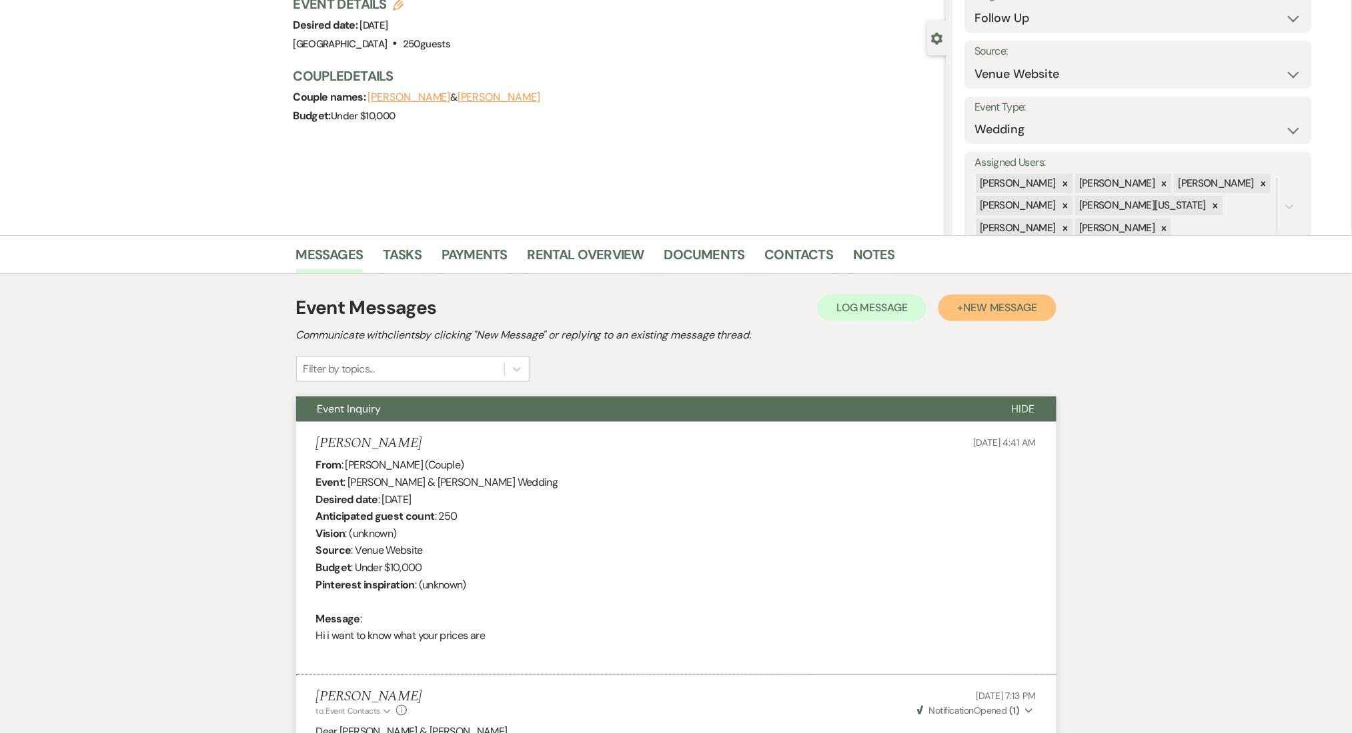
click at [988, 309] on span "New Message" at bounding box center [1000, 308] width 74 height 14
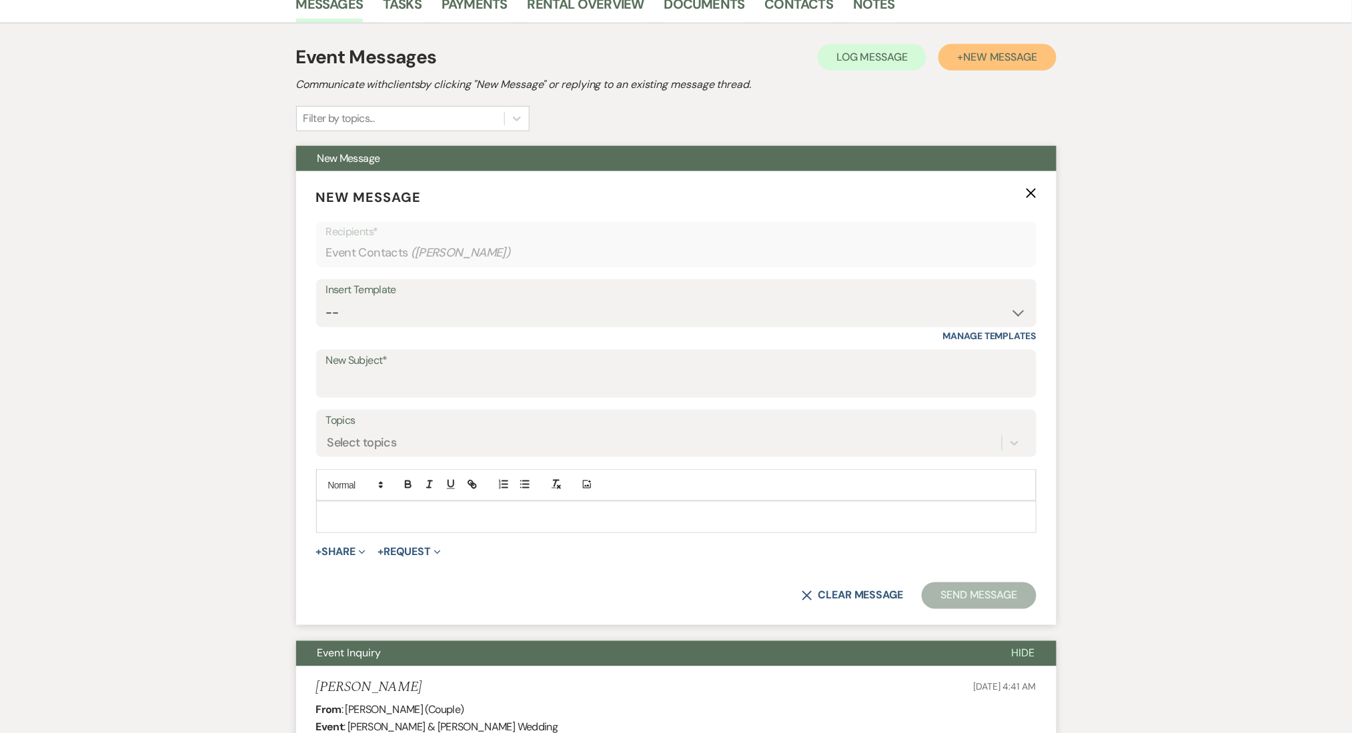
scroll to position [366, 0]
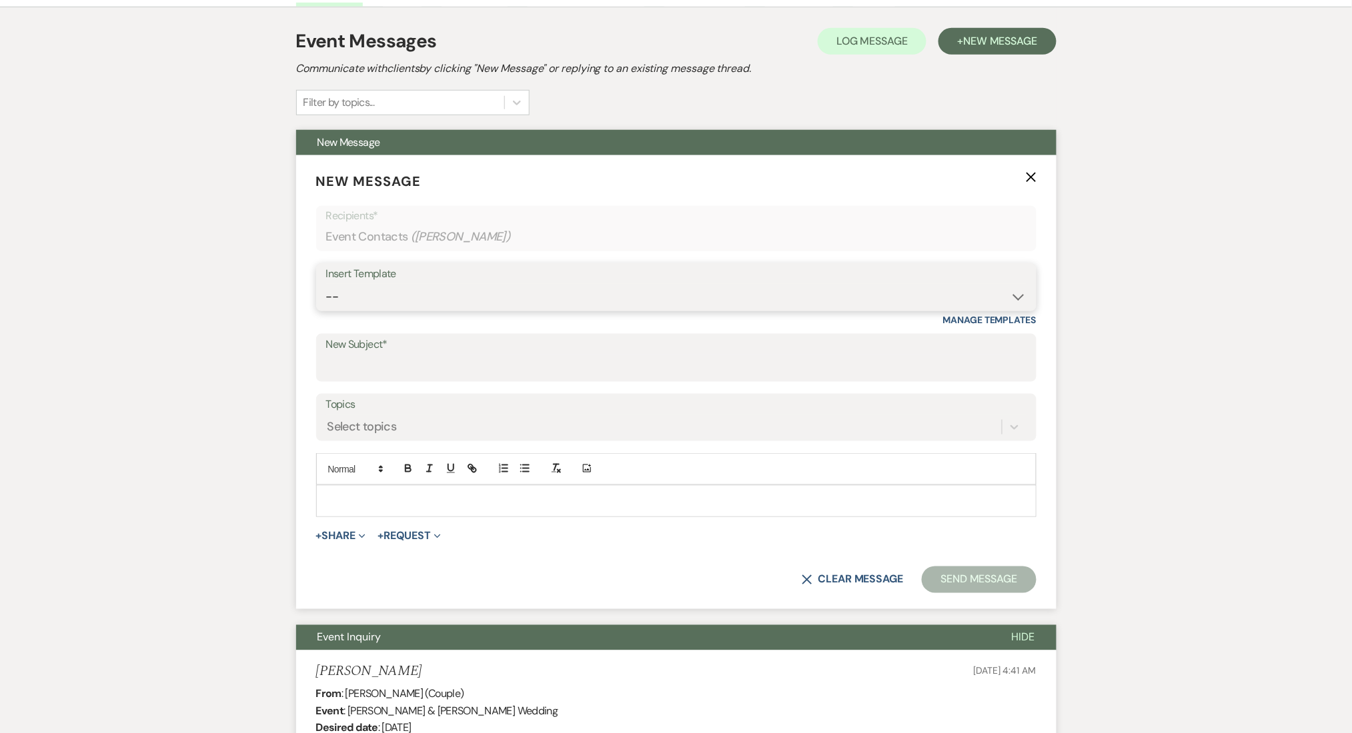
click at [393, 297] on select "-- Inquiry Follow Up Email #2 Contract Sending Template Payment Template Rental…" at bounding box center [676, 297] width 700 height 26
click at [326, 284] on select "-- Inquiry Follow Up Email #2 Contract Sending Template Payment Template Rental…" at bounding box center [676, 297] width 700 height 26
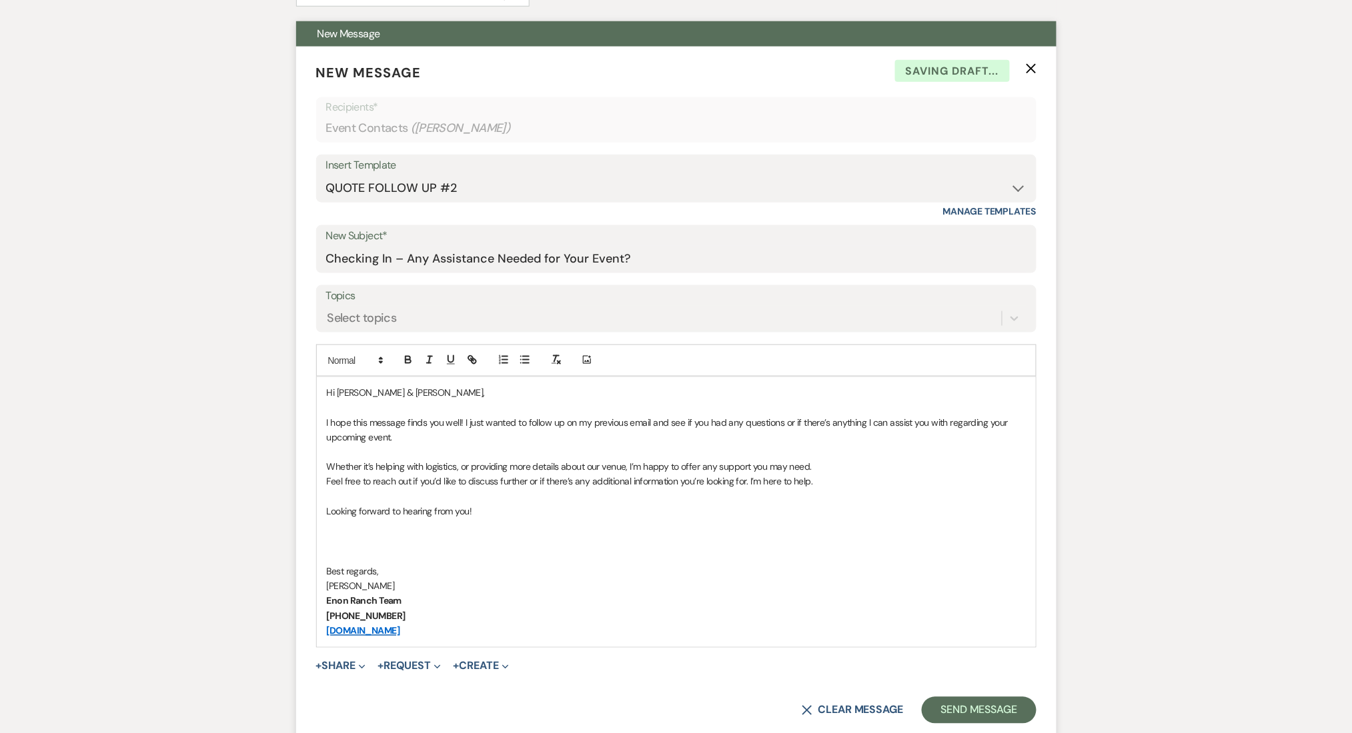
scroll to position [633, 0]
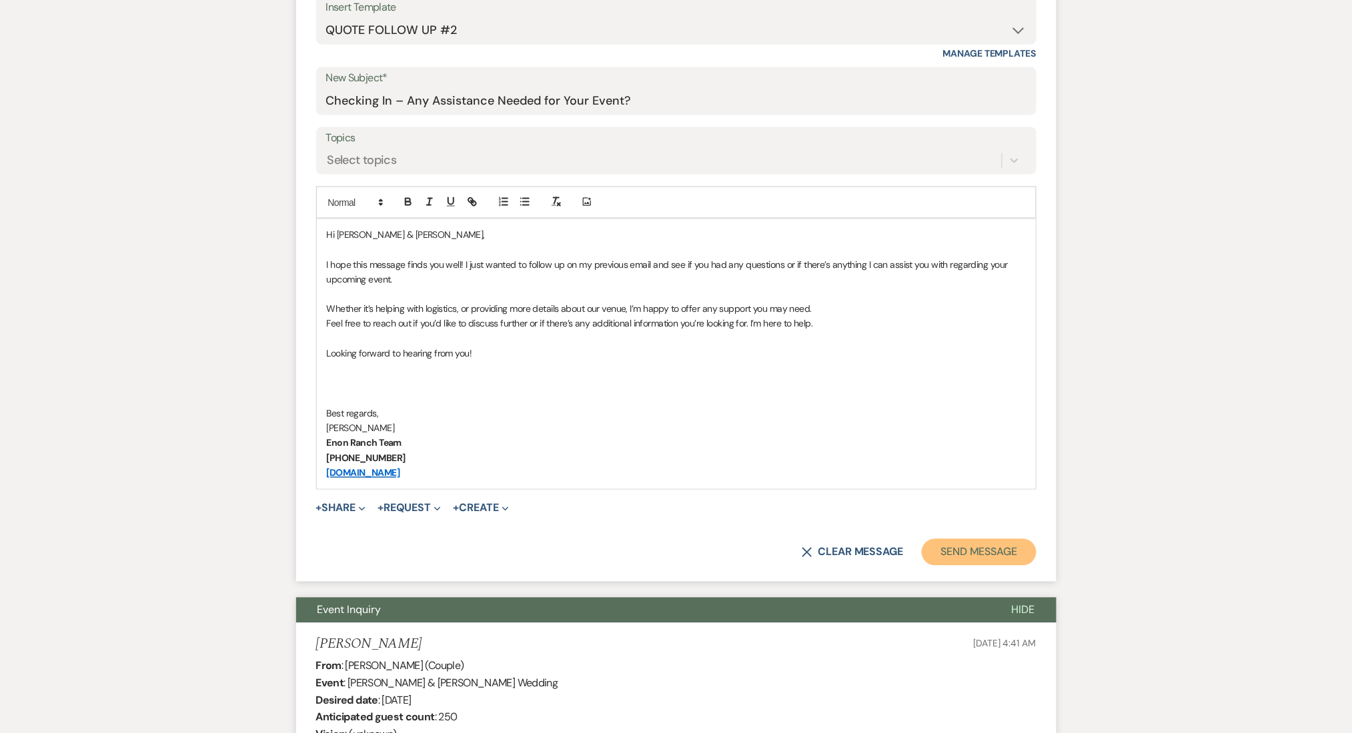
click at [954, 557] on button "Send Message" at bounding box center [979, 552] width 114 height 27
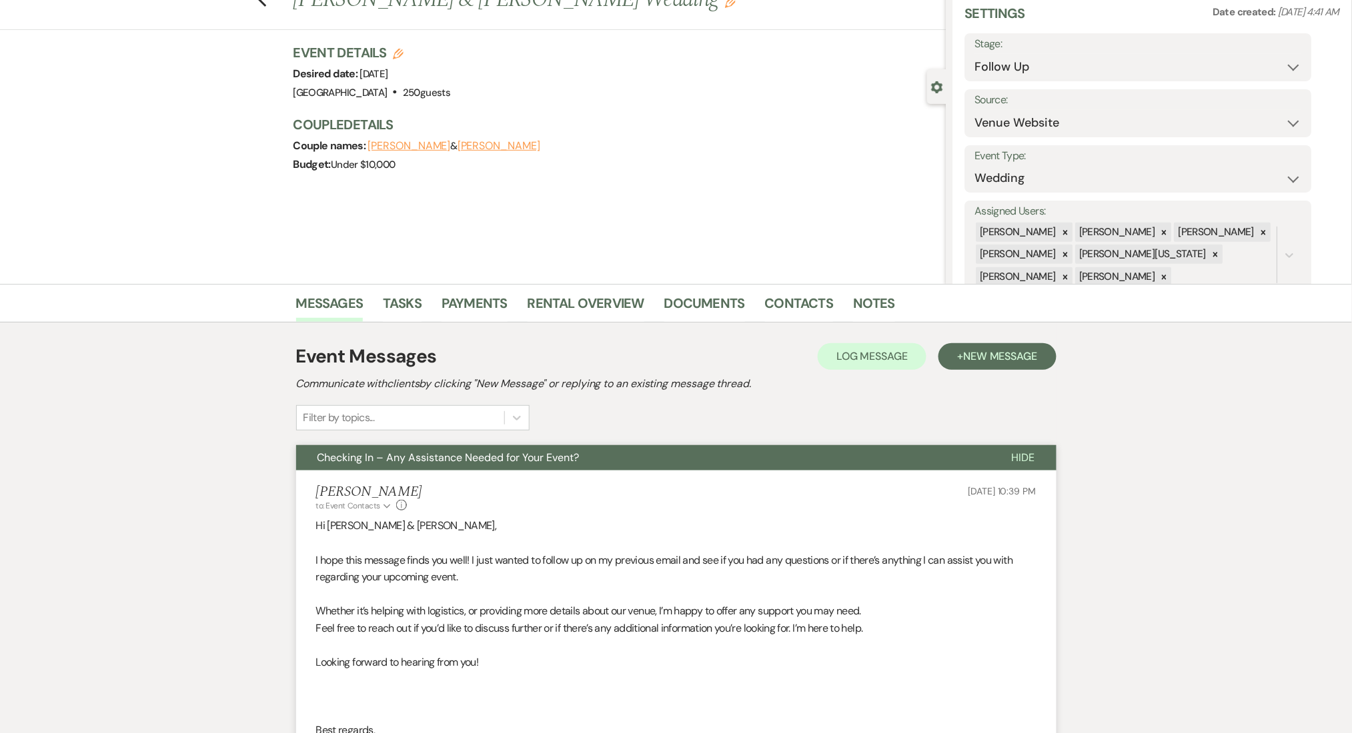
scroll to position [0, 0]
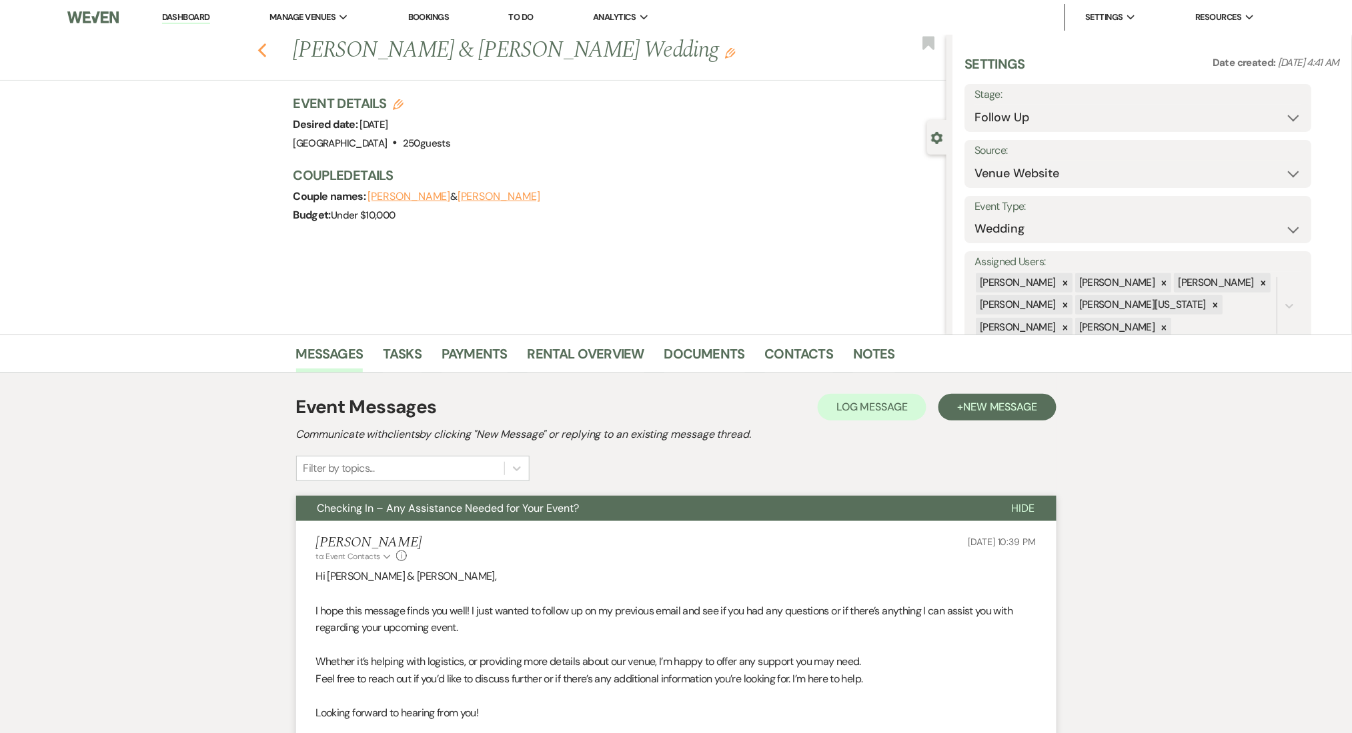
click at [267, 45] on icon "Previous" at bounding box center [262, 51] width 10 height 16
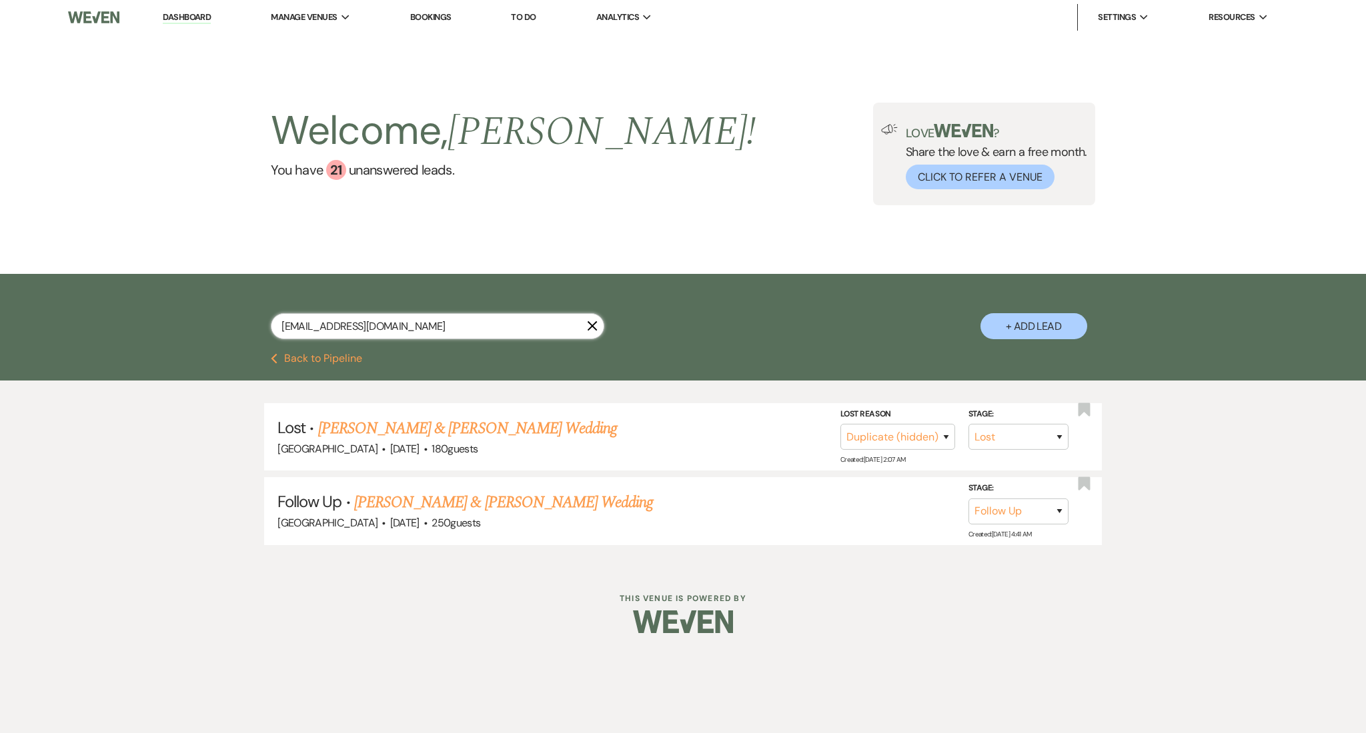
drag, startPoint x: 449, startPoint y: 318, endPoint x: 179, endPoint y: 299, distance: 270.7
click at [179, 299] on div "[EMAIL_ADDRESS][DOMAIN_NAME] X + Add Lead" at bounding box center [683, 313] width 1366 height 79
paste input "evagramirez2010"
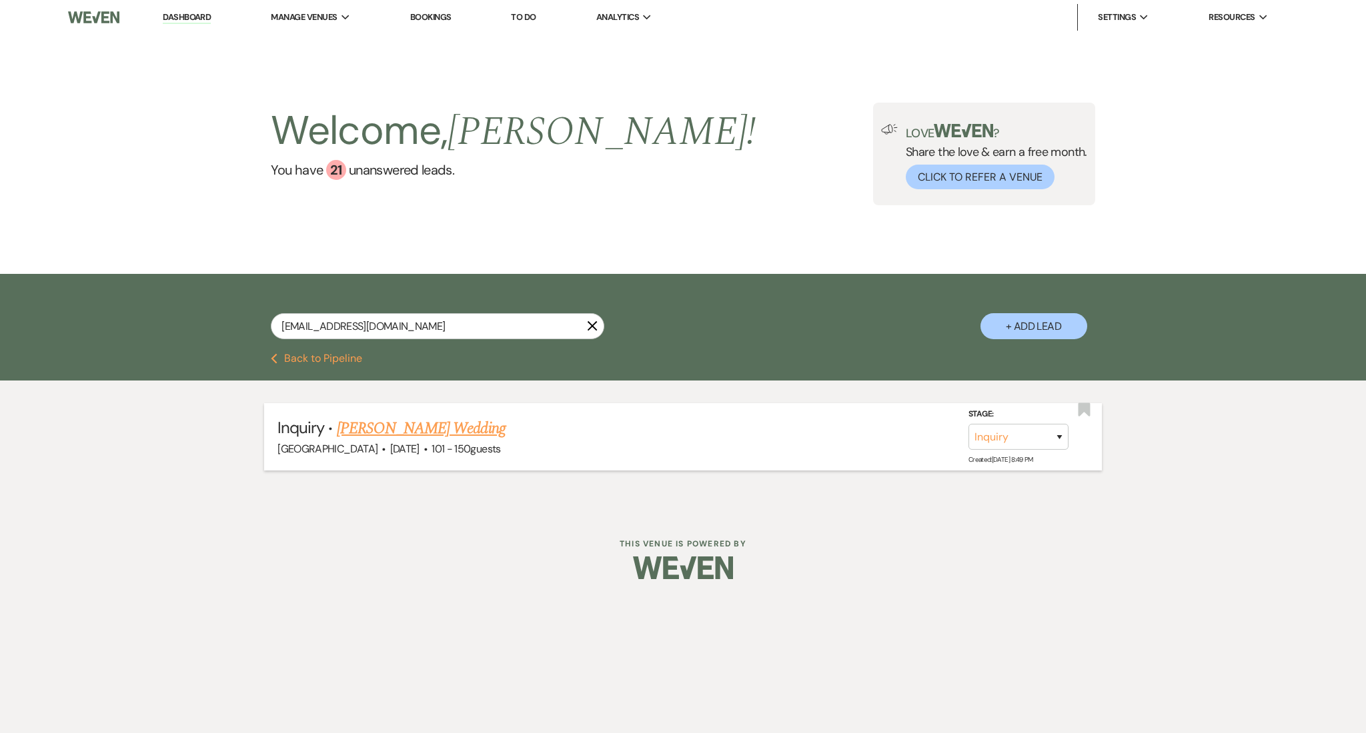
click at [439, 424] on link "[PERSON_NAME] Wedding" at bounding box center [421, 429] width 169 height 24
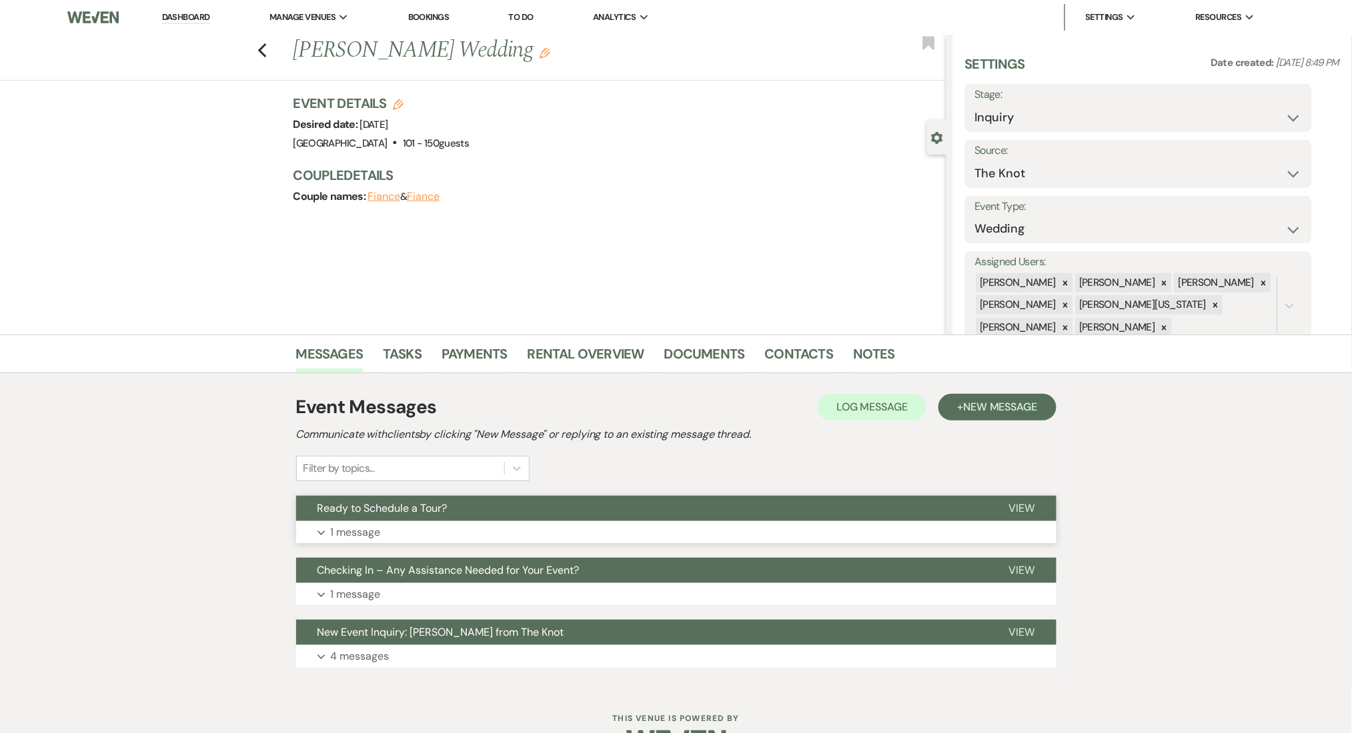
click at [415, 527] on button "Expand 1 message" at bounding box center [676, 532] width 760 height 23
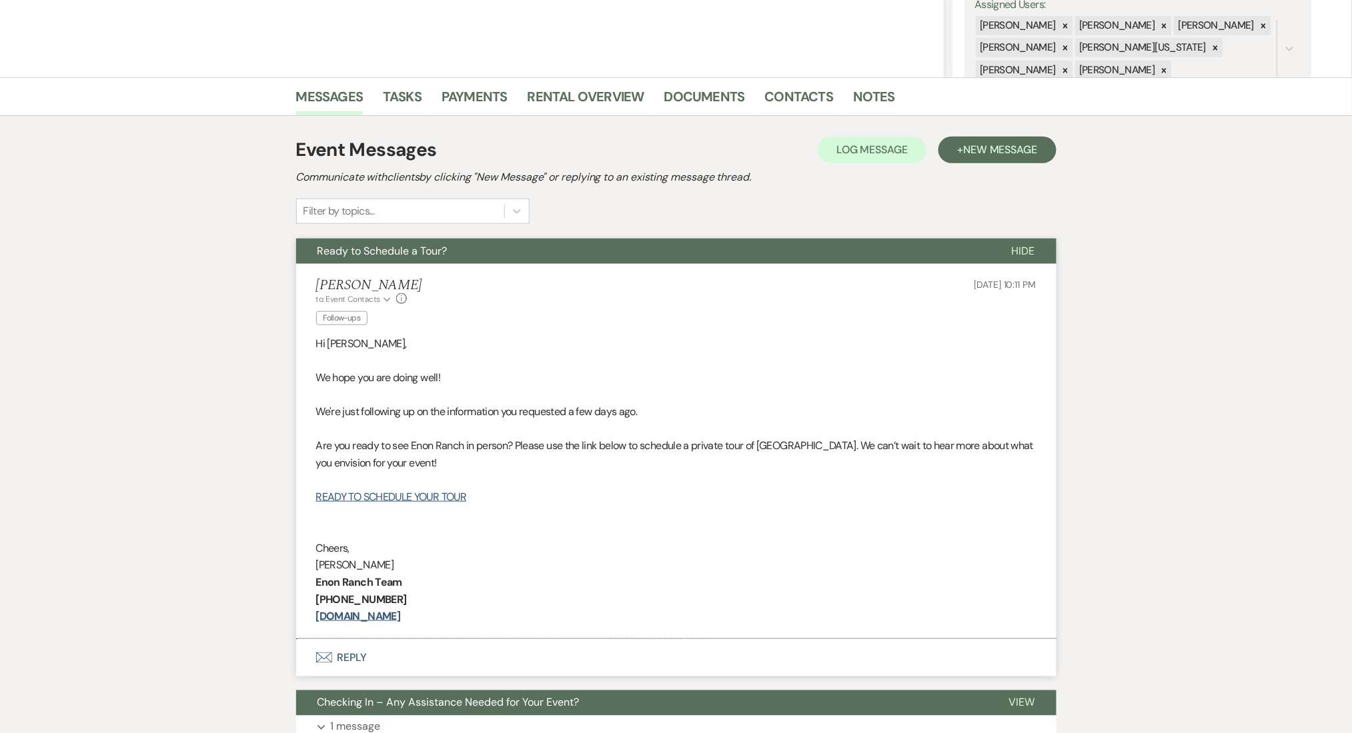
scroll to position [430, 0]
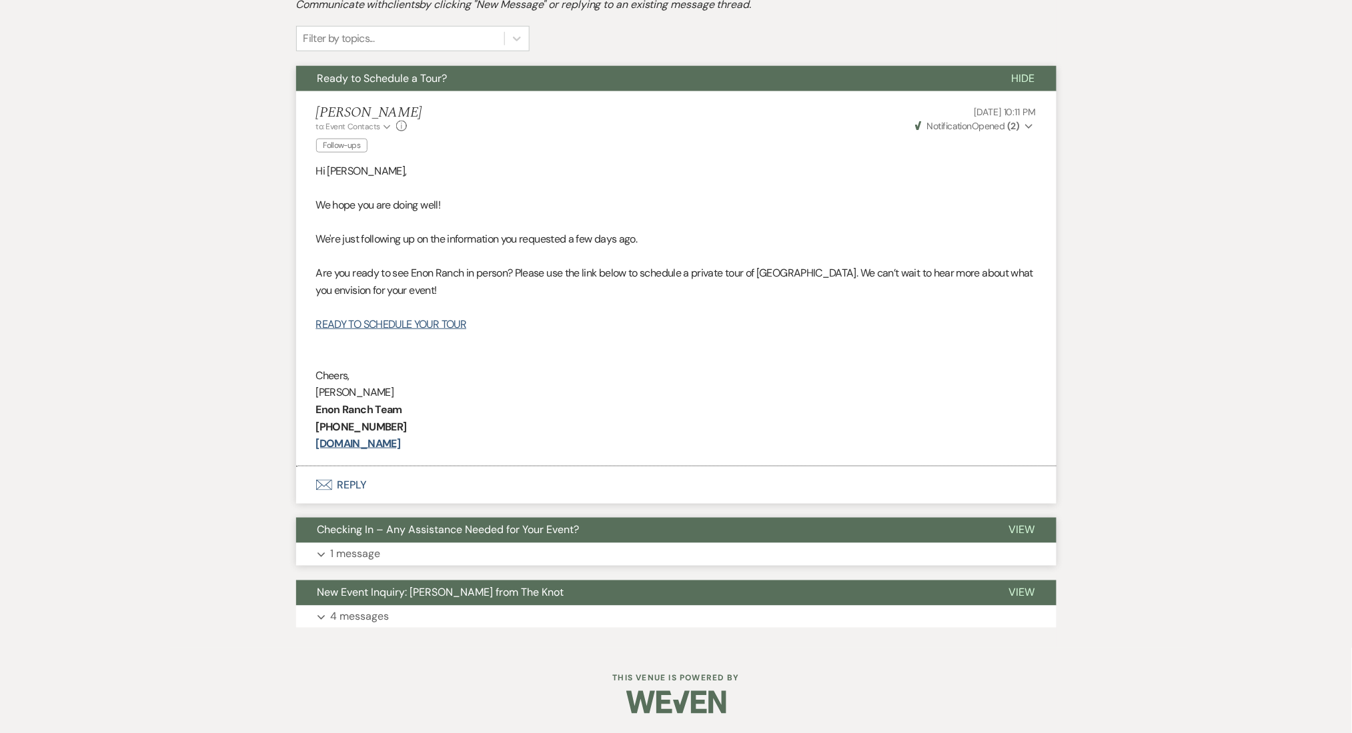
click at [344, 539] on button "Checking In – Any Assistance Needed for Your Event?" at bounding box center [641, 530] width 691 height 25
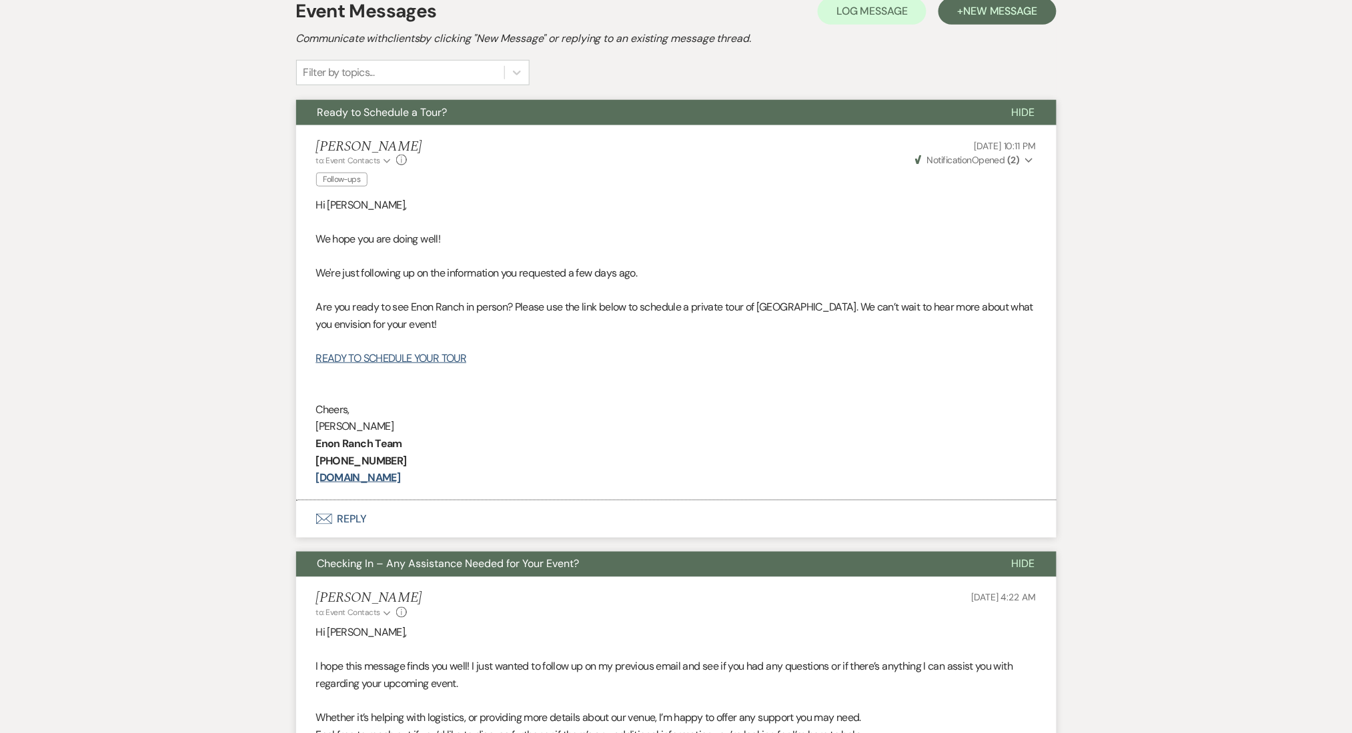
scroll to position [252, 0]
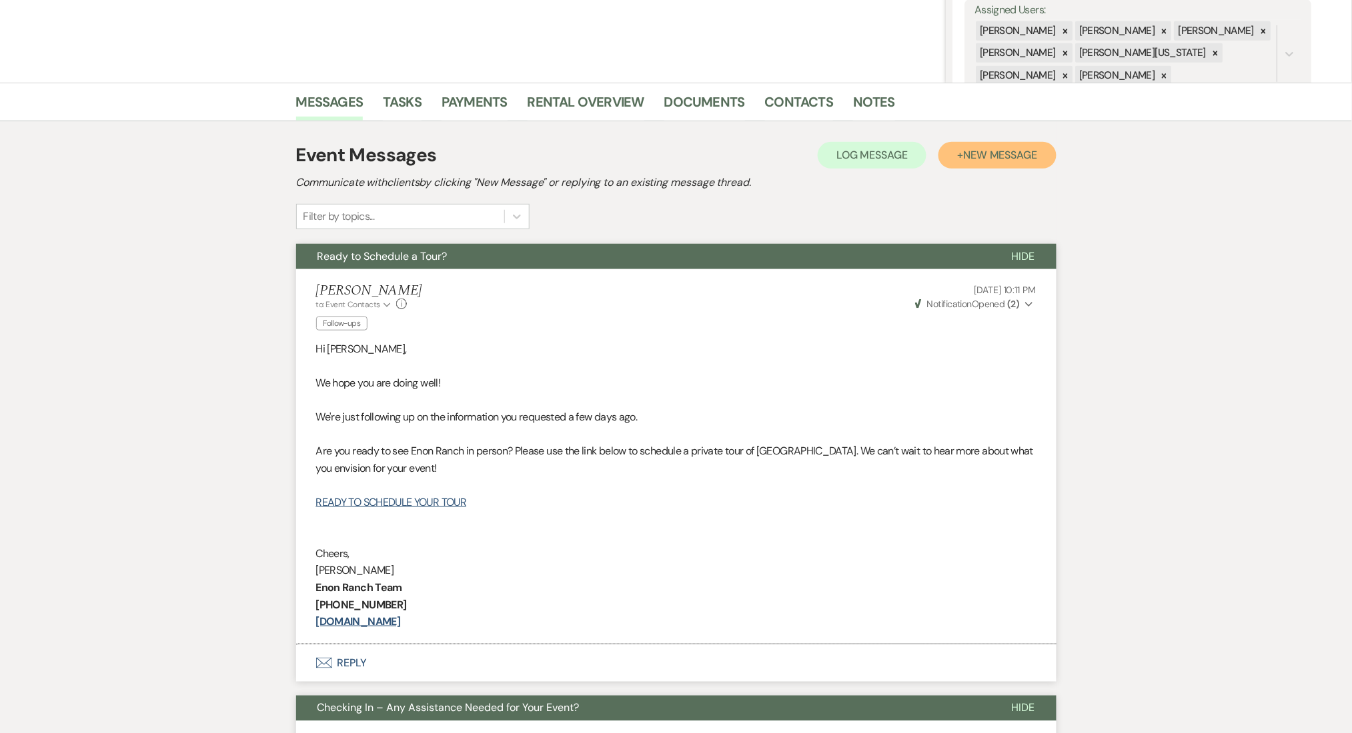
click at [1027, 152] on span "New Message" at bounding box center [1000, 155] width 74 height 14
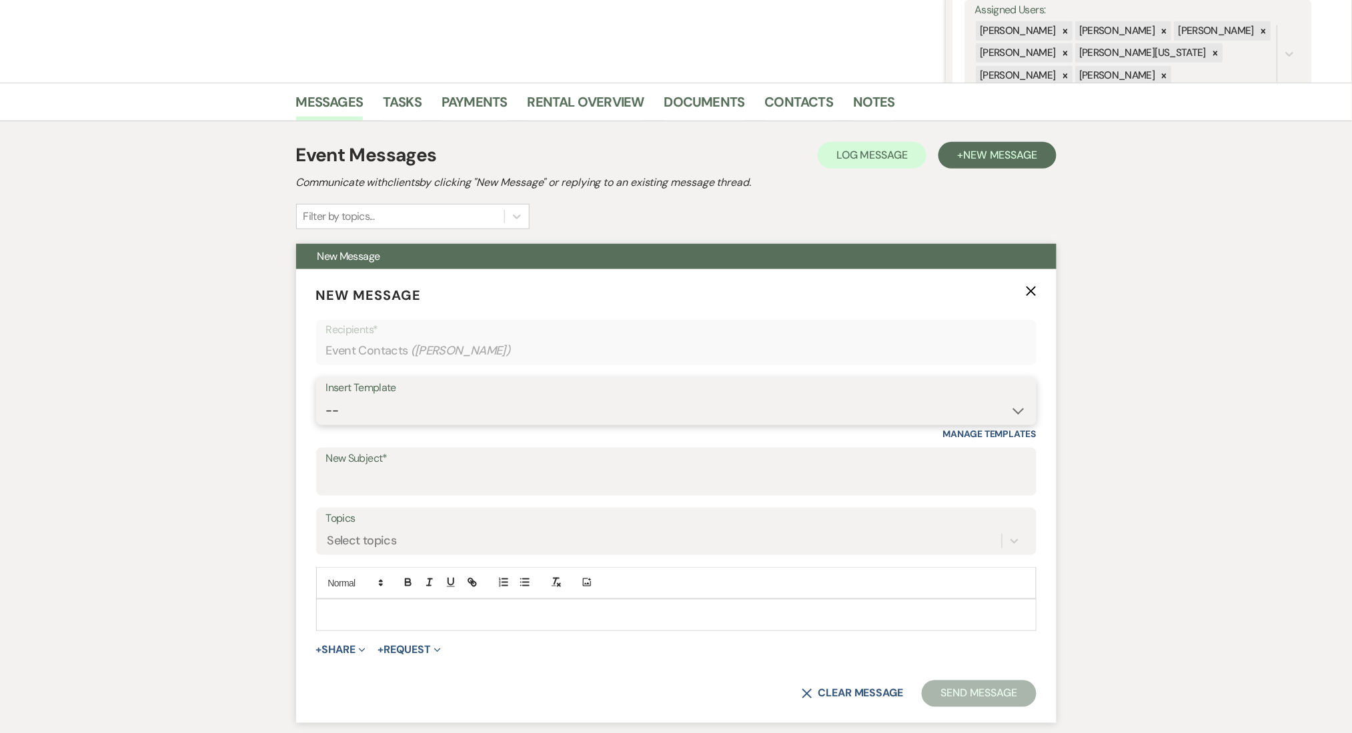
click at [454, 408] on select "-- Inquiry Follow Up Email #2 Contract Sending Template Payment Template Rental…" at bounding box center [676, 411] width 700 height 26
click at [326, 398] on select "-- Inquiry Follow Up Email #2 Contract Sending Template Payment Template Rental…" at bounding box center [676, 411] width 700 height 26
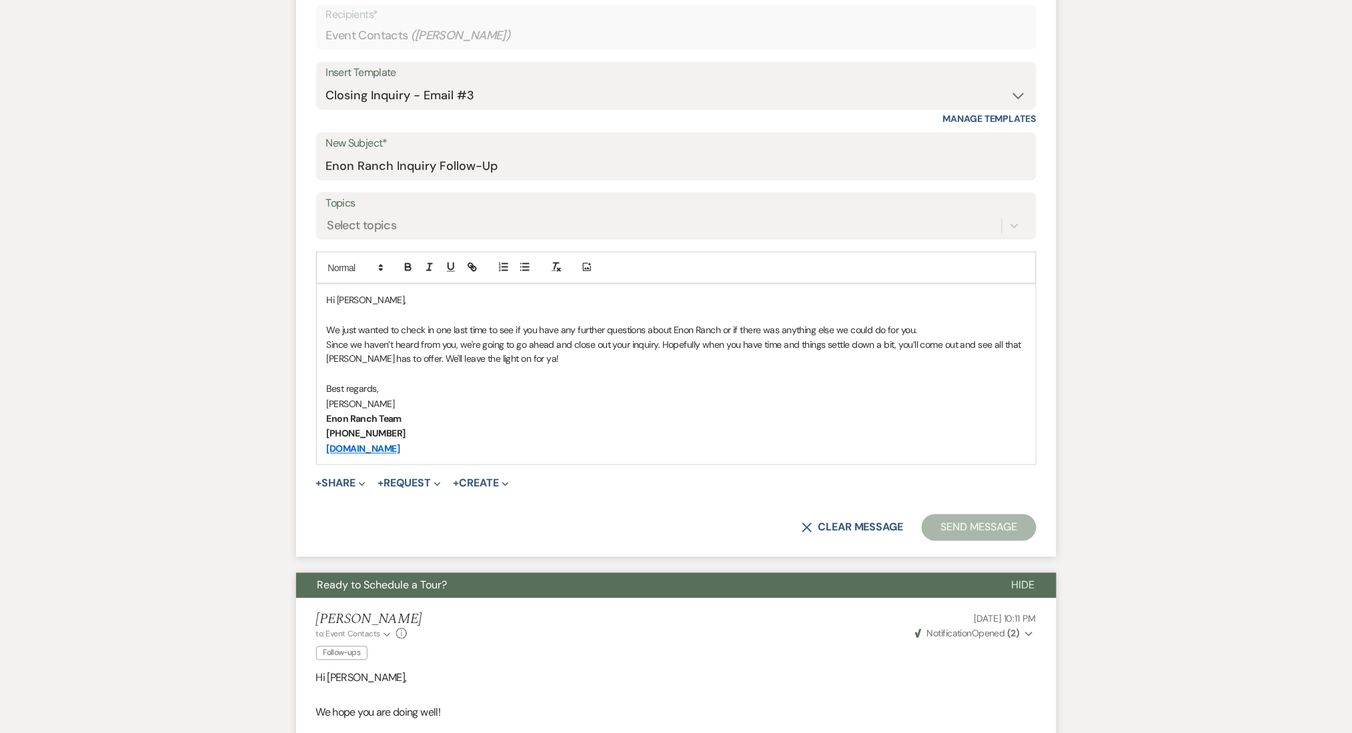
scroll to position [608, 0]
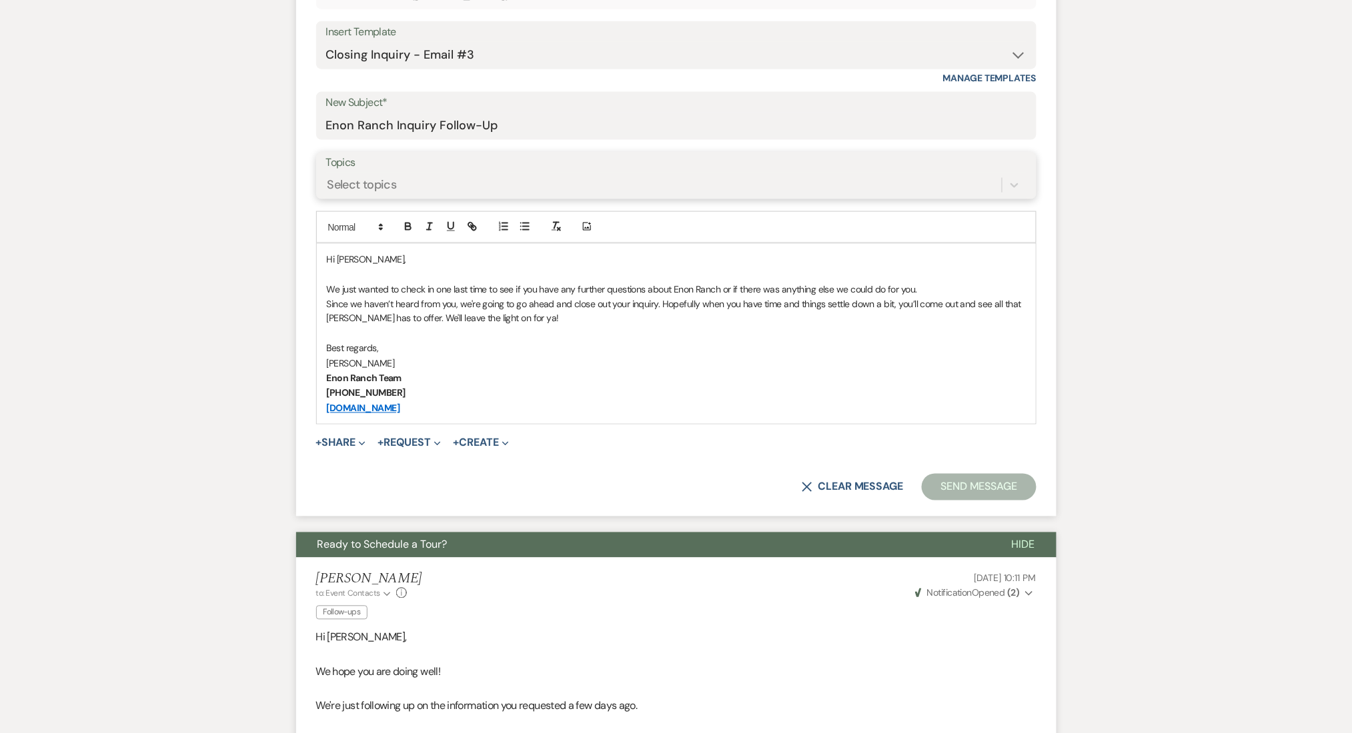
click at [405, 181] on div "Select topics" at bounding box center [663, 184] width 675 height 23
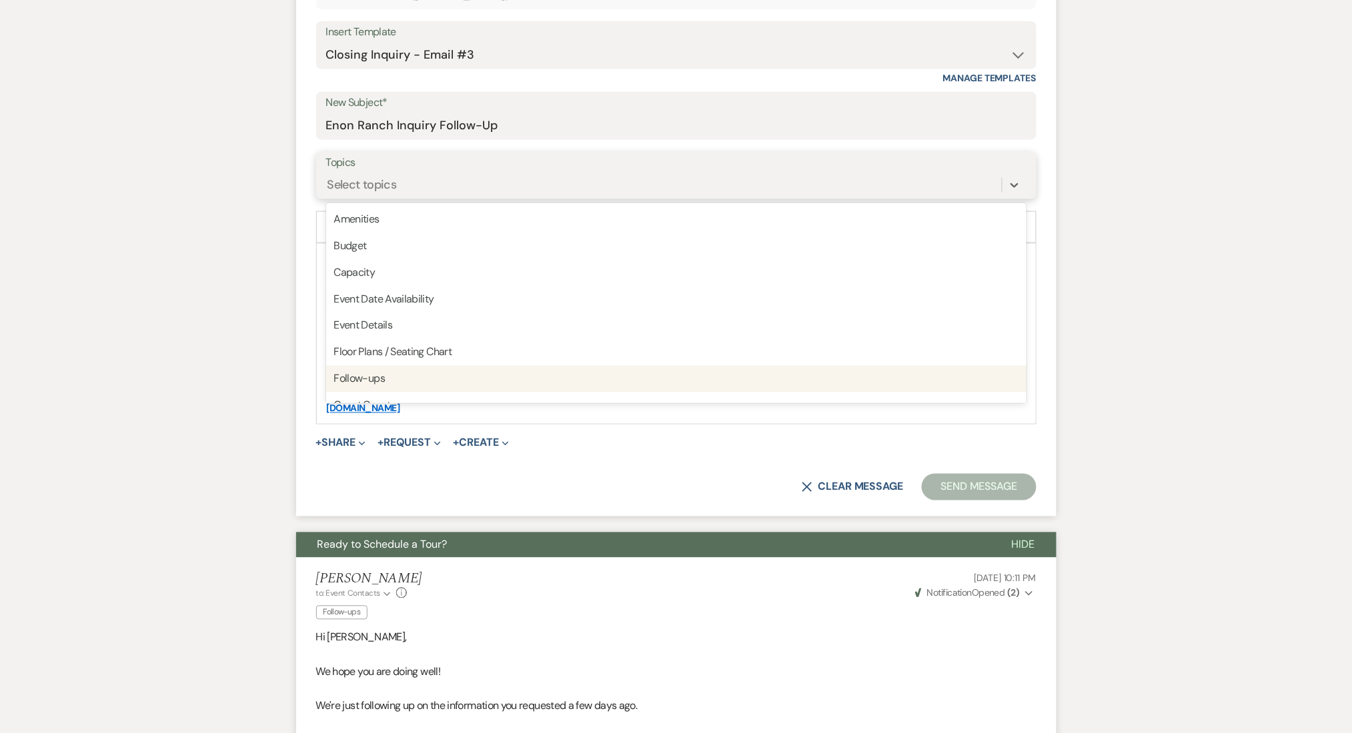
click at [369, 379] on div "Follow-ups" at bounding box center [676, 379] width 700 height 27
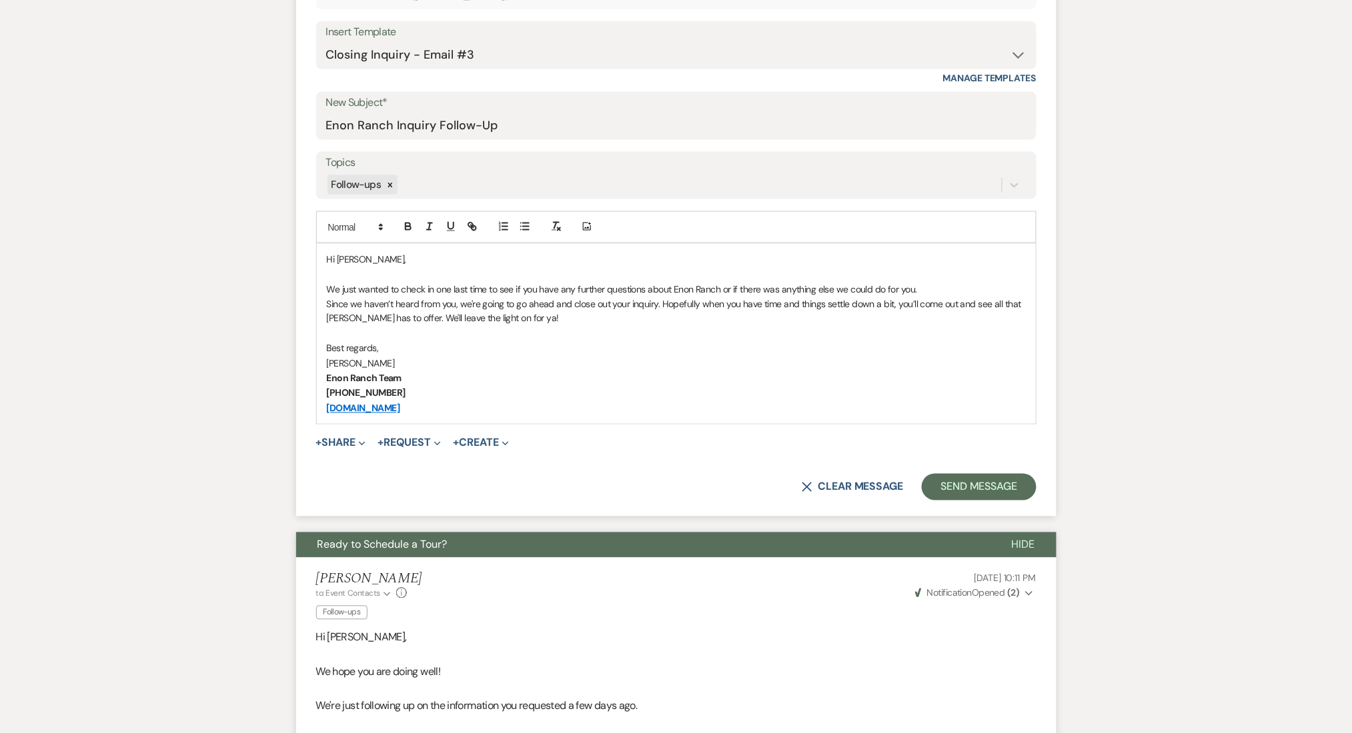
click at [111, 339] on div "Messages Tasks Payments Rental Overview Documents Contacts Notes Event Messages…" at bounding box center [676, 605] width 1352 height 1756
click at [987, 480] on button "Send Message" at bounding box center [979, 487] width 114 height 27
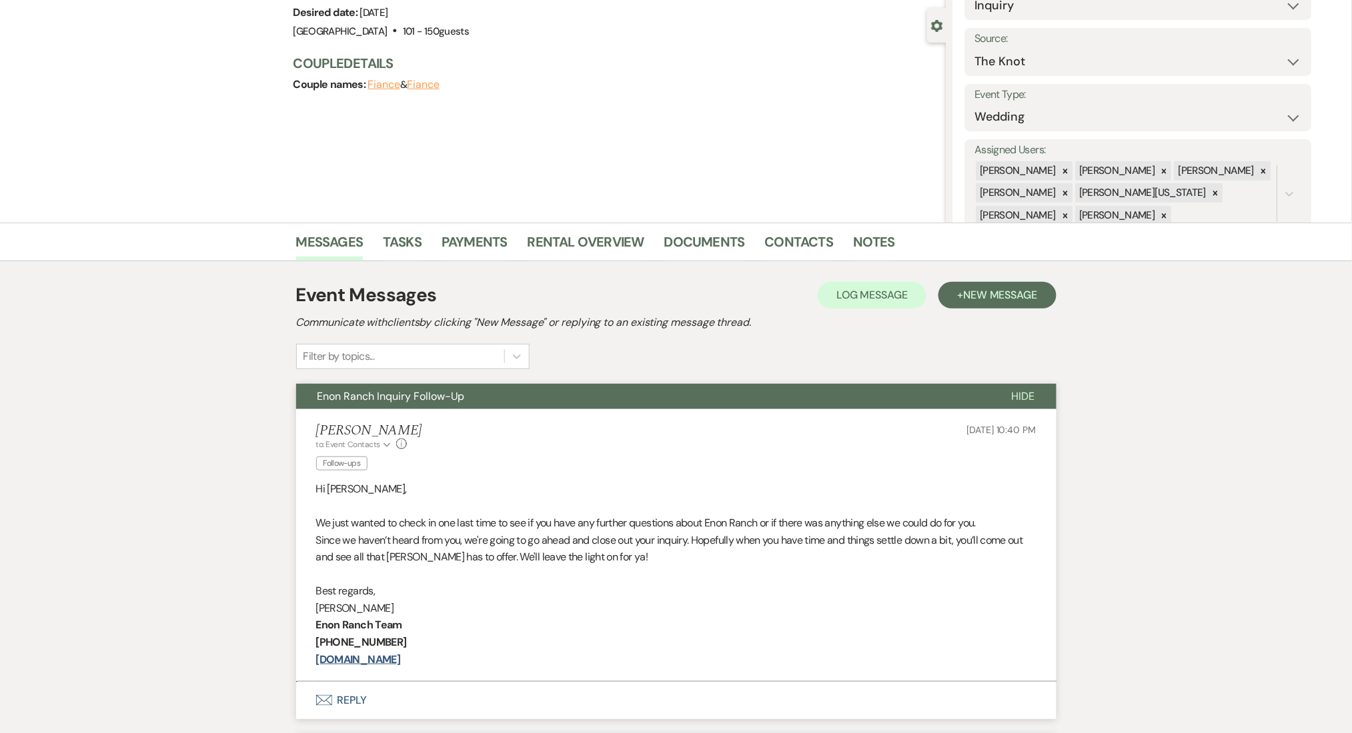
scroll to position [0, 0]
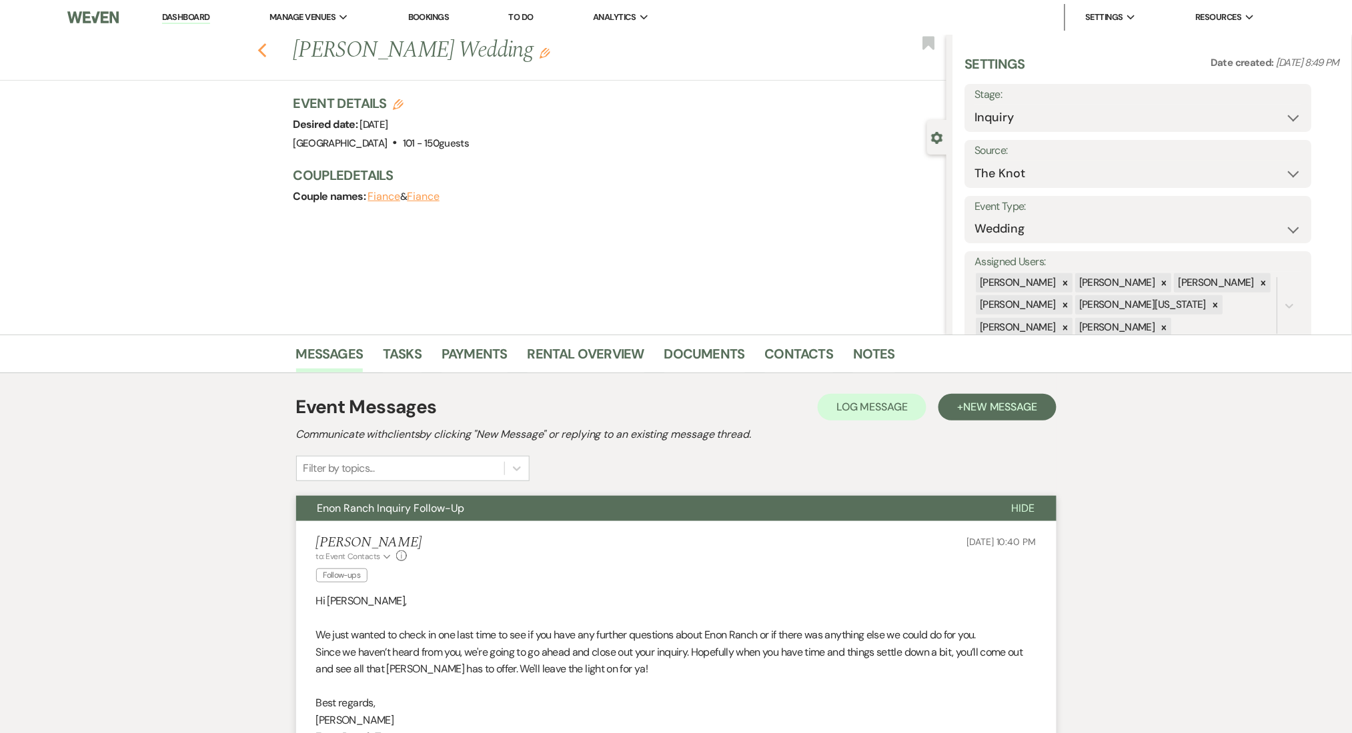
click at [267, 48] on icon "Previous" at bounding box center [262, 51] width 10 height 16
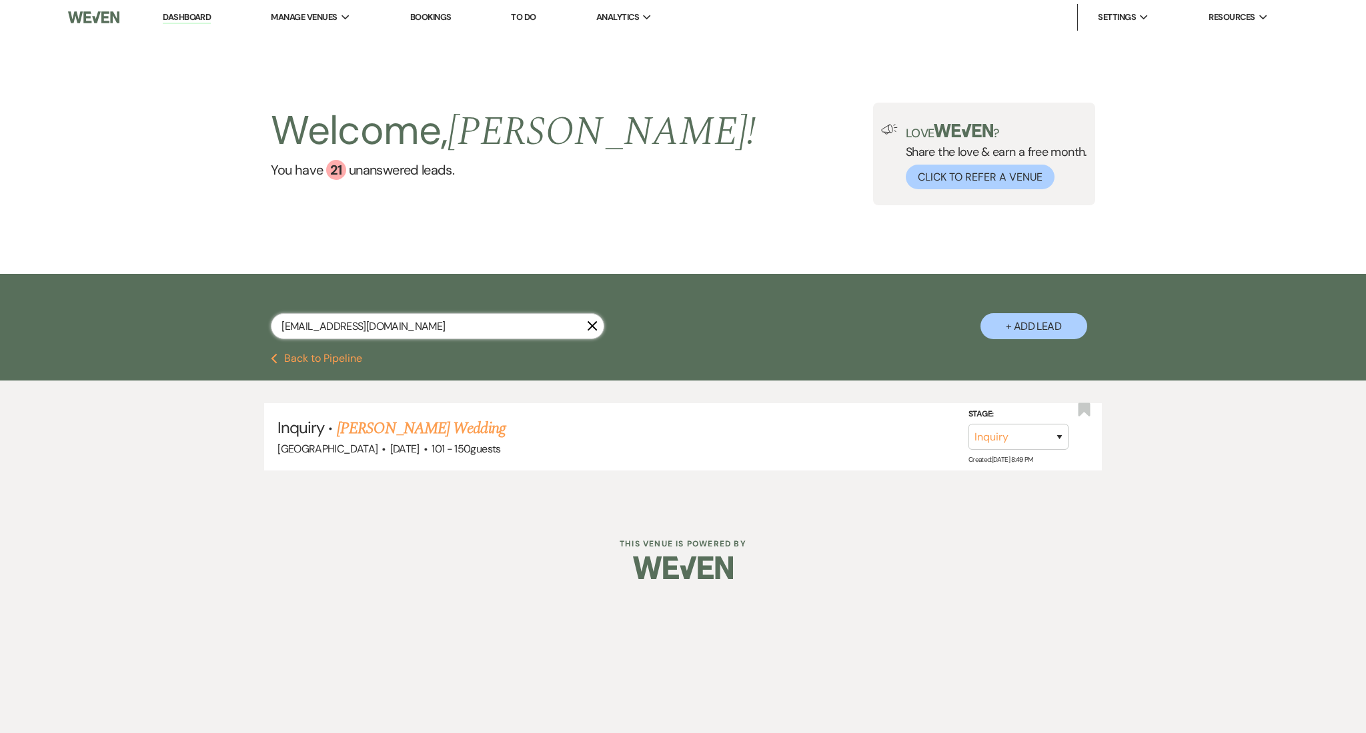
drag, startPoint x: 449, startPoint y: 323, endPoint x: 201, endPoint y: 313, distance: 248.2
click at [201, 313] on div "[EMAIL_ADDRESS][DOMAIN_NAME] X + Add Lead" at bounding box center [683, 313] width 1366 height 79
paste input "amcmath2008"
click at [436, 421] on link "[PERSON_NAME] & [PERSON_NAME]'s Wedding" at bounding box center [491, 429] width 308 height 24
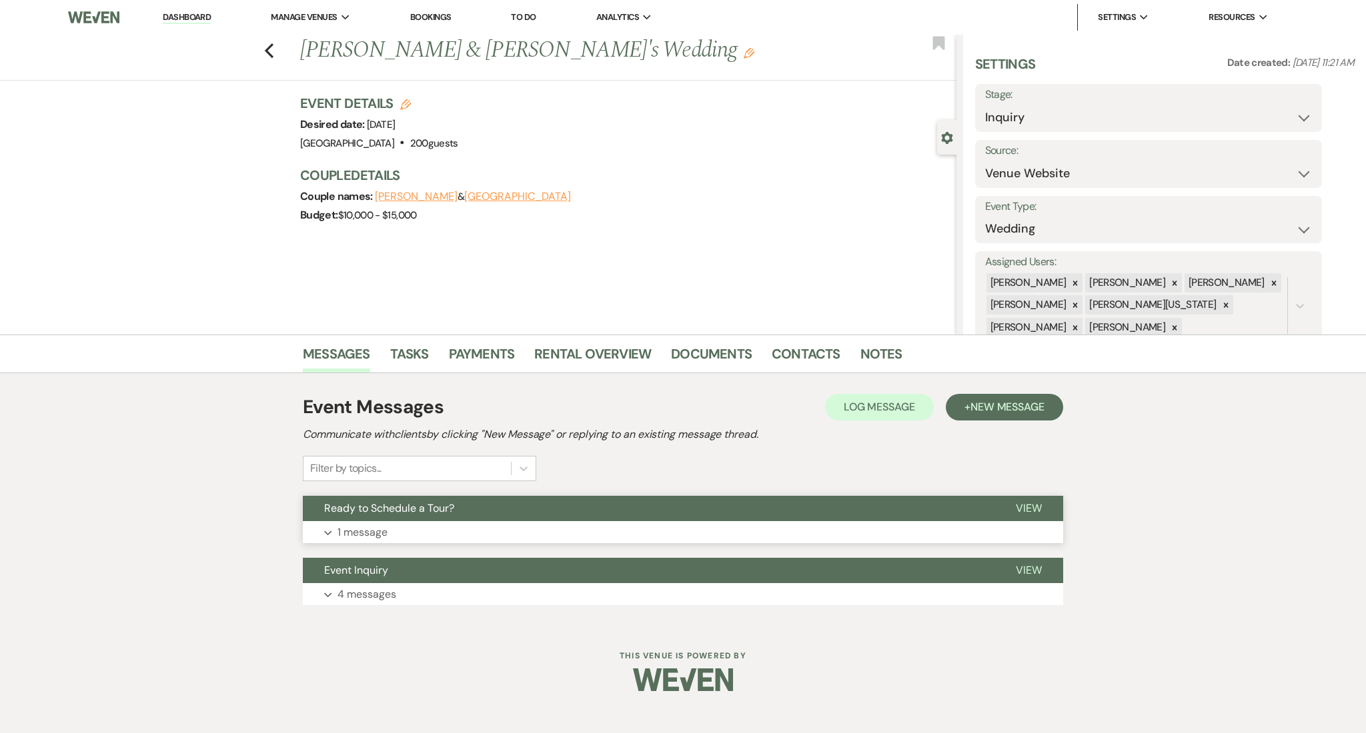
click at [407, 522] on button "Expand 1 message" at bounding box center [683, 532] width 760 height 23
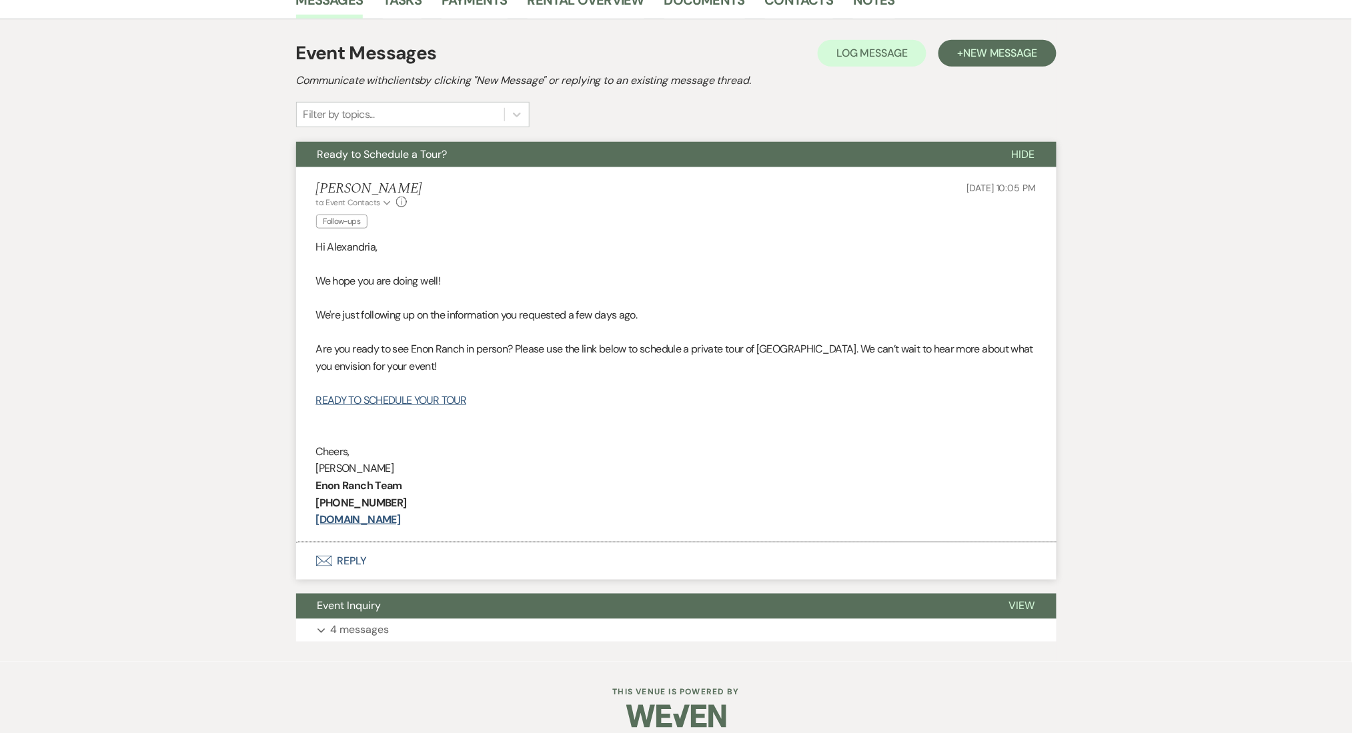
scroll to position [355, 0]
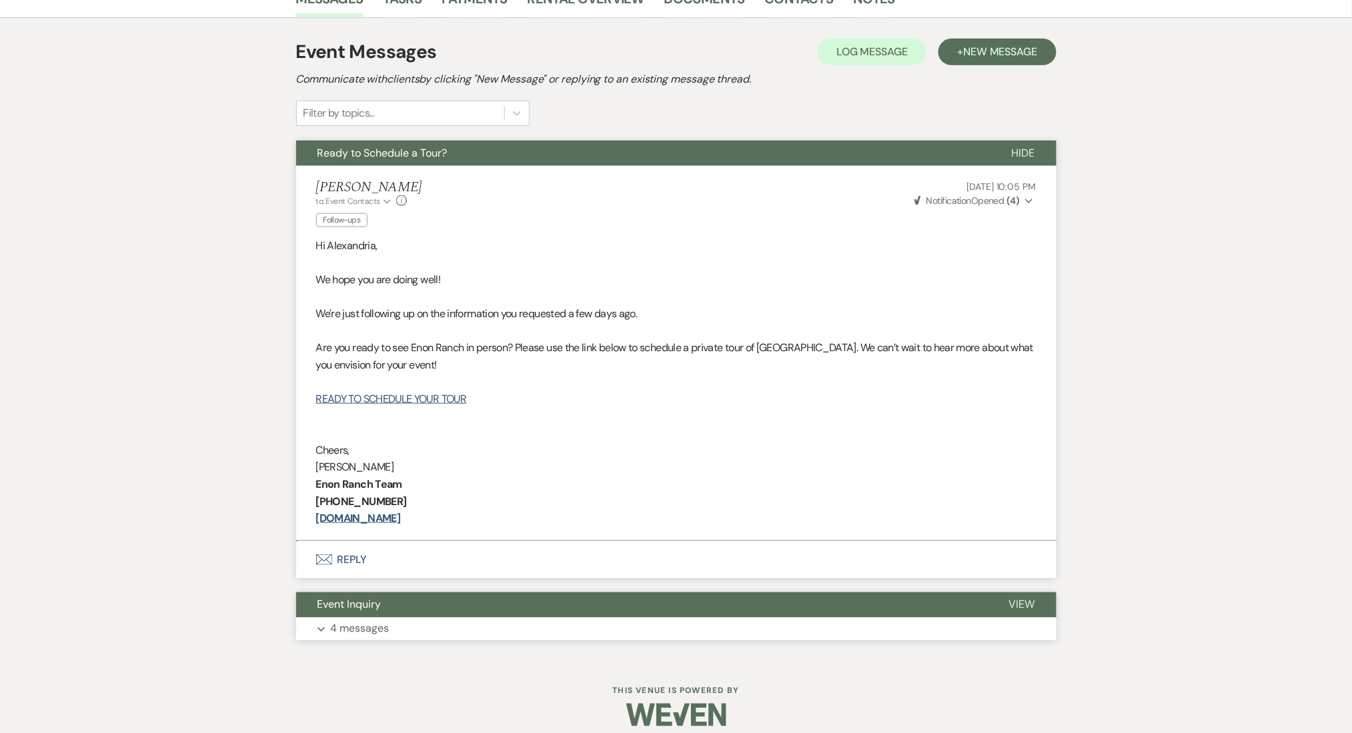
click at [411, 640] on button "Expand 4 messages" at bounding box center [676, 629] width 760 height 23
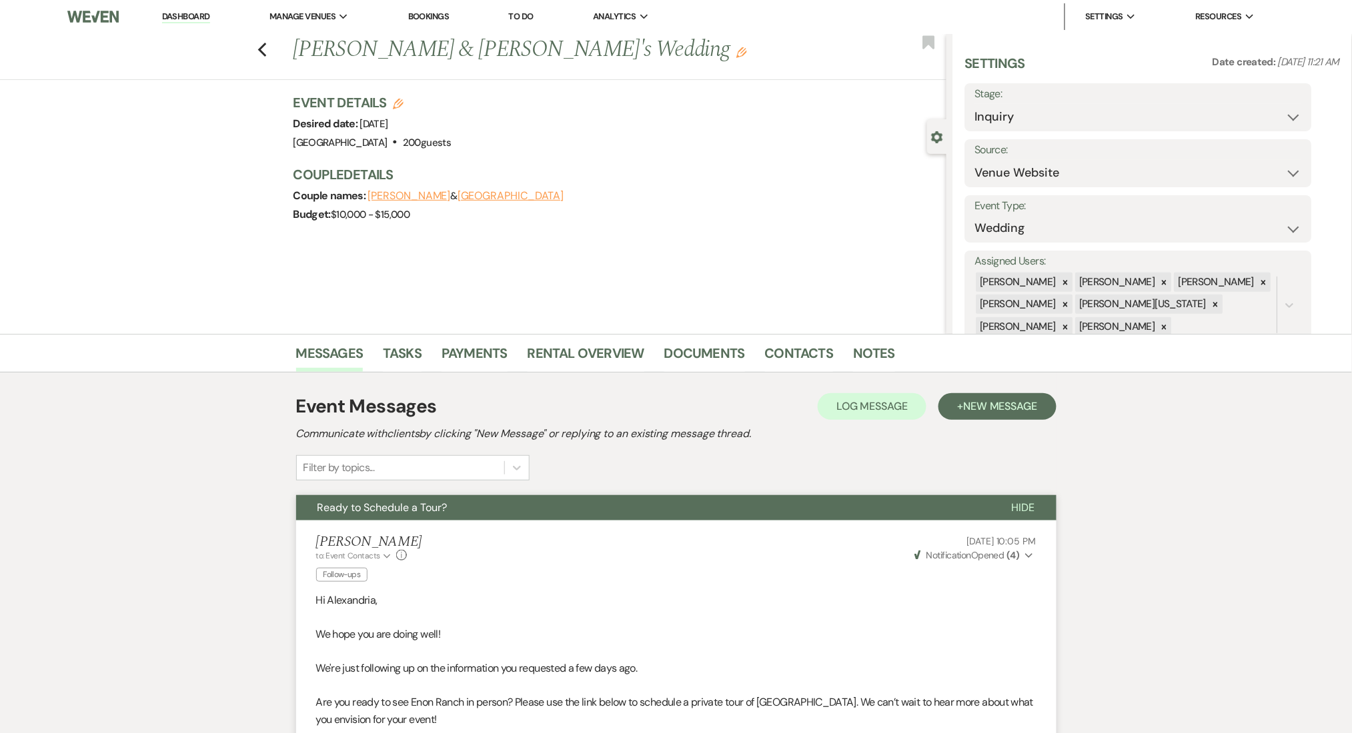
scroll to position [0, 0]
click at [963, 396] on button "+ New Message" at bounding box center [996, 407] width 117 height 27
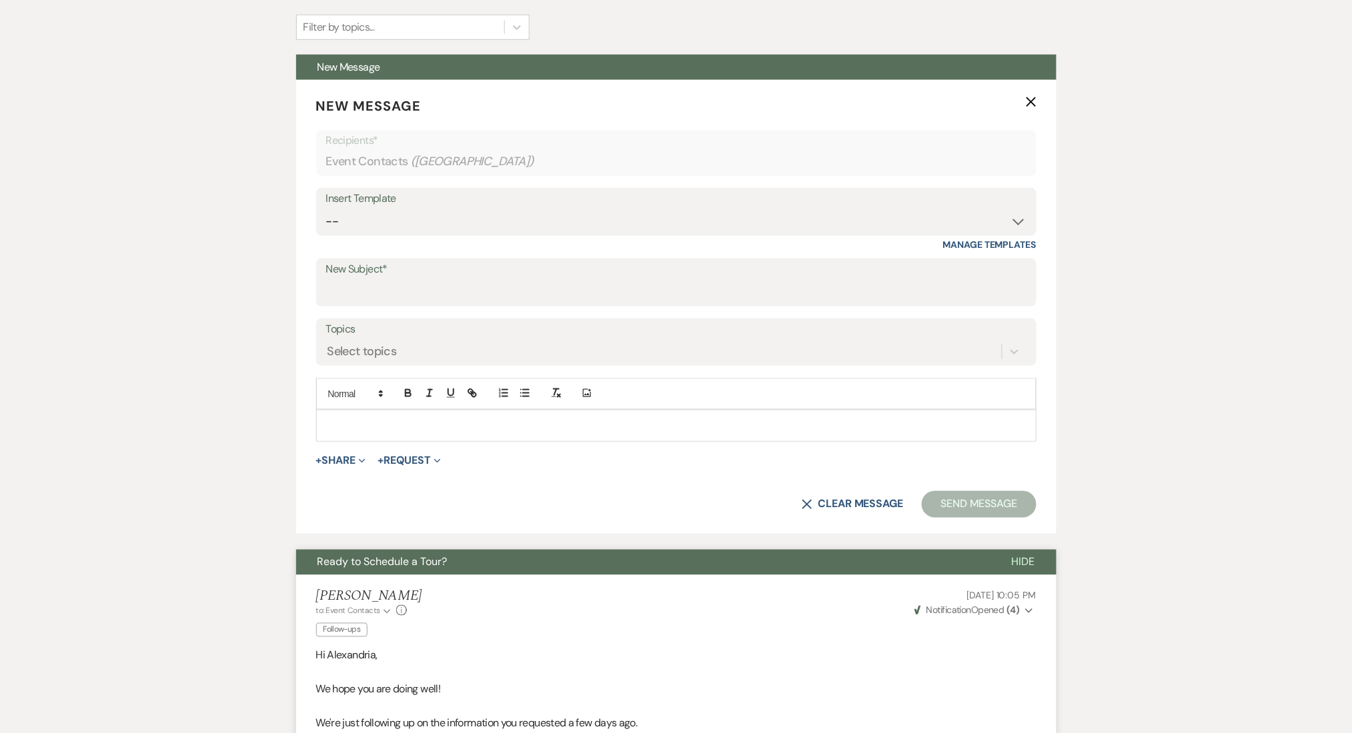
scroll to position [444, 0]
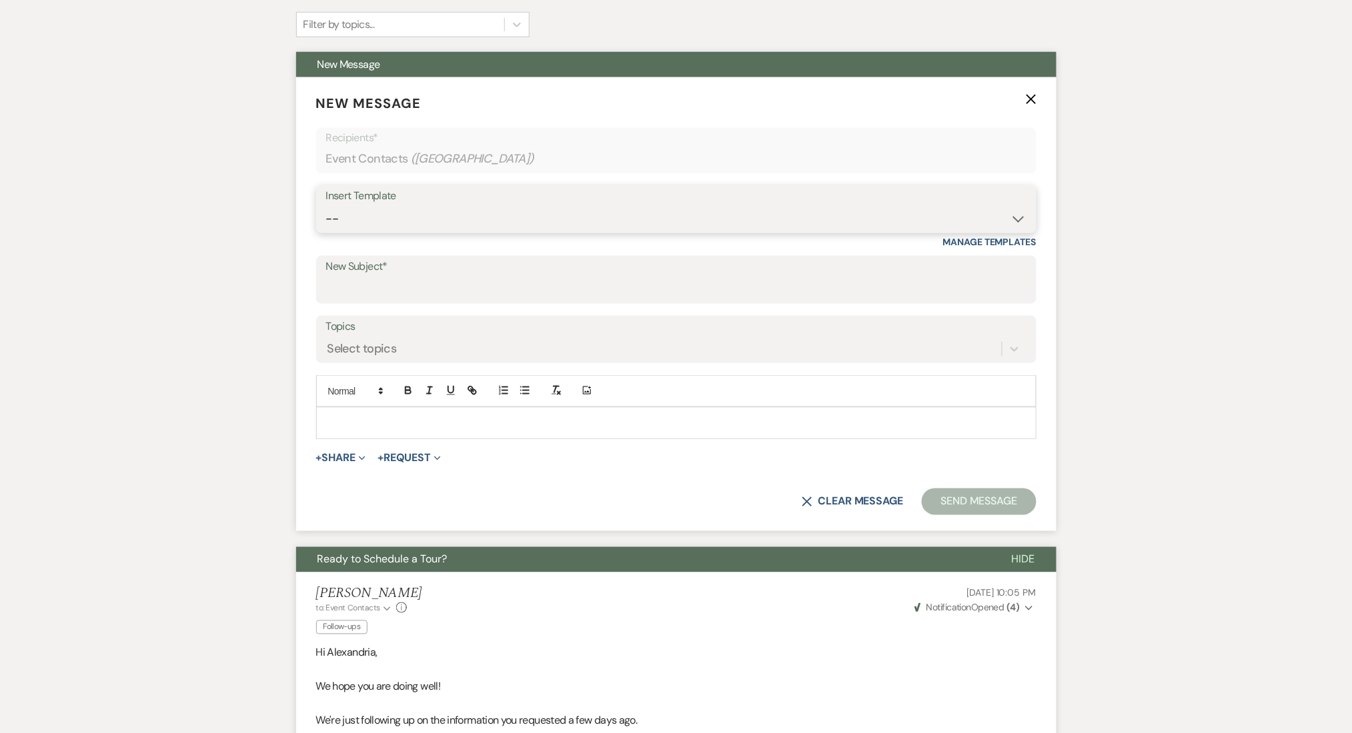
click at [382, 227] on select "-- Inquiry Follow Up Email #2 Contract Sending Template Payment Template Rental…" at bounding box center [676, 219] width 700 height 26
click at [326, 206] on select "-- Inquiry Follow Up Email #2 Contract Sending Template Payment Template Rental…" at bounding box center [676, 219] width 700 height 26
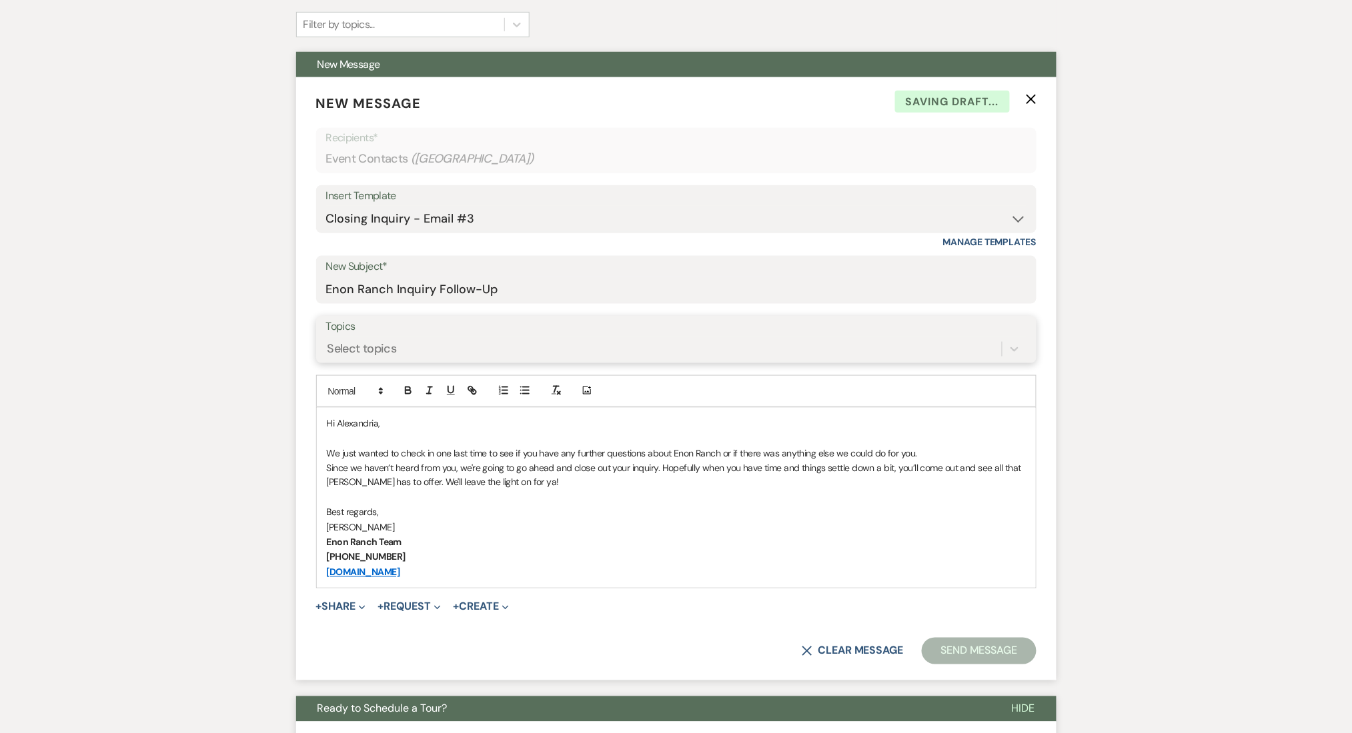
click at [434, 351] on div "Select topics" at bounding box center [663, 348] width 675 height 23
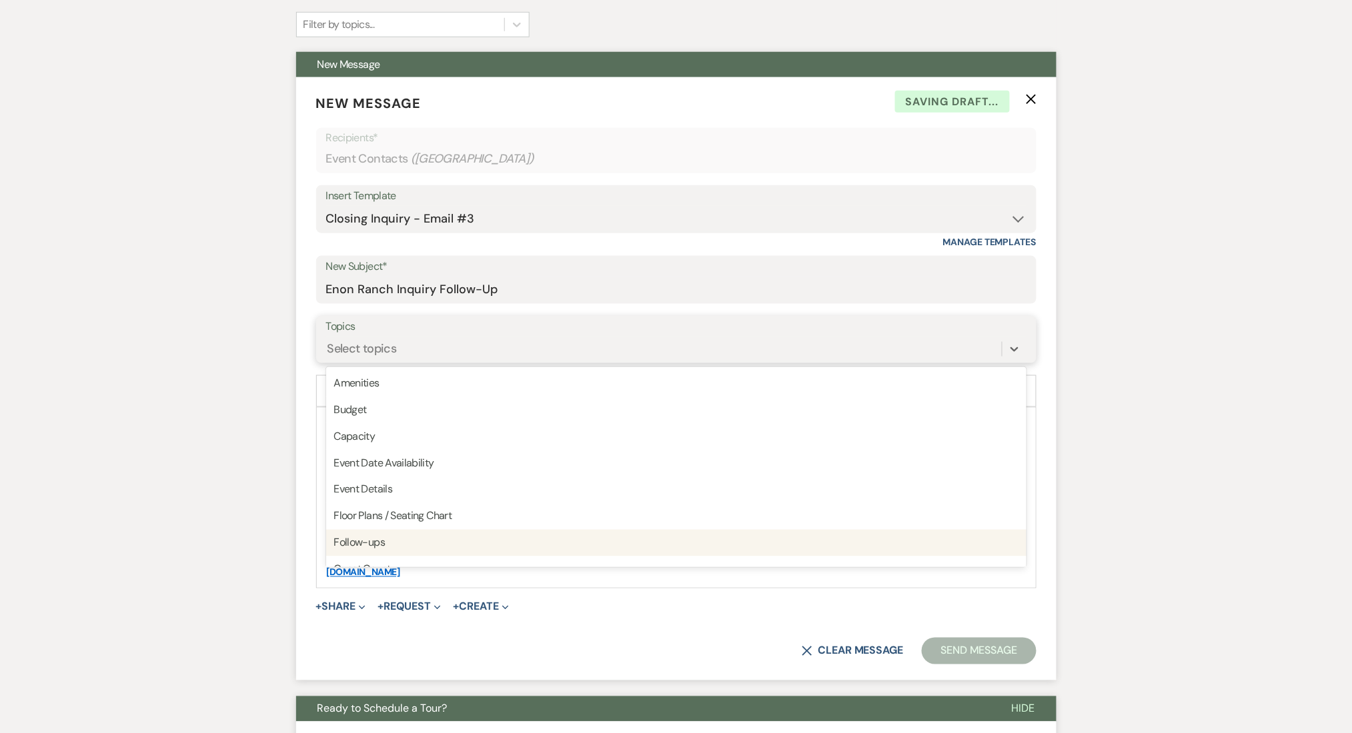
click at [393, 549] on div "Follow-ups" at bounding box center [676, 543] width 700 height 27
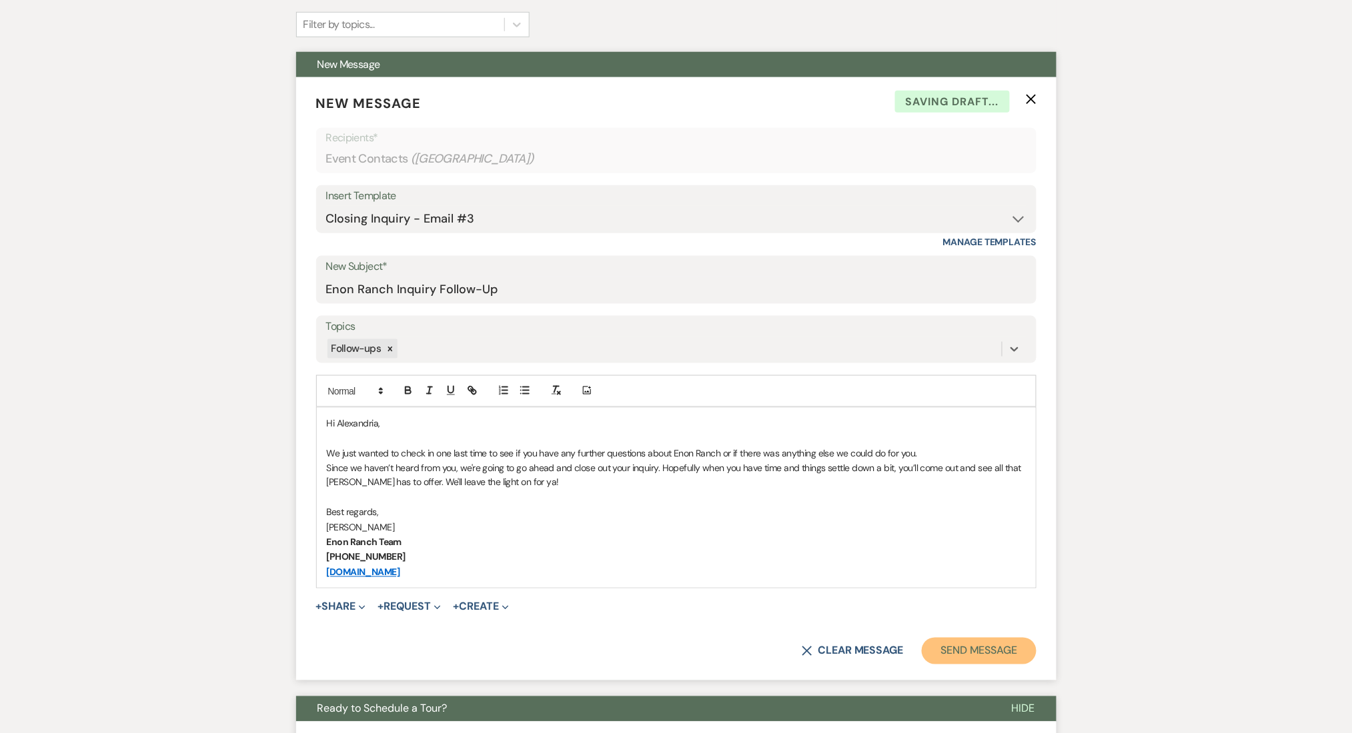
click at [974, 642] on button "Send Message" at bounding box center [979, 651] width 114 height 27
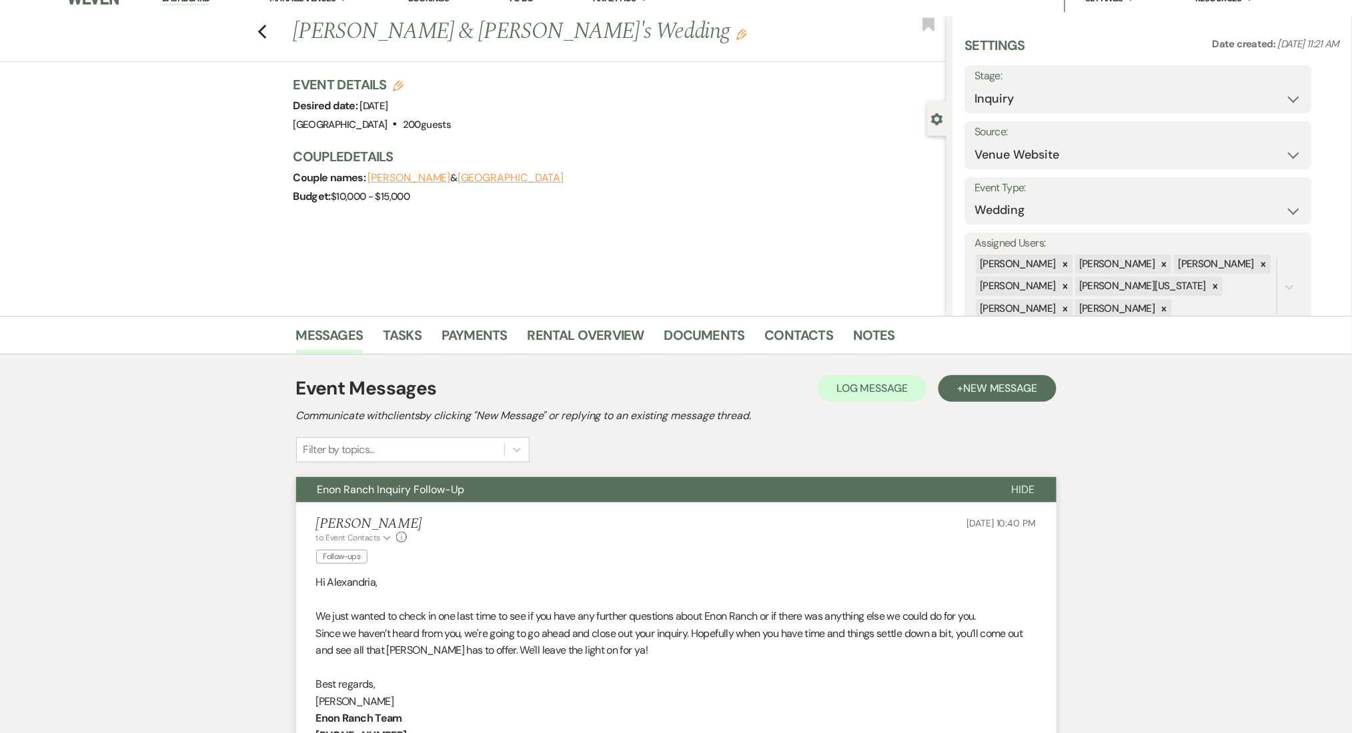
scroll to position [0, 0]
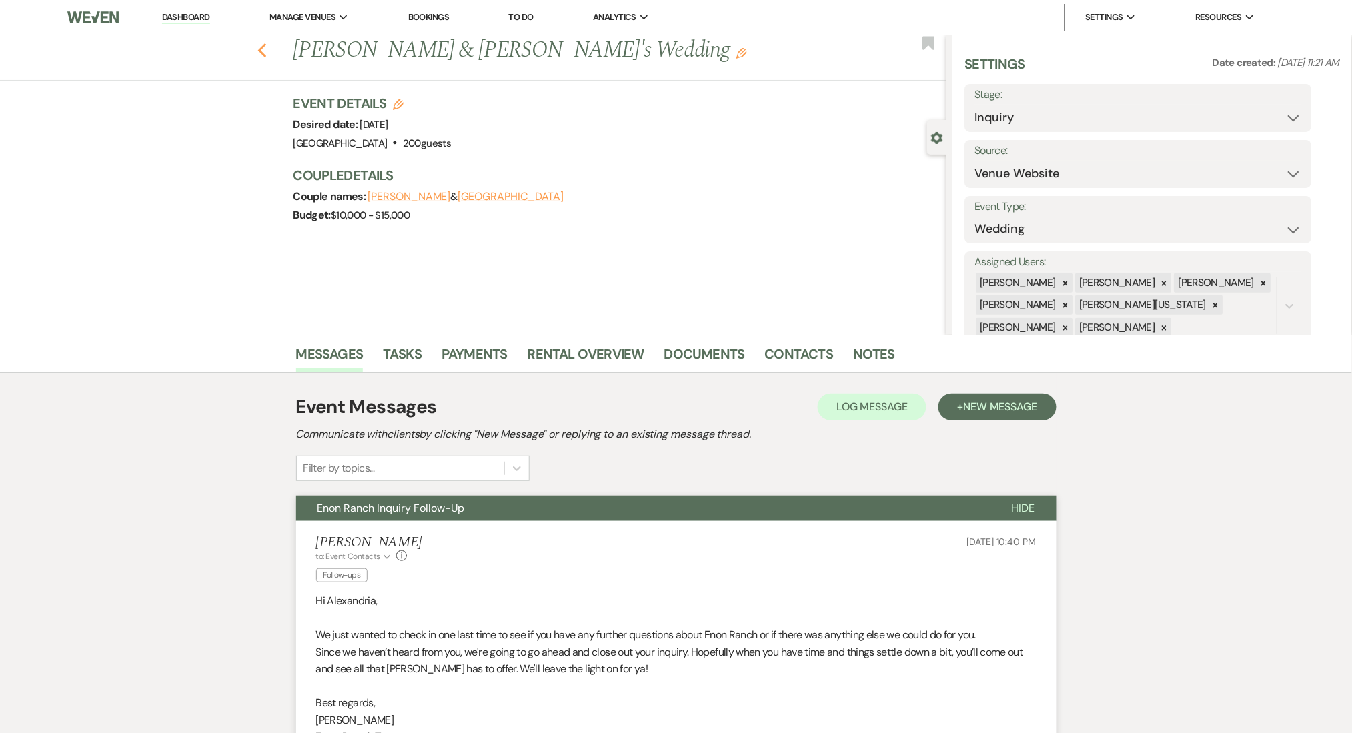
click at [267, 57] on icon "Previous" at bounding box center [262, 51] width 10 height 16
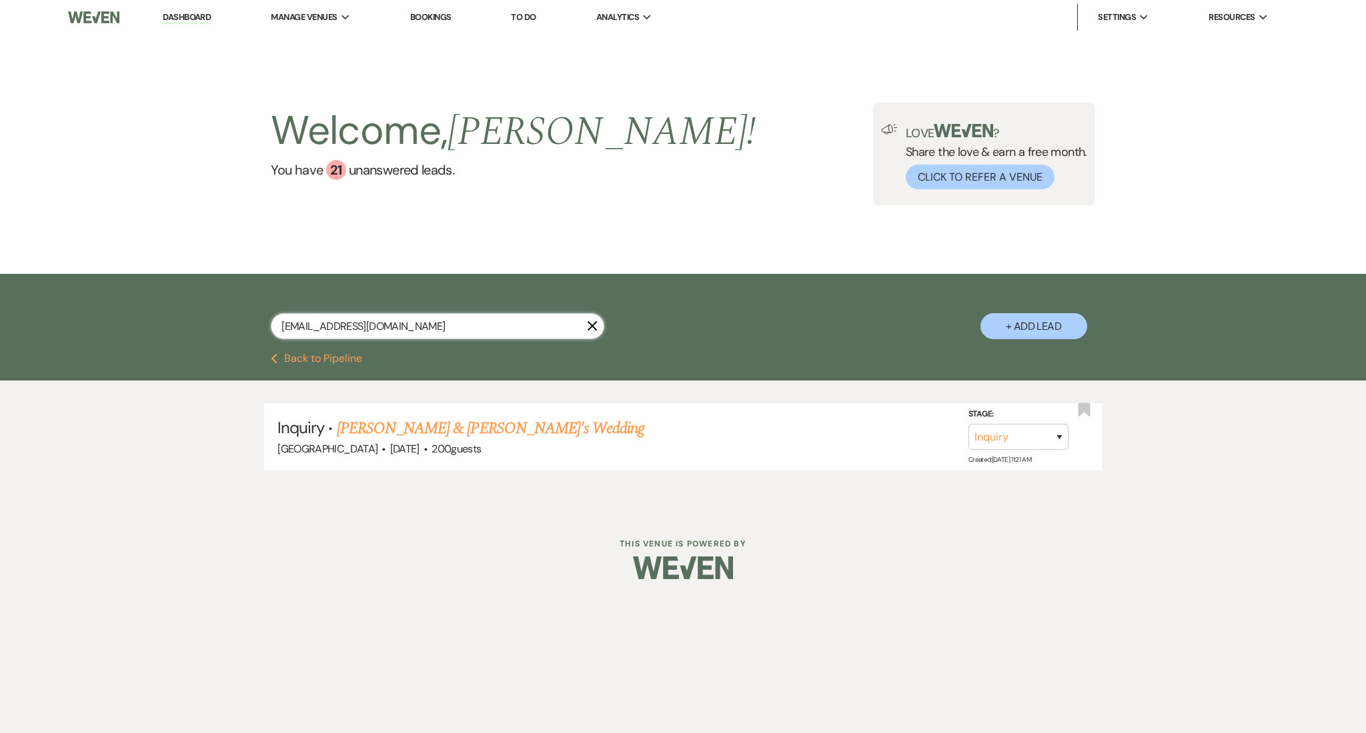
click at [440, 328] on input "[EMAIL_ADDRESS][DOMAIN_NAME]" at bounding box center [437, 326] width 333 height 26
drag, startPoint x: 201, startPoint y: 298, endPoint x: 139, endPoint y: 298, distance: 61.3
click at [139, 298] on div "[EMAIL_ADDRESS][DOMAIN_NAME] X + Add Lead" at bounding box center [683, 313] width 1366 height 79
paste input "tarabak07"
click at [472, 425] on link "[PERSON_NAME] Wedding" at bounding box center [421, 429] width 169 height 24
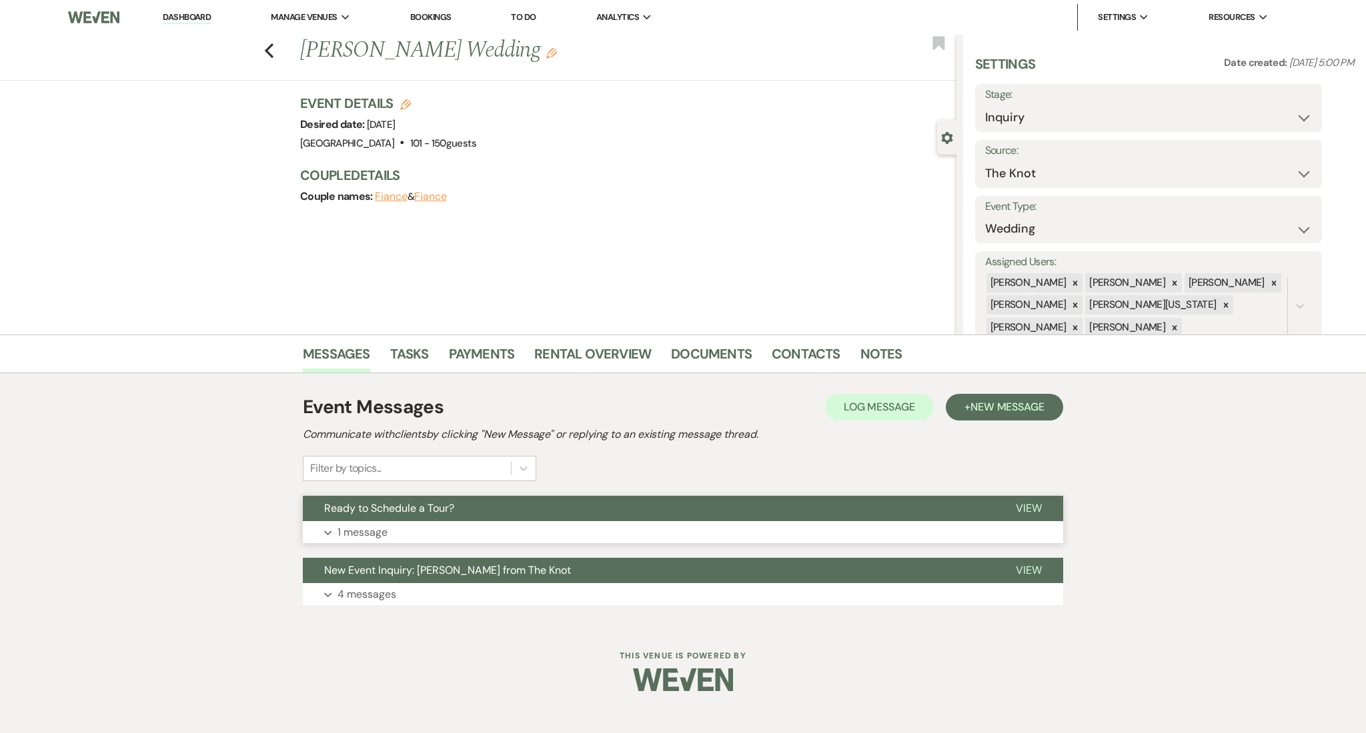
click at [467, 533] on button "Expand 1 message" at bounding box center [683, 532] width 760 height 23
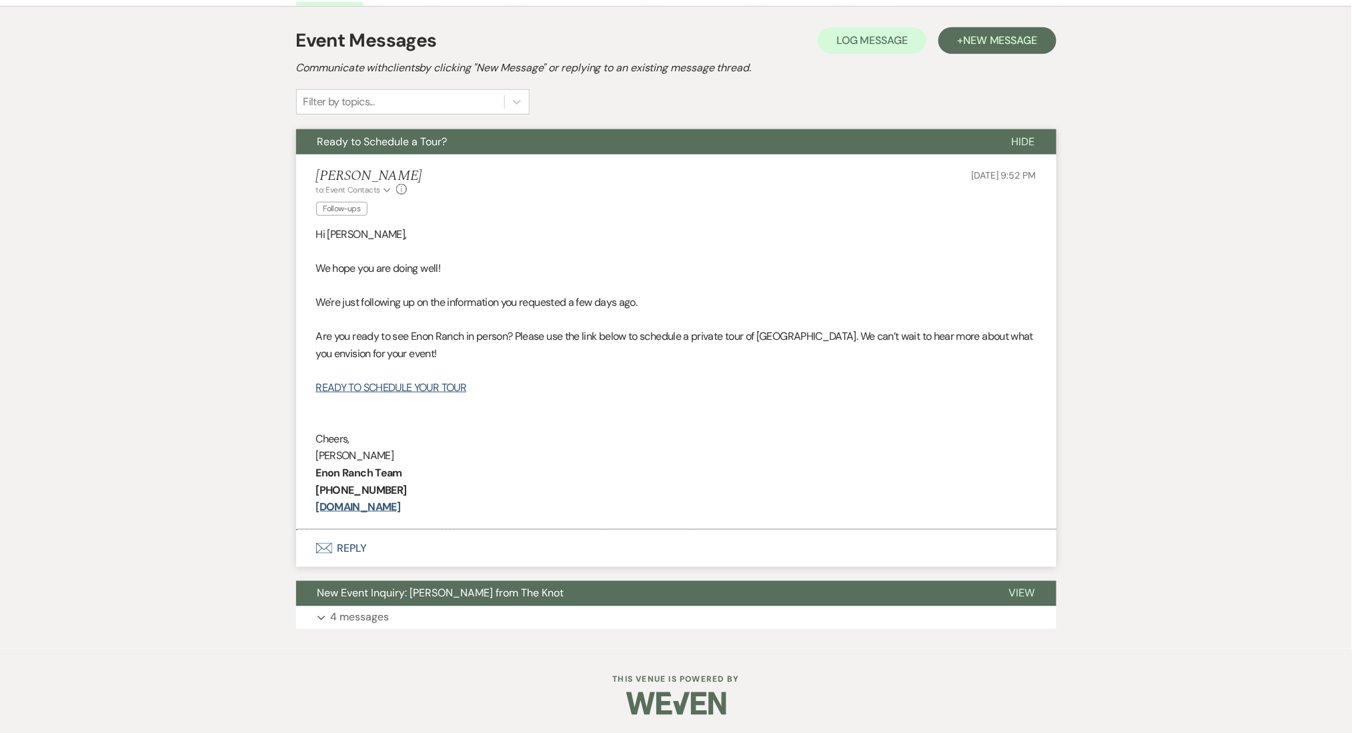
scroll to position [367, 0]
click at [990, 44] on span "New Message" at bounding box center [1000, 40] width 74 height 14
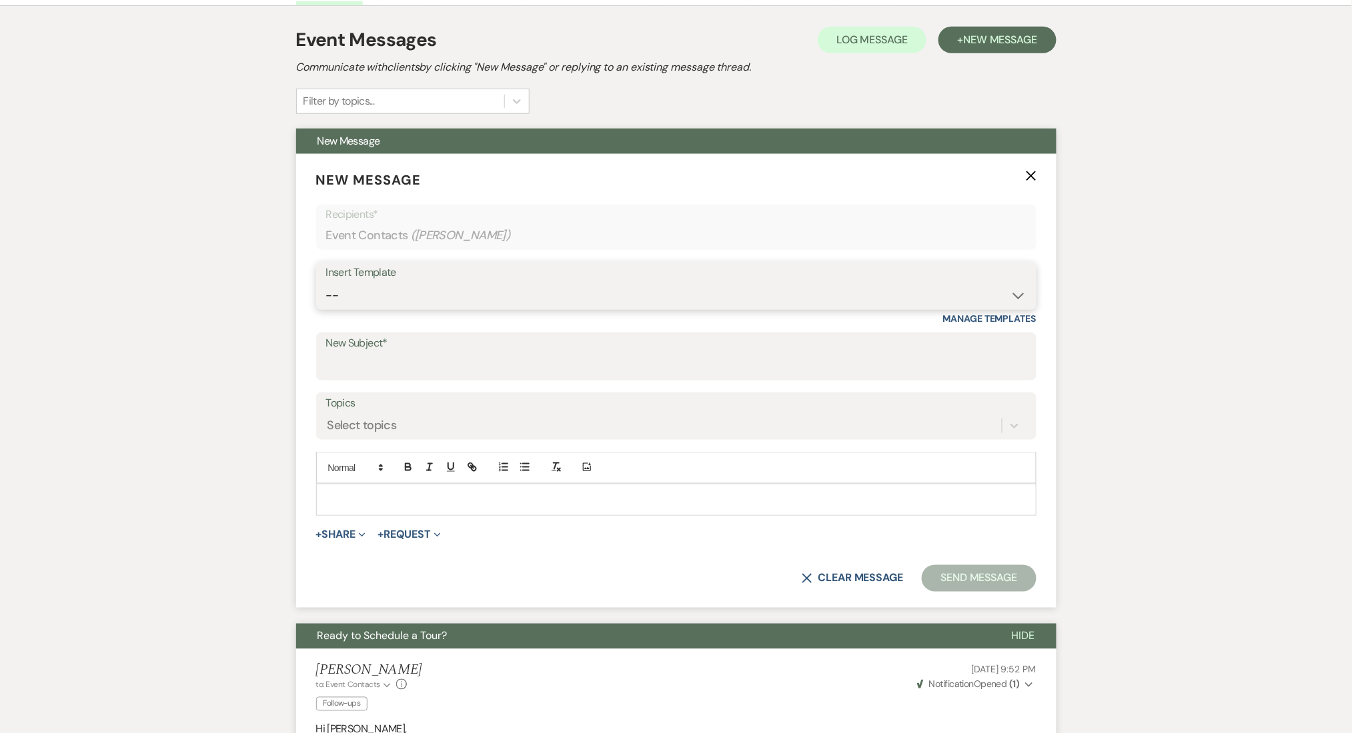
click at [387, 301] on select "-- Inquiry Follow Up Email #2 Contract Sending Template Payment Template Rental…" at bounding box center [676, 296] width 700 height 26
click at [151, 506] on div "Messages Tasks Payments Rental Overview Documents Contacts Notes Event Messages…" at bounding box center [676, 556] width 1352 height 1178
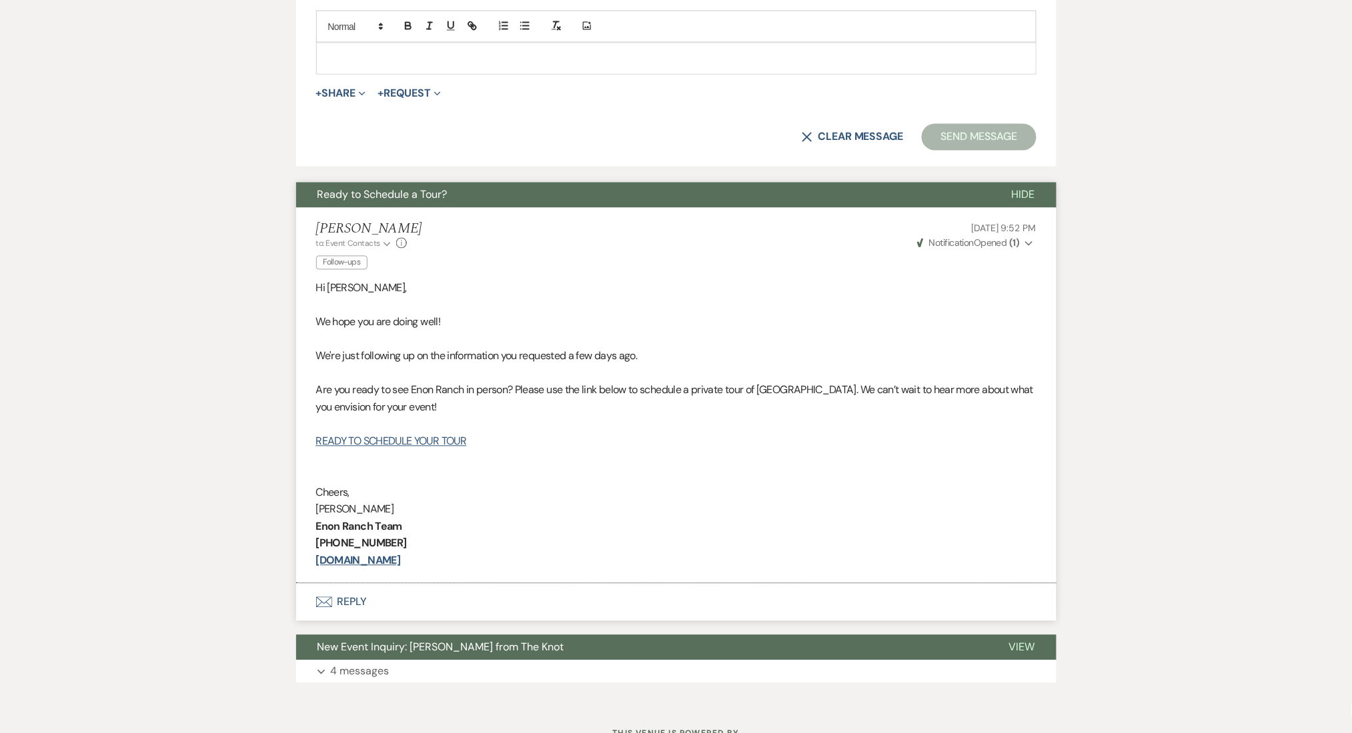
scroll to position [864, 0]
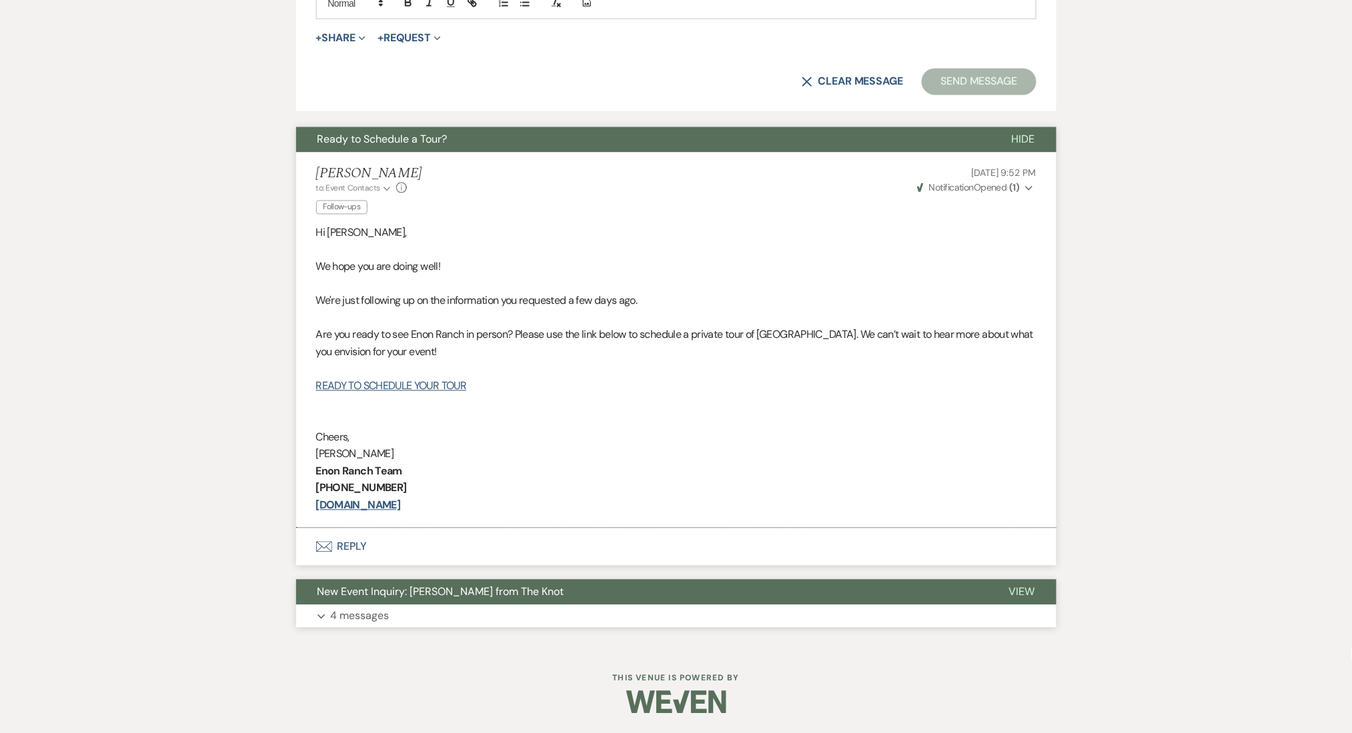
click at [504, 621] on button "Expand 4 messages" at bounding box center [676, 616] width 760 height 23
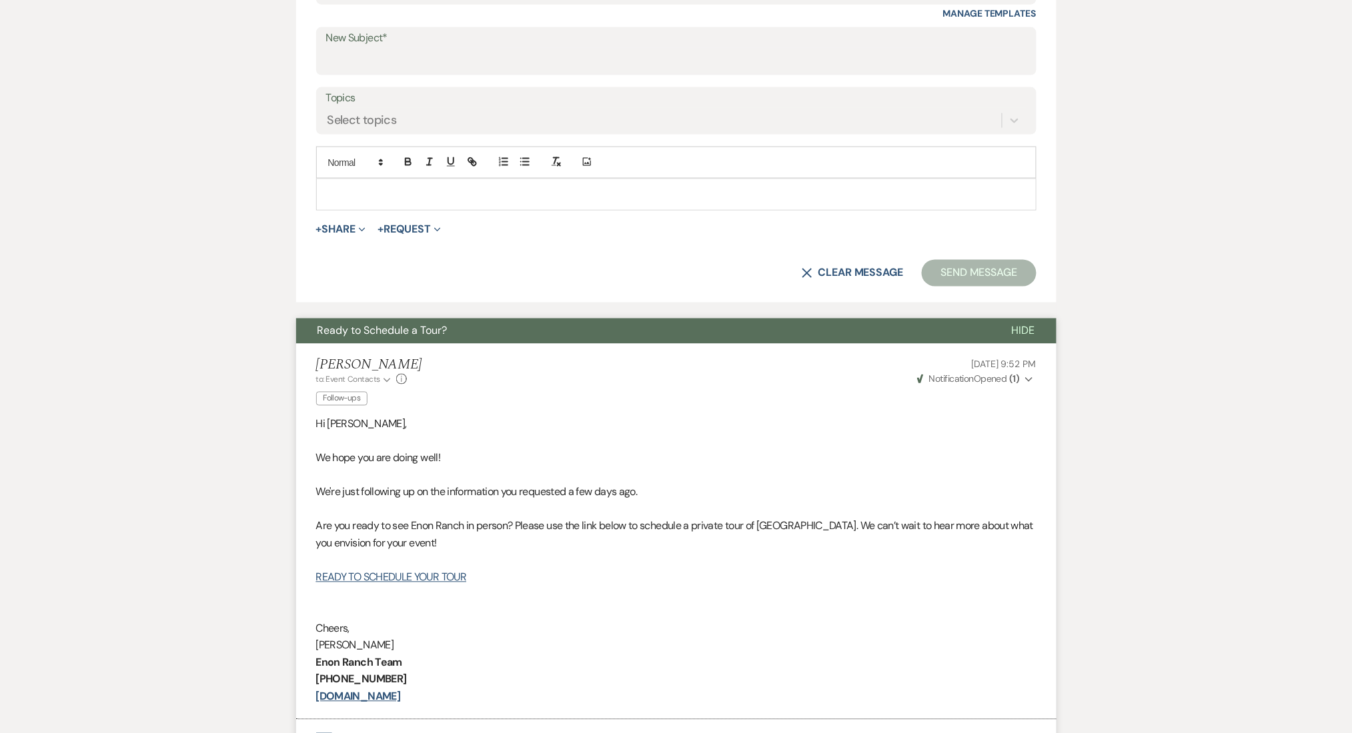
scroll to position [500, 0]
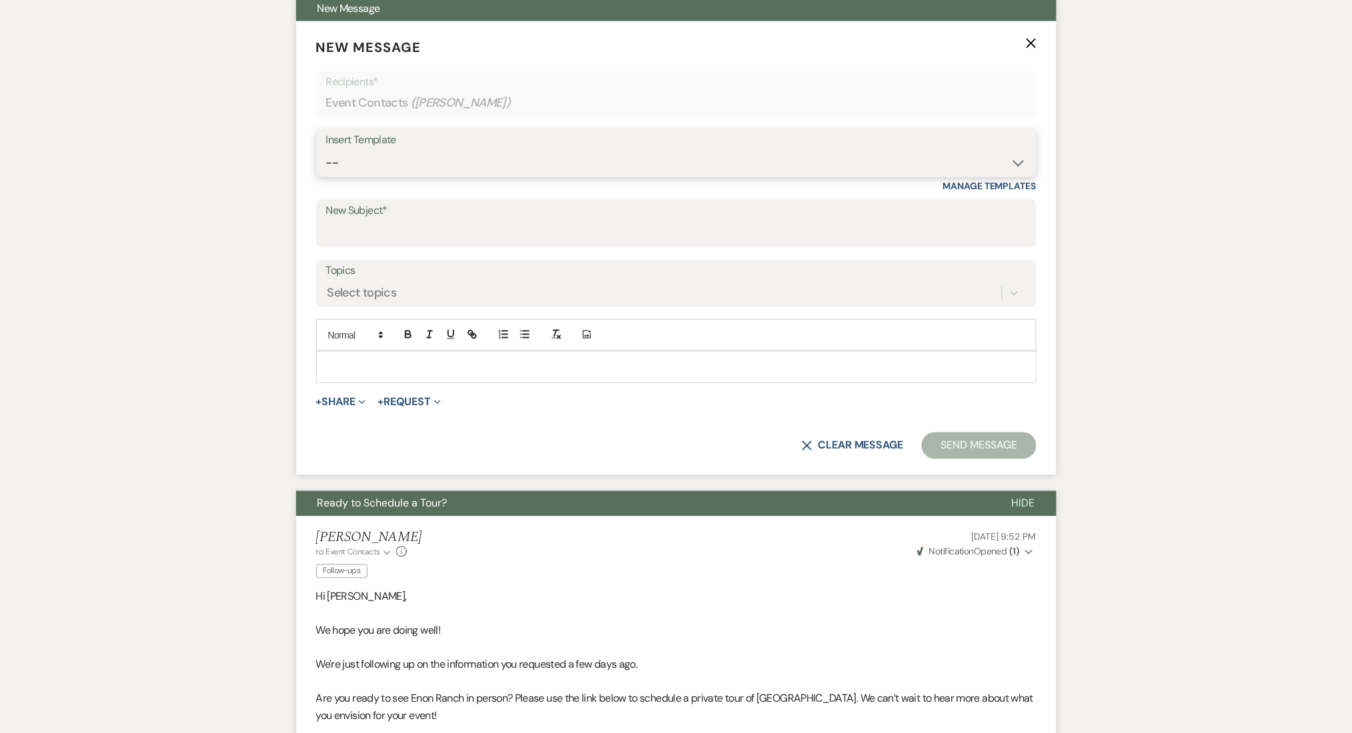
click at [399, 170] on select "-- Inquiry Follow Up Email #2 Contract Sending Template Payment Template Rental…" at bounding box center [676, 163] width 700 height 26
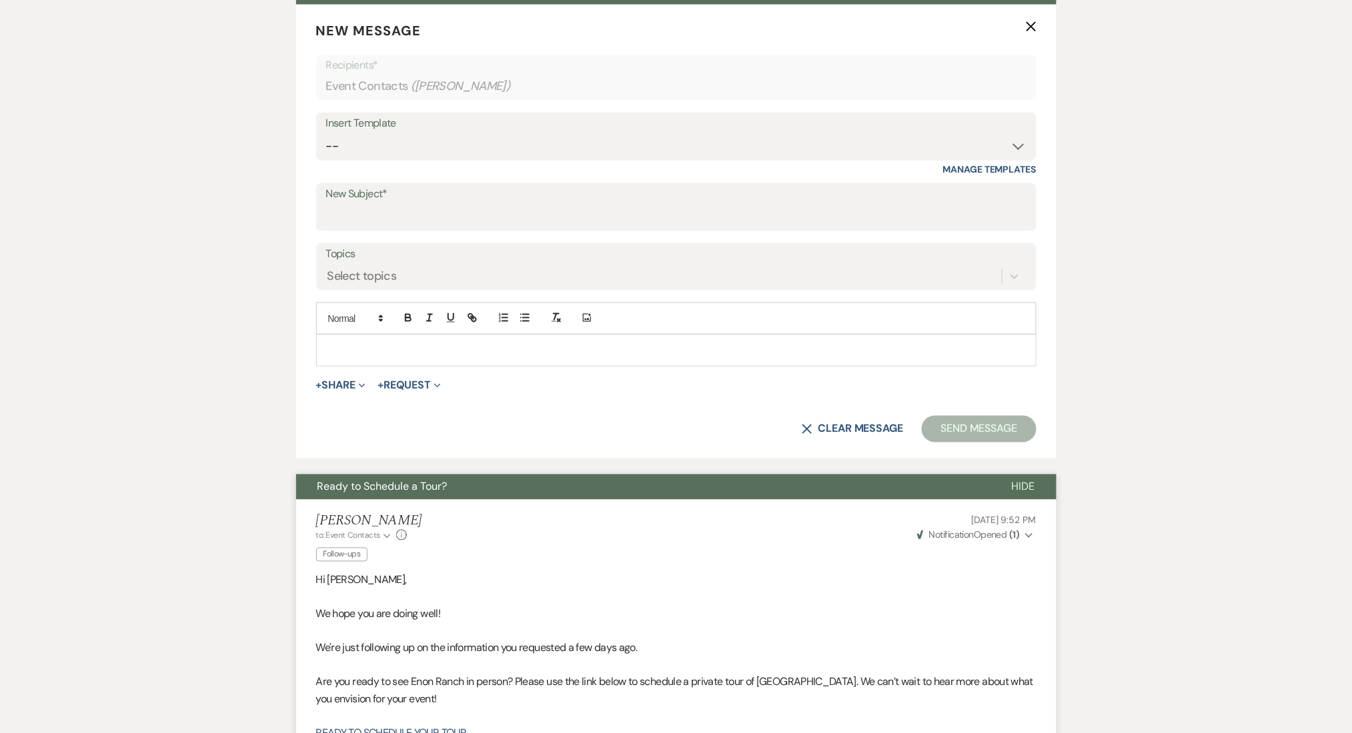
scroll to position [323, 0]
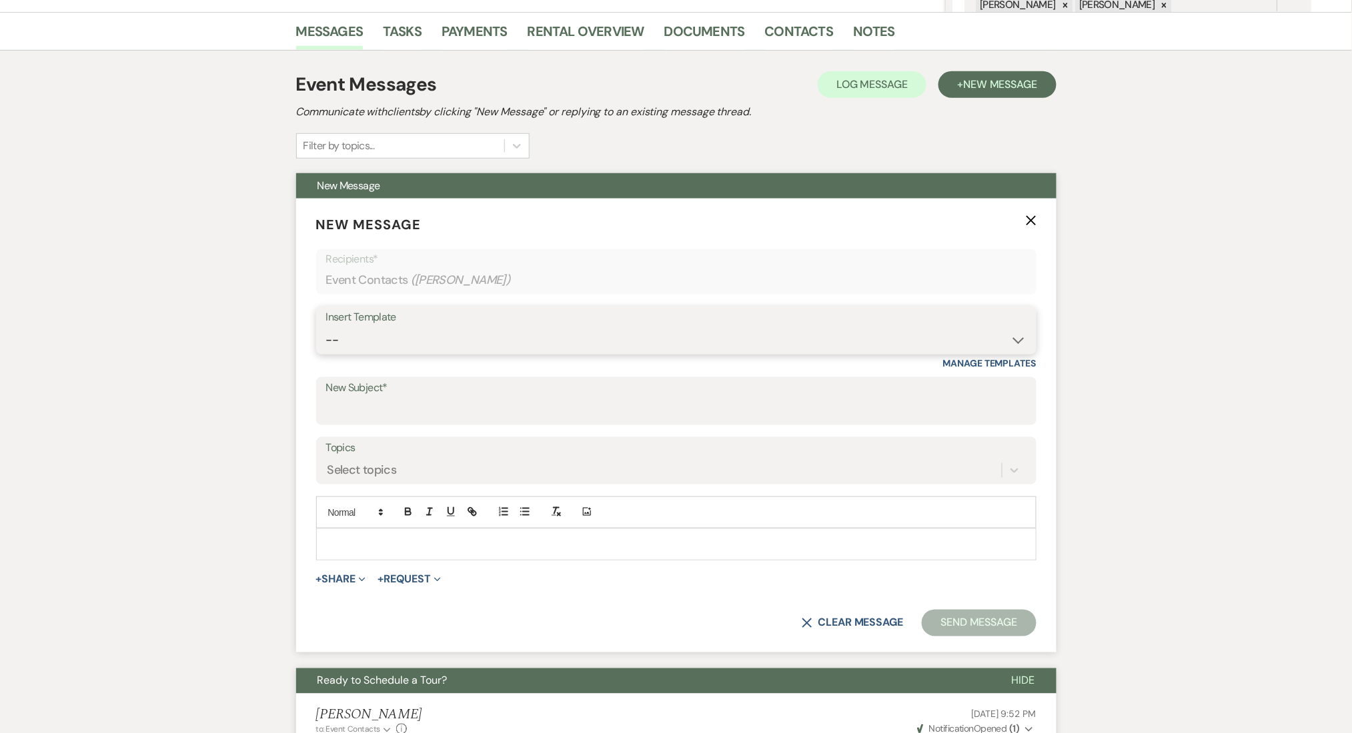
click at [367, 346] on select "-- Inquiry Follow Up Email #2 Contract Sending Template Payment Template Rental…" at bounding box center [676, 340] width 700 height 26
click at [326, 327] on select "-- Inquiry Follow Up Email #2 Contract Sending Template Payment Template Rental…" at bounding box center [676, 340] width 700 height 26
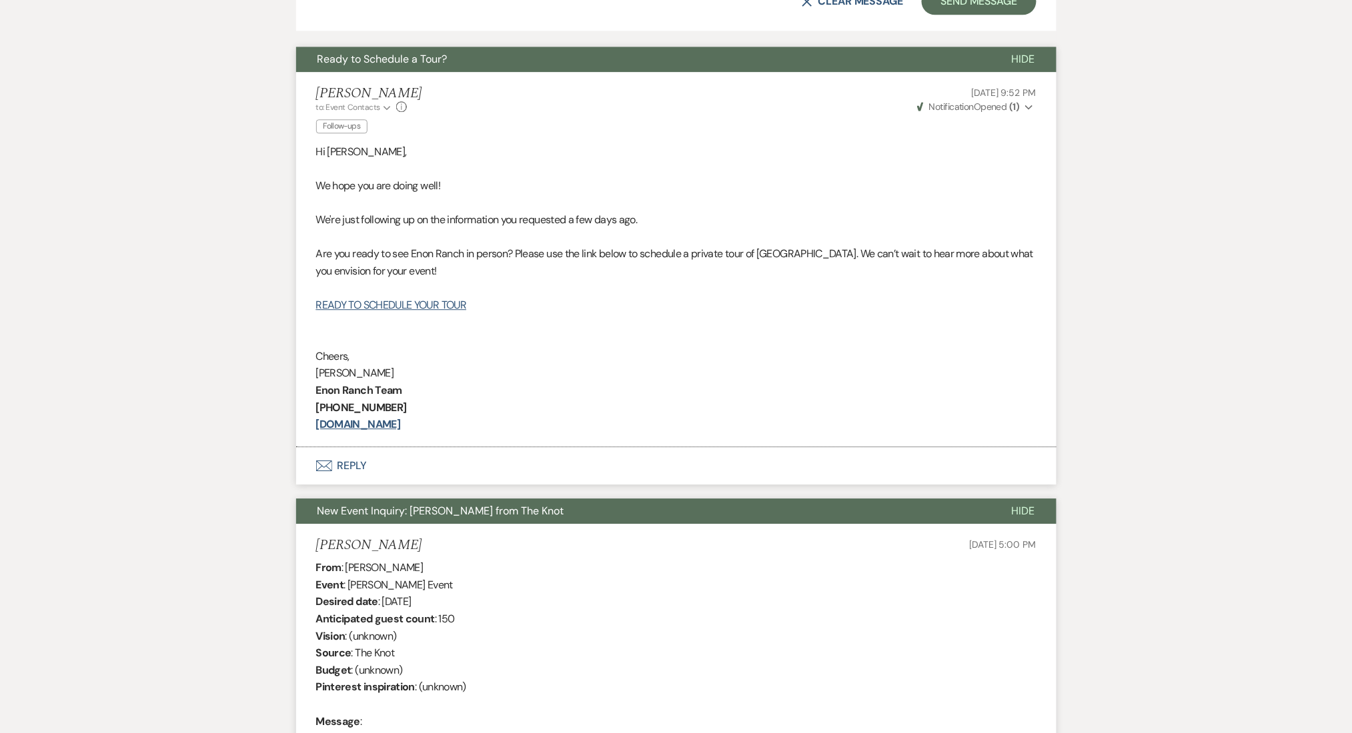
scroll to position [739, 0]
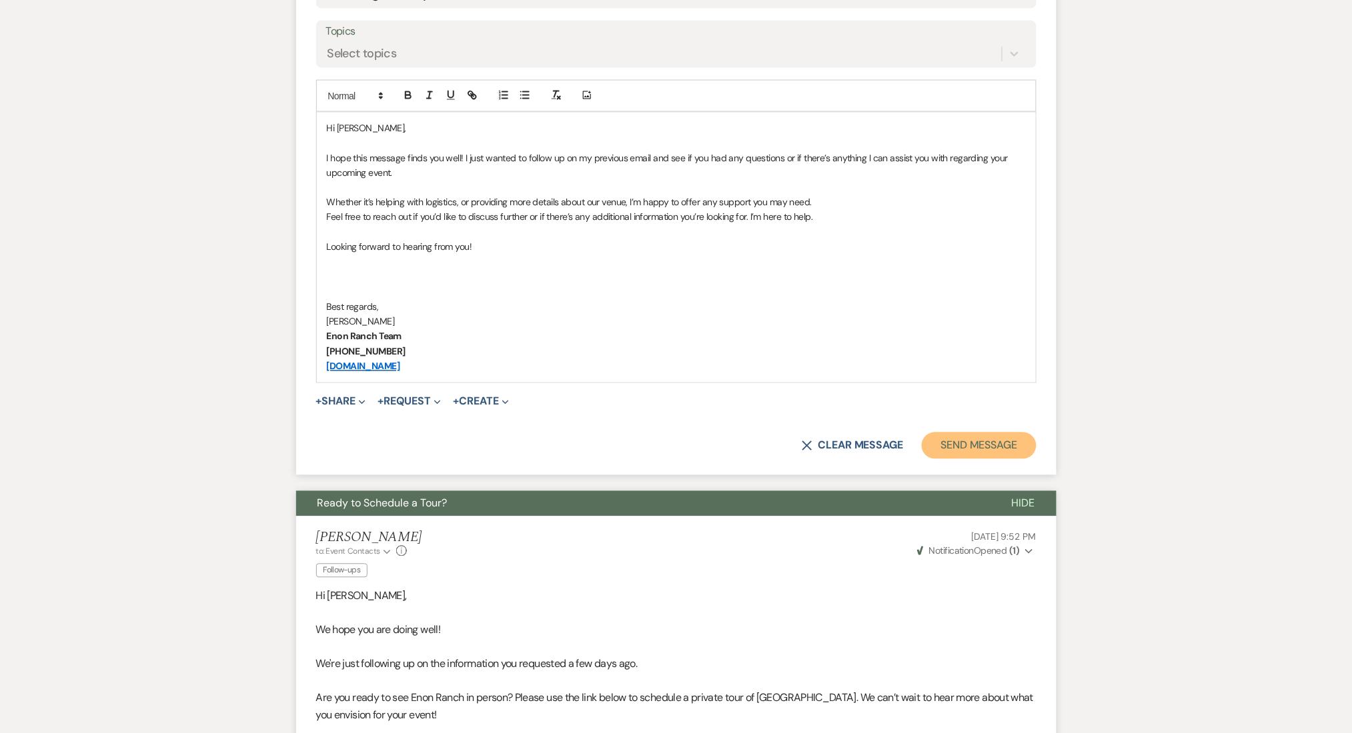
click at [984, 438] on button "Send Message" at bounding box center [979, 446] width 114 height 27
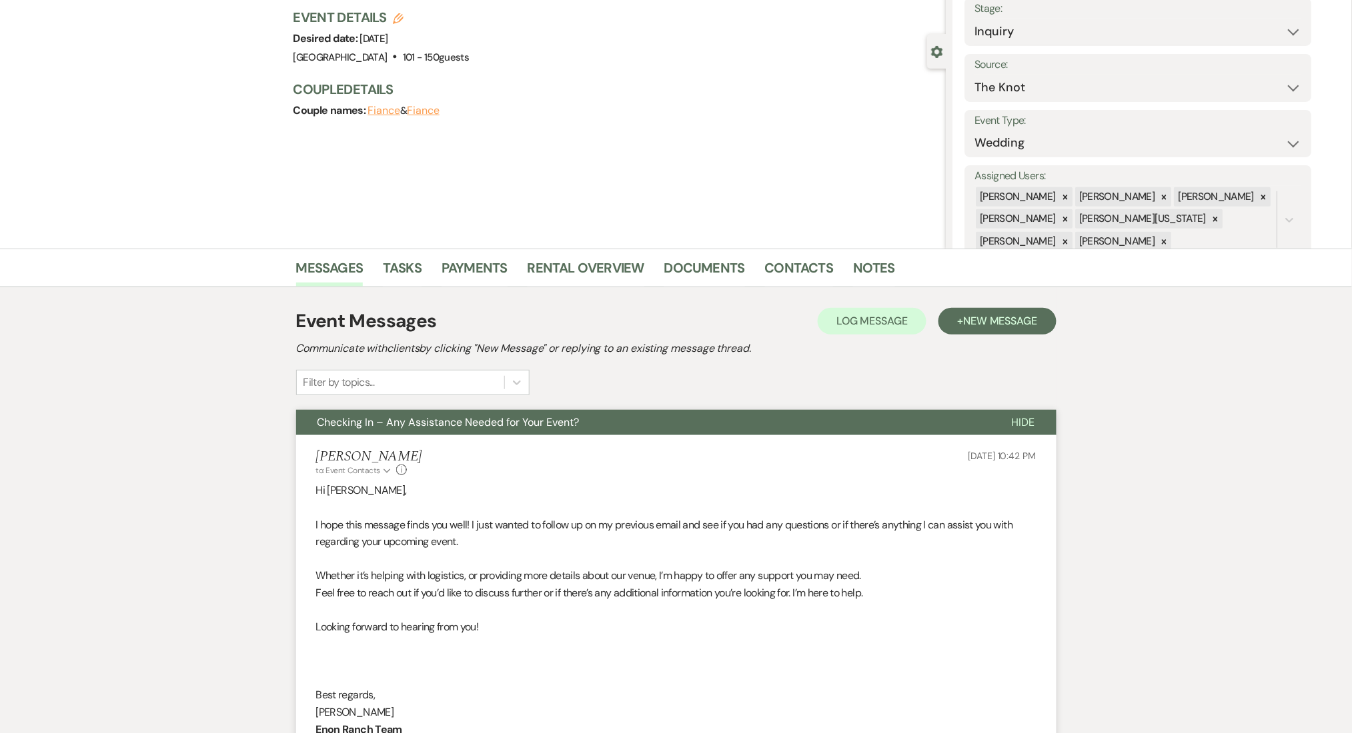
scroll to position [0, 0]
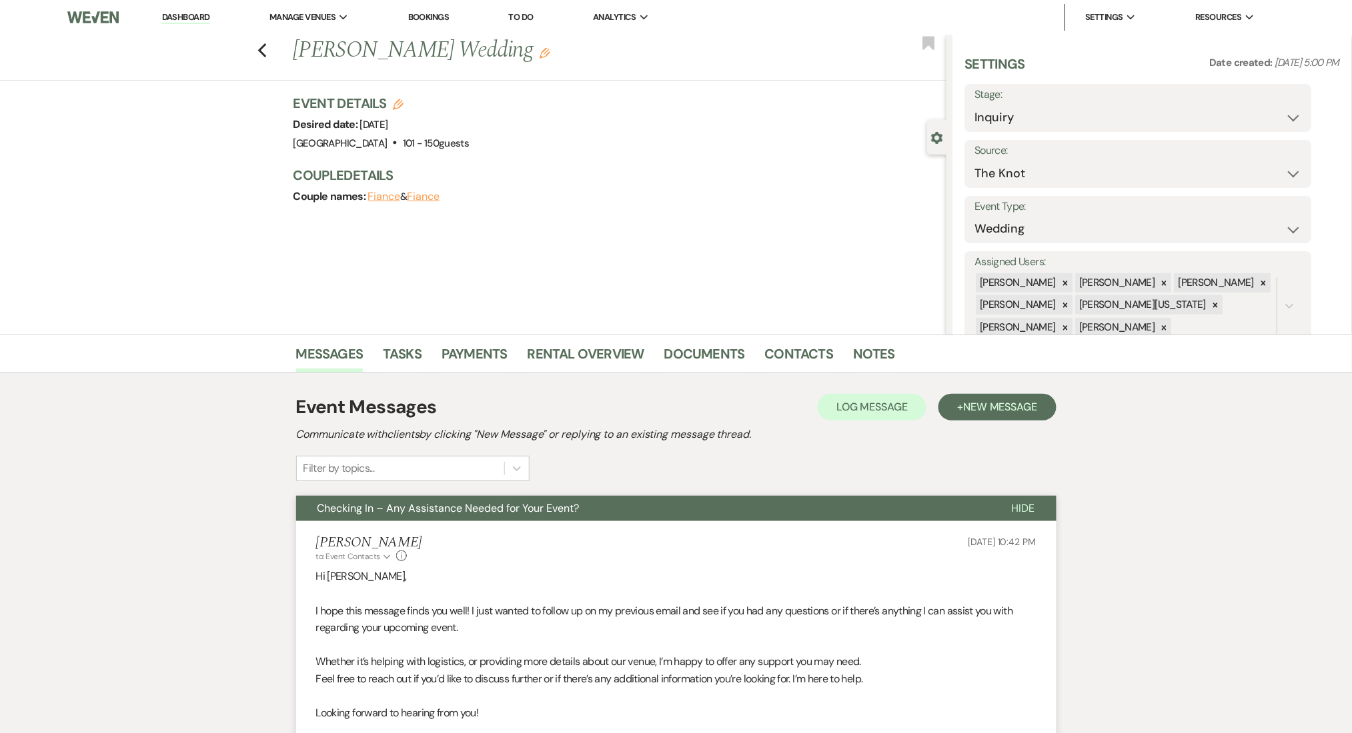
click at [275, 48] on div "Previous [PERSON_NAME] Wedding Edit Bookmark" at bounding box center [469, 58] width 953 height 46
click at [266, 45] on use "button" at bounding box center [261, 50] width 9 height 15
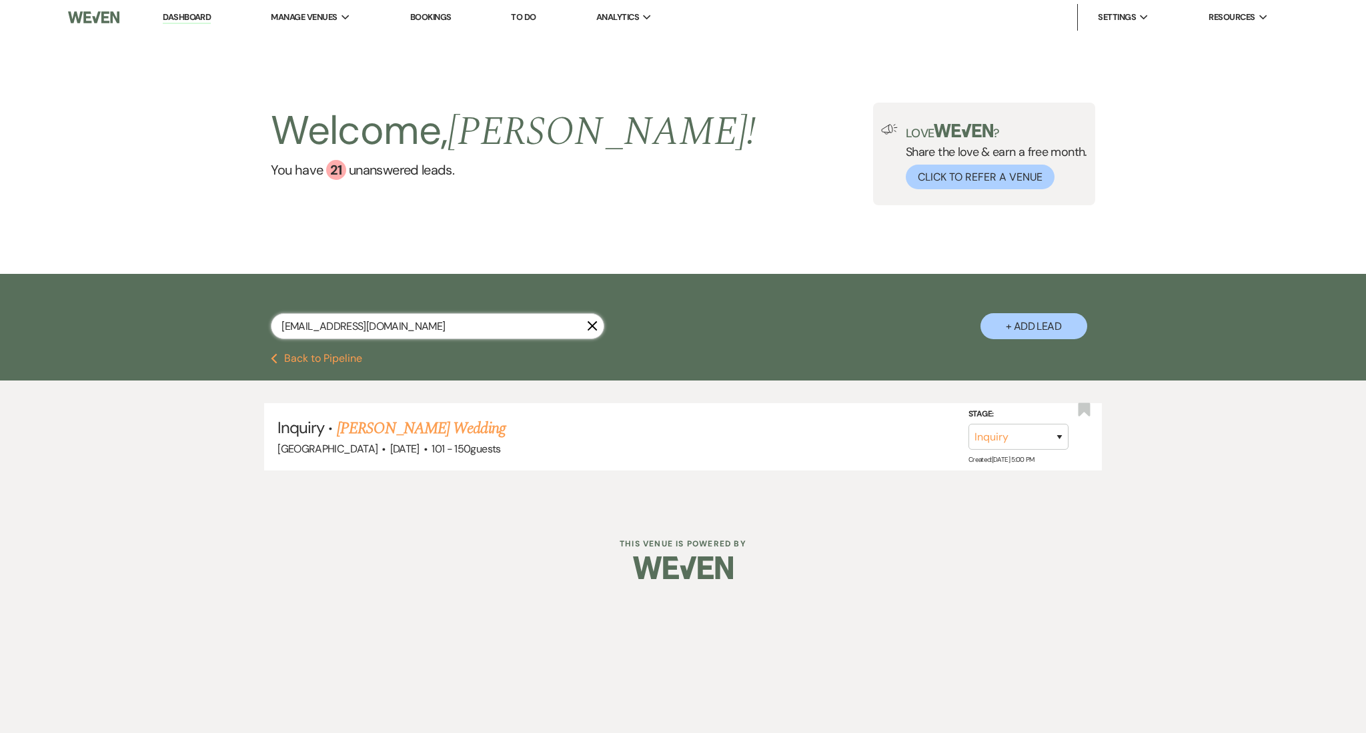
drag, startPoint x: 415, startPoint y: 330, endPoint x: 210, endPoint y: 307, distance: 206.0
click at [210, 307] on div "[EMAIL_ADDRESS][DOMAIN_NAME] X + Add Lead" at bounding box center [683, 315] width 960 height 69
paste input "rose370"
click at [540, 417] on link "[PERSON_NAME] [PERSON_NAME] & Champagne Rose's Wedding" at bounding box center [543, 429] width 413 height 24
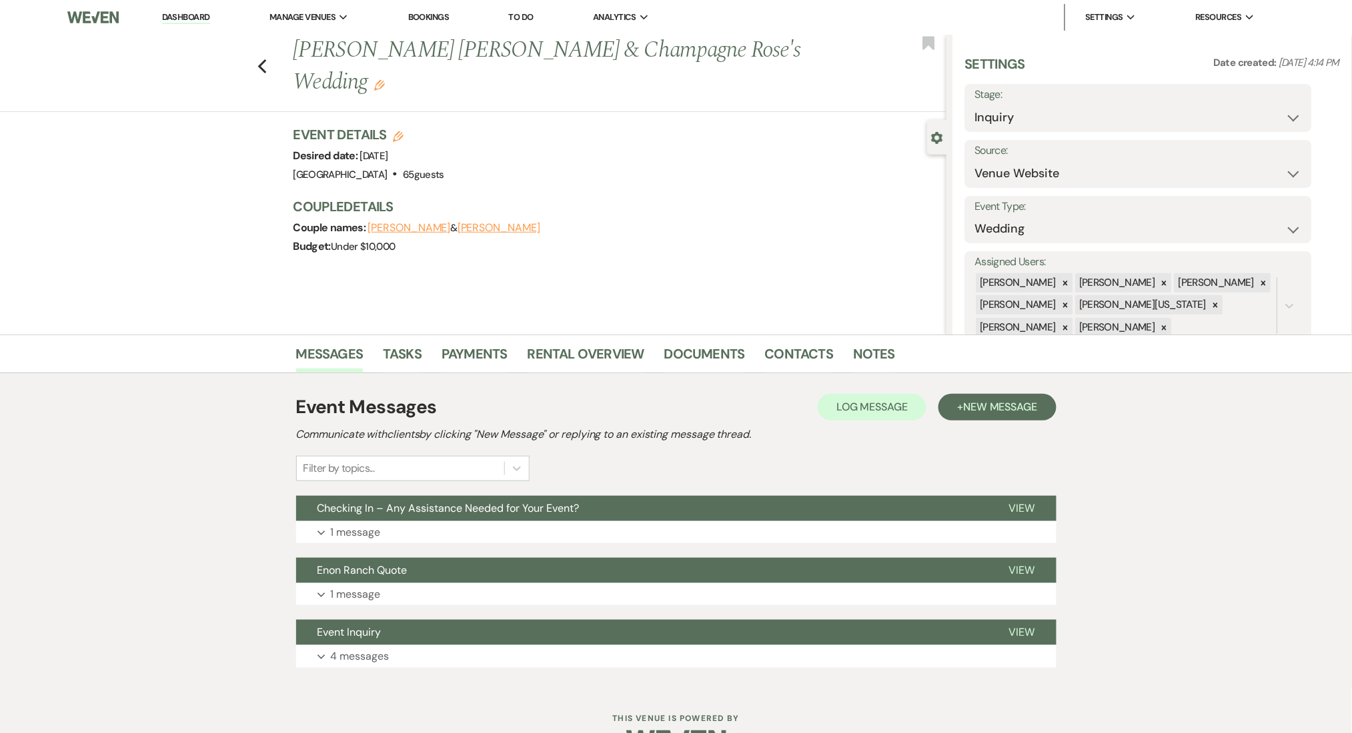
click at [431, 556] on div "Event Messages Log Log Message + New Message Communicate with clients by clicki…" at bounding box center [676, 531] width 760 height 288
click at [441, 535] on button "Expand 1 message" at bounding box center [676, 532] width 760 height 23
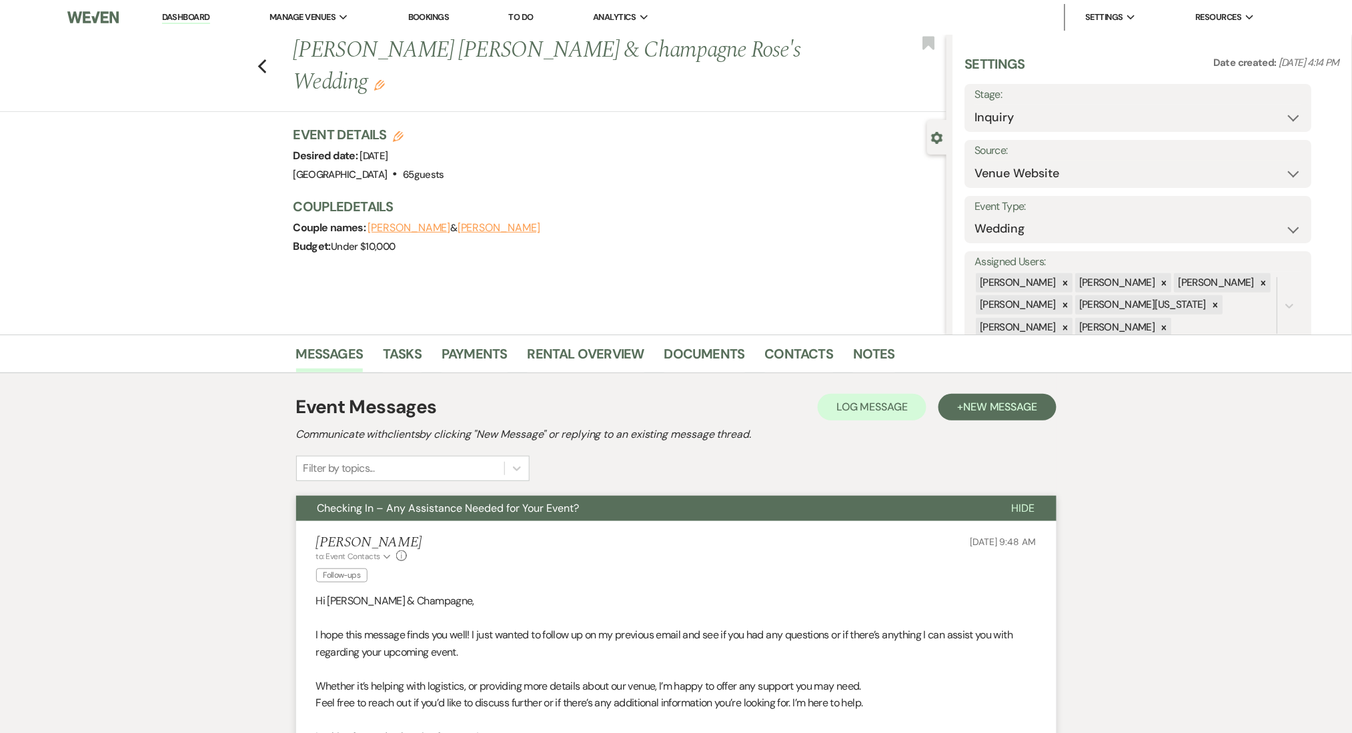
scroll to position [355, 0]
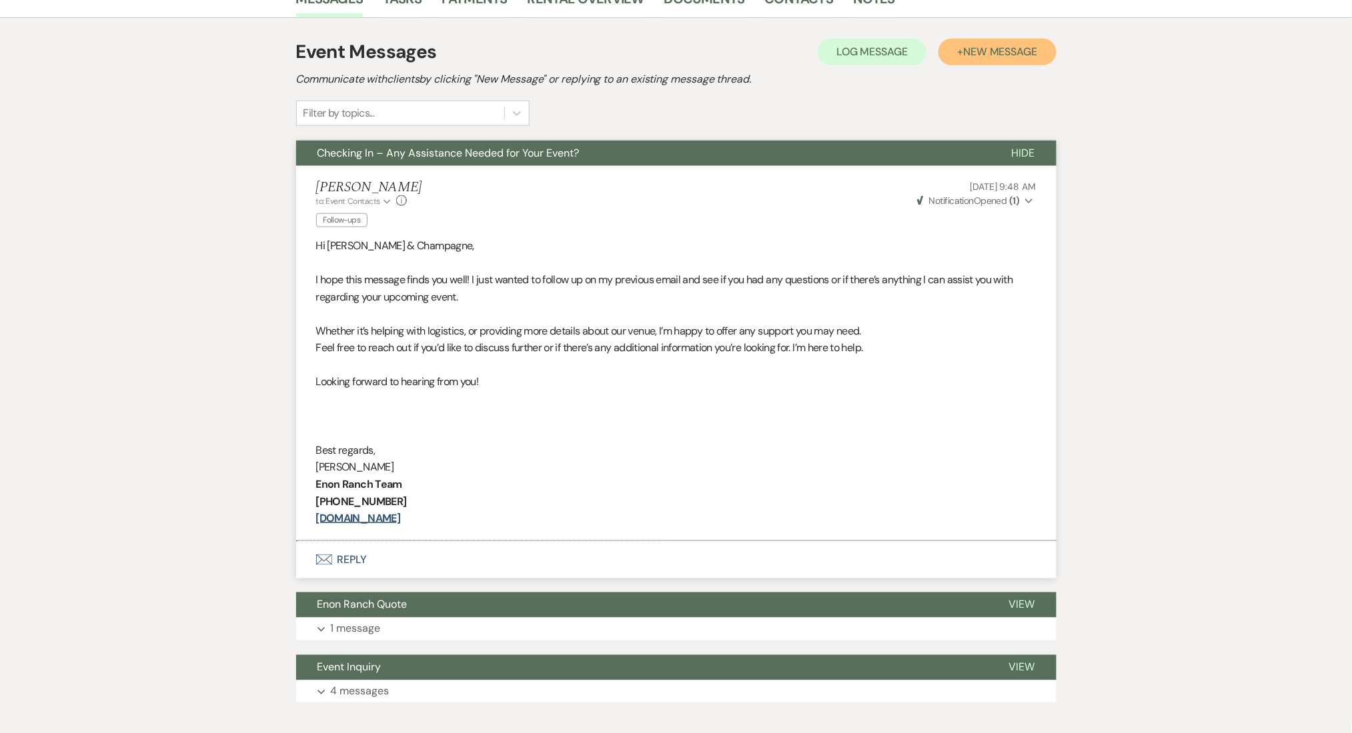
click at [999, 49] on span "New Message" at bounding box center [1000, 52] width 74 height 14
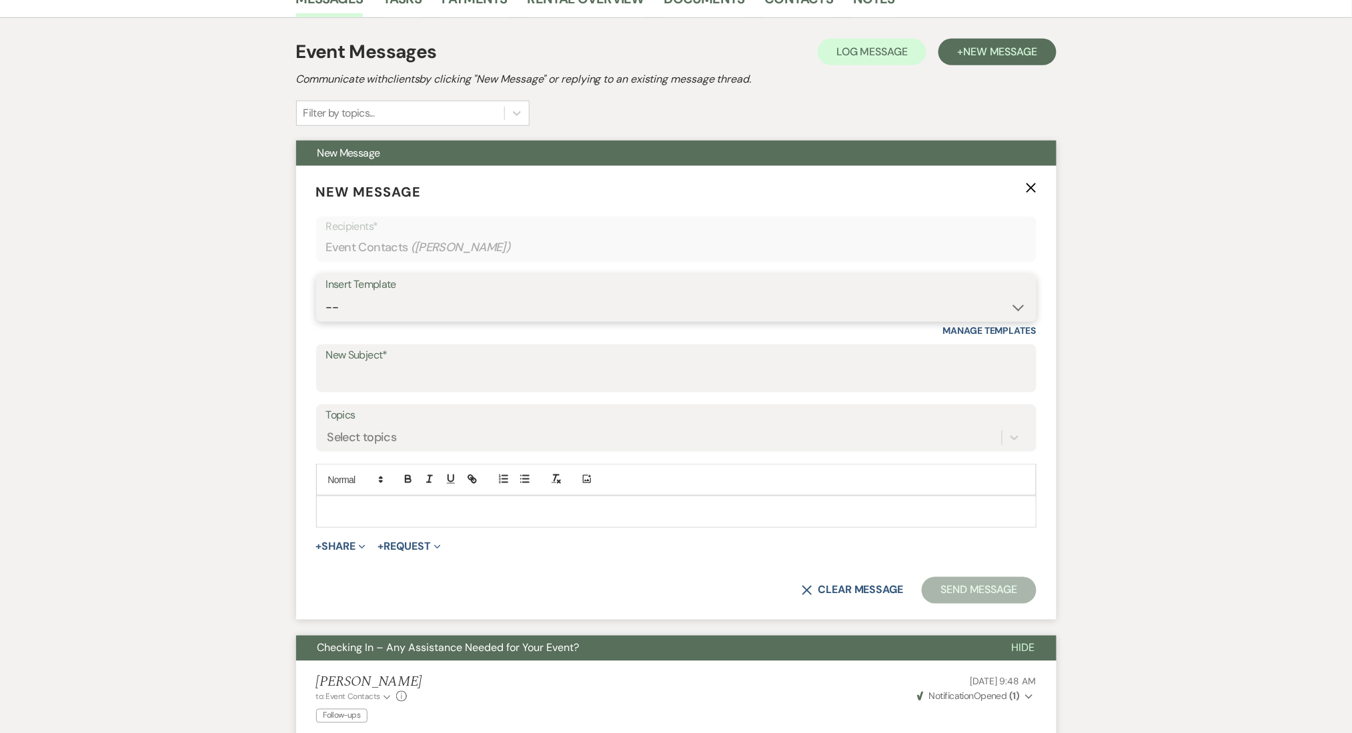
click at [791, 299] on select "-- Inquiry Follow Up Email #2 Contract Sending Template Payment Template Rental…" at bounding box center [676, 308] width 700 height 26
click at [326, 295] on select "-- Inquiry Follow Up Email #2 Contract Sending Template Payment Template Rental…" at bounding box center [676, 308] width 700 height 26
click at [423, 309] on select "-- Inquiry Follow Up Email #2 Contract Sending Template Payment Template Rental…" at bounding box center [676, 308] width 700 height 26
click at [326, 295] on select "-- Inquiry Follow Up Email #2 Contract Sending Template Payment Template Rental…" at bounding box center [676, 308] width 700 height 26
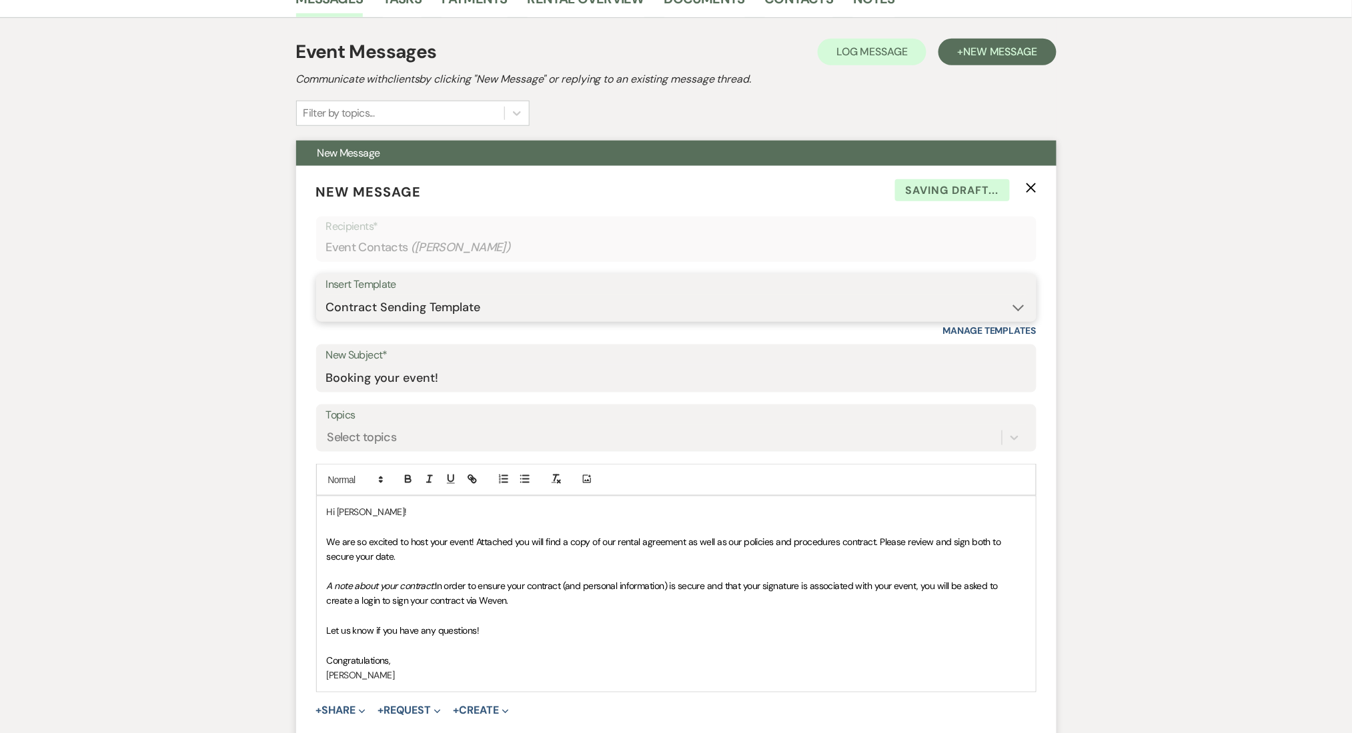
click at [429, 311] on select "-- Inquiry Follow Up Email #2 Contract Sending Template Payment Template Rental…" at bounding box center [676, 308] width 700 height 26
click at [326, 295] on select "-- Inquiry Follow Up Email #2 Contract Sending Template Payment Template Rental…" at bounding box center [676, 308] width 700 height 26
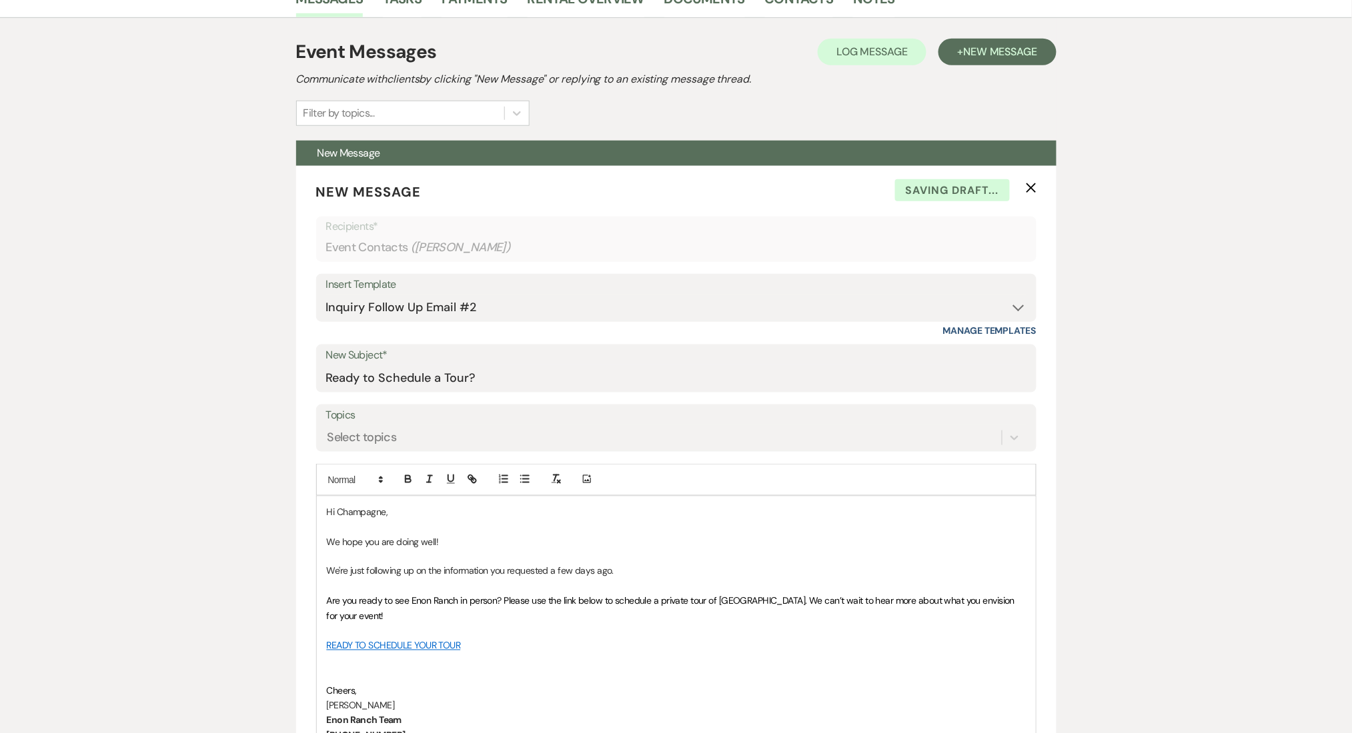
click at [239, 363] on div "Messages Tasks Payments Rental Overview Documents Contacts Notes Event Messages…" at bounding box center [676, 718] width 1352 height 1478
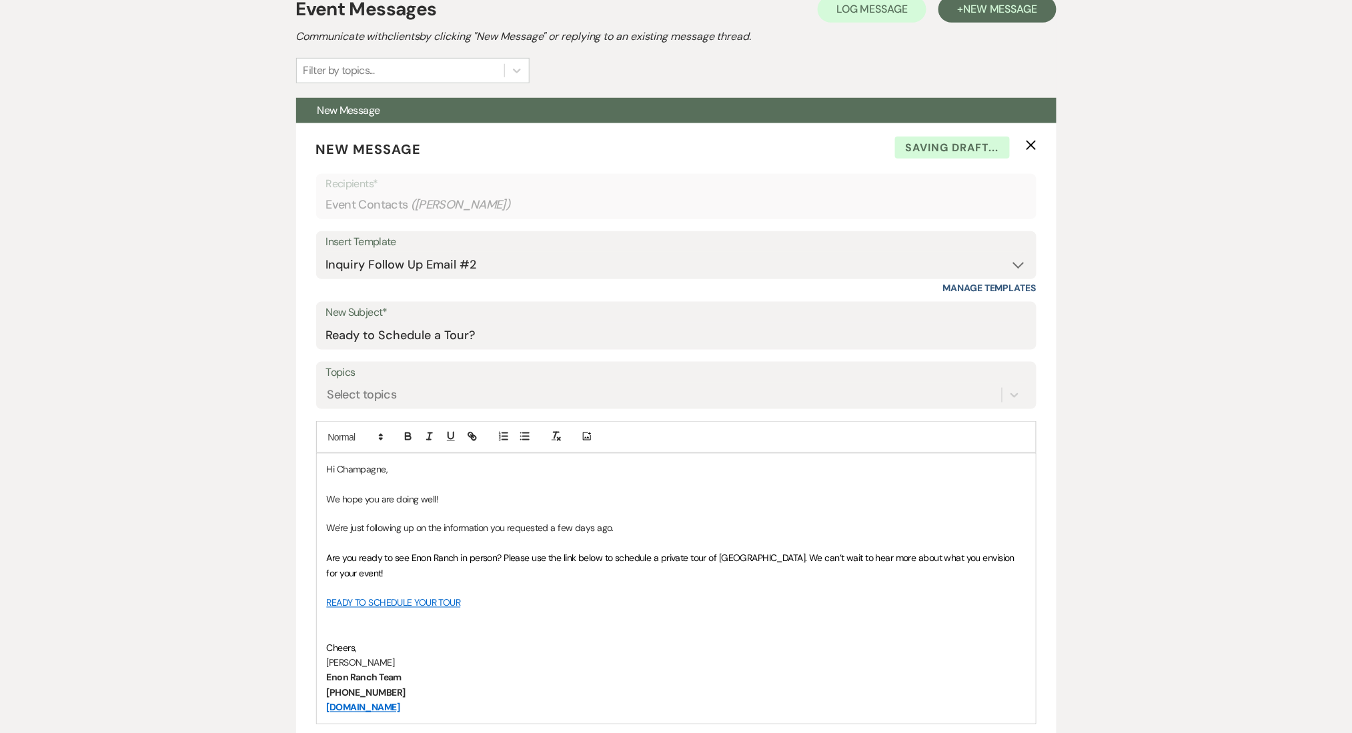
scroll to position [889, 0]
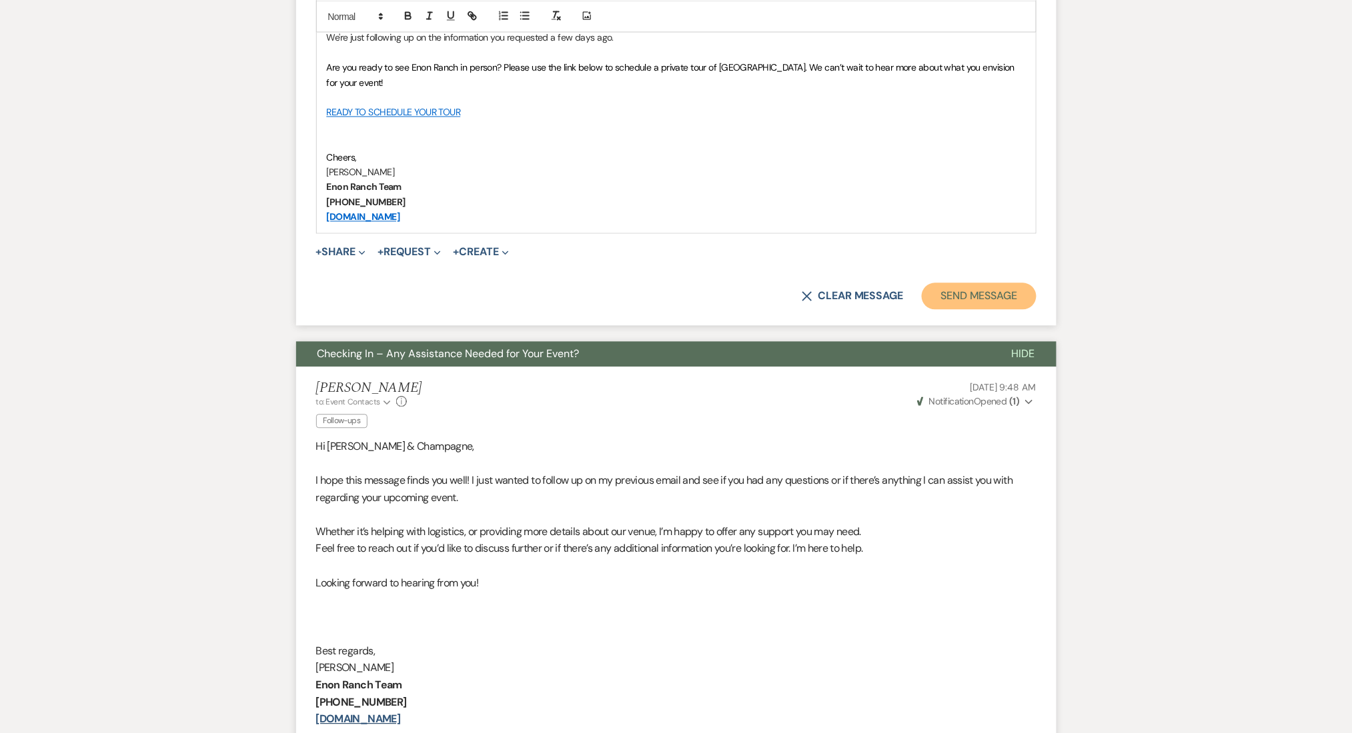
click at [951, 293] on button "Send Message" at bounding box center [979, 296] width 114 height 27
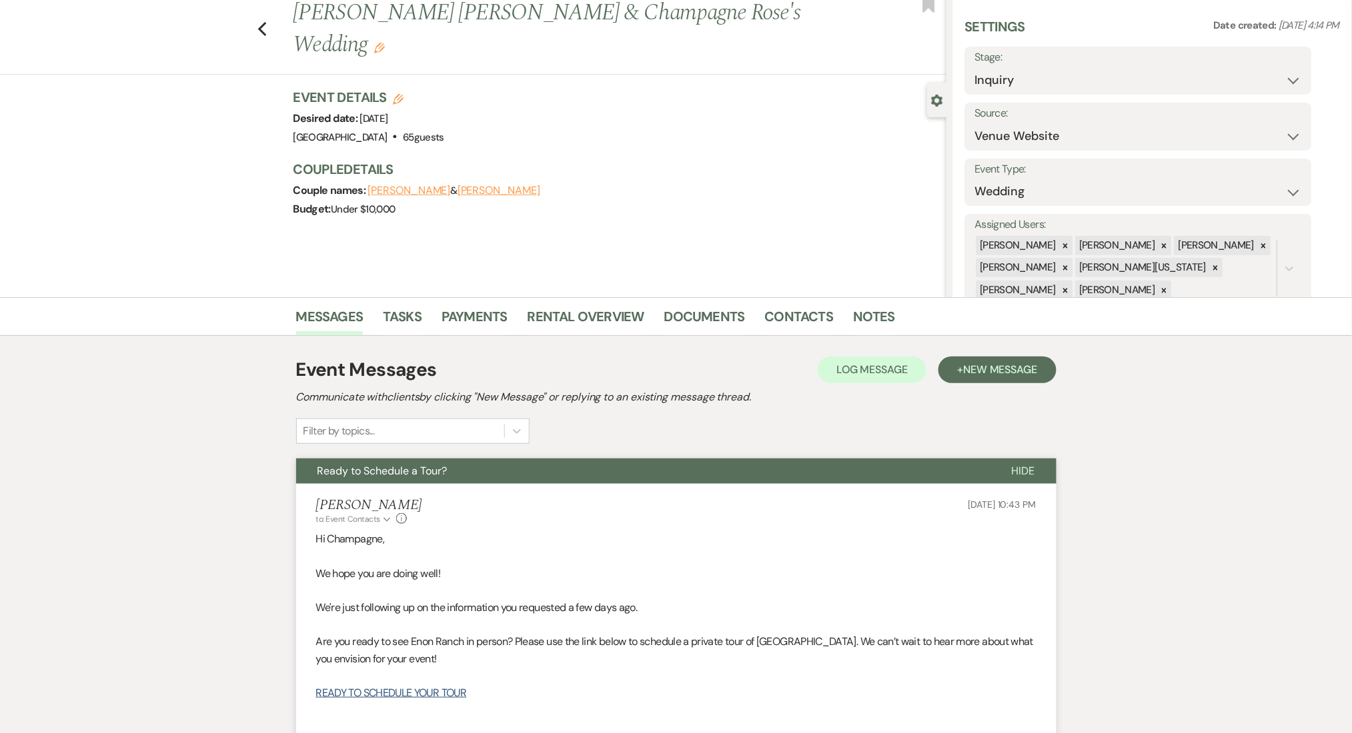
scroll to position [0, 0]
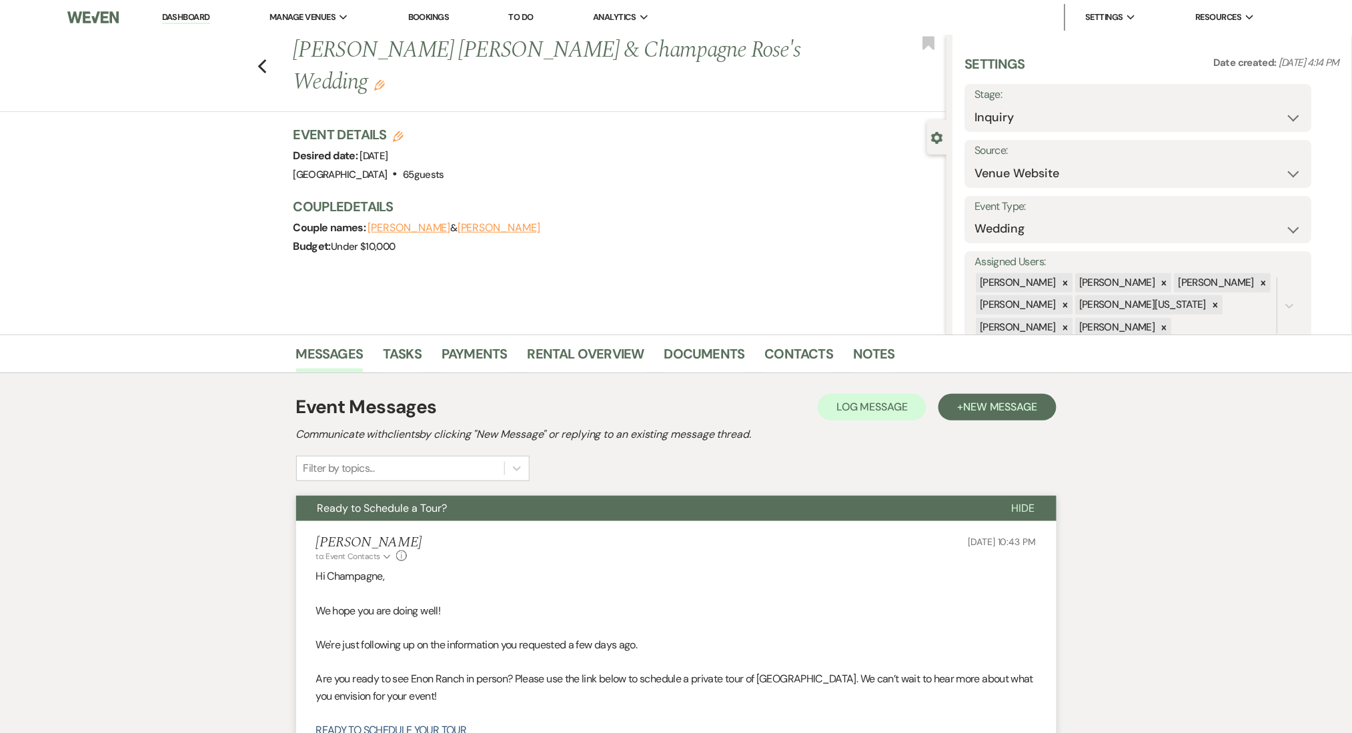
click at [276, 51] on div "Previous [PERSON_NAME] Robeye & Champagne Rose's Wedding Edit Bookmark" at bounding box center [469, 73] width 953 height 77
click at [267, 59] on icon "Previous" at bounding box center [262, 67] width 10 height 16
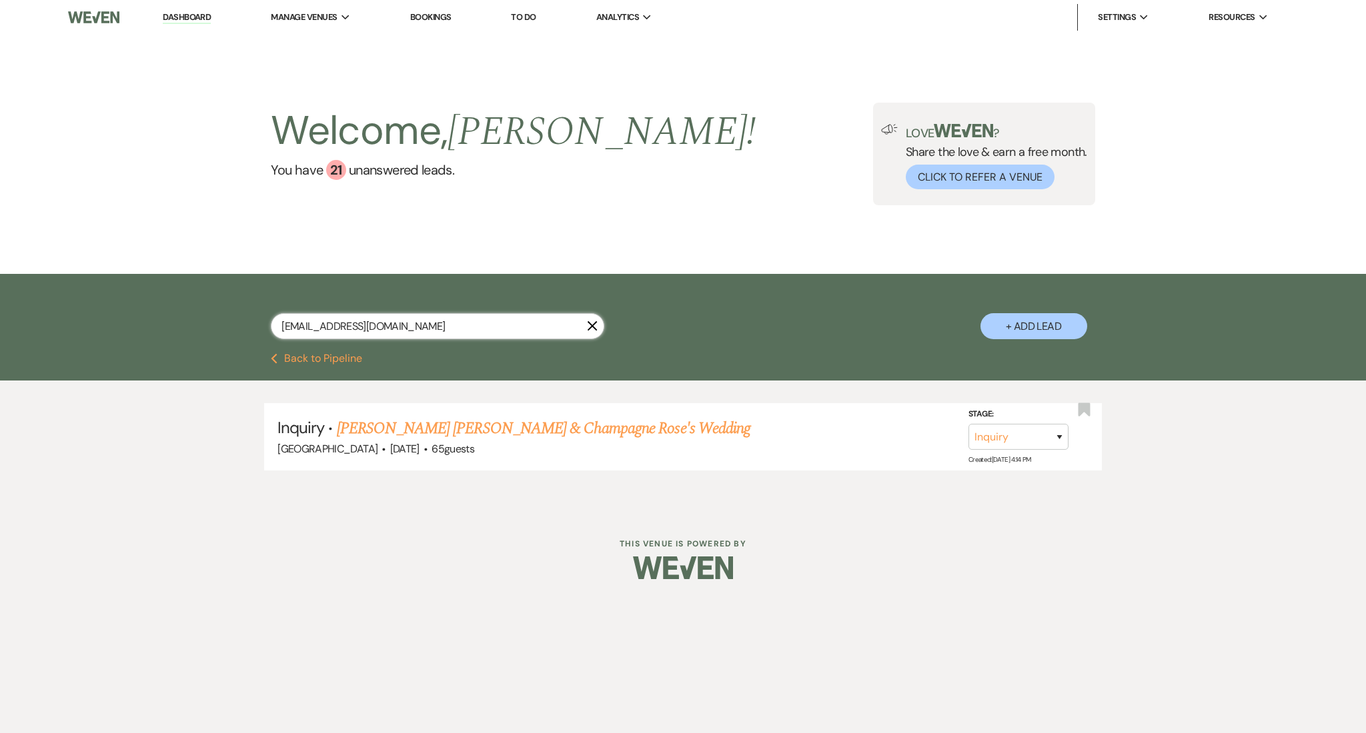
drag, startPoint x: 320, startPoint y: 313, endPoint x: 112, endPoint y: 311, distance: 208.1
click at [112, 311] on div "[EMAIL_ADDRESS][DOMAIN_NAME] X + Add Lead" at bounding box center [683, 313] width 1366 height 79
paste input "janaealexander1130"
drag, startPoint x: 504, startPoint y: 400, endPoint x: 461, endPoint y: 427, distance: 51.2
click at [461, 427] on link "[PERSON_NAME] & [PERSON_NAME] Wedding" at bounding box center [486, 429] width 299 height 24
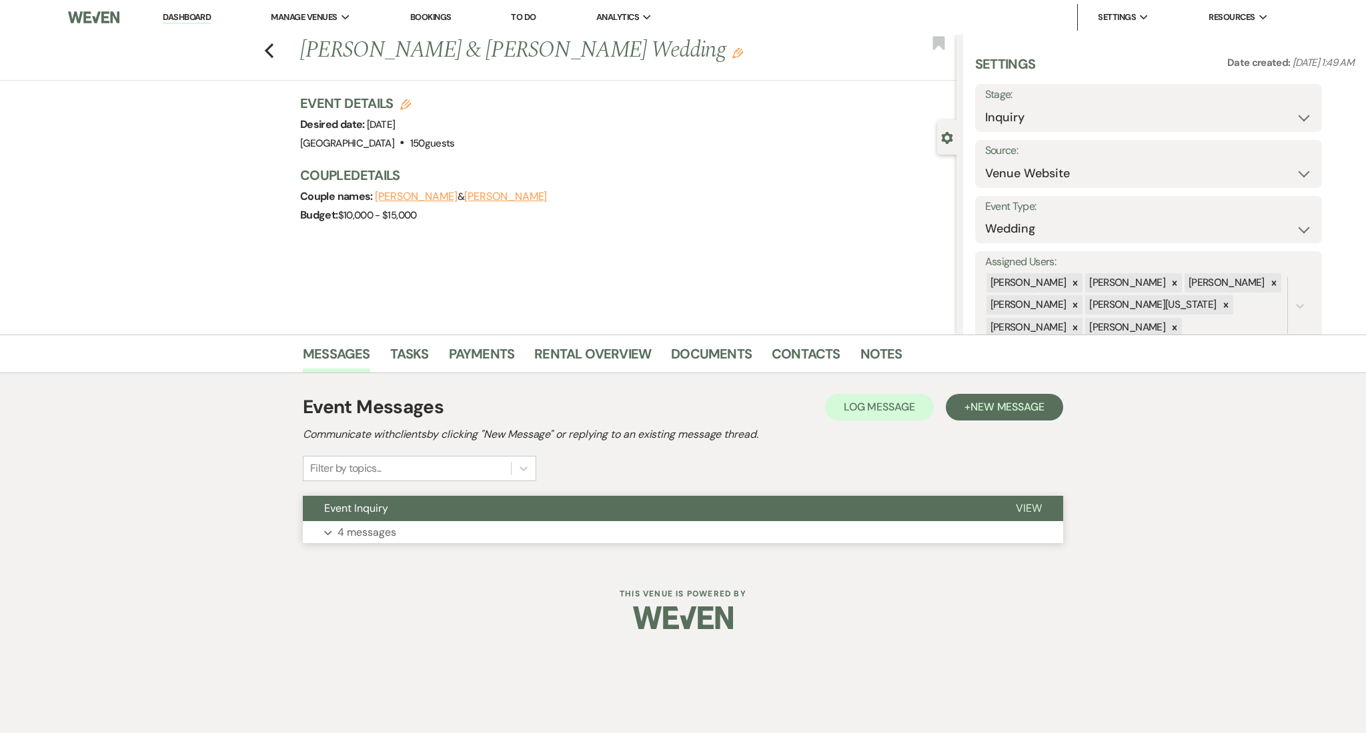
click at [382, 518] on button "Event Inquiry" at bounding box center [648, 508] width 691 height 25
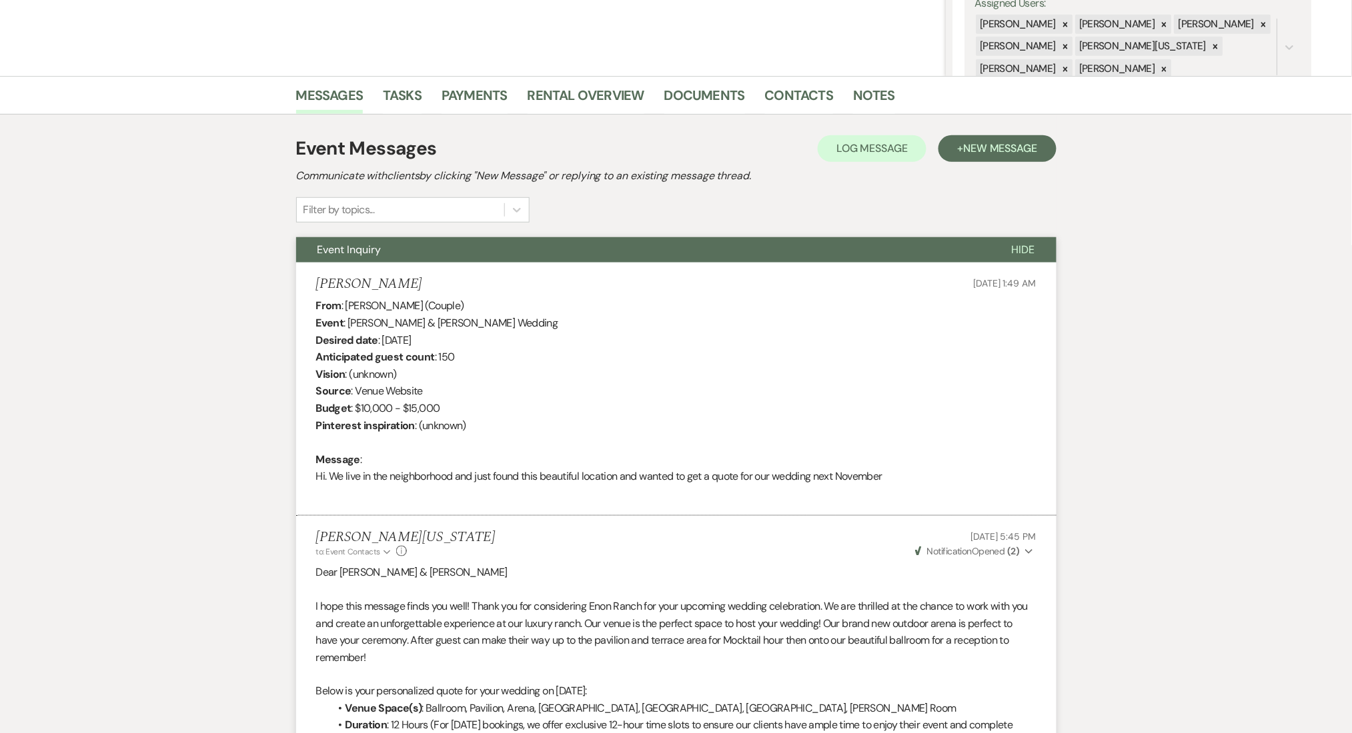
scroll to position [89, 0]
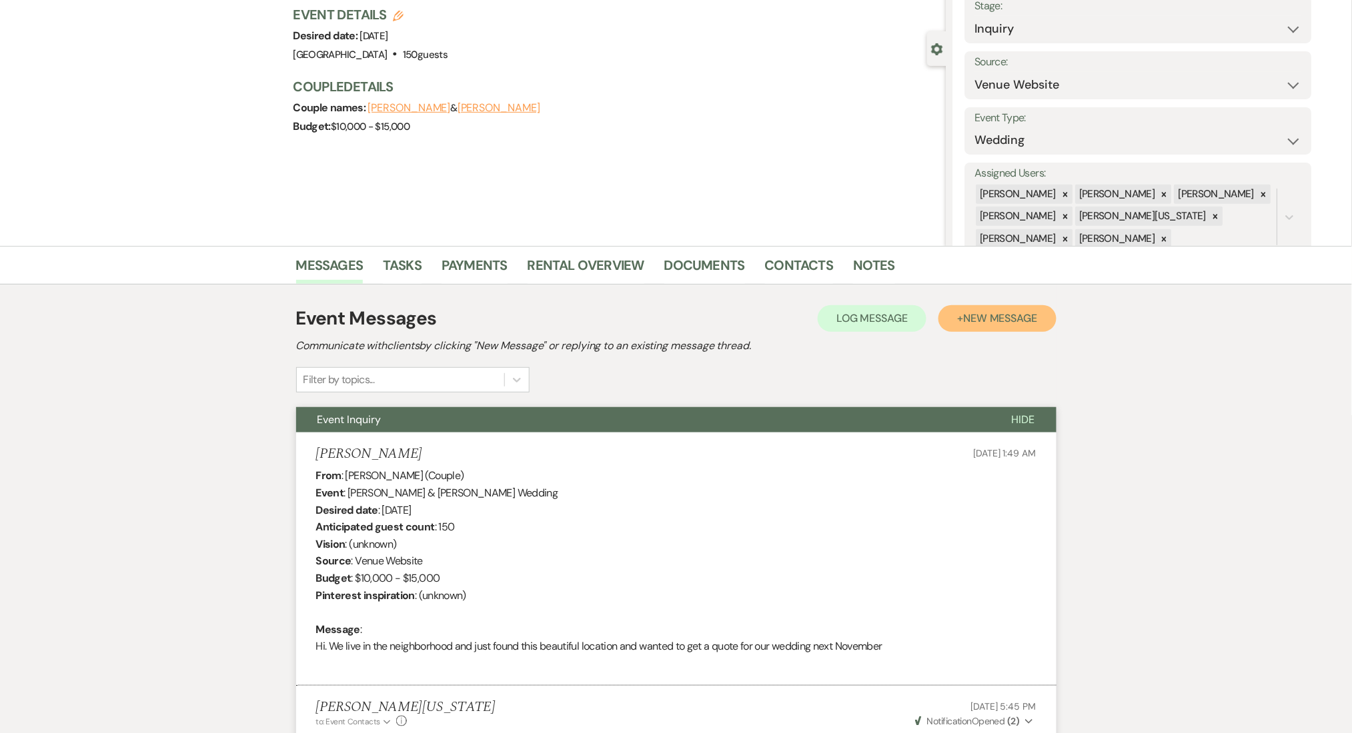
click at [1016, 318] on span "New Message" at bounding box center [1000, 318] width 74 height 14
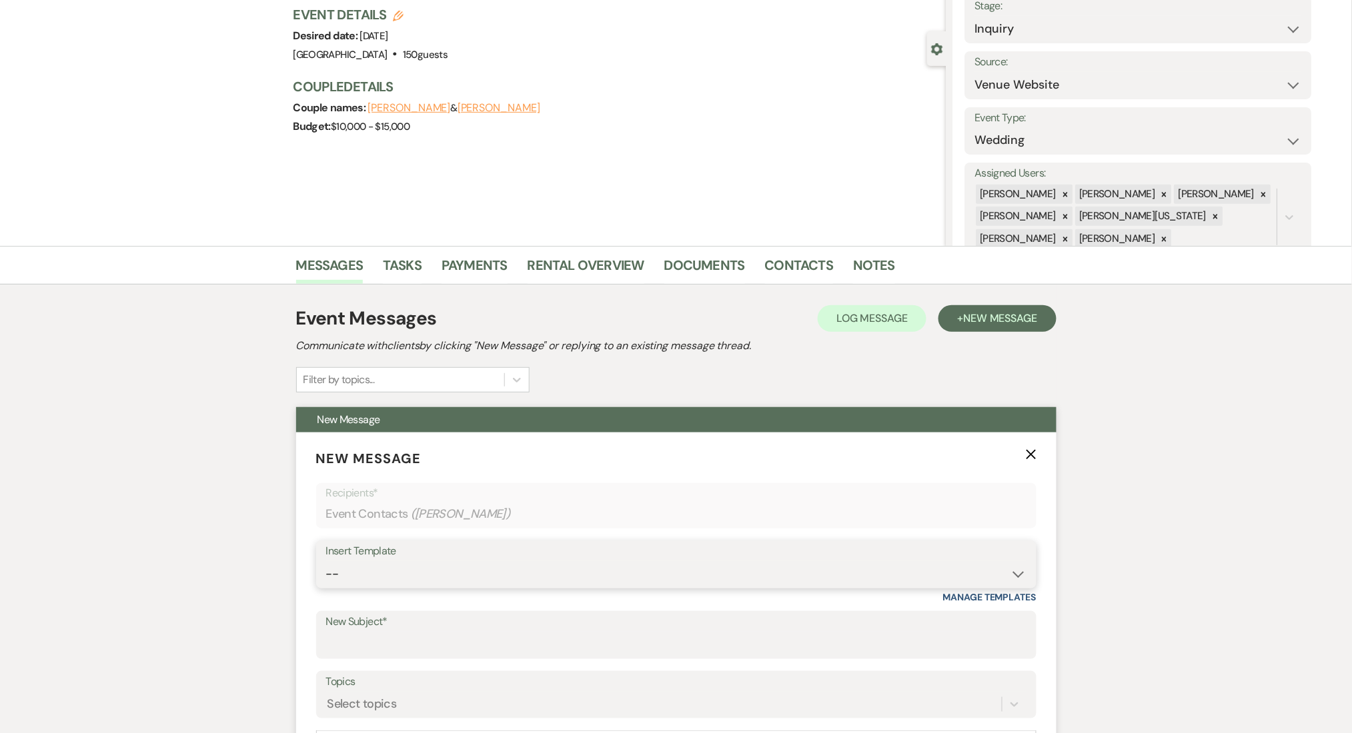
click at [464, 584] on select "-- Inquiry Follow Up Email #2 Contract Sending Template Payment Template Rental…" at bounding box center [676, 574] width 700 height 26
click at [326, 561] on select "-- Inquiry Follow Up Email #2 Contract Sending Template Payment Template Rental…" at bounding box center [676, 574] width 700 height 26
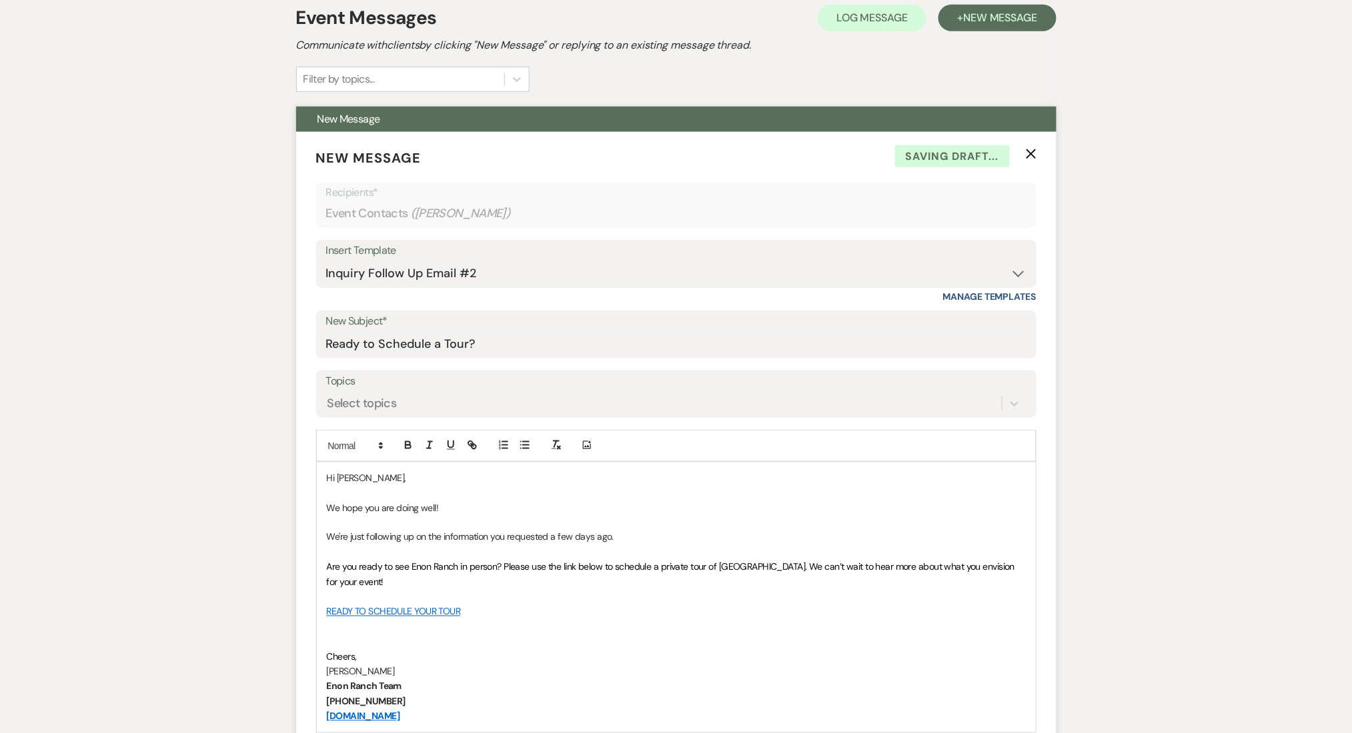
scroll to position [533, 0]
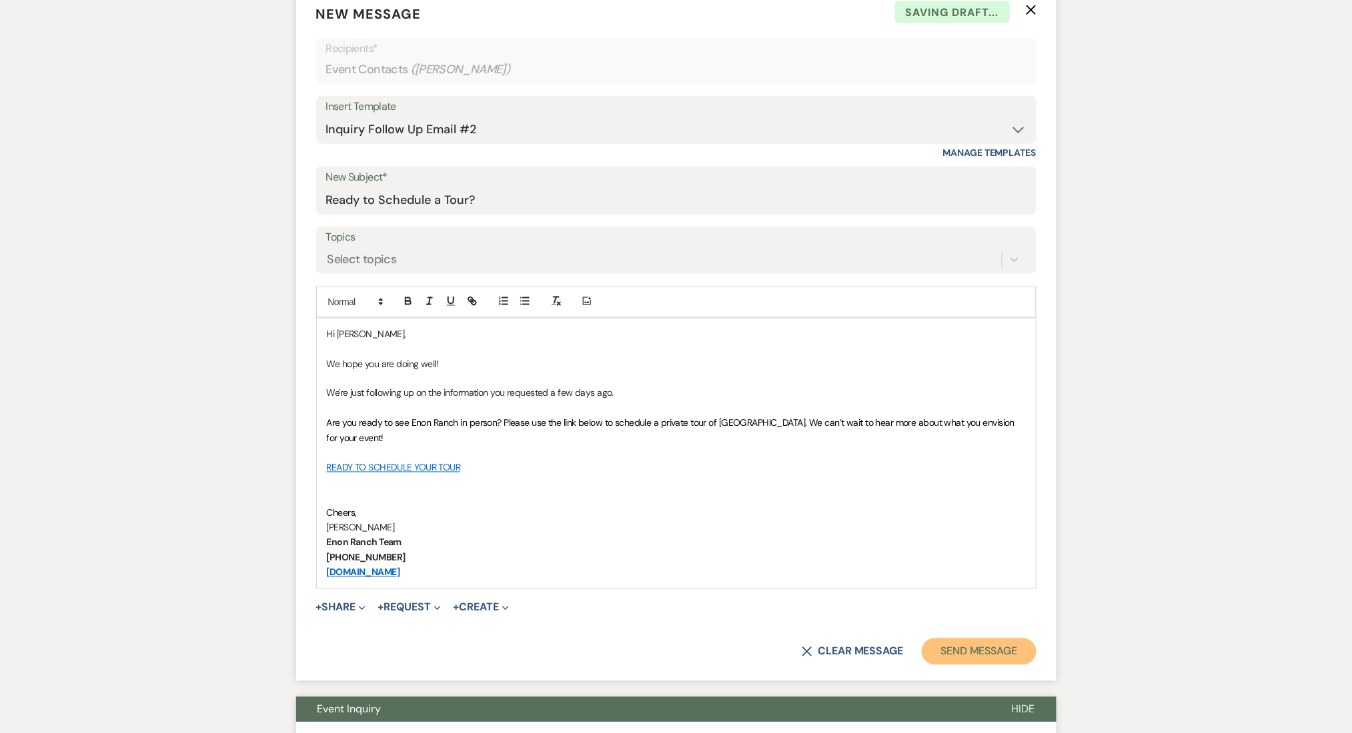
click at [946, 653] on button "Send Message" at bounding box center [979, 652] width 114 height 27
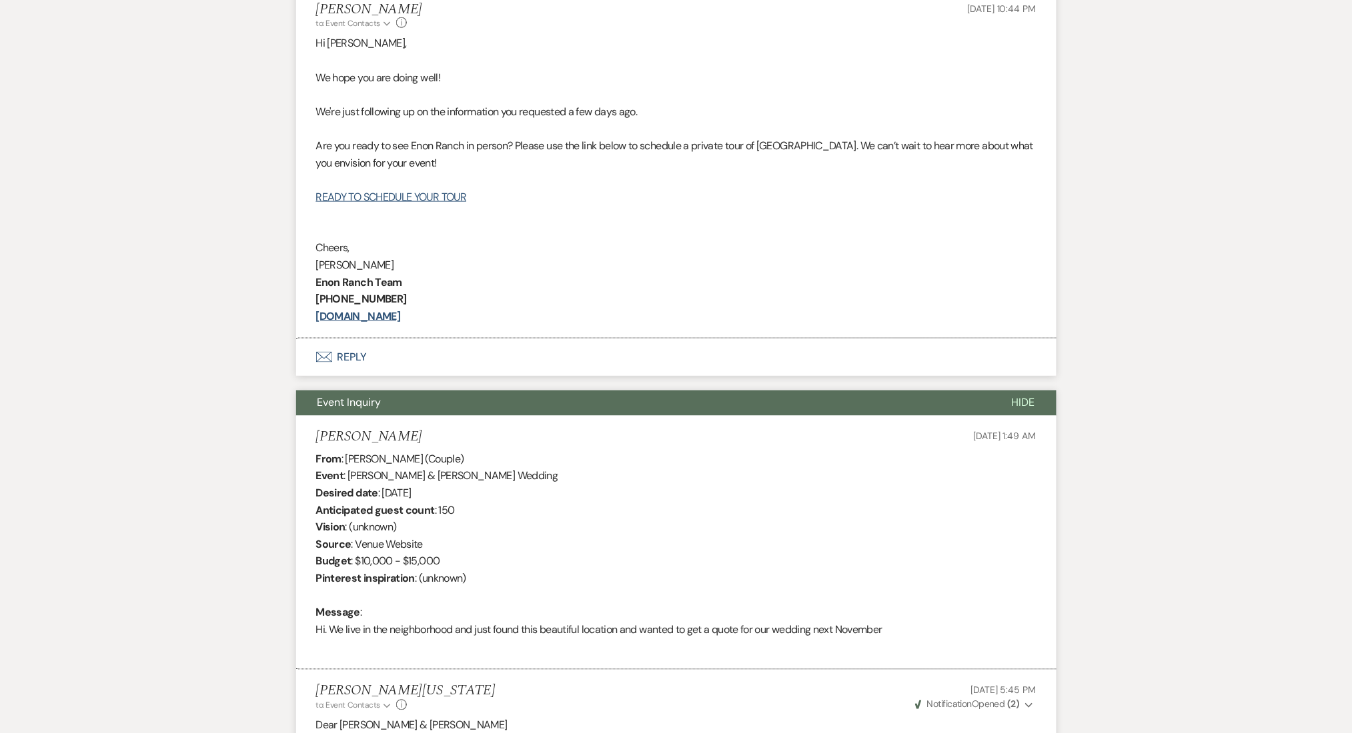
scroll to position [37, 0]
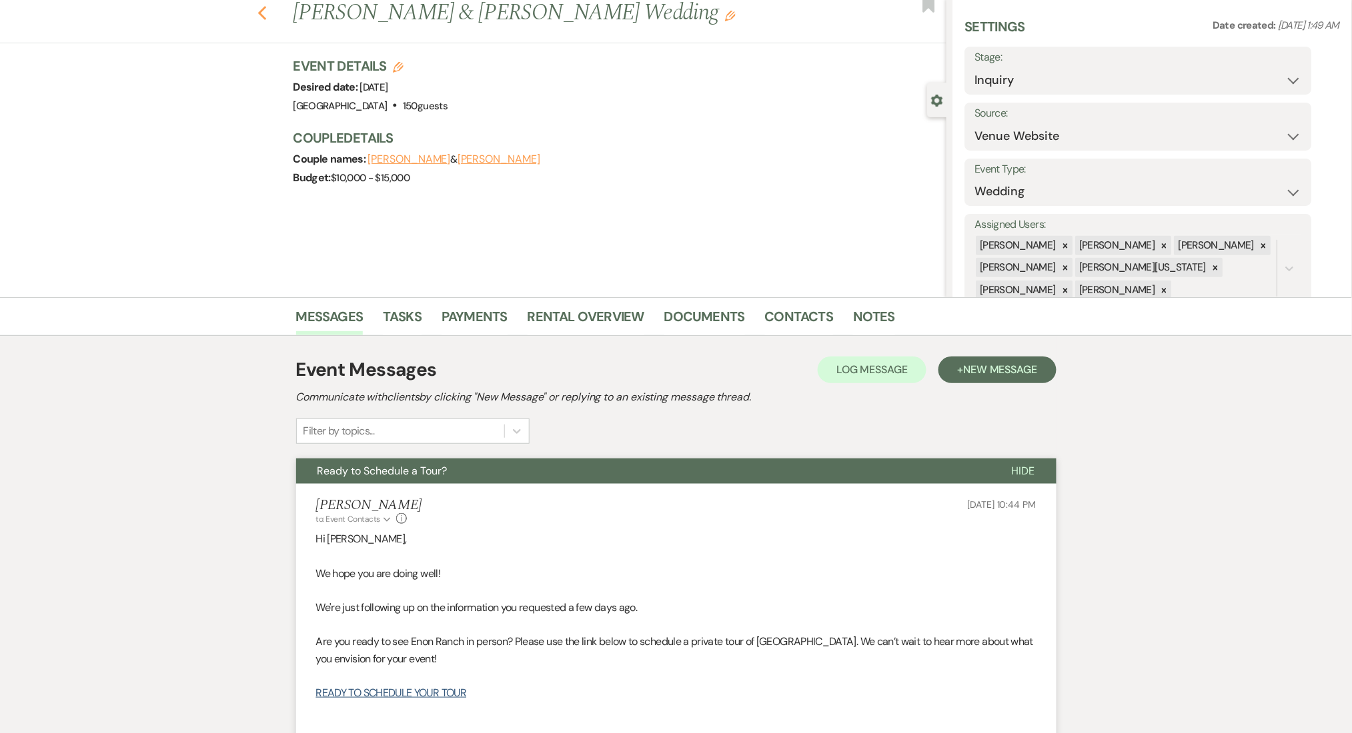
click at [263, 11] on icon "Previous" at bounding box center [262, 13] width 10 height 16
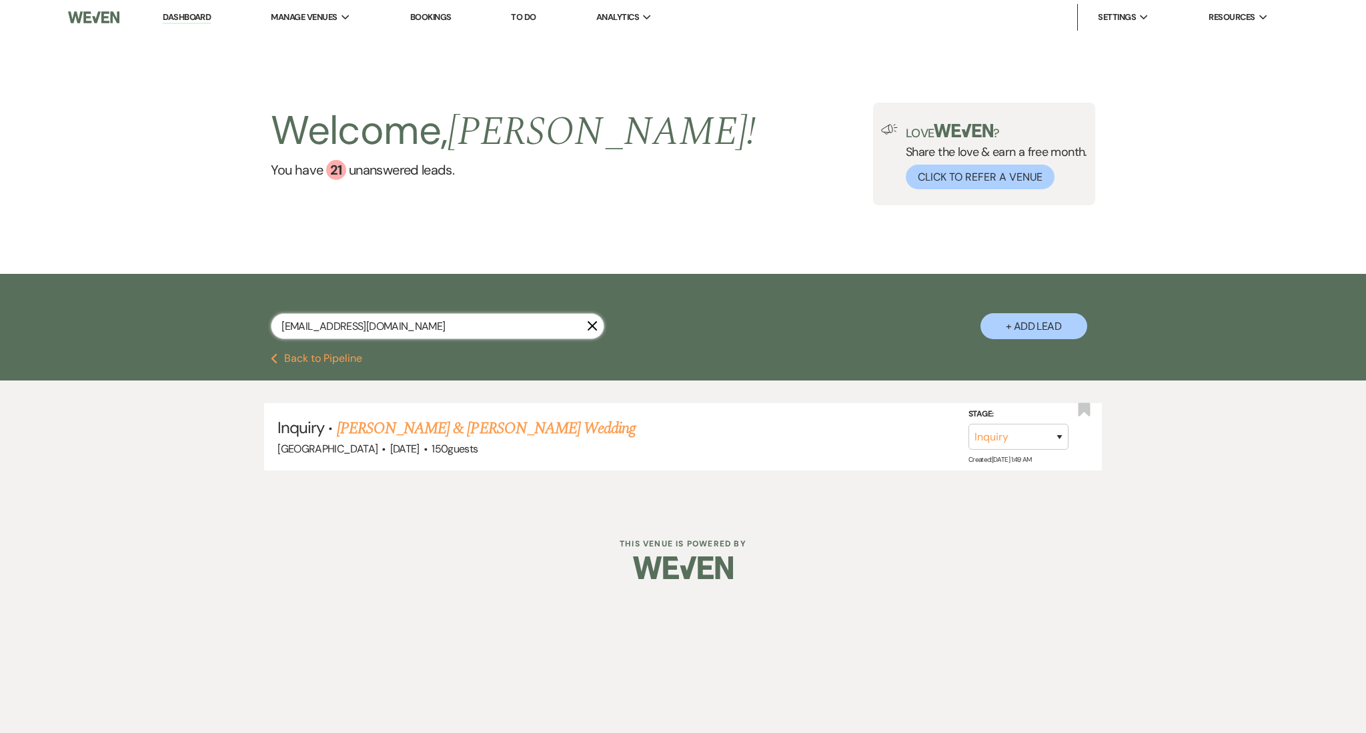
drag, startPoint x: 455, startPoint y: 325, endPoint x: 208, endPoint y: 304, distance: 247.6
click at [209, 304] on div "[EMAIL_ADDRESS][DOMAIN_NAME] X + Add Lead" at bounding box center [683, 315] width 960 height 69
paste input "[EMAIL_ADDRESS]"
click at [439, 425] on link "[PERSON_NAME] Wedding" at bounding box center [421, 429] width 169 height 24
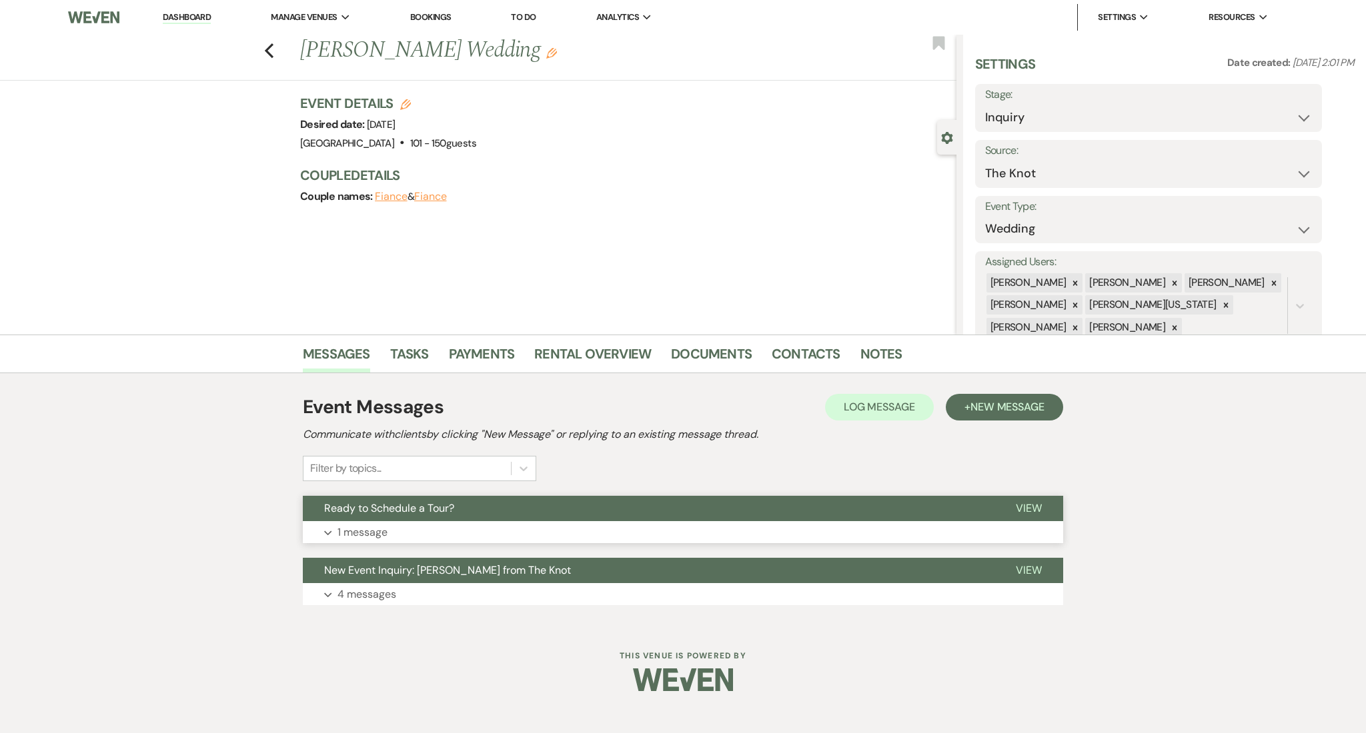
click at [493, 514] on button "Ready to Schedule a Tour?" at bounding box center [648, 508] width 691 height 25
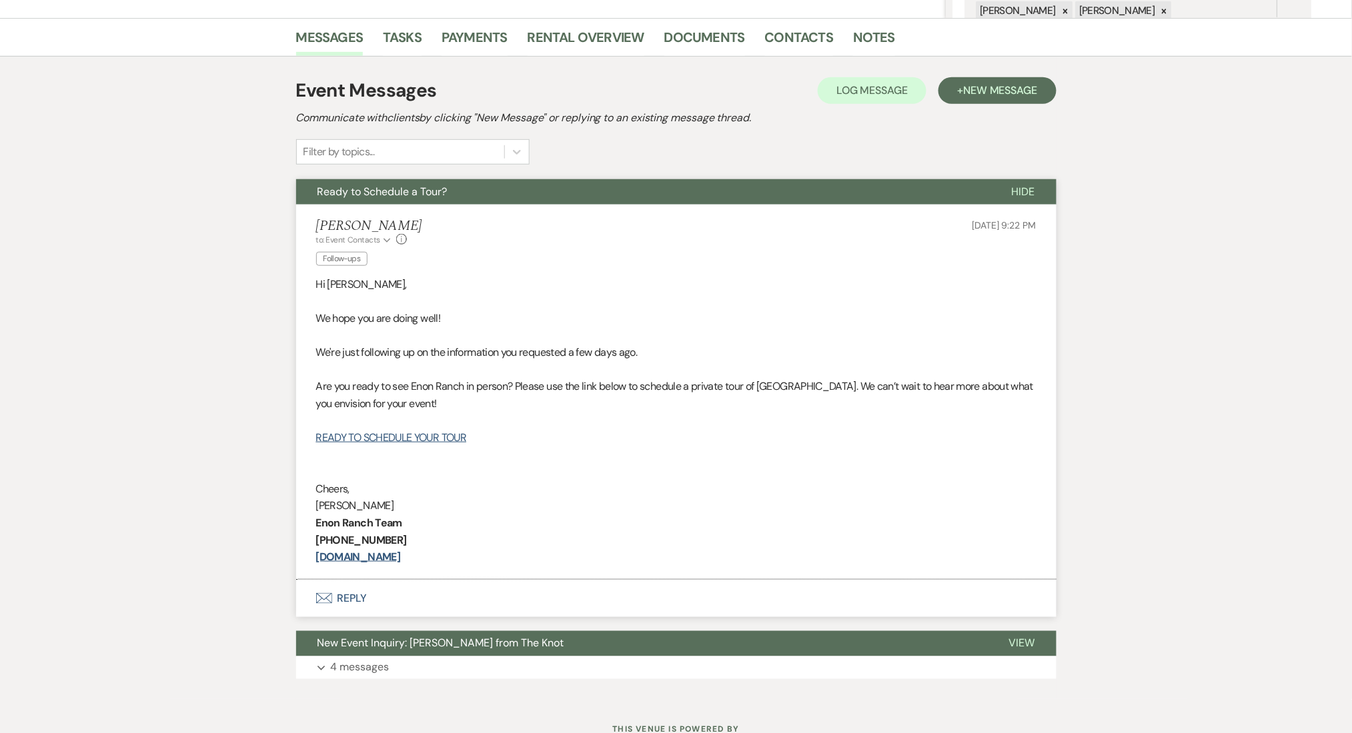
scroll to position [355, 0]
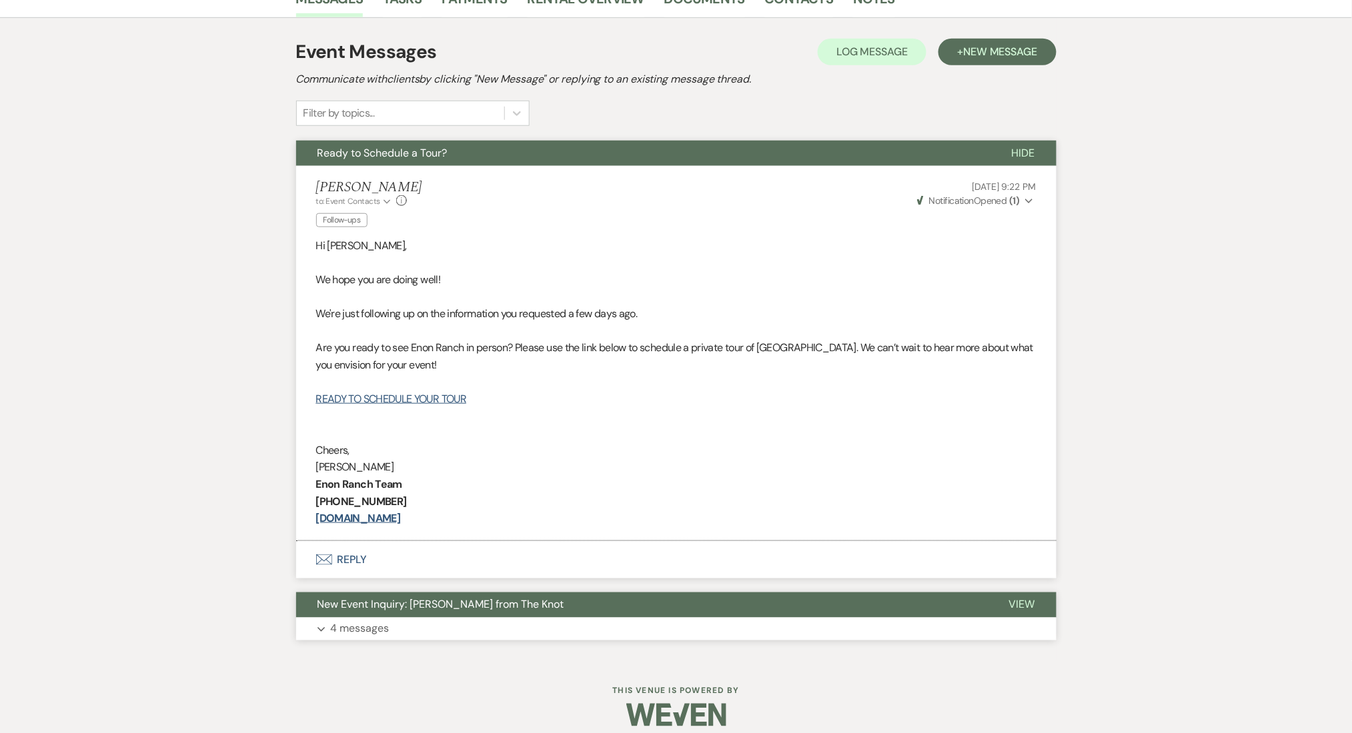
click at [409, 615] on button "New Event Inquiry: [PERSON_NAME] from The Knot" at bounding box center [641, 605] width 691 height 25
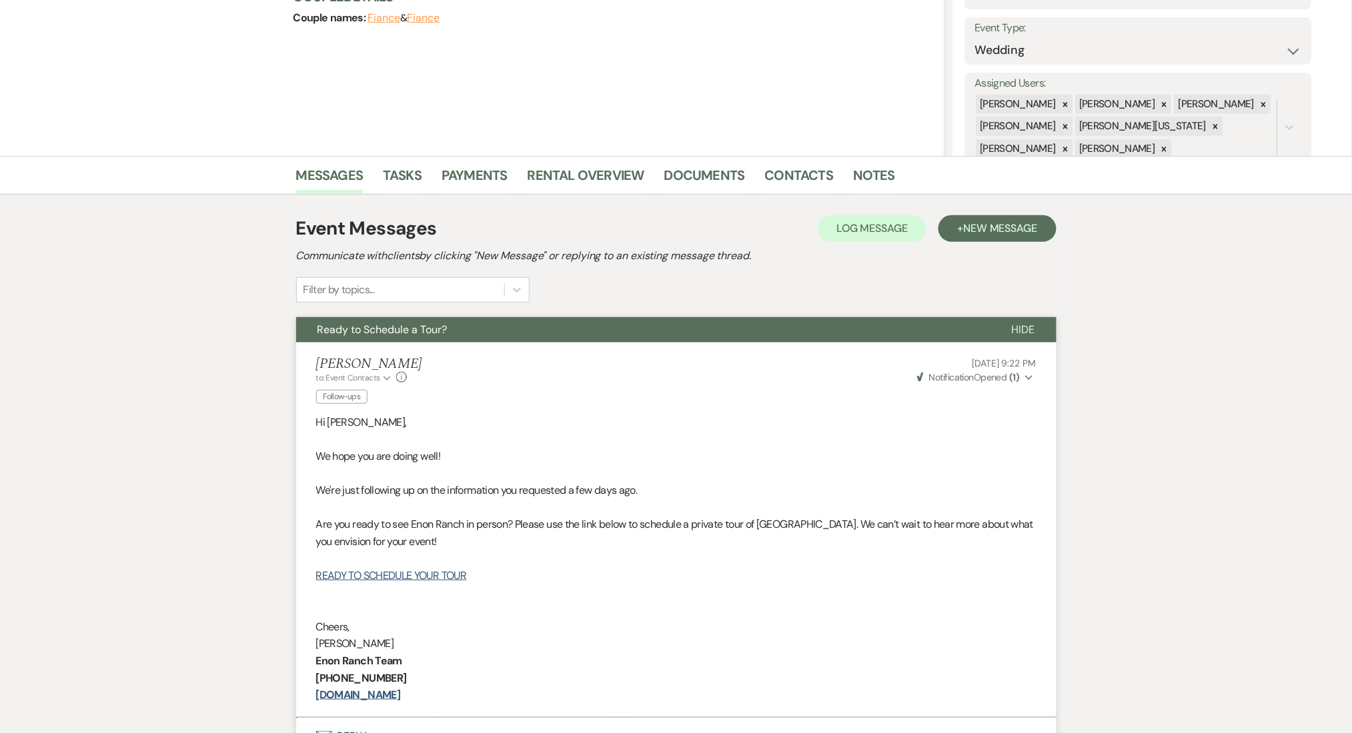
scroll to position [178, 0]
click at [967, 225] on span "New Message" at bounding box center [1000, 229] width 74 height 14
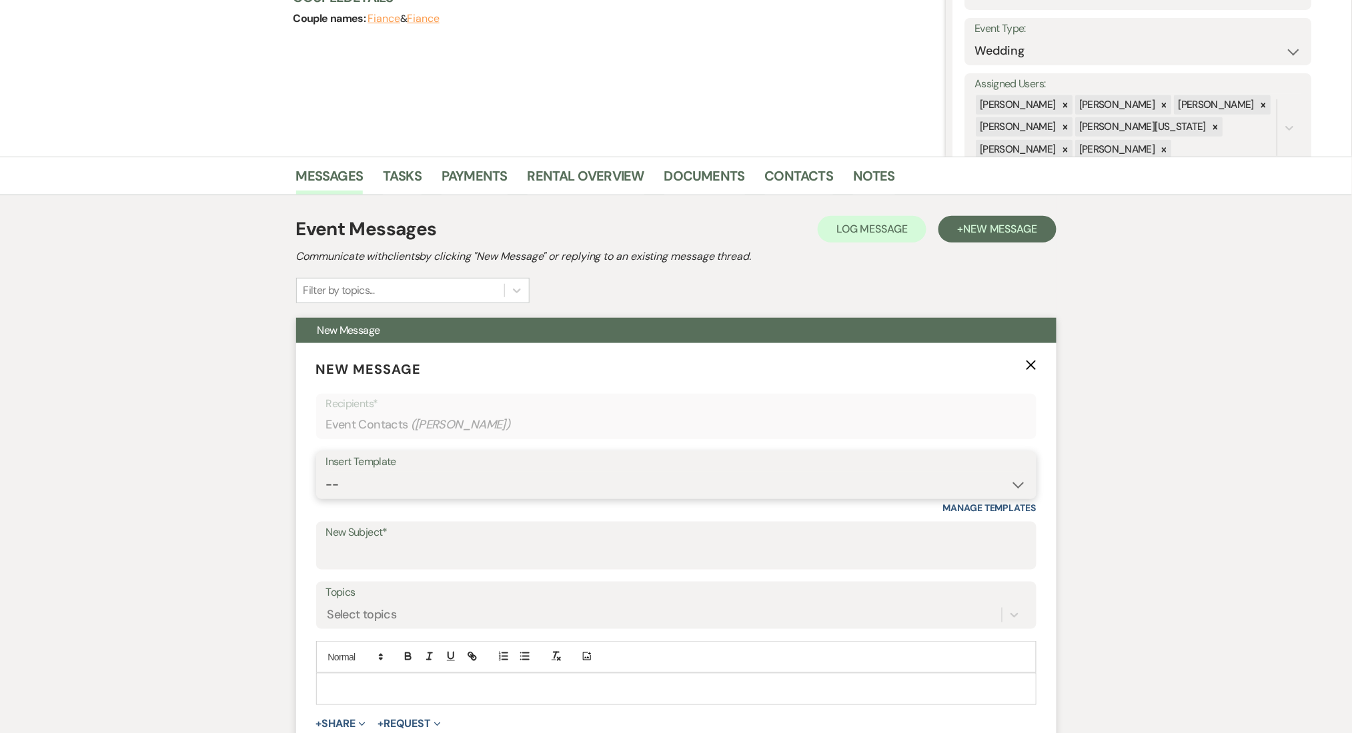
click at [375, 486] on select "-- Inquiry Follow Up Email #2 Contract Sending Template Payment Template Rental…" at bounding box center [676, 485] width 700 height 26
click at [326, 472] on select "-- Inquiry Follow Up Email #2 Contract Sending Template Payment Template Rental…" at bounding box center [676, 485] width 700 height 26
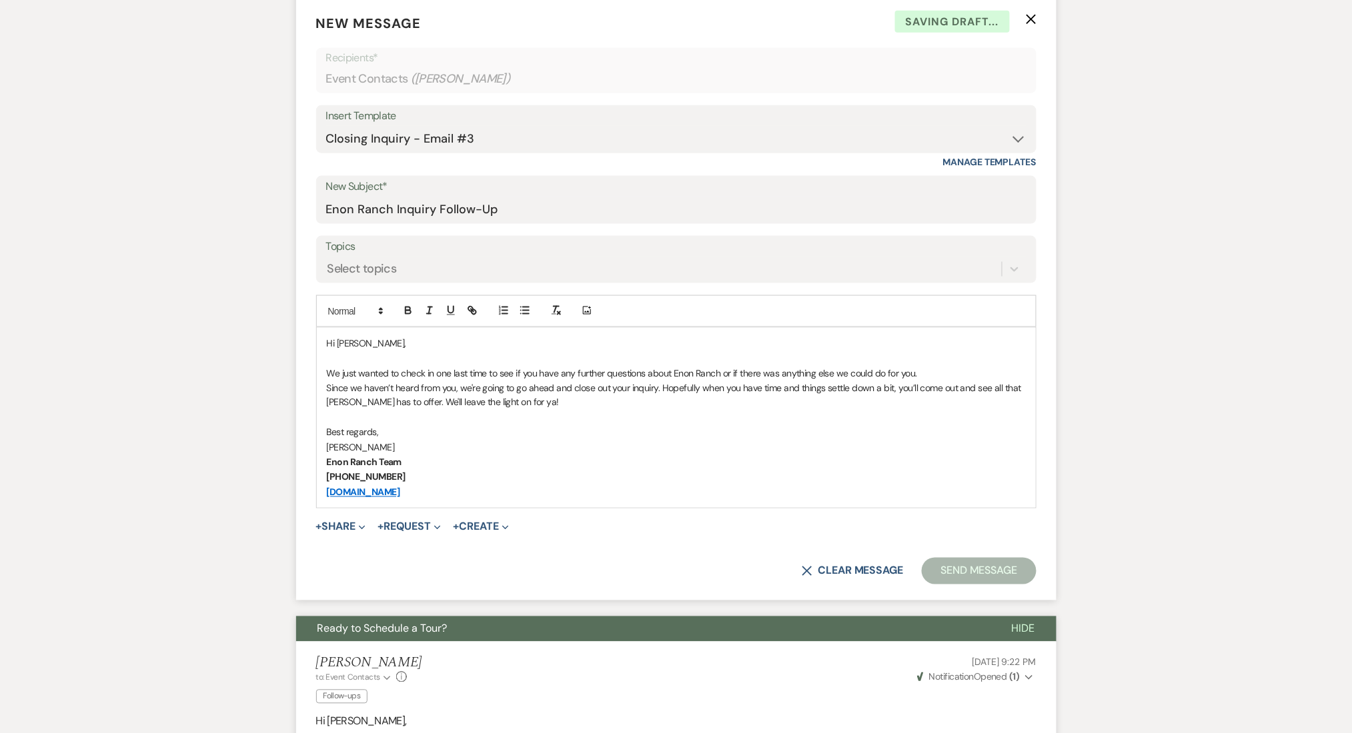
scroll to position [534, 0]
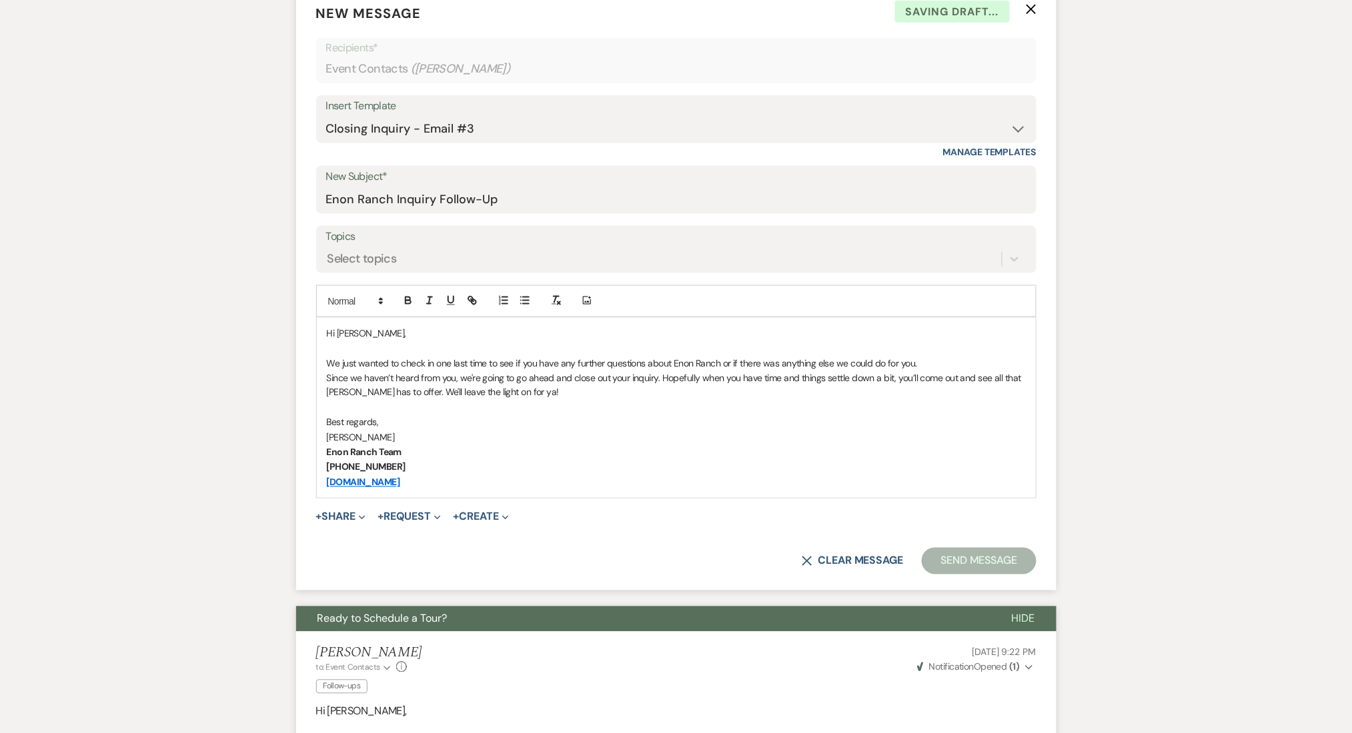
click at [355, 275] on form "New Message X Saving draft... Recipients* Event Contacts ( [PERSON_NAME] ) Inse…" at bounding box center [676, 289] width 760 height 604
click at [359, 265] on div "Select topics" at bounding box center [361, 259] width 69 height 18
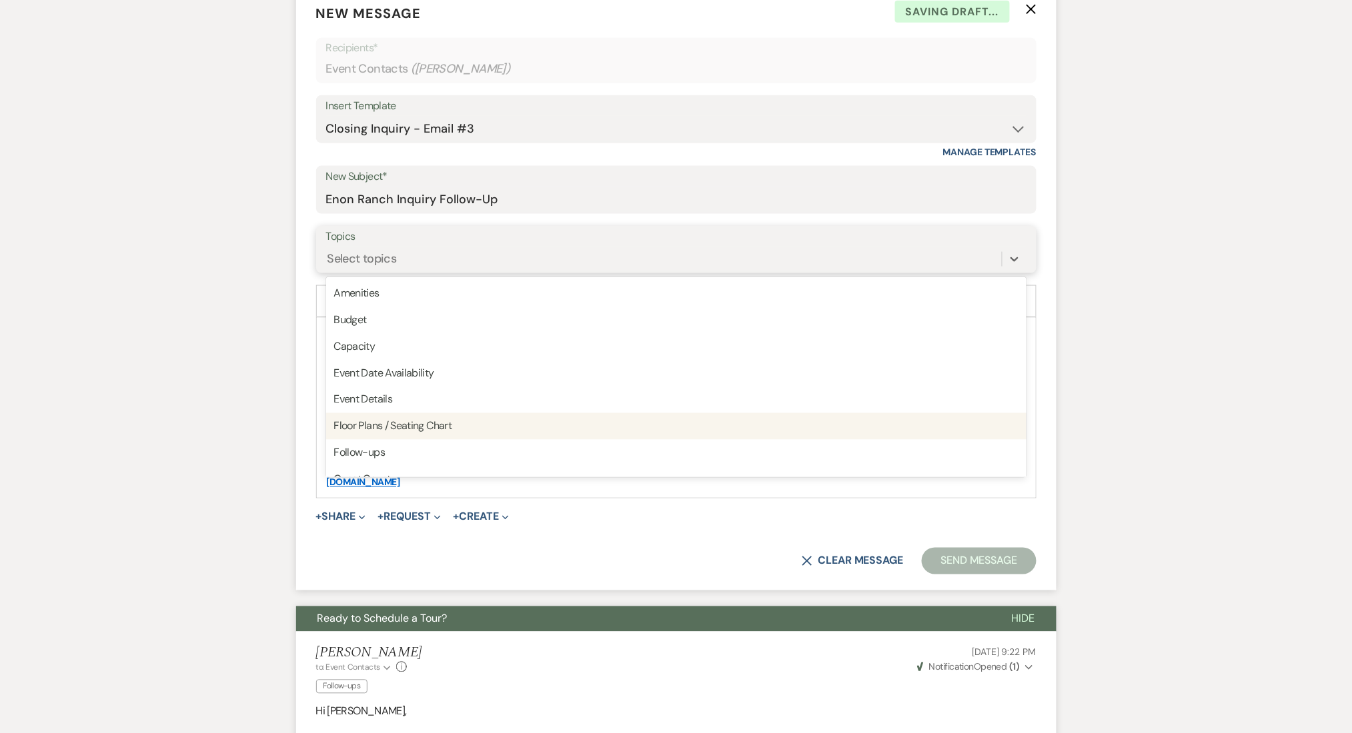
click at [364, 447] on div "Follow-ups" at bounding box center [676, 453] width 700 height 27
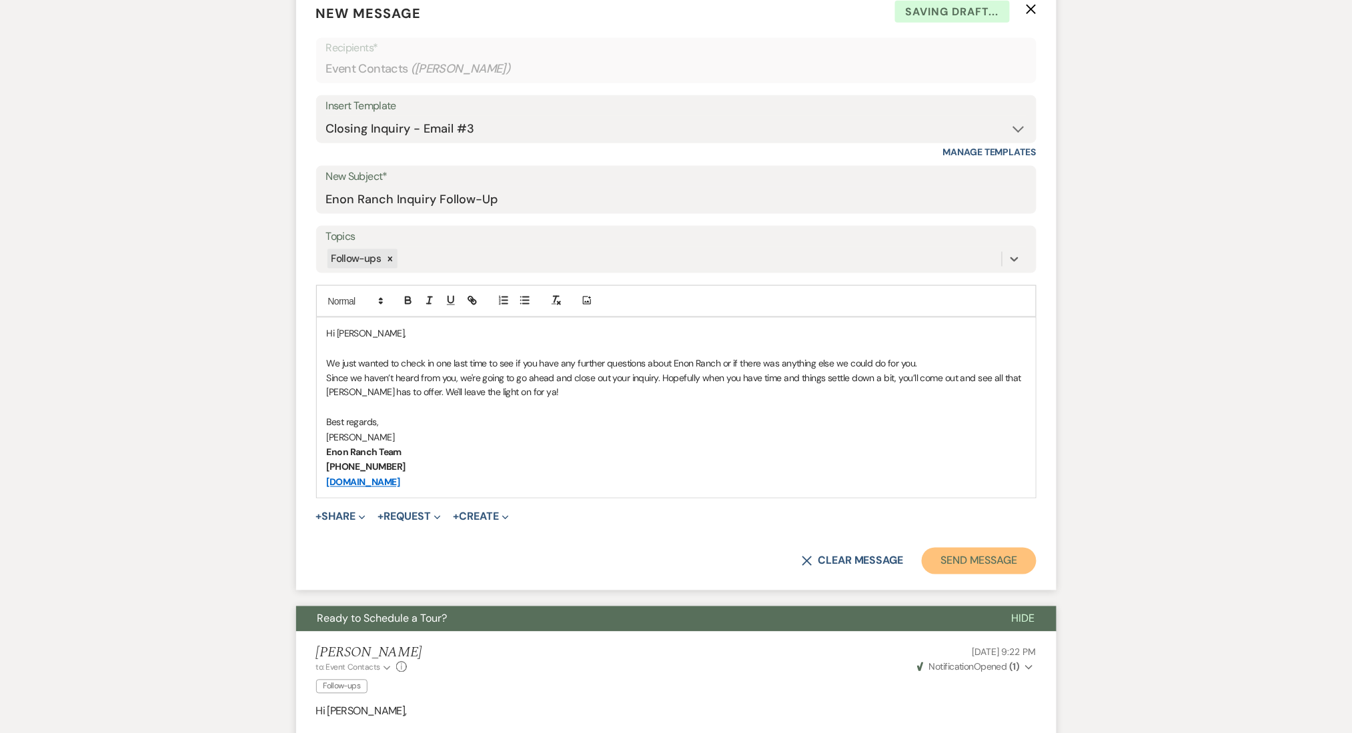
click at [990, 563] on button "Send Message" at bounding box center [979, 561] width 114 height 27
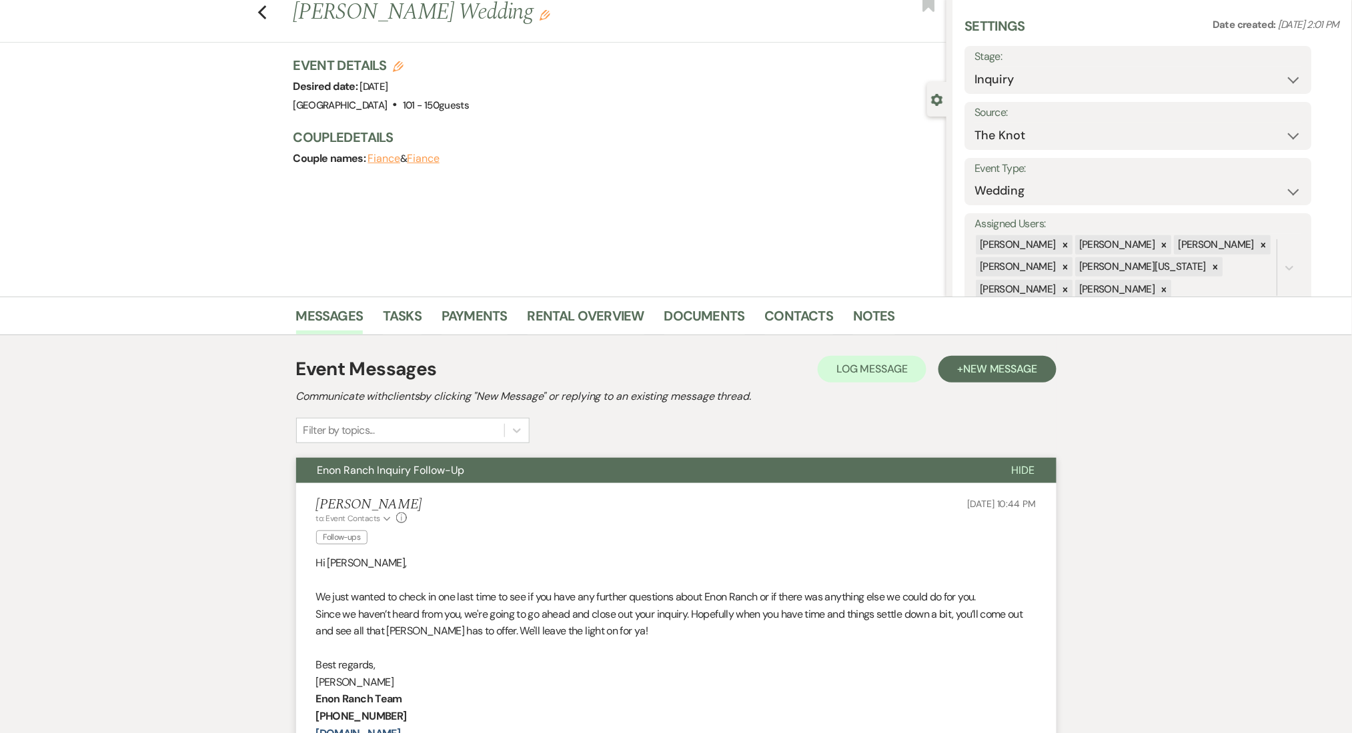
scroll to position [0, 0]
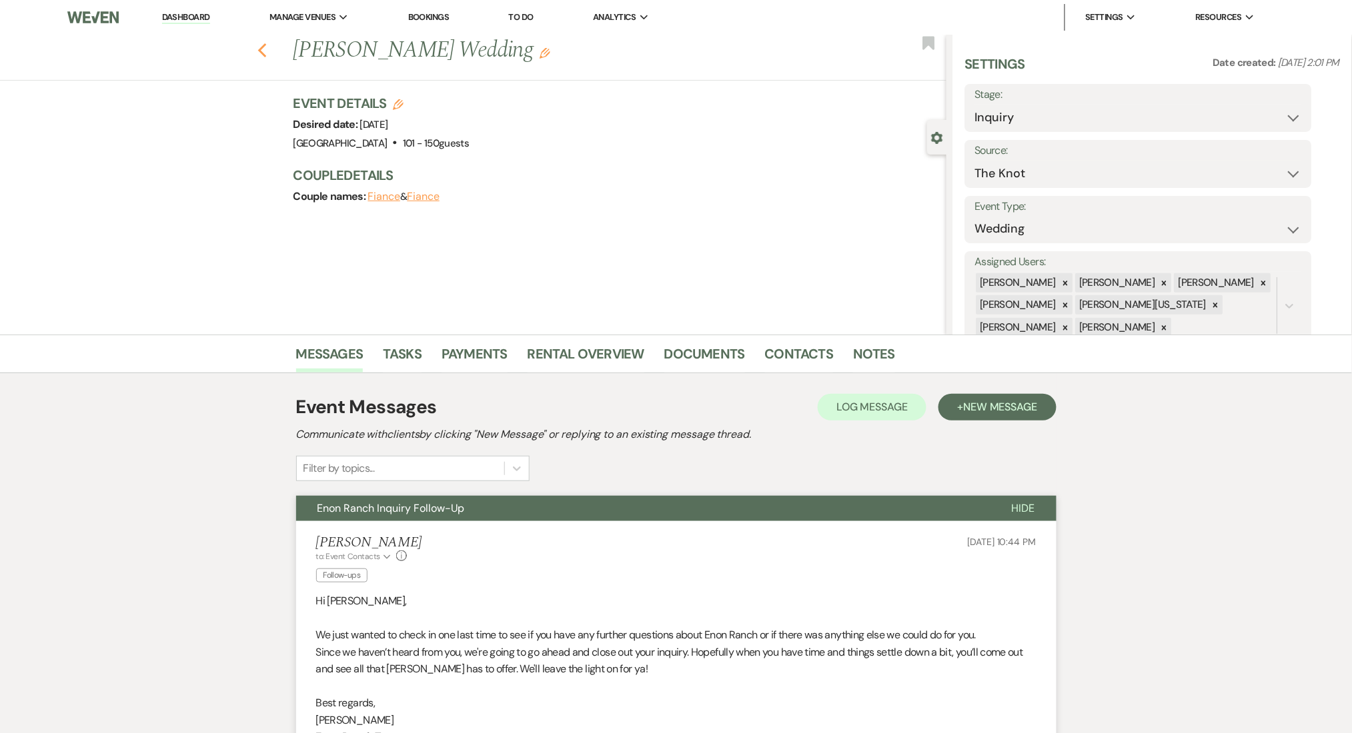
click at [267, 48] on icon "Previous" at bounding box center [262, 51] width 10 height 16
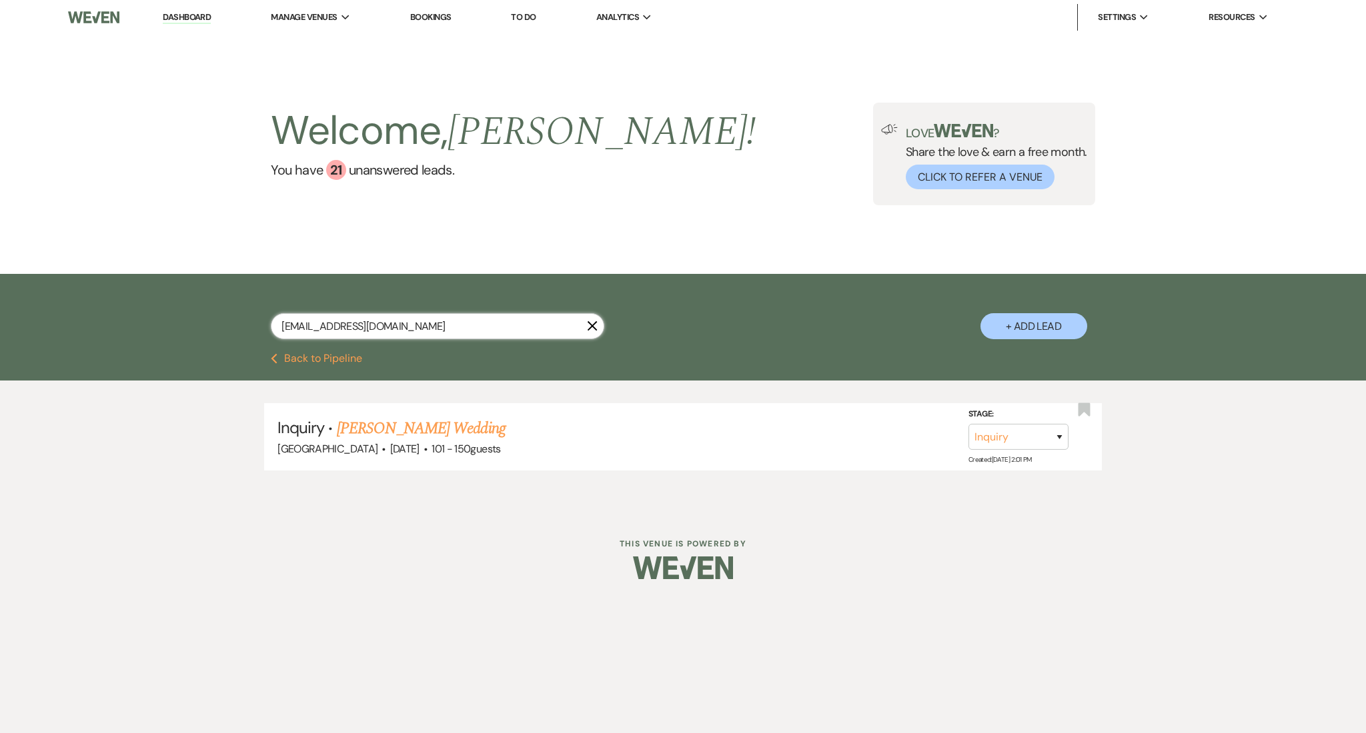
drag, startPoint x: 427, startPoint y: 319, endPoint x: 177, endPoint y: 307, distance: 251.0
click at [177, 307] on div "[EMAIL_ADDRESS][DOMAIN_NAME] X + Add Lead" at bounding box center [683, 313] width 1366 height 79
paste input "[EMAIL_ADDRESS]"
click at [505, 418] on link "[PERSON_NAME] Wedding" at bounding box center [421, 429] width 169 height 24
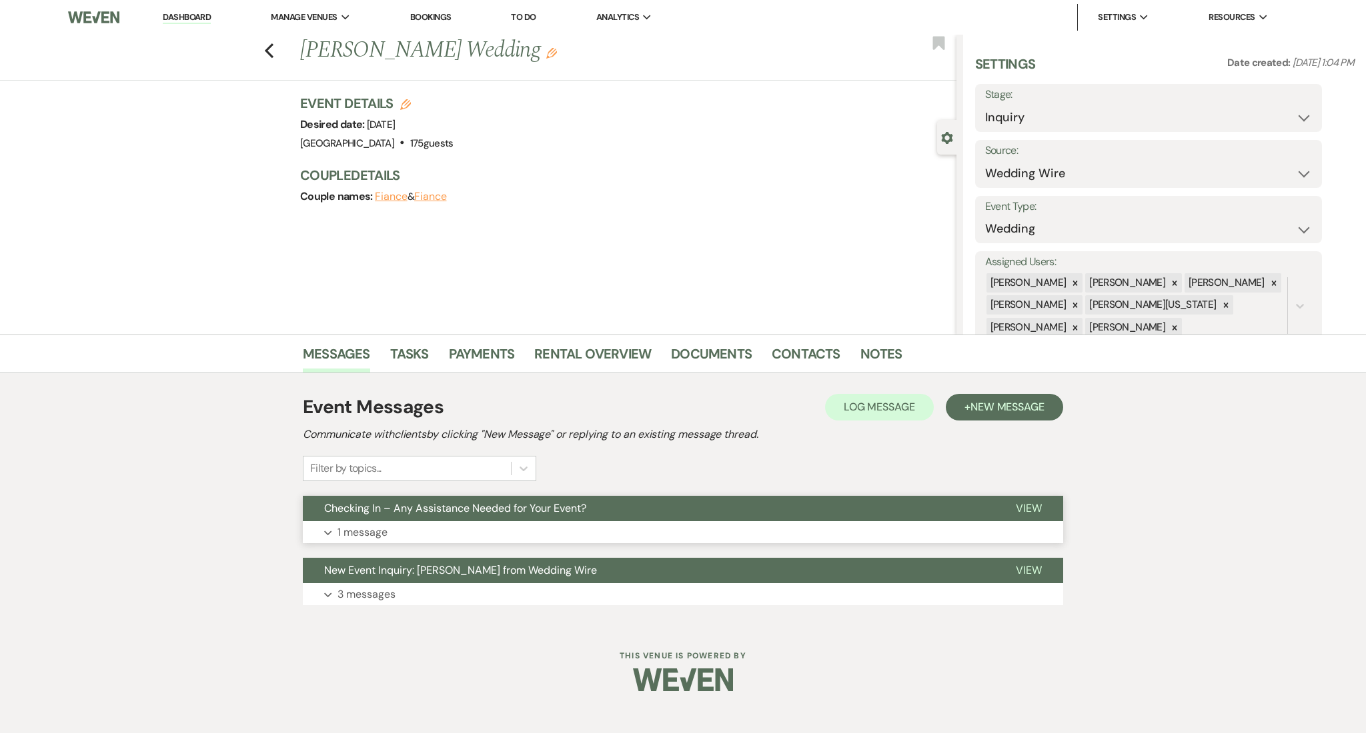
click at [478, 519] on button "Checking In – Any Assistance Needed for Your Event?" at bounding box center [648, 508] width 691 height 25
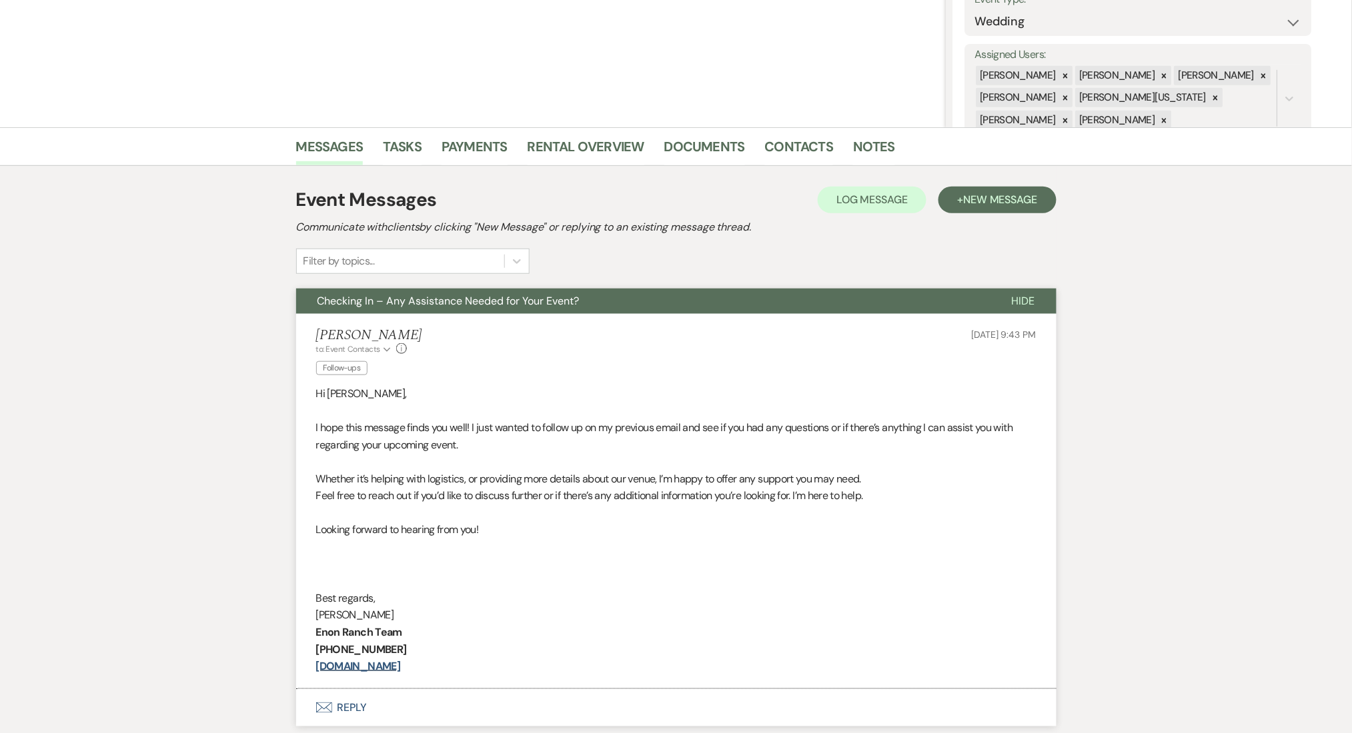
scroll to position [367, 0]
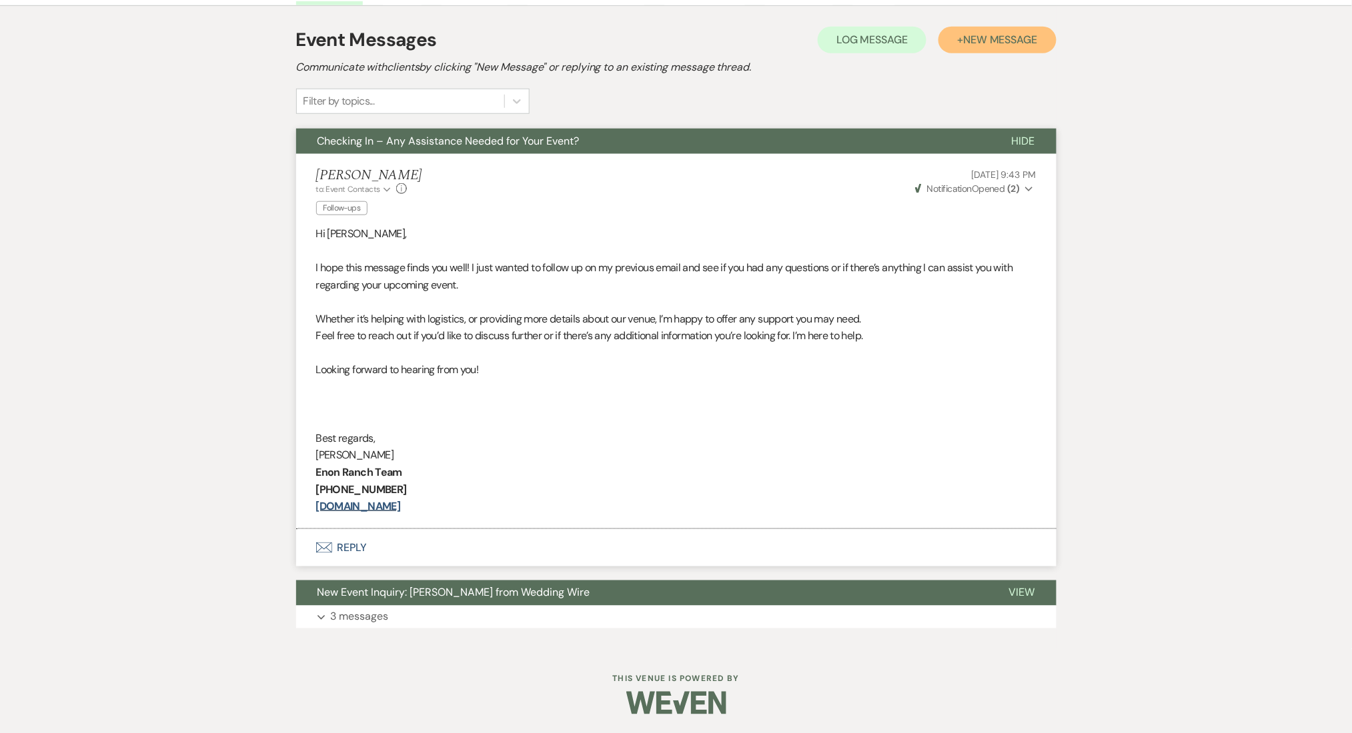
click at [978, 27] on button "+ New Message" at bounding box center [996, 40] width 117 height 27
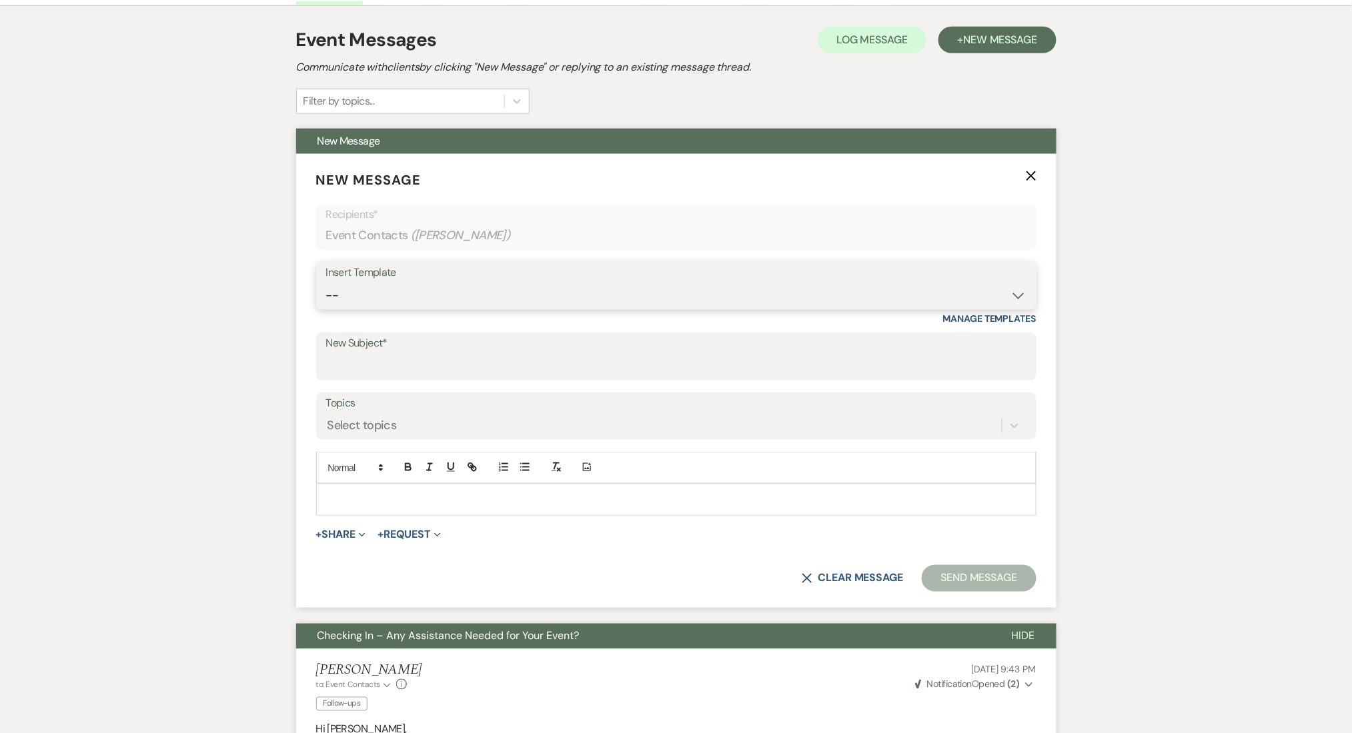
click at [397, 295] on select "-- Inquiry Follow Up Email #2 Contract Sending Template Payment Template Rental…" at bounding box center [676, 296] width 700 height 26
click at [326, 283] on select "-- Inquiry Follow Up Email #2 Contract Sending Template Payment Template Rental…" at bounding box center [676, 296] width 700 height 26
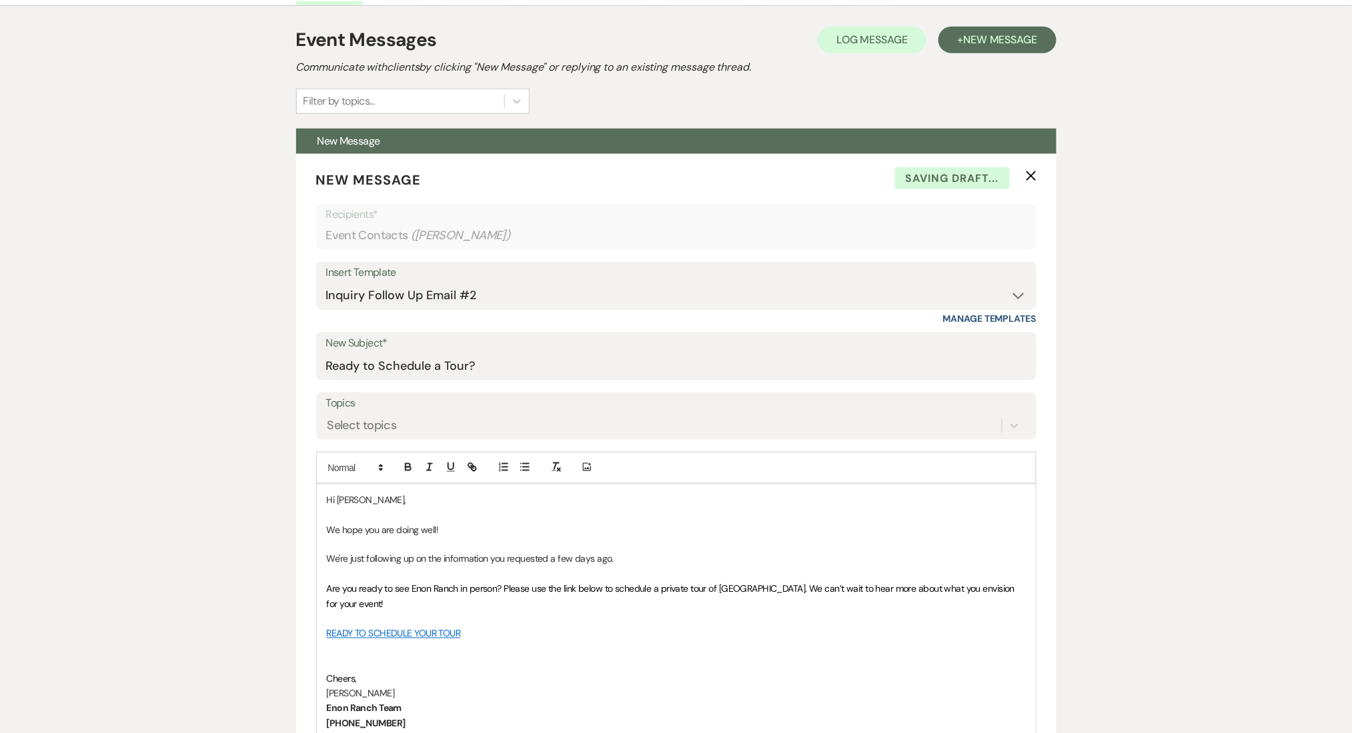
click at [238, 364] on div "Messages Tasks Payments Rental Overview Documents Contacts Notes Event Messages…" at bounding box center [676, 675] width 1352 height 1416
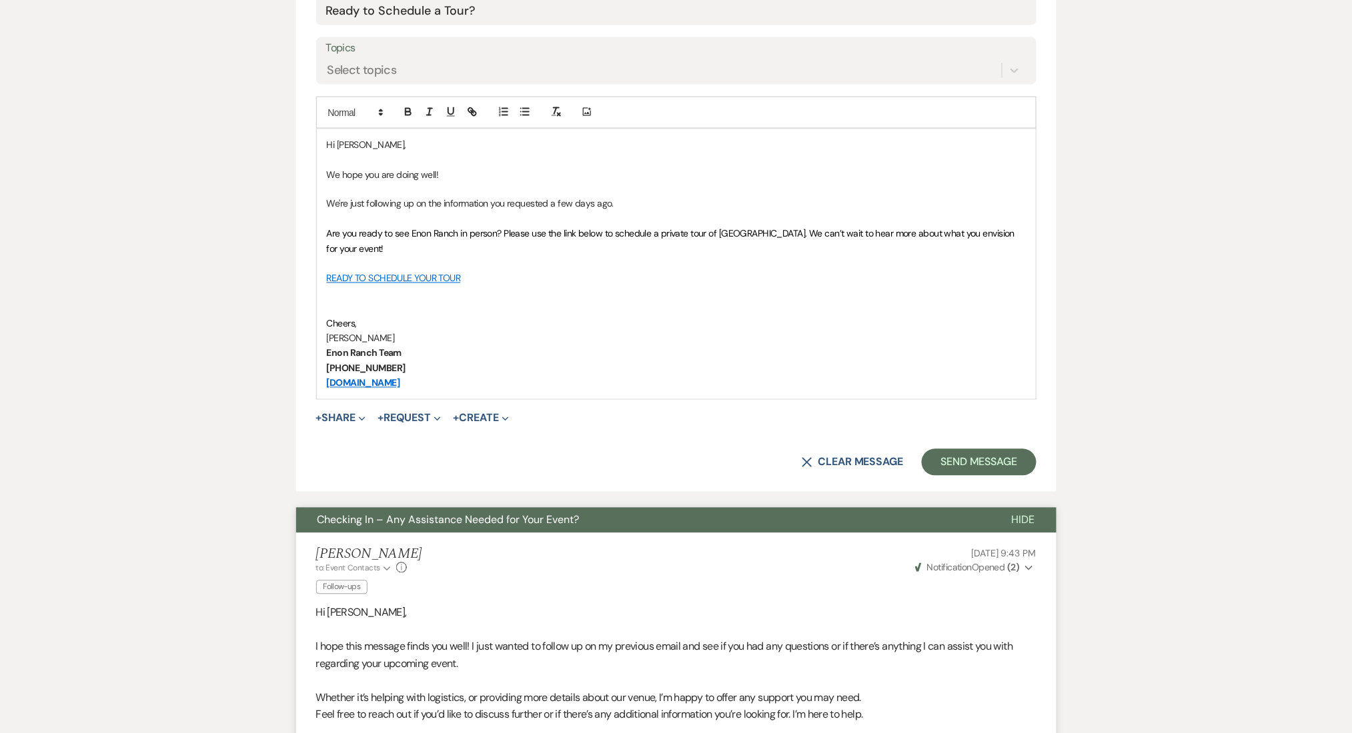
click at [908, 492] on div "Event Messages Log Log Message + New Message Communicate with clients by clicki…" at bounding box center [676, 339] width 760 height 1351
click at [994, 457] on button "Send Message" at bounding box center [979, 462] width 114 height 27
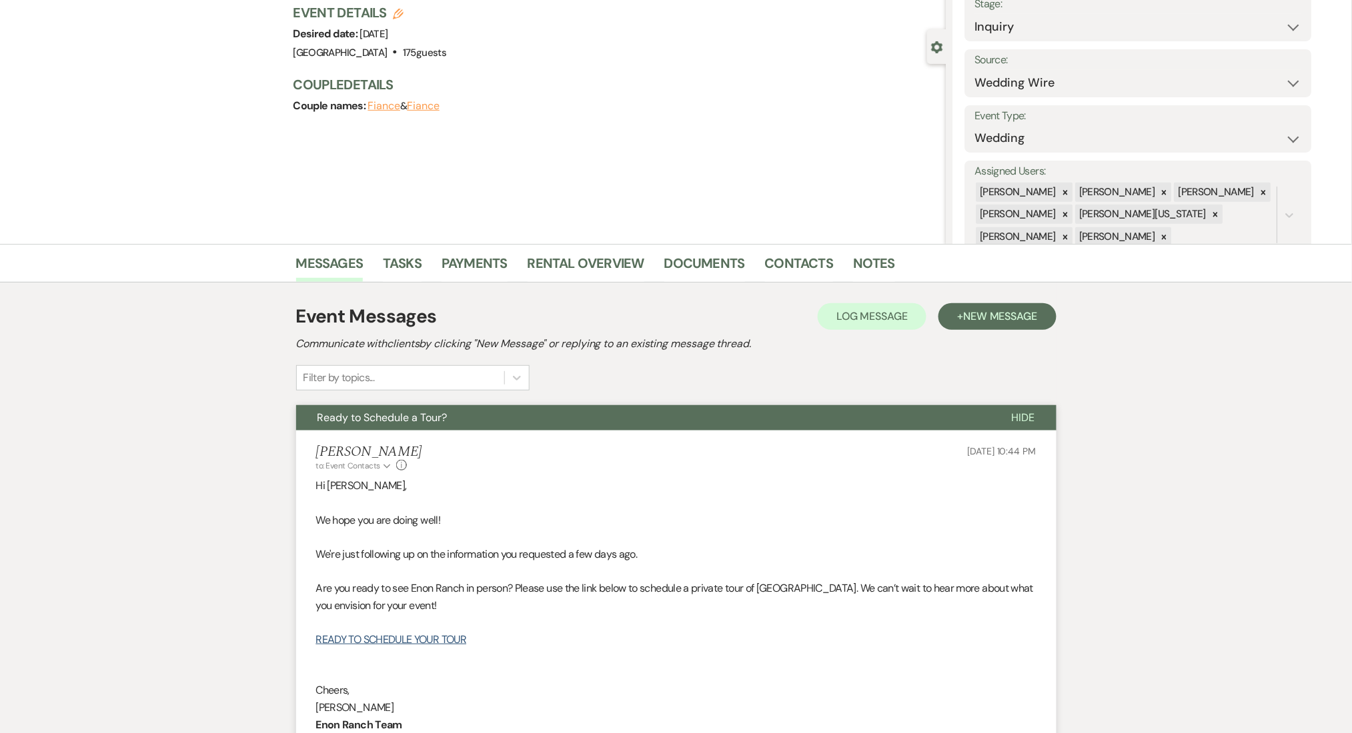
scroll to position [0, 0]
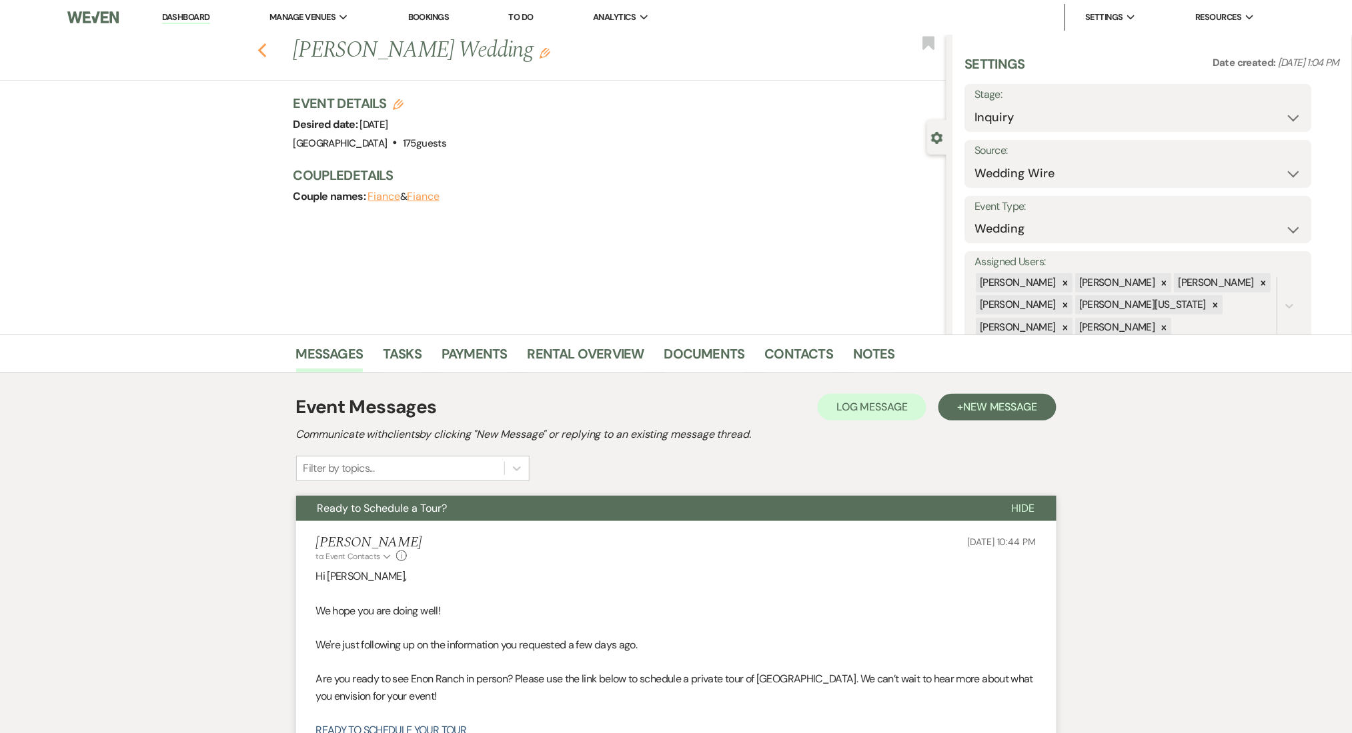
click at [263, 47] on icon "Previous" at bounding box center [262, 51] width 10 height 16
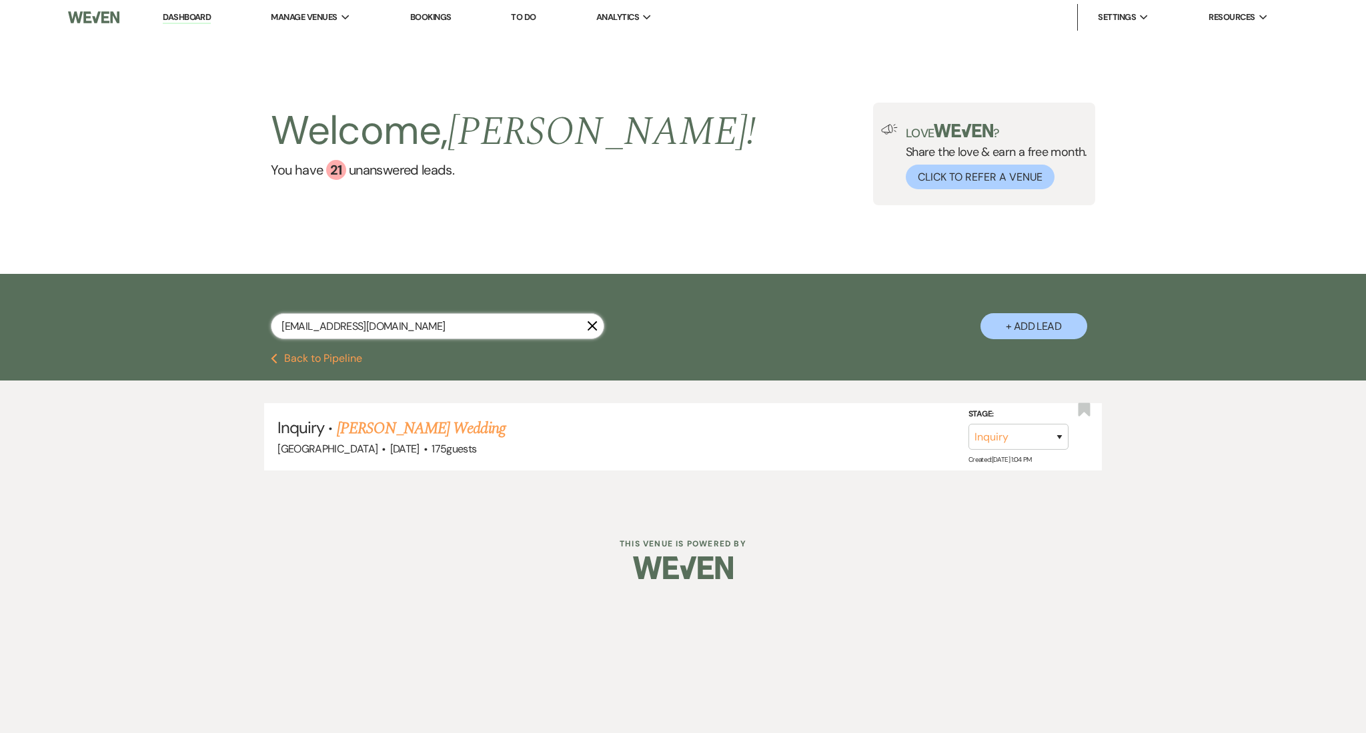
drag, startPoint x: 435, startPoint y: 328, endPoint x: 195, endPoint y: 297, distance: 241.3
click at [195, 297] on div "[EMAIL_ADDRESS][DOMAIN_NAME] X + Add Lead" at bounding box center [683, 313] width 1366 height 79
paste input "[PERSON_NAME]"
click at [457, 426] on link "[PERSON_NAME] Wedding" at bounding box center [421, 429] width 169 height 24
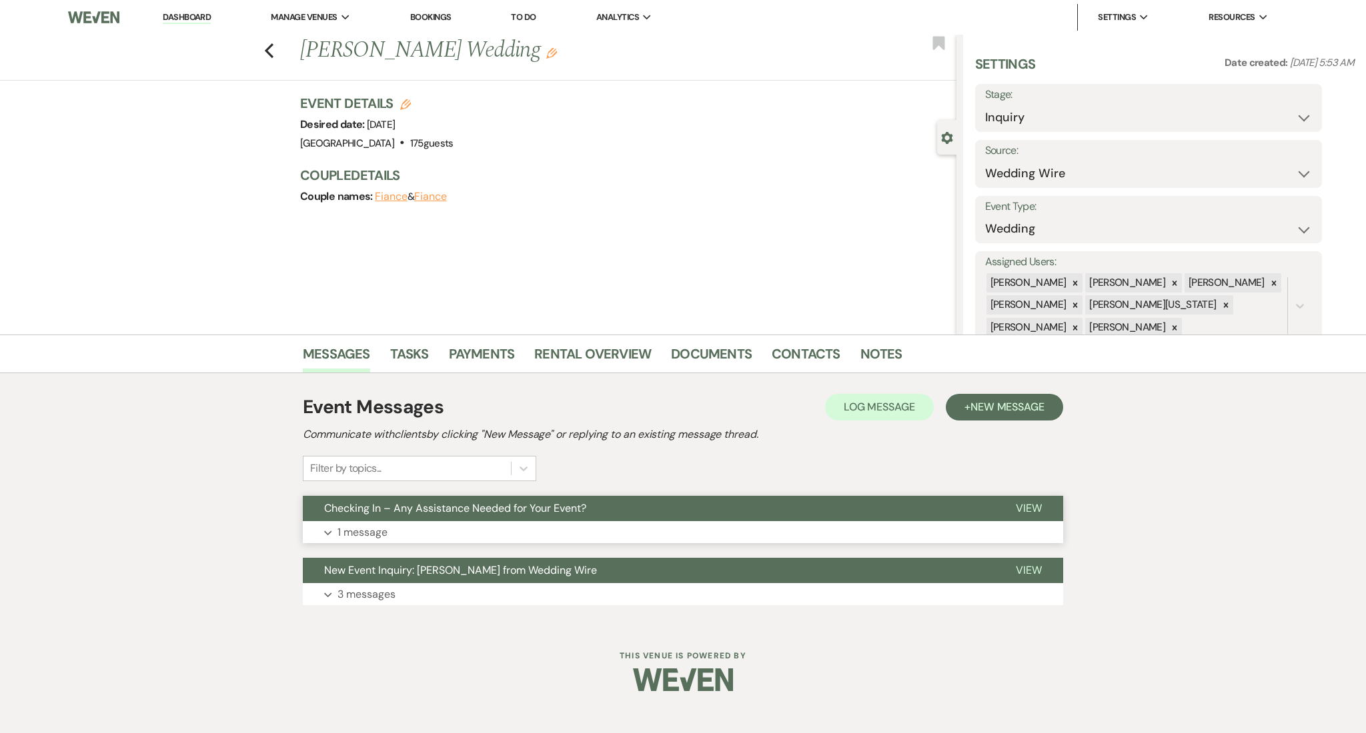
click at [511, 515] on button "Checking In – Any Assistance Needed for Your Event?" at bounding box center [648, 508] width 691 height 25
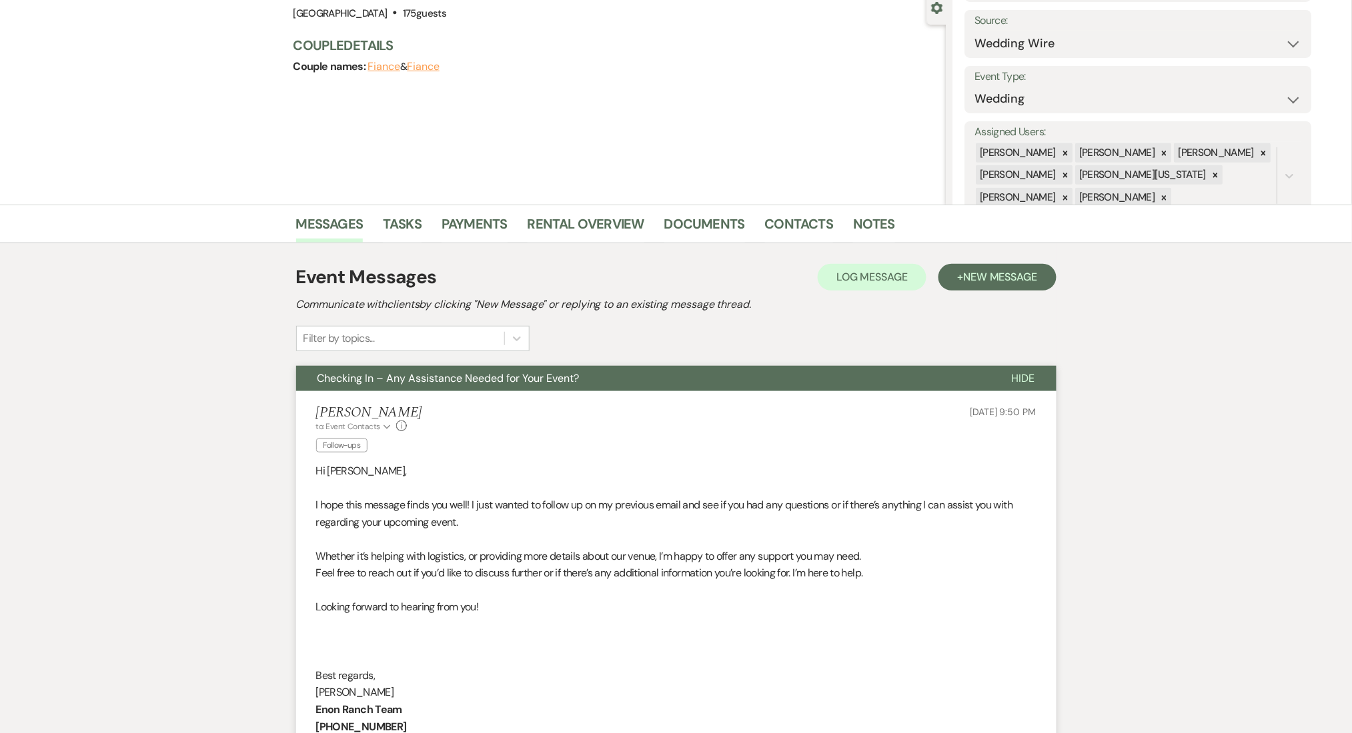
scroll to position [355, 0]
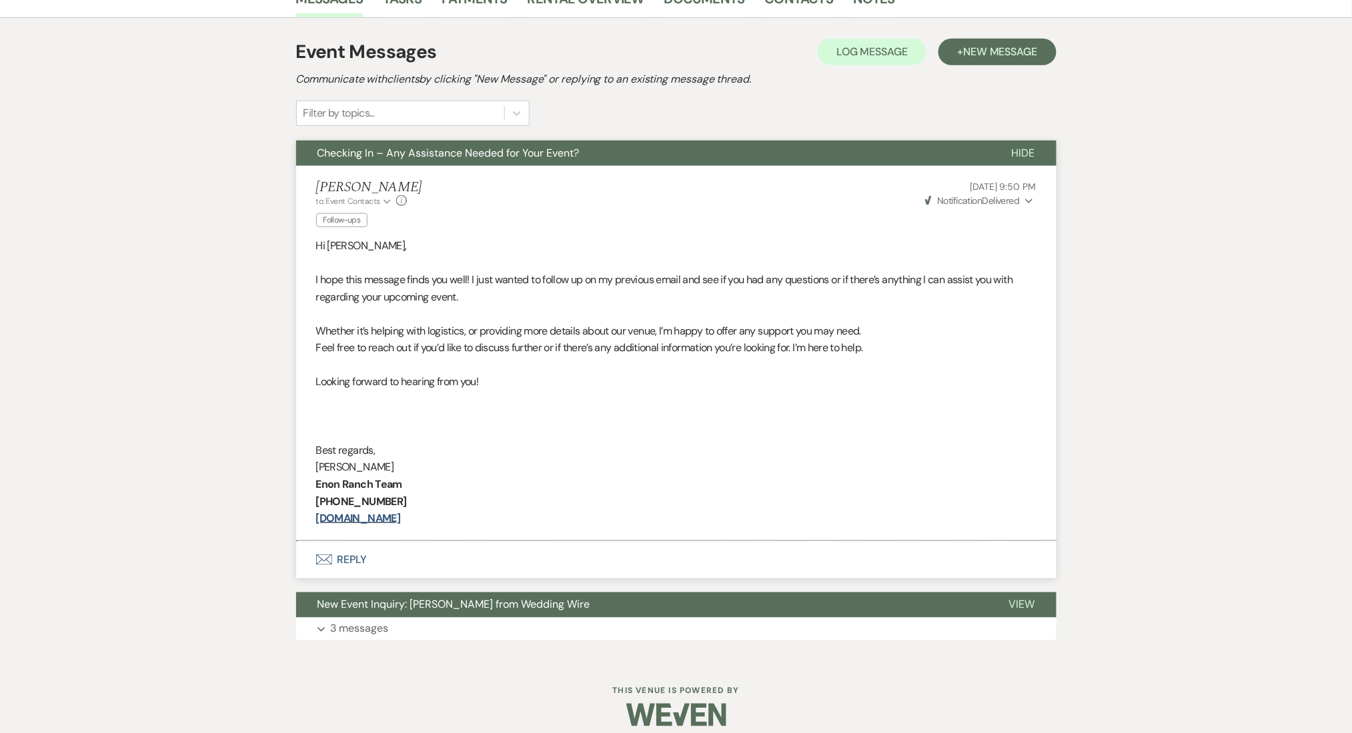
click at [1011, 31] on div "Event Messages Log Log Message + New Message Communicate with clients by clicki…" at bounding box center [676, 339] width 760 height 616
click at [1006, 42] on button "+ New Message" at bounding box center [996, 52] width 117 height 27
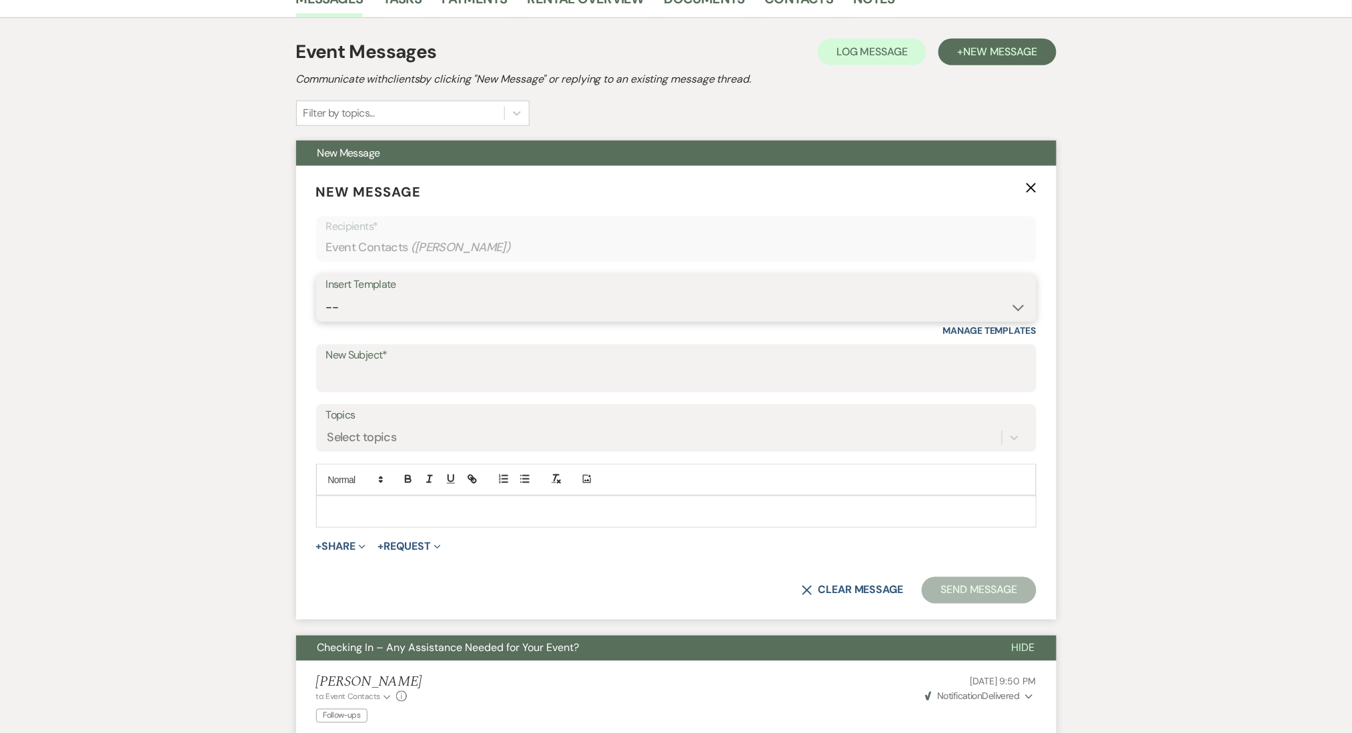
click at [415, 309] on select "-- Inquiry Follow Up Email #2 Contract Sending Template Payment Template Rental…" at bounding box center [676, 308] width 700 height 26
click at [326, 295] on select "-- Inquiry Follow Up Email #2 Contract Sending Template Payment Template Rental…" at bounding box center [676, 308] width 700 height 26
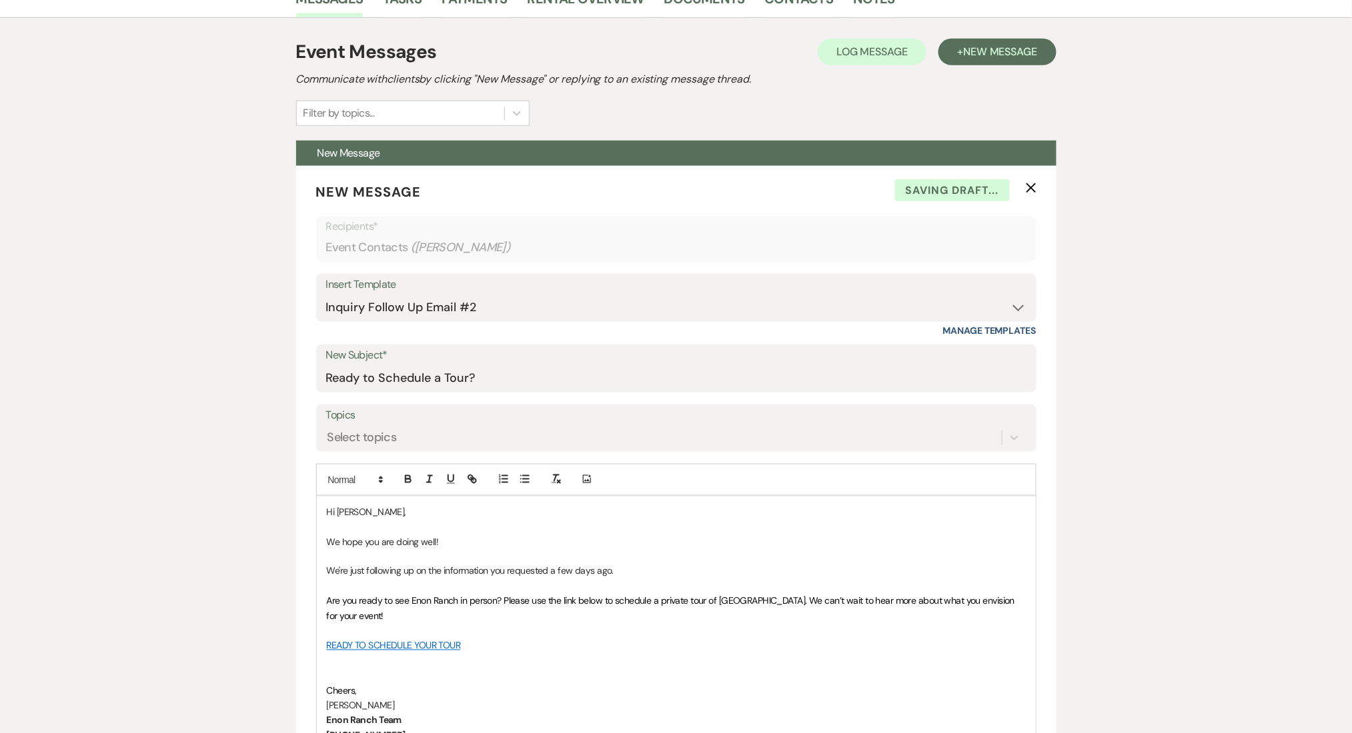
click at [171, 387] on div "Messages Tasks Payments Rental Overview Documents Contacts Notes Event Messages…" at bounding box center [676, 687] width 1352 height 1416
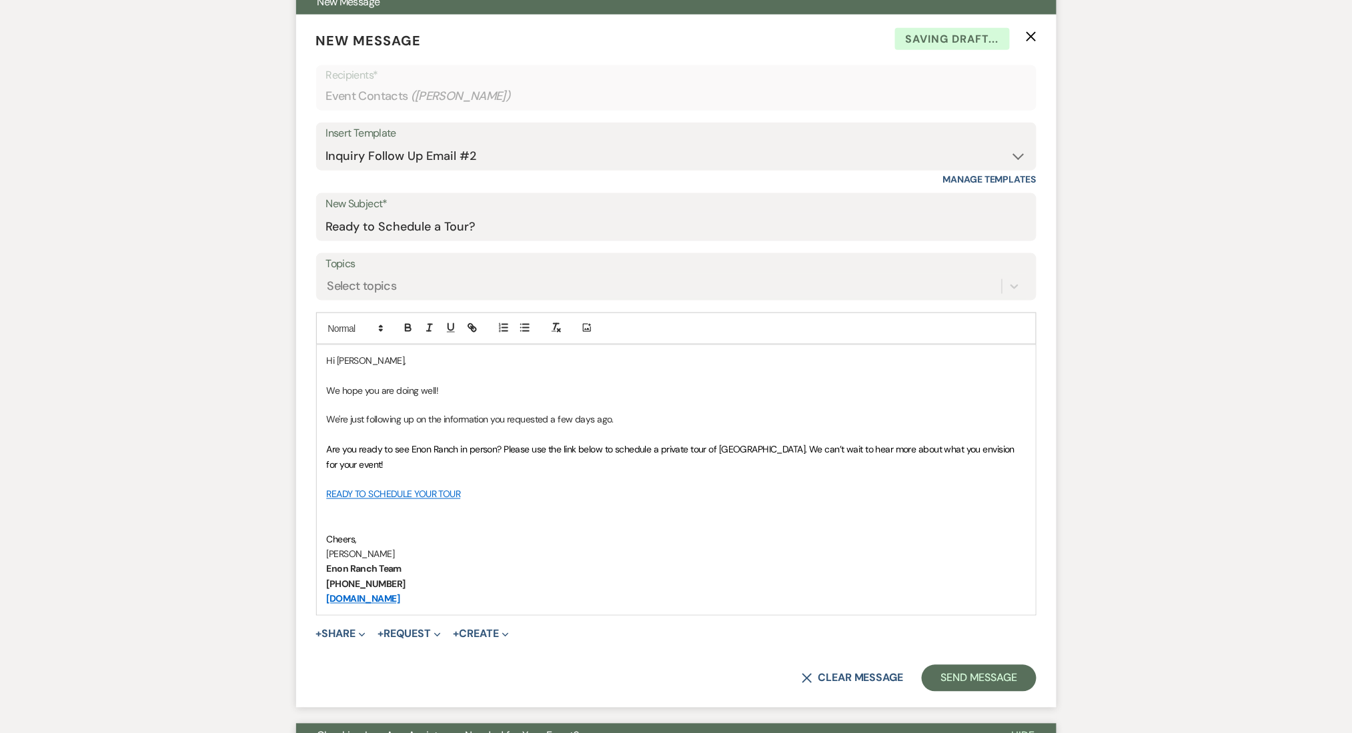
scroll to position [622, 0]
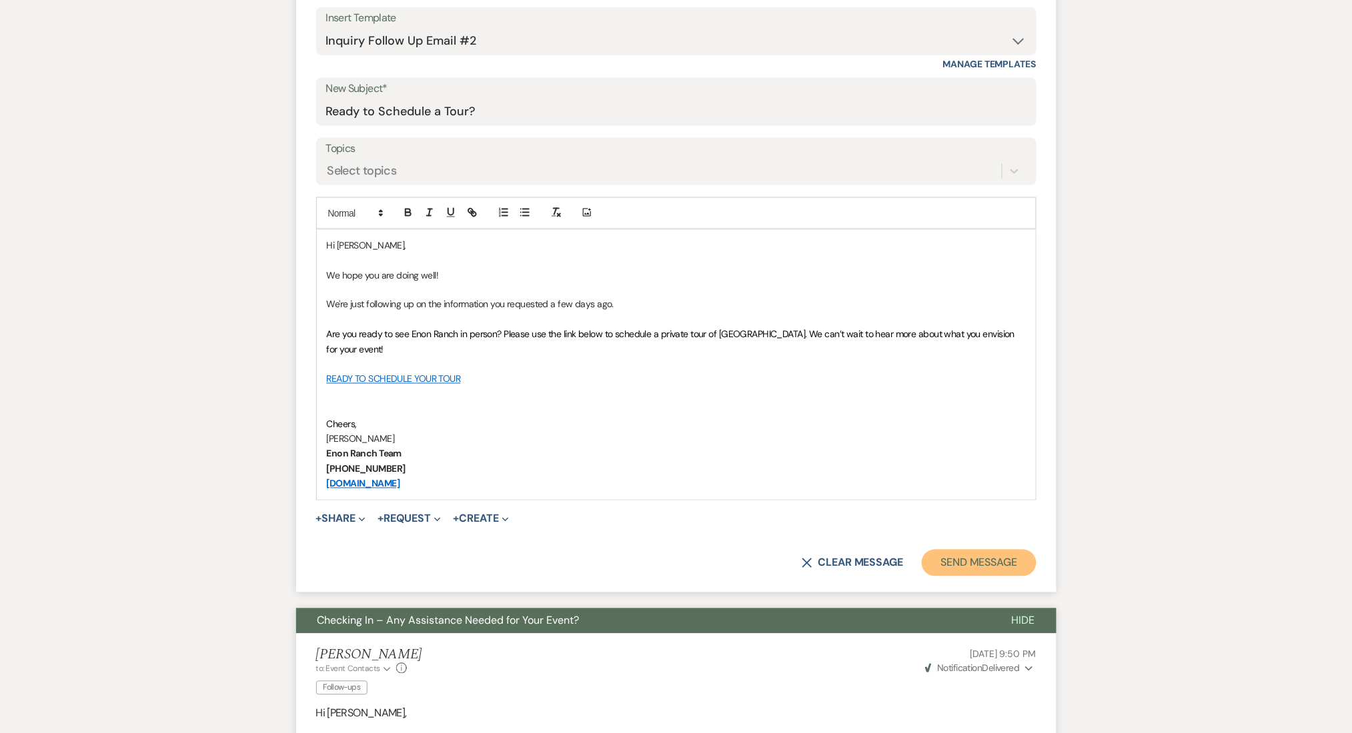
click at [954, 563] on button "Send Message" at bounding box center [979, 563] width 114 height 27
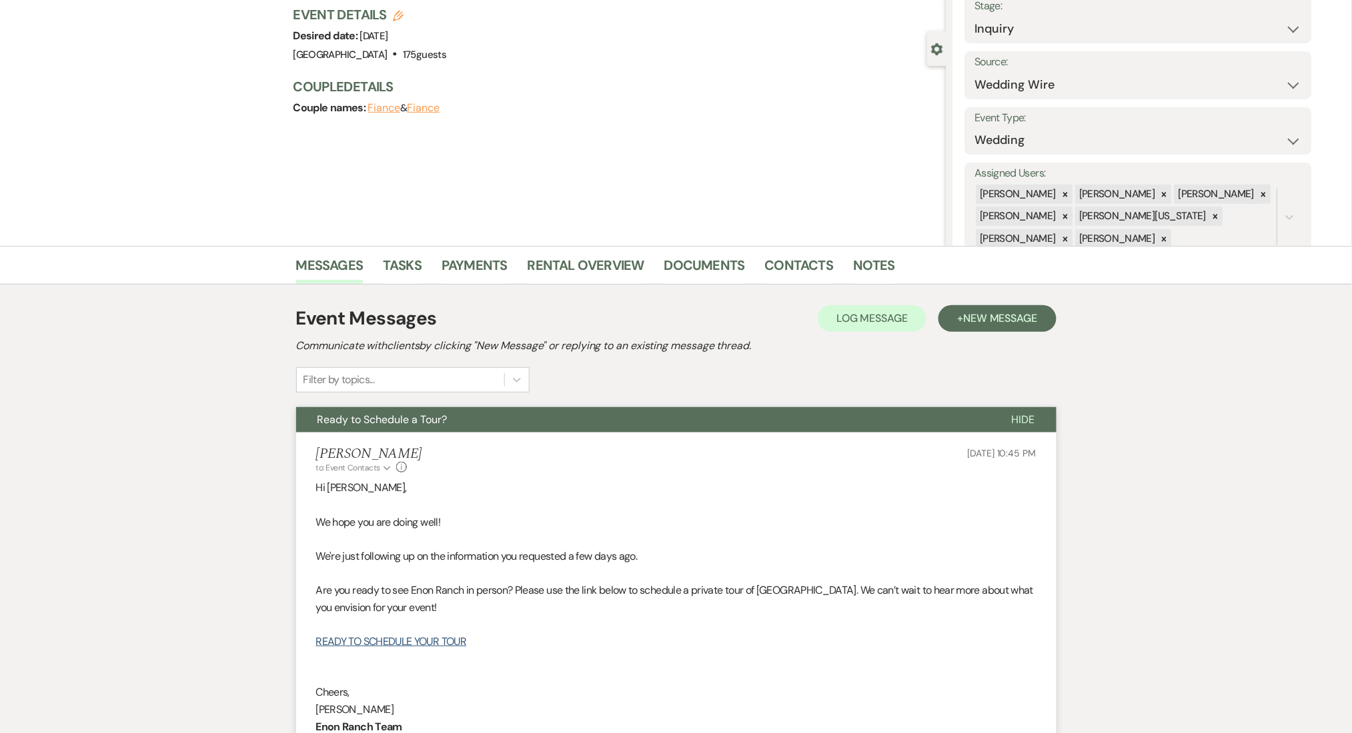
scroll to position [0, 0]
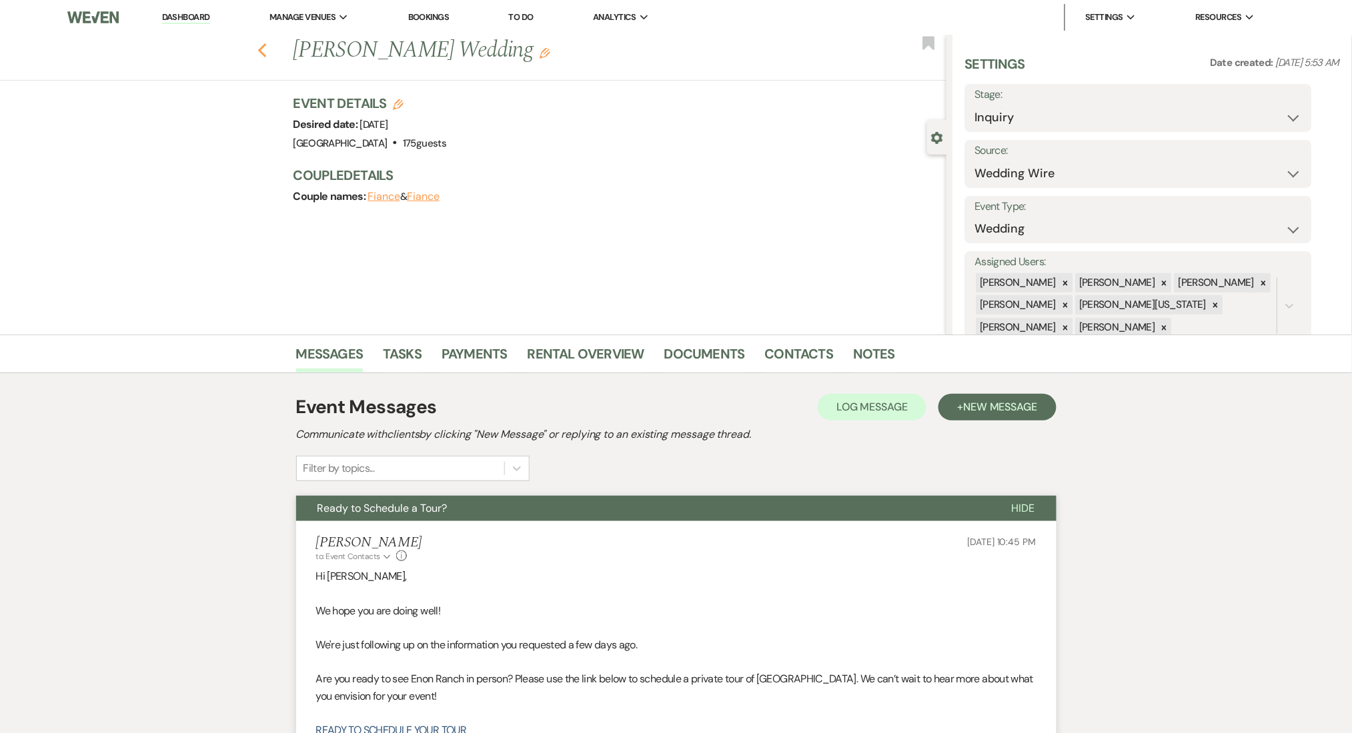
click at [267, 43] on icon "Previous" at bounding box center [262, 51] width 10 height 16
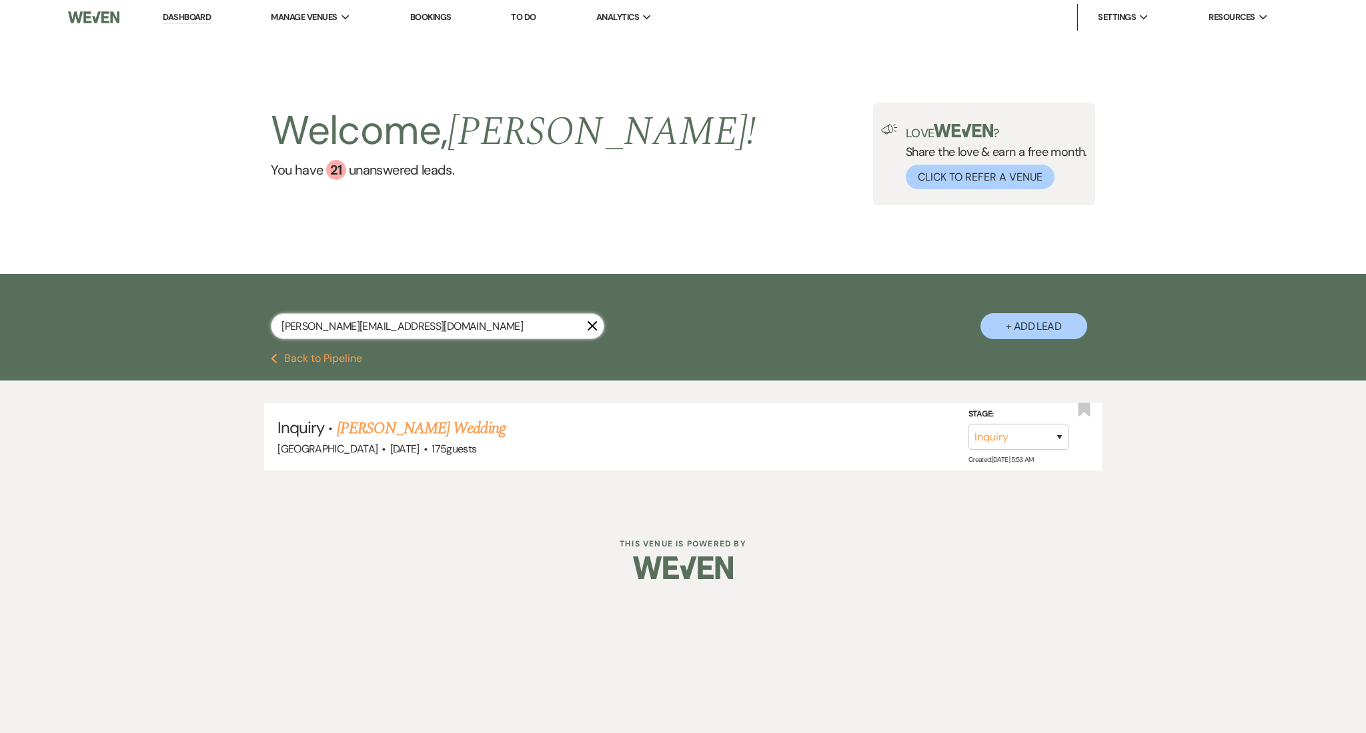
drag, startPoint x: 427, startPoint y: 327, endPoint x: 179, endPoint y: 311, distance: 249.2
click at [179, 311] on div "[PERSON_NAME][EMAIL_ADDRESS][DOMAIN_NAME] X + Add Lead" at bounding box center [683, 313] width 1366 height 79
paste input "[EMAIL_ADDRESS]"
click at [443, 433] on link "[PERSON_NAME] & [PERSON_NAME] Wedding" at bounding box center [486, 429] width 299 height 24
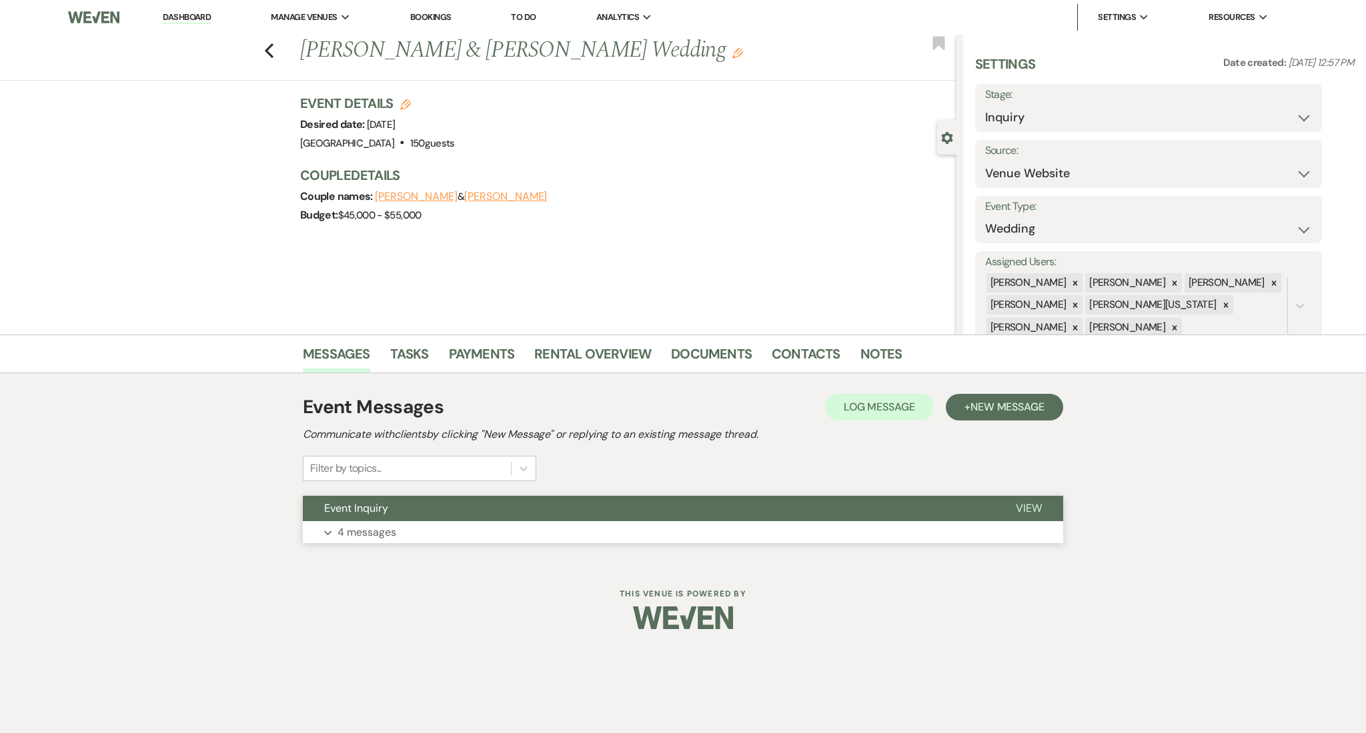
click at [375, 525] on p "4 messages" at bounding box center [366, 532] width 59 height 17
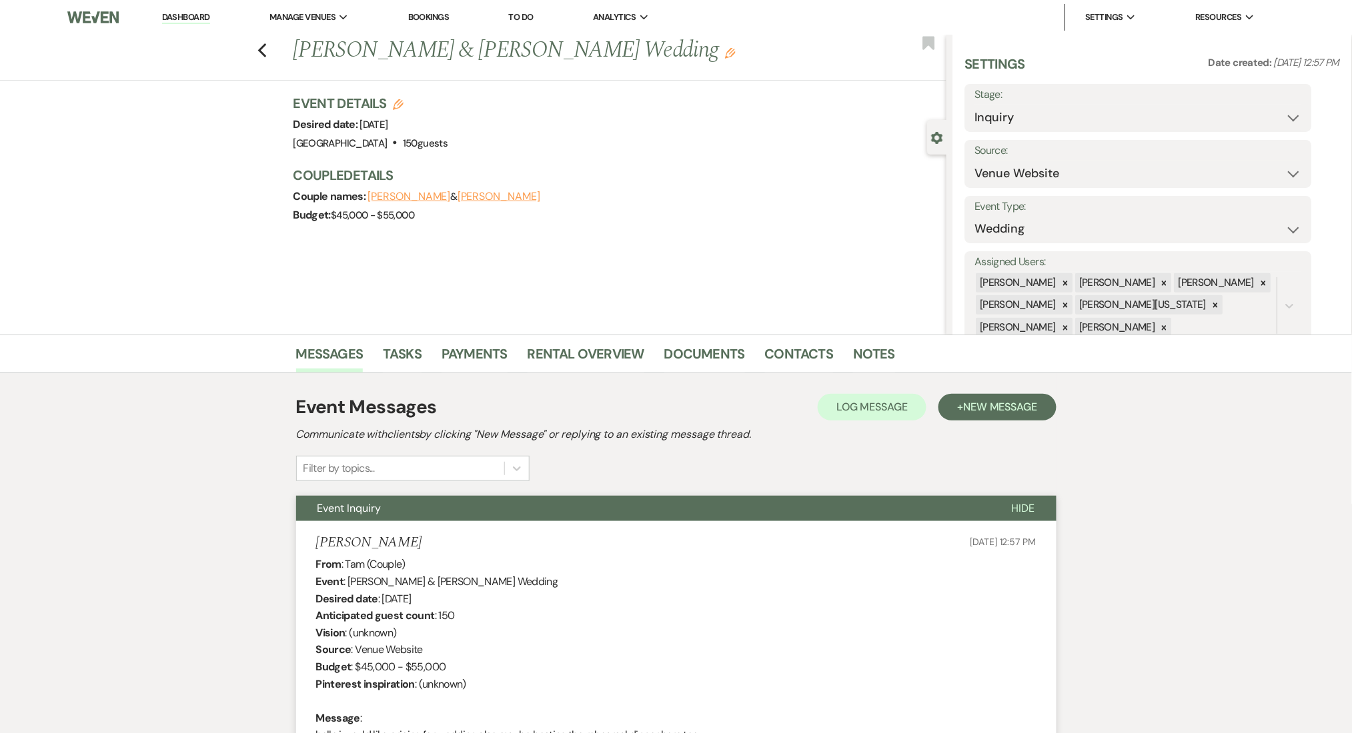
drag, startPoint x: 982, startPoint y: 403, endPoint x: 929, endPoint y: 411, distance: 53.3
click at [980, 403] on span "New Message" at bounding box center [1000, 407] width 74 height 14
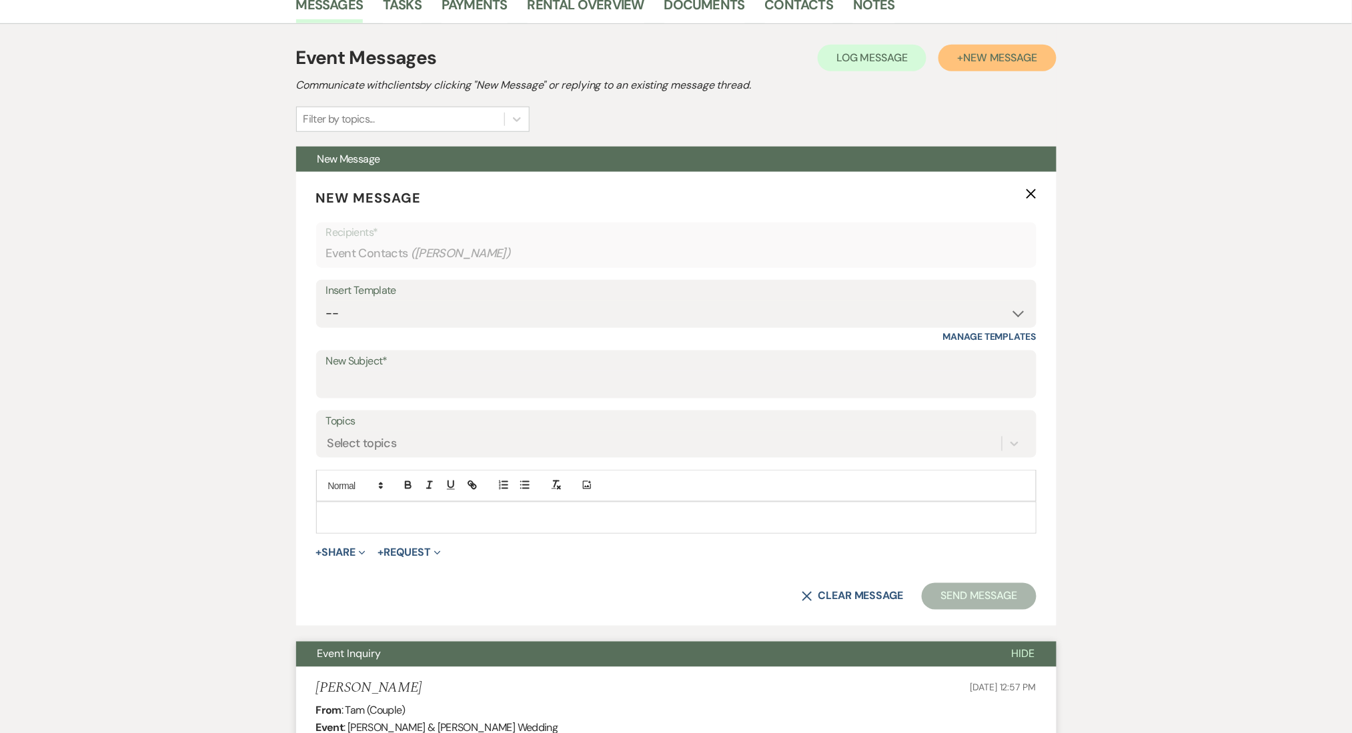
scroll to position [355, 0]
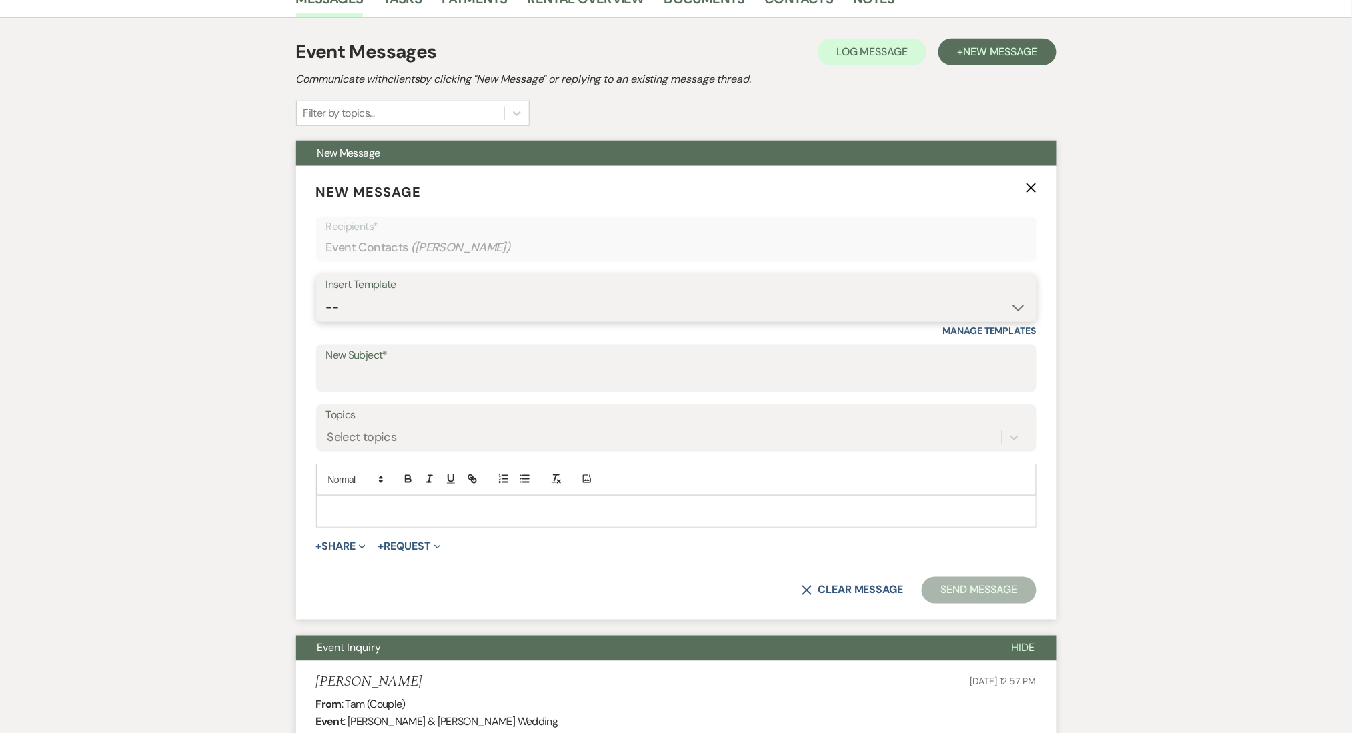
click at [396, 304] on select "-- Inquiry Follow Up Email #2 Contract Sending Template Payment Template Rental…" at bounding box center [676, 308] width 700 height 26
click at [326, 295] on select "-- Inquiry Follow Up Email #2 Contract Sending Template Payment Template Rental…" at bounding box center [676, 308] width 700 height 26
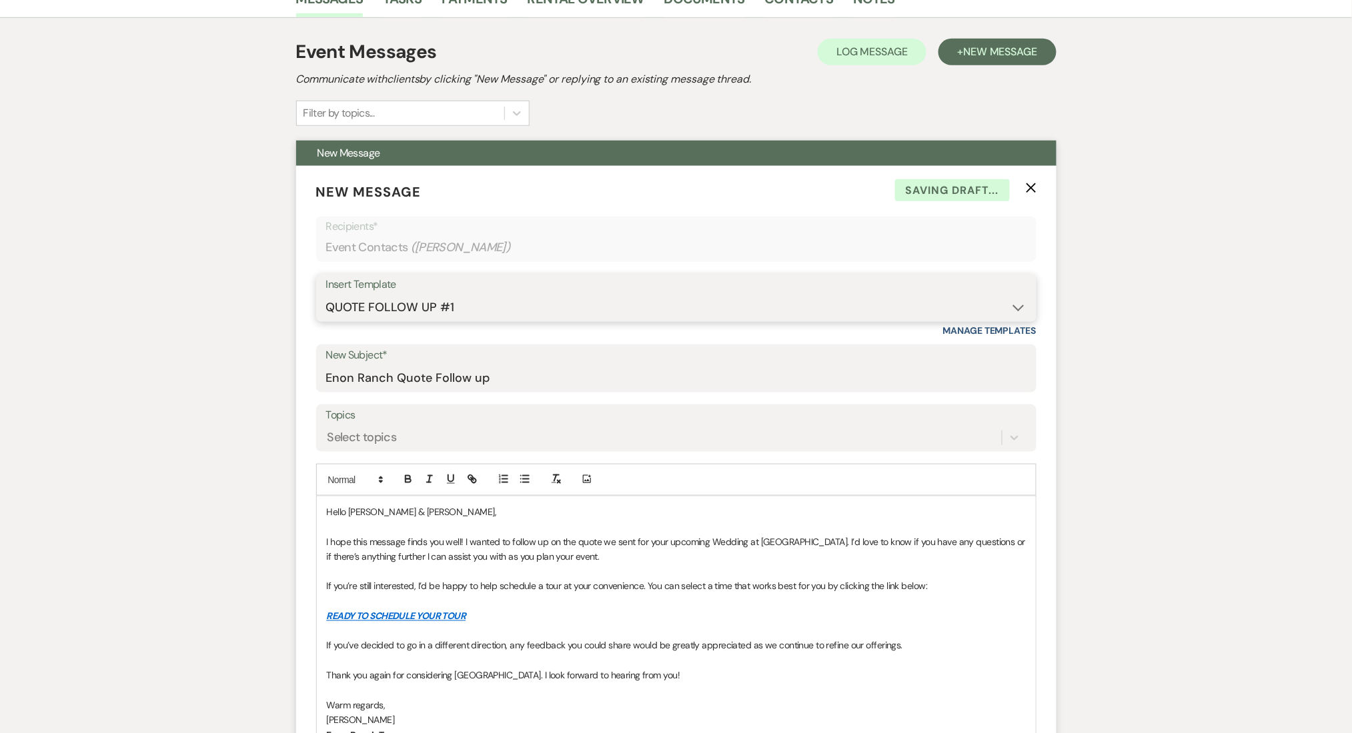
drag, startPoint x: 395, startPoint y: 307, endPoint x: 395, endPoint y: 317, distance: 10.0
click at [395, 307] on select "-- Inquiry Follow Up Email #2 Contract Sending Template Payment Template Rental…" at bounding box center [676, 308] width 700 height 26
click at [326, 295] on select "-- Inquiry Follow Up Email #2 Contract Sending Template Payment Template Rental…" at bounding box center [676, 308] width 700 height 26
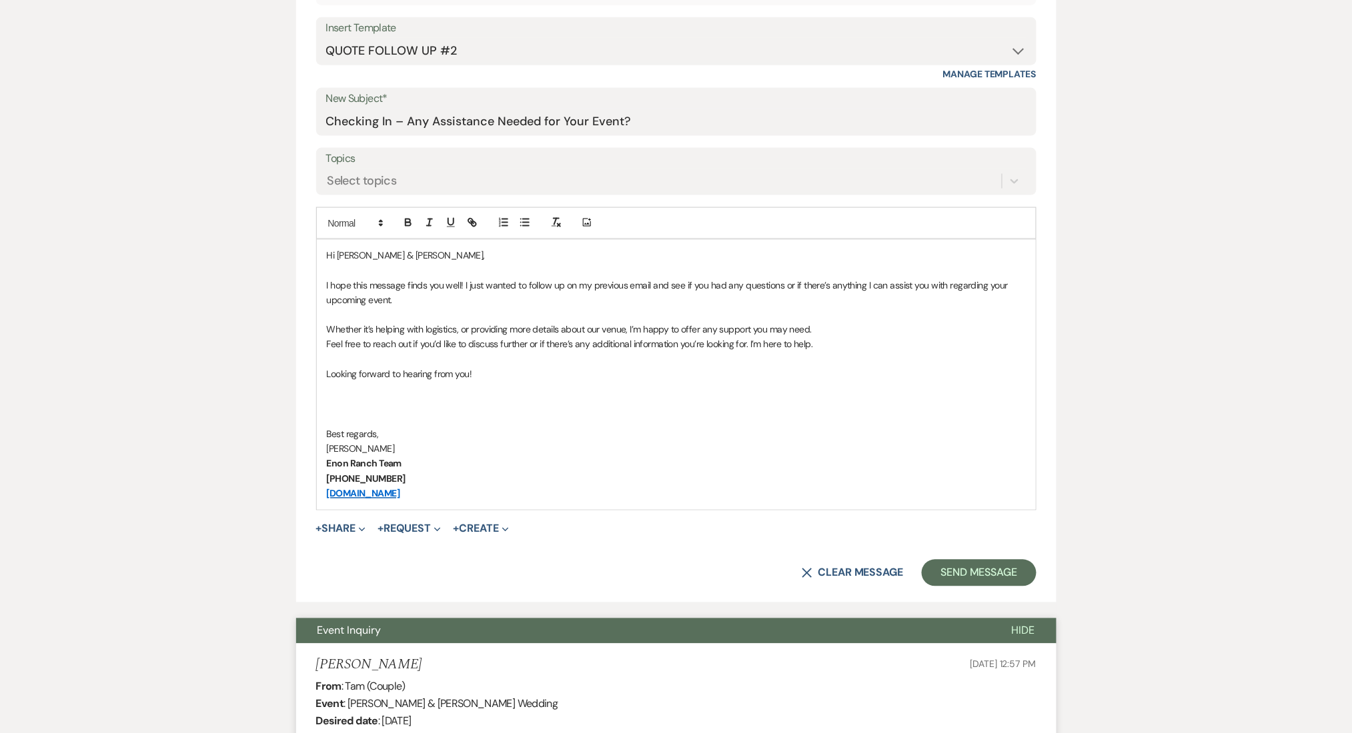
scroll to position [711, 0]
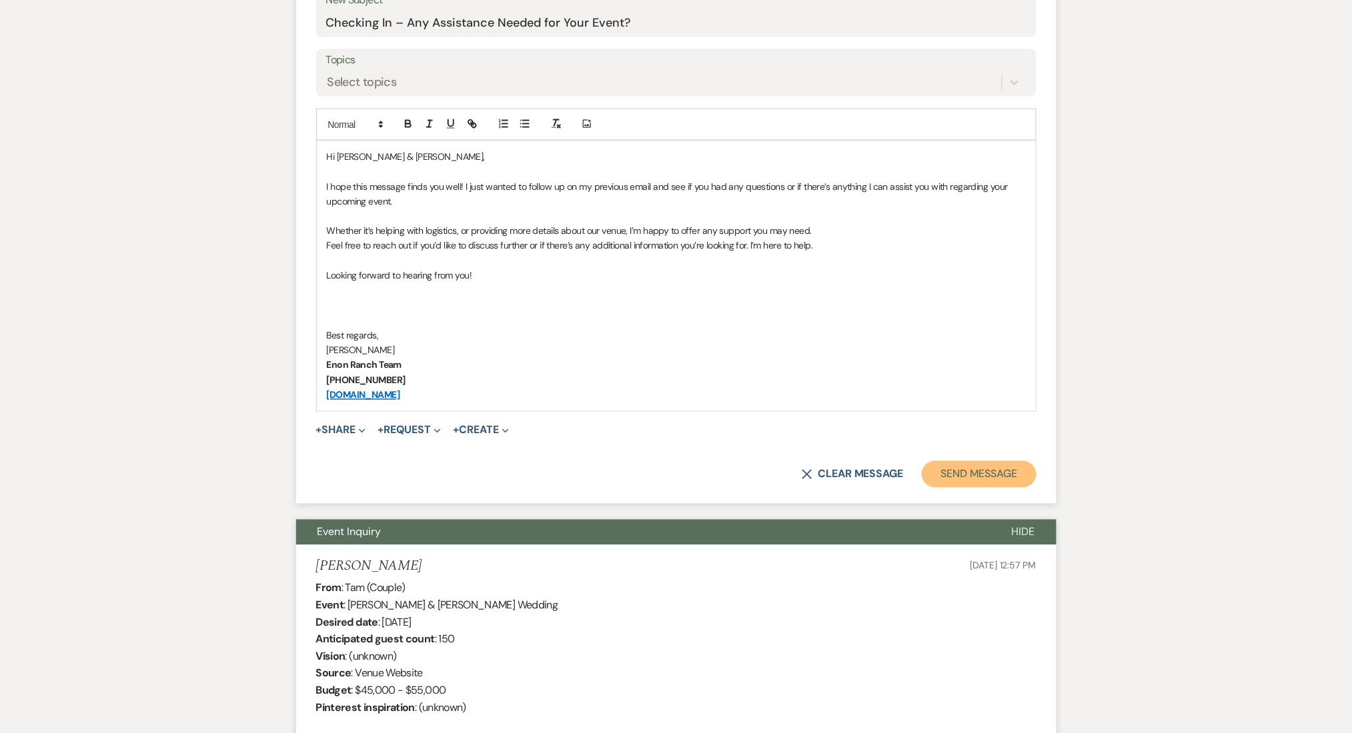
click at [950, 472] on button "Send Message" at bounding box center [979, 474] width 114 height 27
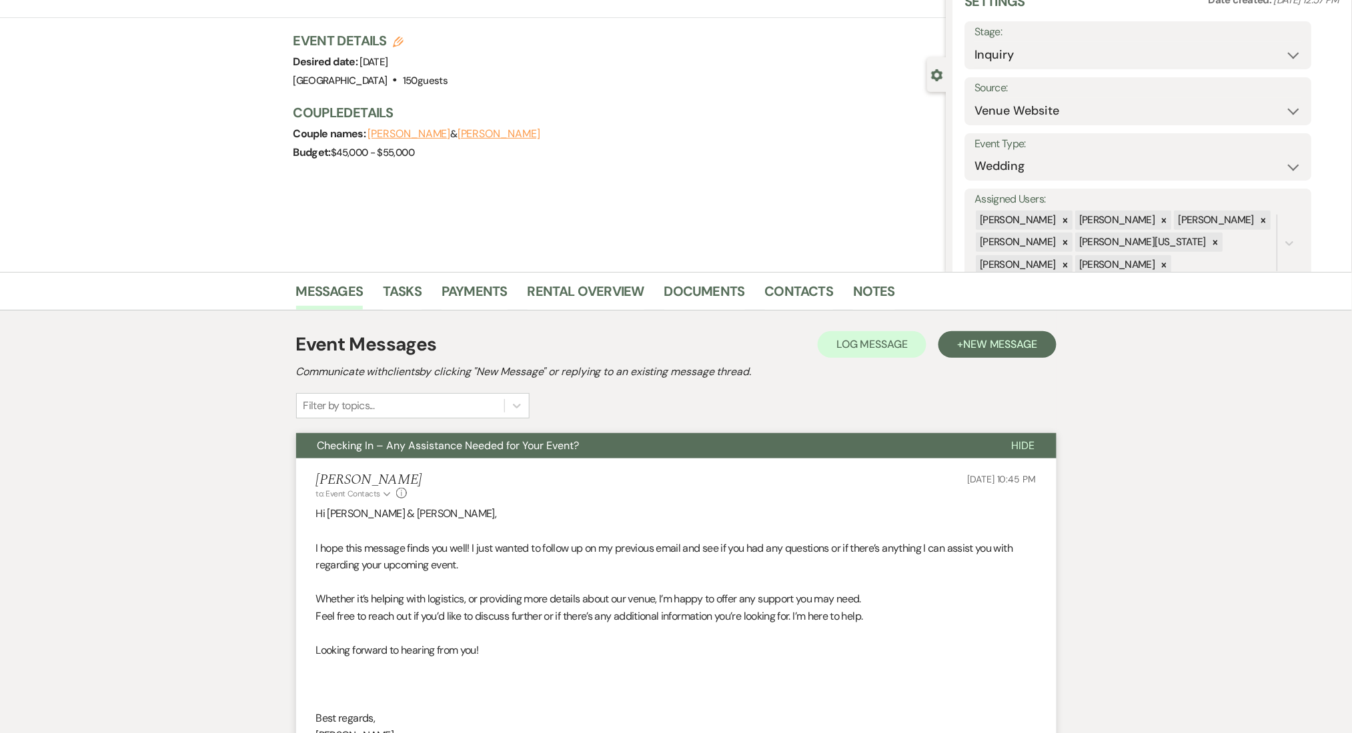
scroll to position [0, 0]
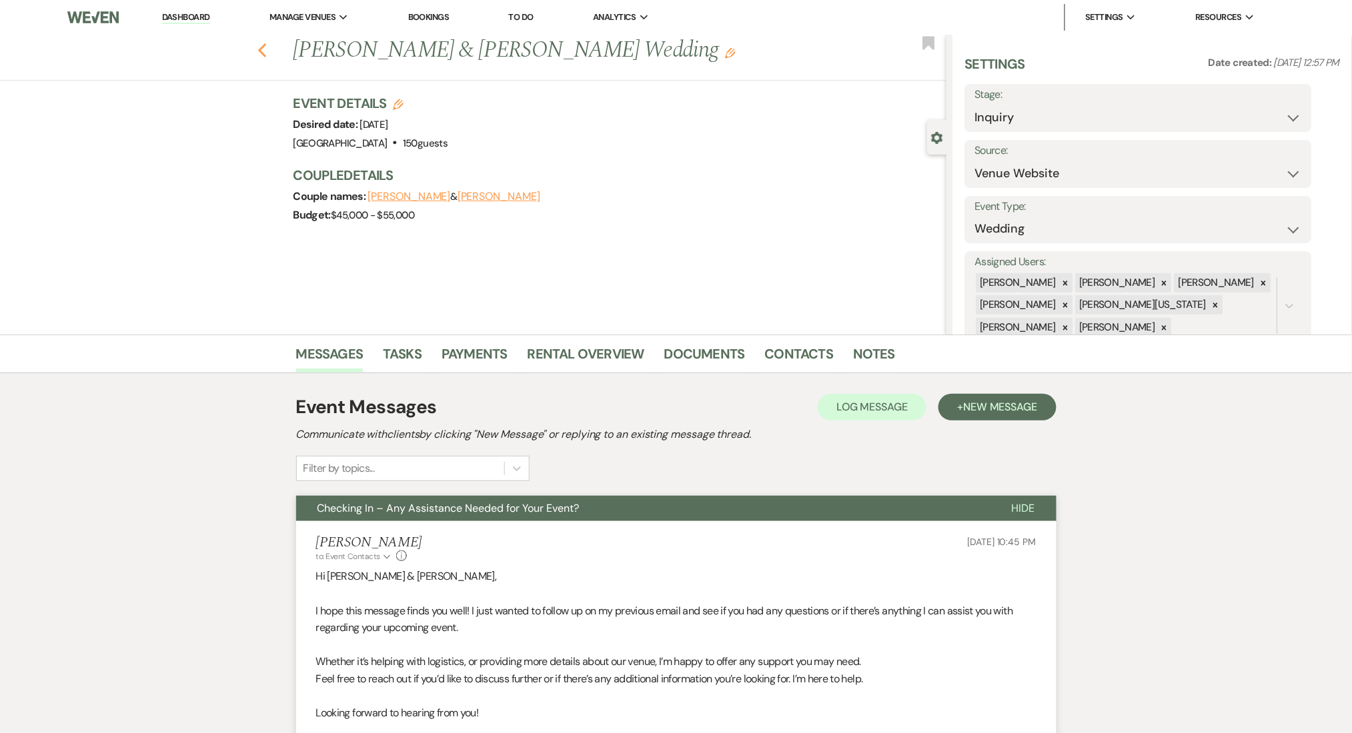
click at [267, 46] on icon "Previous" at bounding box center [262, 51] width 10 height 16
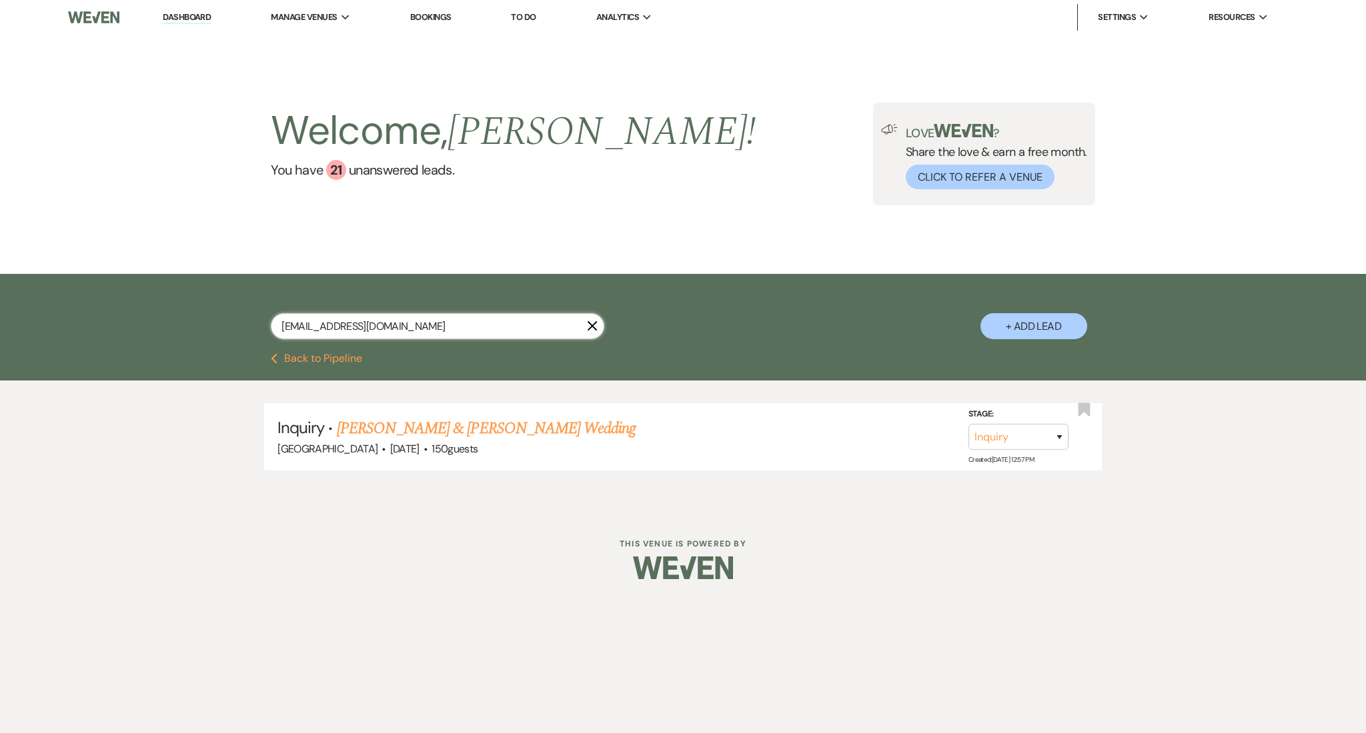
drag, startPoint x: 430, startPoint y: 333, endPoint x: 209, endPoint y: 305, distance: 223.1
click at [209, 305] on div "[EMAIL_ADDRESS][DOMAIN_NAME] X + Add Lead" at bounding box center [683, 315] width 960 height 69
paste input "malikrowens"
click at [441, 426] on link "[PERSON_NAME] & [PERSON_NAME] Wedding" at bounding box center [503, 429] width 299 height 24
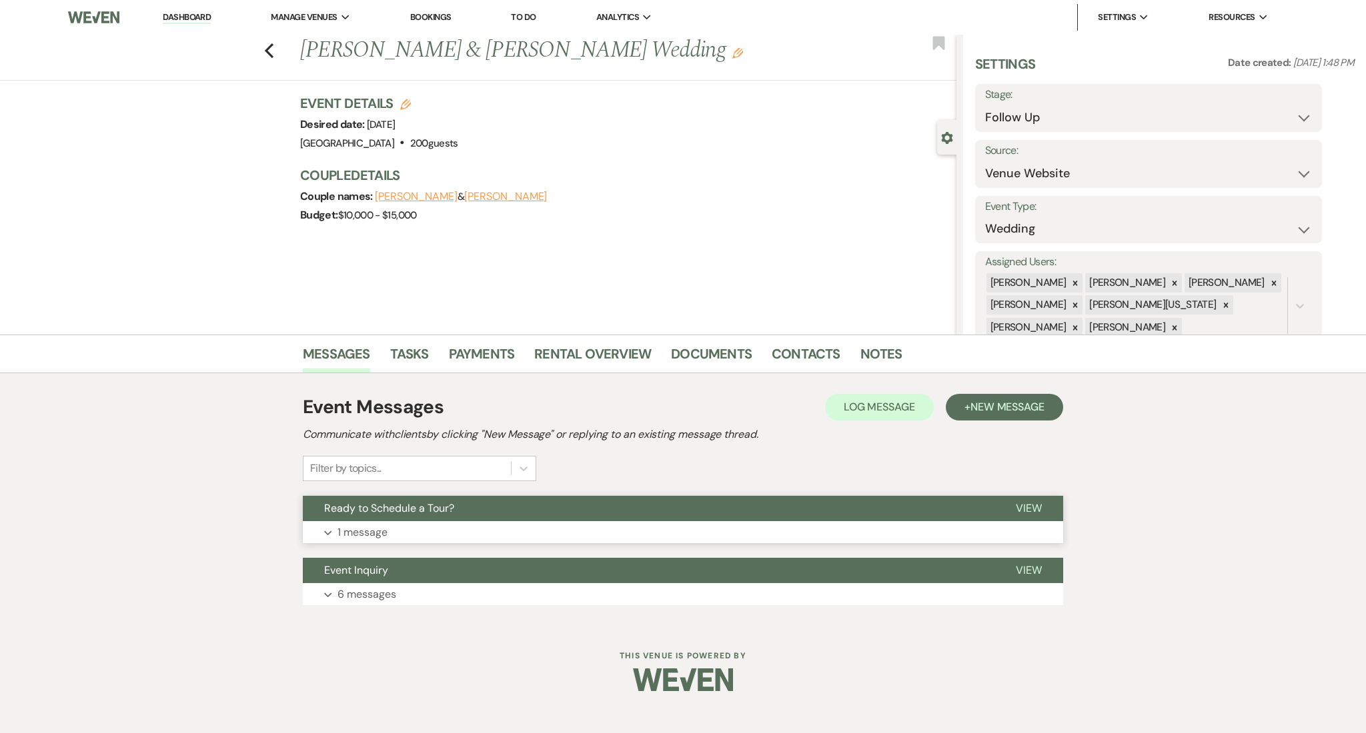
click at [545, 531] on button "Expand 1 message" at bounding box center [683, 532] width 760 height 23
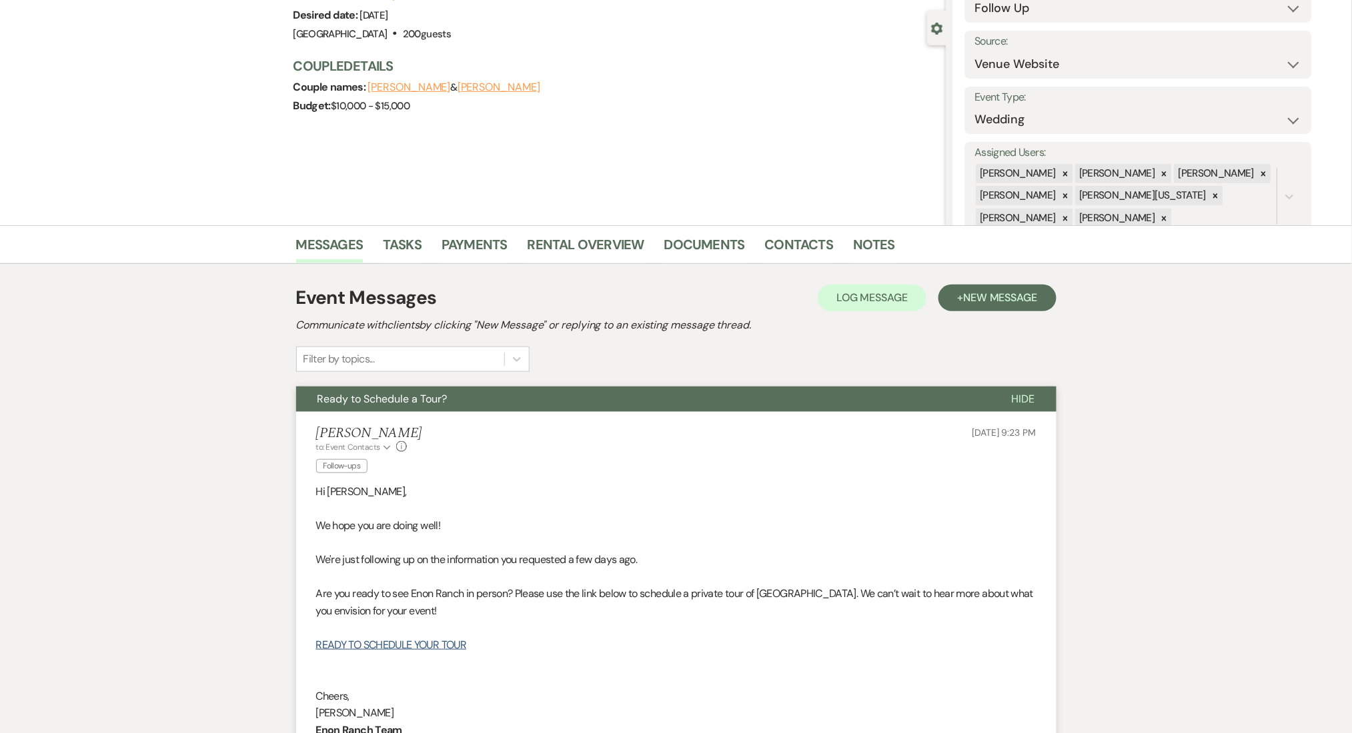
scroll to position [355, 0]
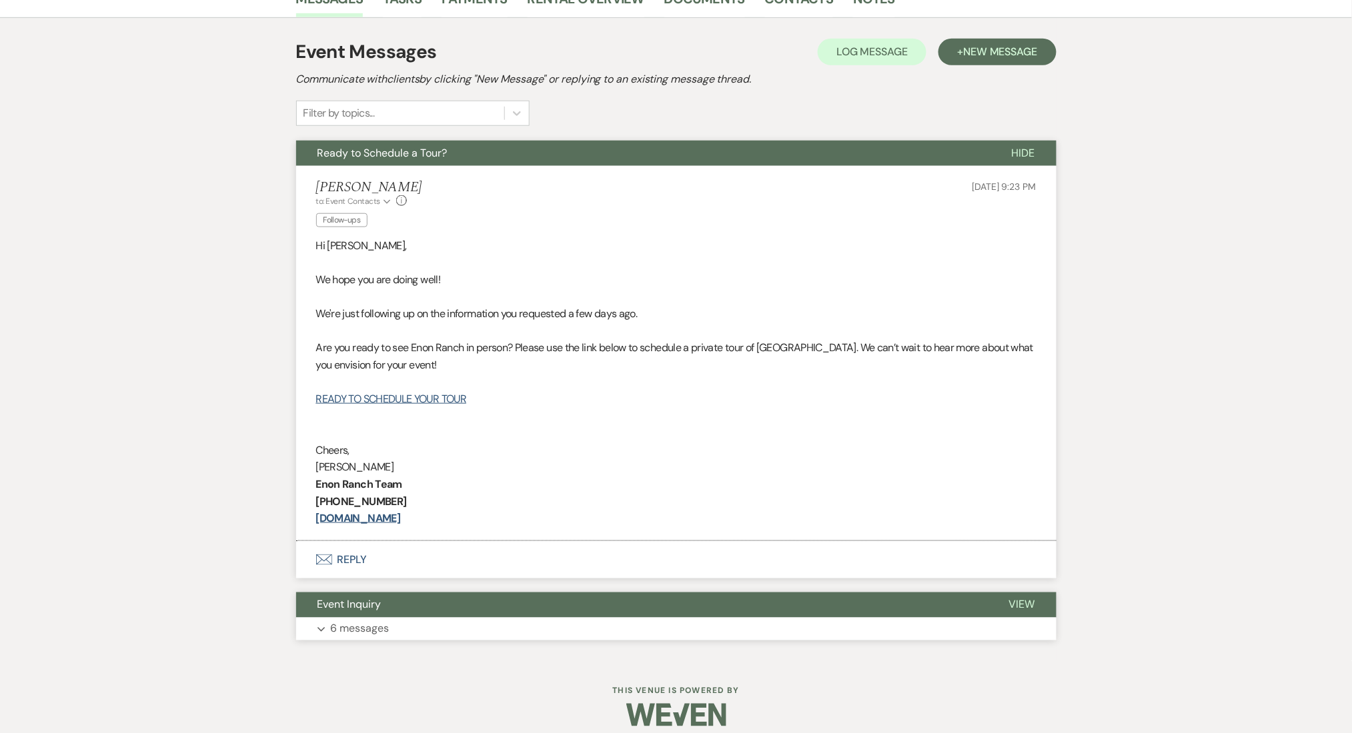
click at [555, 617] on button "Event Inquiry" at bounding box center [641, 605] width 691 height 25
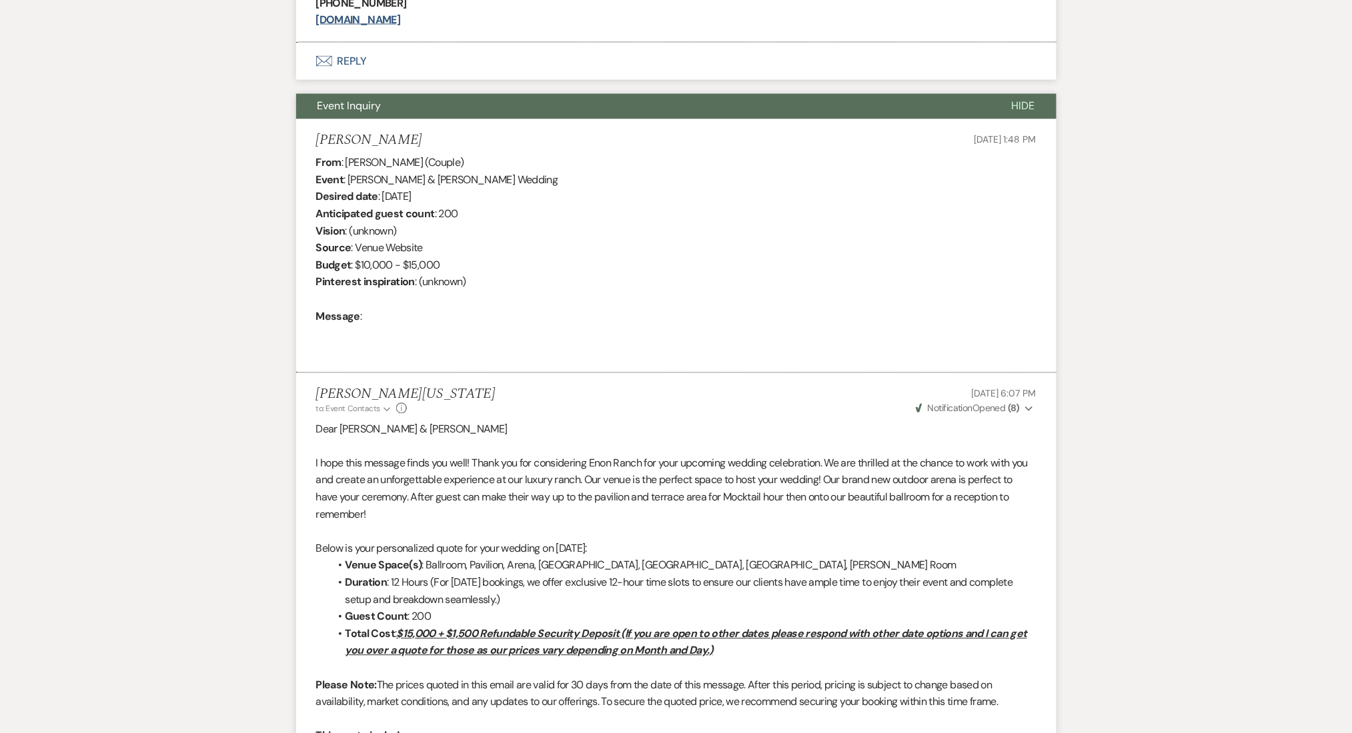
scroll to position [321, 0]
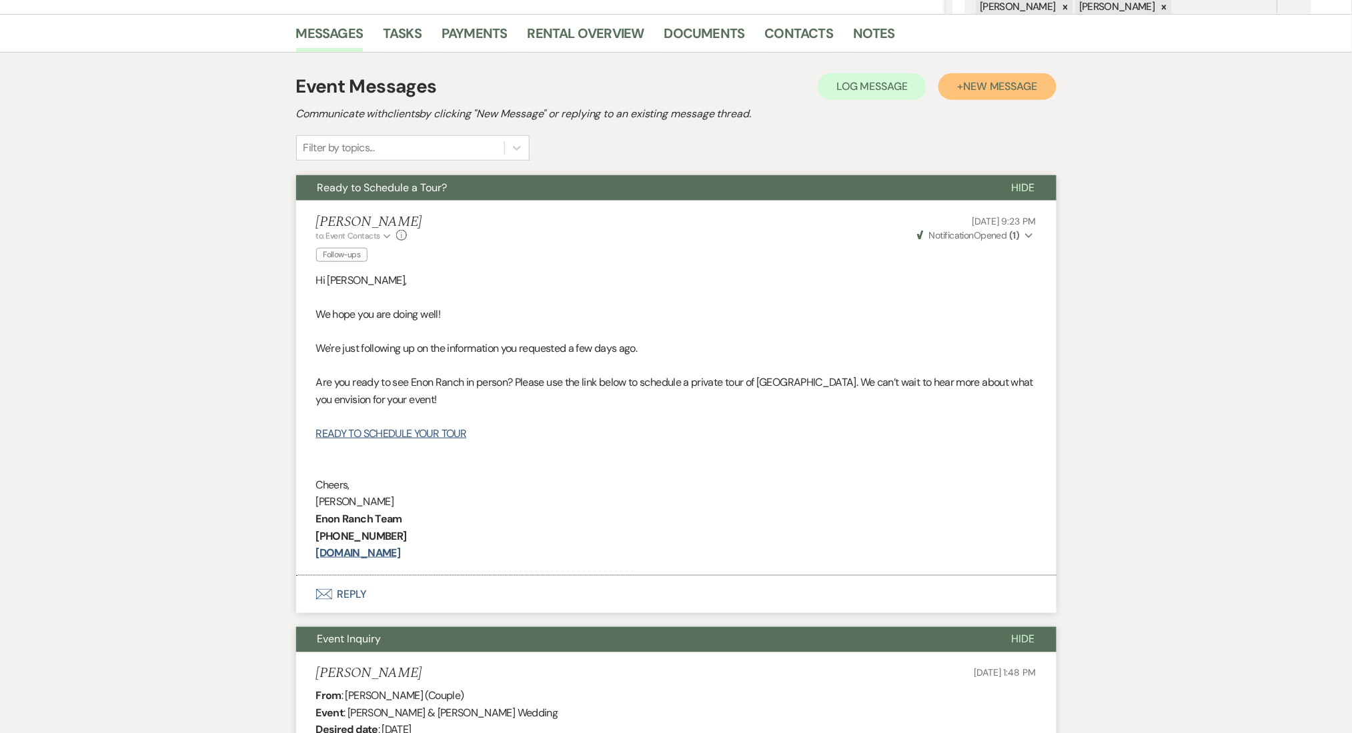
click at [965, 91] on span "New Message" at bounding box center [1000, 86] width 74 height 14
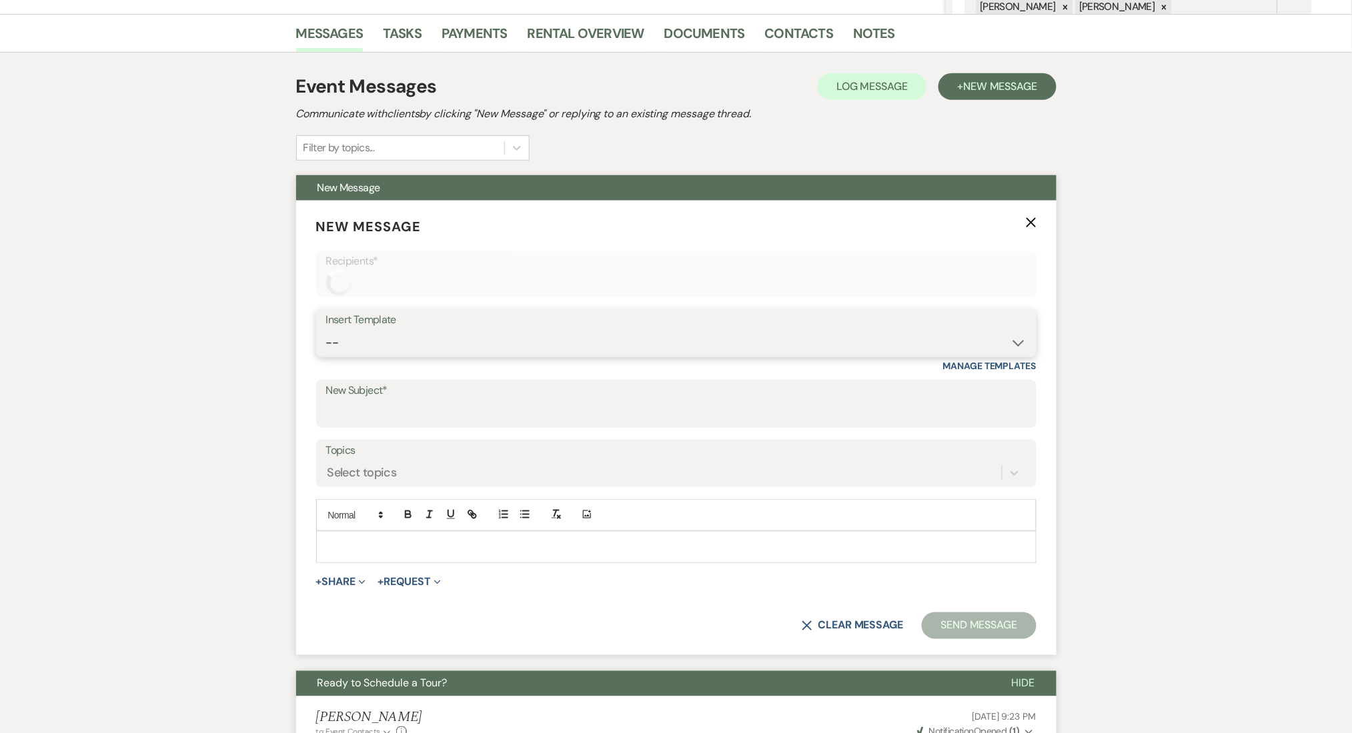
click at [525, 355] on select "-- Inquiry Follow Up Email #2 Contract Sending Template Payment Template Rental…" at bounding box center [676, 343] width 700 height 26
click at [480, 335] on select "-- Inquiry Follow Up Email #2 Contract Sending Template Payment Template Rental…" at bounding box center [676, 342] width 700 height 26
click at [326, 329] on select "-- Inquiry Follow Up Email #2 Contract Sending Template Payment Template Rental…" at bounding box center [676, 342] width 700 height 26
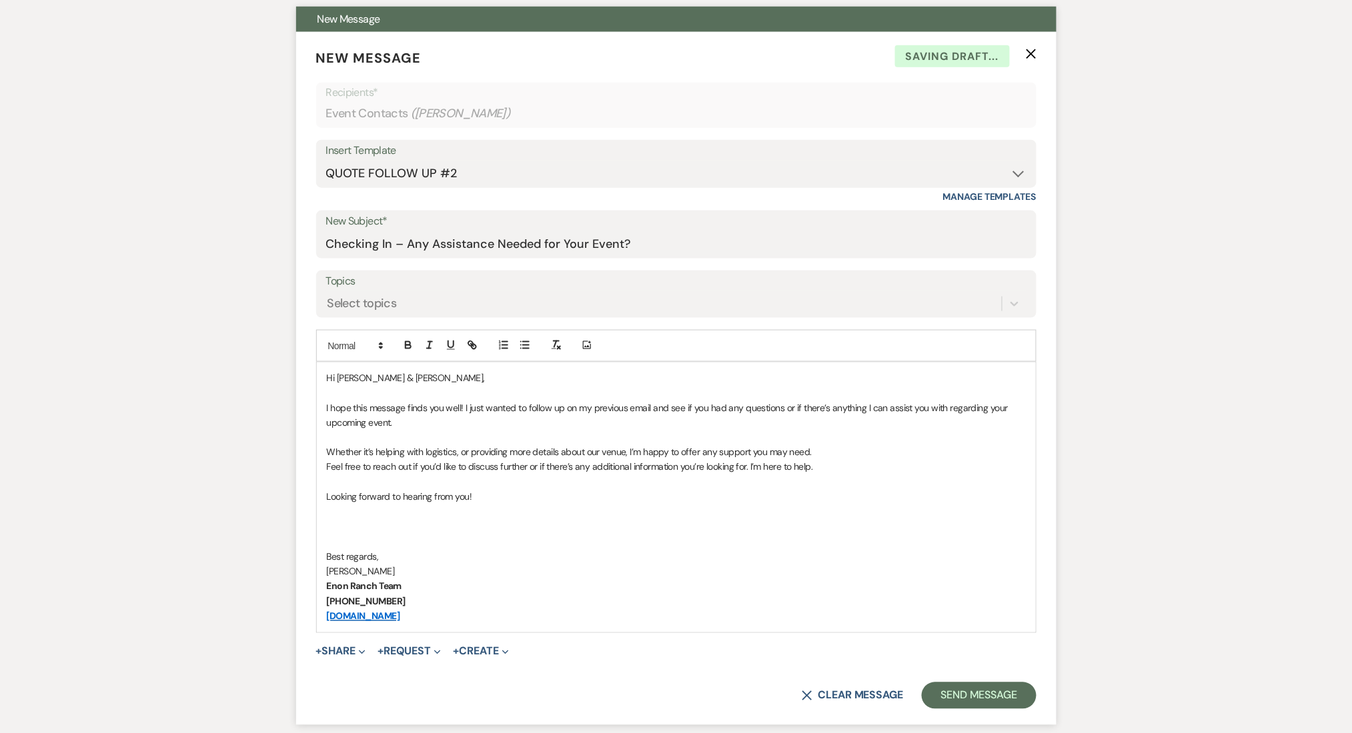
scroll to position [676, 0]
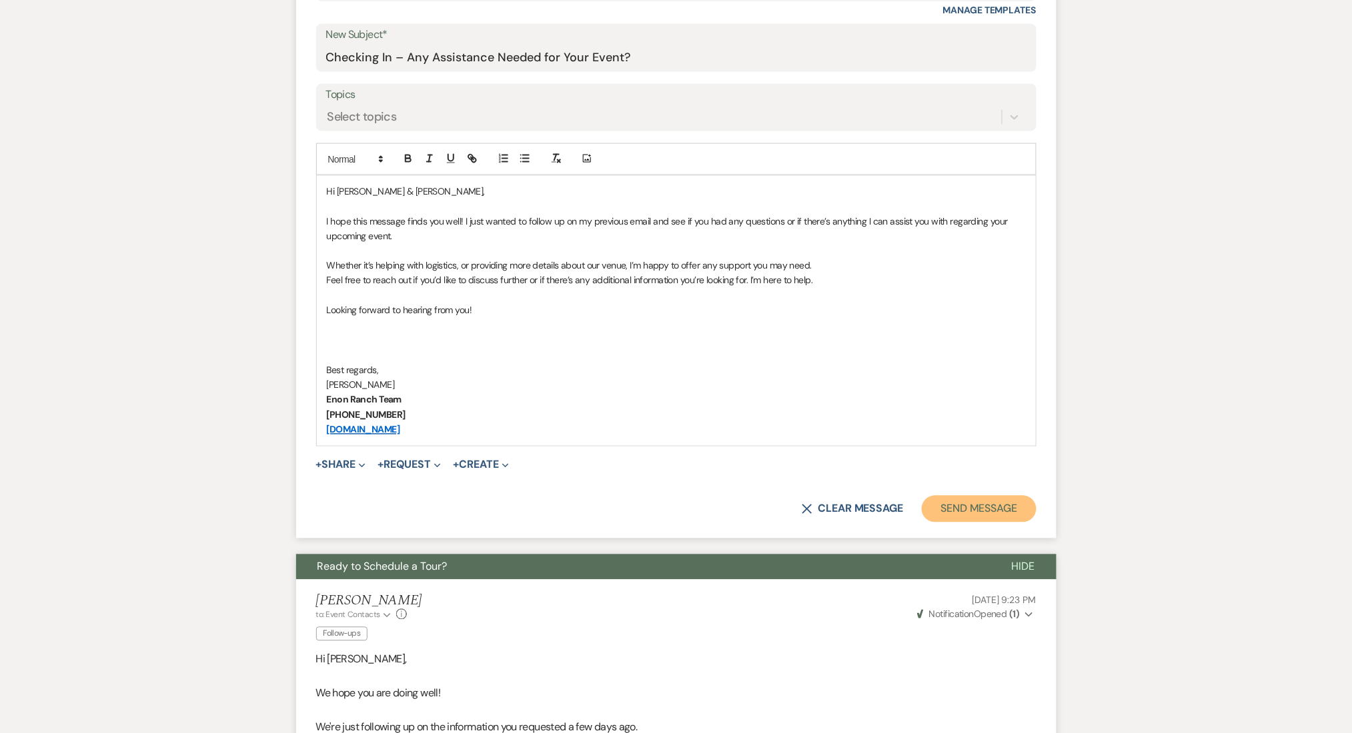
click at [993, 518] on button "Send Message" at bounding box center [979, 509] width 114 height 27
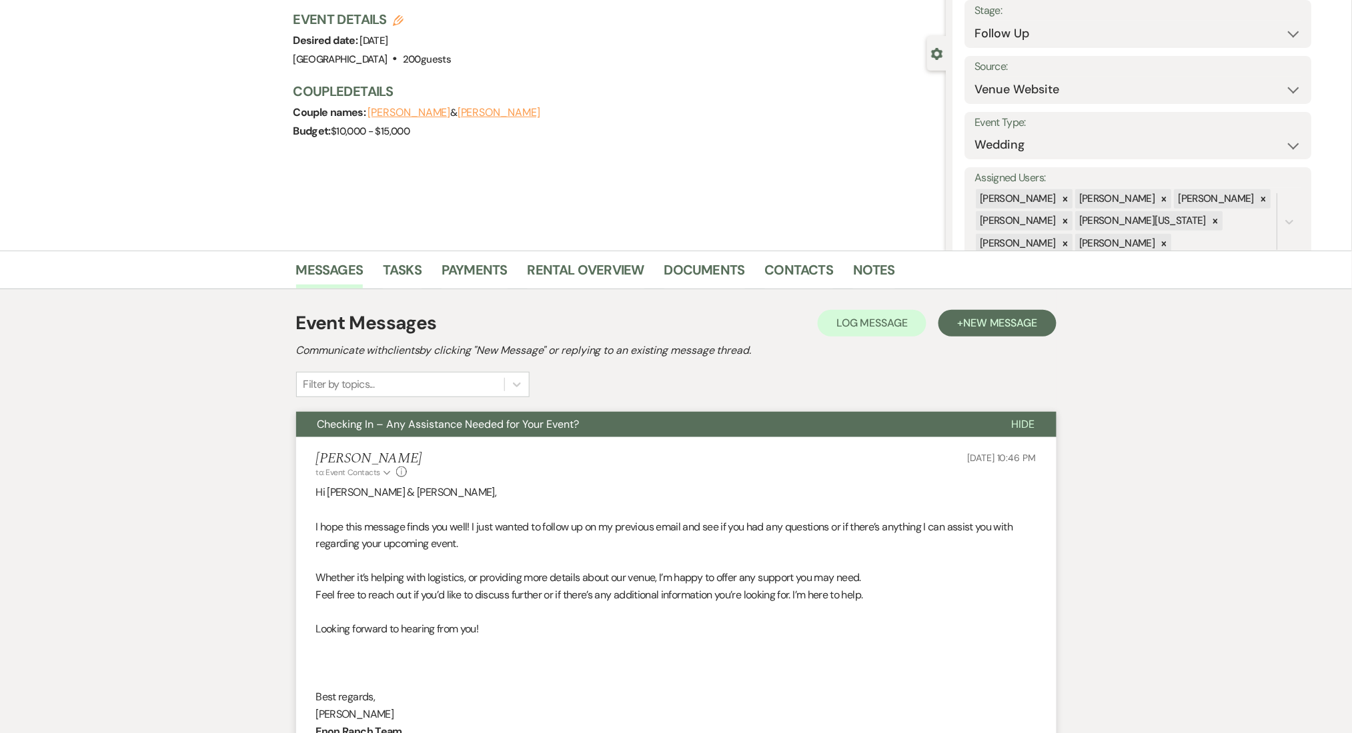
scroll to position [0, 0]
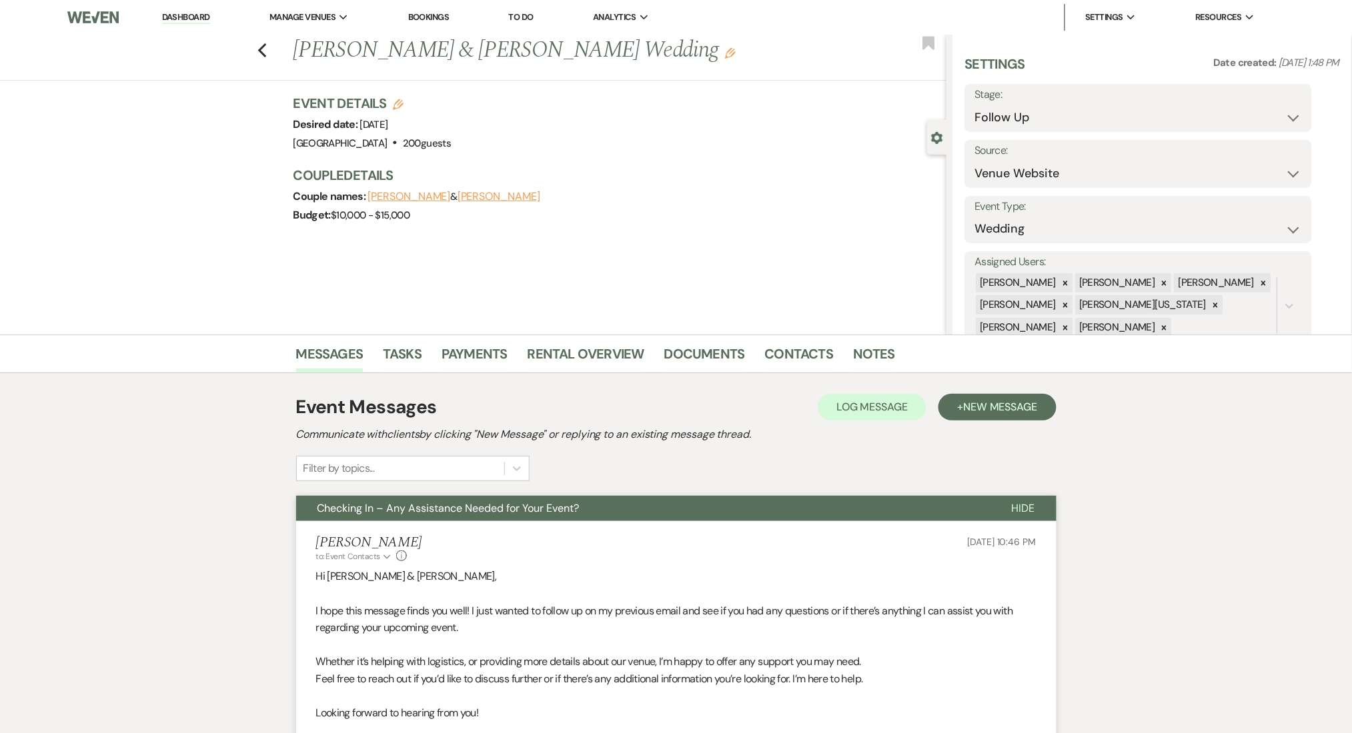
click at [257, 47] on div "Previous [PERSON_NAME] & [PERSON_NAME] Wedding Edit Bookmark" at bounding box center [469, 58] width 953 height 46
click at [264, 48] on icon "Previous" at bounding box center [262, 51] width 10 height 16
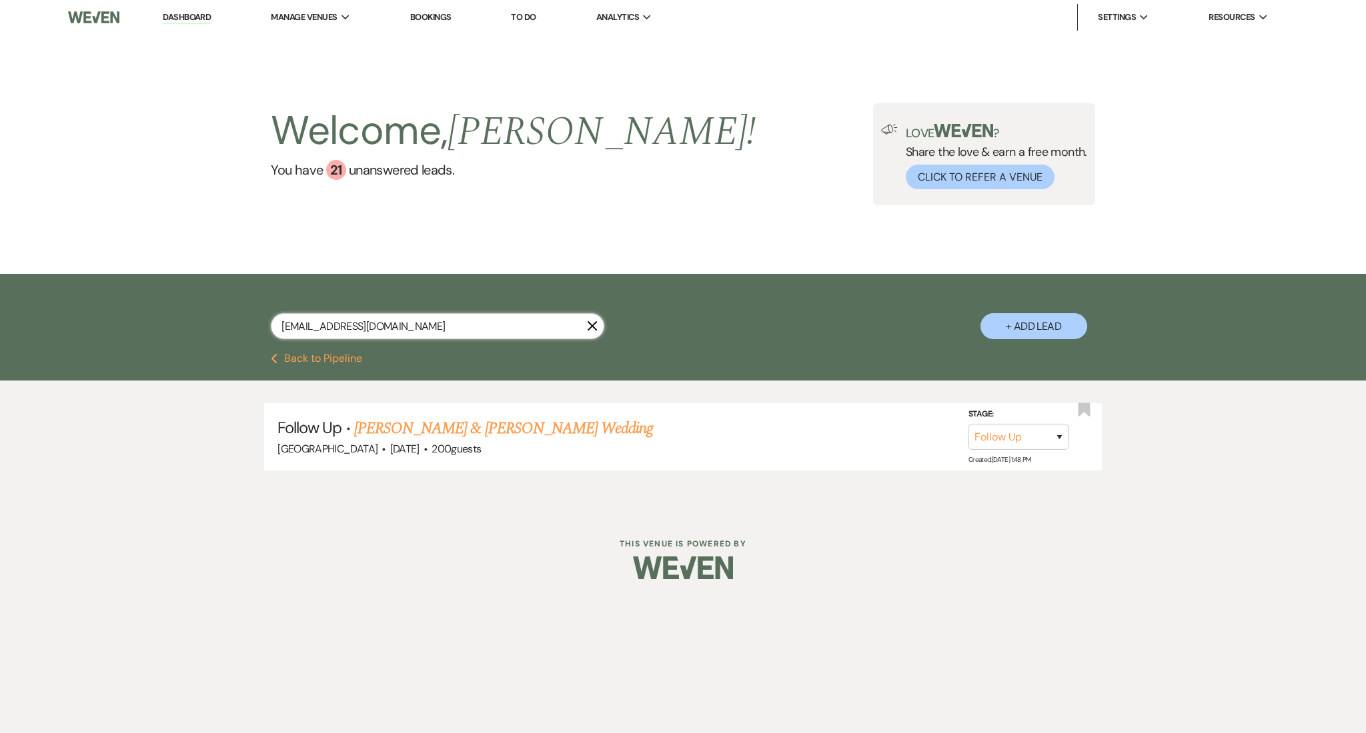
drag, startPoint x: 425, startPoint y: 321, endPoint x: 153, endPoint y: 296, distance: 273.2
click at [153, 296] on div "[EMAIL_ADDRESS][DOMAIN_NAME] X + Add Lead" at bounding box center [683, 313] width 1366 height 79
paste input "pattycarter01"
click at [448, 432] on link "[PERSON_NAME] Wedding" at bounding box center [421, 429] width 169 height 24
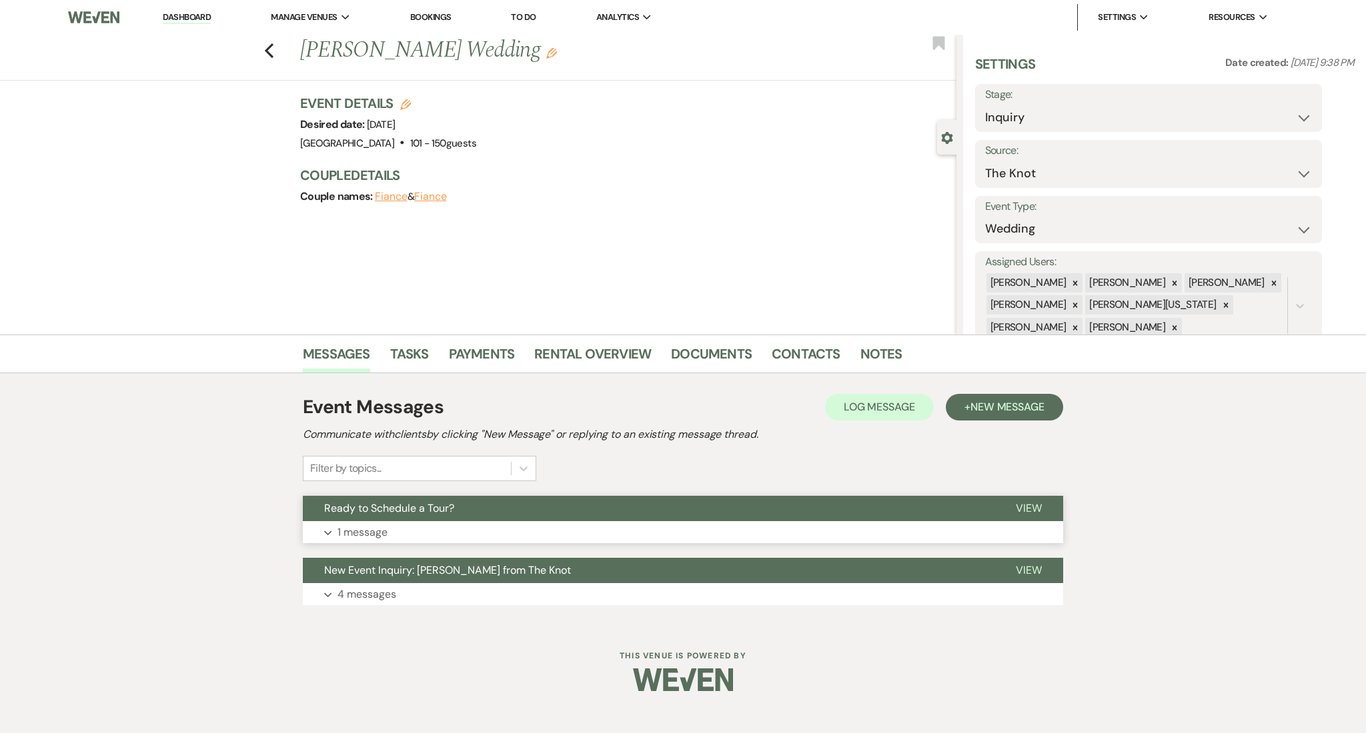
click at [460, 539] on button "Expand 1 message" at bounding box center [683, 532] width 760 height 23
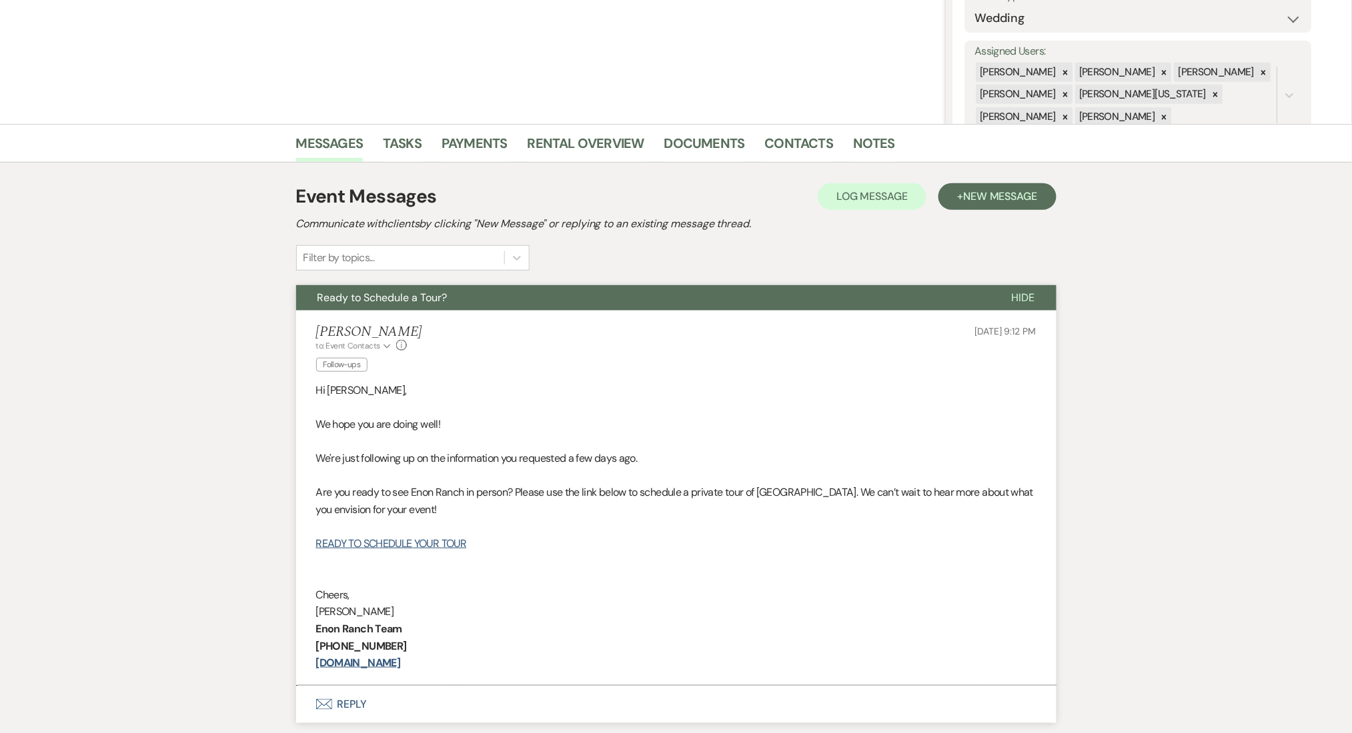
scroll to position [367, 0]
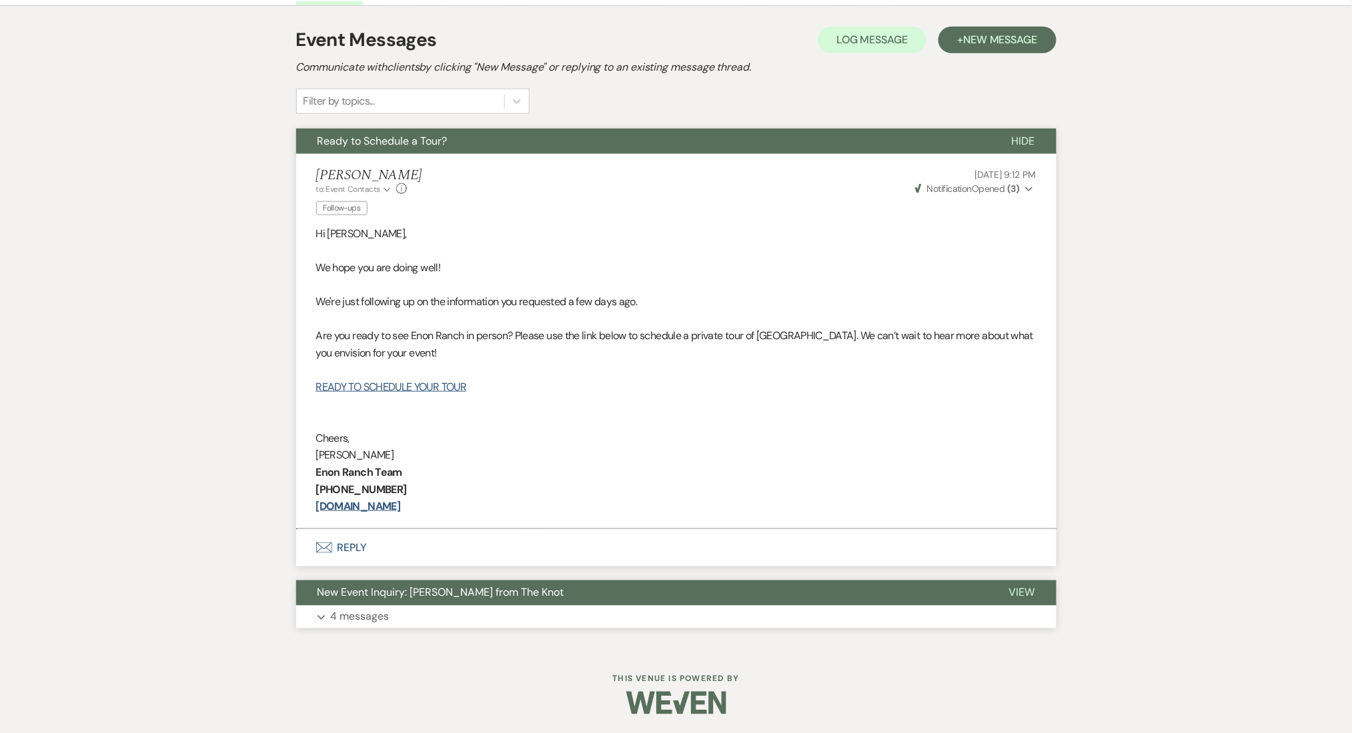
click at [455, 622] on button "Expand 4 messages" at bounding box center [676, 617] width 760 height 23
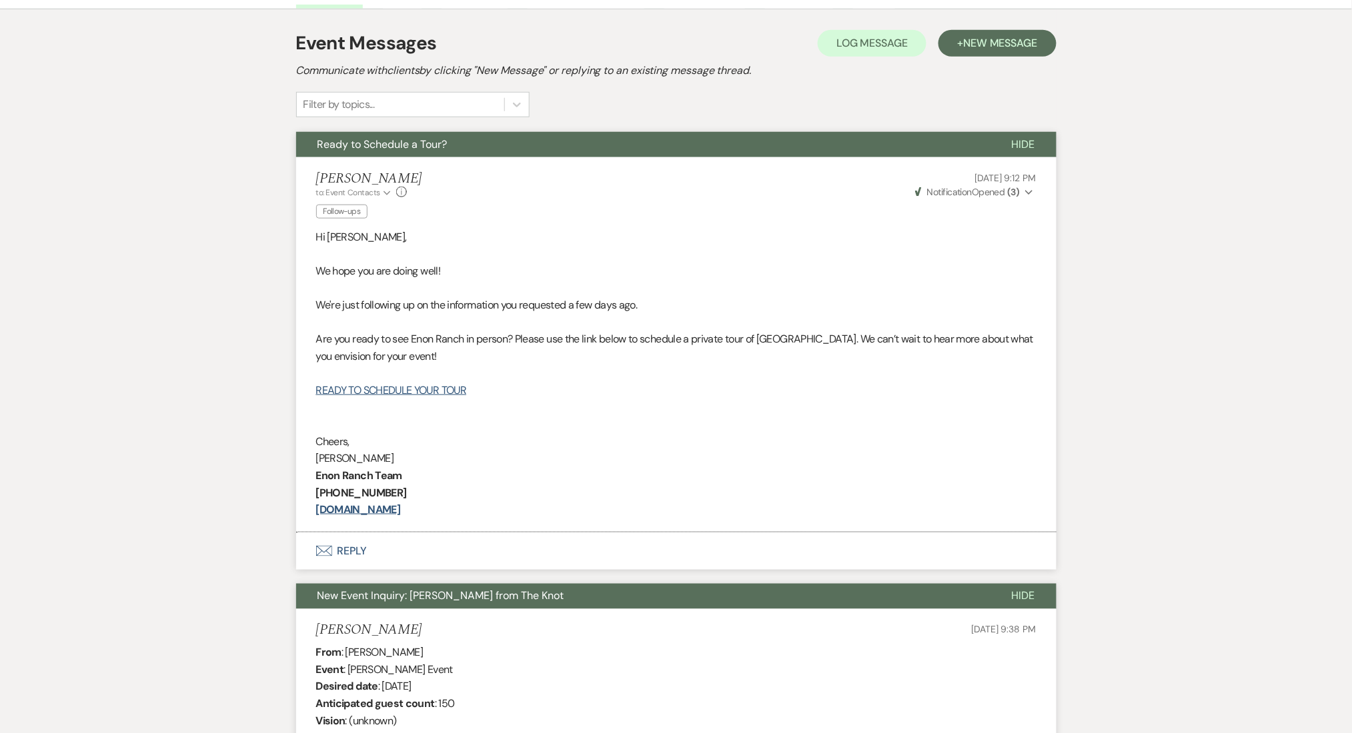
scroll to position [199, 0]
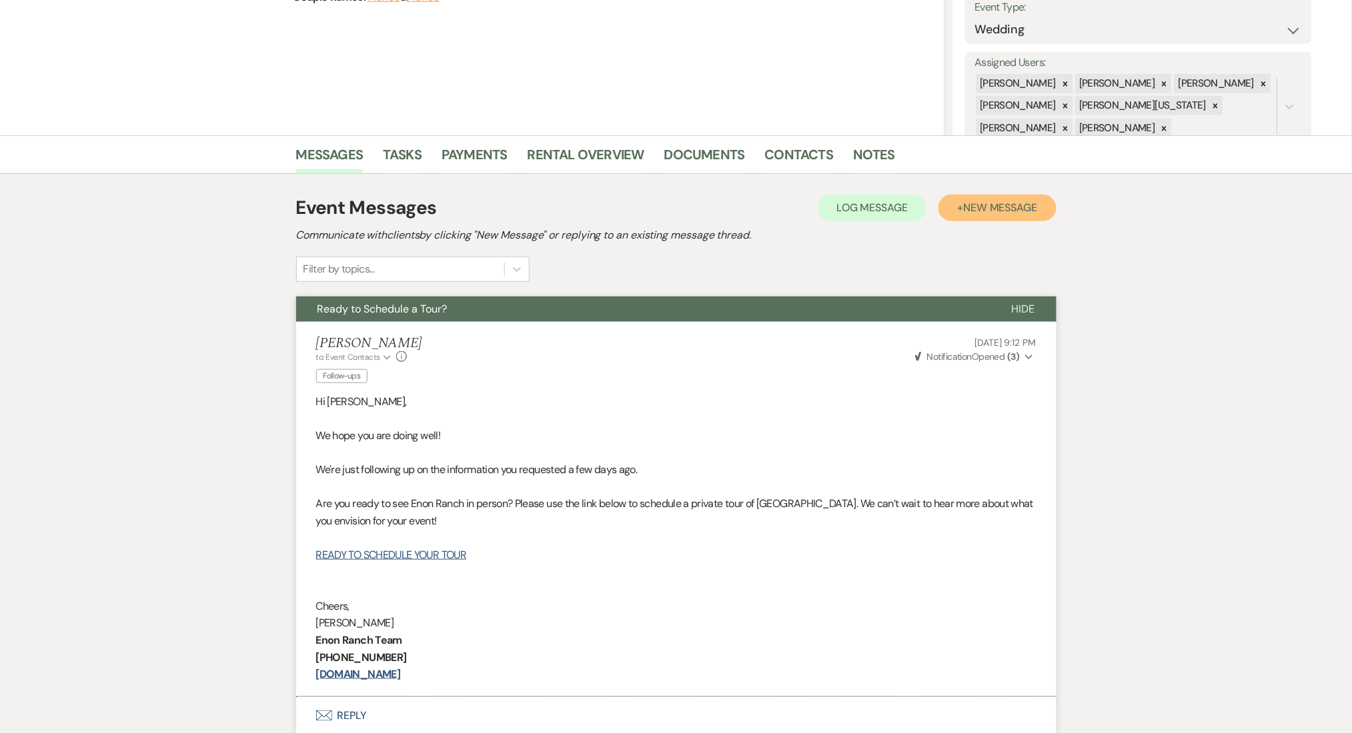
click at [978, 207] on span "New Message" at bounding box center [1000, 208] width 74 height 14
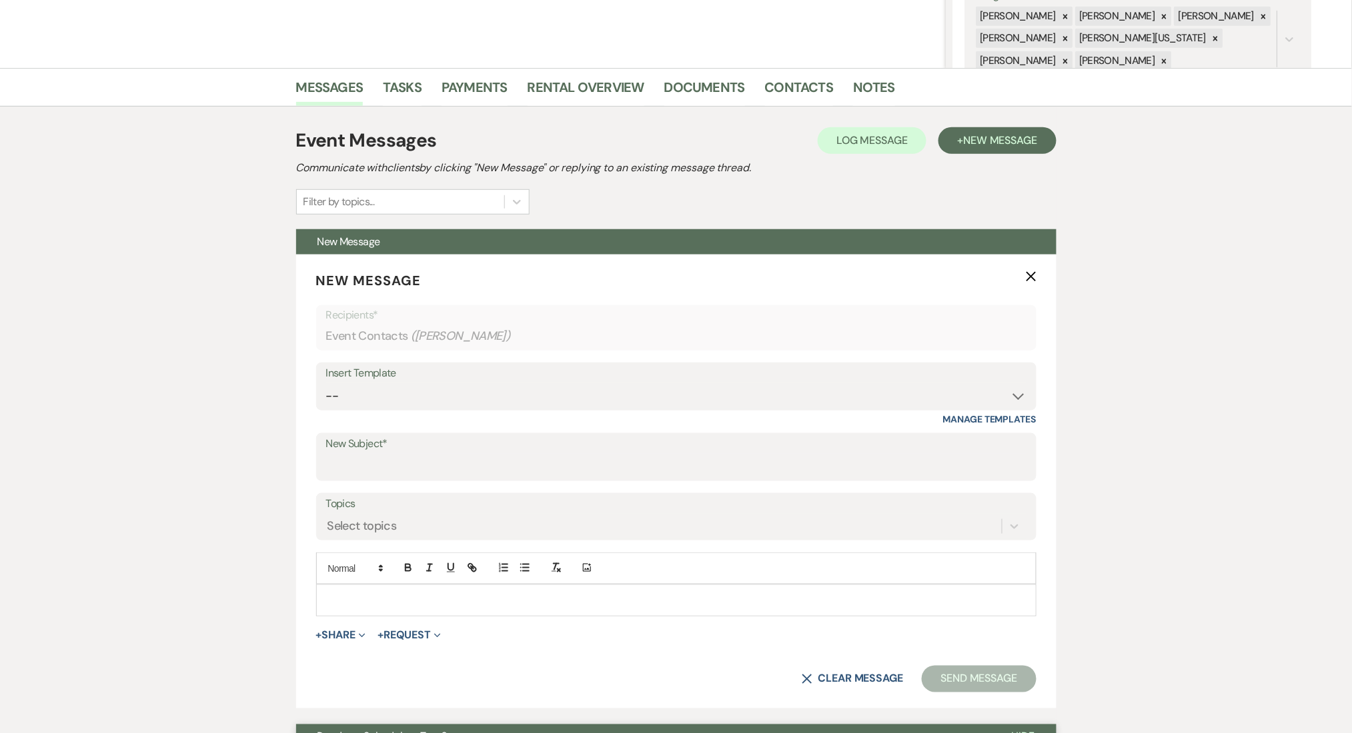
scroll to position [377, 0]
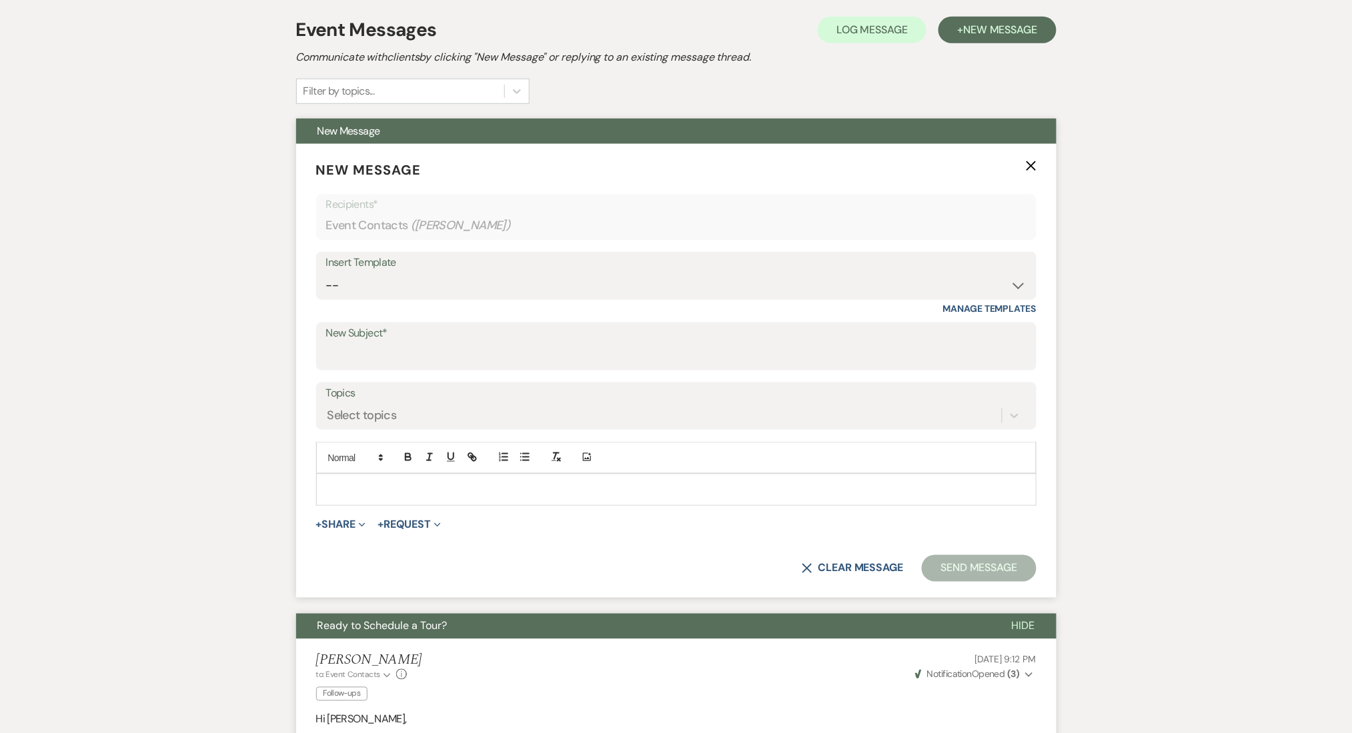
click at [387, 269] on div "Insert Template" at bounding box center [676, 262] width 700 height 19
click at [381, 291] on select "-- Inquiry Follow Up Email #2 Contract Sending Template Payment Template Rental…" at bounding box center [676, 286] width 700 height 26
click at [326, 273] on select "-- Inquiry Follow Up Email #2 Contract Sending Template Payment Template Rental…" at bounding box center [676, 286] width 700 height 26
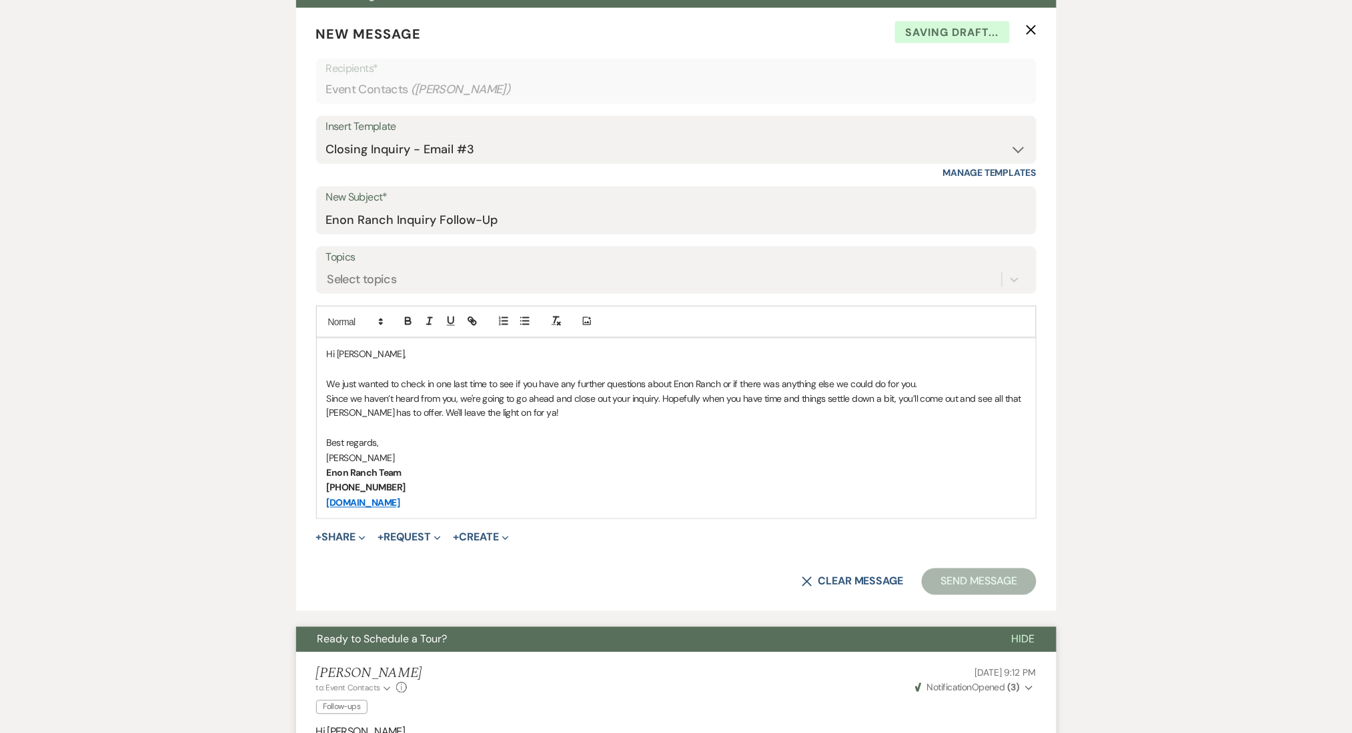
scroll to position [733, 0]
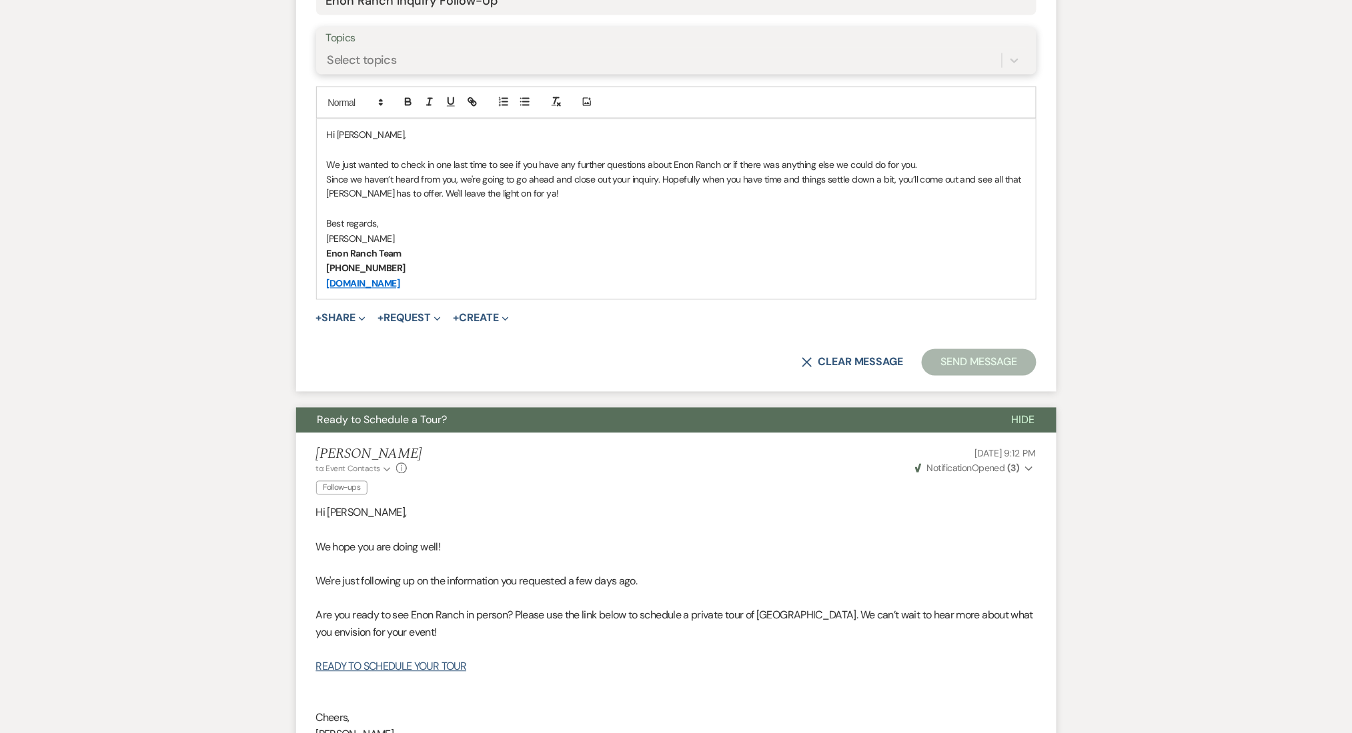
click at [378, 69] on div "Select topics" at bounding box center [663, 60] width 675 height 23
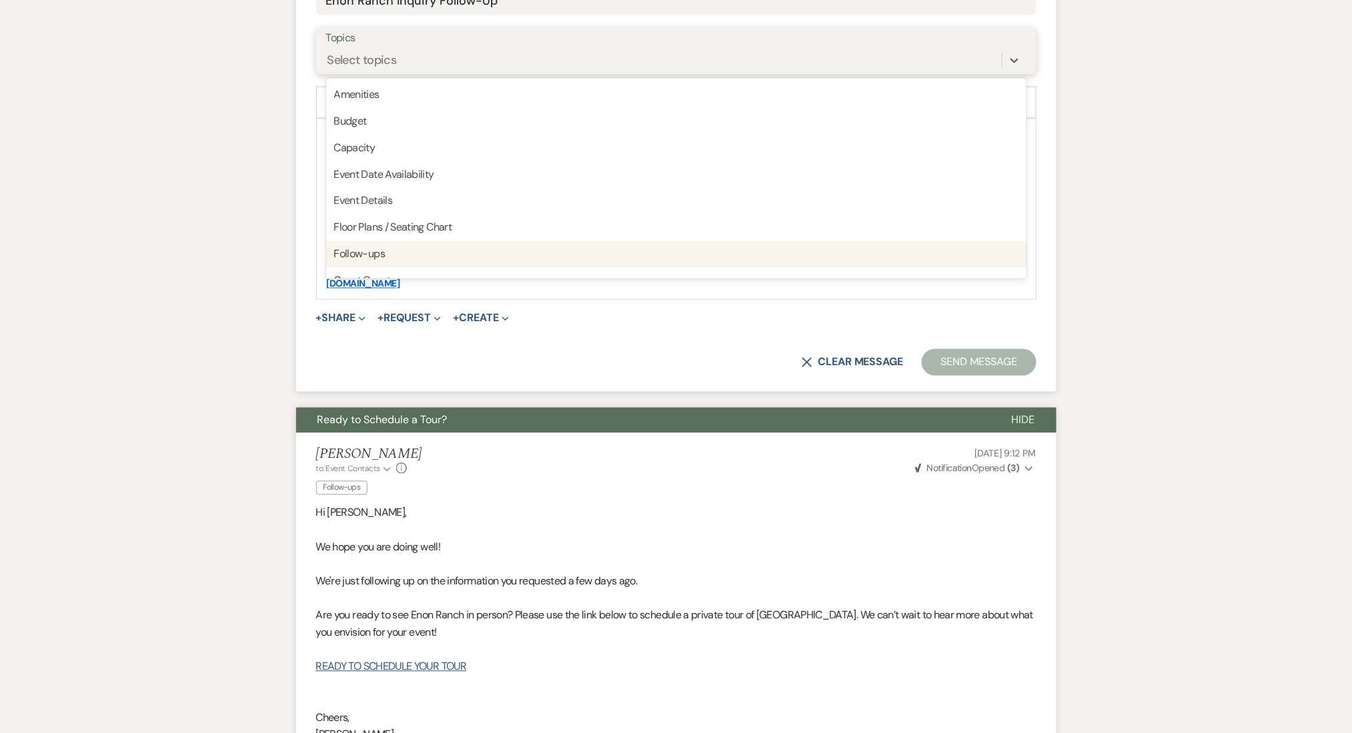
click at [373, 256] on div "Follow-ups" at bounding box center [676, 254] width 700 height 27
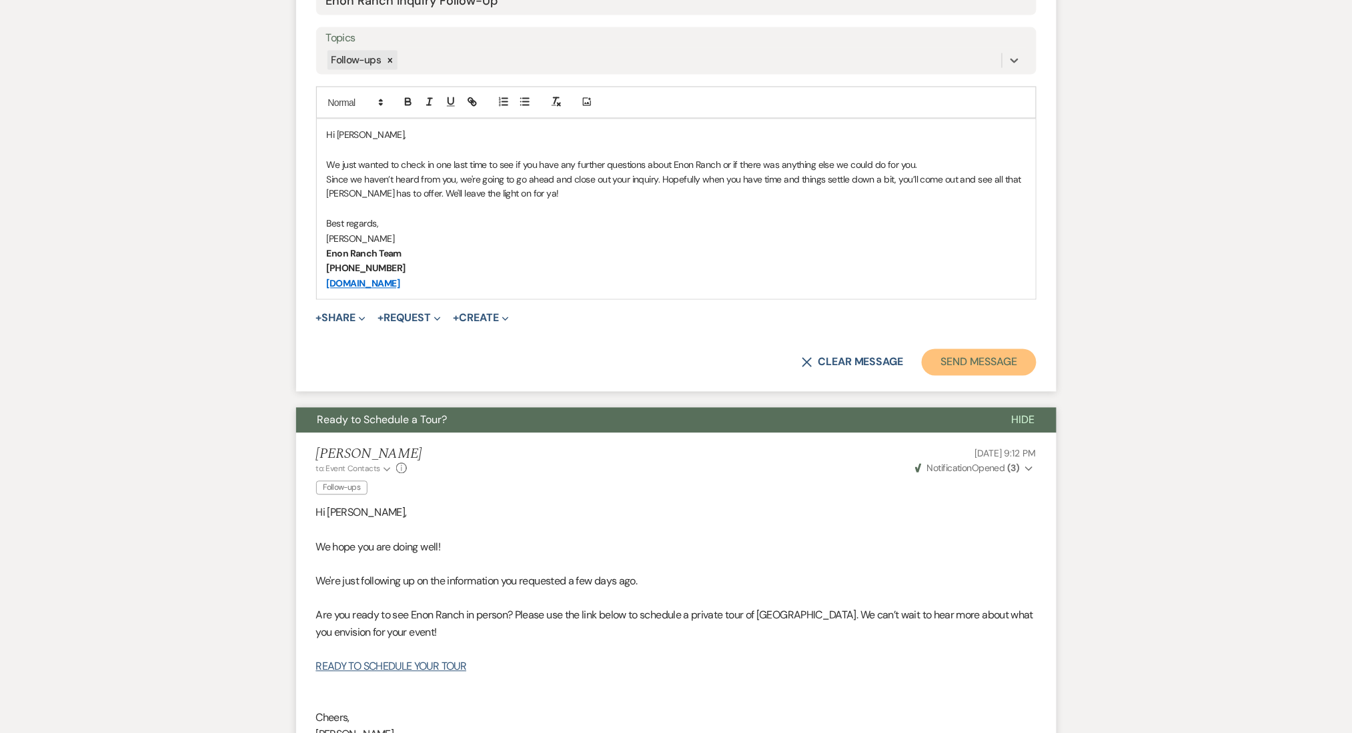
click at [980, 361] on button "Send Message" at bounding box center [979, 362] width 114 height 27
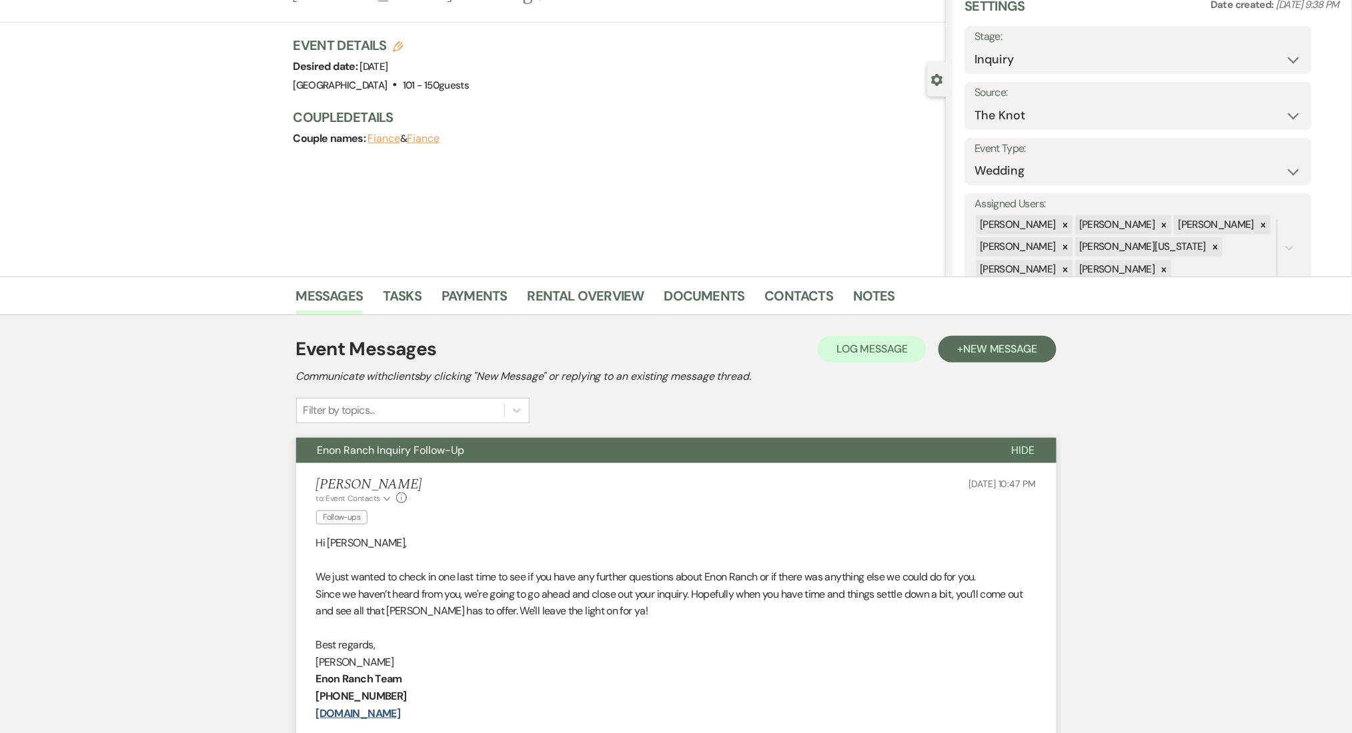
scroll to position [0, 0]
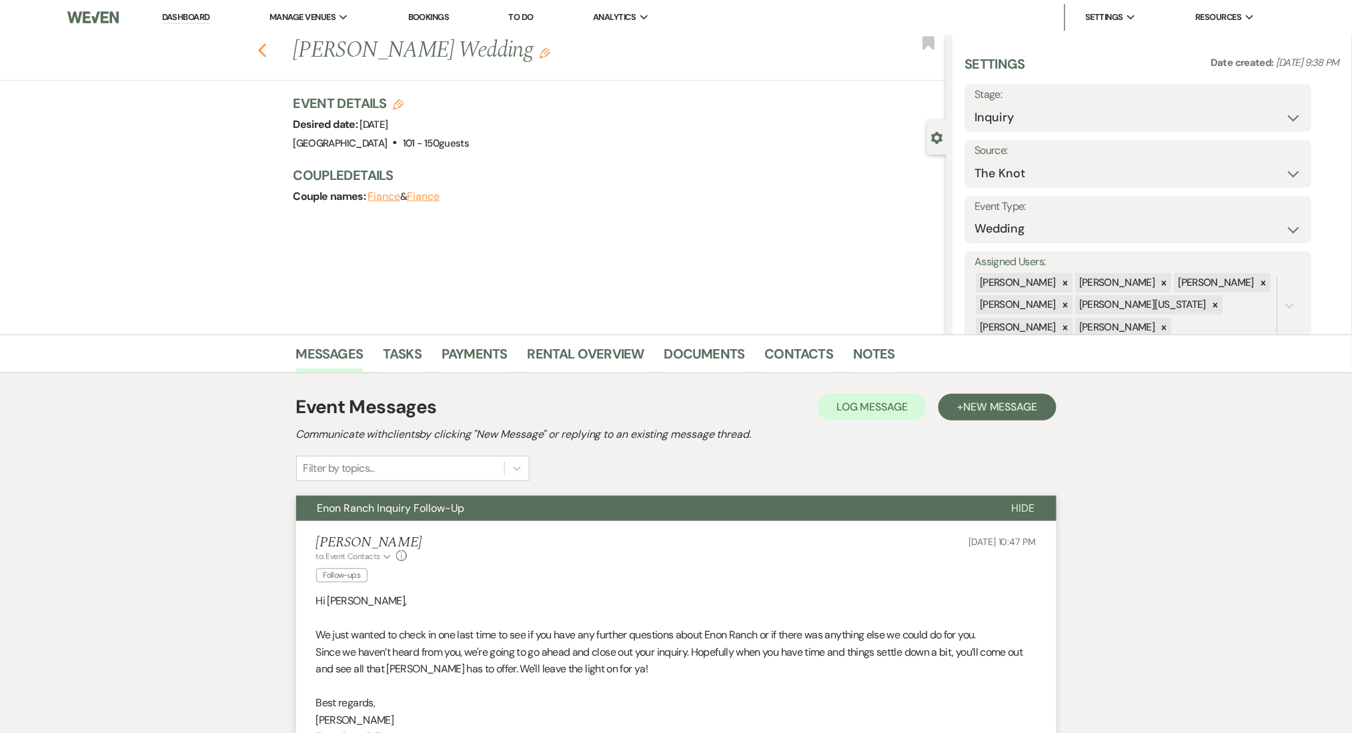
click at [267, 51] on icon "Previous" at bounding box center [262, 51] width 10 height 16
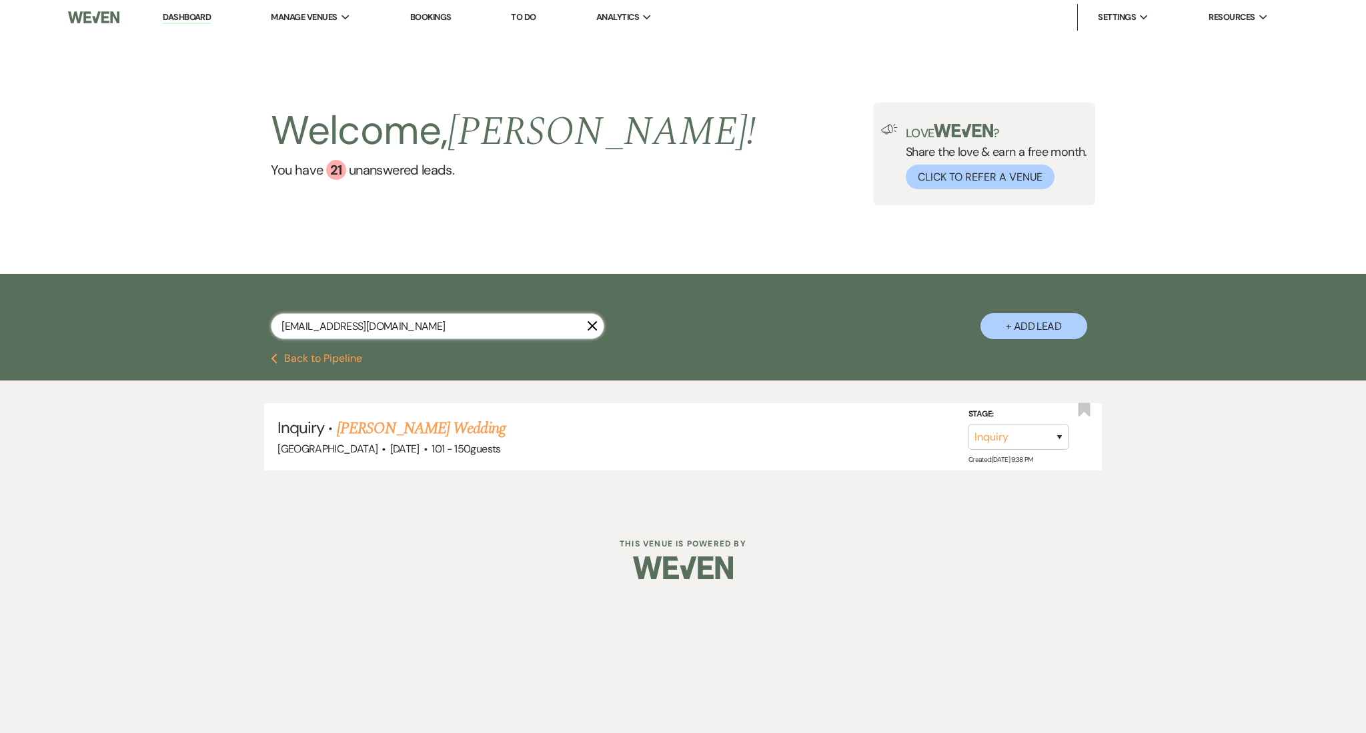
drag, startPoint x: 412, startPoint y: 323, endPoint x: 137, endPoint y: 315, distance: 274.9
click at [137, 315] on div "[EMAIL_ADDRESS][DOMAIN_NAME] X + Add Lead" at bounding box center [683, 313] width 1366 height 79
paste input "savannahhykewedding2026"
click at [463, 419] on link "[PERSON_NAME] & [PERSON_NAME] Wedding" at bounding box center [486, 429] width 299 height 24
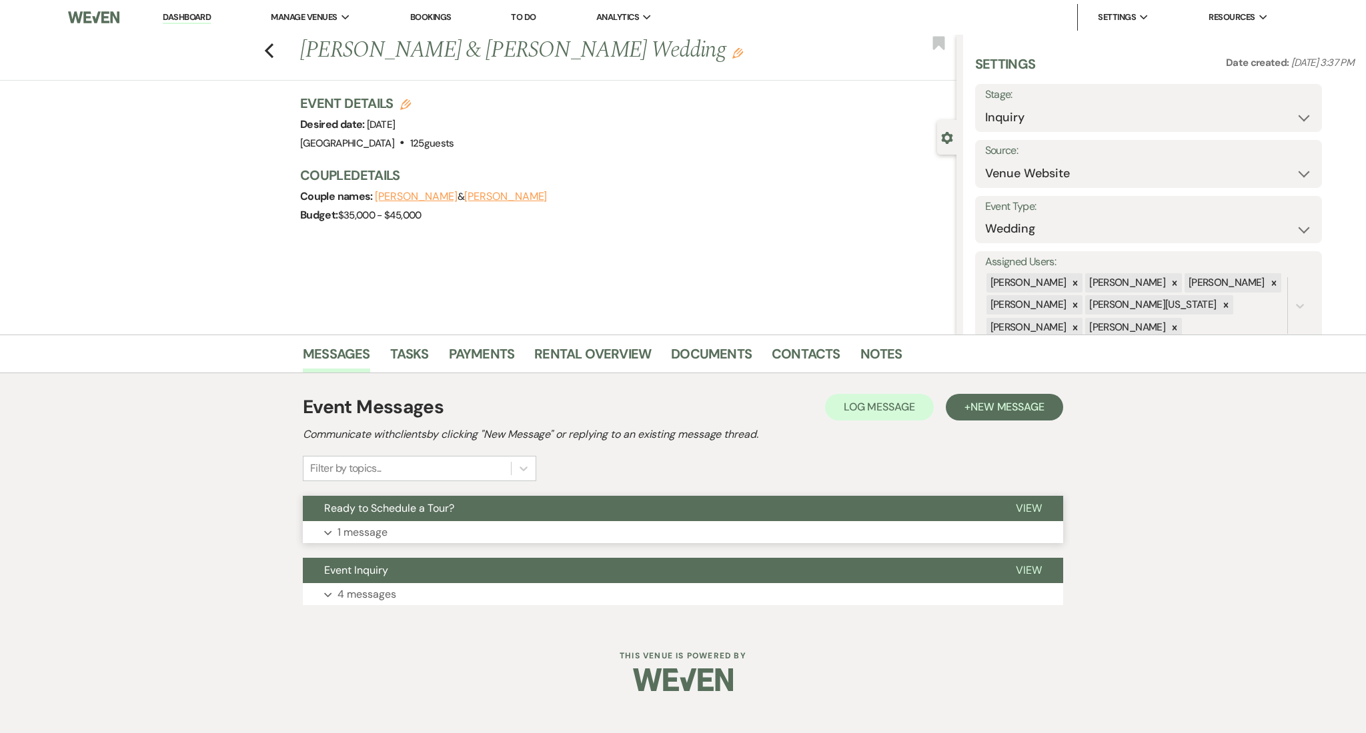
click at [460, 535] on button "Expand 1 message" at bounding box center [683, 532] width 760 height 23
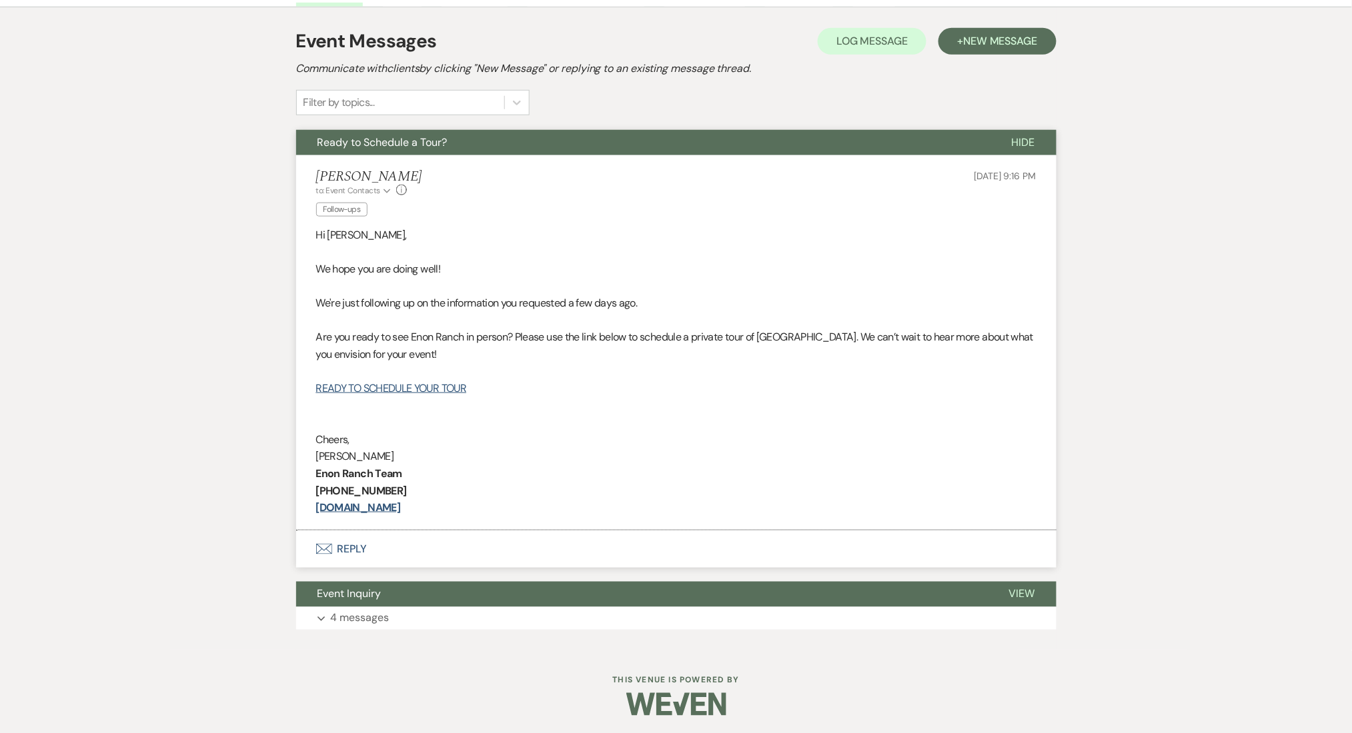
scroll to position [367, 0]
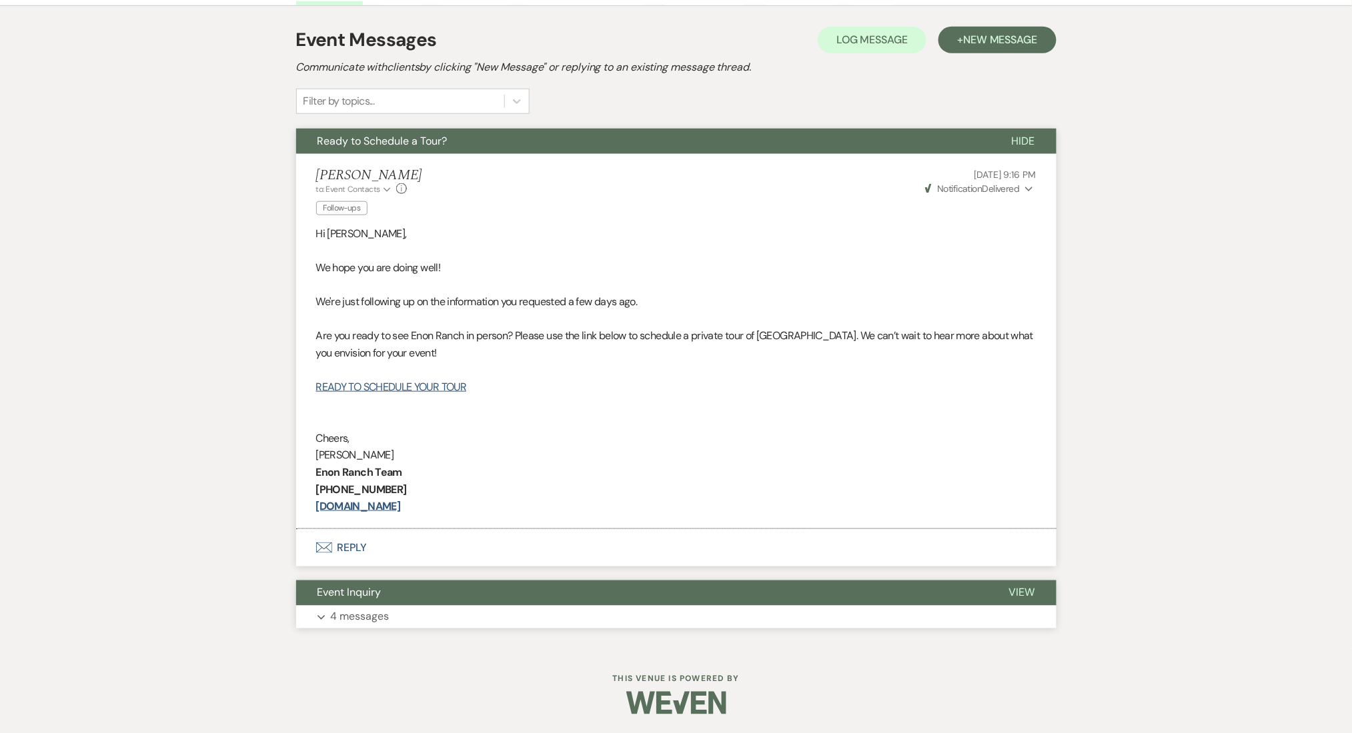
click at [455, 604] on button "Event Inquiry" at bounding box center [641, 593] width 691 height 25
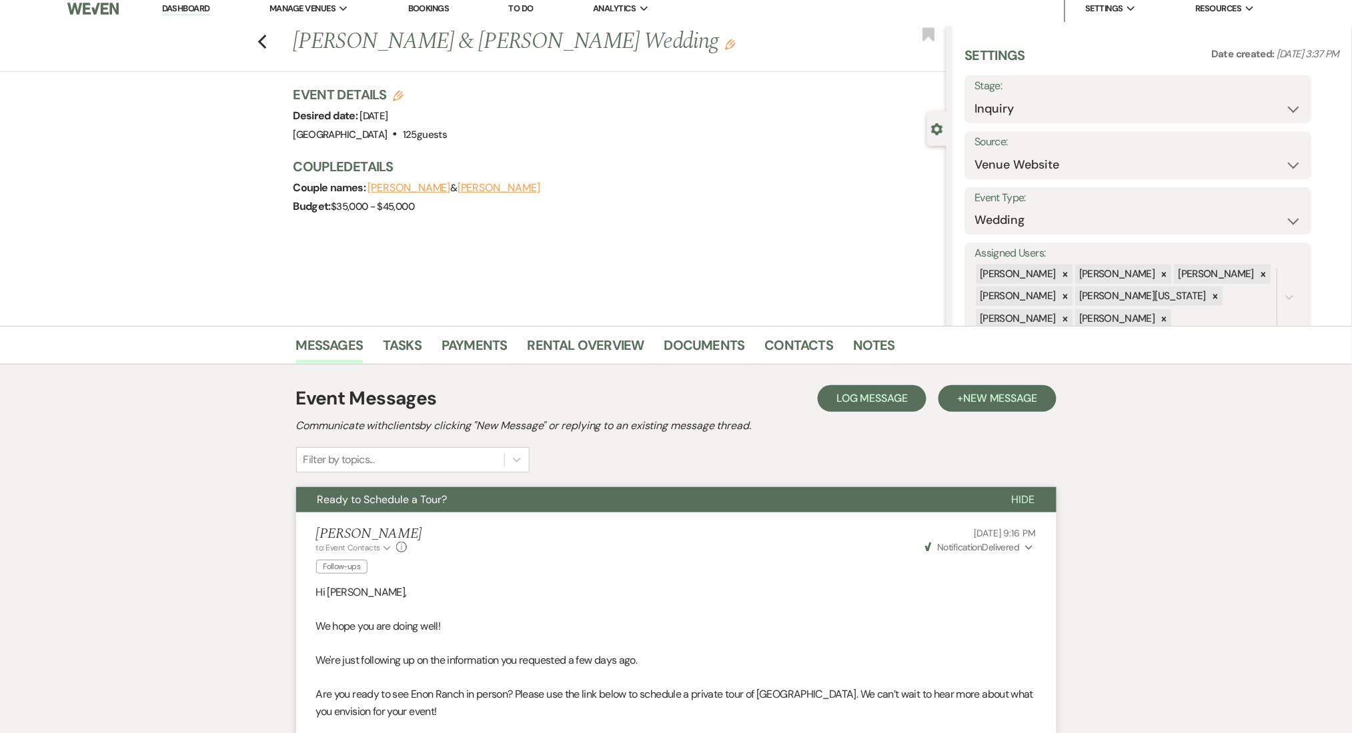
scroll to position [0, 0]
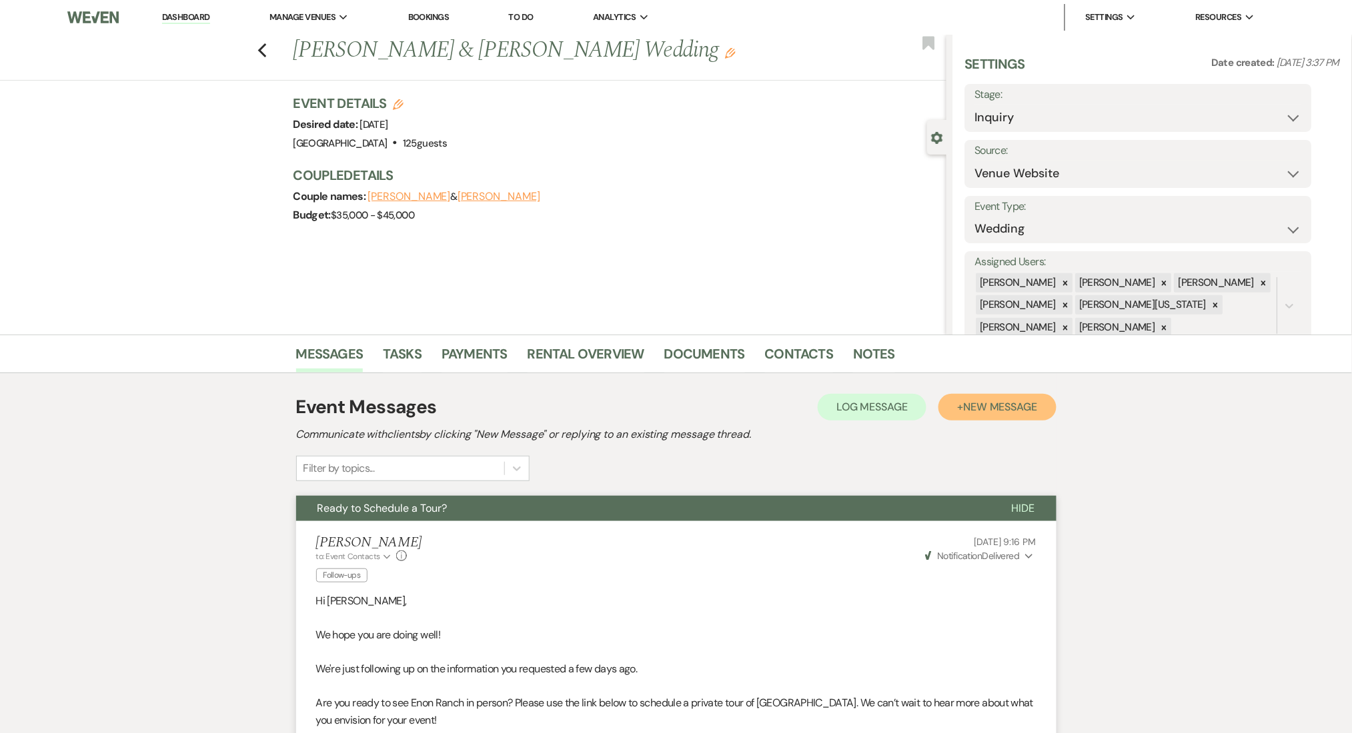
click at [961, 412] on button "+ New Message" at bounding box center [996, 407] width 117 height 27
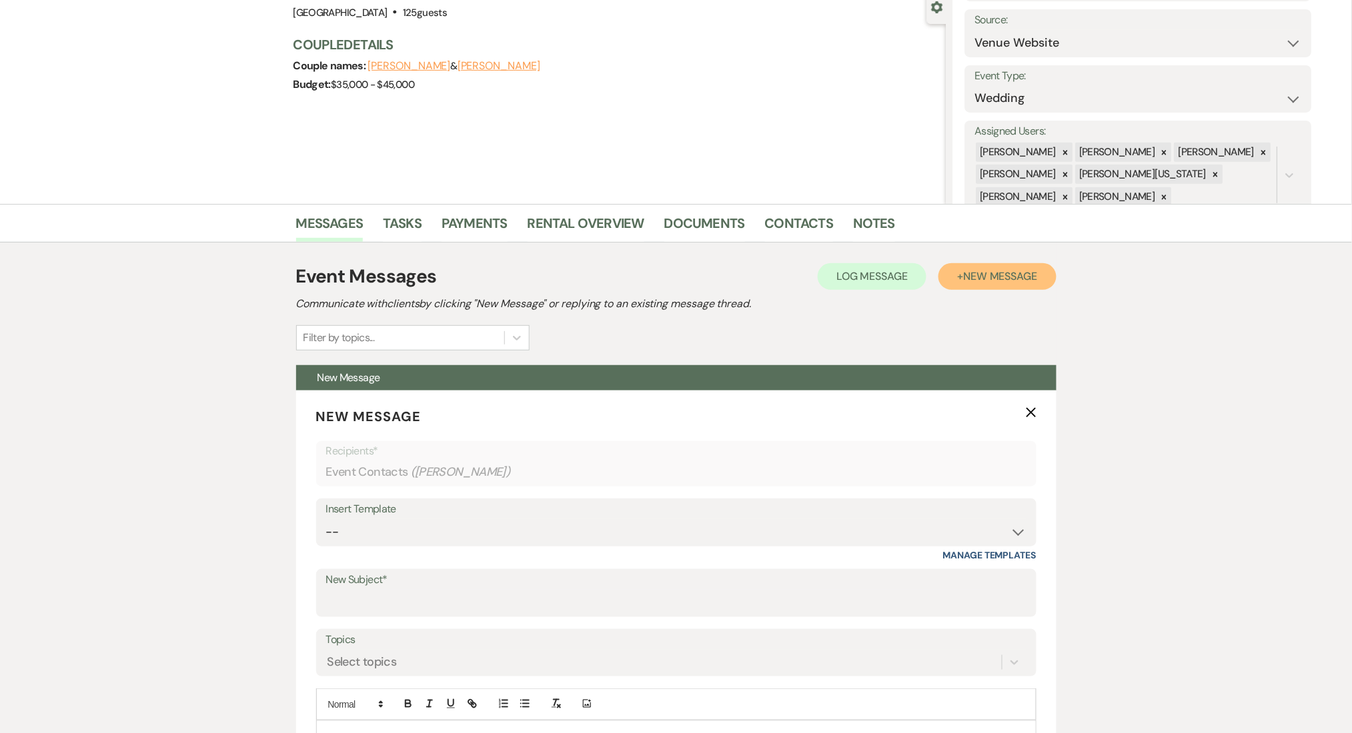
scroll to position [267, 0]
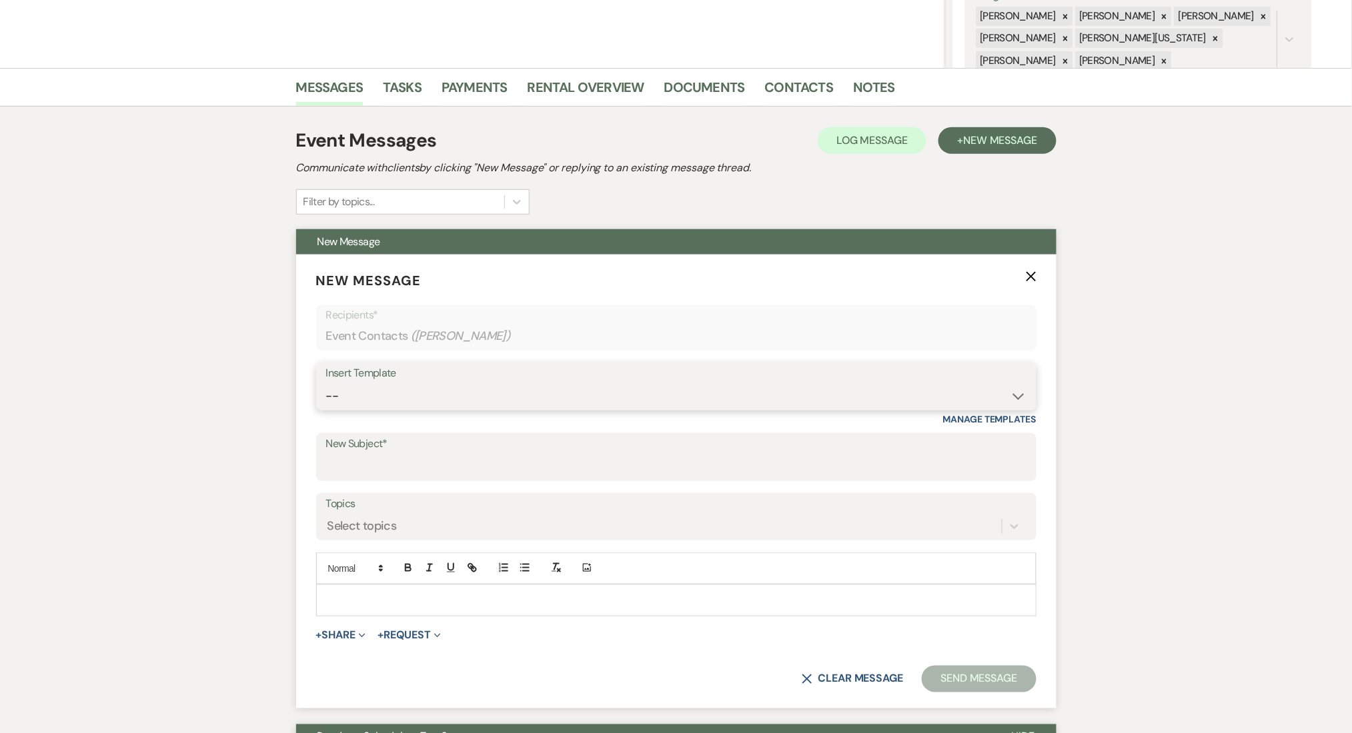
click at [461, 389] on select "-- Inquiry Follow Up Email #2 Contract Sending Template Payment Template Rental…" at bounding box center [676, 396] width 700 height 26
click at [393, 403] on select "-- Inquiry Follow Up Email #2 Contract Sending Template Payment Template Rental…" at bounding box center [676, 396] width 700 height 26
click at [326, 383] on select "-- Inquiry Follow Up Email #2 Contract Sending Template Payment Template Rental…" at bounding box center [676, 396] width 700 height 26
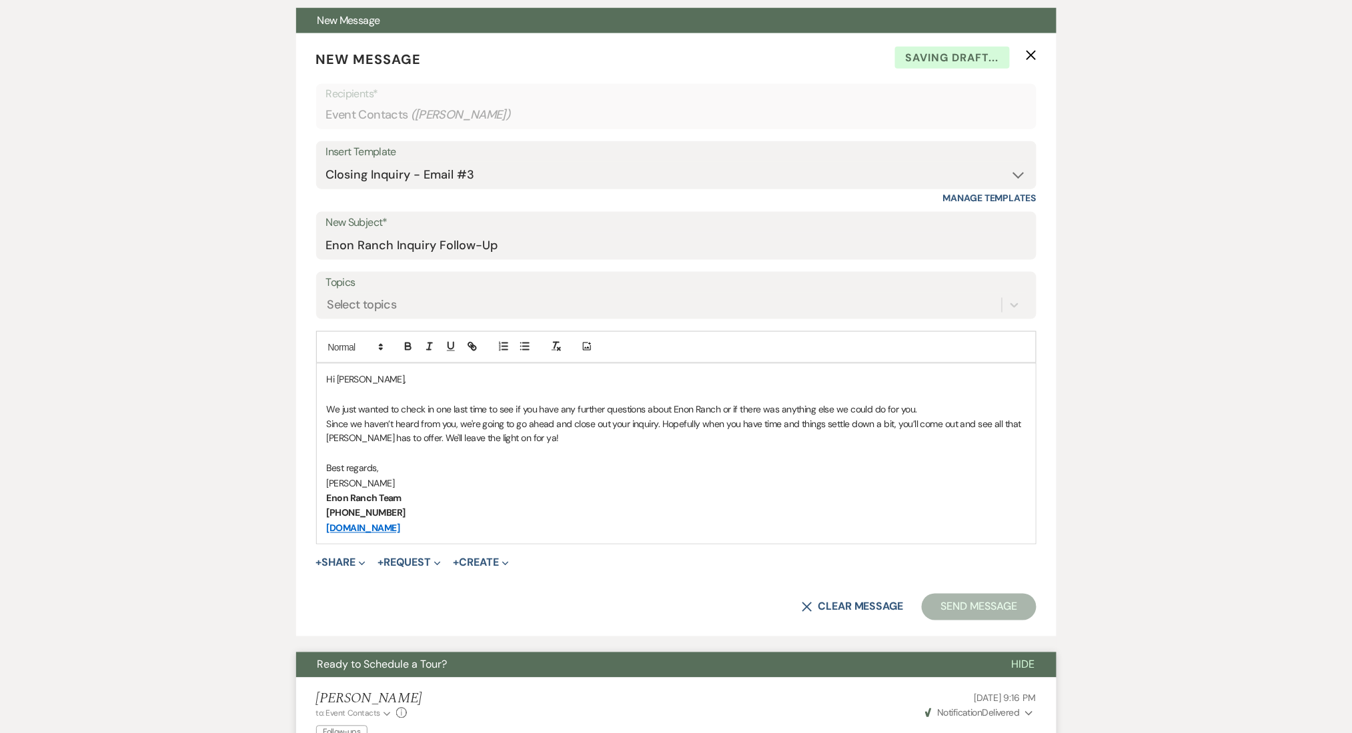
scroll to position [711, 0]
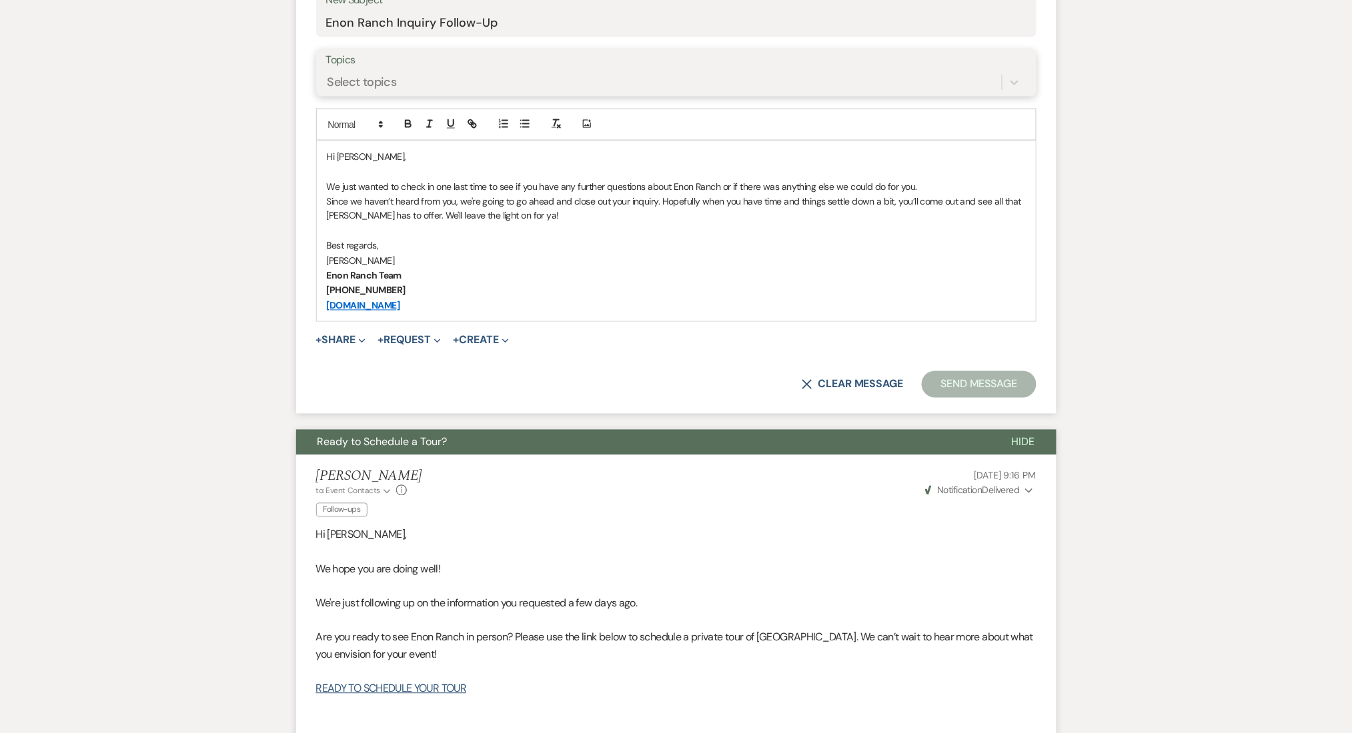
click at [399, 81] on div "Select topics" at bounding box center [663, 82] width 675 height 23
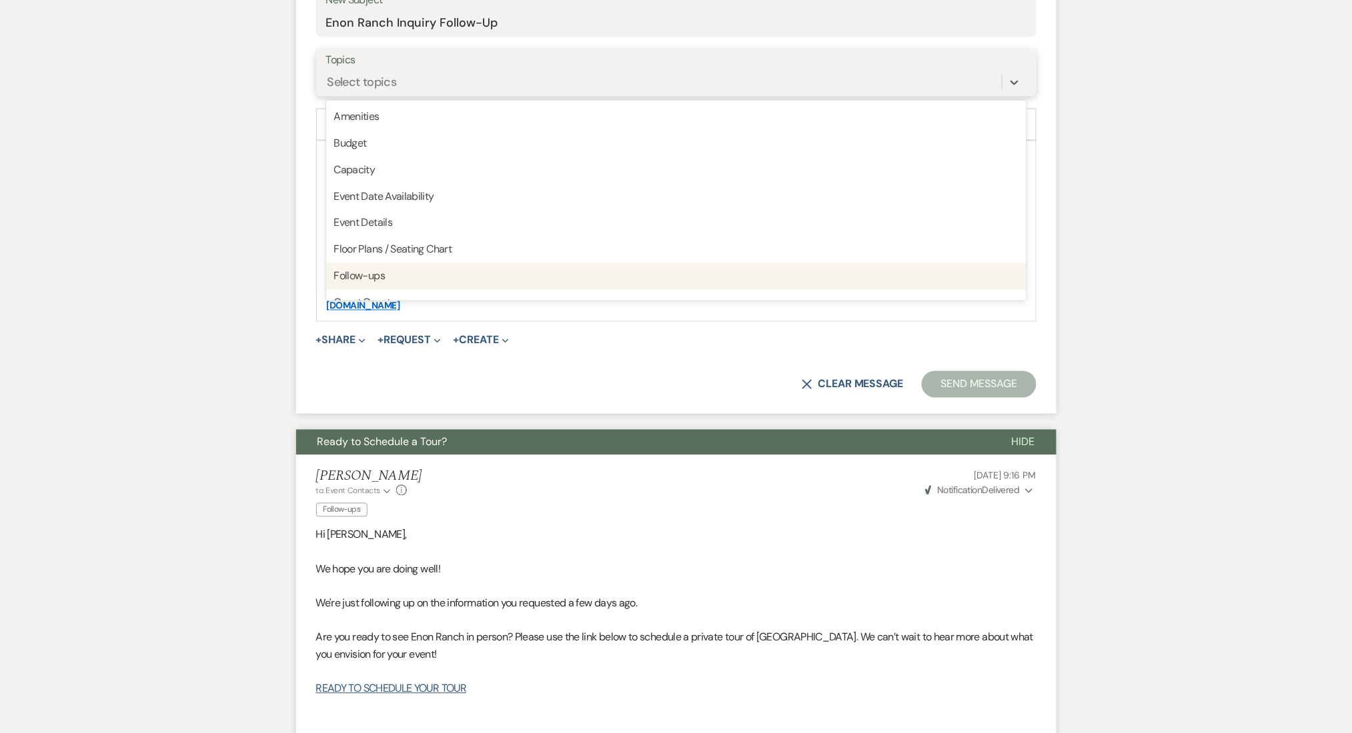
click at [396, 267] on div "Follow-ups" at bounding box center [676, 276] width 700 height 27
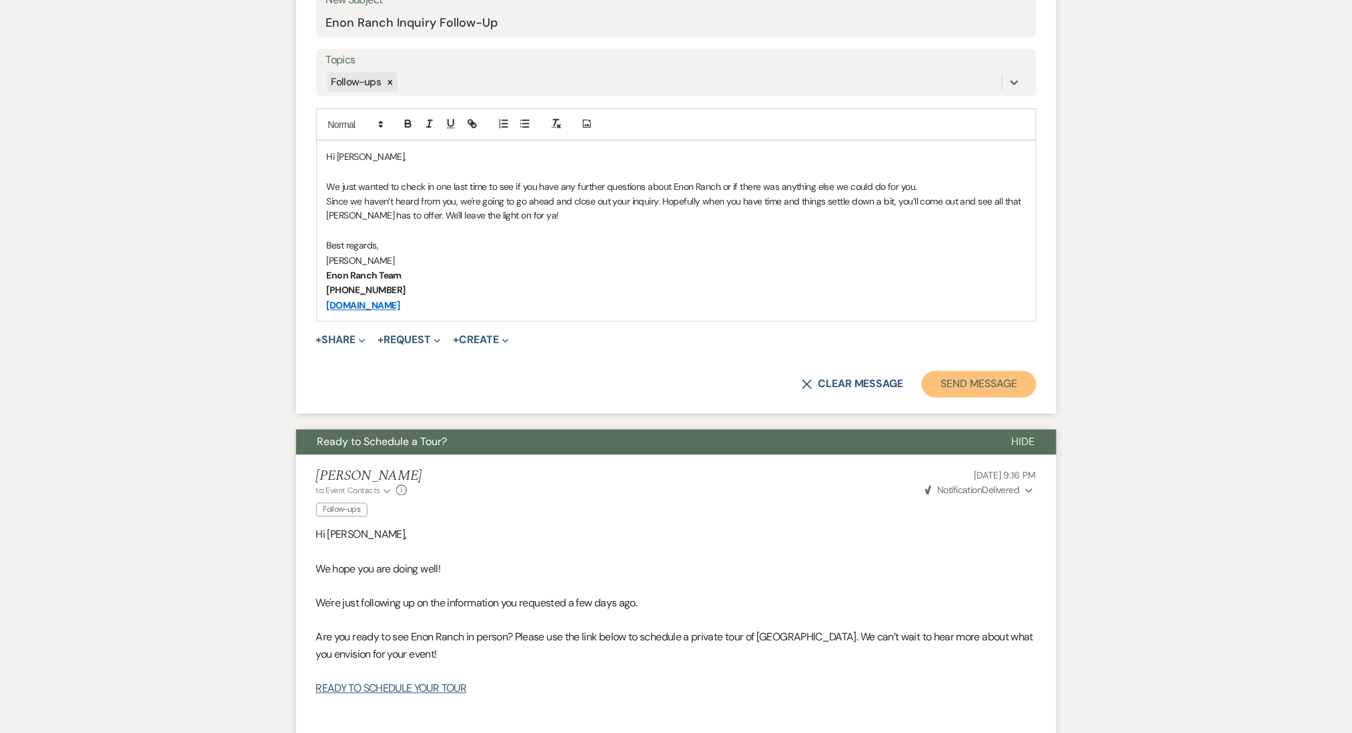
click at [962, 372] on button "Send Message" at bounding box center [979, 384] width 114 height 27
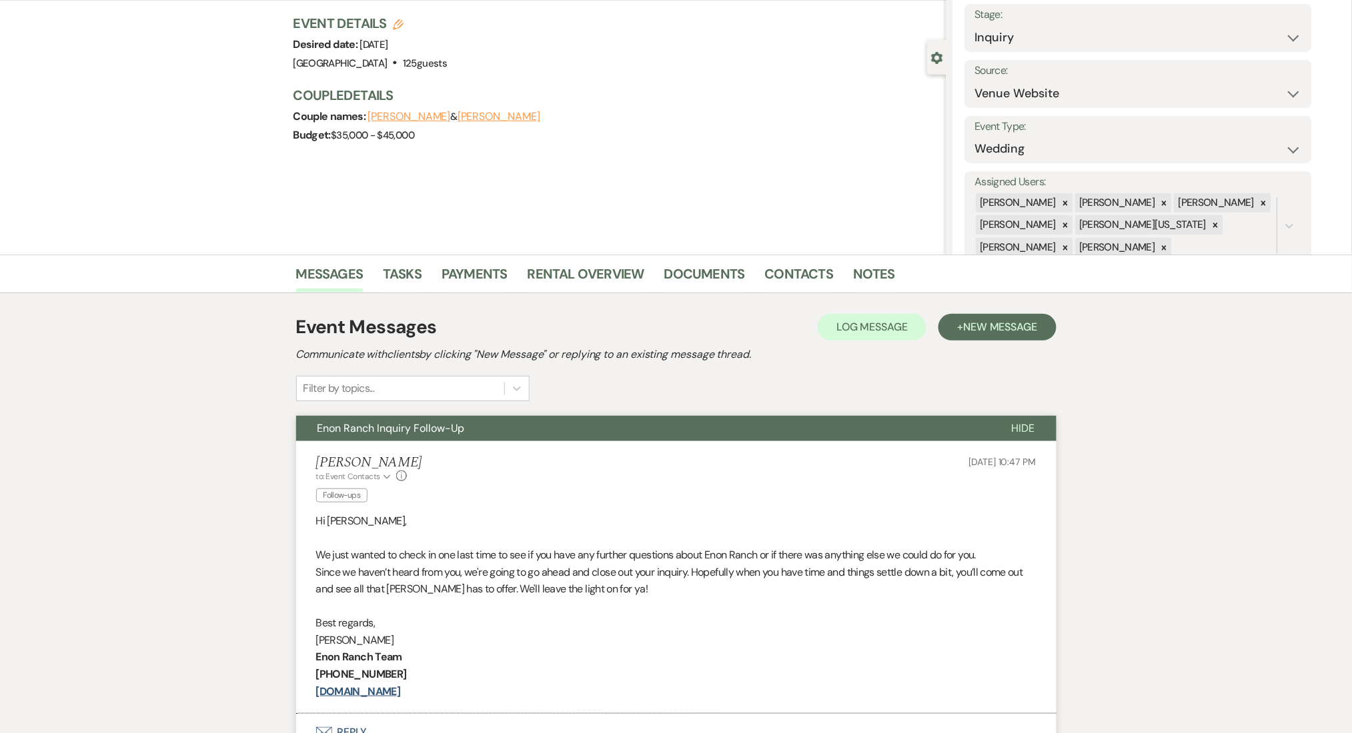
scroll to position [0, 0]
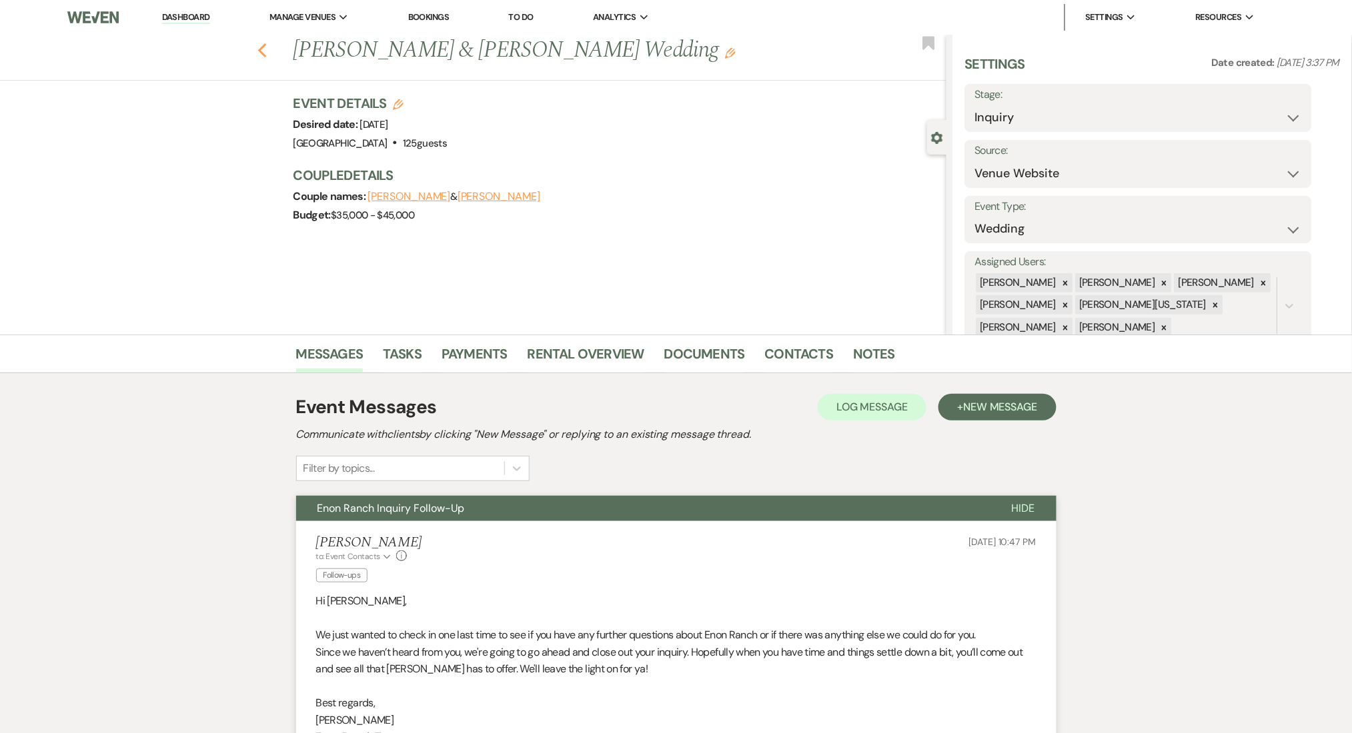
click at [267, 51] on icon "Previous" at bounding box center [262, 51] width 10 height 16
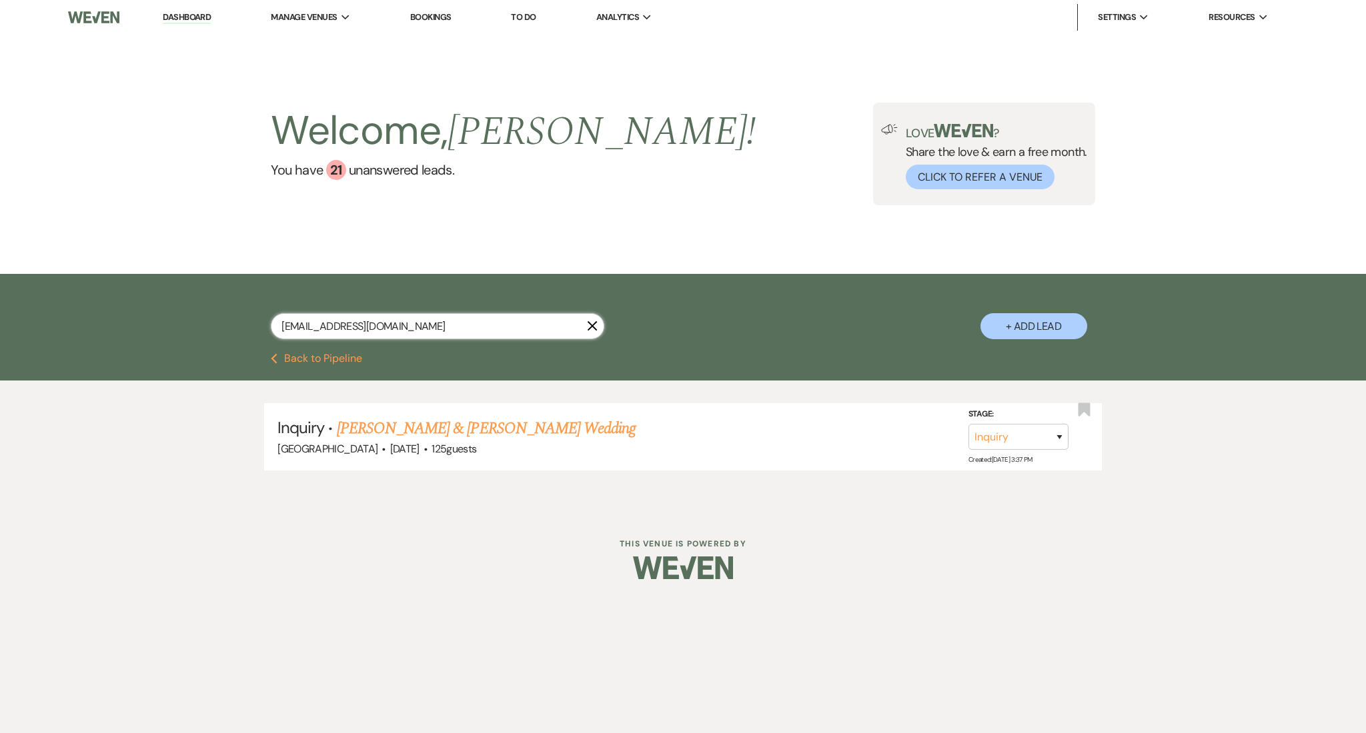
drag, startPoint x: 477, startPoint y: 327, endPoint x: 221, endPoint y: 327, distance: 256.1
click at [221, 327] on div "[EMAIL_ADDRESS][DOMAIN_NAME] X + Add Lead" at bounding box center [683, 315] width 960 height 69
paste input "ashleyagyekum3"
click at [441, 433] on link "[PERSON_NAME] & [PERSON_NAME] Wedding" at bounding box center [486, 429] width 299 height 24
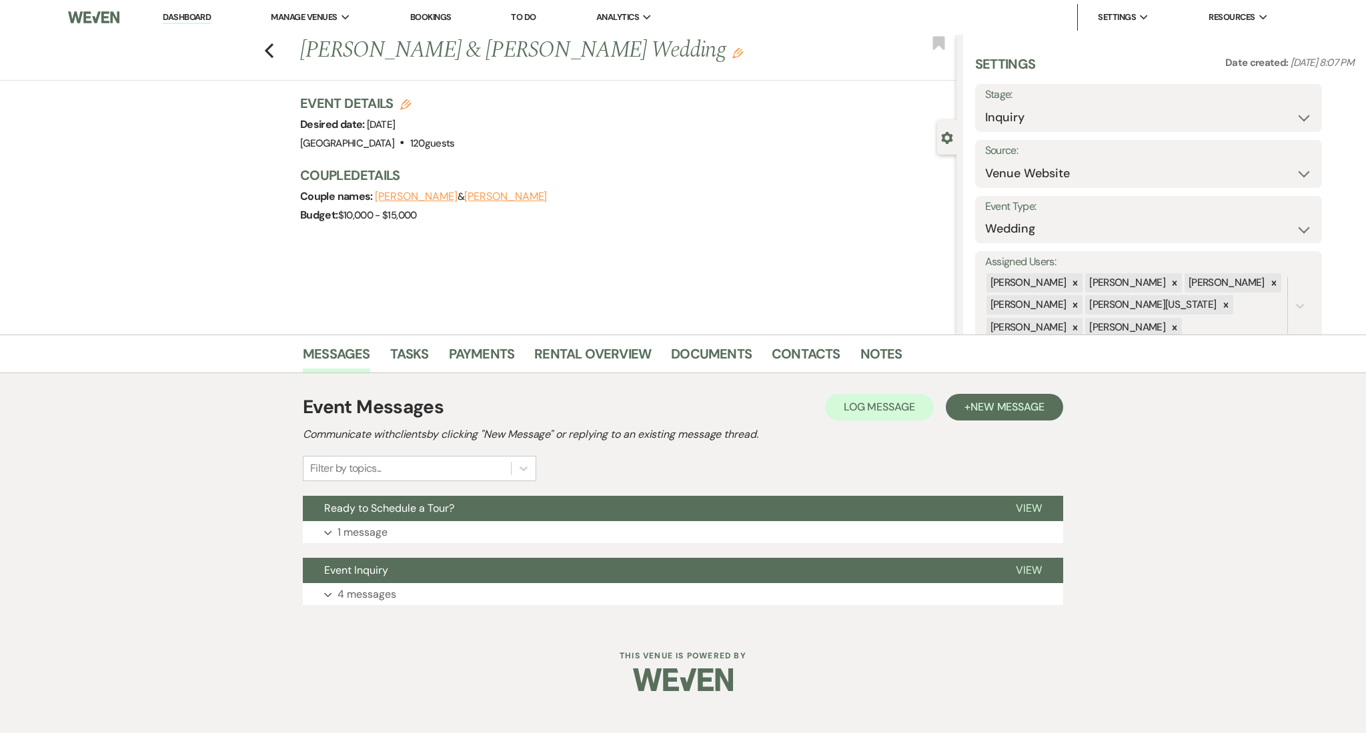
click at [411, 555] on div "Event Messages Log Log Message + New Message Communicate with clients by clicki…" at bounding box center [683, 499] width 760 height 225
click at [423, 523] on button "Expand 1 message" at bounding box center [683, 532] width 760 height 23
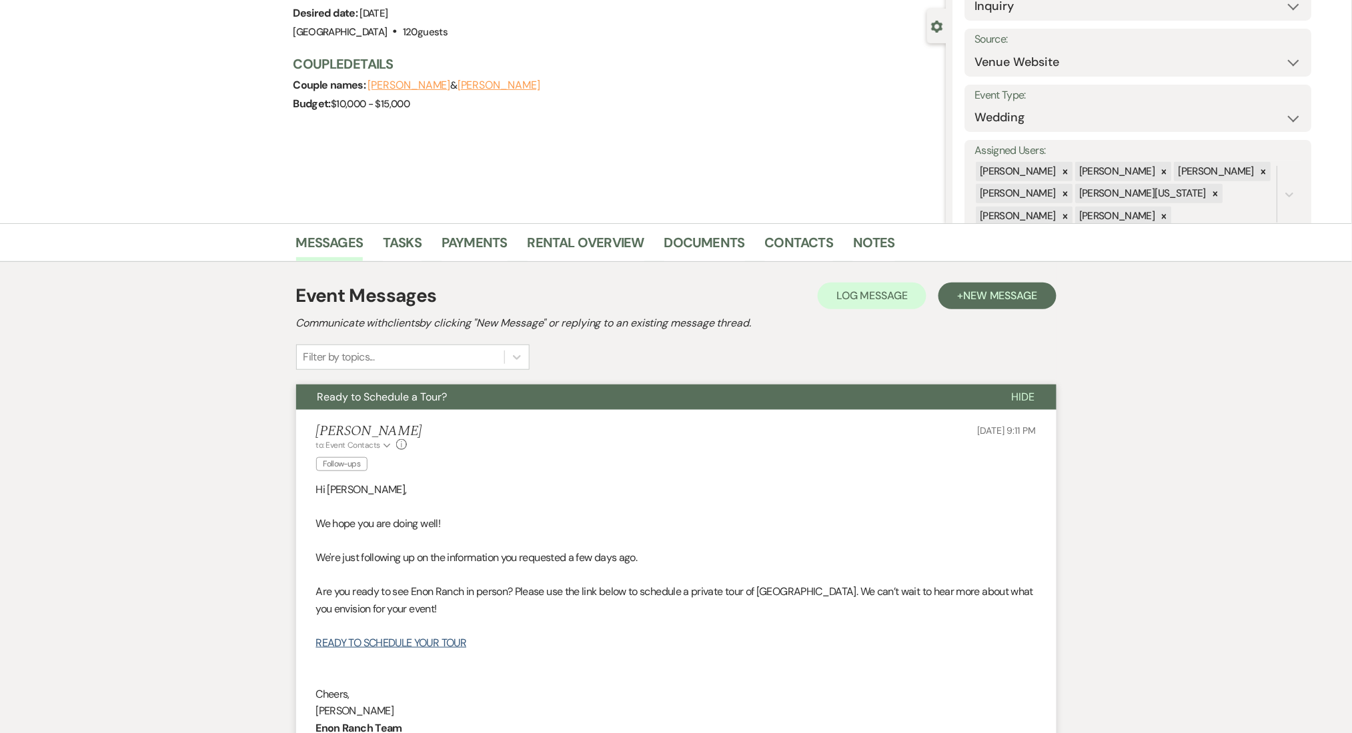
scroll to position [267, 0]
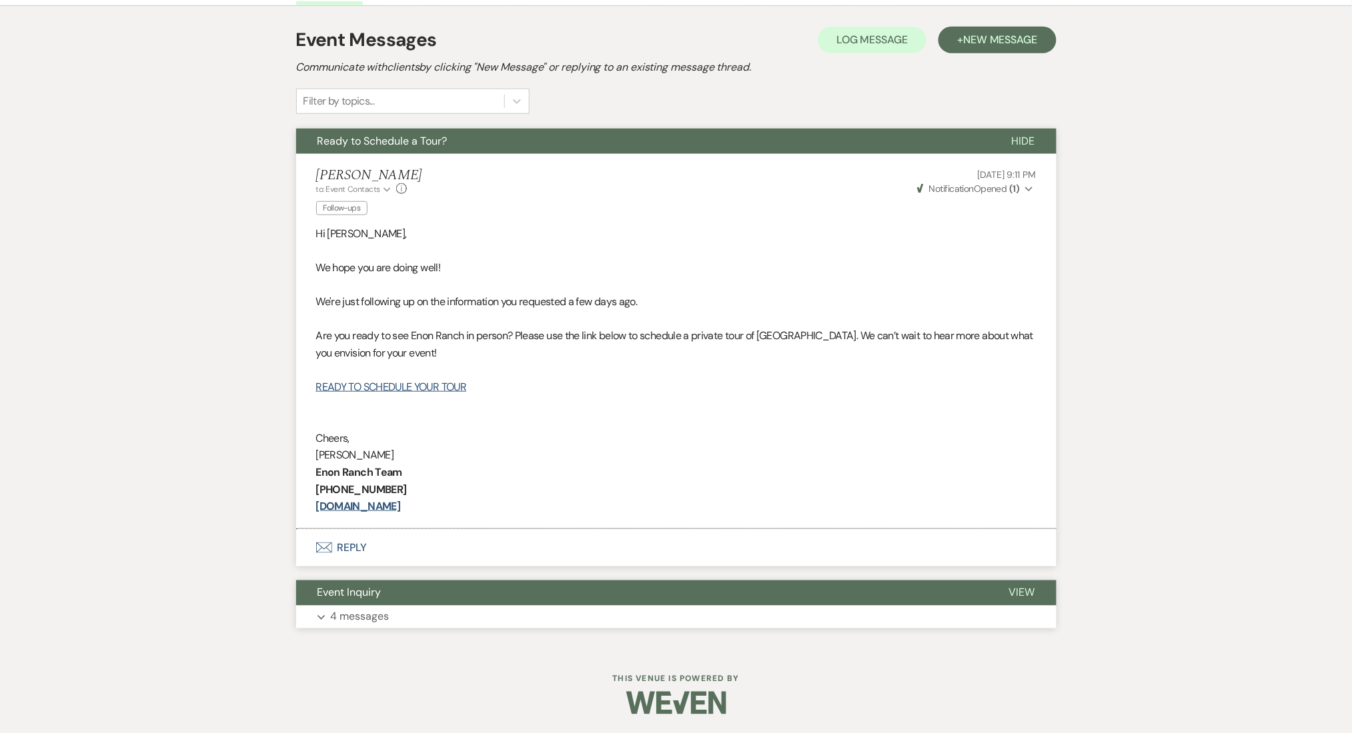
click at [411, 608] on button "Expand 4 messages" at bounding box center [676, 617] width 760 height 23
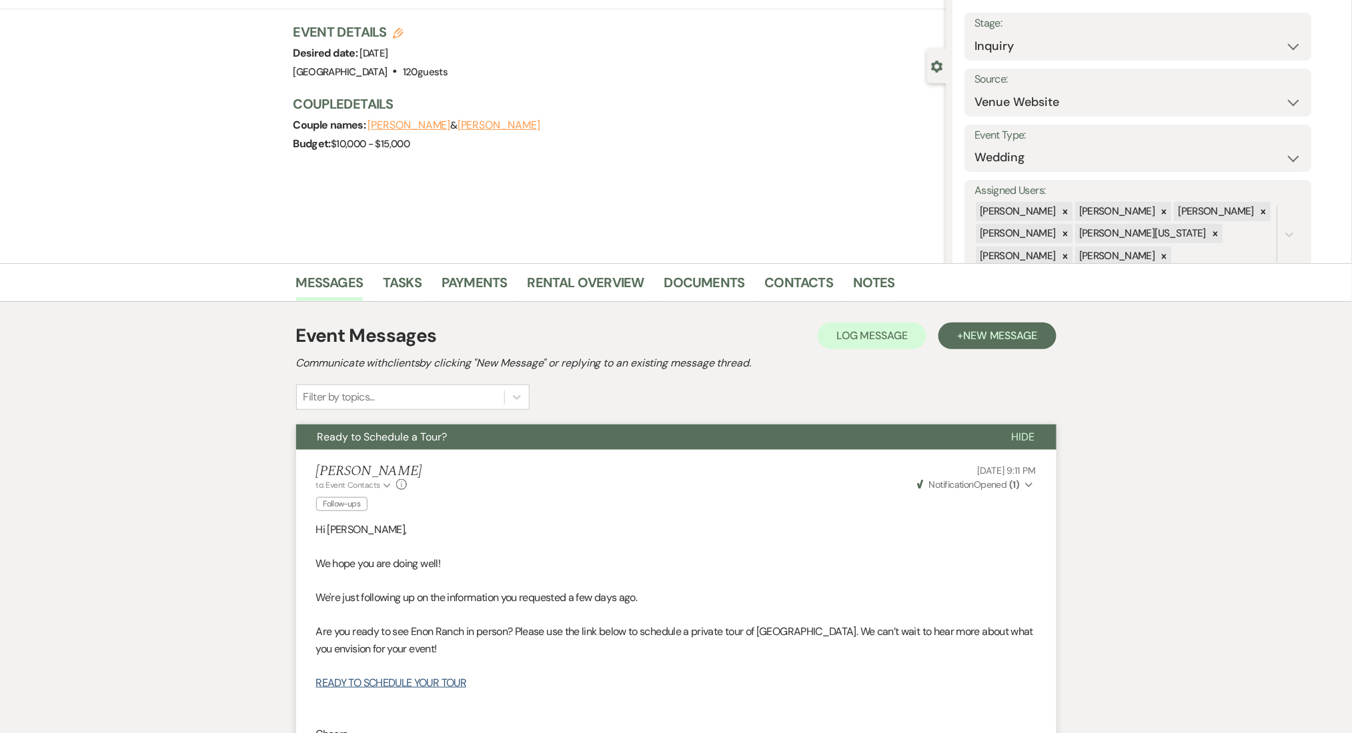
scroll to position [0, 0]
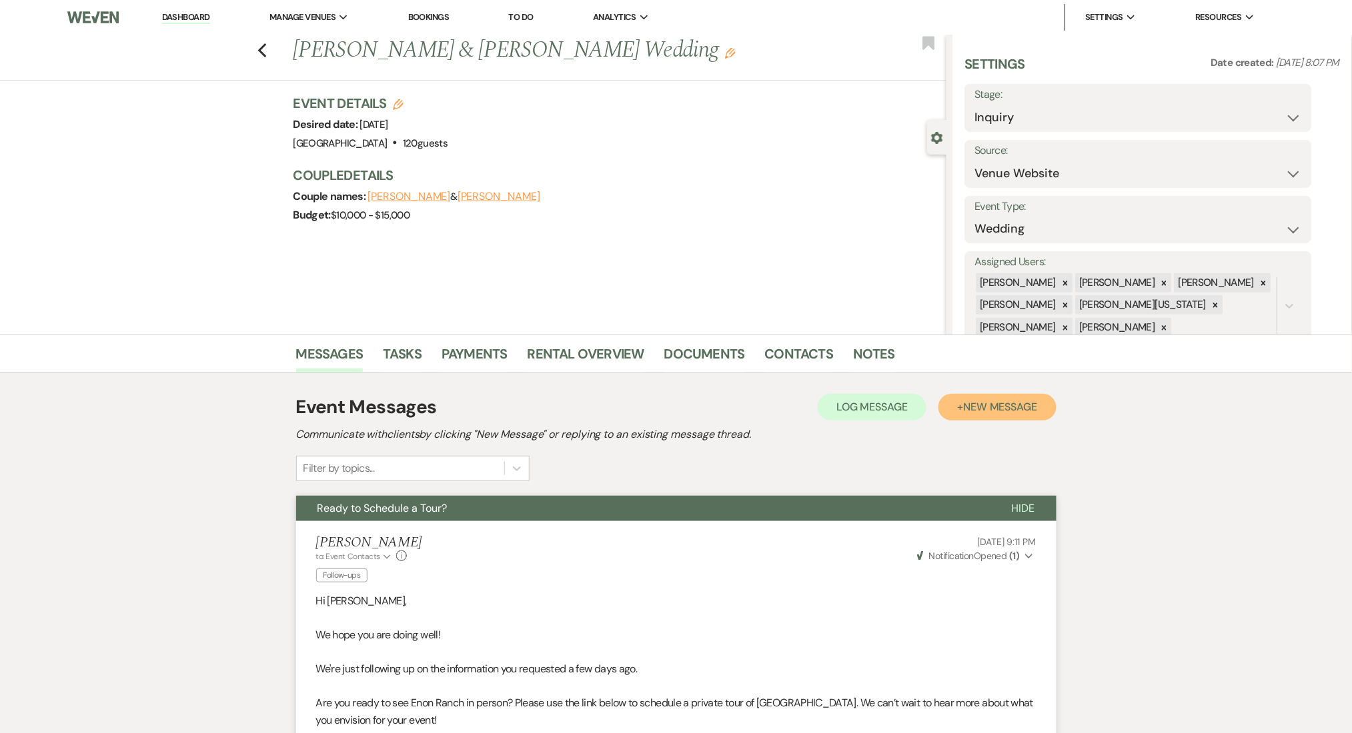
click at [1010, 400] on span "New Message" at bounding box center [1000, 407] width 74 height 14
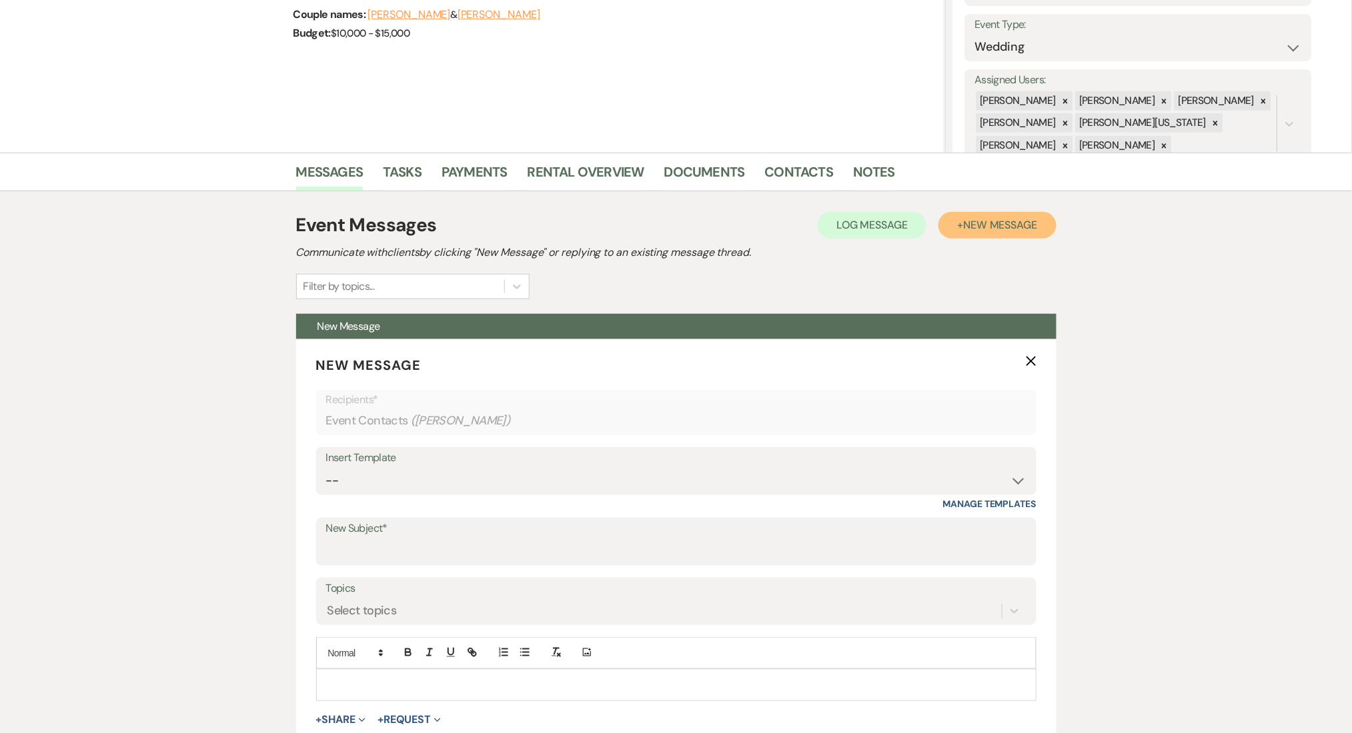
scroll to position [444, 0]
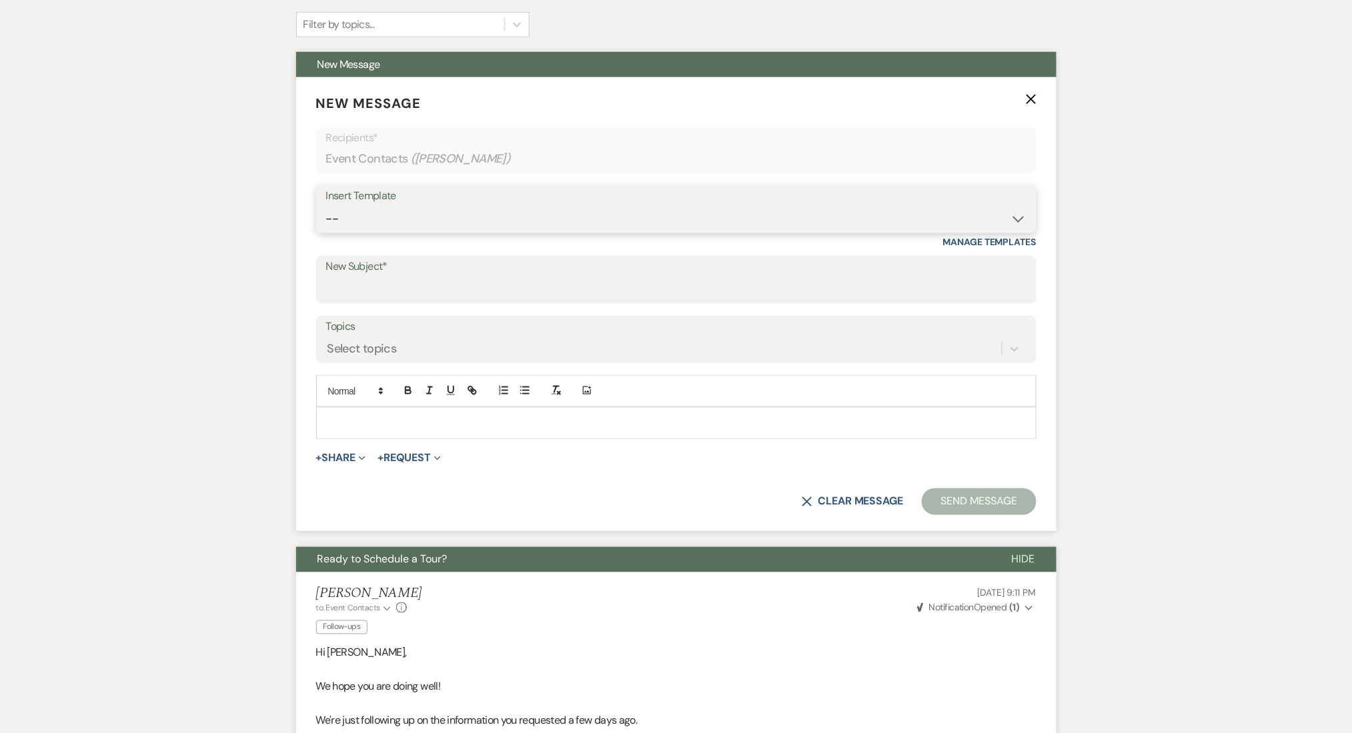
click at [414, 214] on select "-- Inquiry Follow Up Email #2 Contract Sending Template Payment Template Rental…" at bounding box center [676, 219] width 700 height 26
click at [326, 206] on select "-- Inquiry Follow Up Email #2 Contract Sending Template Payment Template Rental…" at bounding box center [676, 219] width 700 height 26
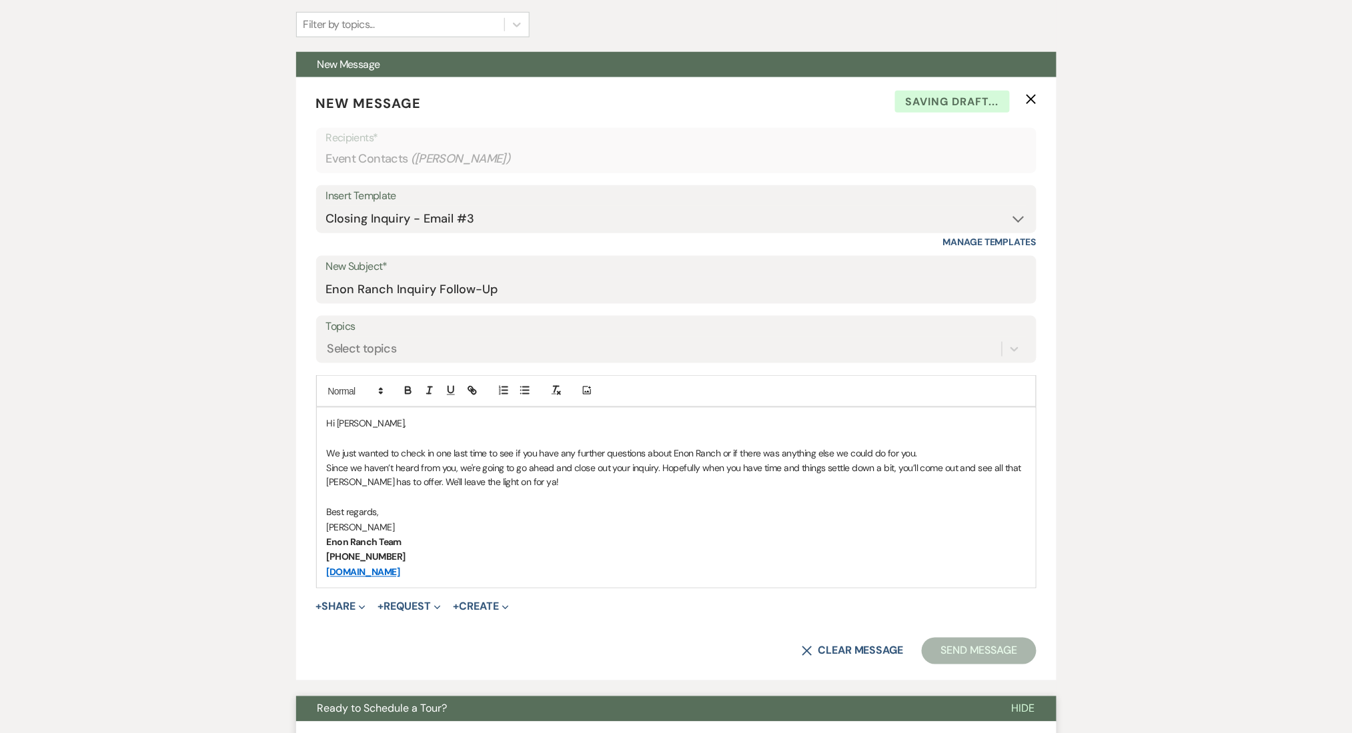
drag, startPoint x: 354, startPoint y: 329, endPoint x: 355, endPoint y: 356, distance: 27.4
click at [353, 330] on label "Topics" at bounding box center [676, 326] width 700 height 19
click at [329, 340] on input "Topics" at bounding box center [327, 349] width 1 height 18
click at [355, 356] on div "Select topics" at bounding box center [361, 349] width 69 height 18
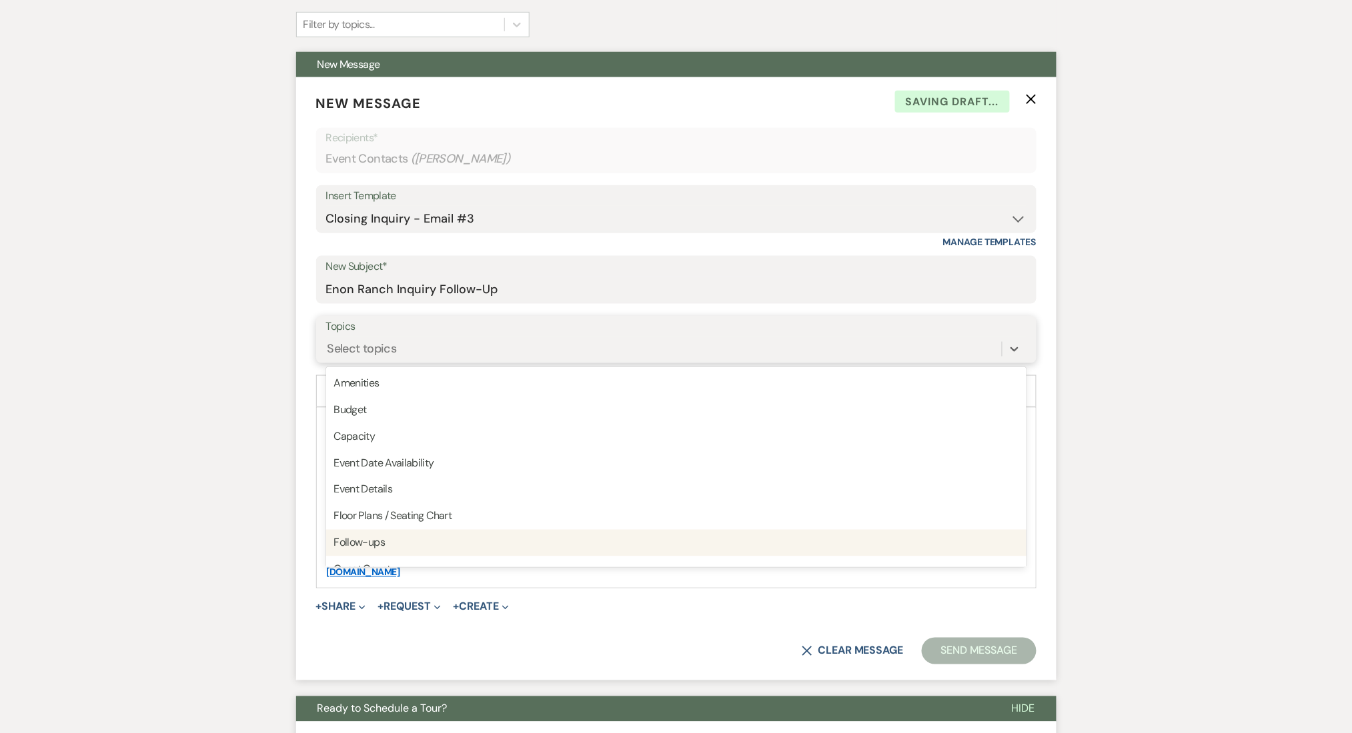
click at [372, 533] on div "Follow-ups" at bounding box center [676, 543] width 700 height 27
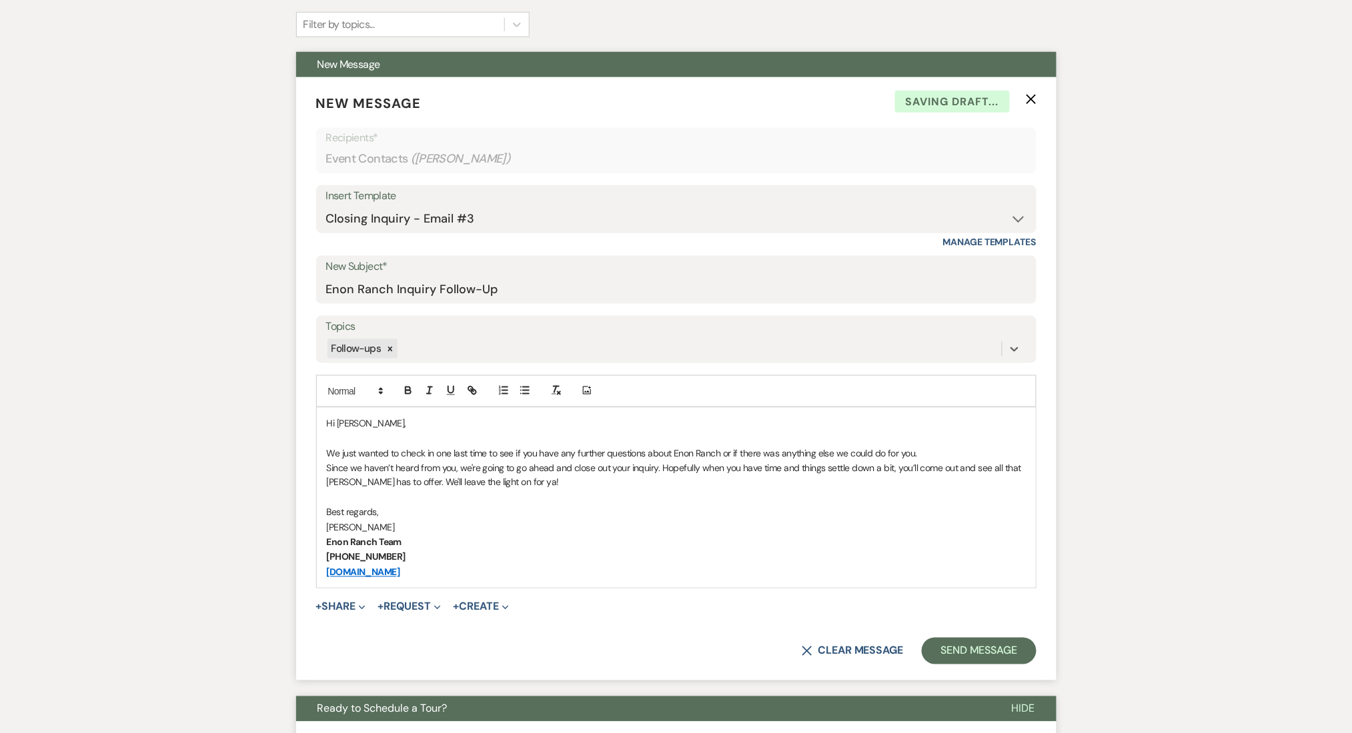
click at [974, 651] on button "Send Message" at bounding box center [979, 651] width 114 height 27
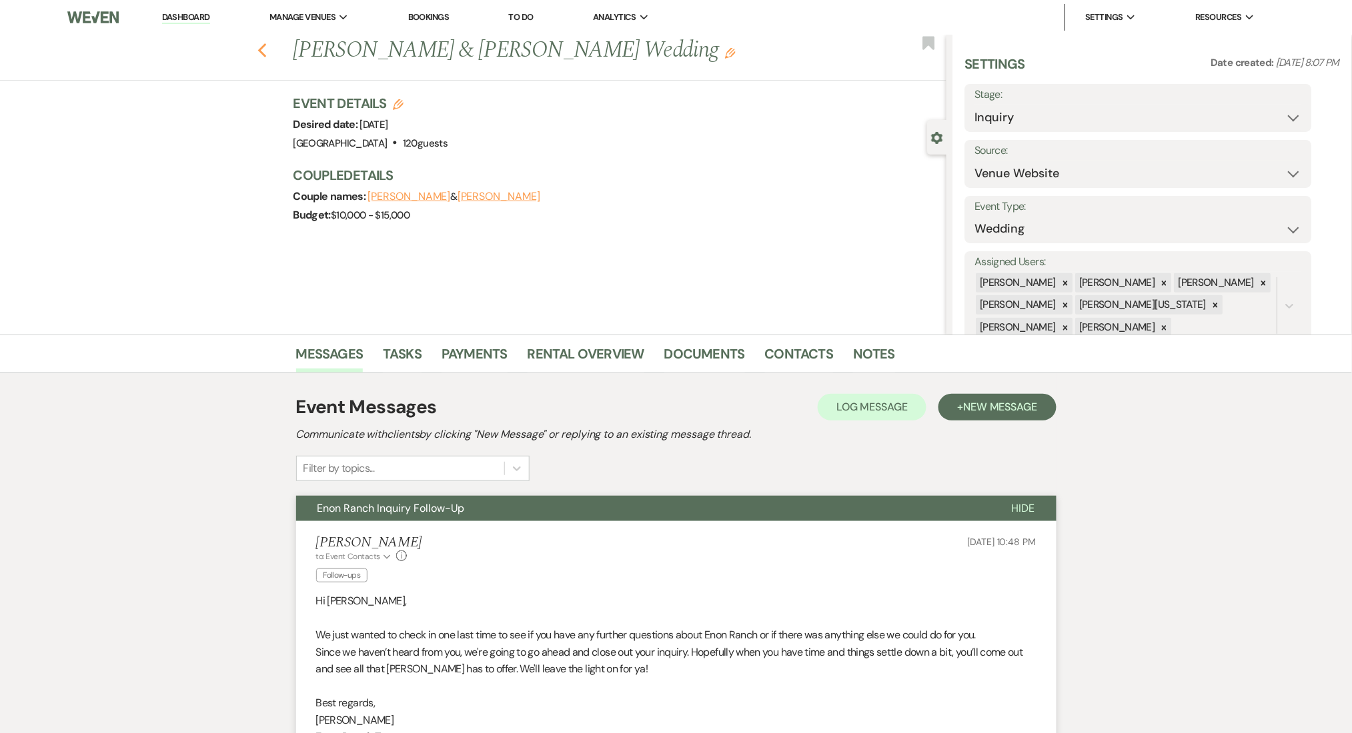
click at [266, 47] on use "button" at bounding box center [261, 50] width 9 height 15
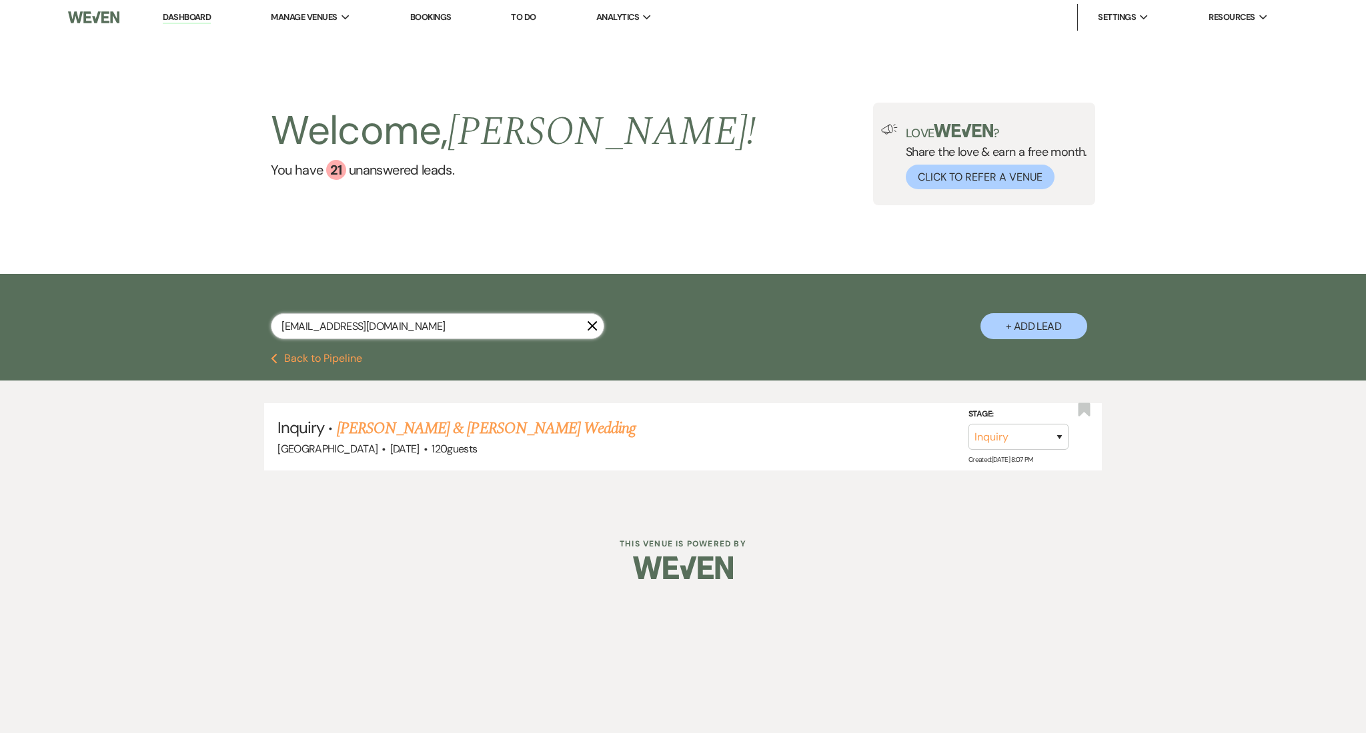
drag, startPoint x: 421, startPoint y: 328, endPoint x: 231, endPoint y: 314, distance: 190.6
click at [231, 314] on div "[EMAIL_ADDRESS][DOMAIN_NAME] X + Add Lead" at bounding box center [683, 315] width 960 height 69
paste input "[EMAIL_ADDRESS]"
click at [454, 423] on link "[PERSON_NAME] Wedding" at bounding box center [438, 429] width 169 height 24
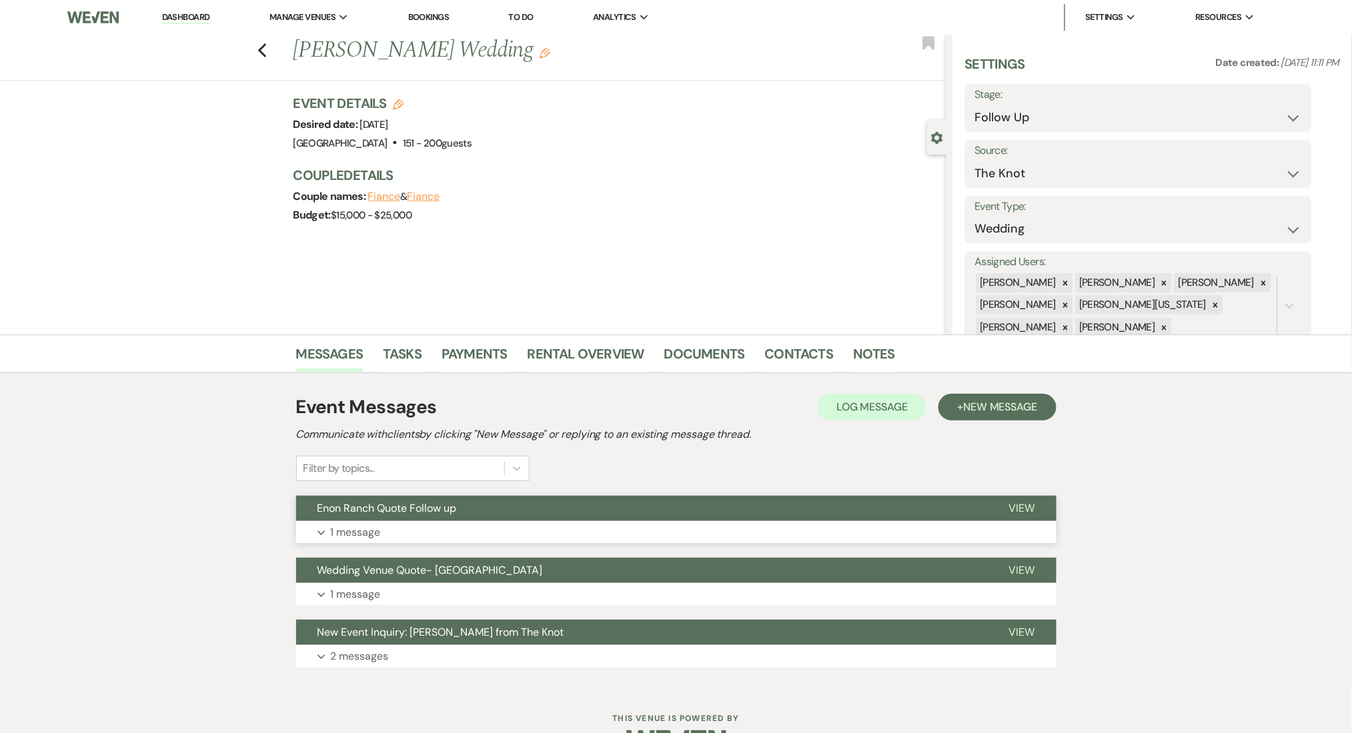
click at [625, 526] on button "Expand 1 message" at bounding box center [676, 532] width 760 height 23
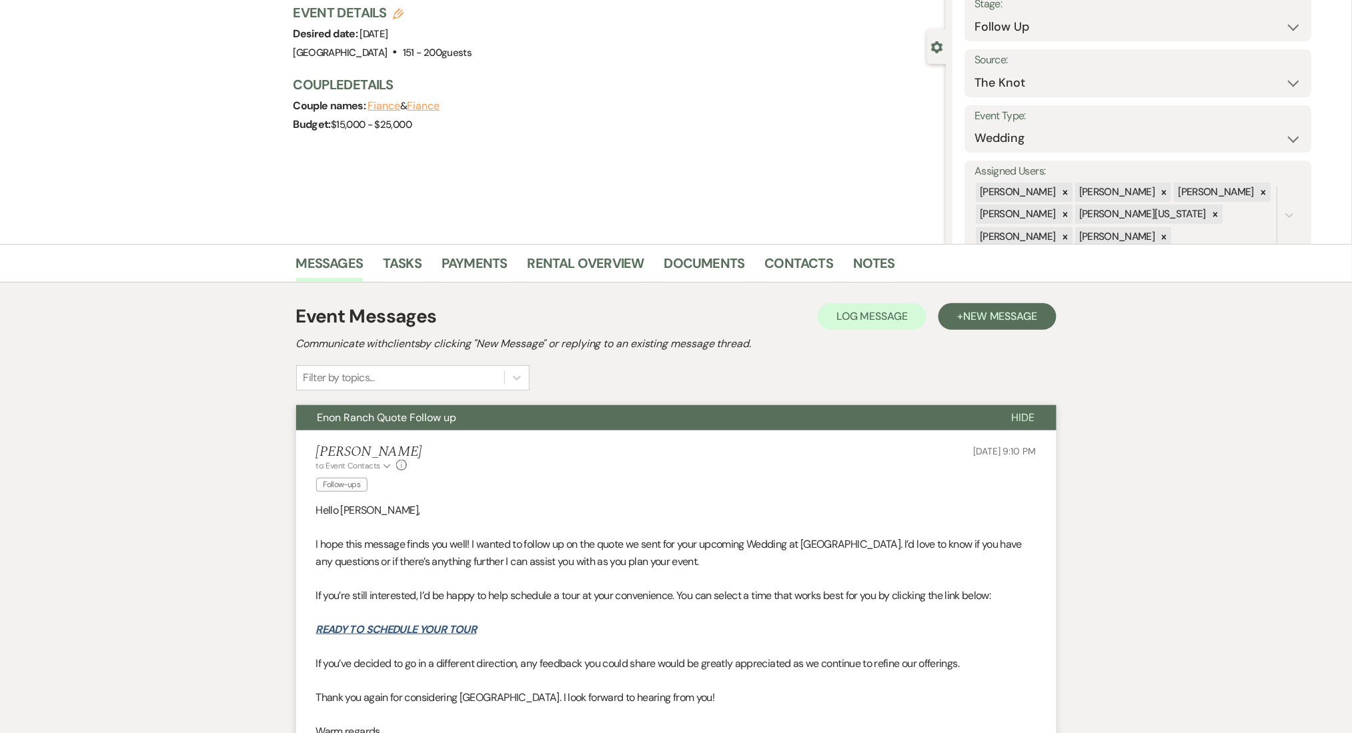
scroll to position [355, 0]
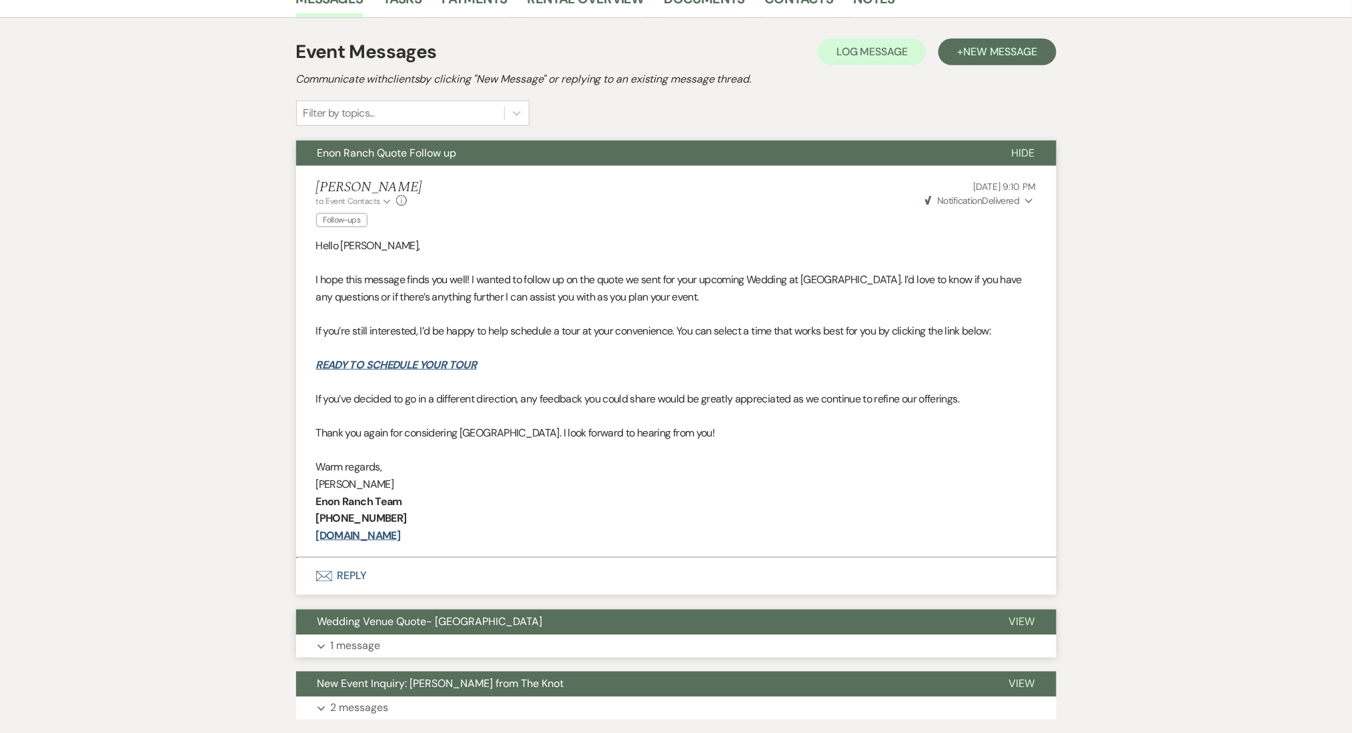
click at [551, 643] on button "Expand 1 message" at bounding box center [676, 646] width 760 height 23
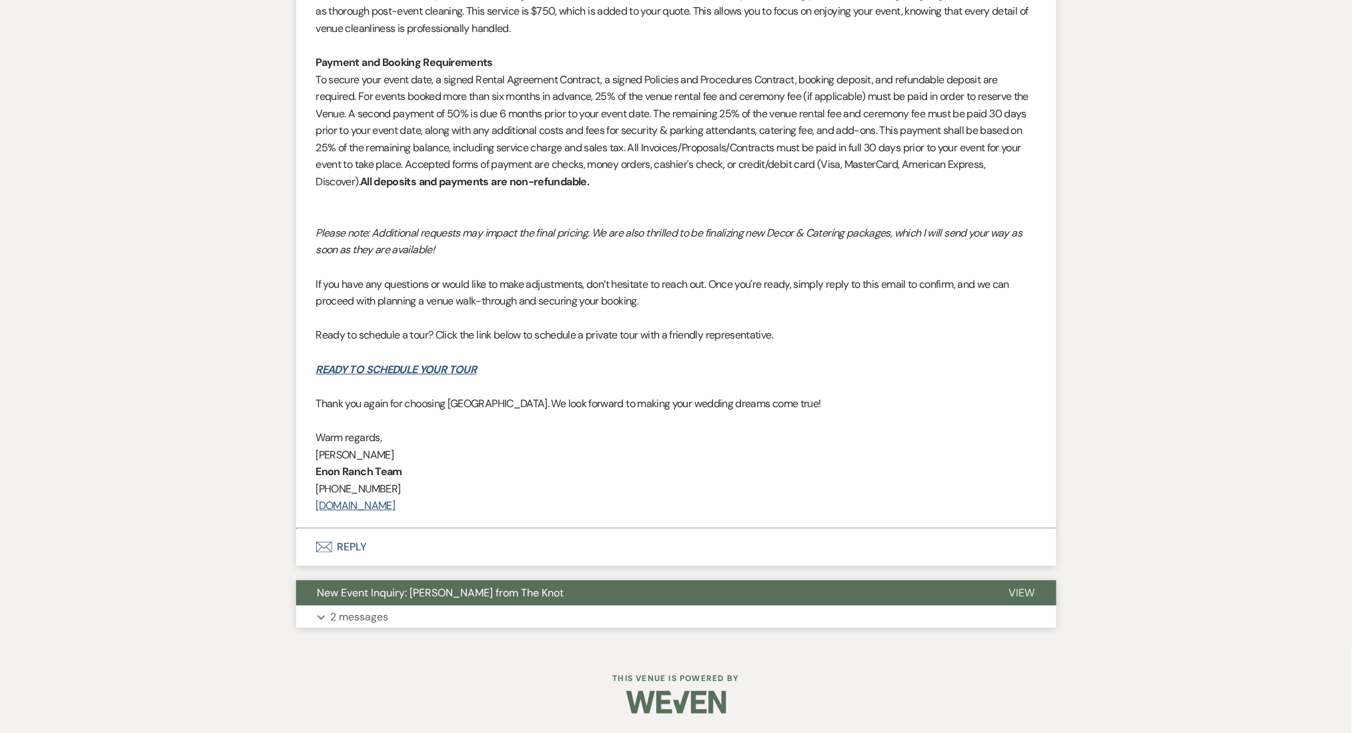
click at [551, 601] on button "New Event Inquiry: [PERSON_NAME] from The Knot" at bounding box center [641, 593] width 691 height 25
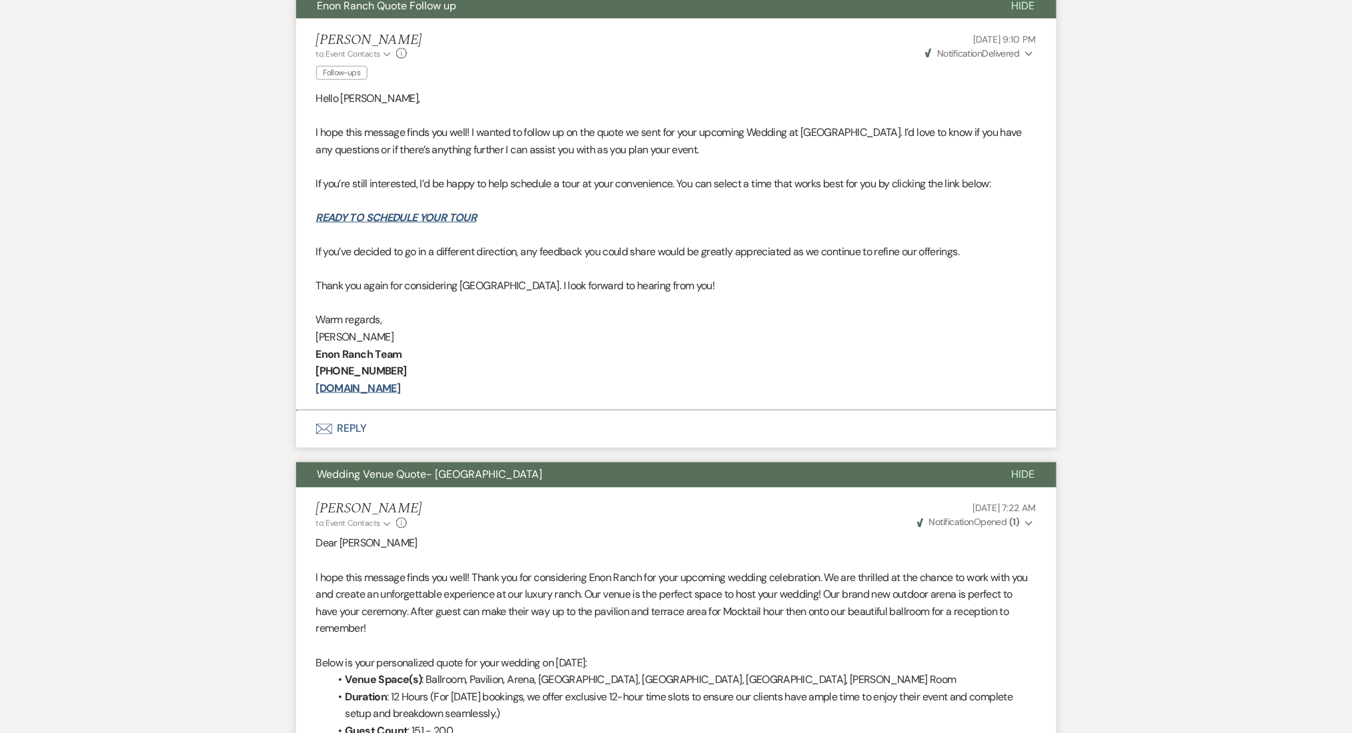
scroll to position [259, 0]
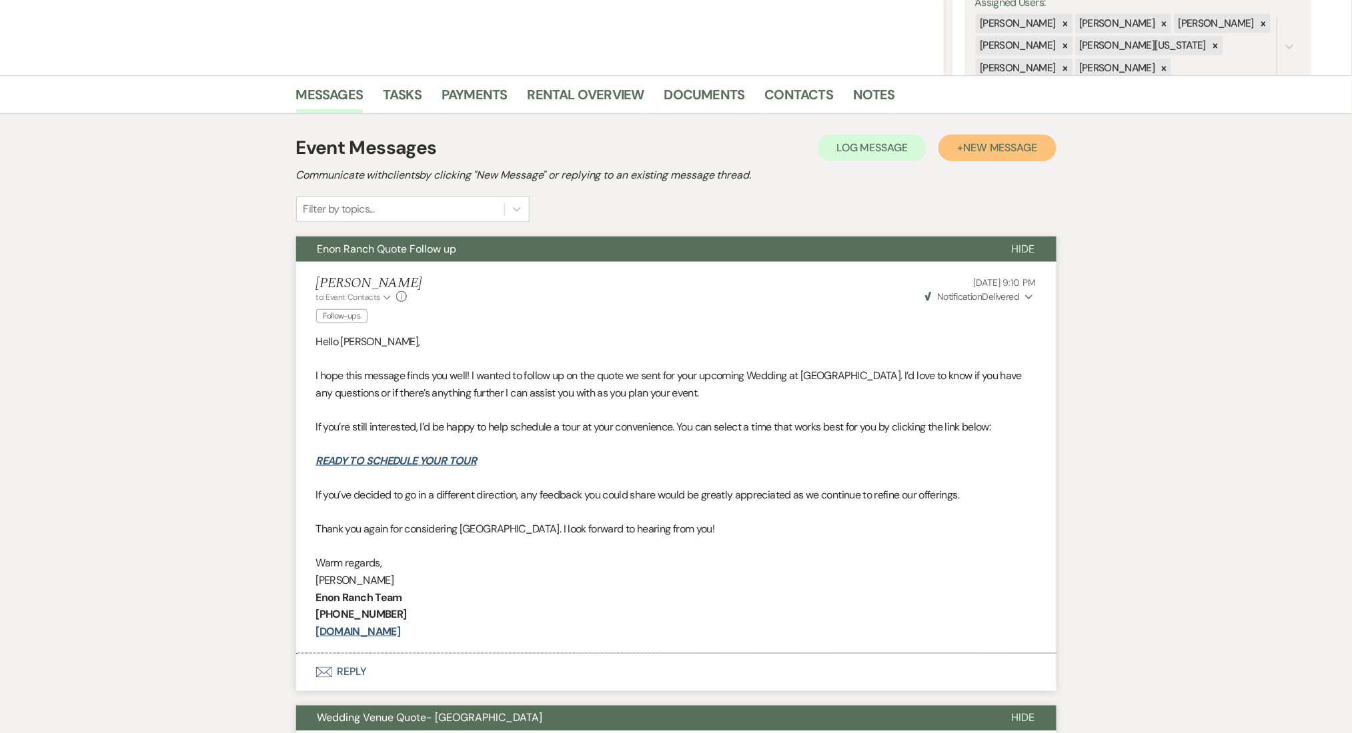
click at [982, 143] on span "New Message" at bounding box center [1000, 148] width 74 height 14
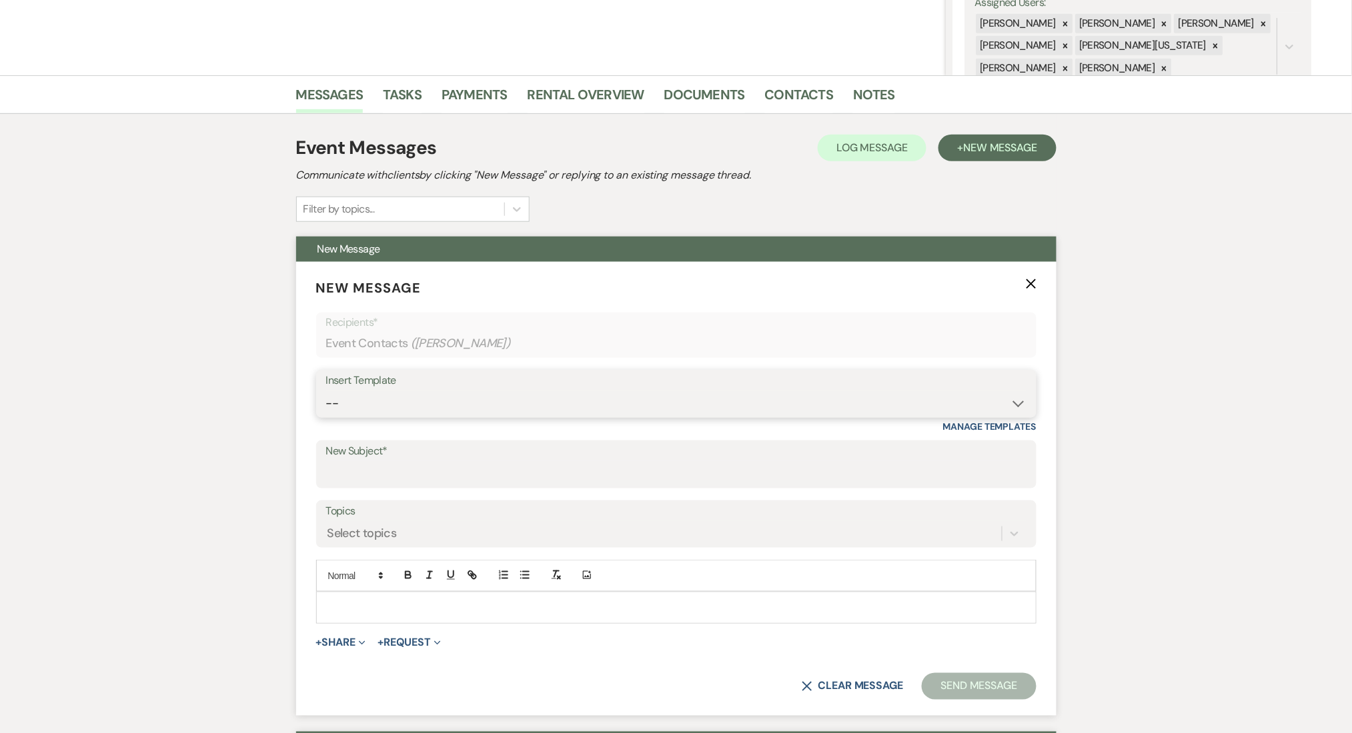
click at [587, 392] on select "-- Inquiry Follow Up Email #2 Contract Sending Template Payment Template Rental…" at bounding box center [676, 404] width 700 height 26
click at [326, 391] on select "-- Inquiry Follow Up Email #2 Contract Sending Template Payment Template Rental…" at bounding box center [676, 404] width 700 height 26
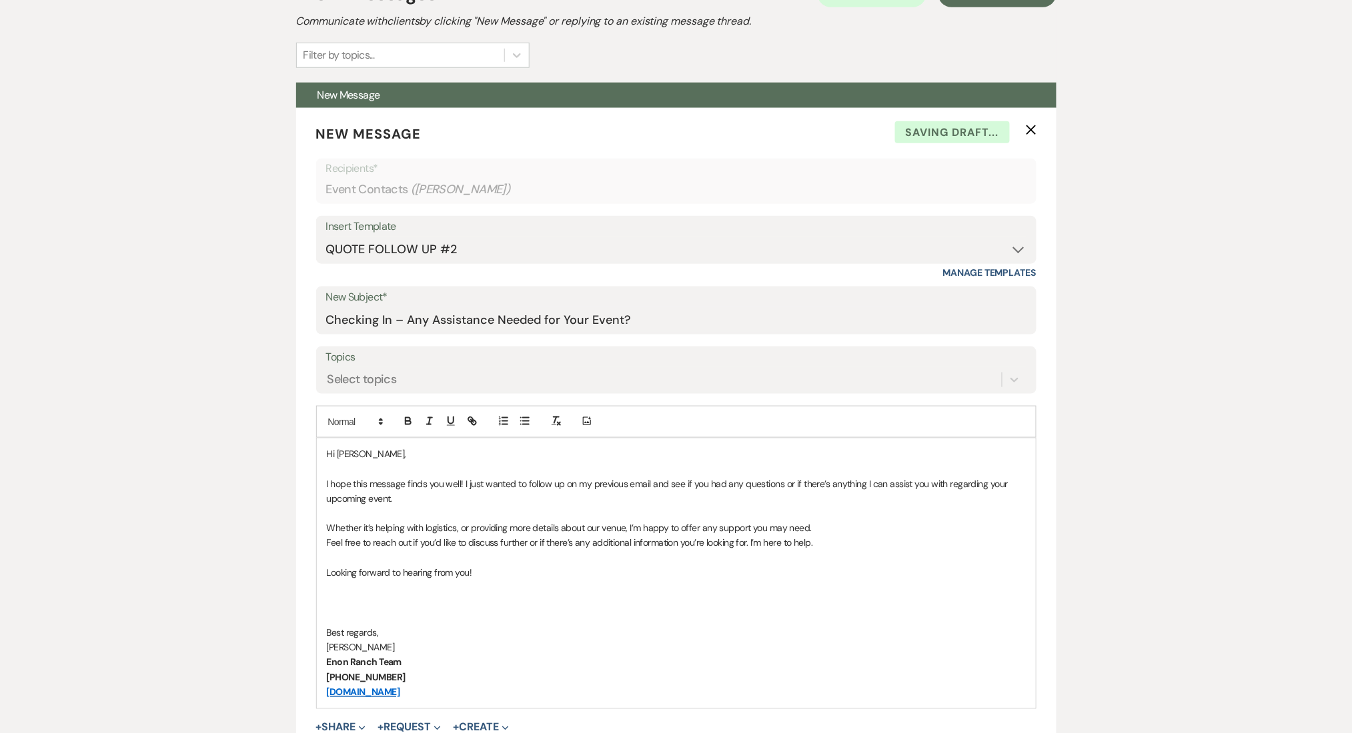
scroll to position [615, 0]
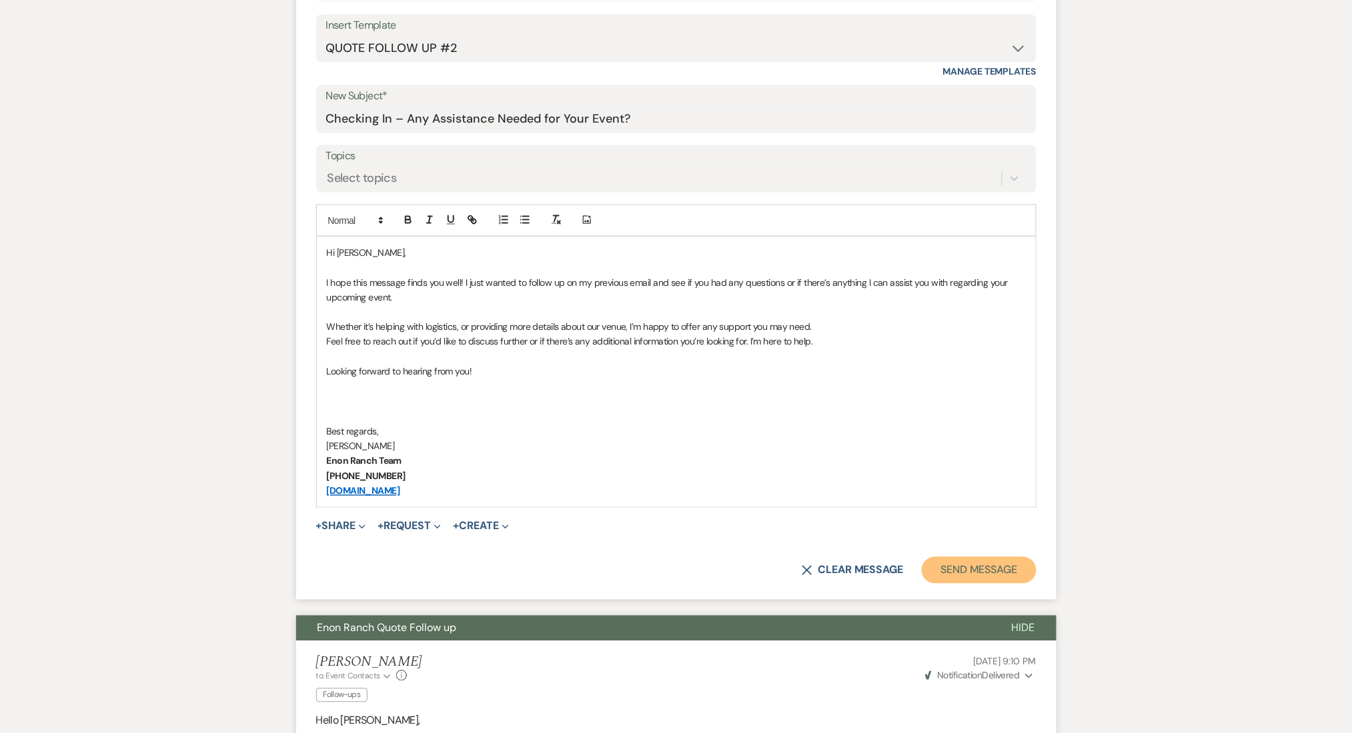
click at [1005, 581] on button "Send Message" at bounding box center [979, 570] width 114 height 27
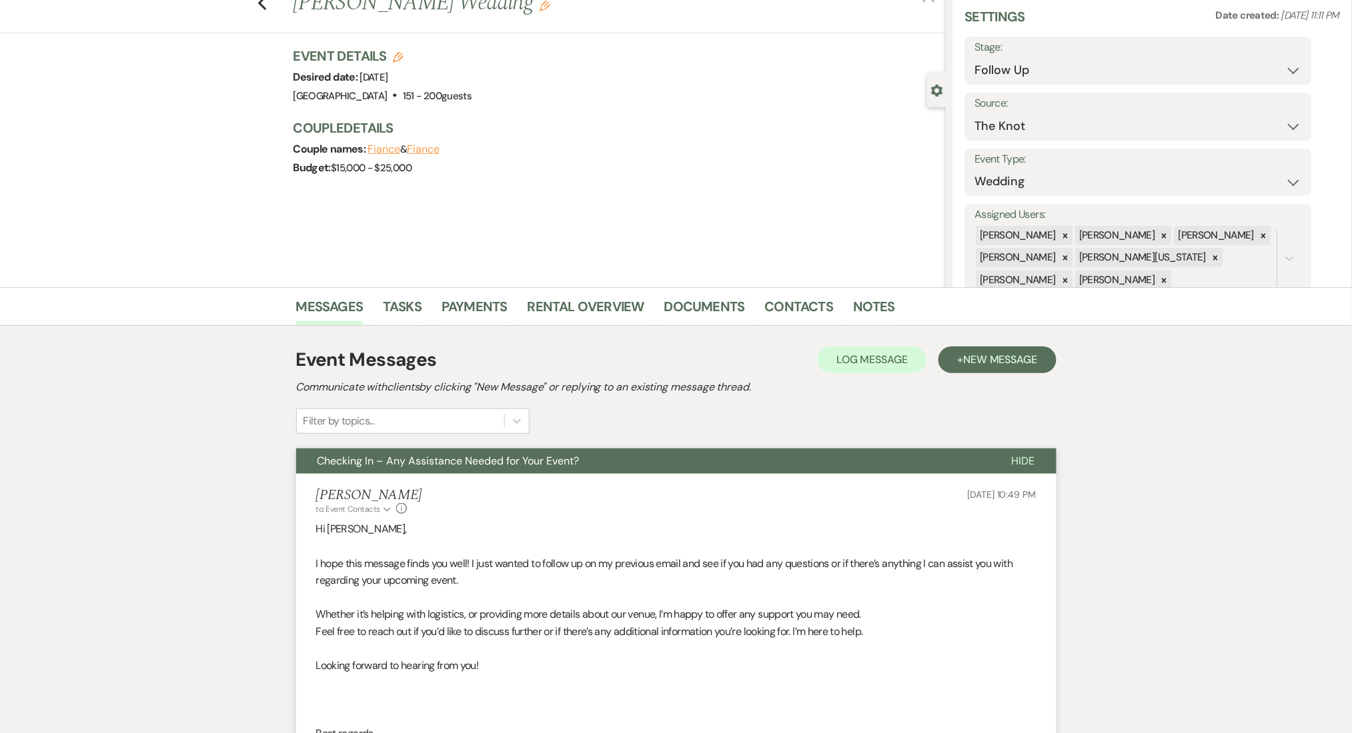
scroll to position [0, 0]
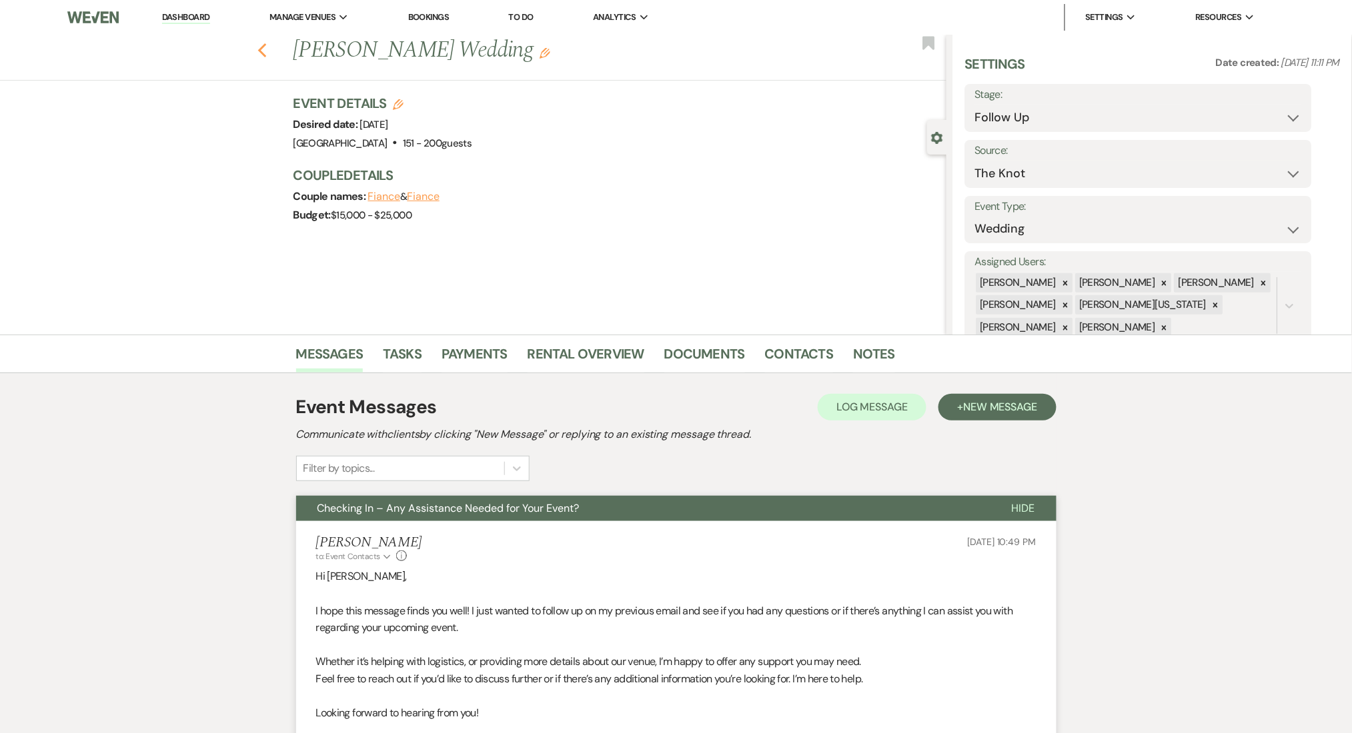
click at [267, 51] on icon "Previous" at bounding box center [262, 51] width 10 height 16
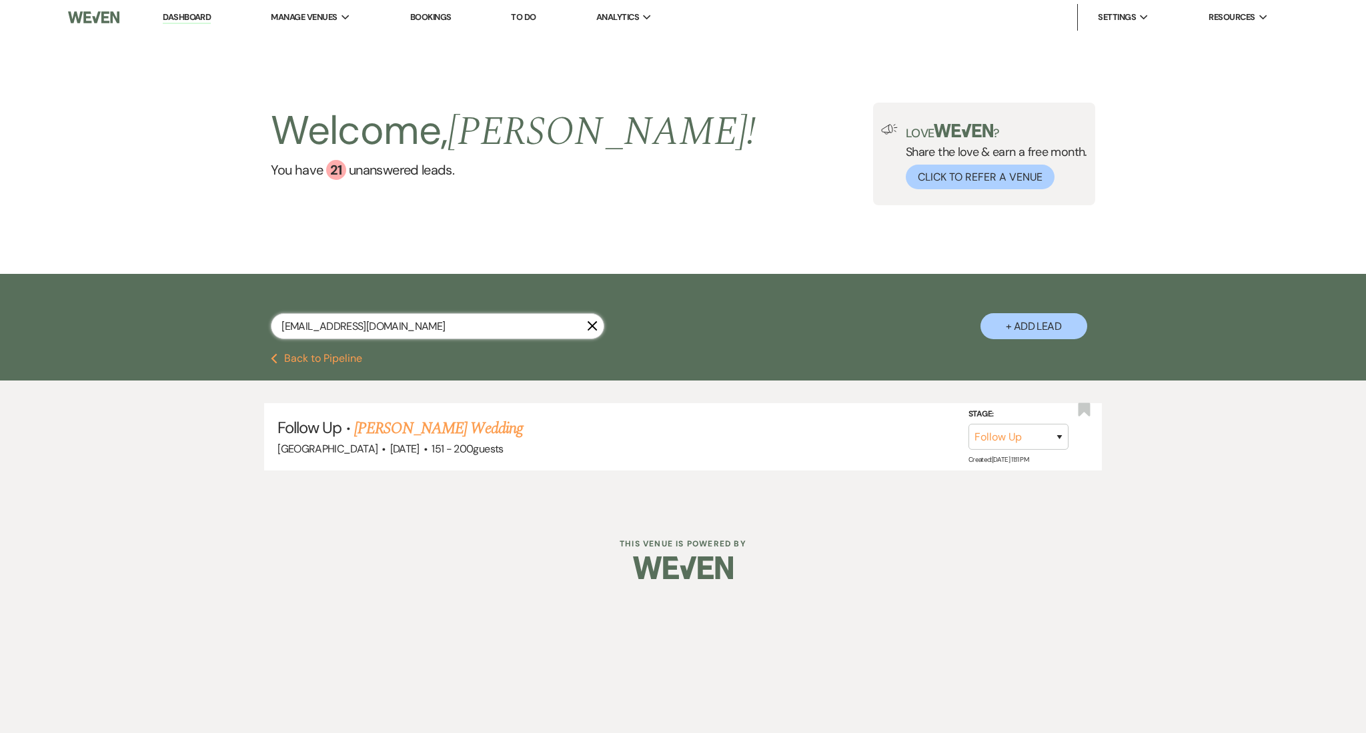
drag, startPoint x: 417, startPoint y: 328, endPoint x: 144, endPoint y: 314, distance: 273.8
click at [144, 314] on div "[EMAIL_ADDRESS][DOMAIN_NAME] X + Add Lead" at bounding box center [683, 313] width 1366 height 79
paste input "[EMAIL_ADDRESS]"
drag, startPoint x: 410, startPoint y: 323, endPoint x: 239, endPoint y: 305, distance: 171.7
click at [240, 305] on div "[EMAIL_ADDRESS][DOMAIN_NAME] X + Add Lead" at bounding box center [683, 315] width 960 height 69
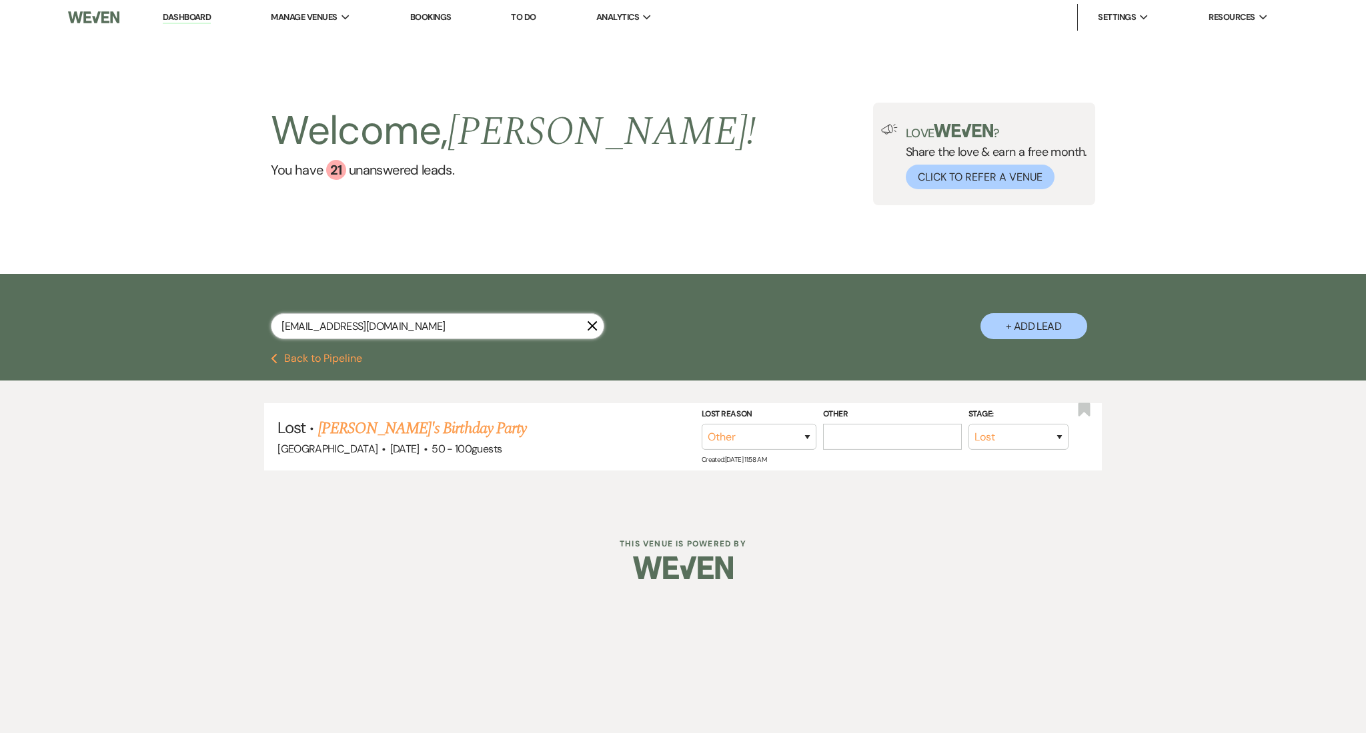
paste input "[EMAIL_ADDRESS][PERSON_NAME]"
click at [440, 424] on link "[PERSON_NAME] Wedding" at bounding box center [421, 429] width 169 height 24
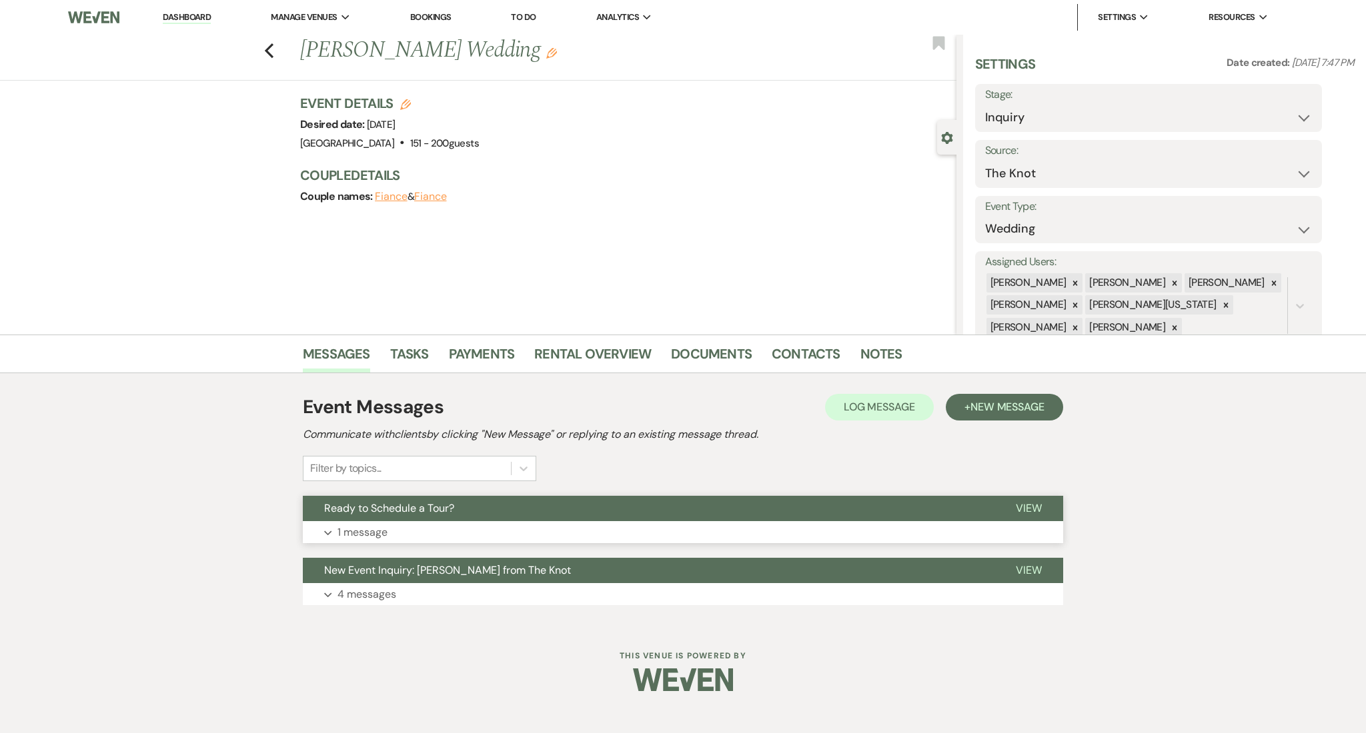
click at [459, 526] on button "Expand 1 message" at bounding box center [683, 532] width 760 height 23
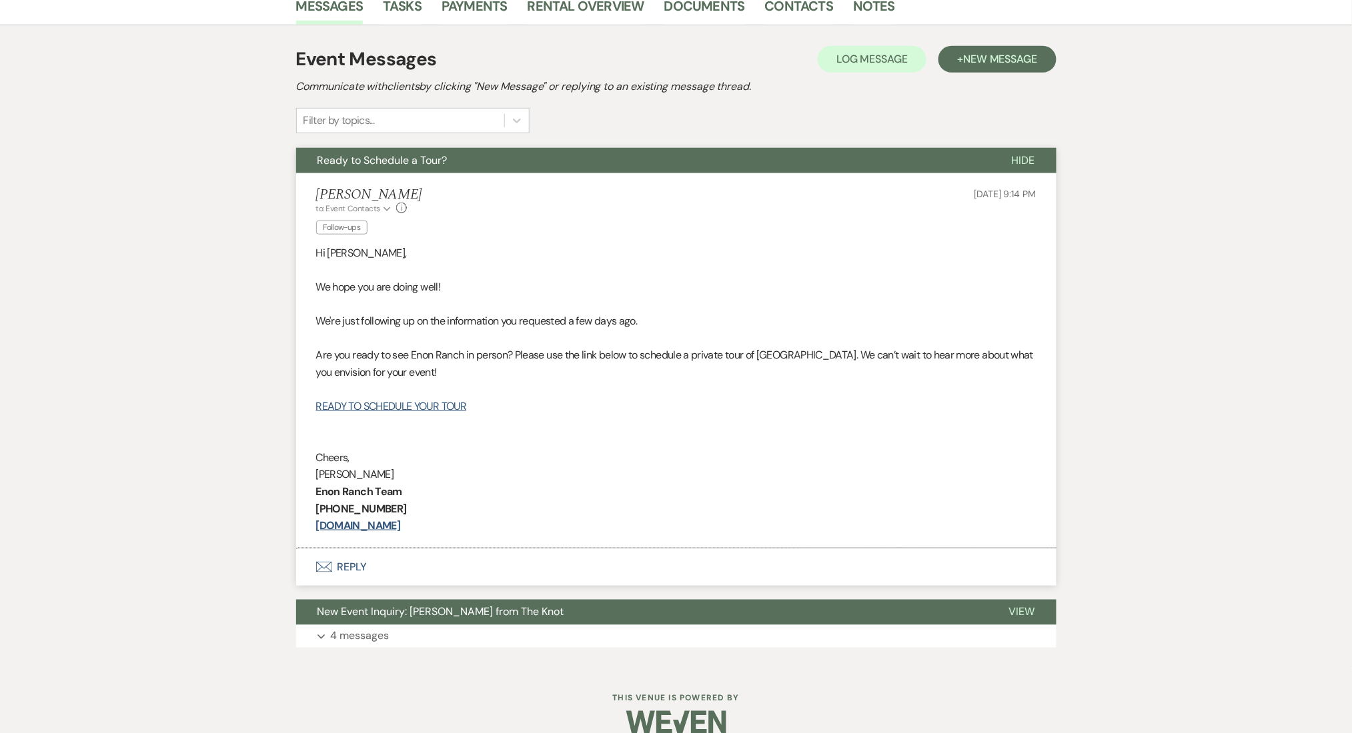
scroll to position [355, 0]
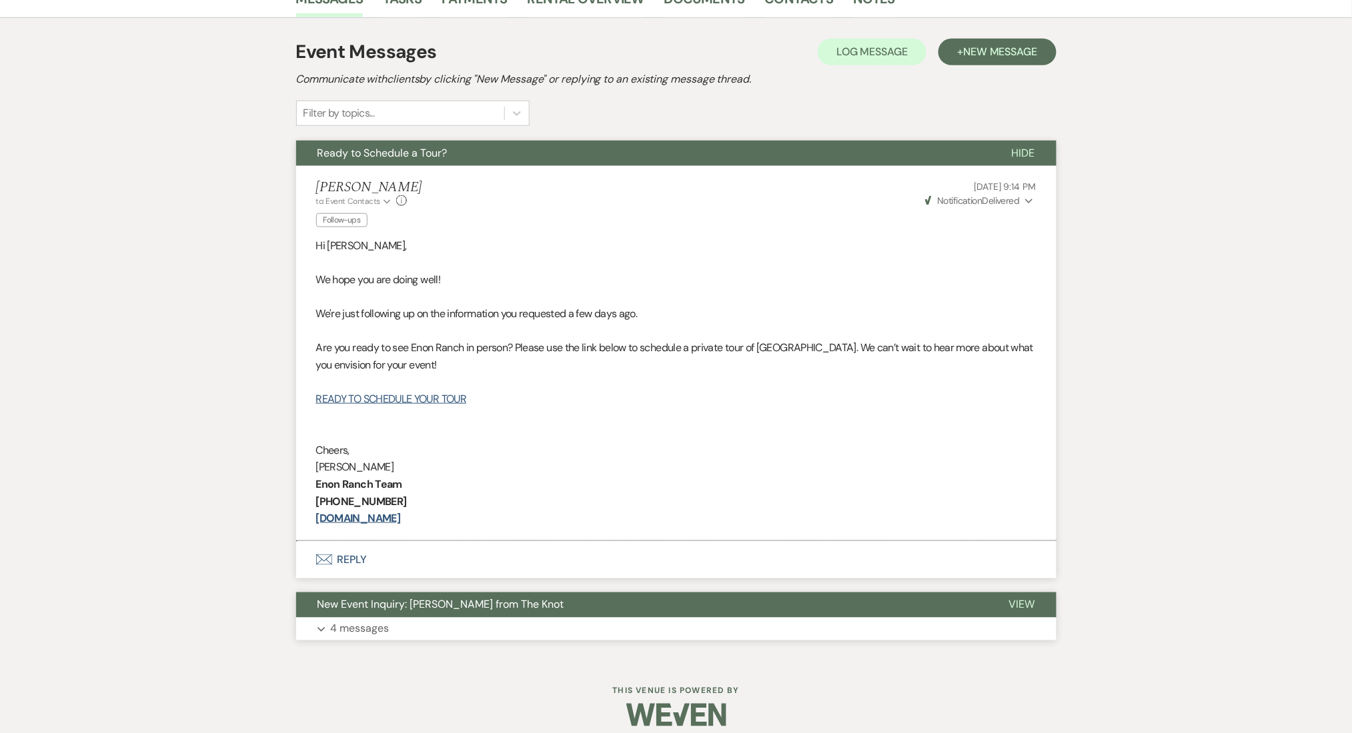
click at [442, 618] on button "Expand 4 messages" at bounding box center [676, 629] width 760 height 23
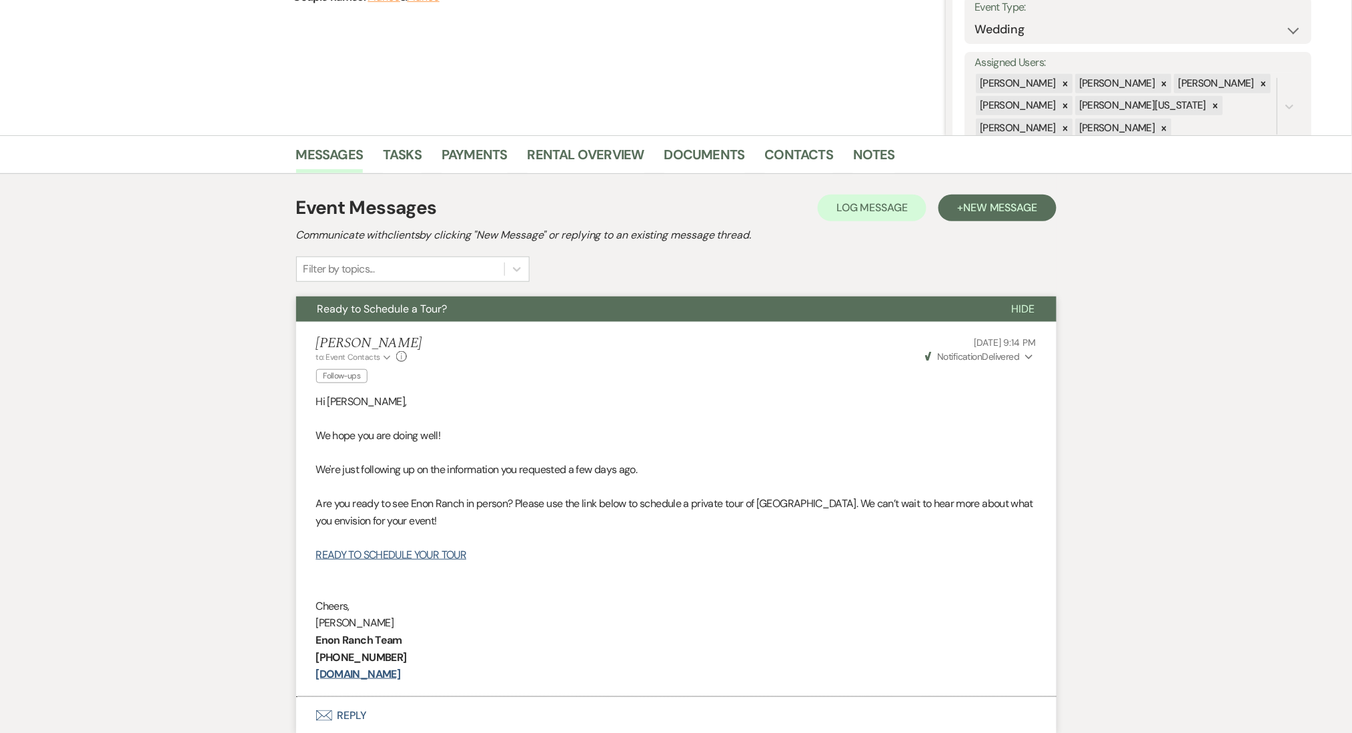
scroll to position [180, 0]
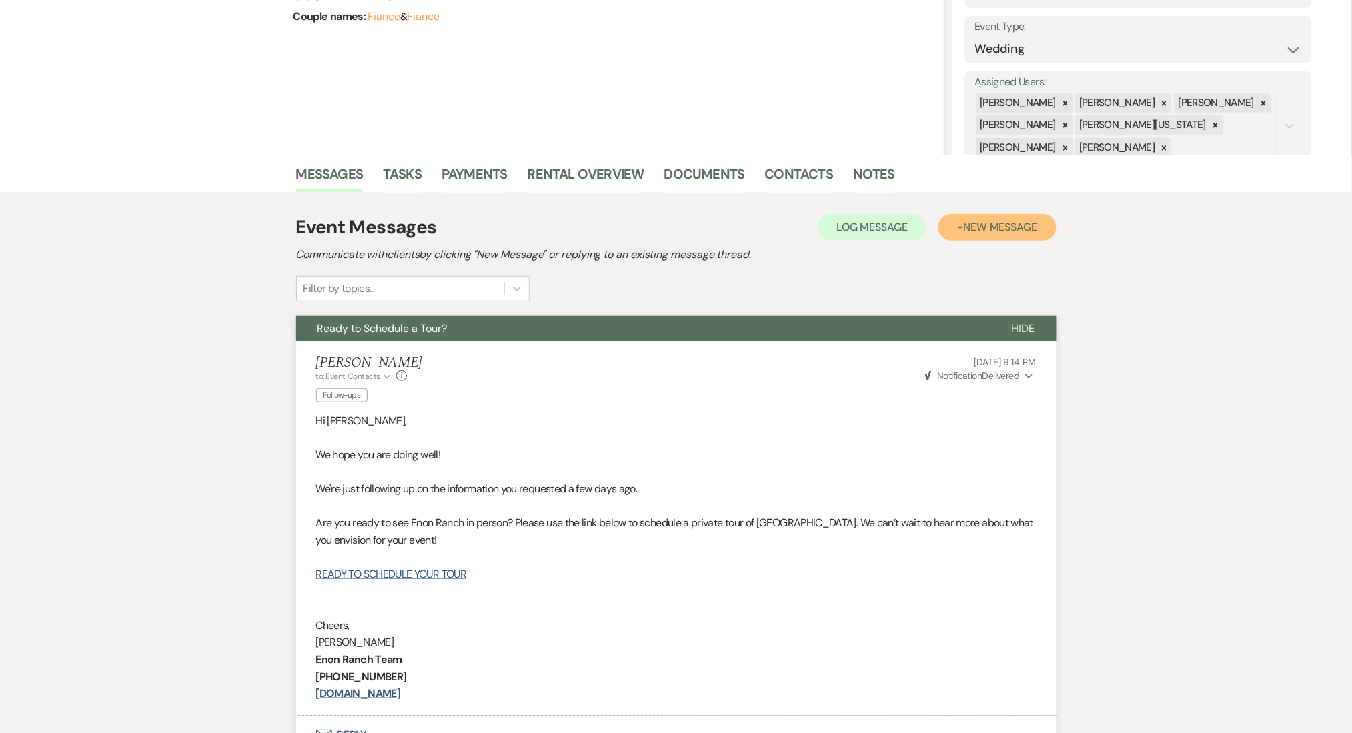
click at [977, 220] on span "New Message" at bounding box center [1000, 227] width 74 height 14
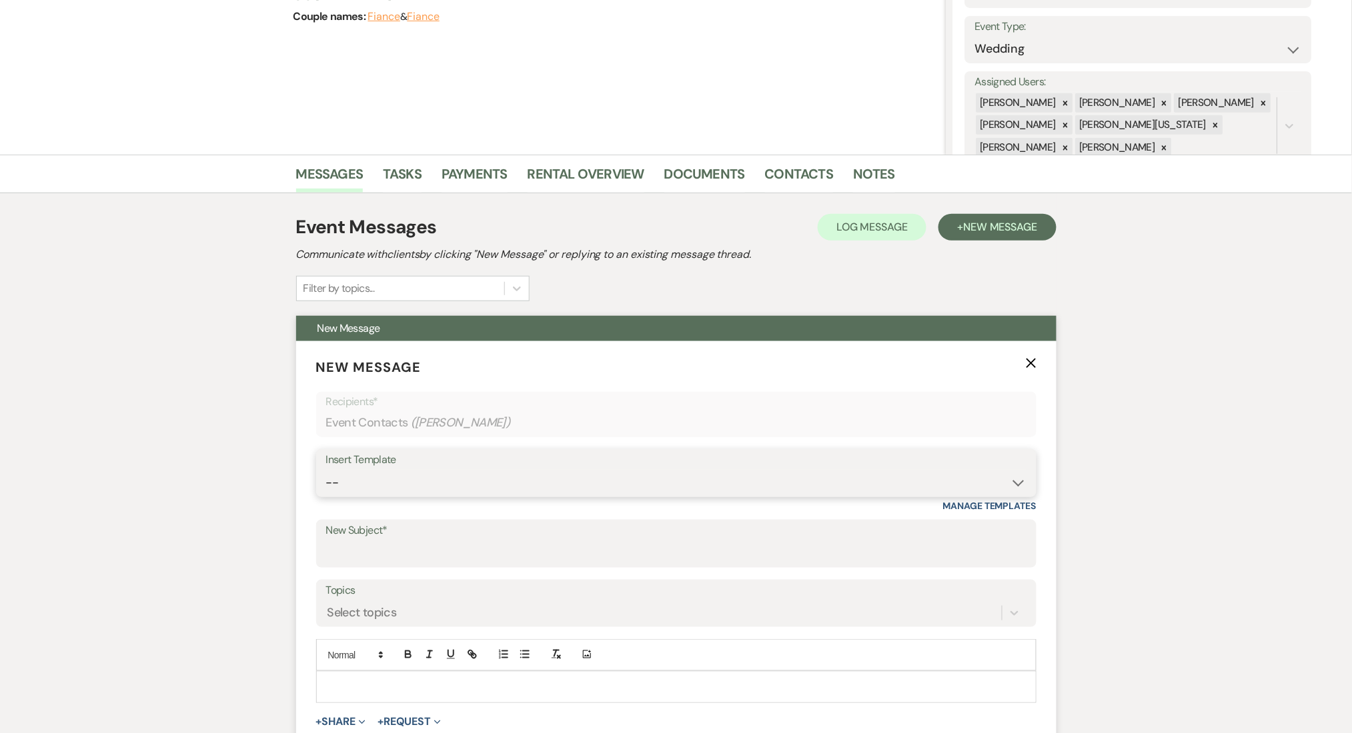
click at [471, 477] on select "-- Inquiry Follow Up Email #2 Contract Sending Template Payment Template Rental…" at bounding box center [676, 483] width 700 height 26
click at [326, 470] on select "-- Inquiry Follow Up Email #2 Contract Sending Template Payment Template Rental…" at bounding box center [676, 483] width 700 height 26
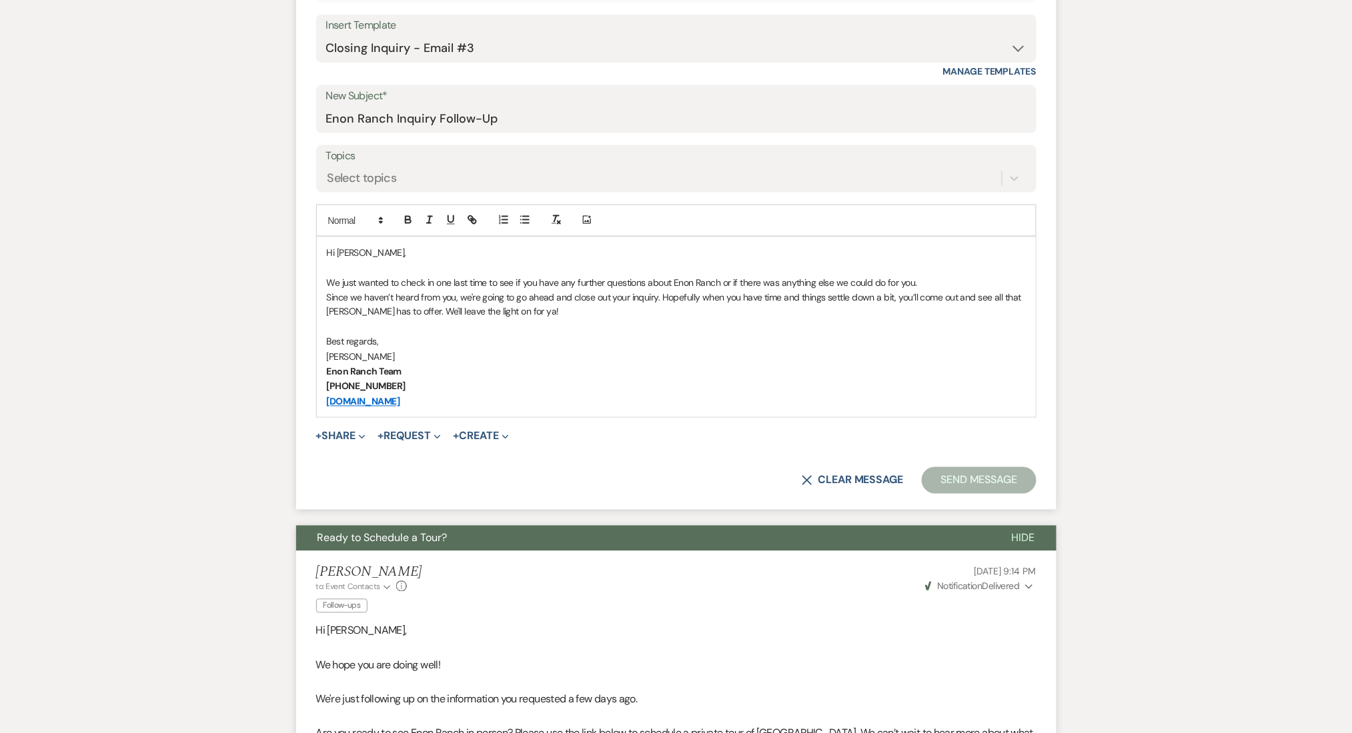
scroll to position [625, 0]
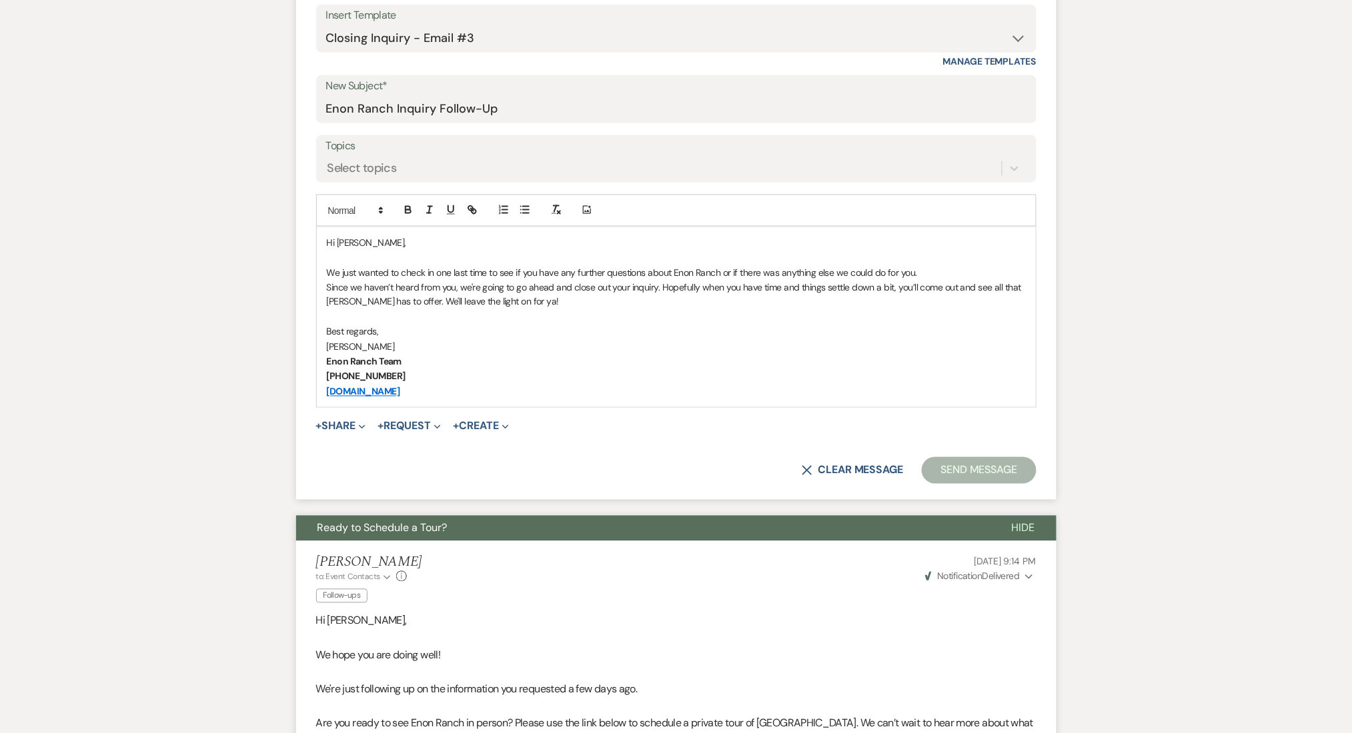
drag, startPoint x: 513, startPoint y: 147, endPoint x: 504, endPoint y: 164, distance: 19.1
click at [511, 149] on label "Topics" at bounding box center [676, 146] width 700 height 19
click at [329, 159] on input "Topics" at bounding box center [327, 168] width 1 height 18
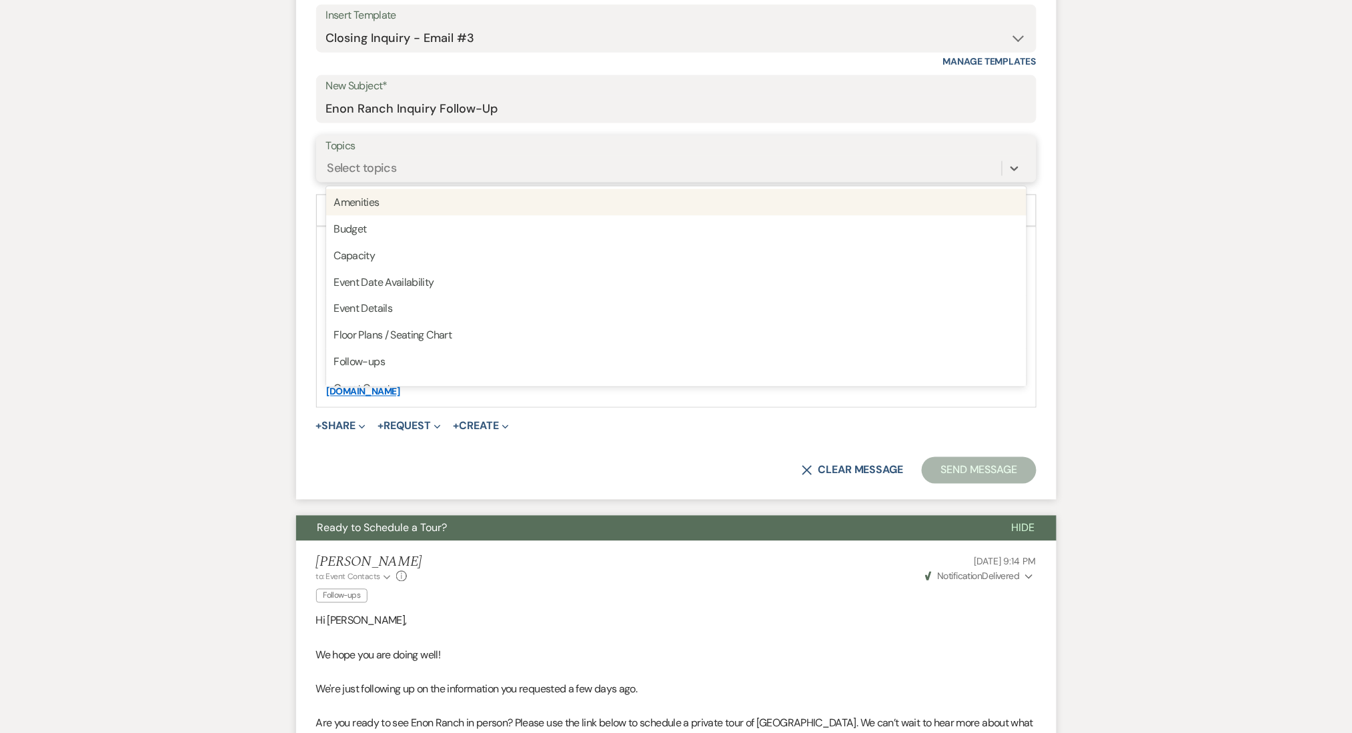
click at [502, 169] on div "Select topics" at bounding box center [663, 168] width 675 height 23
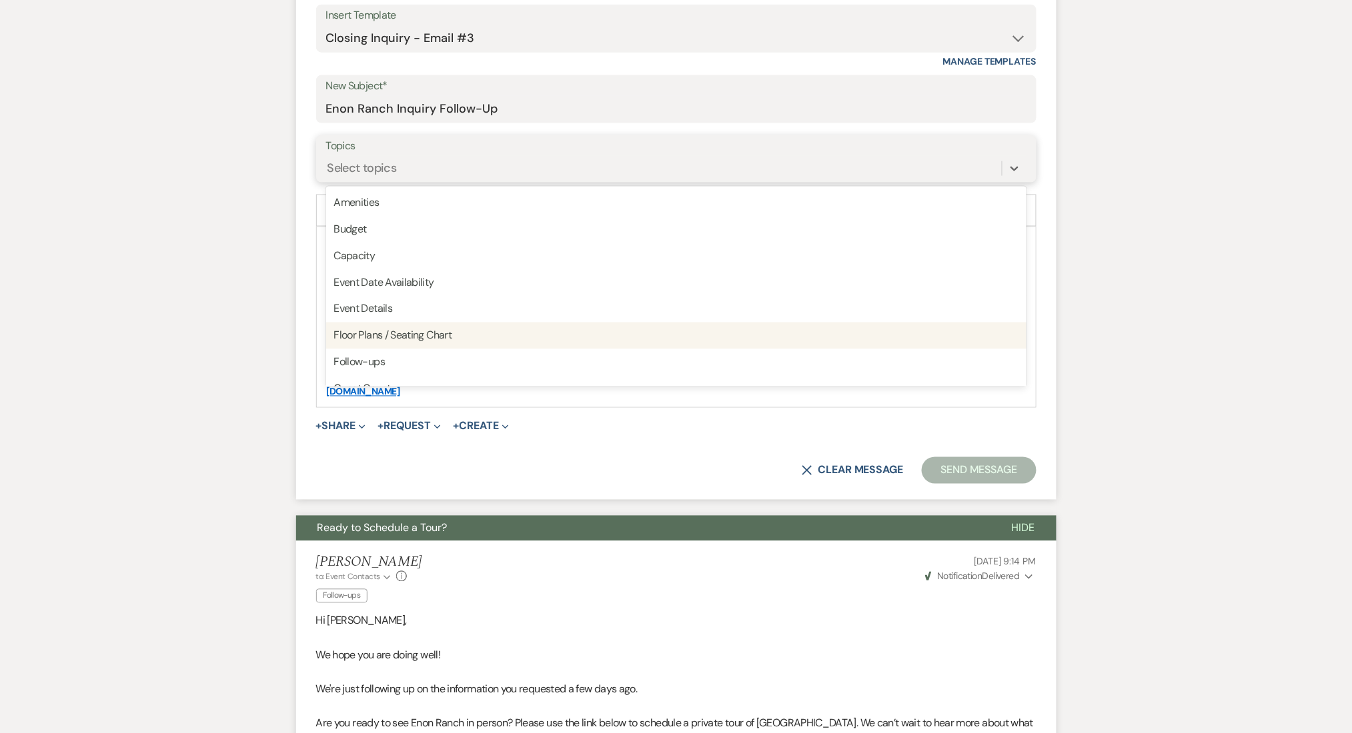
click at [442, 353] on div "Follow-ups" at bounding box center [676, 362] width 700 height 27
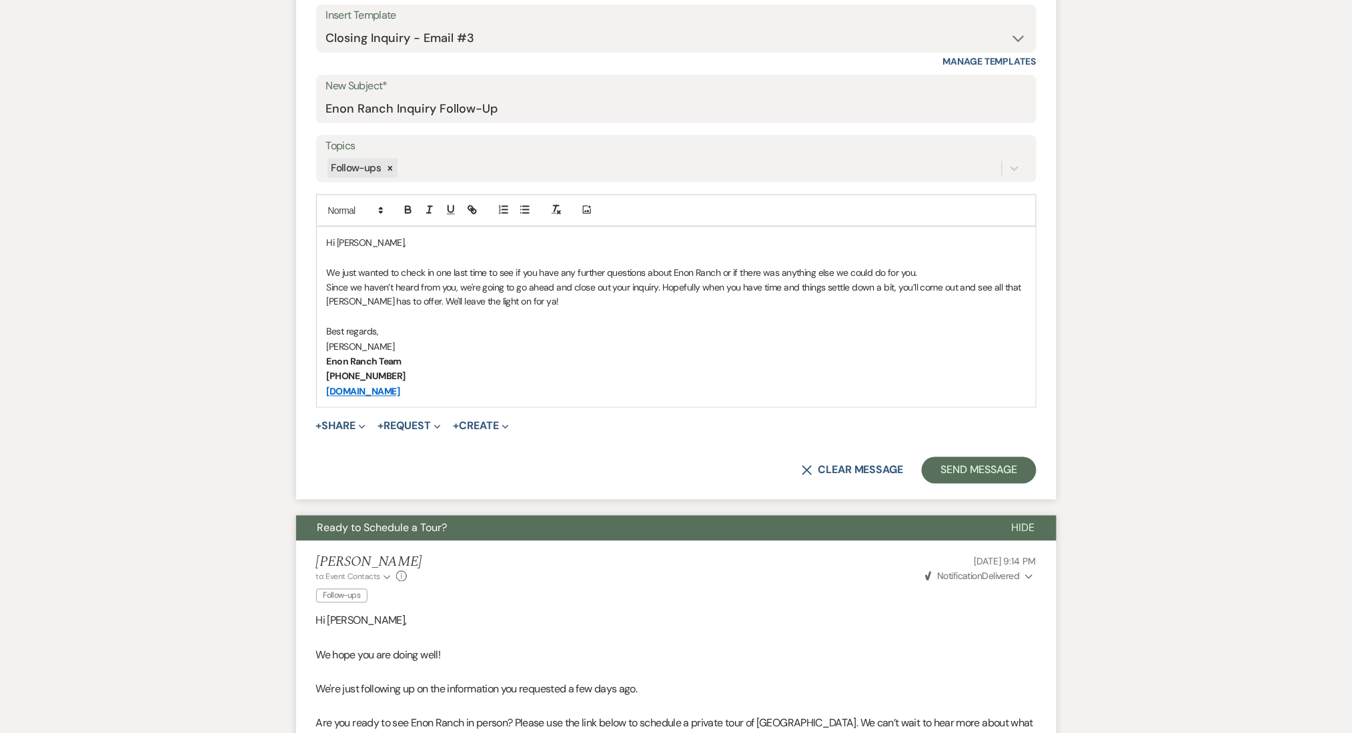
click at [988, 469] on button "Send Message" at bounding box center [979, 470] width 114 height 27
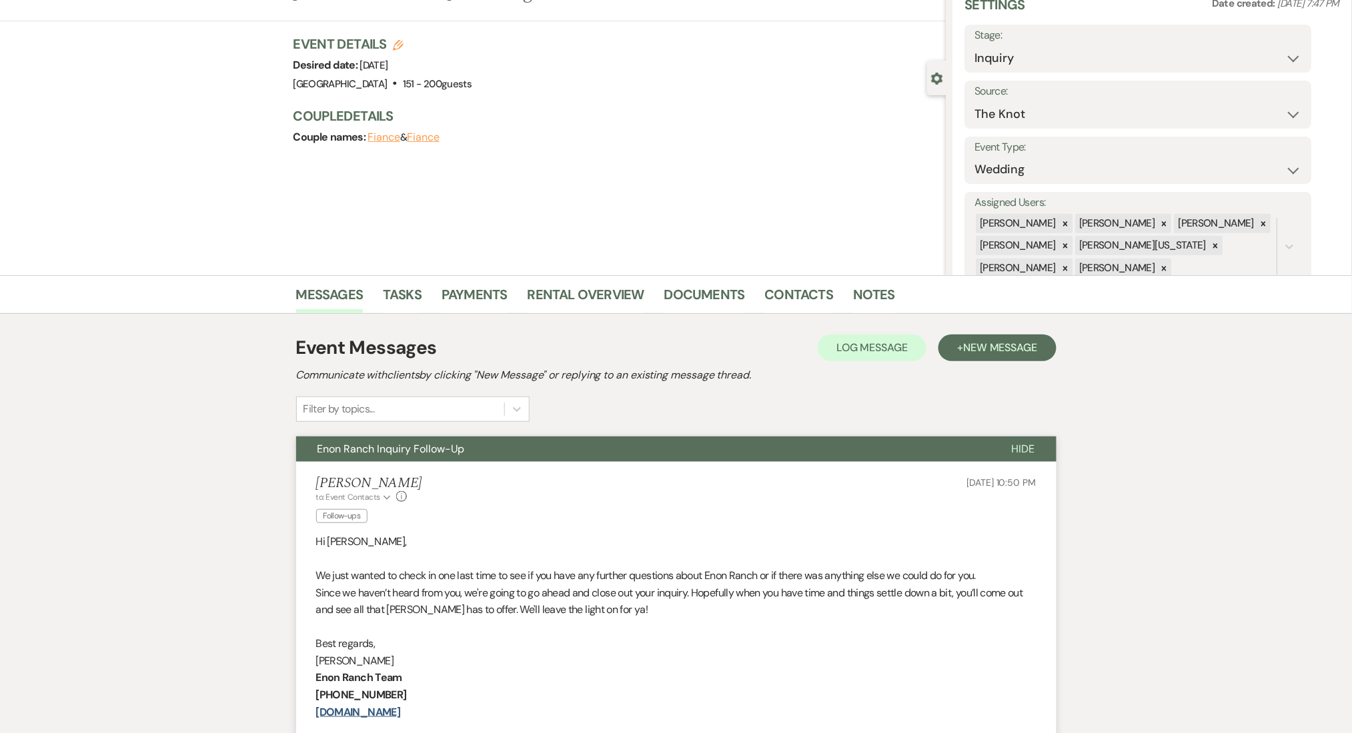
scroll to position [0, 0]
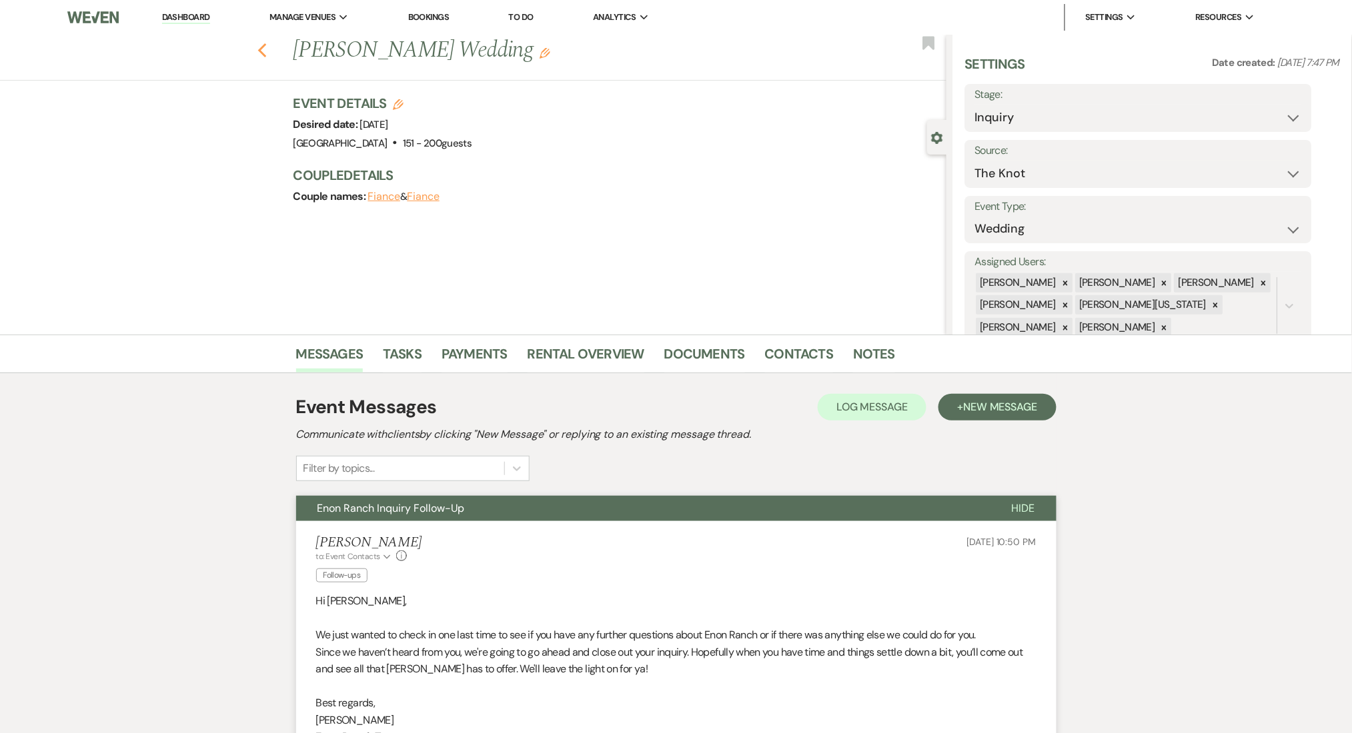
click at [265, 49] on icon "Previous" at bounding box center [262, 51] width 10 height 16
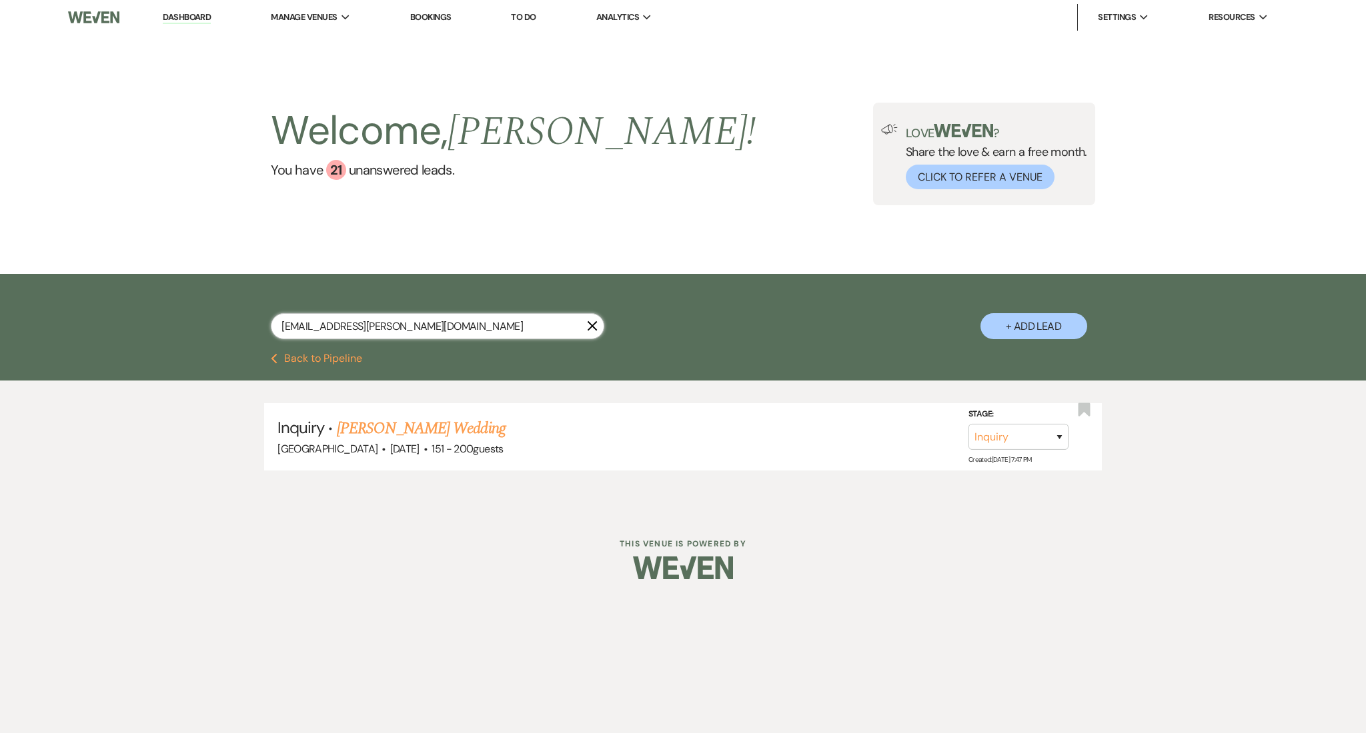
drag, startPoint x: 436, startPoint y: 328, endPoint x: 159, endPoint y: 310, distance: 278.0
click at [161, 311] on div "[EMAIL_ADDRESS][PERSON_NAME][DOMAIN_NAME] X + Add Lead" at bounding box center [683, 313] width 1366 height 79
paste input "ayelaraking1"
click at [423, 427] on link "[PERSON_NAME] Wedding" at bounding box center [421, 429] width 169 height 24
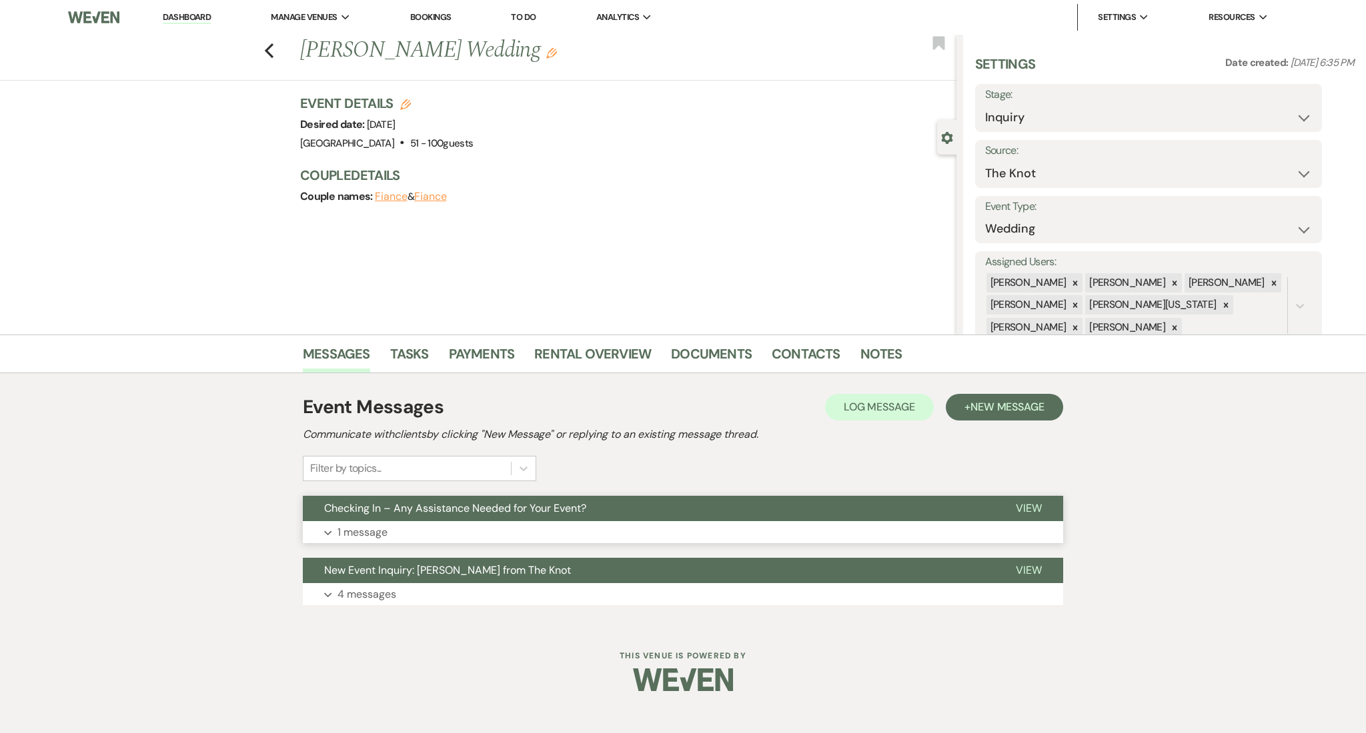
click at [576, 535] on button "Expand 1 message" at bounding box center [683, 532] width 760 height 23
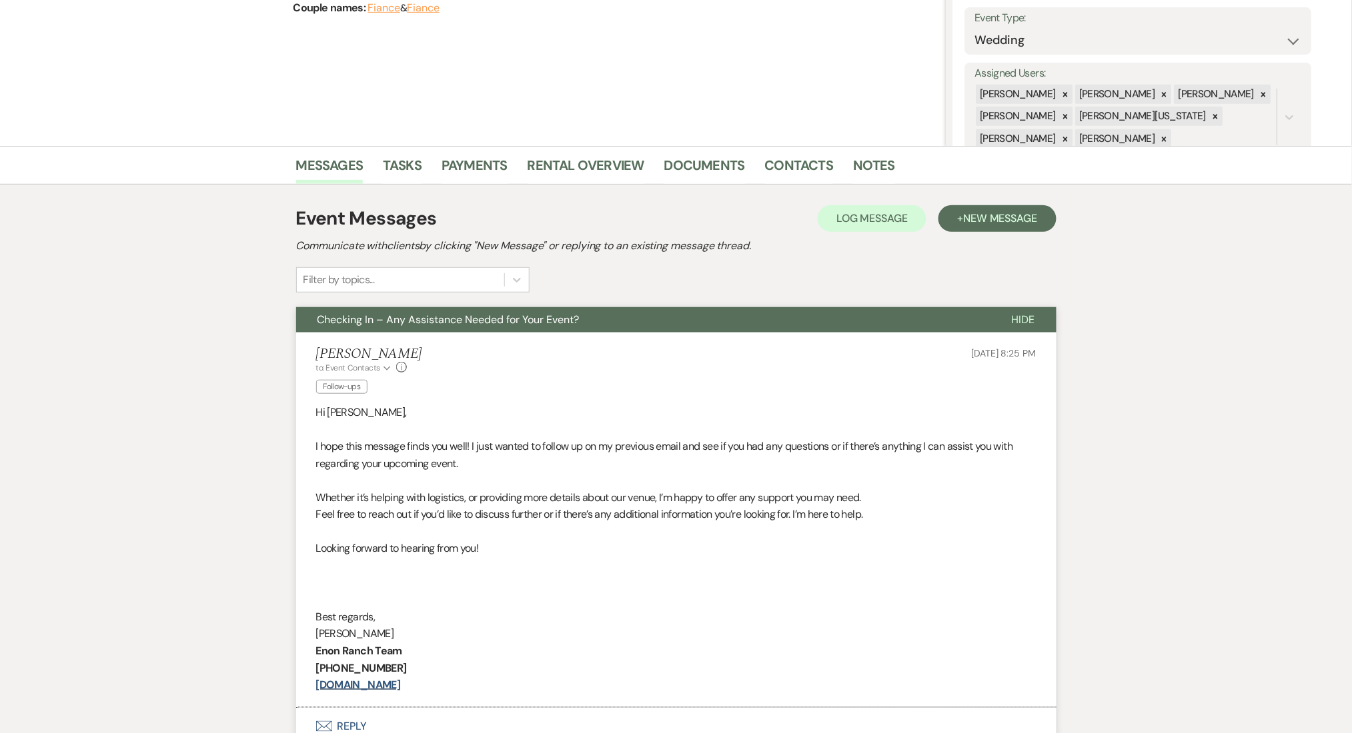
scroll to position [367, 0]
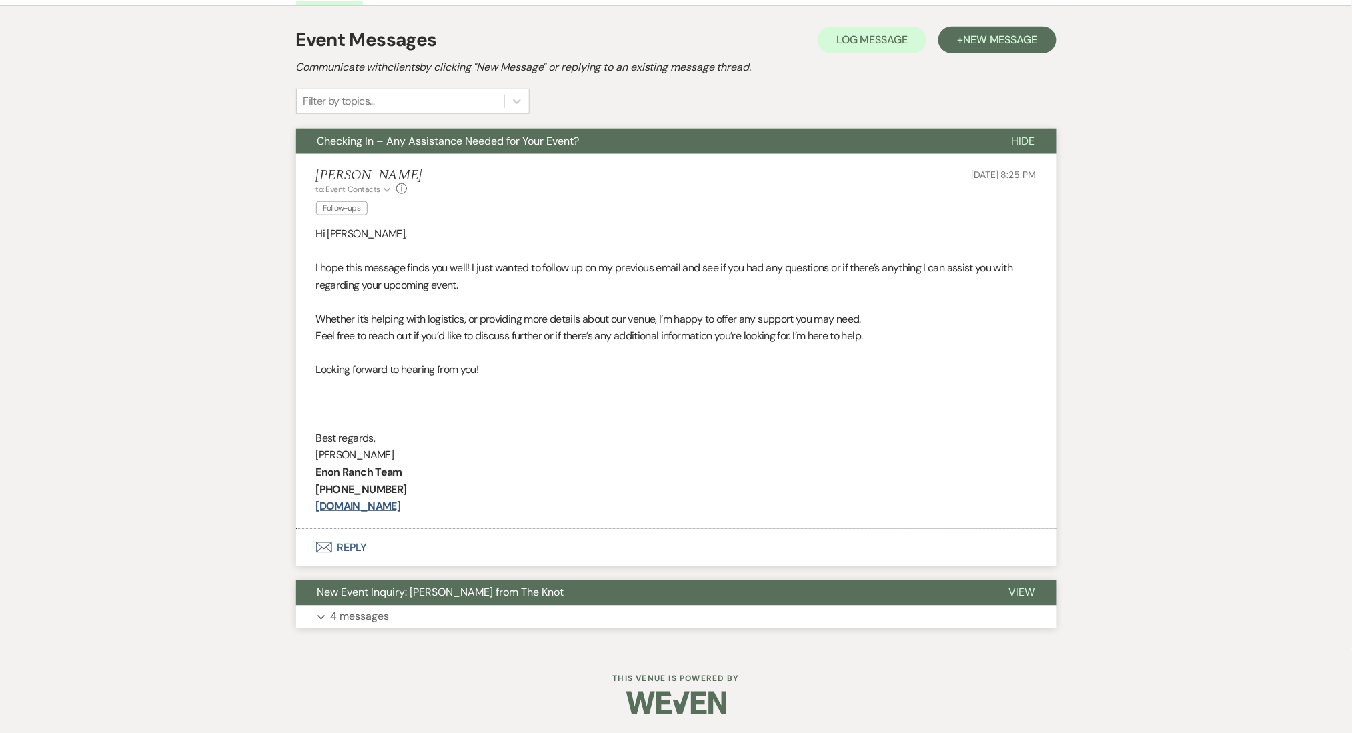
click at [397, 622] on button "Expand 4 messages" at bounding box center [676, 617] width 760 height 23
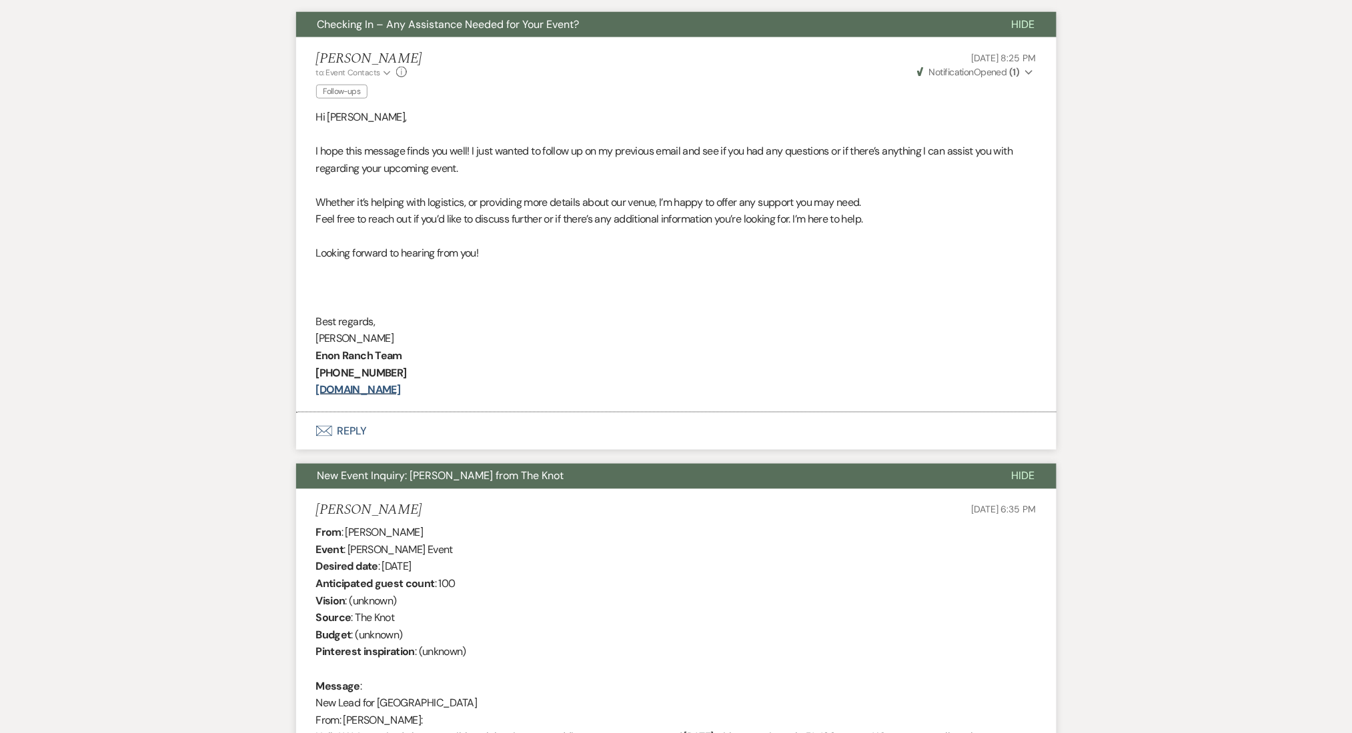
scroll to position [209, 0]
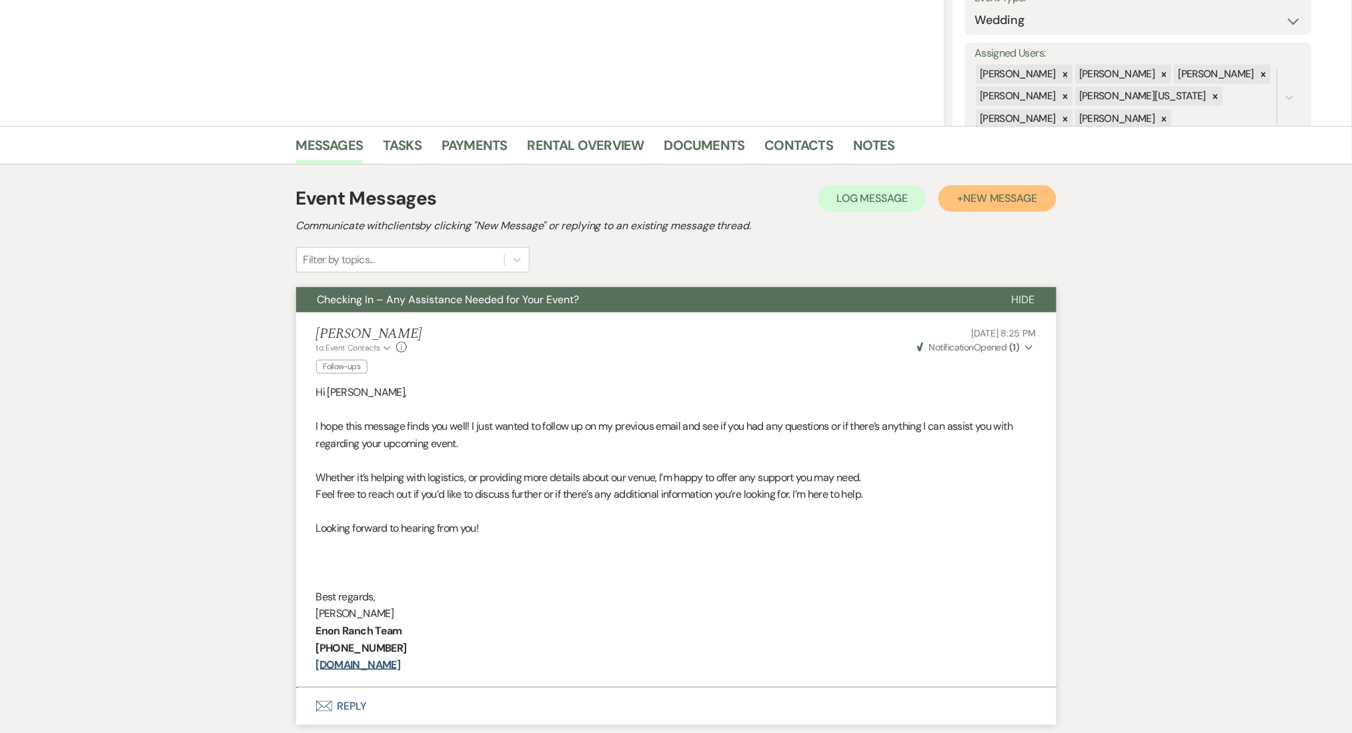
click at [988, 191] on span "New Message" at bounding box center [1000, 198] width 74 height 14
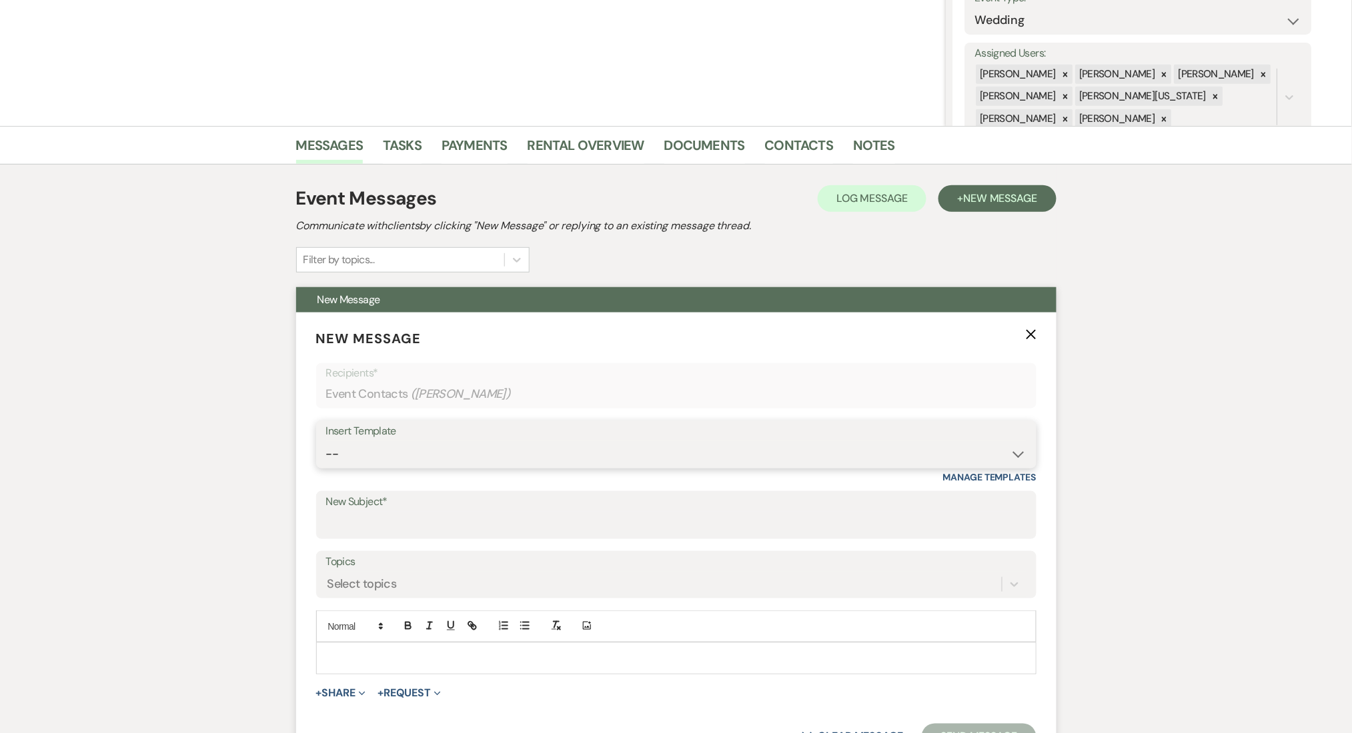
click at [480, 454] on select "-- Inquiry Follow Up Email #2 Contract Sending Template Payment Template Rental…" at bounding box center [676, 454] width 700 height 26
click at [326, 441] on select "-- Inquiry Follow Up Email #2 Contract Sending Template Payment Template Rental…" at bounding box center [676, 454] width 700 height 26
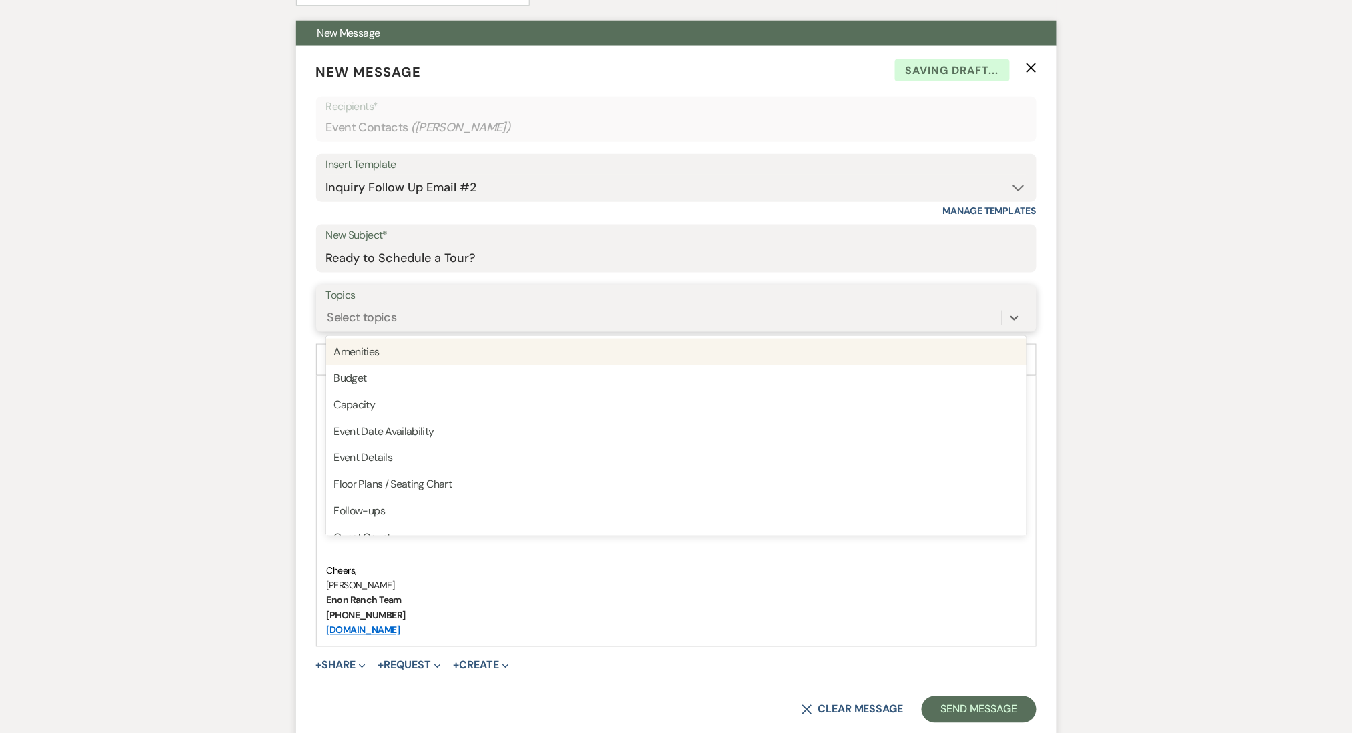
click at [448, 323] on div "Select topics" at bounding box center [663, 317] width 675 height 23
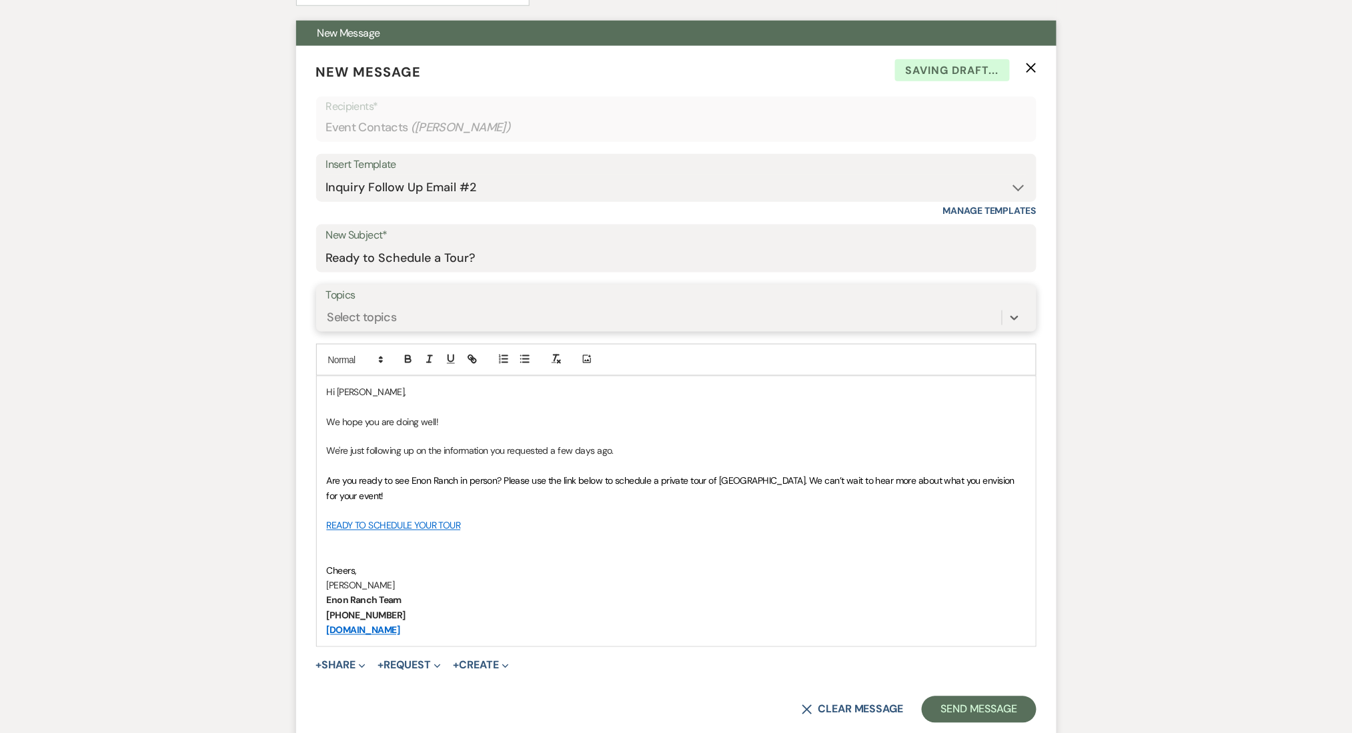
click at [448, 323] on div "Select topics" at bounding box center [663, 317] width 675 height 23
click at [966, 705] on button "Send Message" at bounding box center [979, 710] width 114 height 27
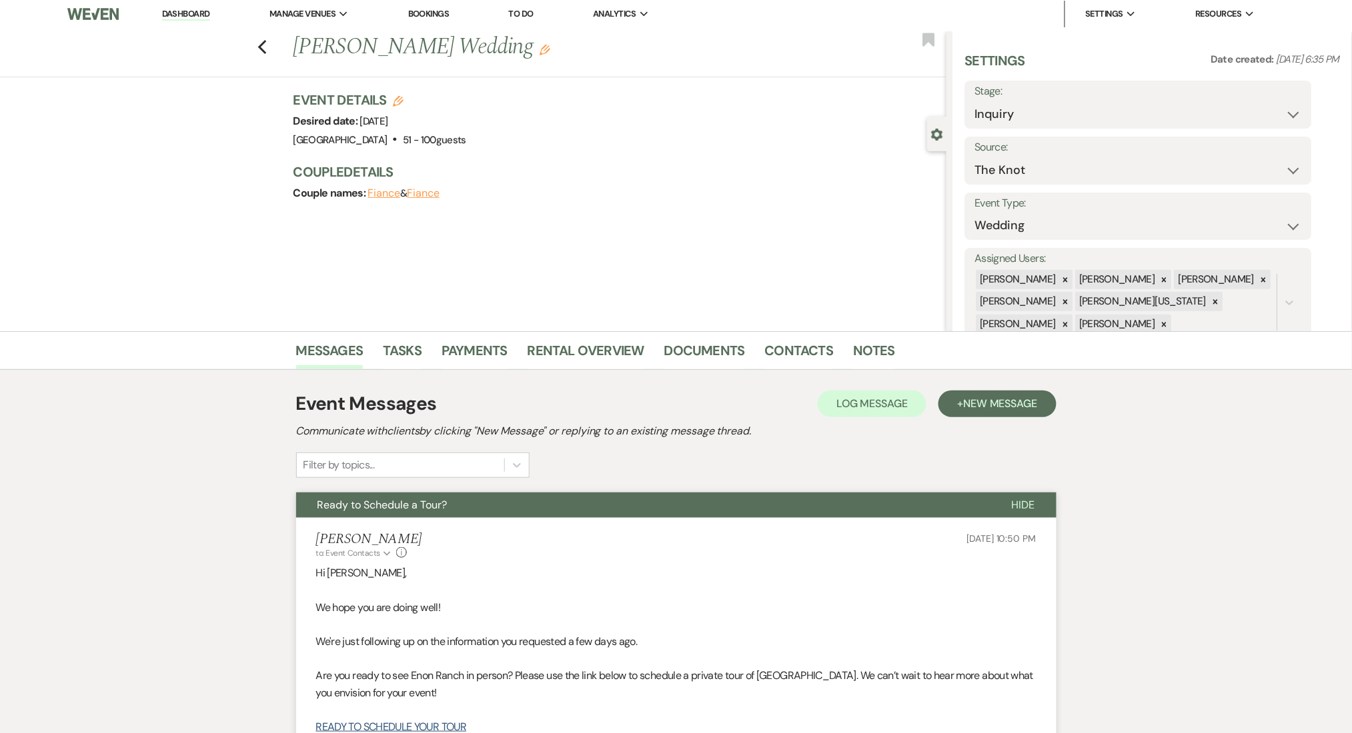
scroll to position [0, 0]
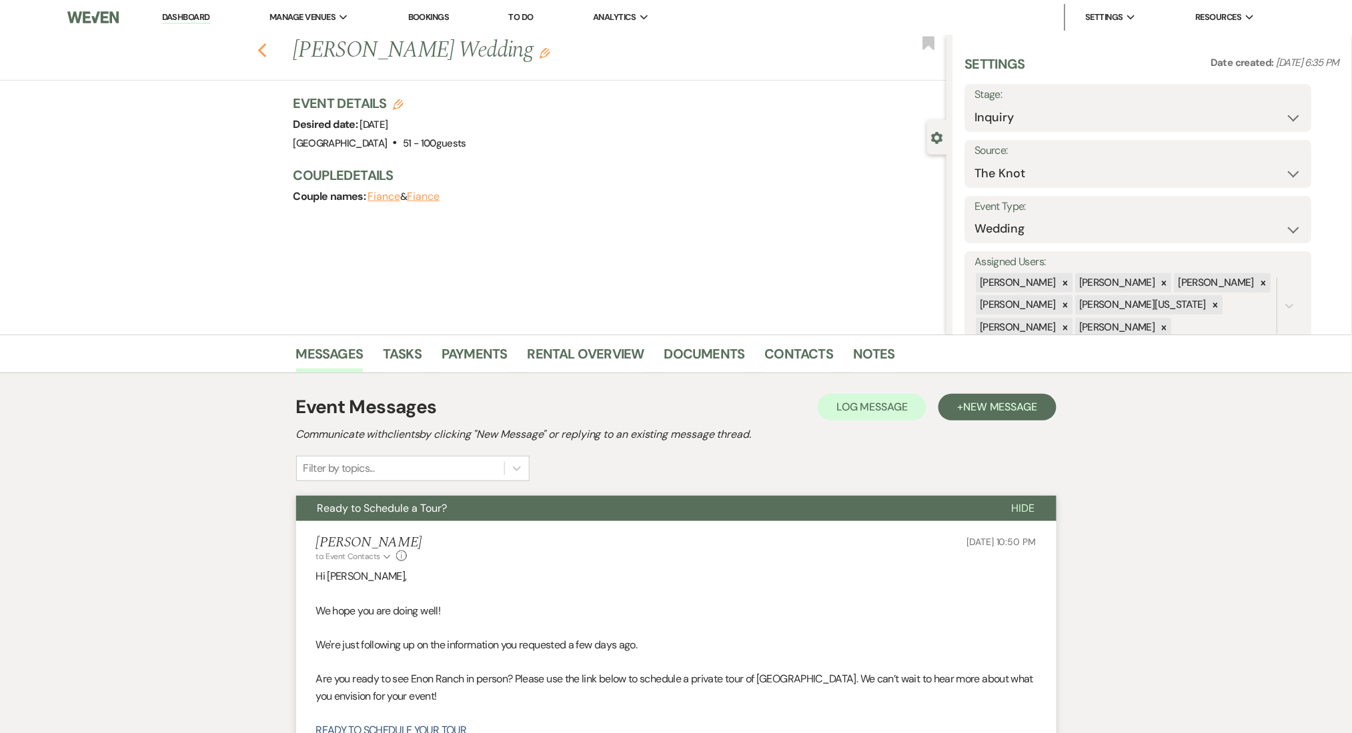
click at [267, 45] on icon "Previous" at bounding box center [262, 51] width 10 height 16
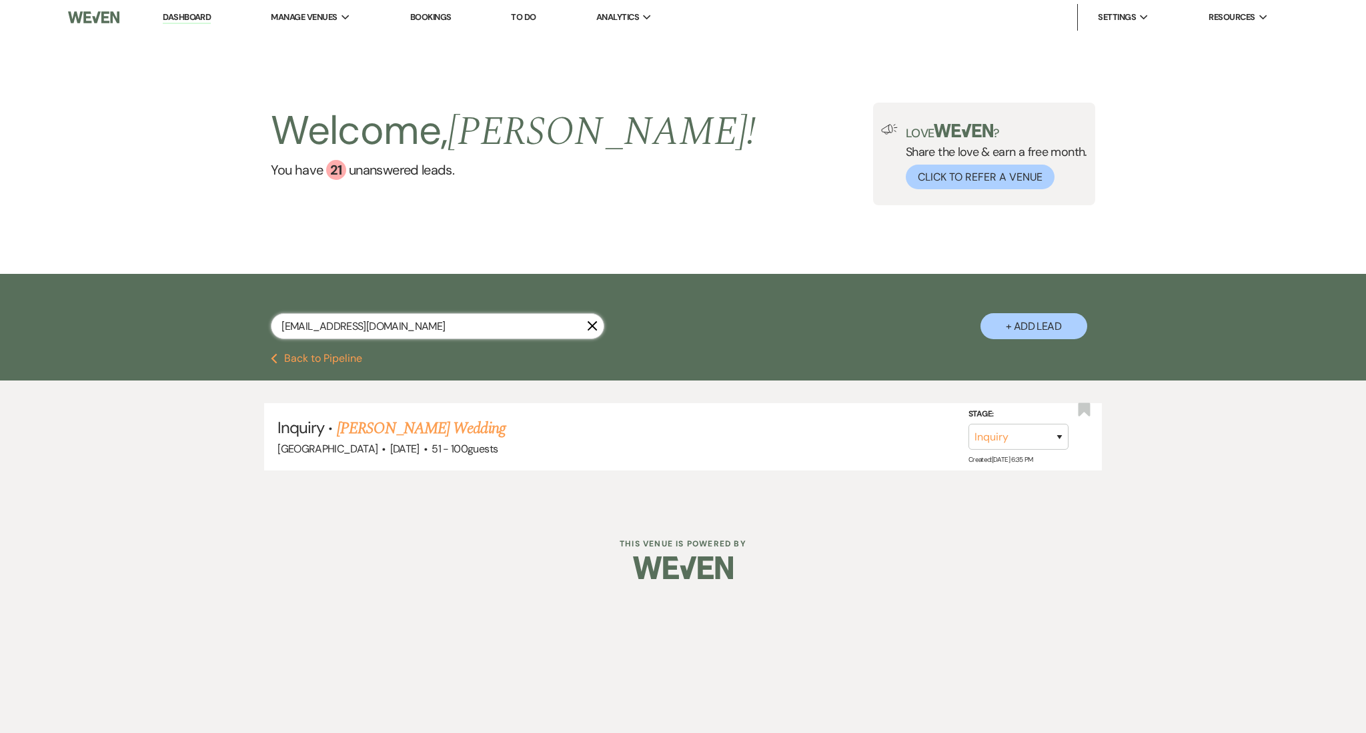
drag, startPoint x: 430, startPoint y: 323, endPoint x: 73, endPoint y: 291, distance: 358.1
click at [73, 292] on div "[EMAIL_ADDRESS][DOMAIN_NAME] X + Add Lead" at bounding box center [683, 313] width 1366 height 79
paste input "[EMAIL_ADDRESS]"
click at [430, 430] on link "[PERSON_NAME] Wedding" at bounding box center [421, 429] width 169 height 24
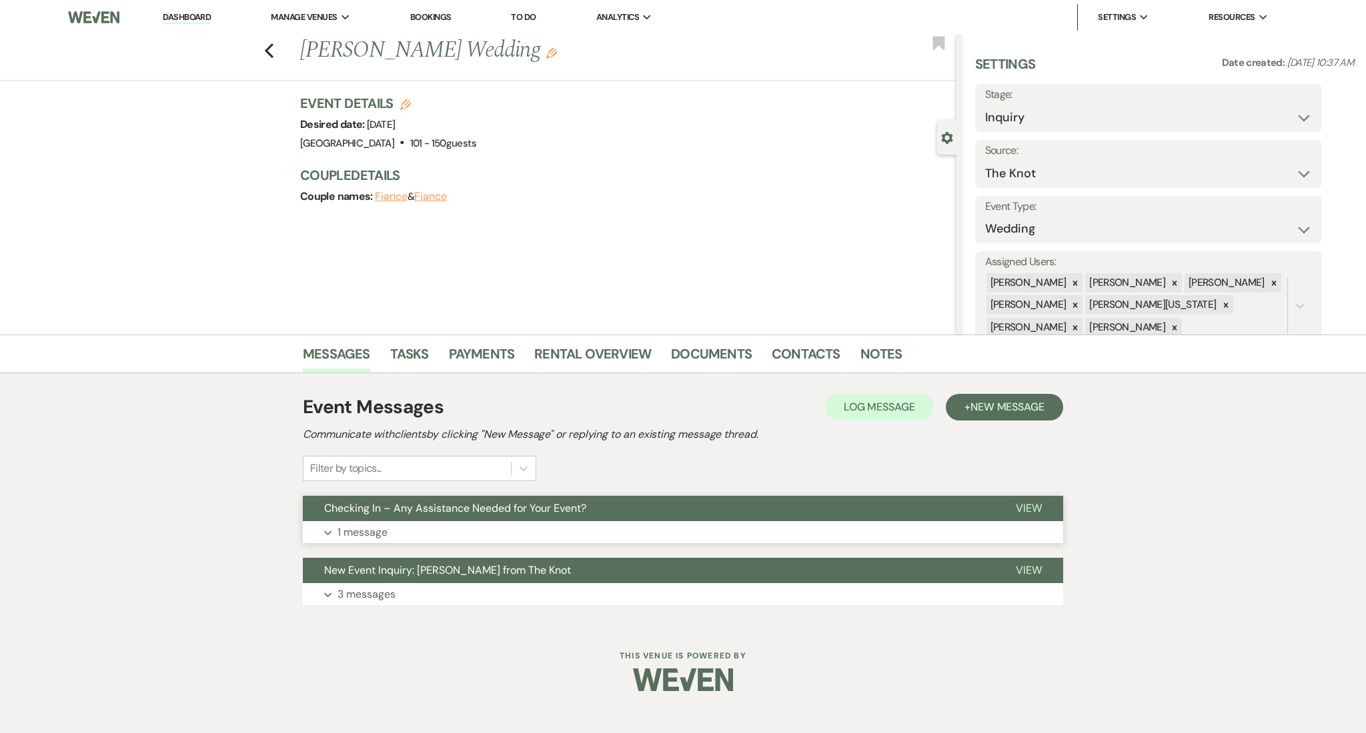
click at [436, 524] on button "Expand 1 message" at bounding box center [683, 532] width 760 height 23
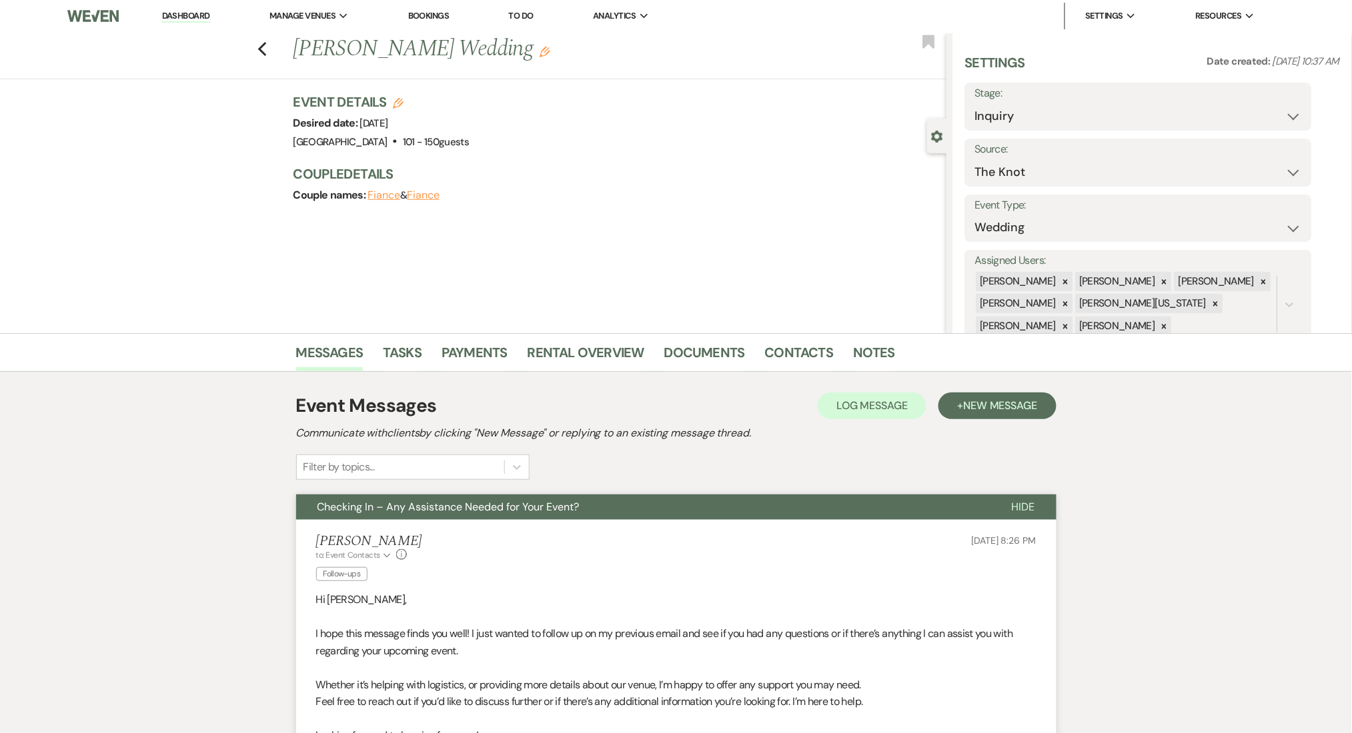
scroll to position [367, 0]
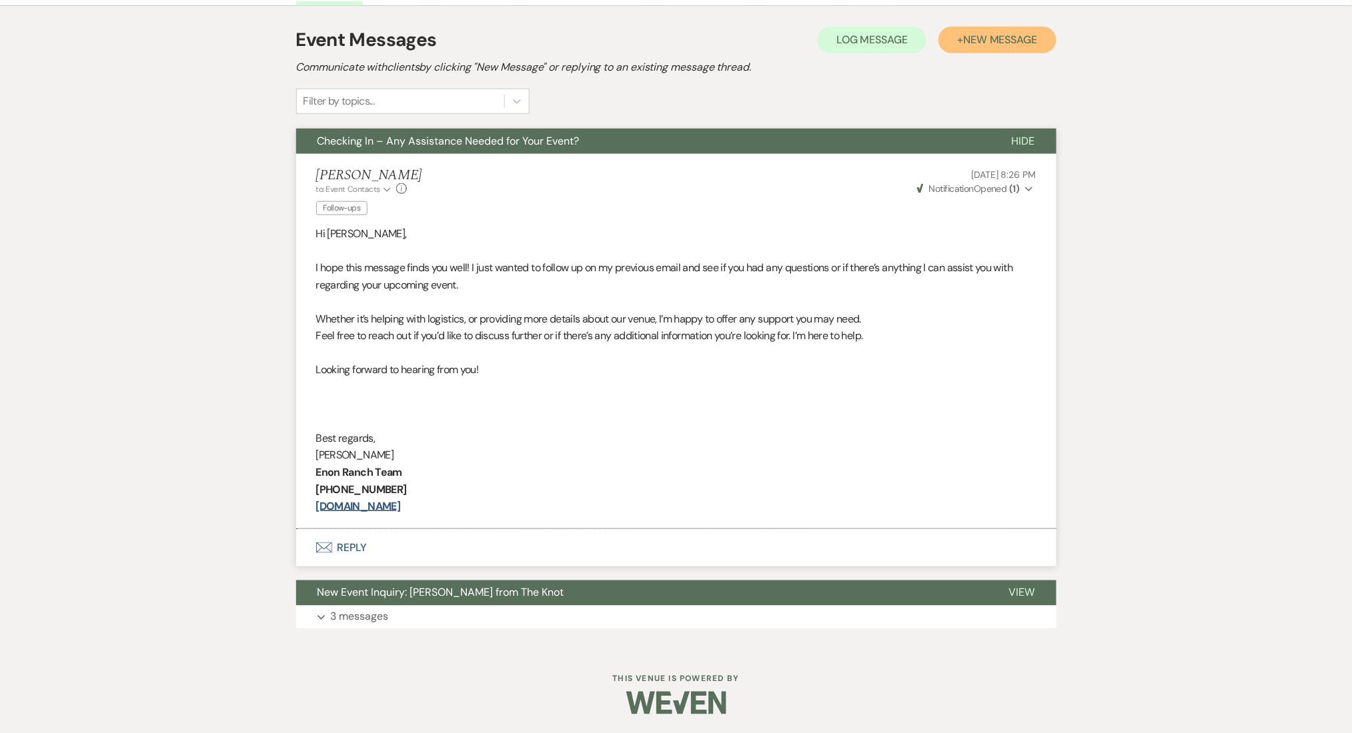
click at [963, 44] on span "New Message" at bounding box center [1000, 40] width 74 height 14
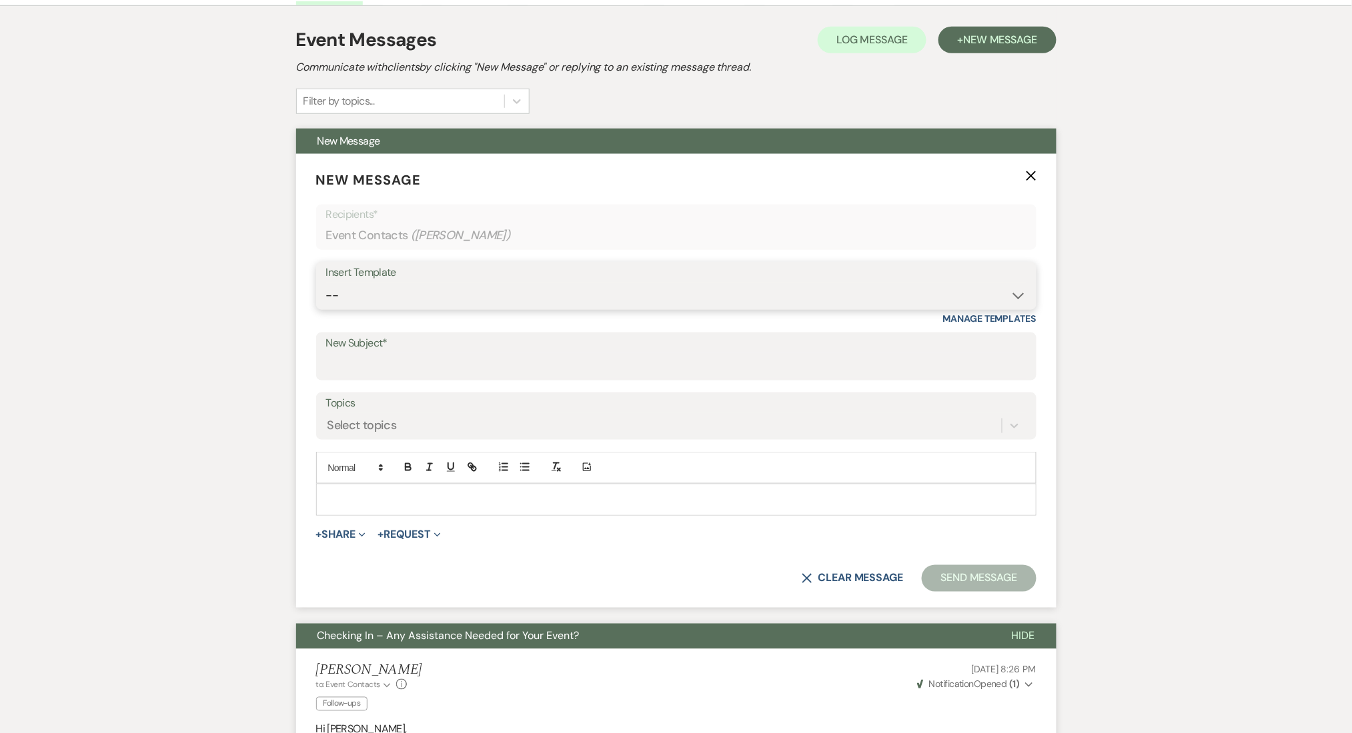
click at [451, 304] on select "-- Inquiry Follow Up Email #2 Contract Sending Template Payment Template Rental…" at bounding box center [676, 296] width 700 height 26
click at [326, 283] on select "-- Inquiry Follow Up Email #2 Contract Sending Template Payment Template Rental…" at bounding box center [676, 296] width 700 height 26
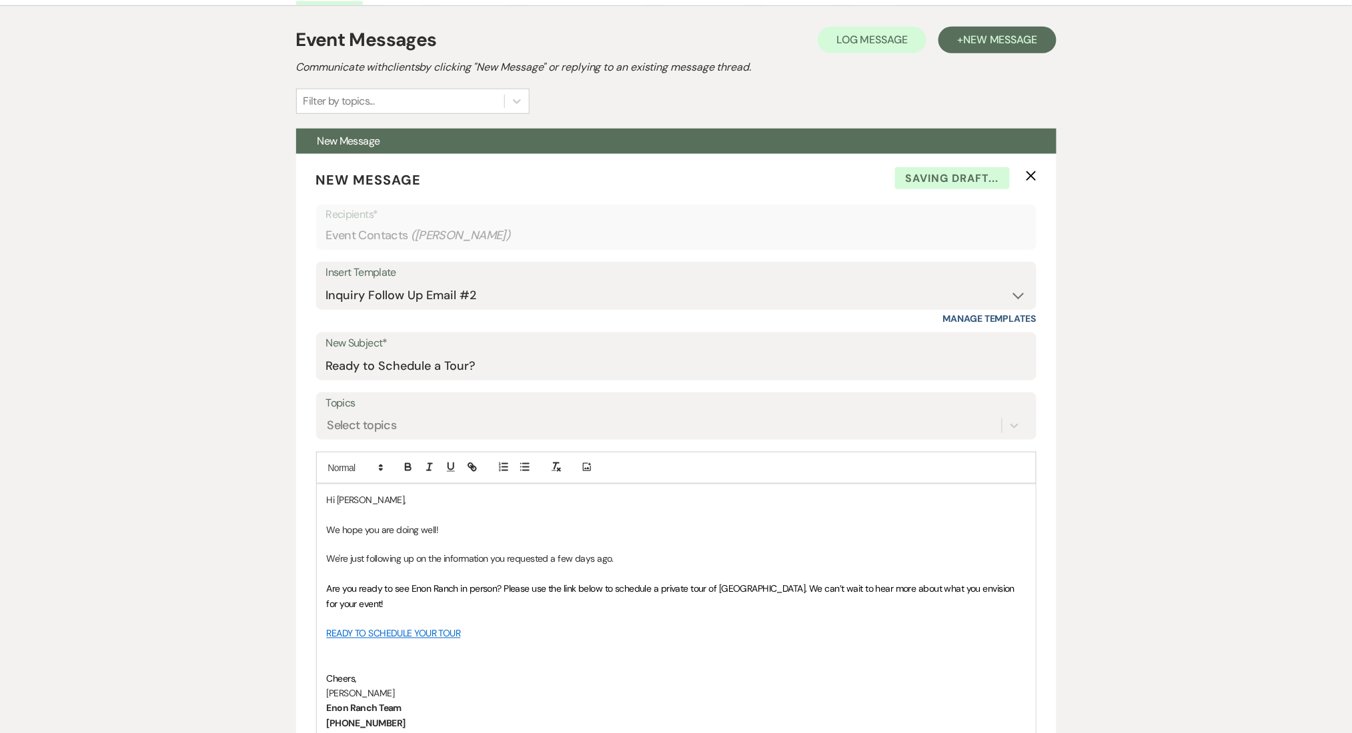
click at [98, 410] on div "Messages Tasks Payments Rental Overview Documents Contacts Notes Event Messages…" at bounding box center [676, 675] width 1352 height 1416
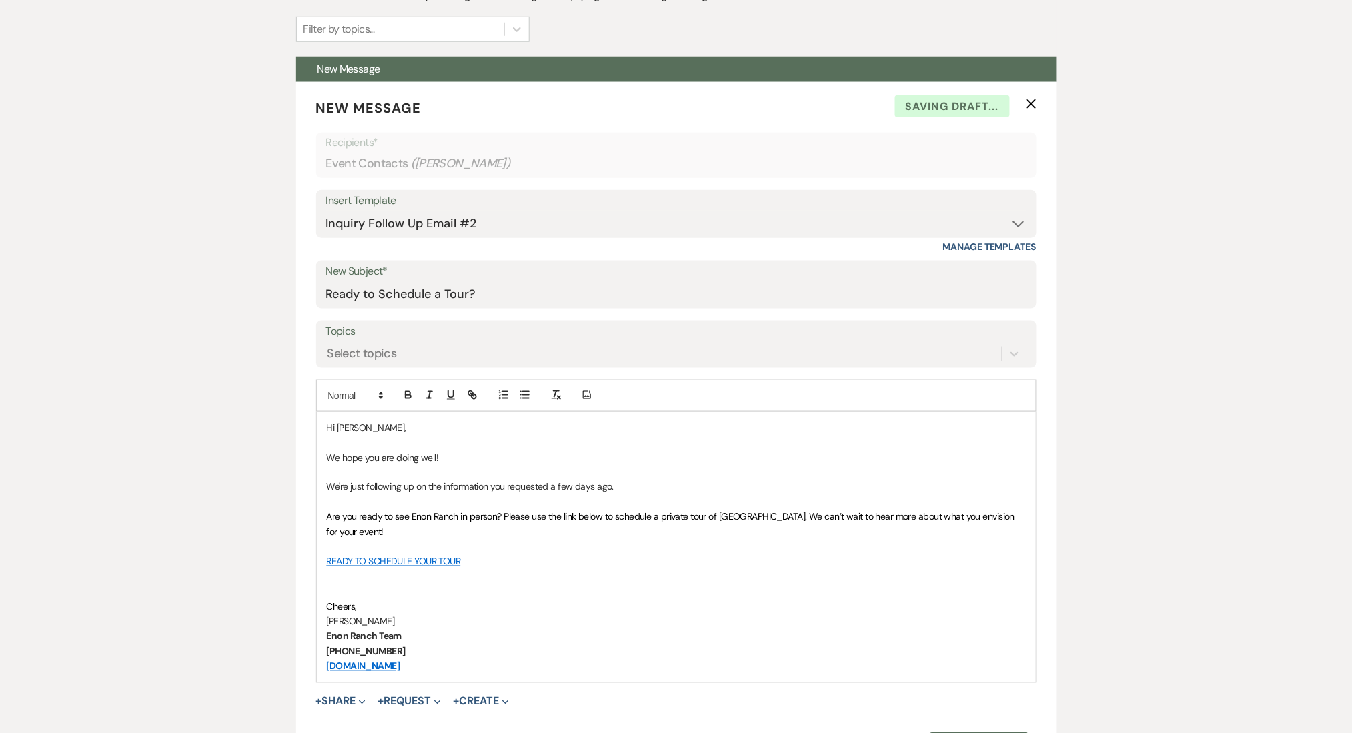
scroll to position [723, 0]
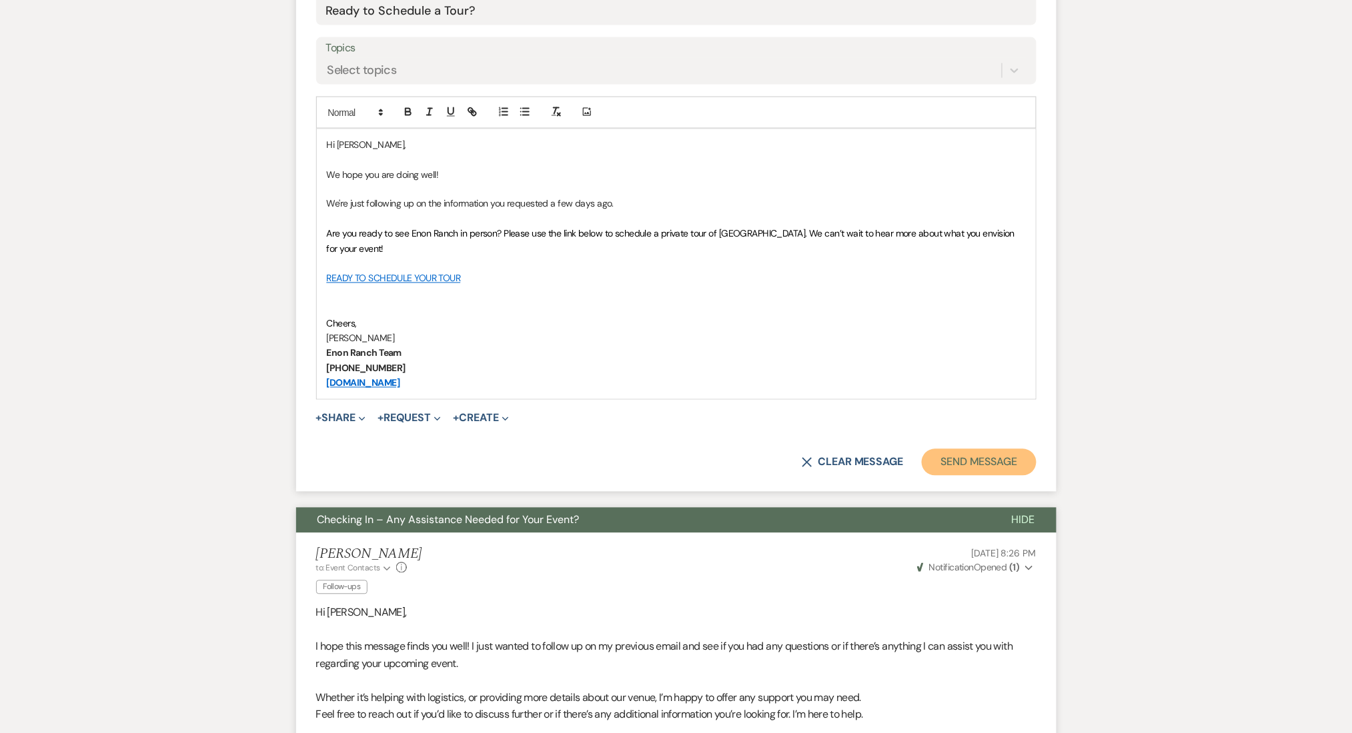
click at [974, 449] on button "Send Message" at bounding box center [979, 462] width 114 height 27
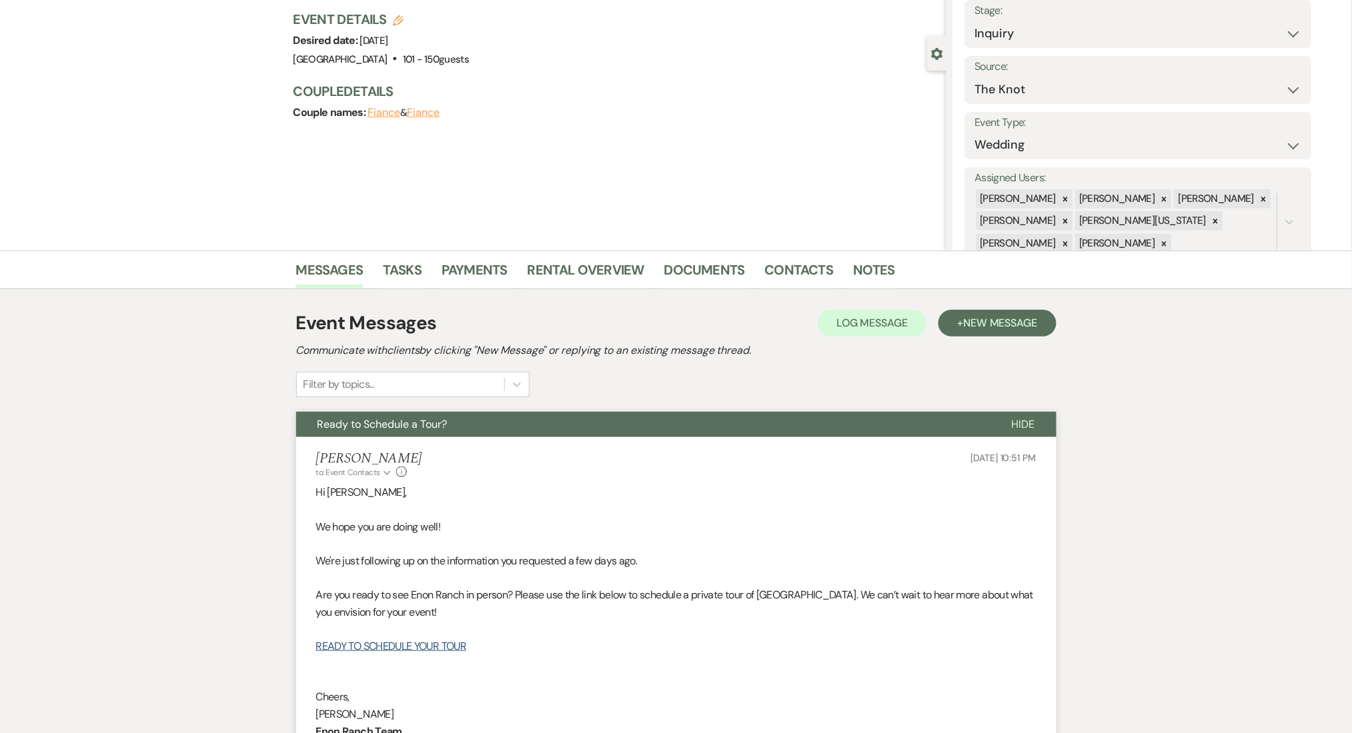
scroll to position [0, 0]
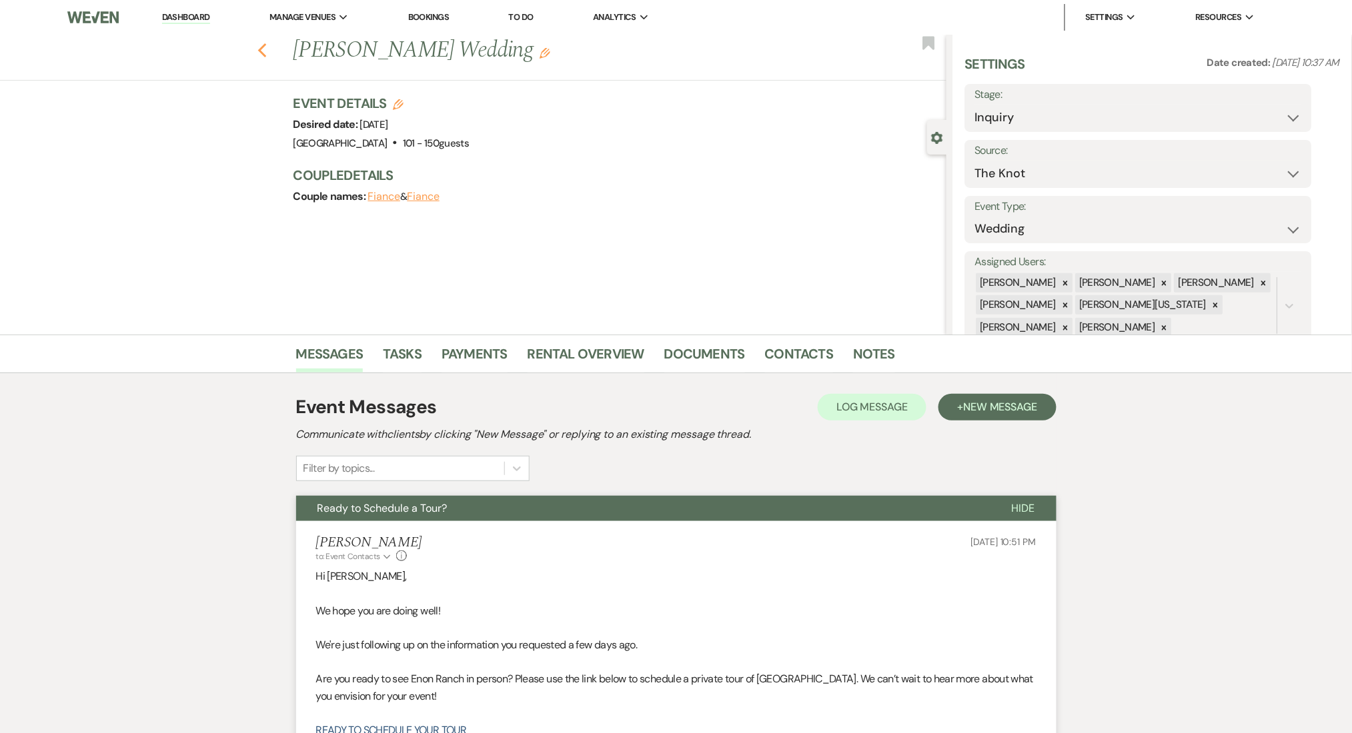
click at [263, 51] on div "Previous [PERSON_NAME] Wedding Edit Bookmark" at bounding box center [469, 58] width 953 height 46
click at [267, 49] on icon "Previous" at bounding box center [262, 51] width 10 height 16
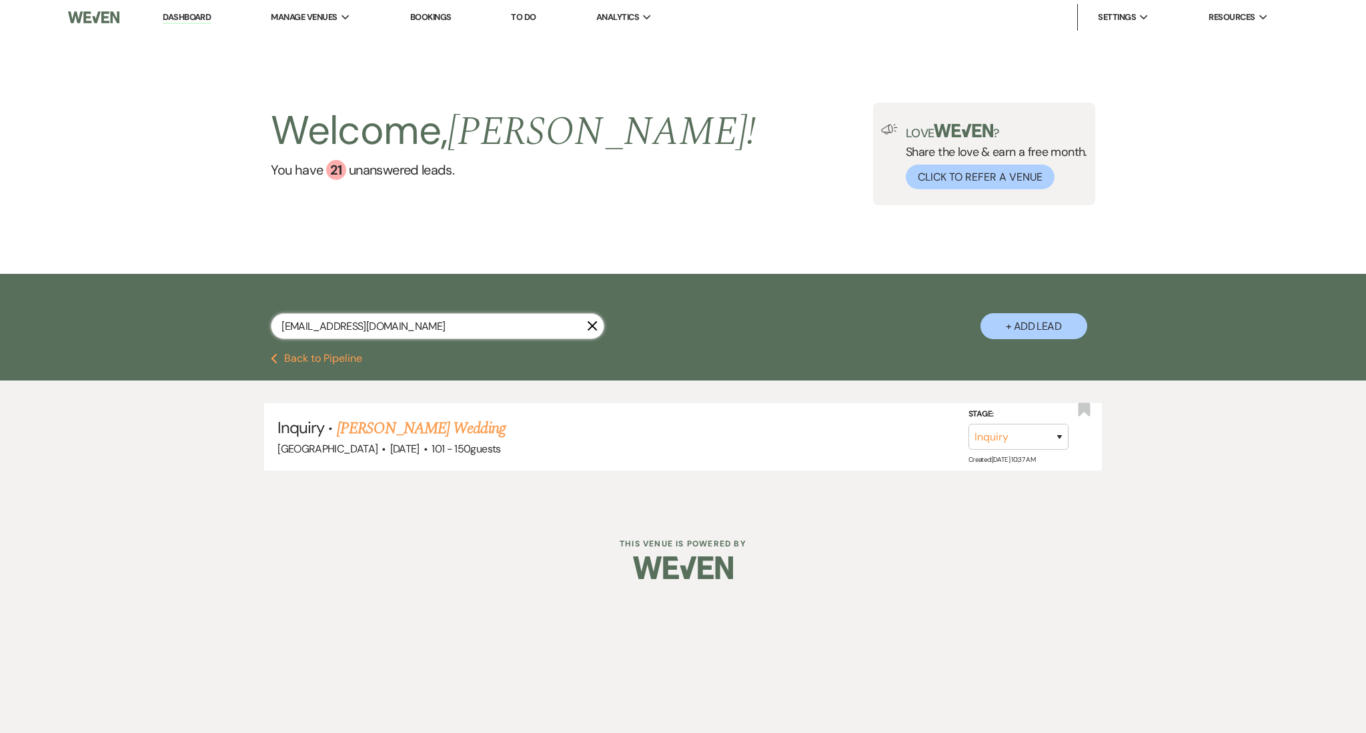
drag, startPoint x: 407, startPoint y: 333, endPoint x: 133, endPoint y: 309, distance: 274.4
click at [135, 310] on div "[EMAIL_ADDRESS][DOMAIN_NAME] X + Add Lead" at bounding box center [683, 313] width 1366 height 79
paste input "[PERSON_NAME][EMAIL_ADDRESS][DOMAIN_NAME]"
click at [393, 425] on link "[PERSON_NAME] Wedding" at bounding box center [421, 429] width 169 height 24
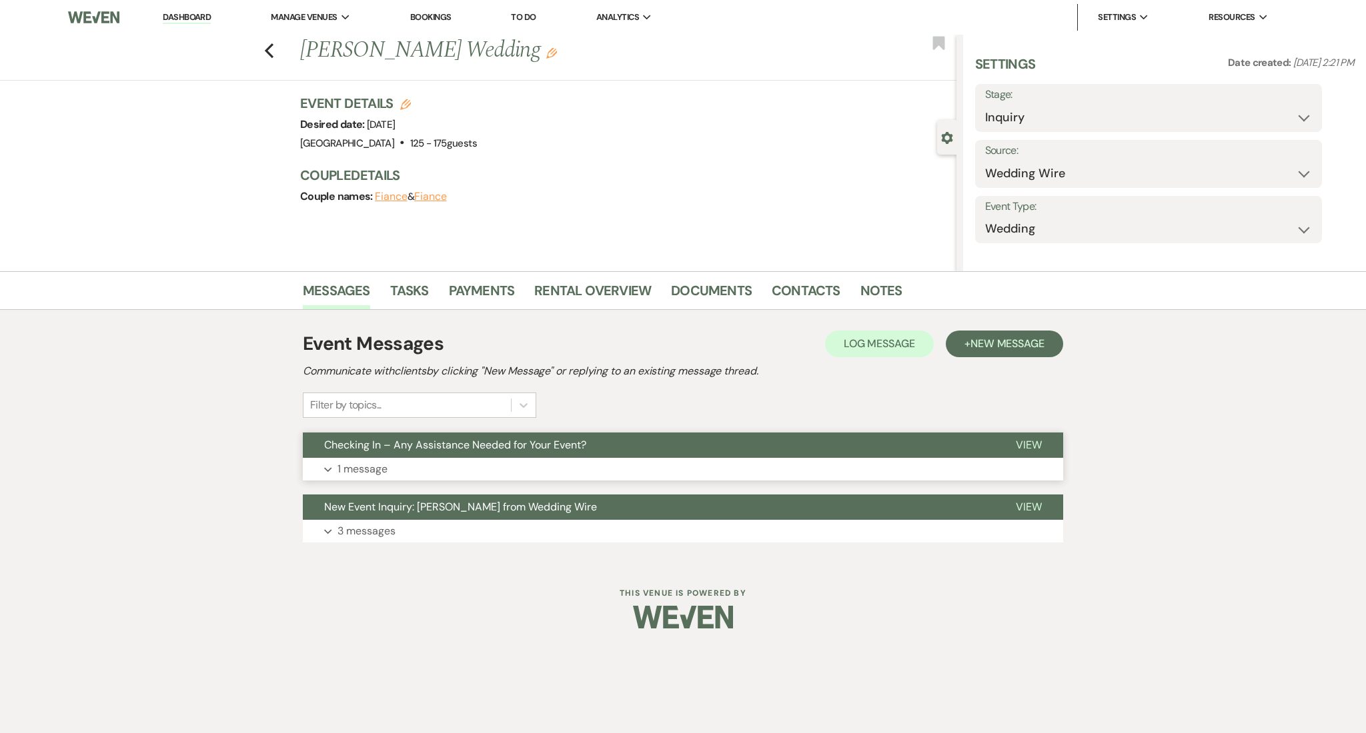
click at [585, 471] on button "Expand 1 message" at bounding box center [683, 469] width 760 height 23
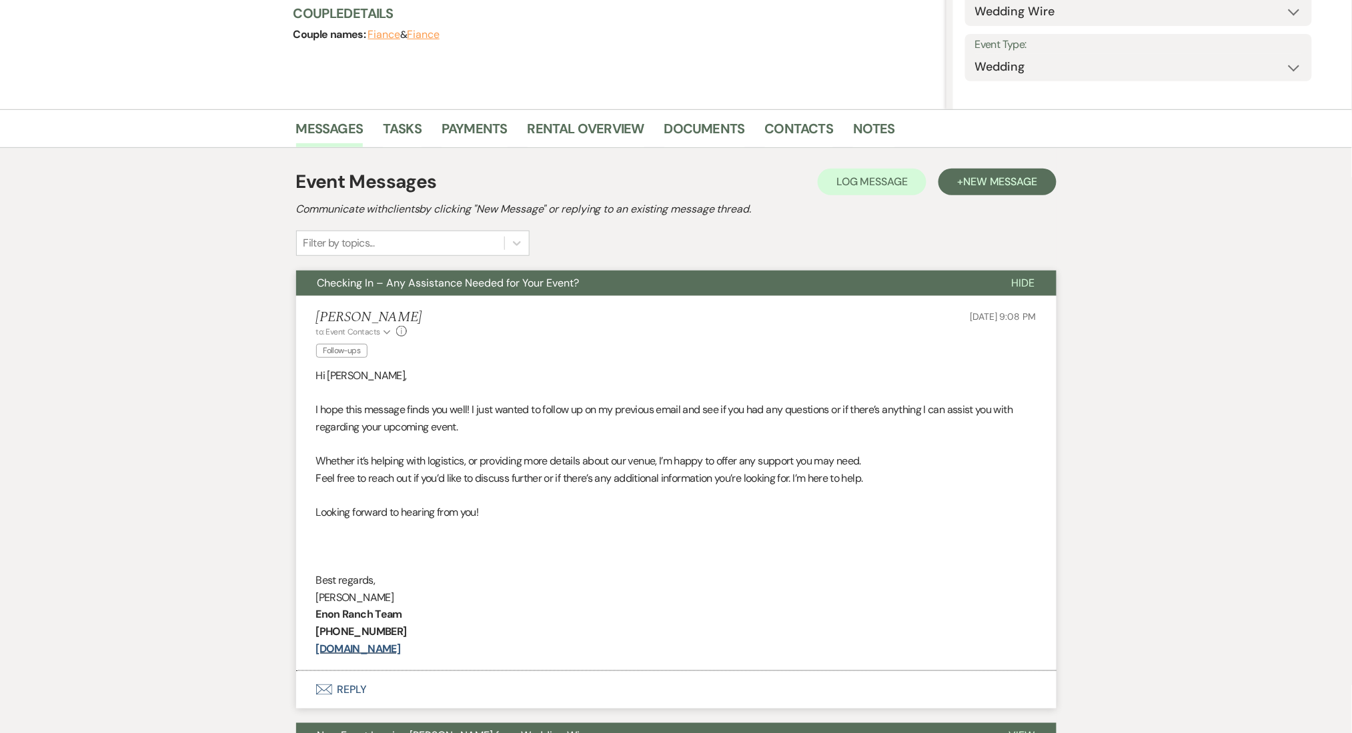
scroll to position [305, 0]
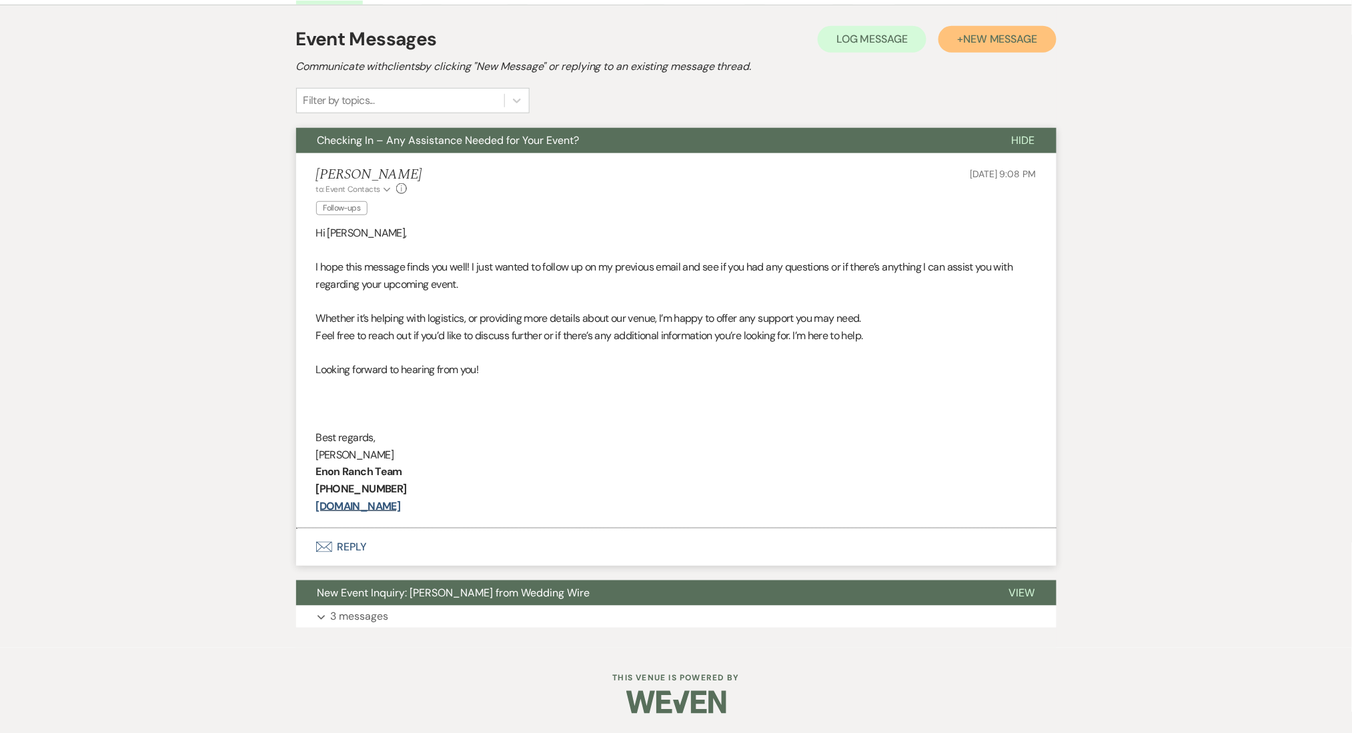
click at [990, 46] on button "+ New Message" at bounding box center [996, 39] width 117 height 27
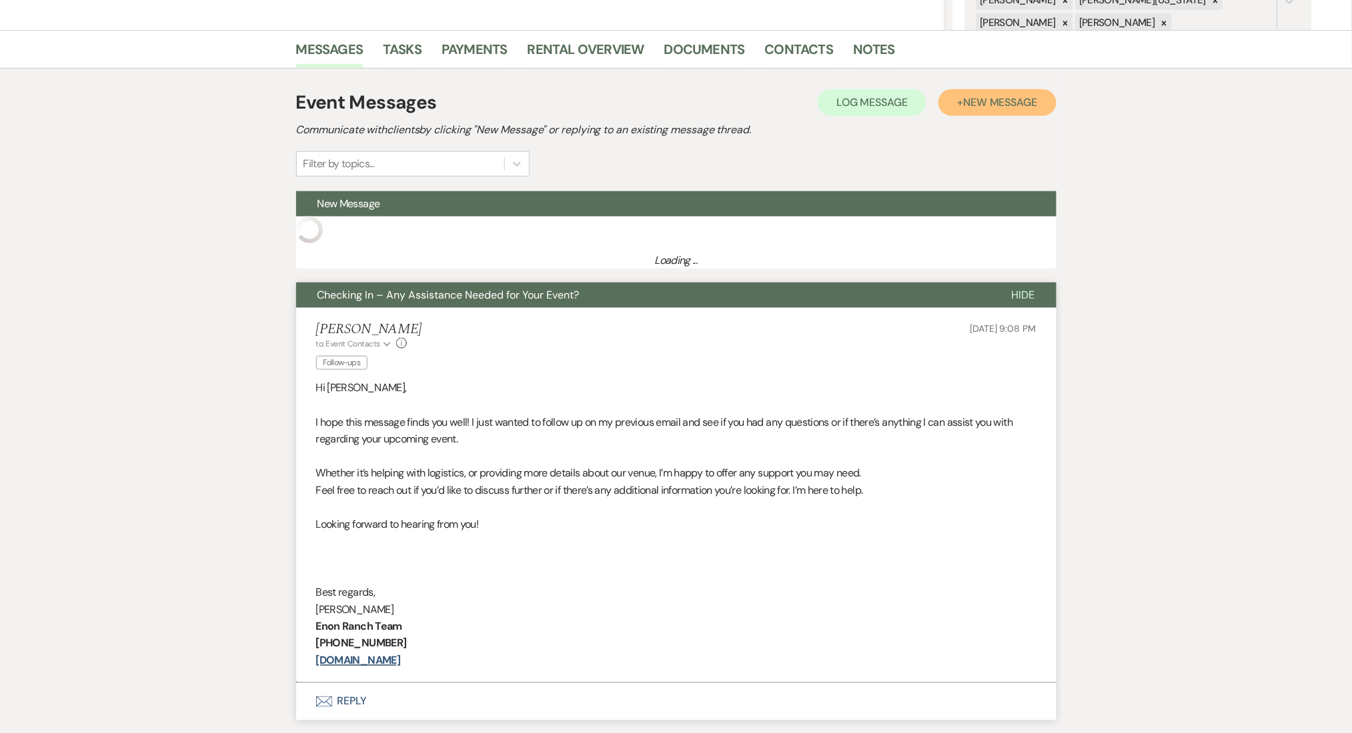
scroll to position [368, 0]
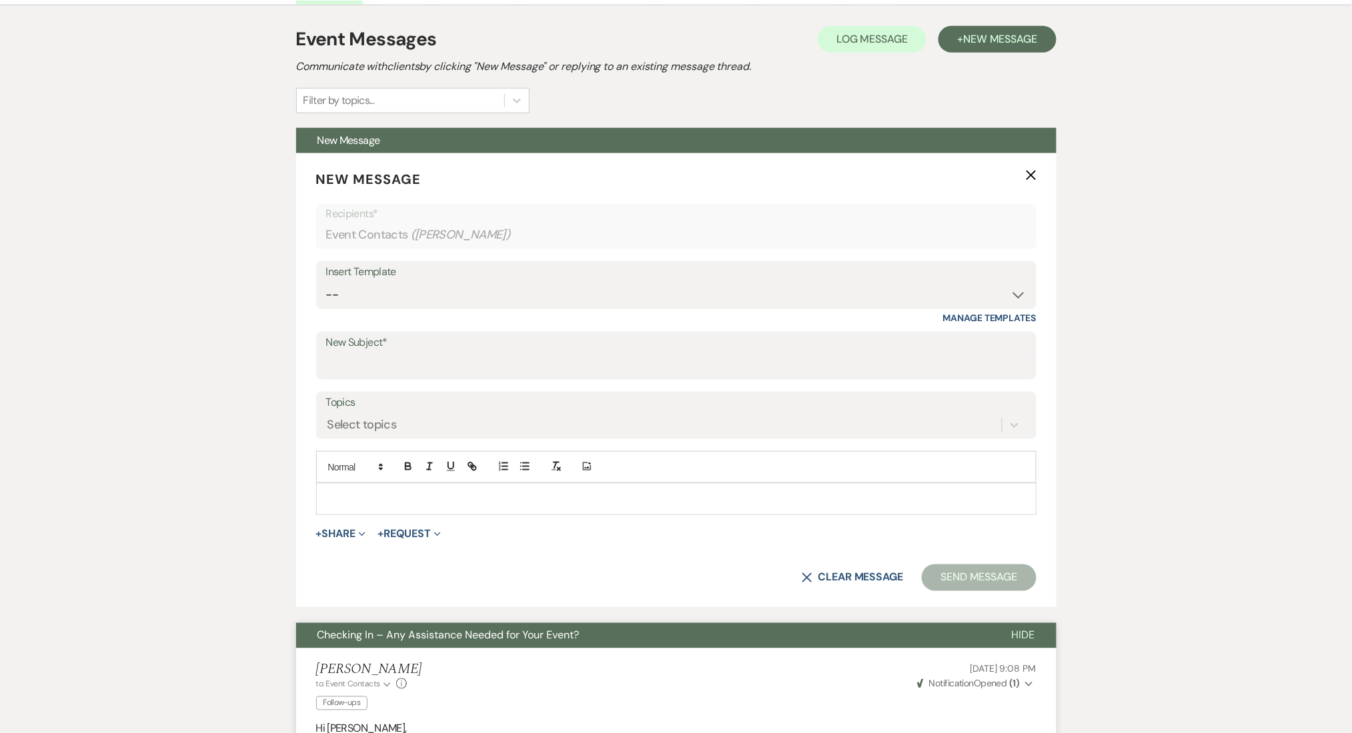
click at [163, 365] on div "Messages Tasks Payments Rental Overview Documents Contacts Notes Event Messages…" at bounding box center [676, 556] width 1352 height 1178
click at [423, 296] on select "-- Inquiry Follow Up Email #2 Contract Sending Template Payment Template Rental…" at bounding box center [676, 295] width 700 height 26
click at [326, 282] on select "-- Inquiry Follow Up Email #2 Contract Sending Template Payment Template Rental…" at bounding box center [676, 295] width 700 height 26
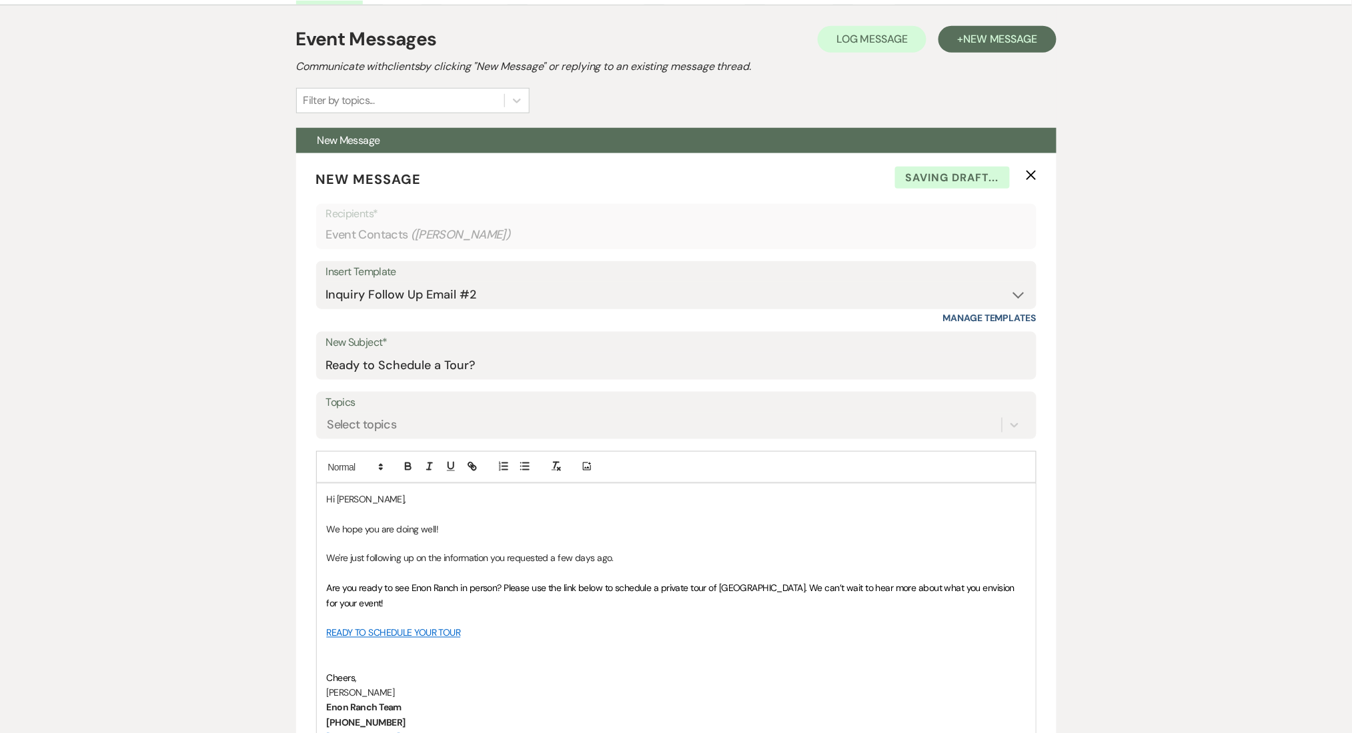
click at [90, 384] on div "Messages Tasks Payments Rental Overview Documents Contacts Notes Event Messages…" at bounding box center [676, 675] width 1352 height 1416
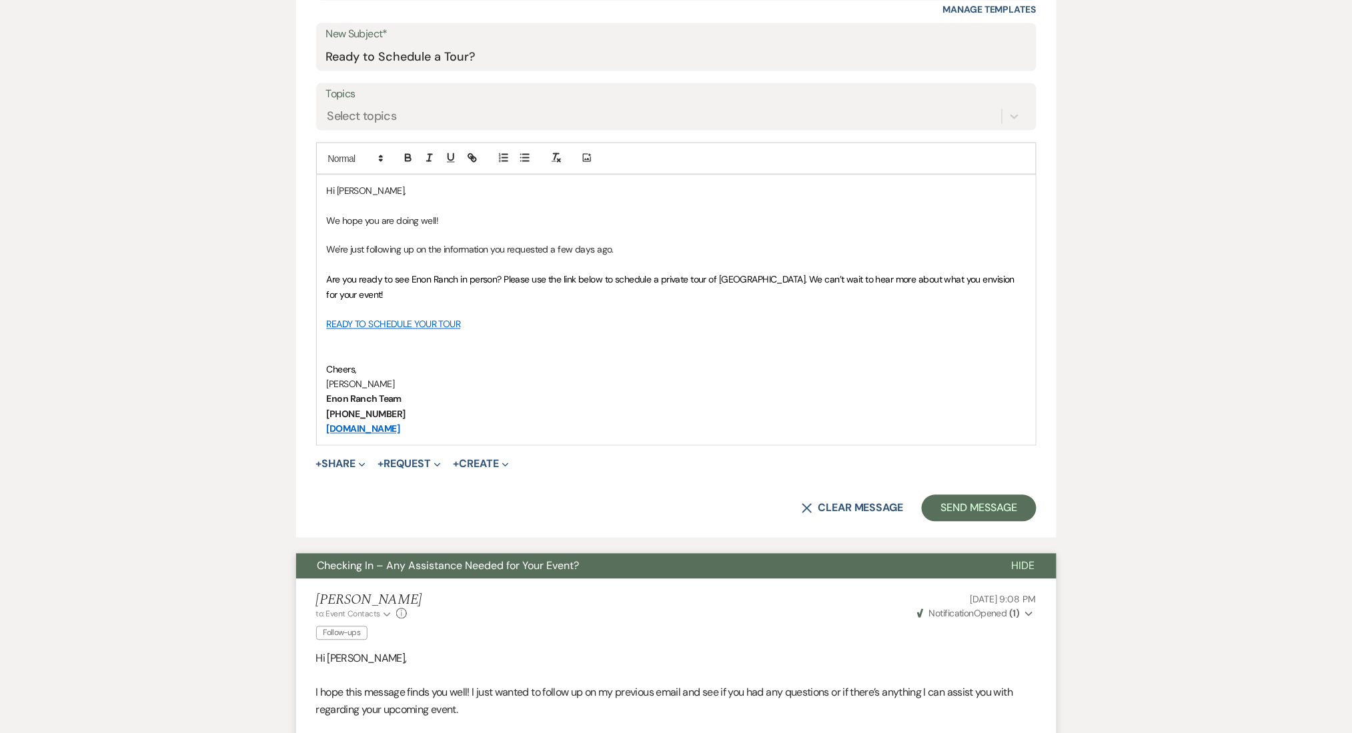
scroll to position [902, 0]
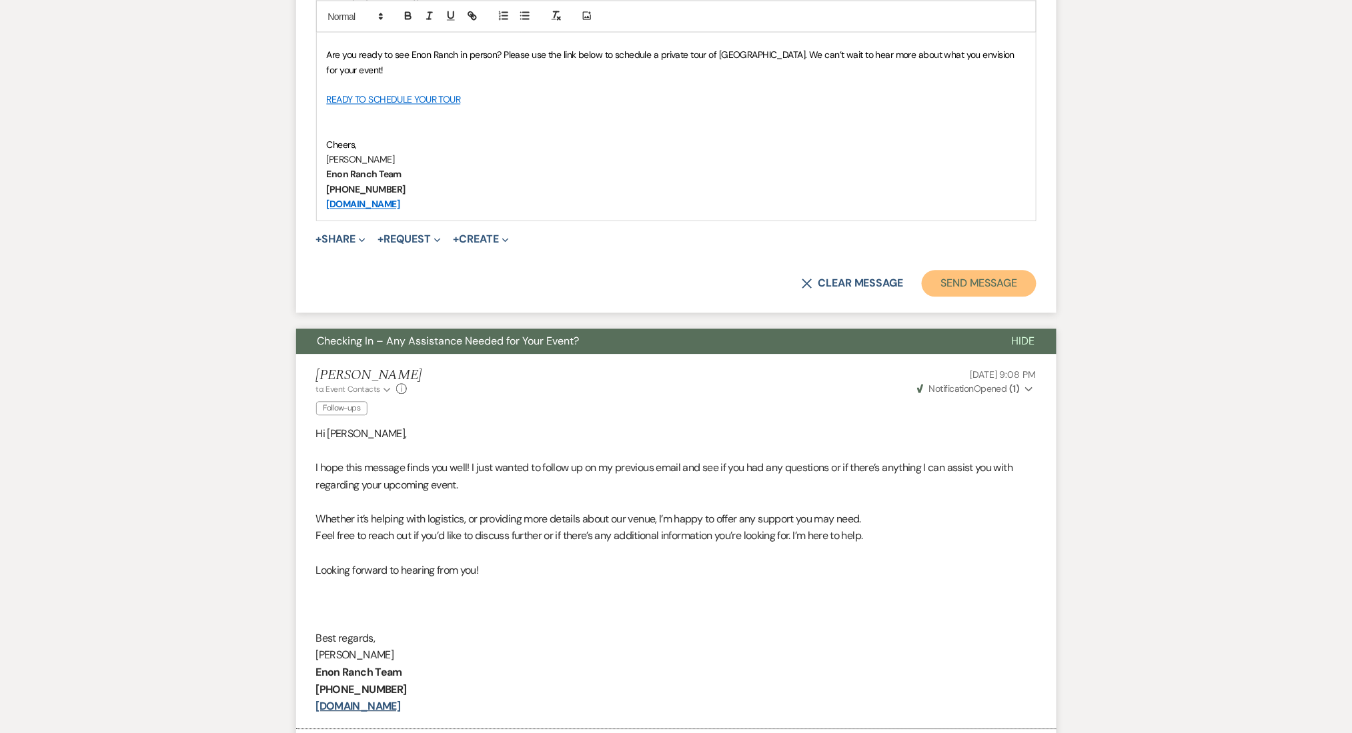
click at [1010, 275] on button "Send Message" at bounding box center [979, 284] width 114 height 27
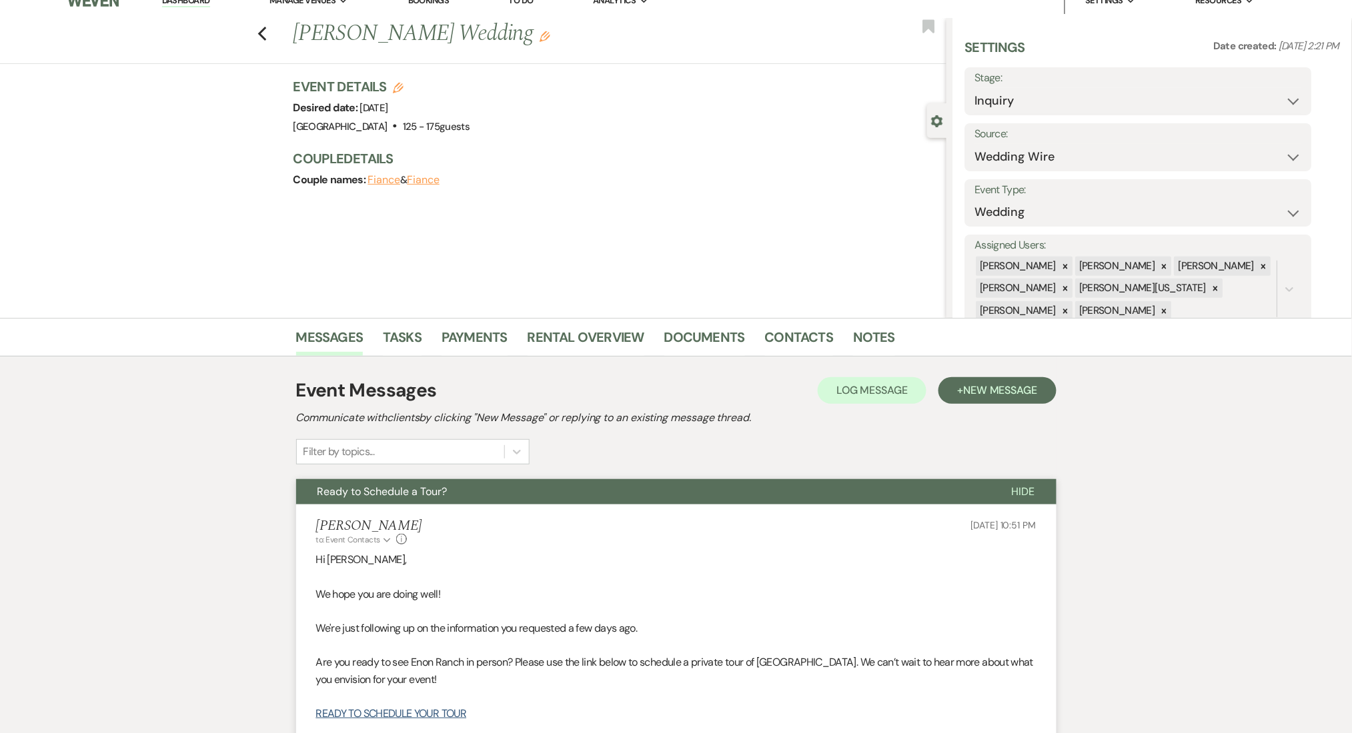
scroll to position [0, 0]
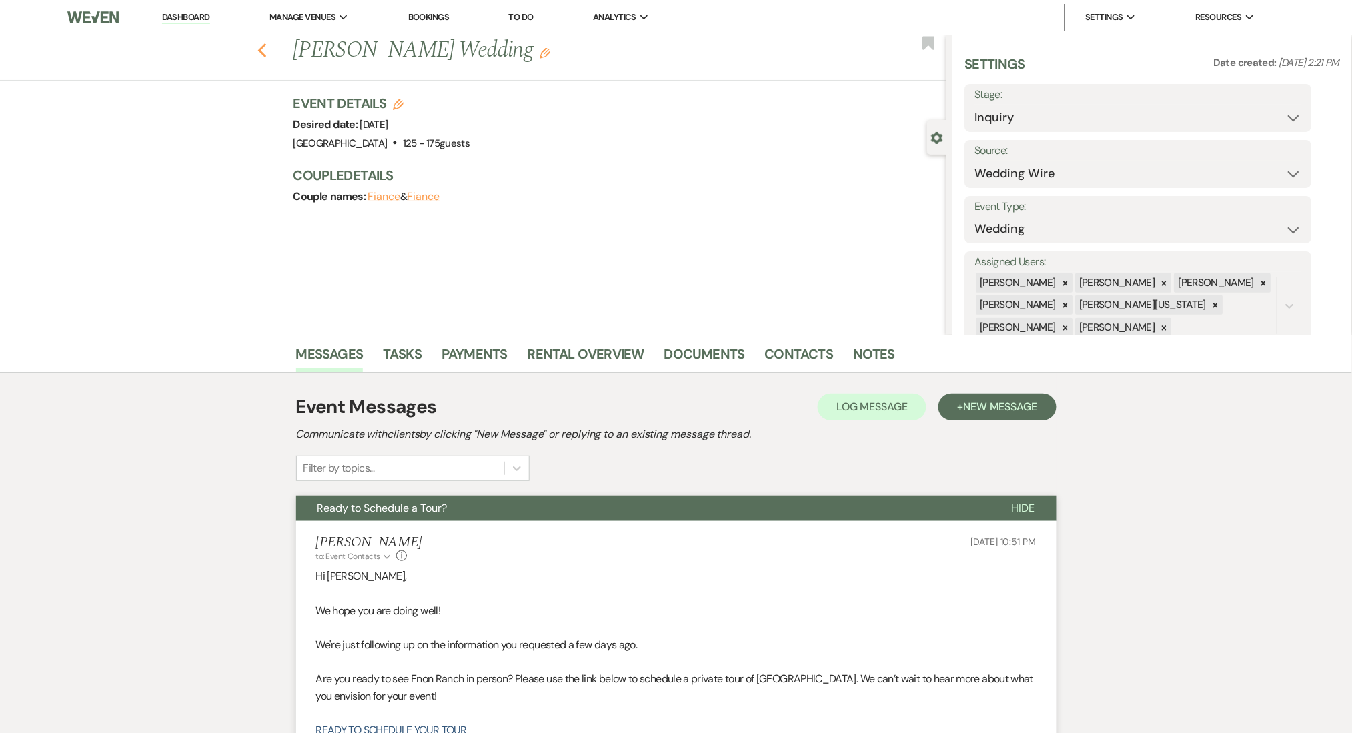
click at [267, 53] on icon "Previous" at bounding box center [262, 51] width 10 height 16
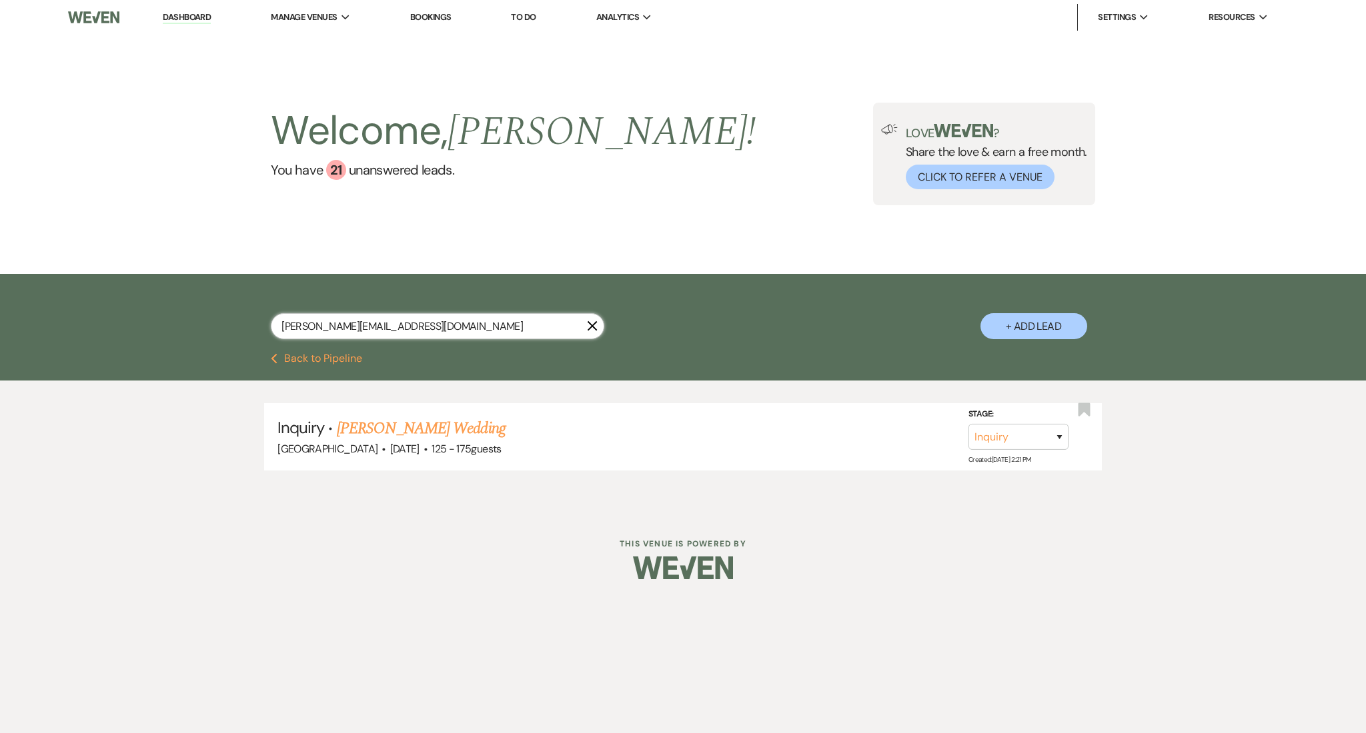
drag, startPoint x: 363, startPoint y: 313, endPoint x: 229, endPoint y: 303, distance: 134.5
click at [229, 303] on div "[PERSON_NAME][EMAIL_ADDRESS][DOMAIN_NAME] X + Add Lead" at bounding box center [683, 315] width 960 height 69
paste input "[EMAIL_ADDRESS][DOMAIN_NAME]"
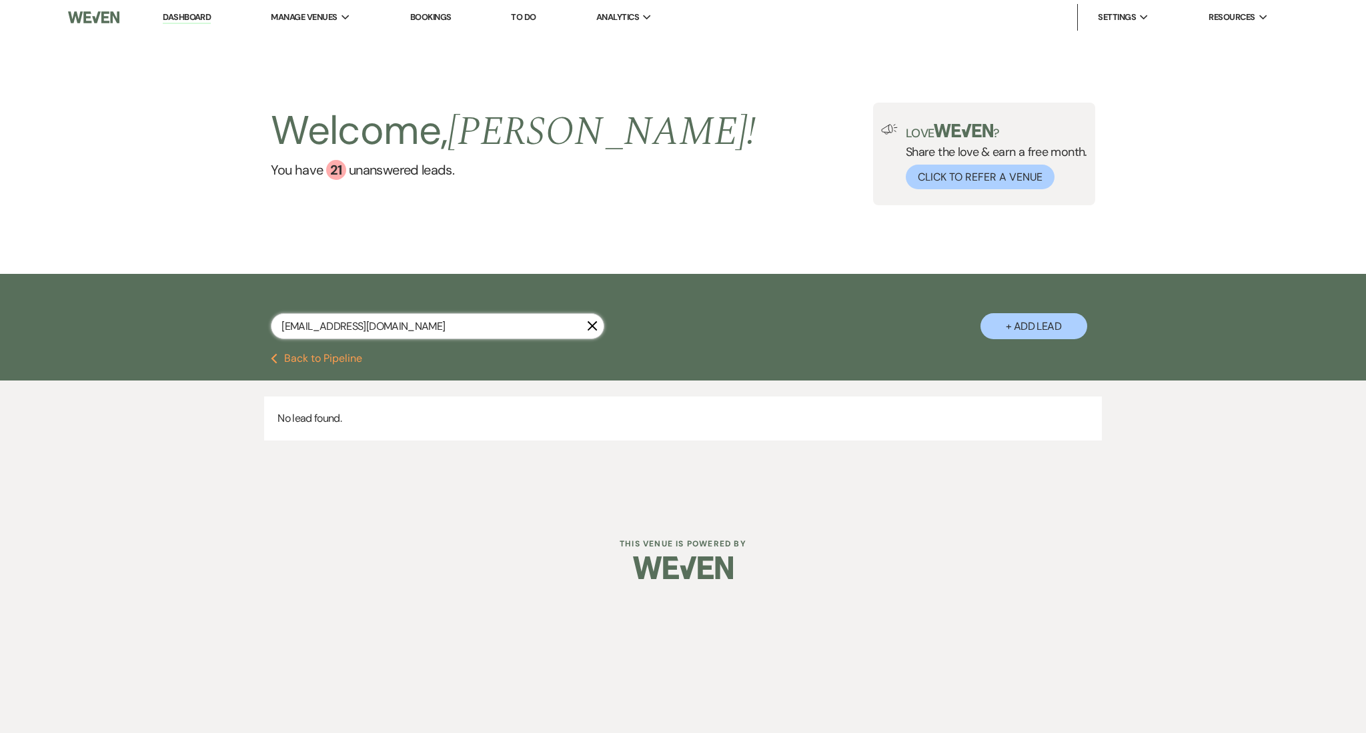
drag, startPoint x: 369, startPoint y: 324, endPoint x: 114, endPoint y: 301, distance: 255.8
click at [114, 301] on div "[EMAIL_ADDRESS][DOMAIN_NAME] X + Add Lead" at bounding box center [683, 313] width 1366 height 79
drag, startPoint x: 430, startPoint y: 325, endPoint x: 183, endPoint y: 317, distance: 247.5
click at [183, 317] on div "[EMAIL_ADDRESS][DOMAIN_NAME] X + Add Lead" at bounding box center [683, 313] width 1366 height 79
paste input "[PERSON_NAME]"
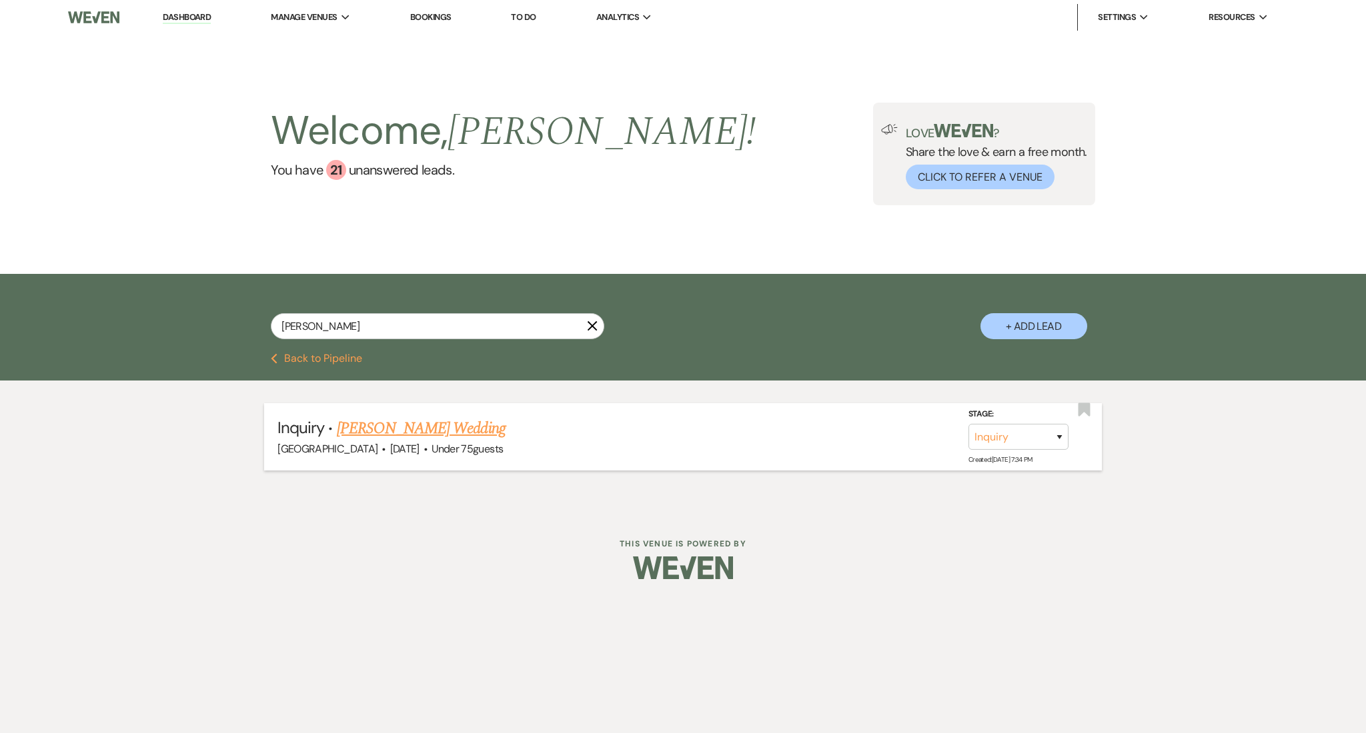
click at [401, 424] on link "[PERSON_NAME] Wedding" at bounding box center [421, 429] width 169 height 24
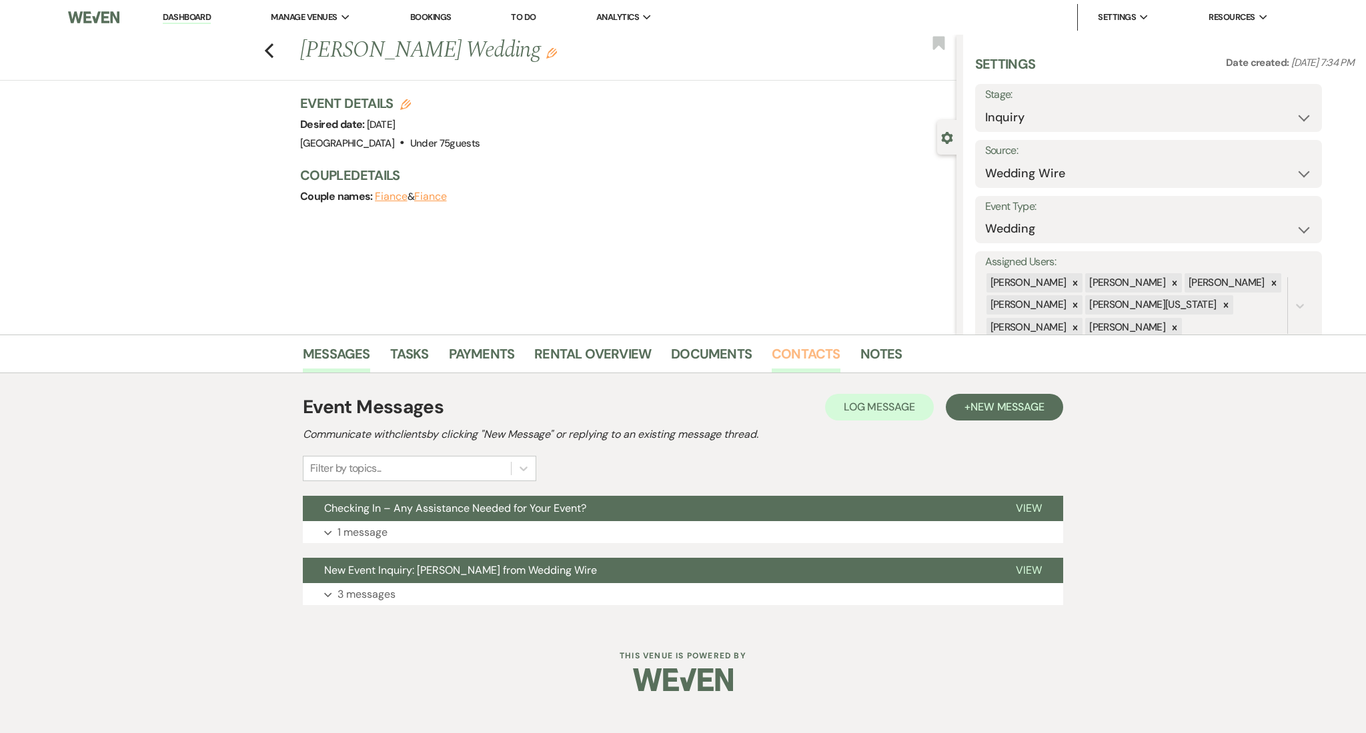
click at [798, 349] on link "Contacts" at bounding box center [805, 357] width 69 height 29
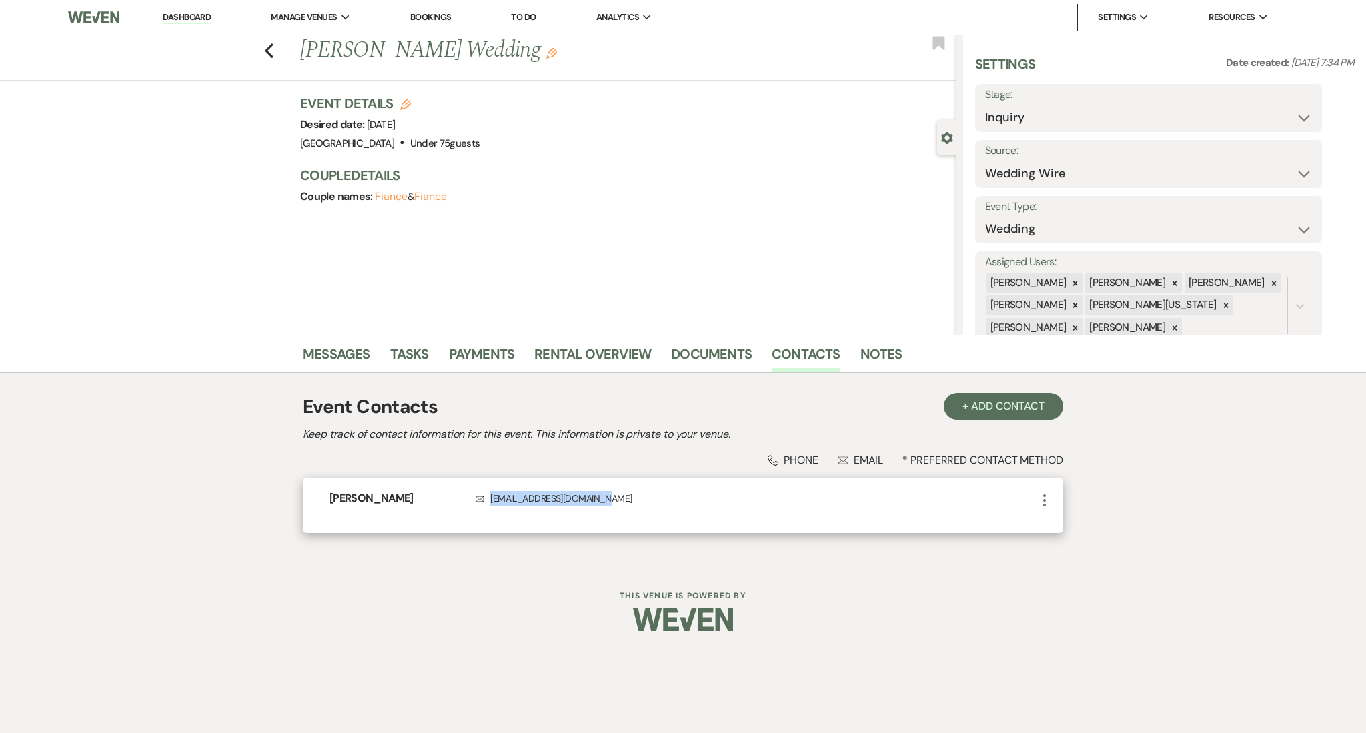
drag, startPoint x: 598, startPoint y: 497, endPoint x: 491, endPoint y: 494, distance: 106.7
click at [491, 494] on p "Envelope [EMAIL_ADDRESS][DOMAIN_NAME]" at bounding box center [755, 498] width 561 height 15
copy p "[EMAIL_ADDRESS][DOMAIN_NAME]"
click at [344, 353] on link "Messages" at bounding box center [336, 357] width 67 height 29
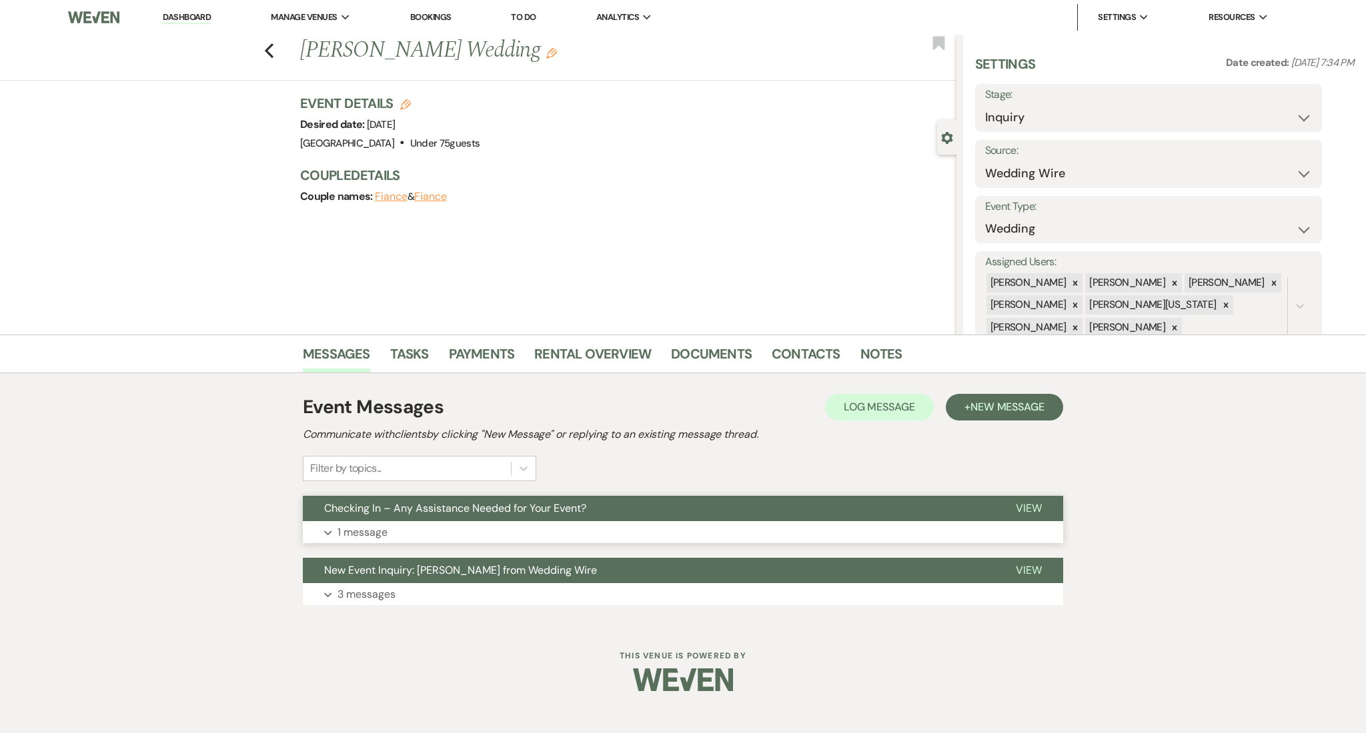
click at [398, 521] on button "Expand 1 message" at bounding box center [683, 532] width 760 height 23
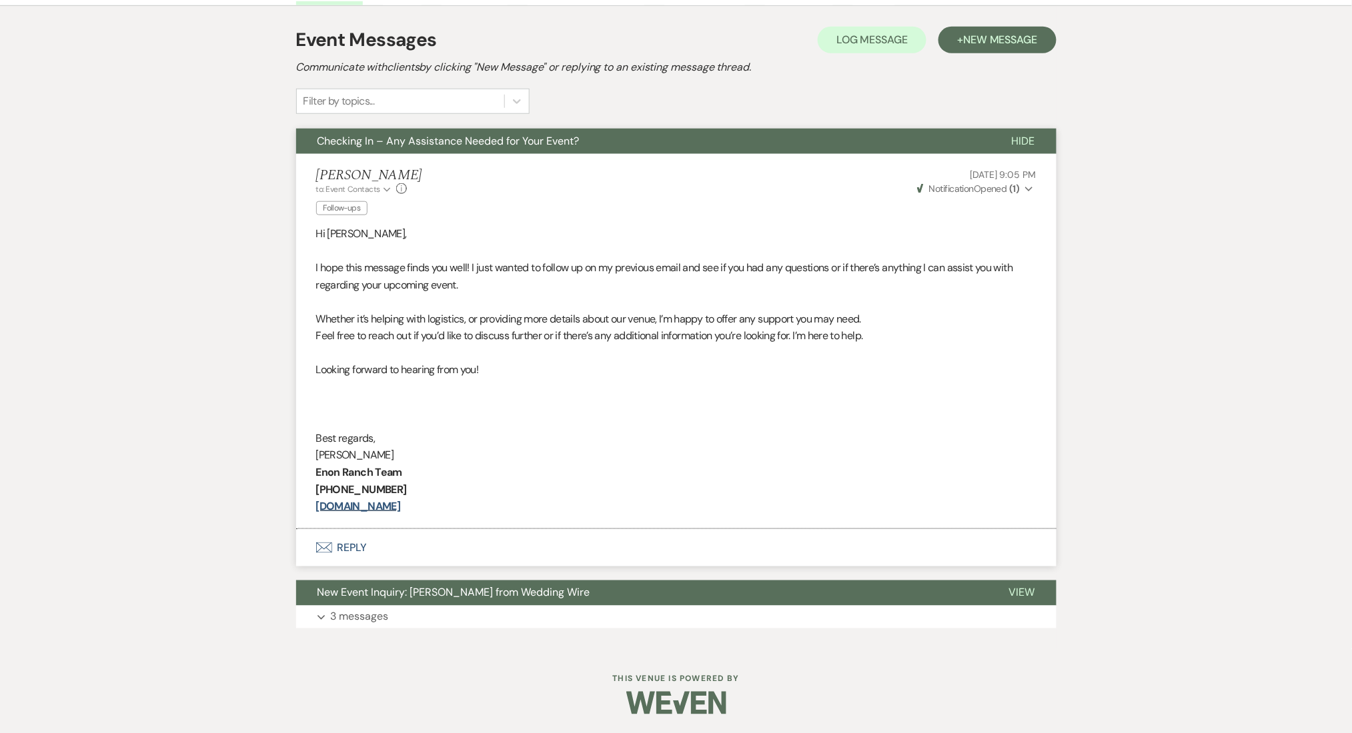
scroll to position [189, 0]
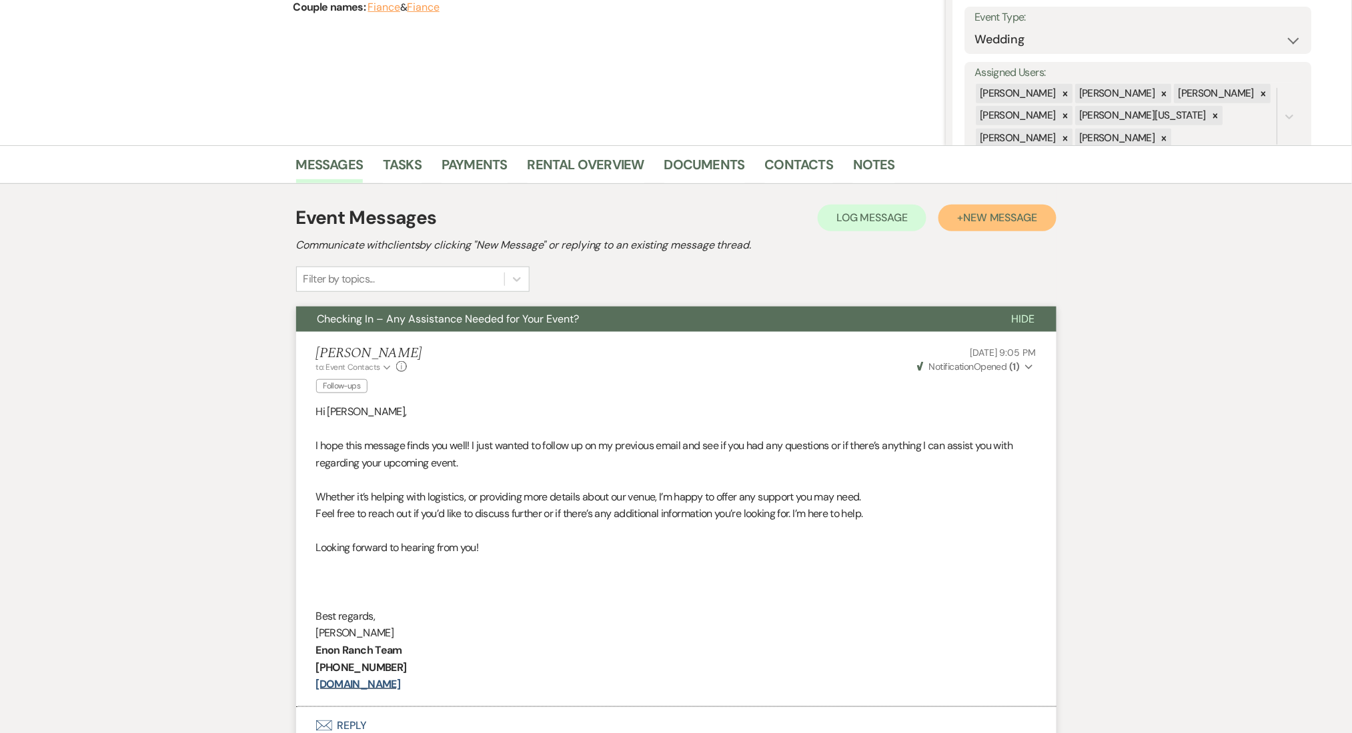
click at [994, 211] on span "New Message" at bounding box center [1000, 218] width 74 height 14
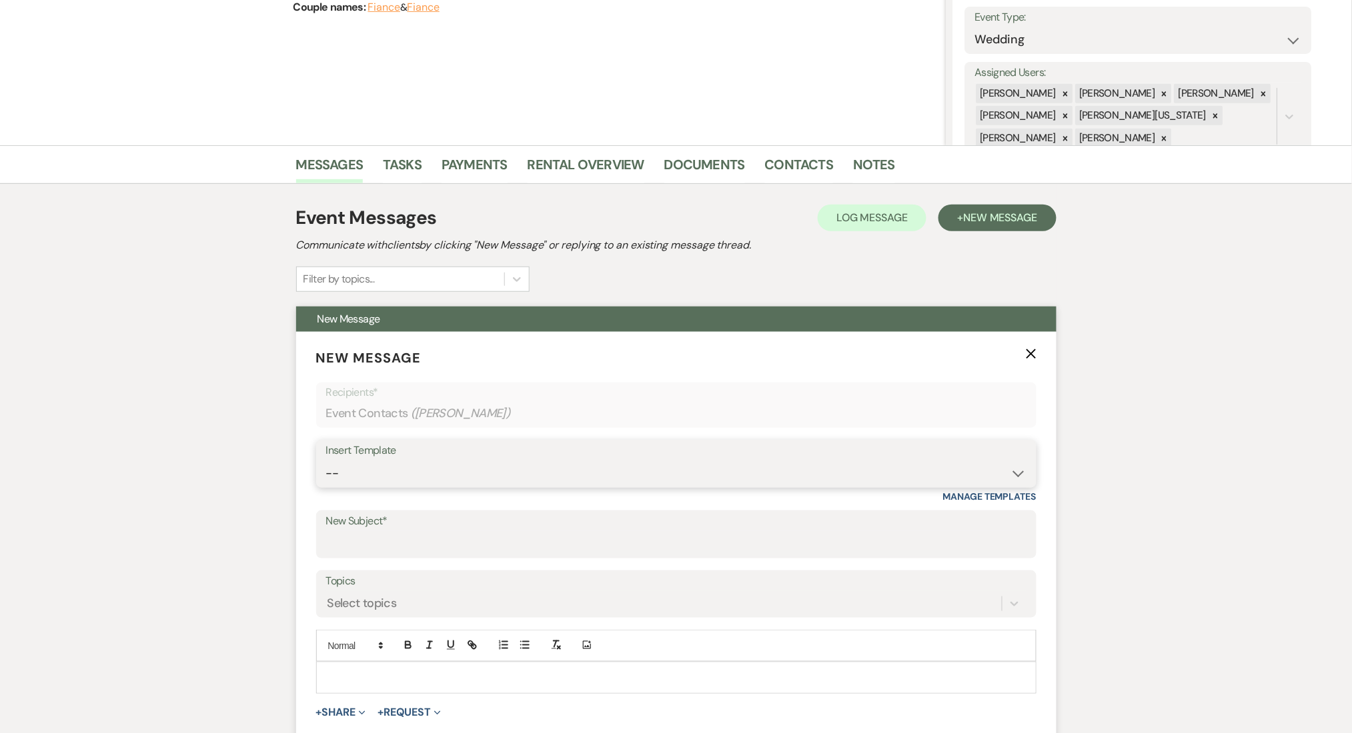
click at [428, 477] on select "-- Inquiry Follow Up Email #2 Contract Sending Template Payment Template Rental…" at bounding box center [676, 474] width 700 height 26
click at [326, 461] on select "-- Inquiry Follow Up Email #2 Contract Sending Template Payment Template Rental…" at bounding box center [676, 474] width 700 height 26
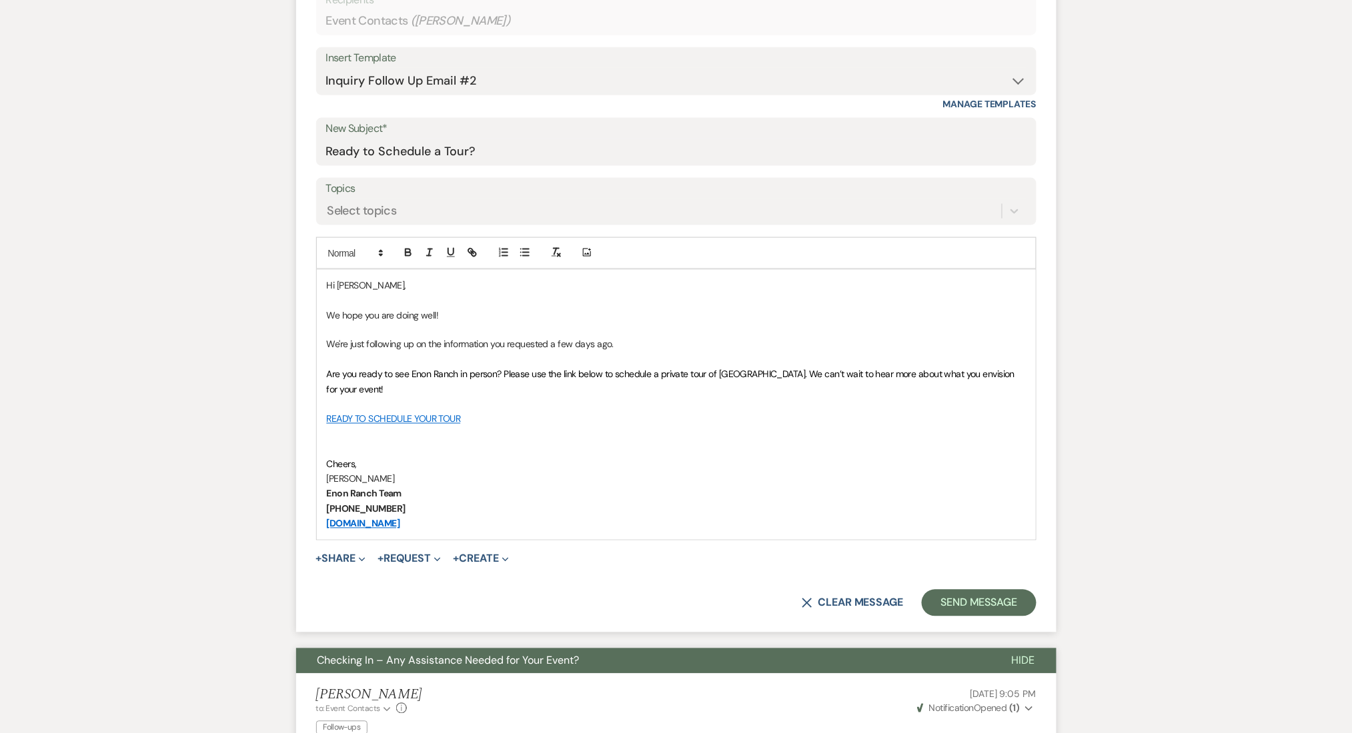
scroll to position [723, 0]
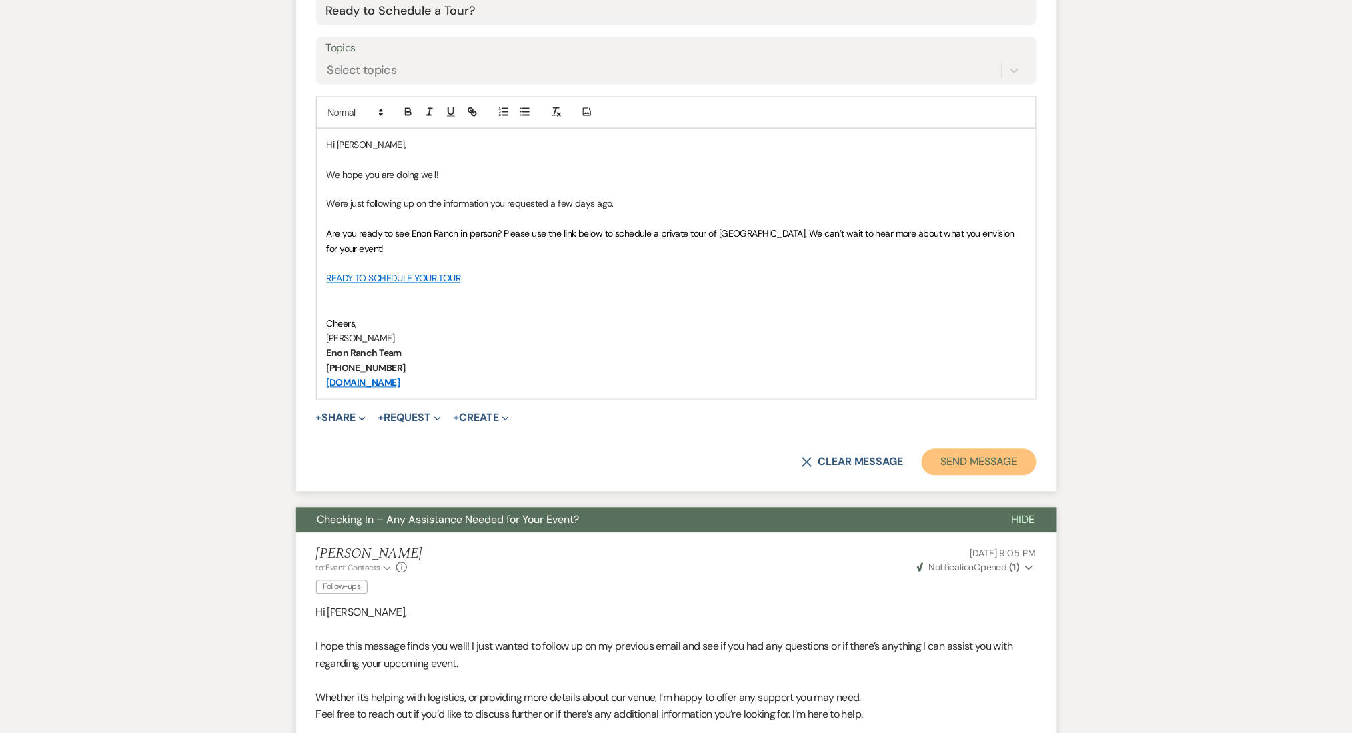
click at [956, 459] on button "Send Message" at bounding box center [979, 462] width 114 height 27
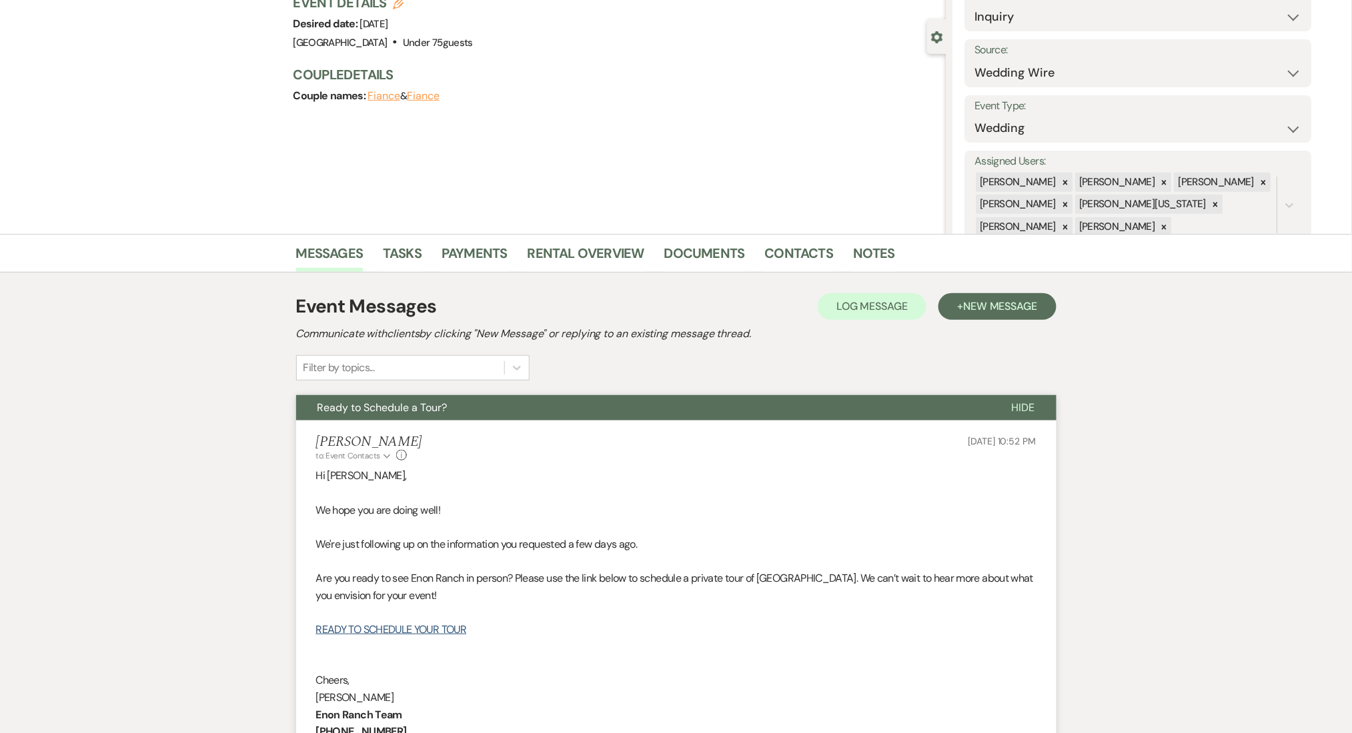
scroll to position [0, 0]
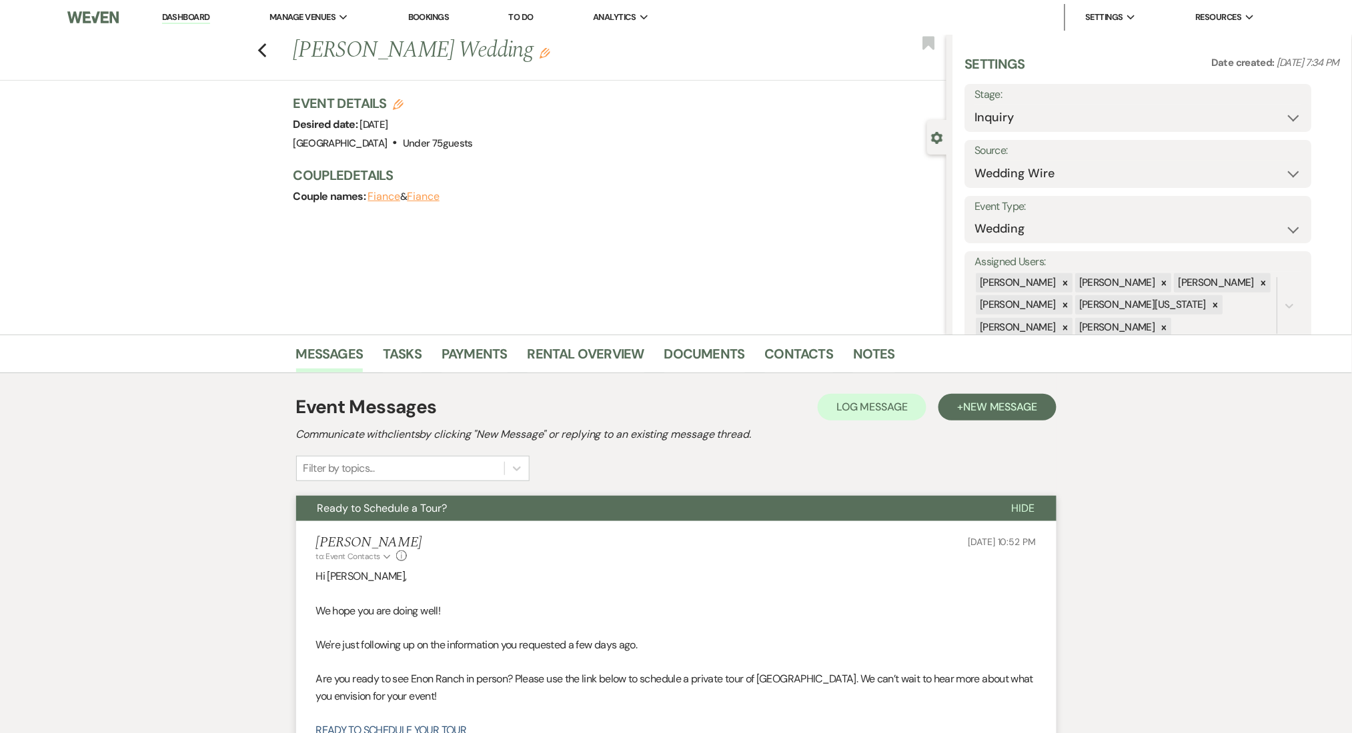
click at [0, 0] on link "[GEOGRAPHIC_DATA]" at bounding box center [0, 0] width 0 height 0
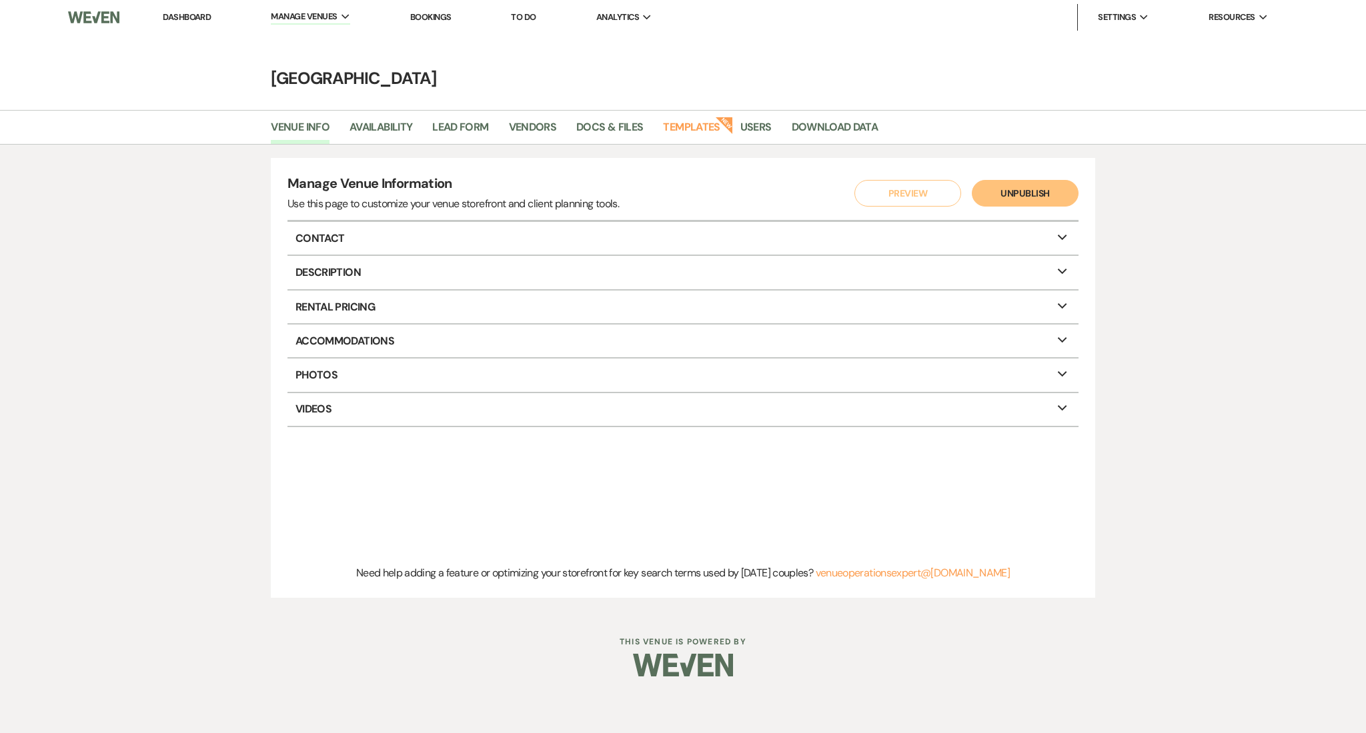
click at [188, 9] on li "Dashboard" at bounding box center [186, 17] width 61 height 27
click at [195, 12] on link "Dashboard" at bounding box center [187, 16] width 48 height 11
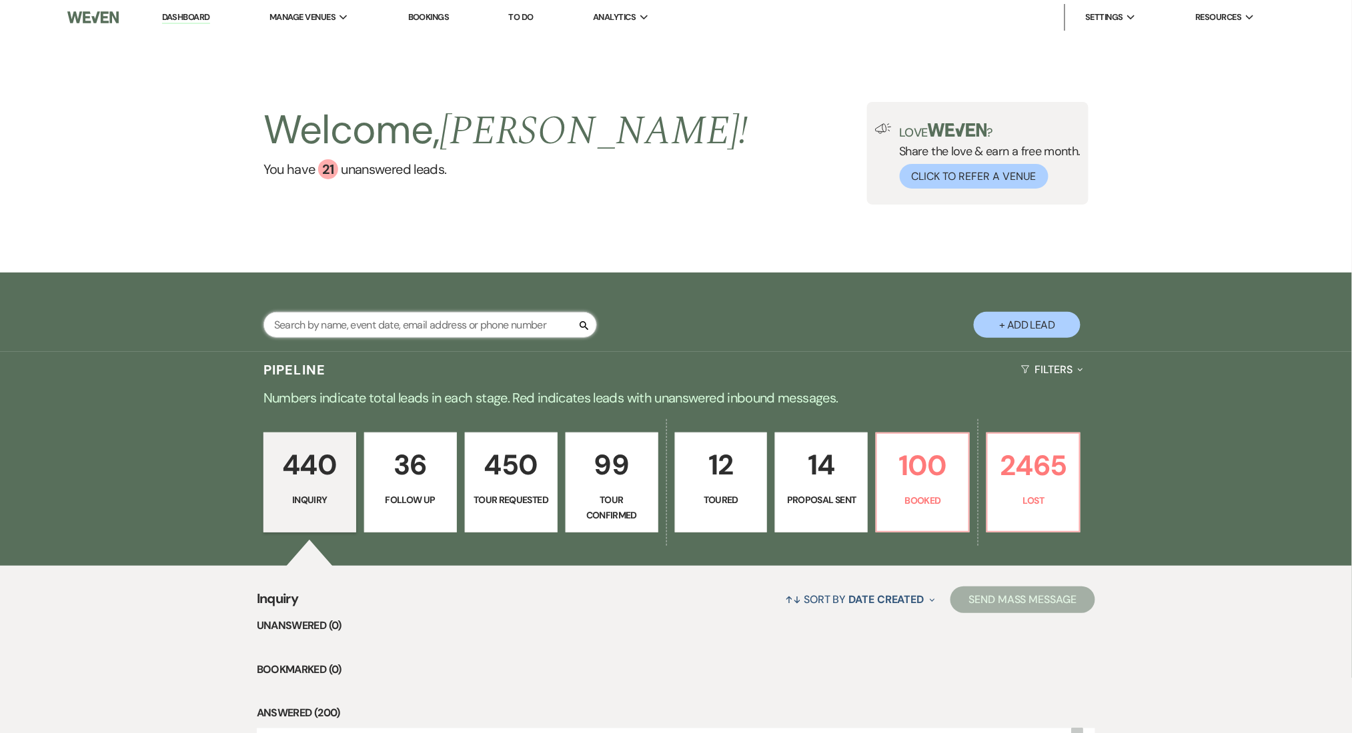
click at [378, 323] on input "text" at bounding box center [429, 325] width 333 height 26
paste input "[PERSON_NAME][EMAIL_ADDRESS][DOMAIN_NAME]"
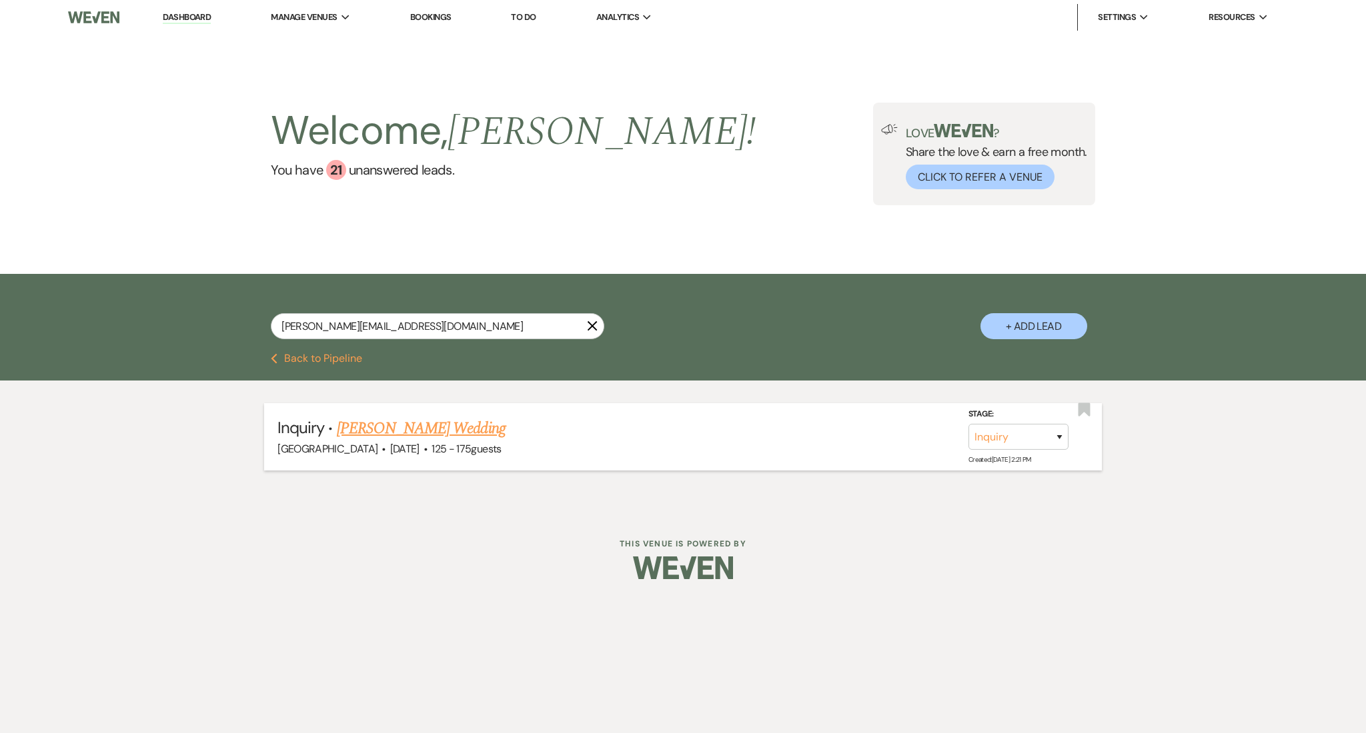
click at [405, 423] on link "[PERSON_NAME] Wedding" at bounding box center [421, 429] width 169 height 24
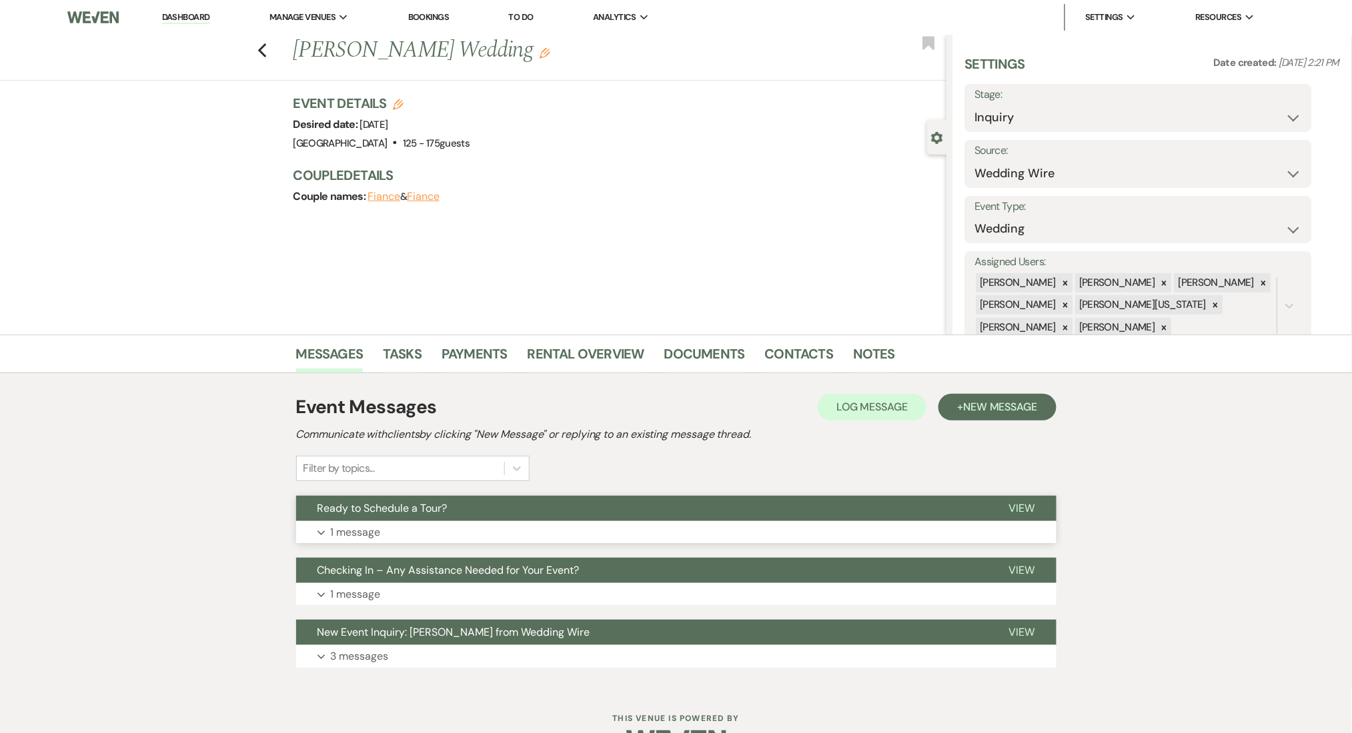
click at [357, 540] on button "Expand 1 message" at bounding box center [676, 532] width 760 height 23
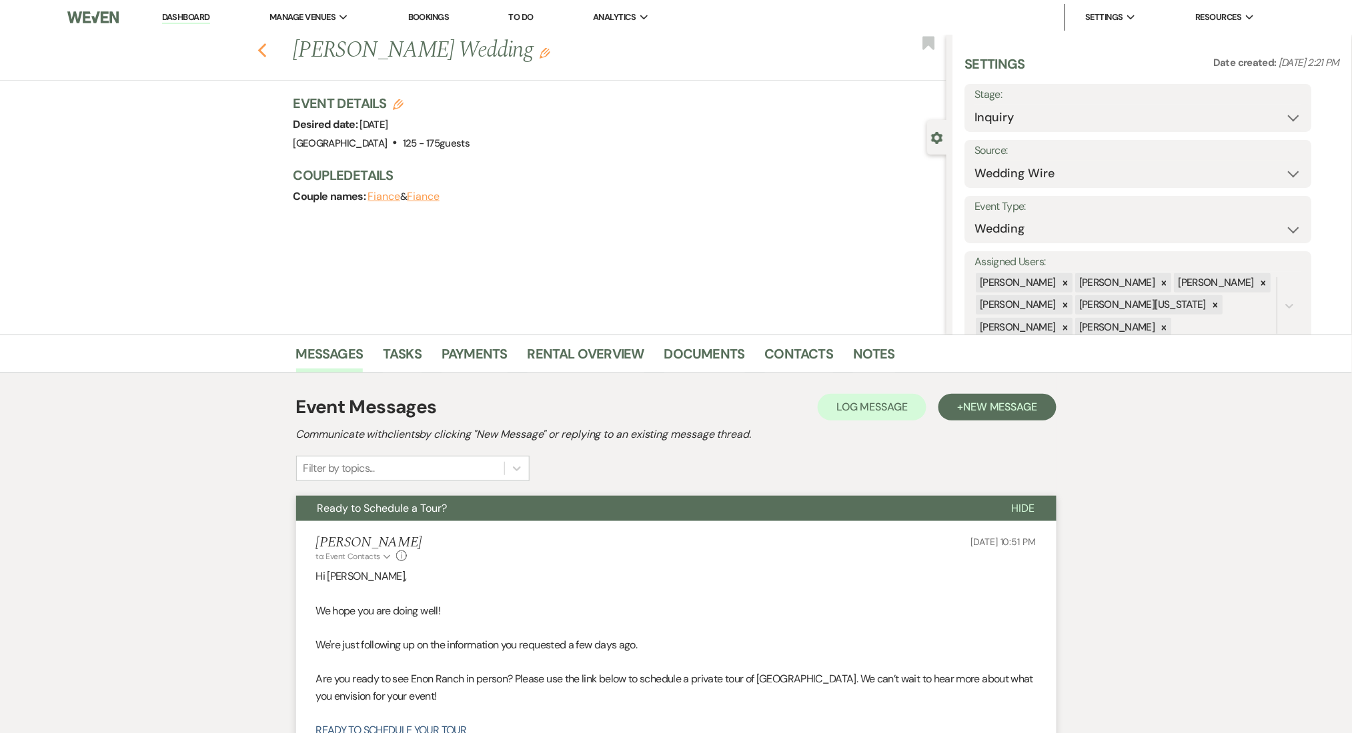
click at [263, 57] on icon "Previous" at bounding box center [262, 51] width 10 height 16
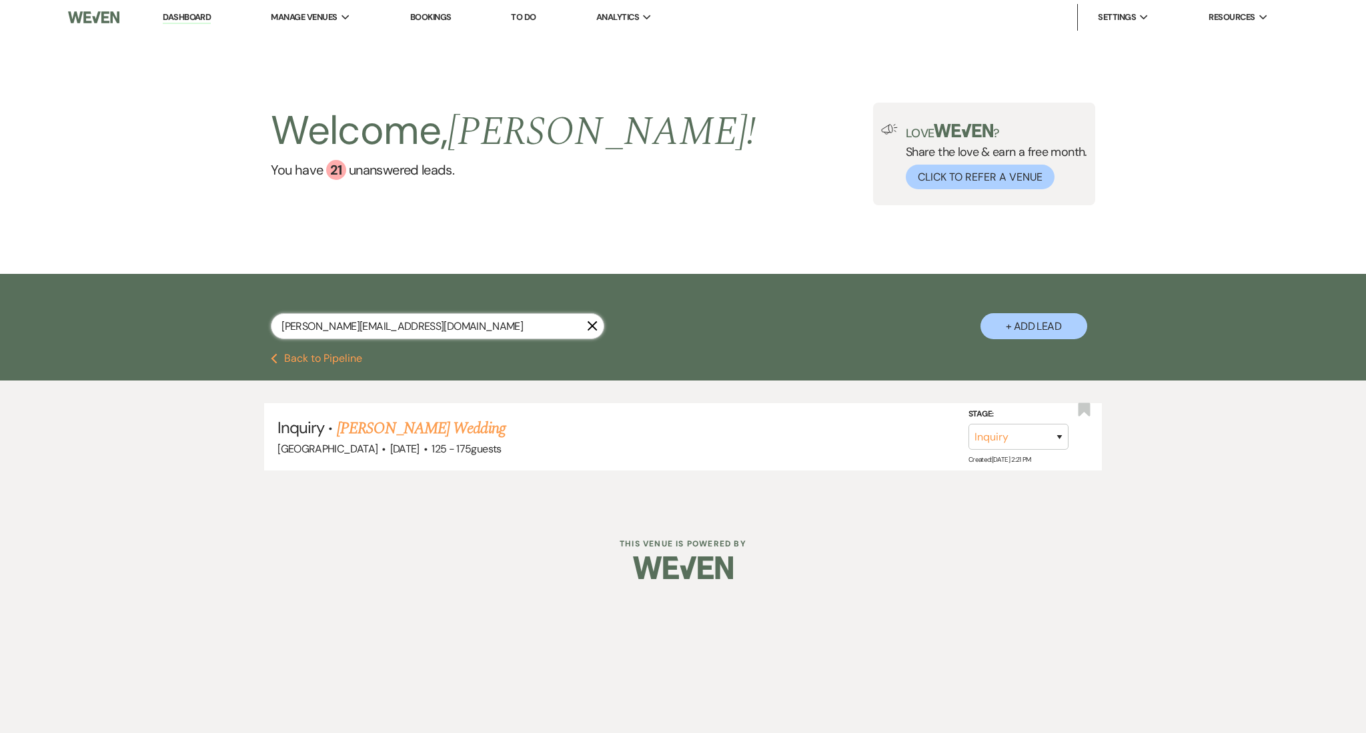
drag, startPoint x: 386, startPoint y: 326, endPoint x: 185, endPoint y: 327, distance: 200.7
click at [185, 327] on div "[PERSON_NAME][EMAIL_ADDRESS][DOMAIN_NAME] X + Add Lead" at bounding box center [683, 313] width 1366 height 79
paste input "[EMAIL_ADDRESS][DOMAIN_NAME]"
click at [409, 433] on link "[PERSON_NAME] Wedding" at bounding box center [421, 429] width 169 height 24
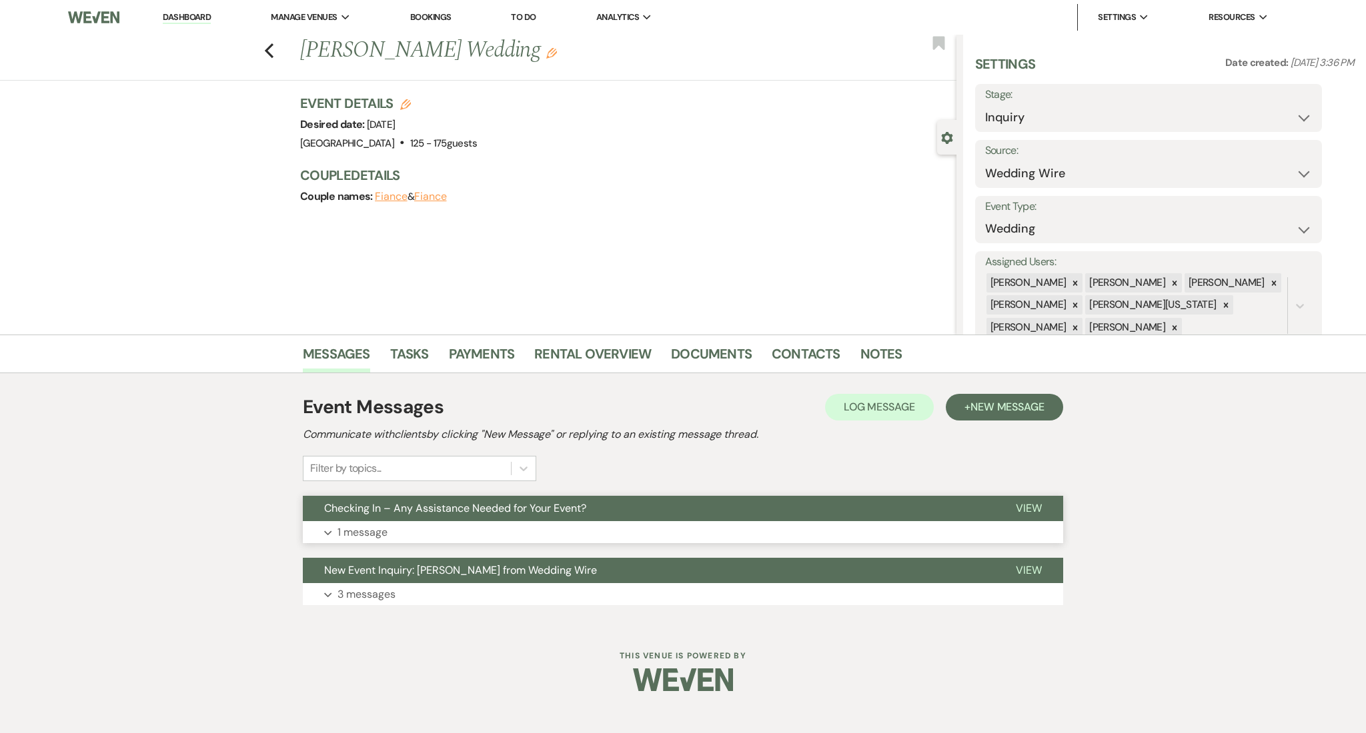
click at [433, 529] on button "Expand 1 message" at bounding box center [683, 532] width 760 height 23
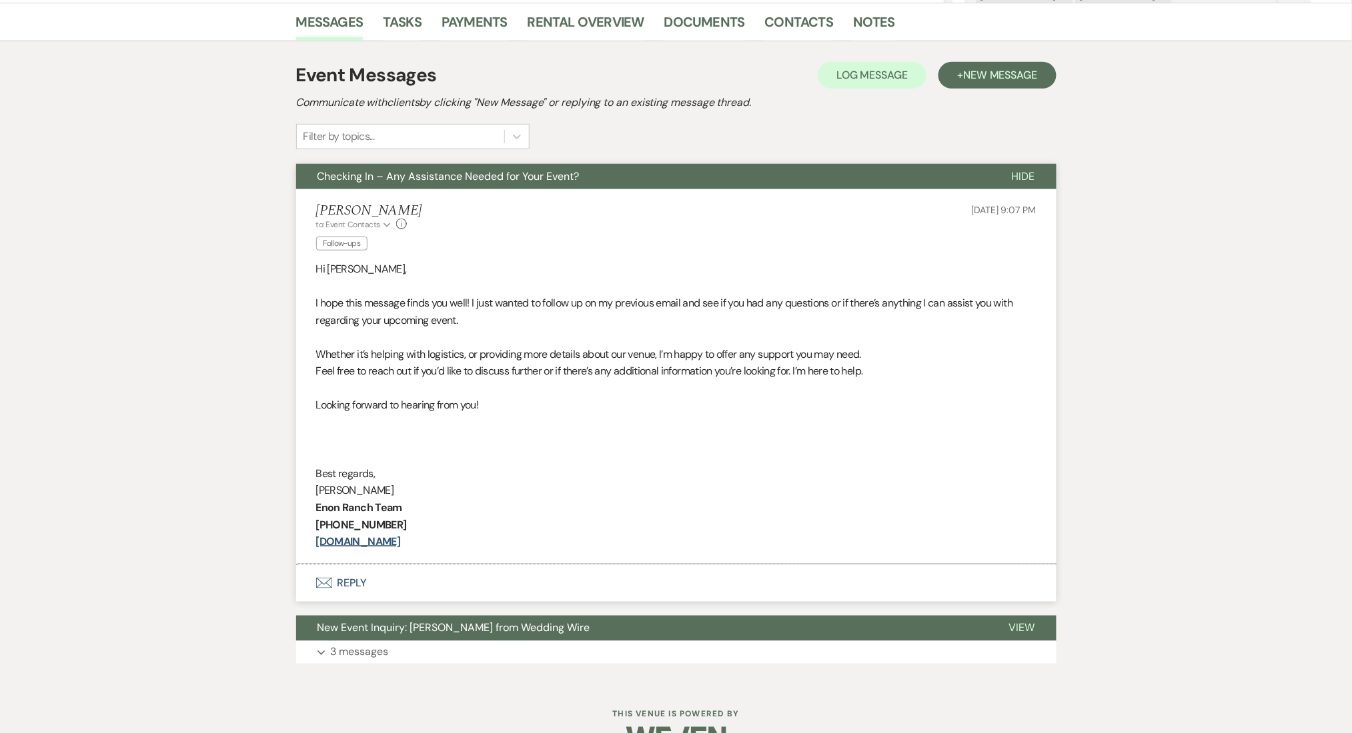
scroll to position [367, 0]
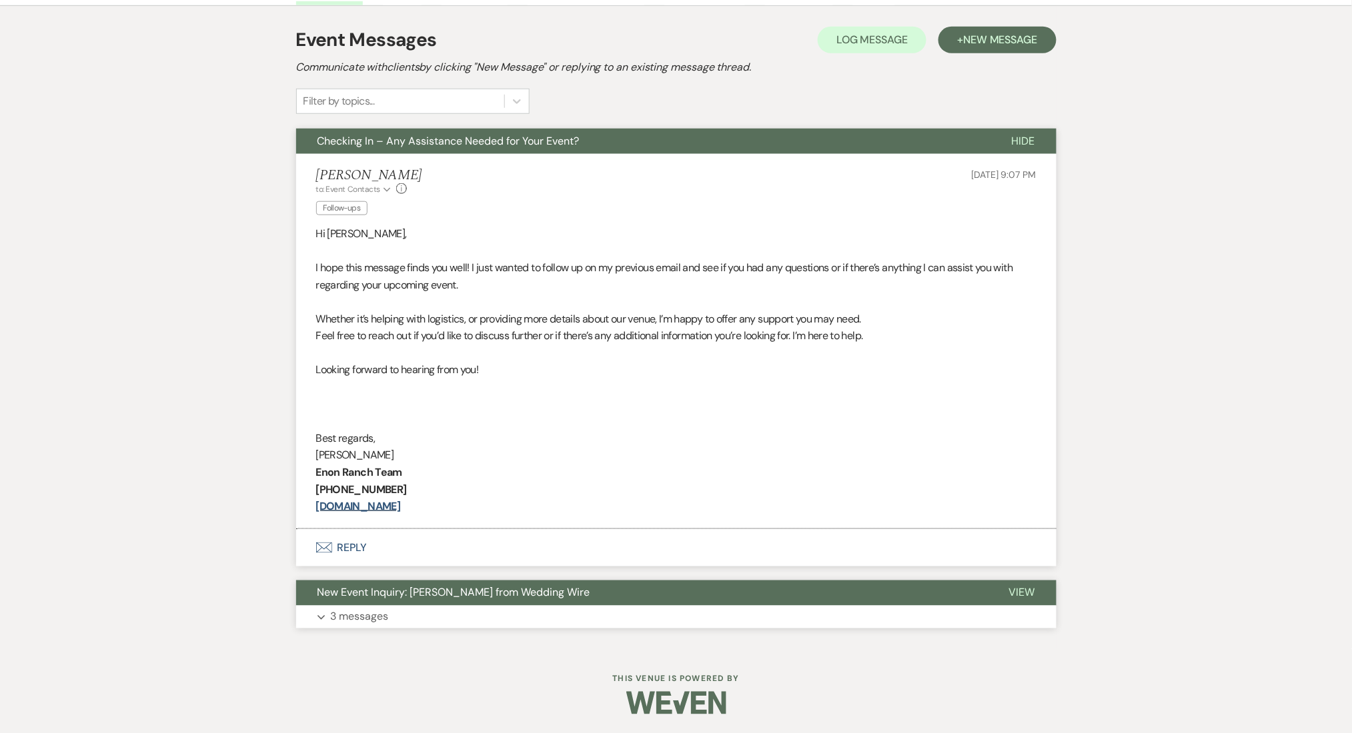
click at [417, 613] on button "Expand 3 messages" at bounding box center [676, 617] width 760 height 23
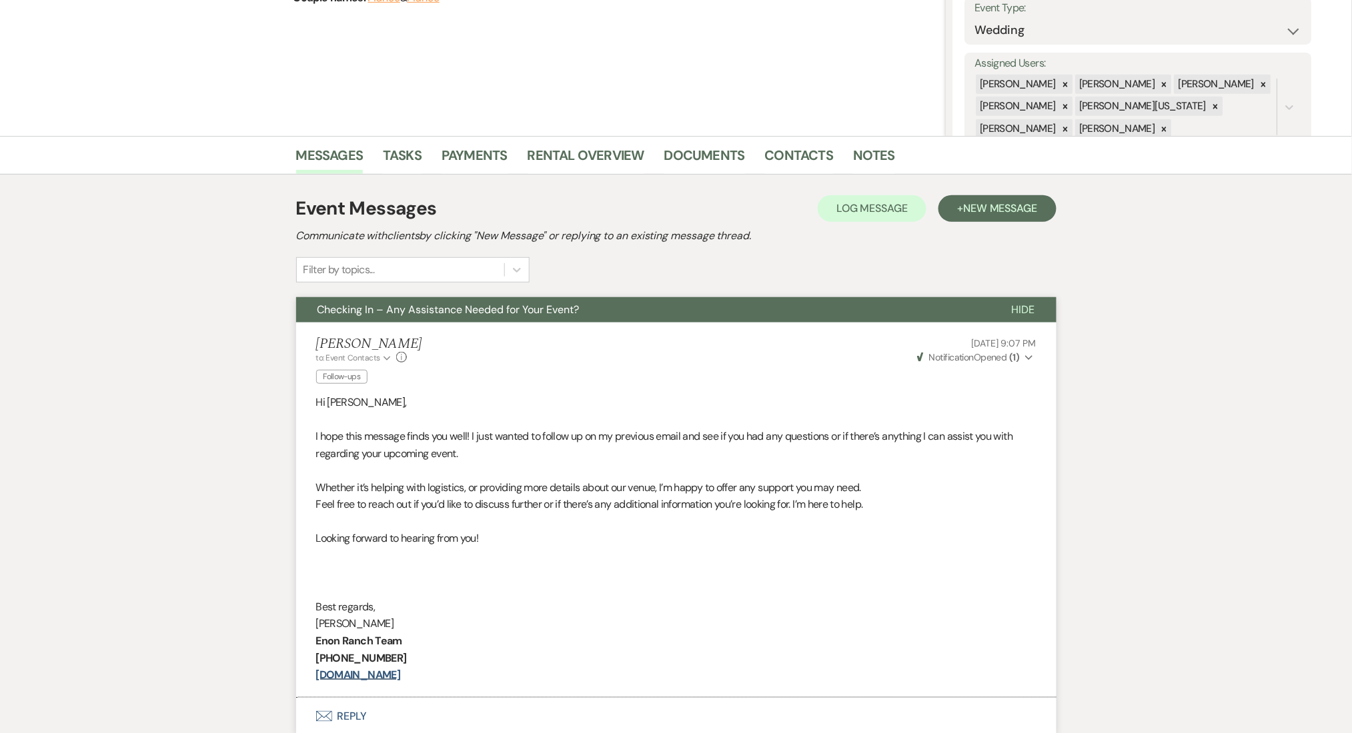
scroll to position [189, 0]
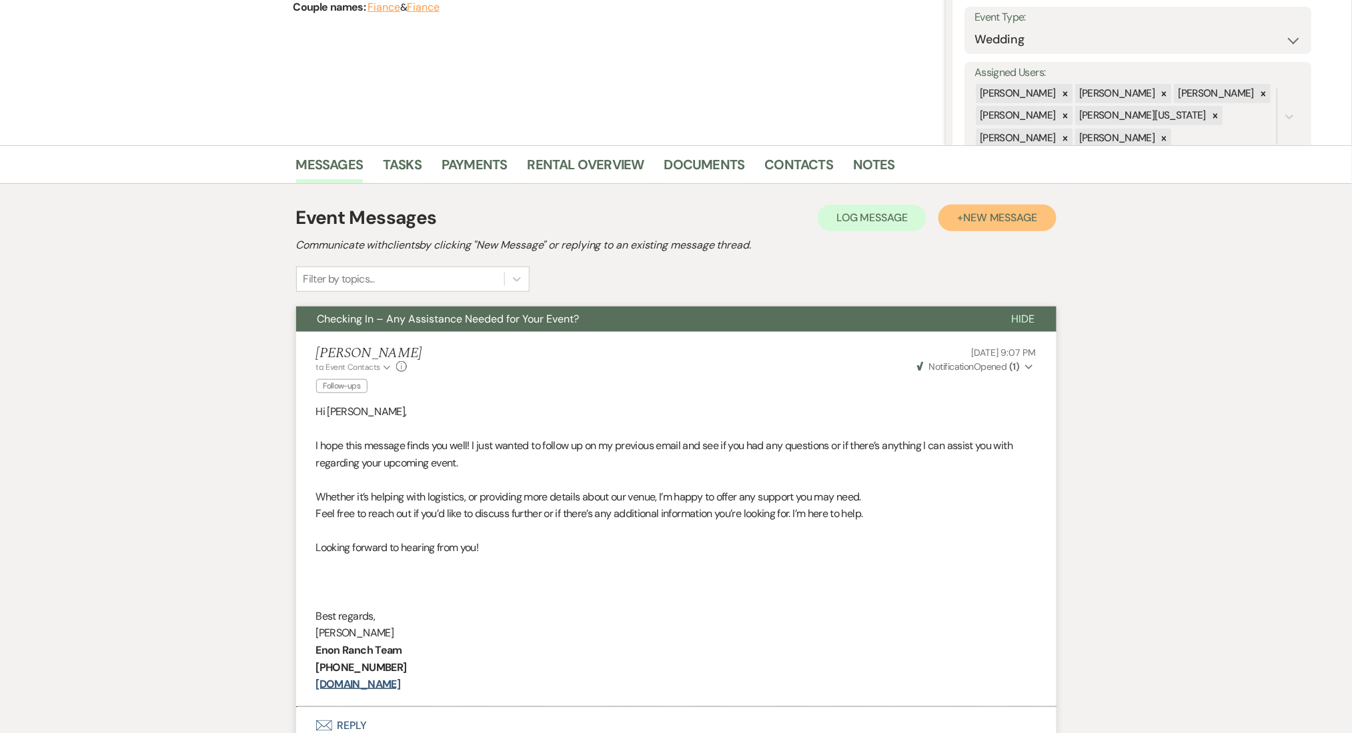
click at [984, 214] on span "New Message" at bounding box center [1000, 218] width 74 height 14
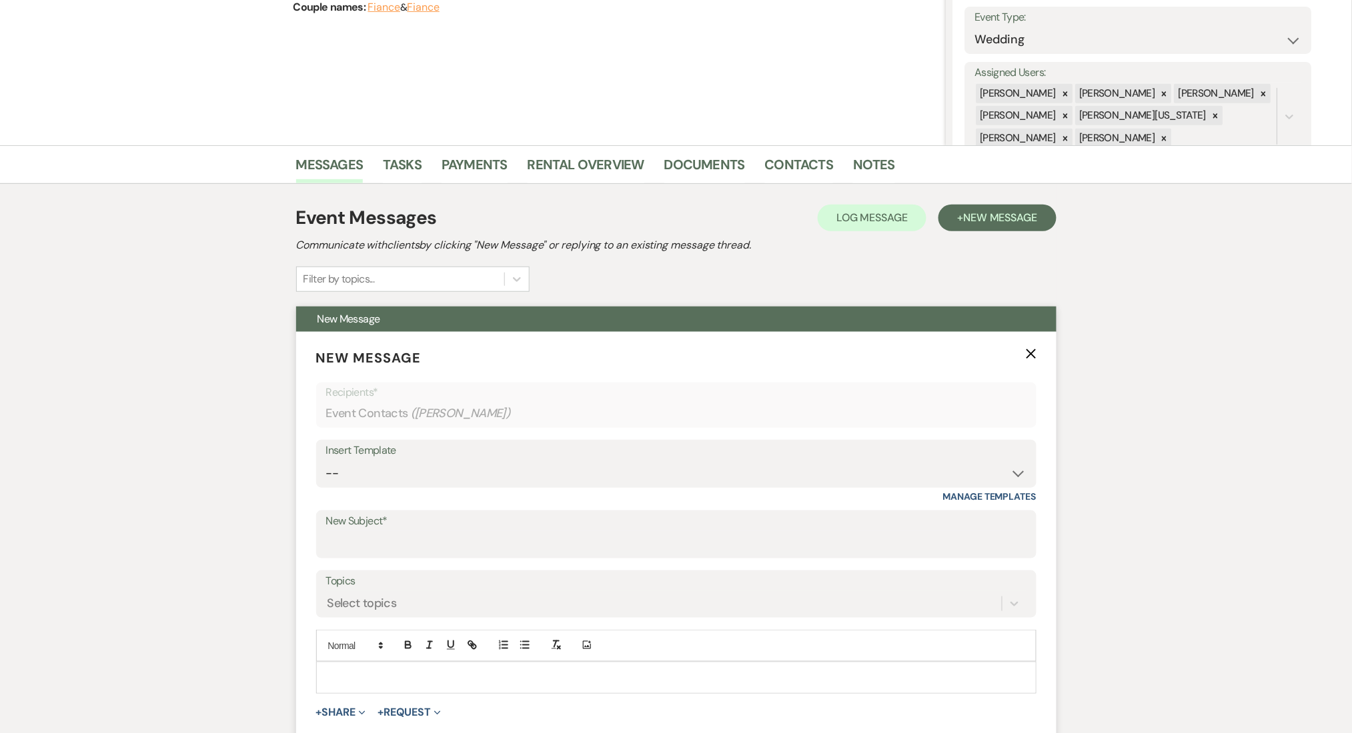
click at [392, 459] on div "Insert Template" at bounding box center [676, 450] width 700 height 19
click at [392, 463] on select "-- Inquiry Follow Up Email #2 Contract Sending Template Payment Template Rental…" at bounding box center [676, 474] width 700 height 26
click at [326, 461] on select "-- Inquiry Follow Up Email #2 Contract Sending Template Payment Template Rental…" at bounding box center [676, 474] width 700 height 26
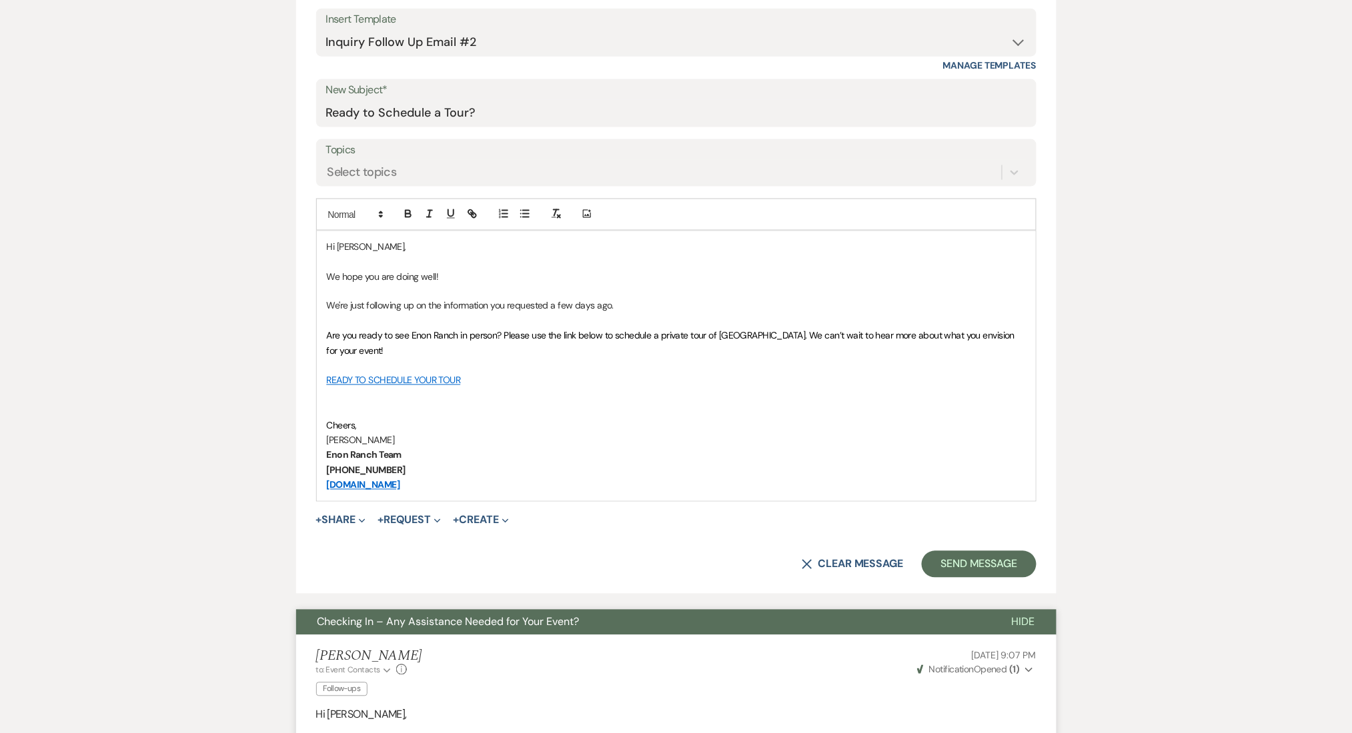
scroll to position [634, 0]
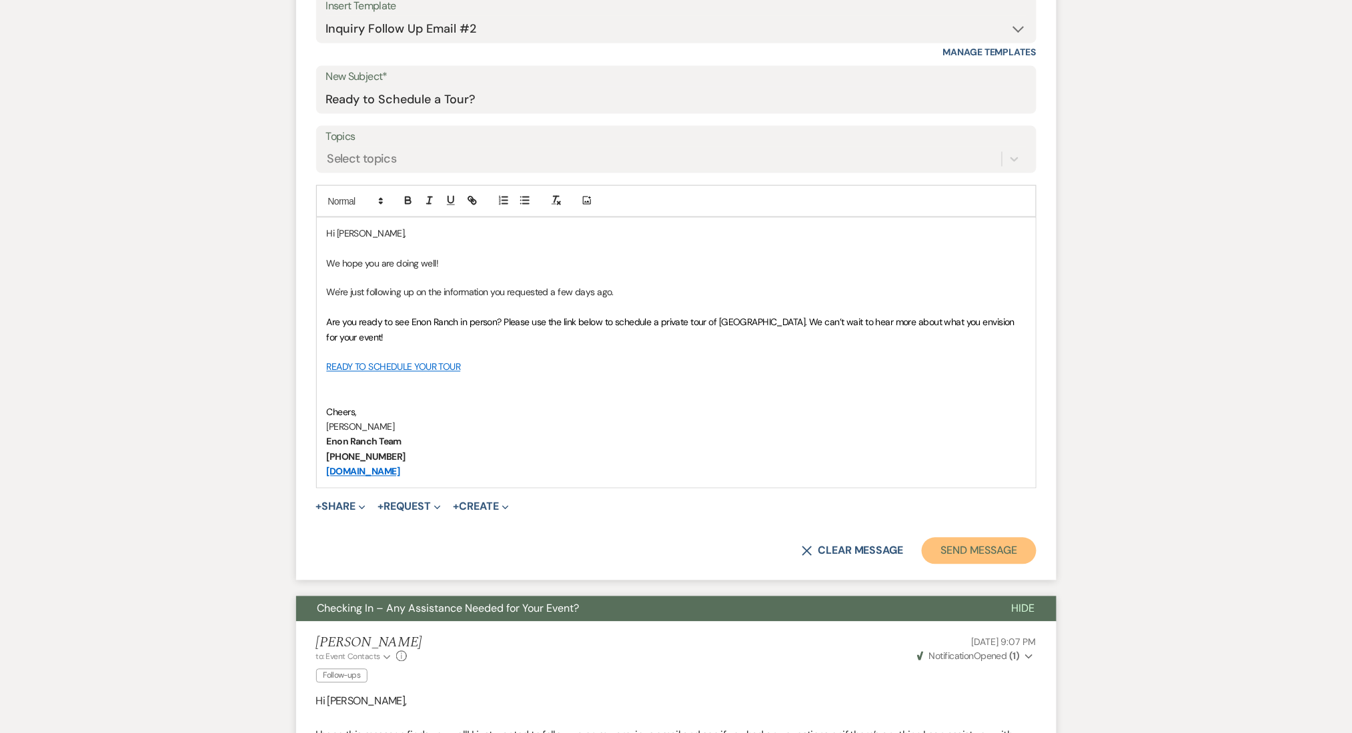
click at [988, 553] on button "Send Message" at bounding box center [979, 551] width 114 height 27
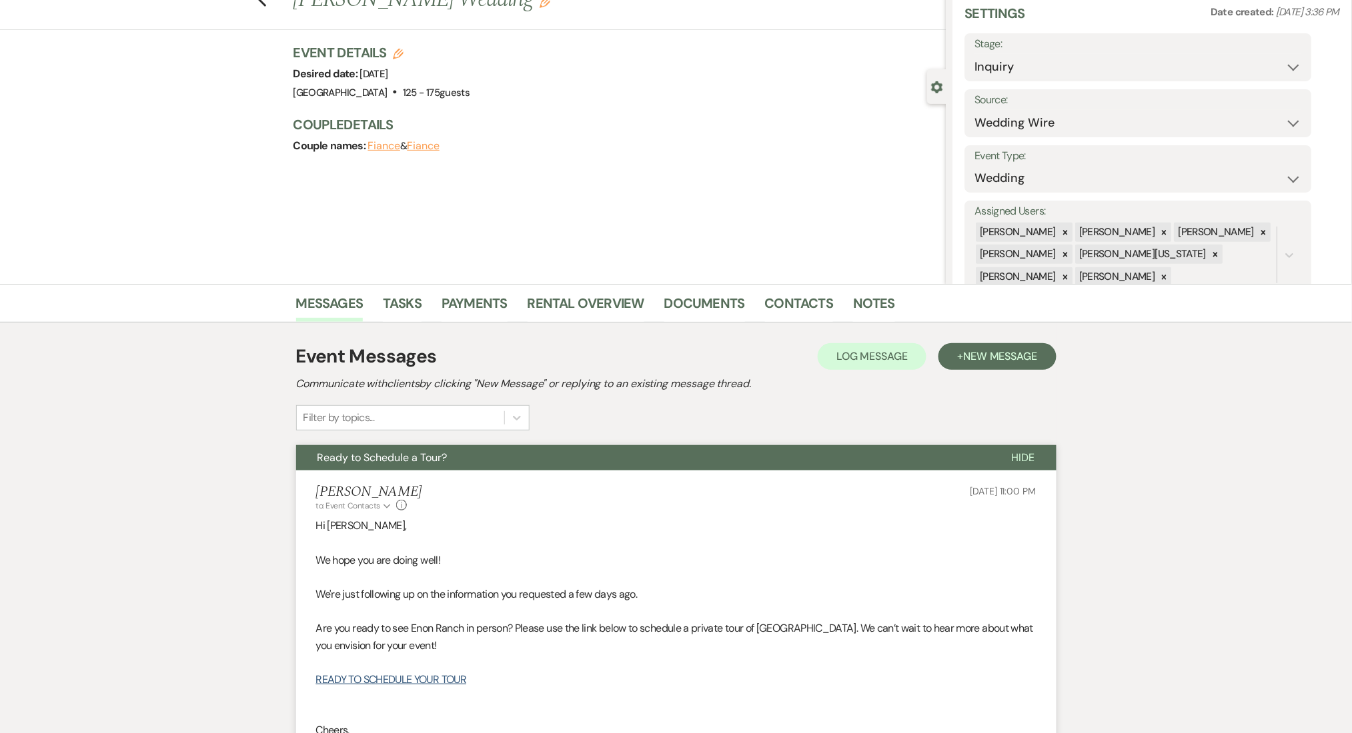
scroll to position [0, 0]
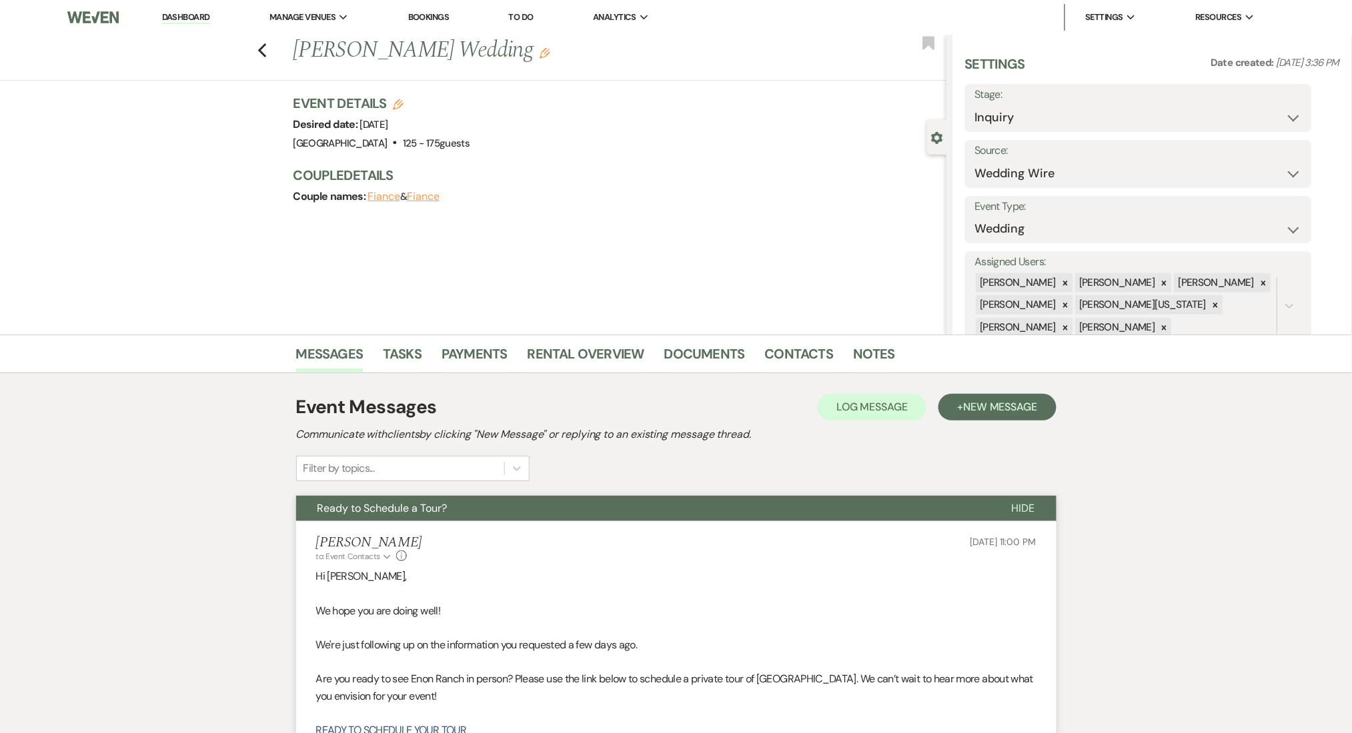
click at [267, 49] on icon "Previous" at bounding box center [262, 51] width 10 height 16
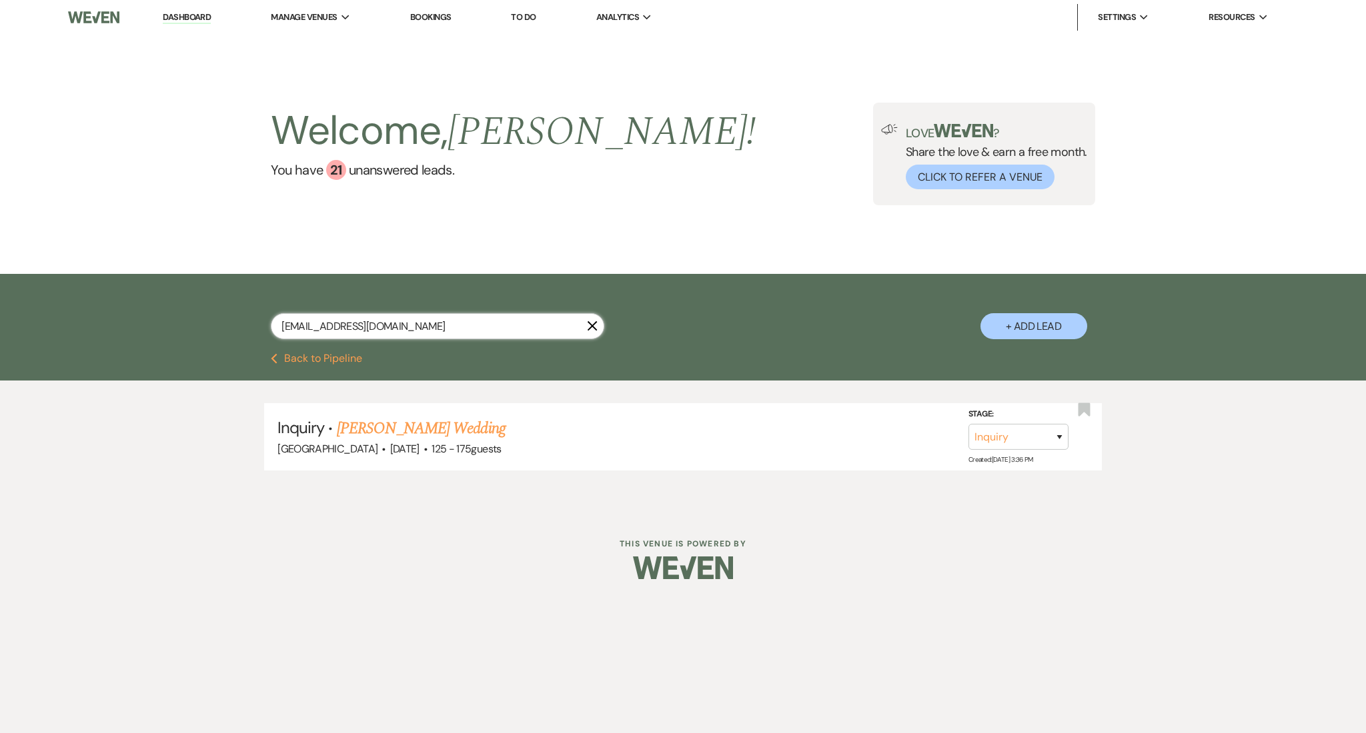
drag, startPoint x: 395, startPoint y: 324, endPoint x: 150, endPoint y: 319, distance: 245.4
click at [150, 319] on div "[EMAIL_ADDRESS][DOMAIN_NAME] X + Add Lead" at bounding box center [683, 313] width 1366 height 79
paste input "[EMAIL_ADDRESS]"
click at [447, 431] on link "[PERSON_NAME] & [PERSON_NAME] Wedding" at bounding box center [486, 429] width 299 height 24
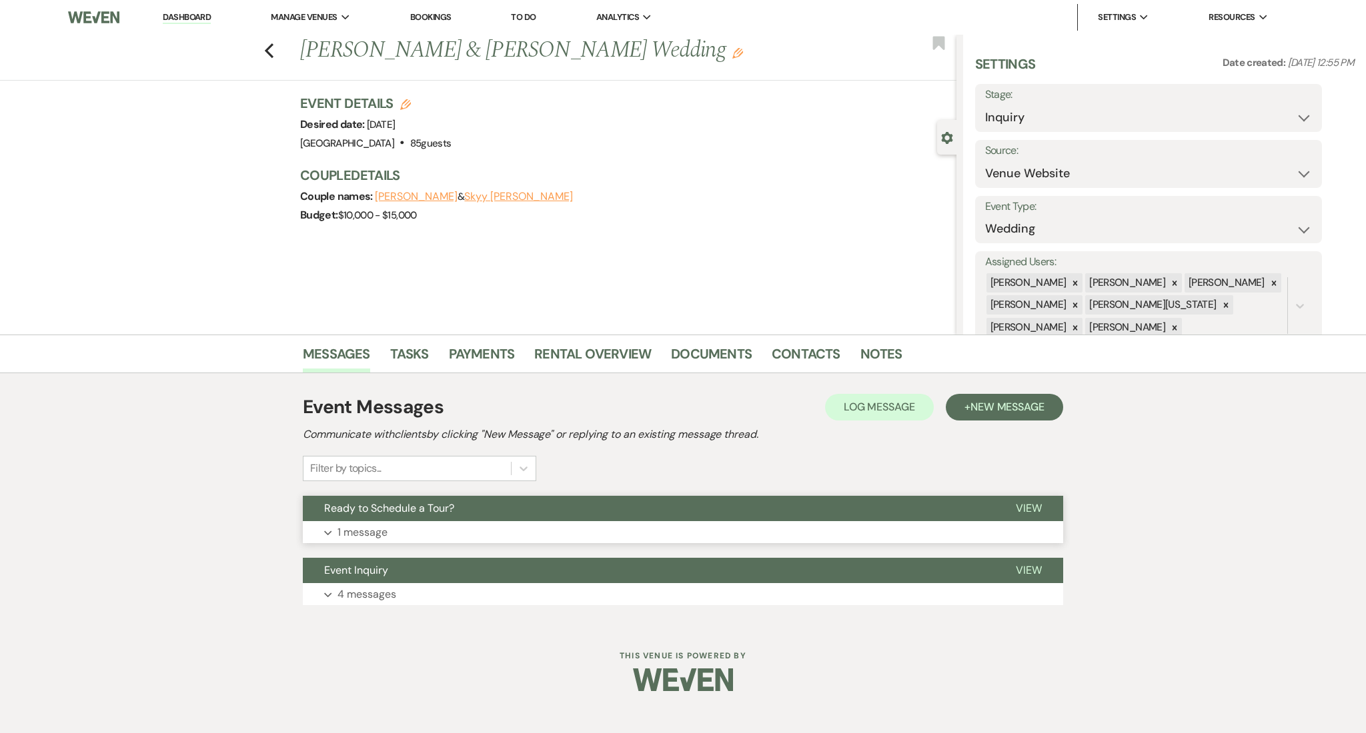
click at [517, 529] on button "Expand 1 message" at bounding box center [683, 532] width 760 height 23
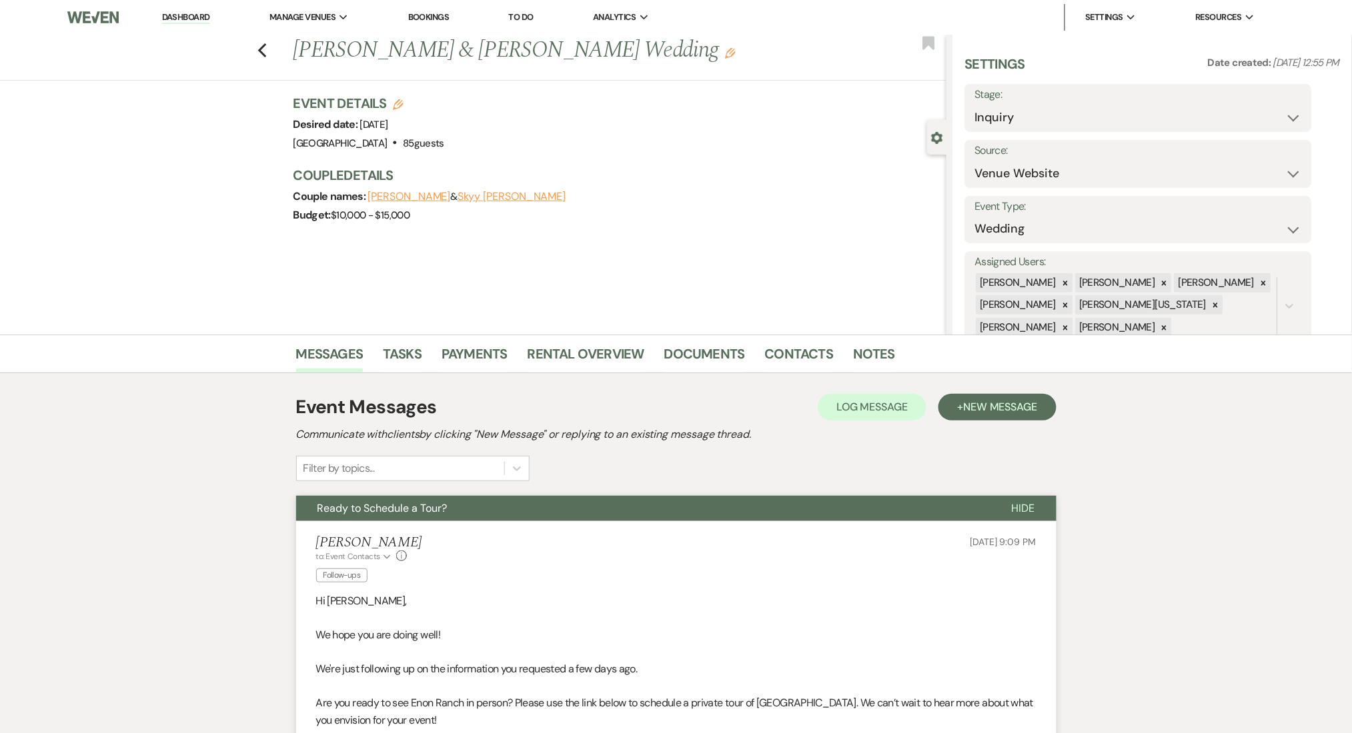
scroll to position [355, 0]
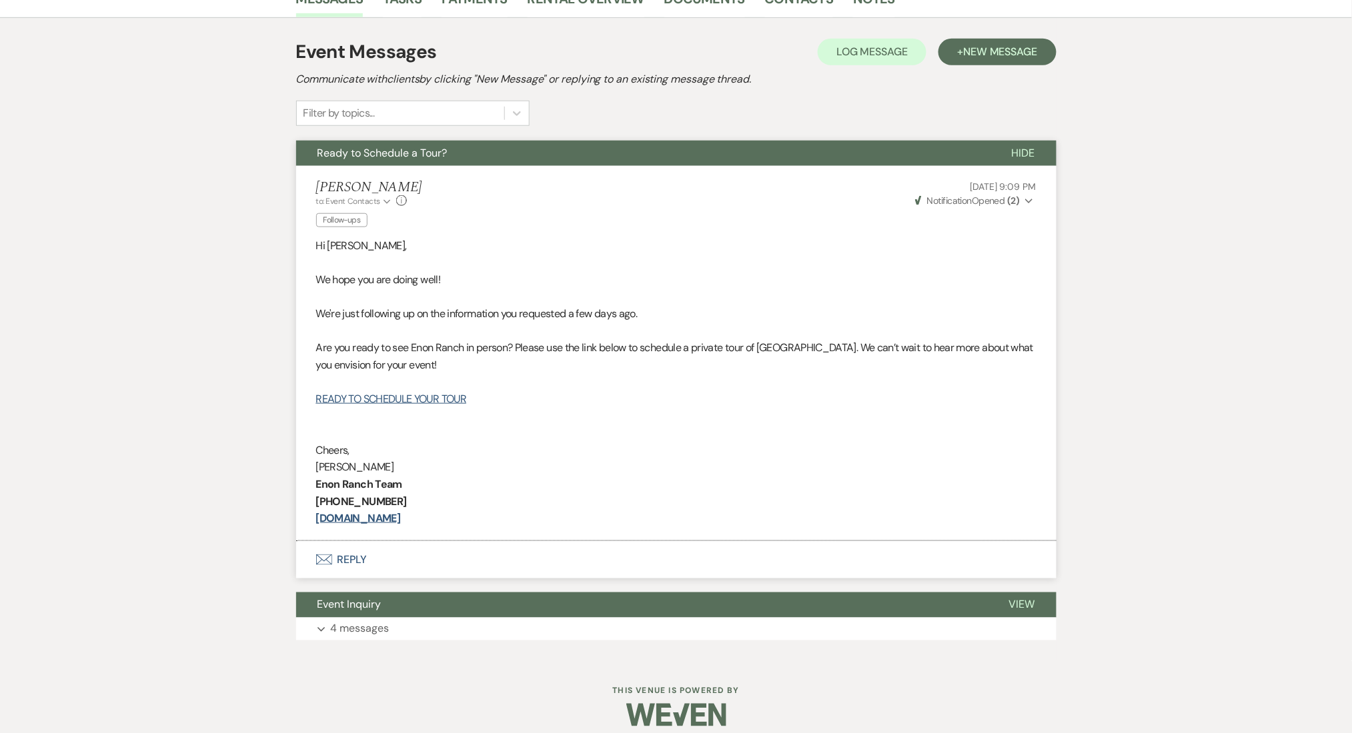
click at [991, 36] on div "Event Messages Log Log Message + New Message Communicate with clients by clicki…" at bounding box center [676, 339] width 760 height 616
click at [973, 49] on span "New Message" at bounding box center [1000, 52] width 74 height 14
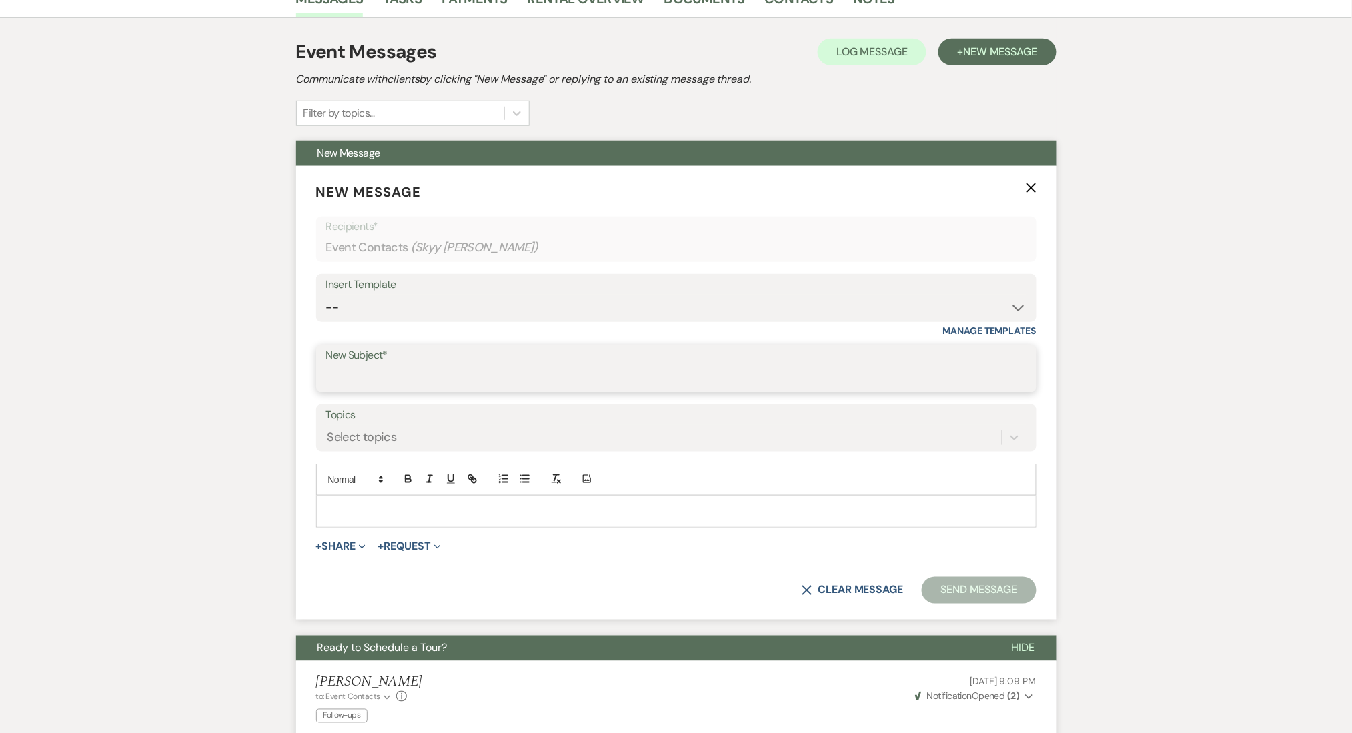
click at [409, 377] on input "New Subject*" at bounding box center [676, 378] width 700 height 26
click at [428, 313] on select "-- Inquiry Follow Up Email #2 Contract Sending Template Payment Template Rental…" at bounding box center [676, 308] width 700 height 26
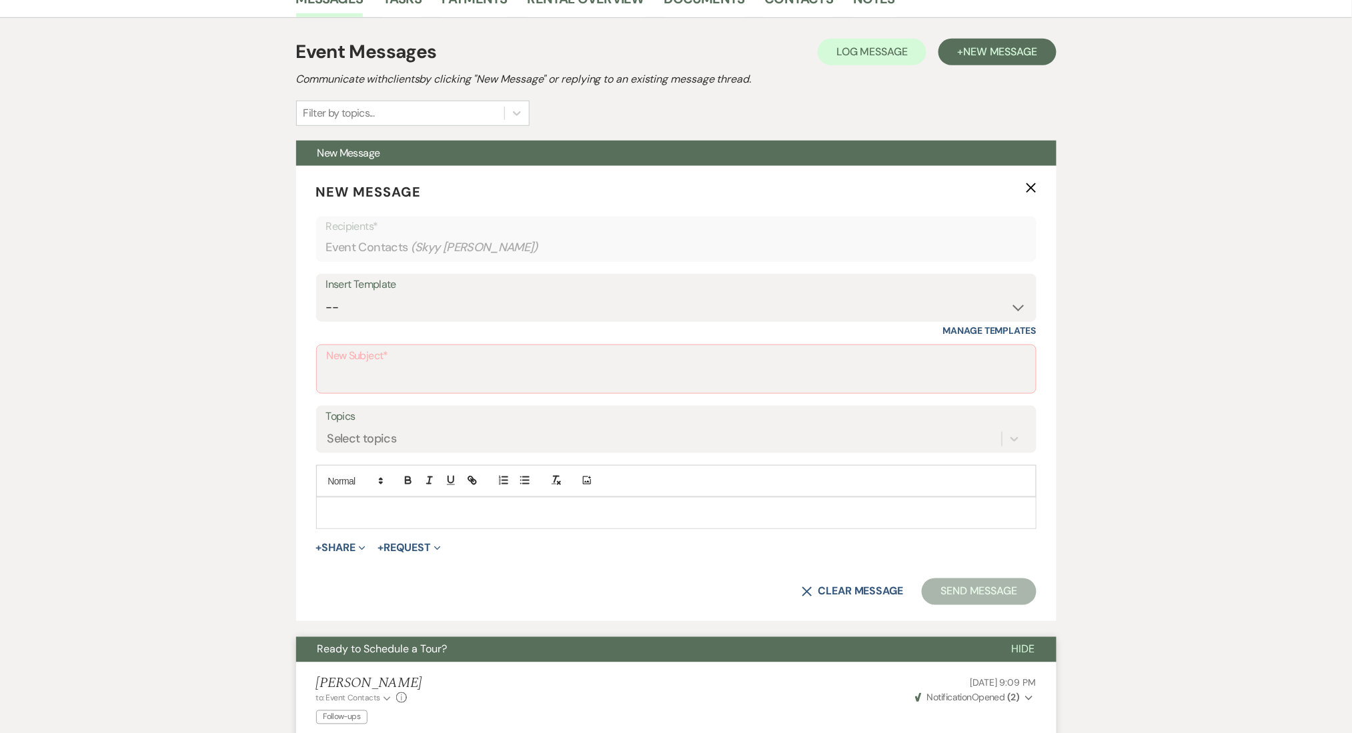
click at [153, 449] on div "Messages Tasks Payments Rental Overview Documents Contacts Notes Event Messages…" at bounding box center [676, 568] width 1352 height 1179
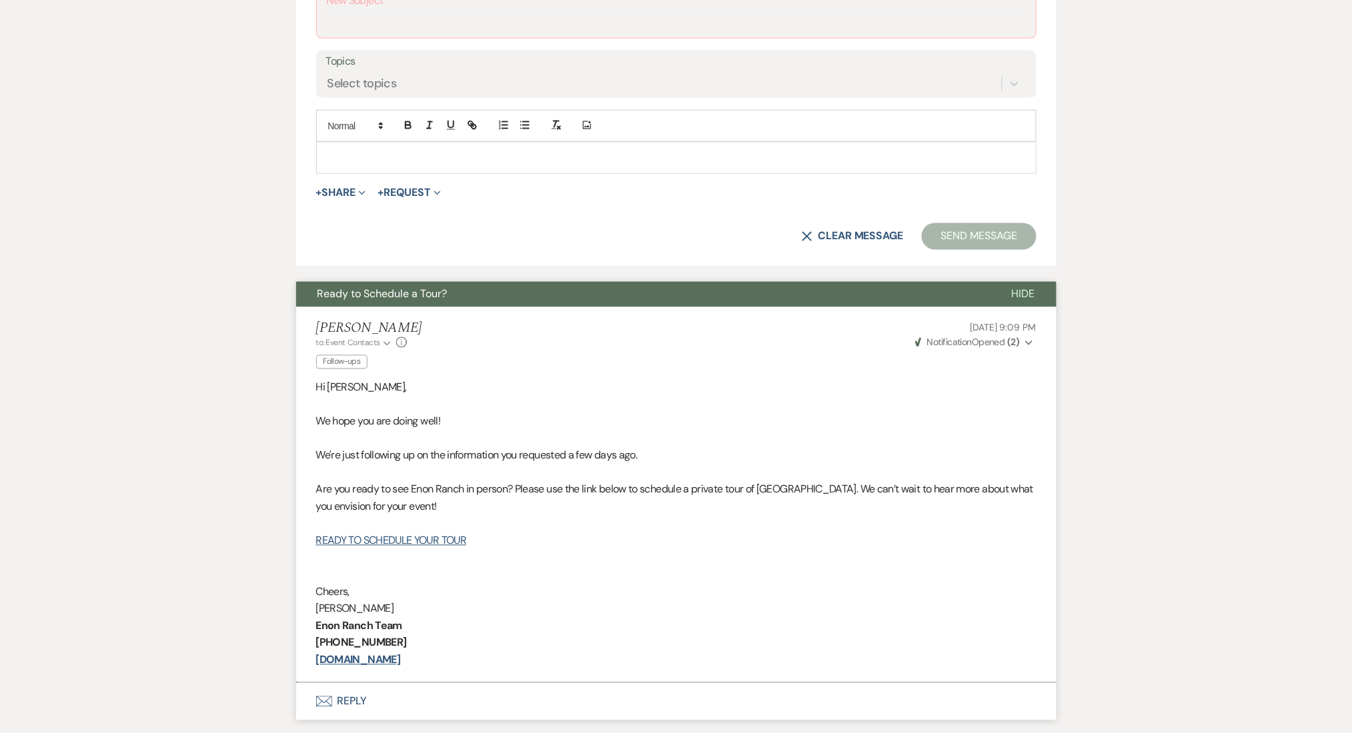
click at [1188, 209] on div "Messages Tasks Payments Rental Overview Documents Contacts Notes Event Messages…" at bounding box center [676, 213] width 1352 height 1179
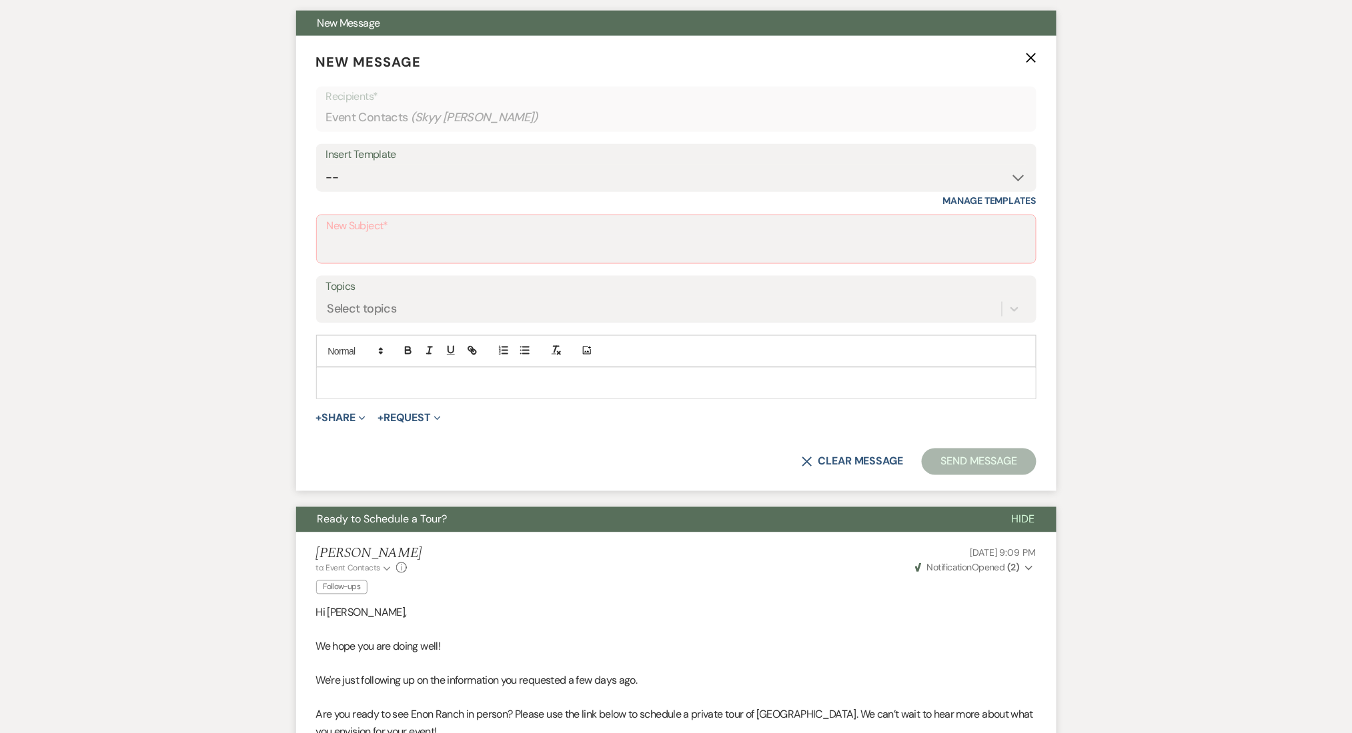
scroll to position [355, 0]
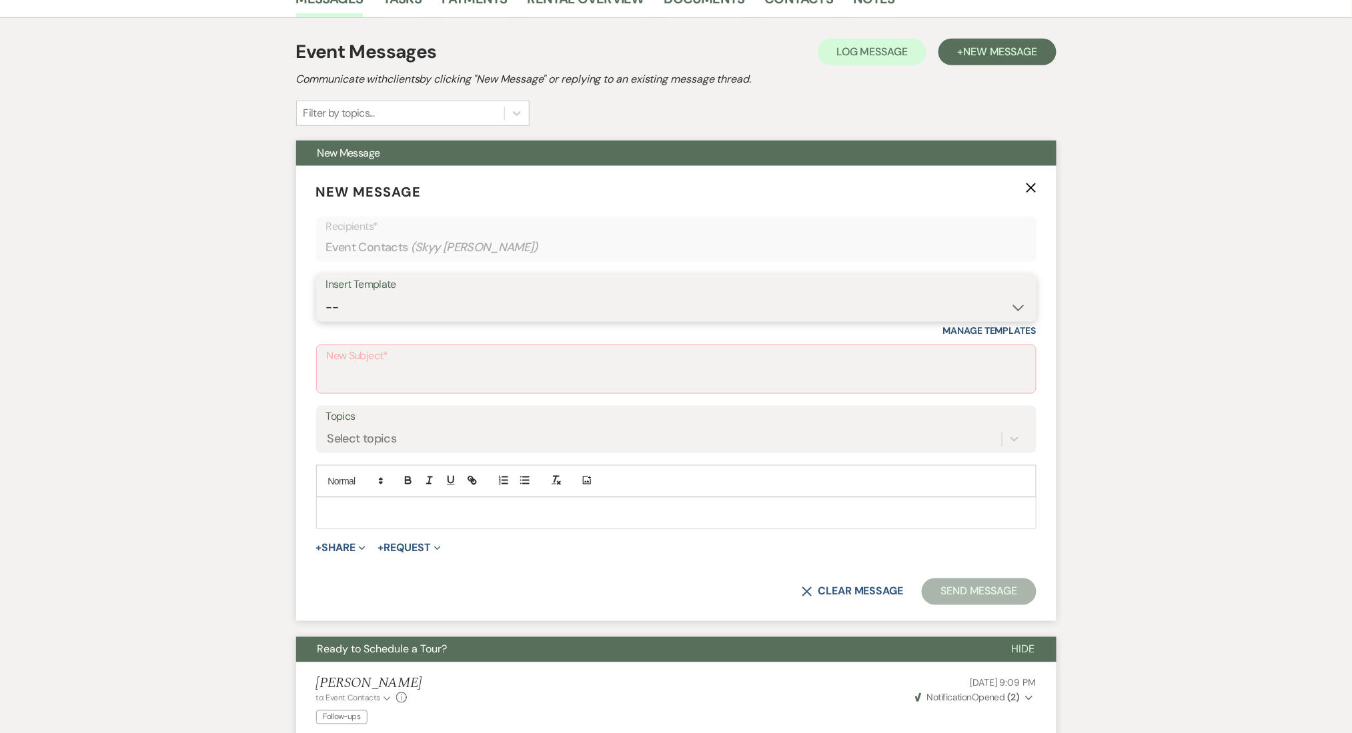
click at [425, 307] on select "-- Inquiry Follow Up Email #2 Contract Sending Template Payment Template Rental…" at bounding box center [676, 308] width 700 height 26
click at [69, 447] on div "Messages Tasks Payments Rental Overview Documents Contacts Notes Event Messages…" at bounding box center [676, 568] width 1352 height 1179
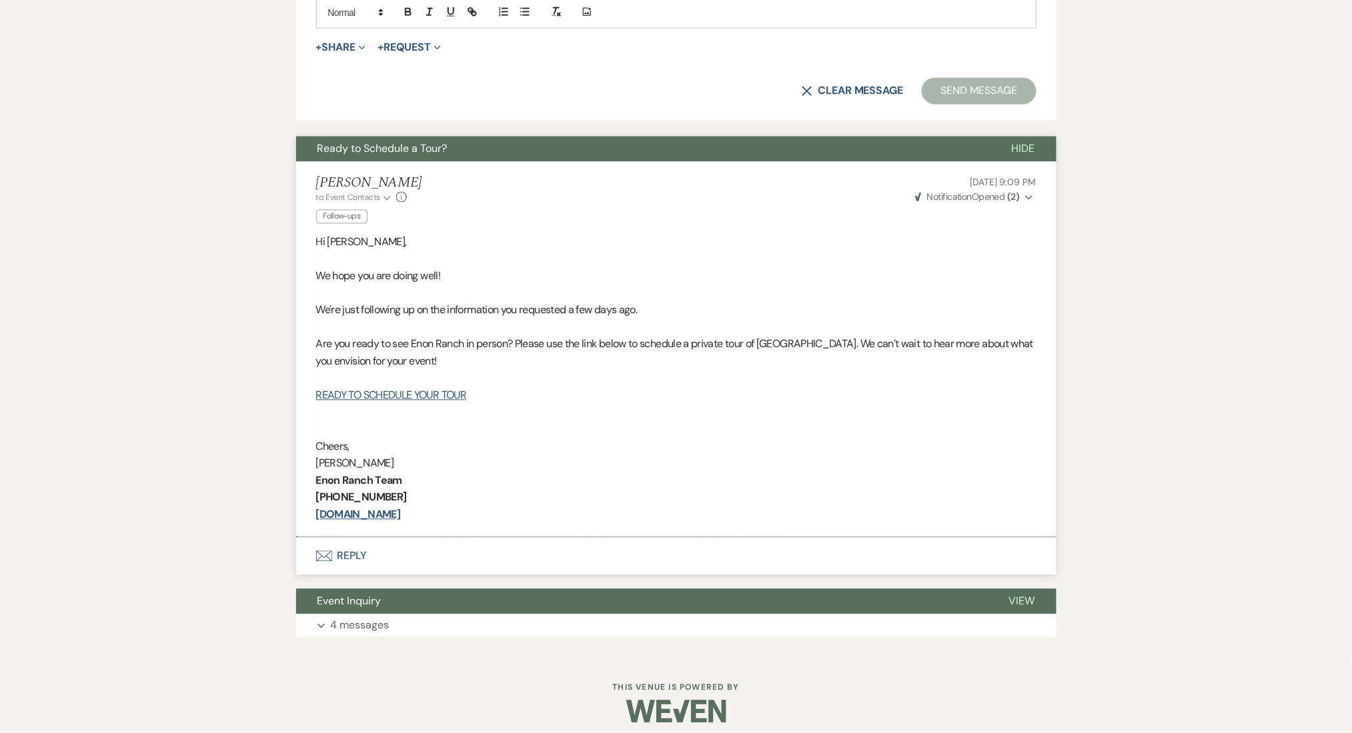
scroll to position [866, 0]
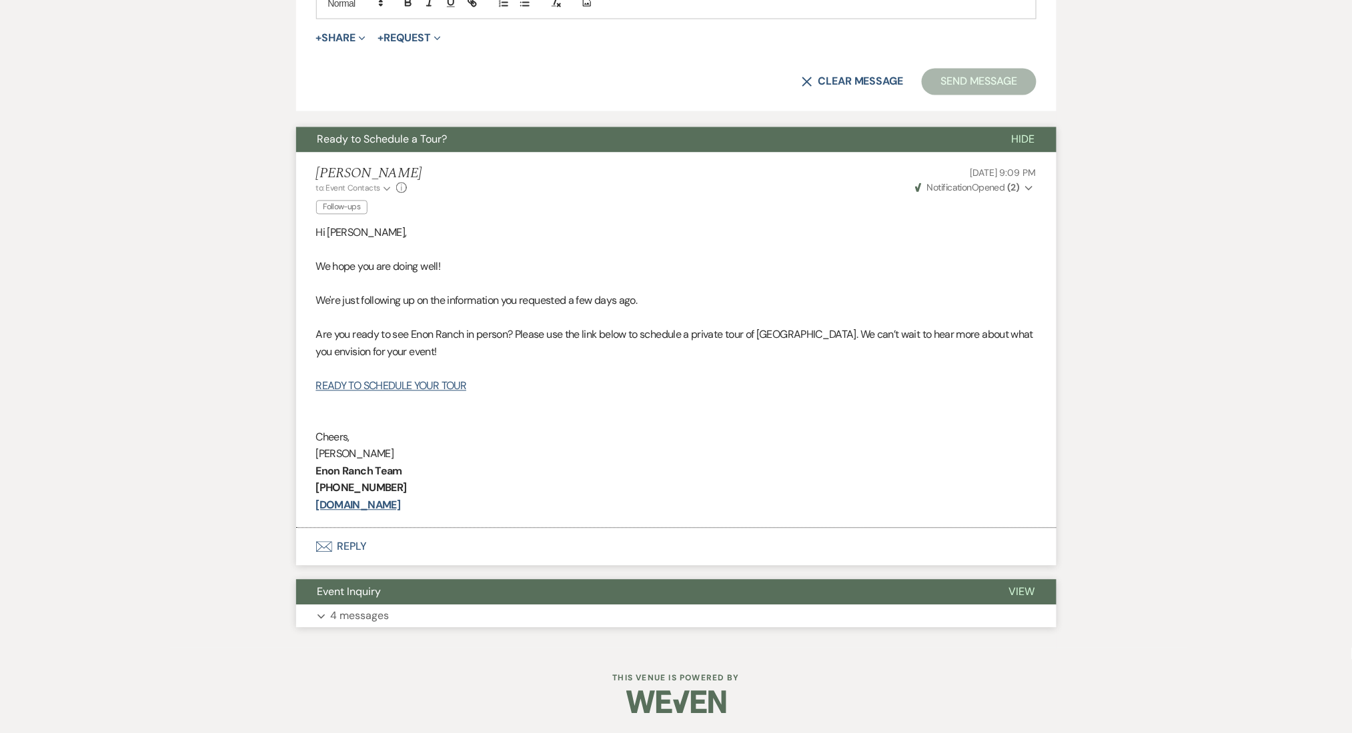
click at [489, 625] on button "Expand 4 messages" at bounding box center [676, 616] width 760 height 23
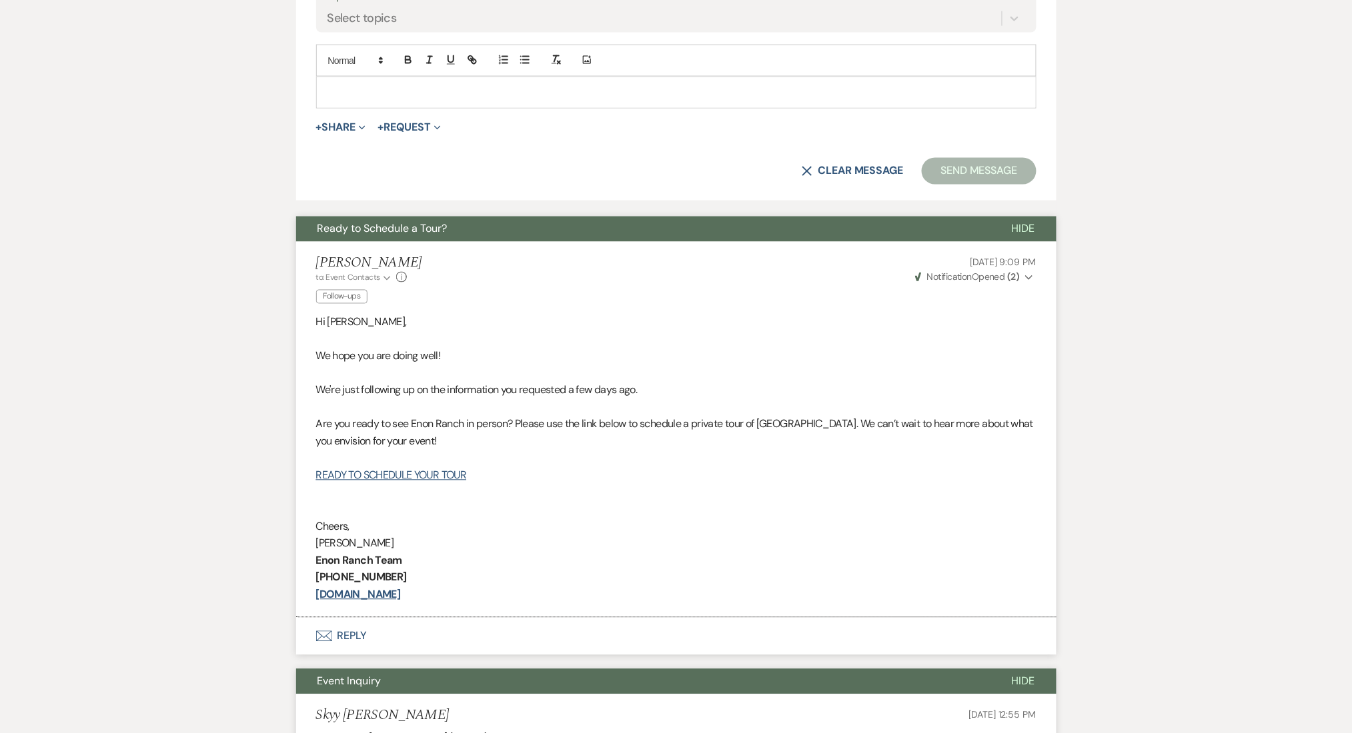
scroll to position [421, 0]
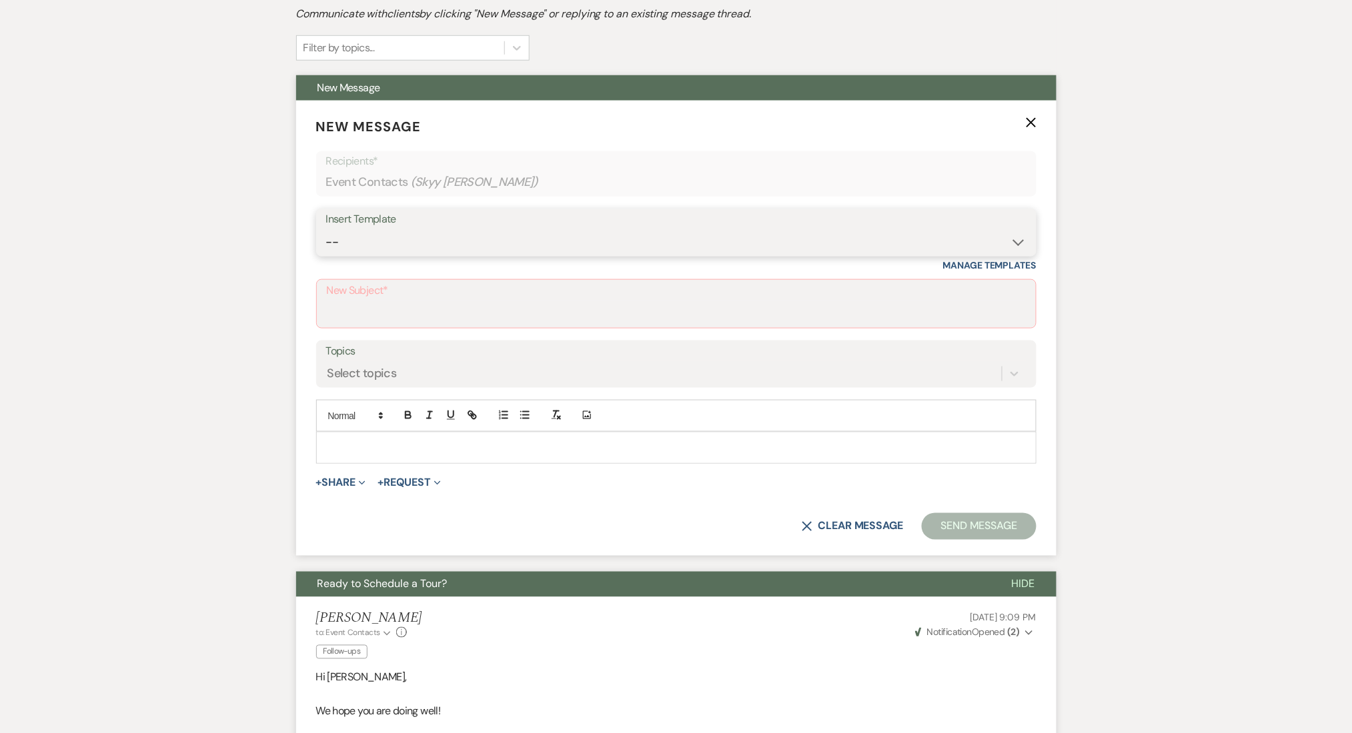
click at [410, 243] on select "-- Inquiry Follow Up Email #2 Contract Sending Template Payment Template Rental…" at bounding box center [676, 242] width 700 height 26
click at [326, 229] on select "-- Inquiry Follow Up Email #2 Contract Sending Template Payment Template Rental…" at bounding box center [676, 242] width 700 height 26
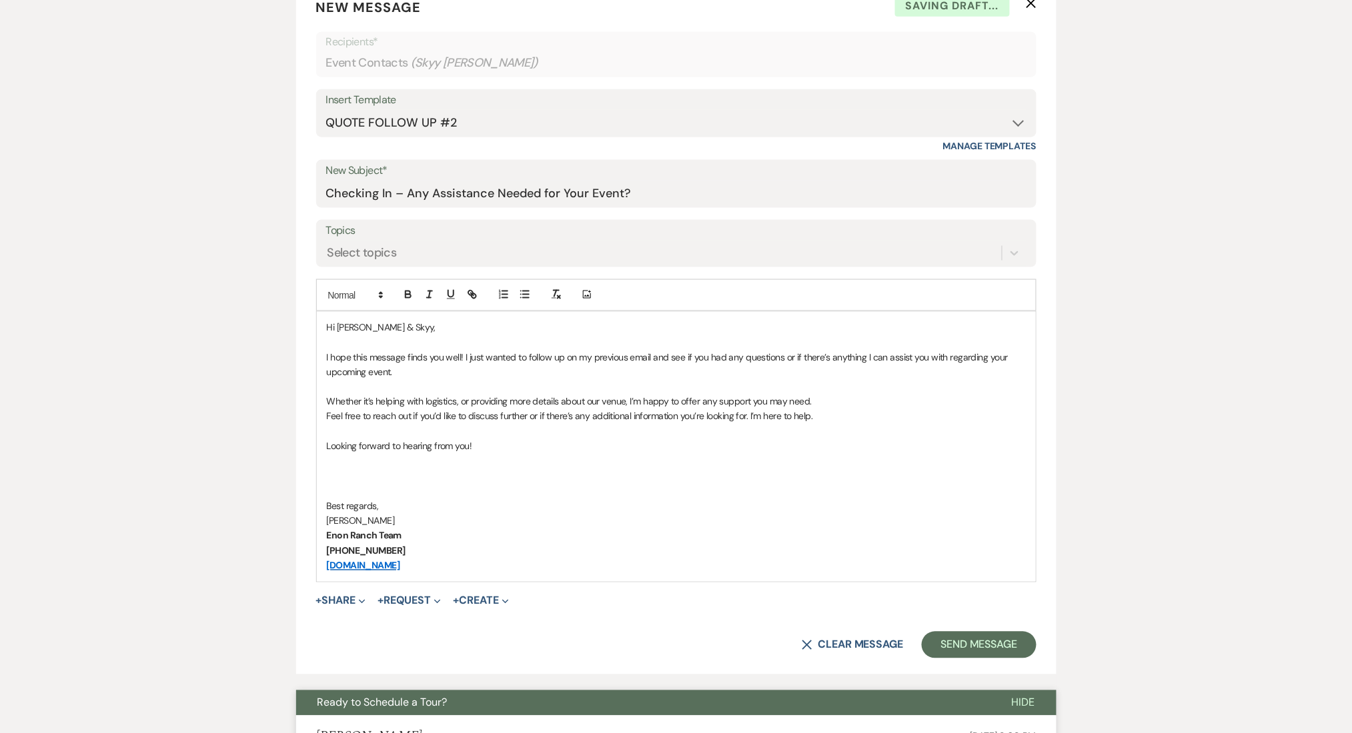
scroll to position [776, 0]
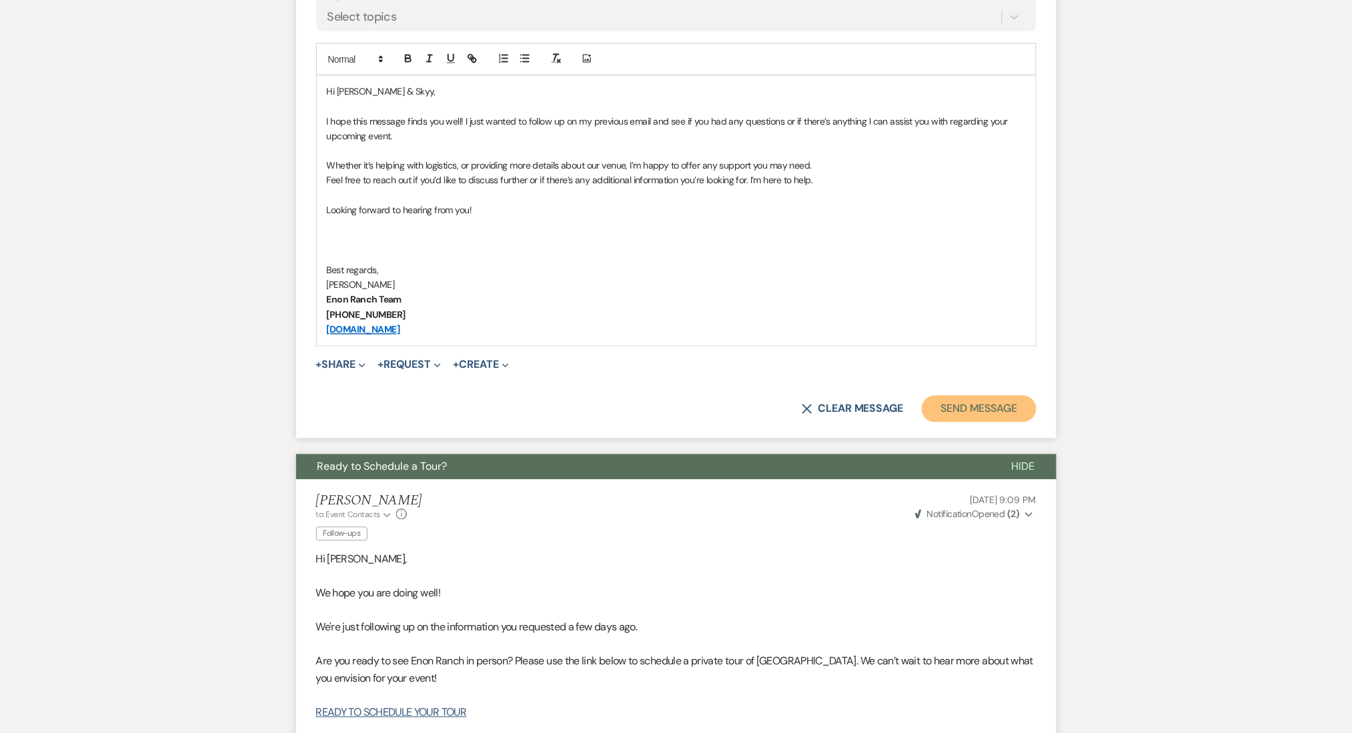
click at [1012, 406] on button "Send Message" at bounding box center [979, 409] width 114 height 27
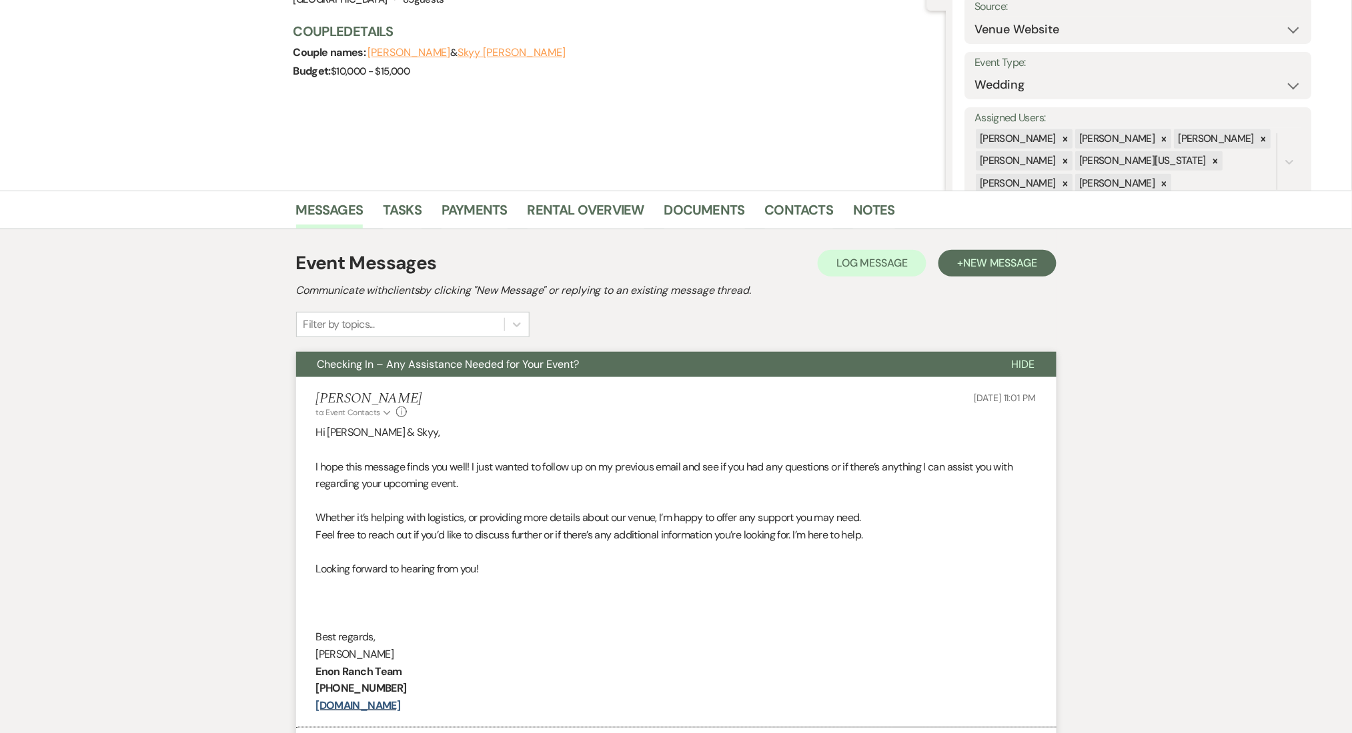
scroll to position [0, 0]
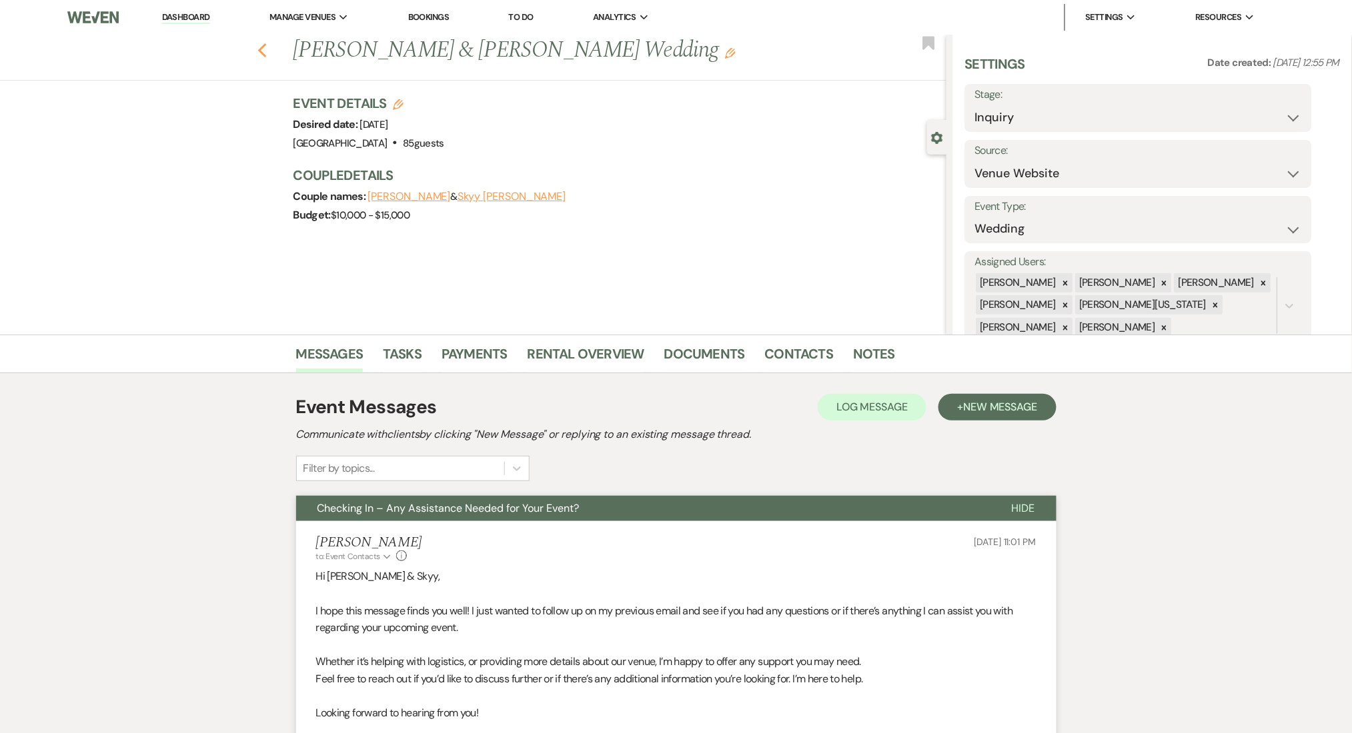
click at [266, 44] on use "button" at bounding box center [261, 50] width 9 height 15
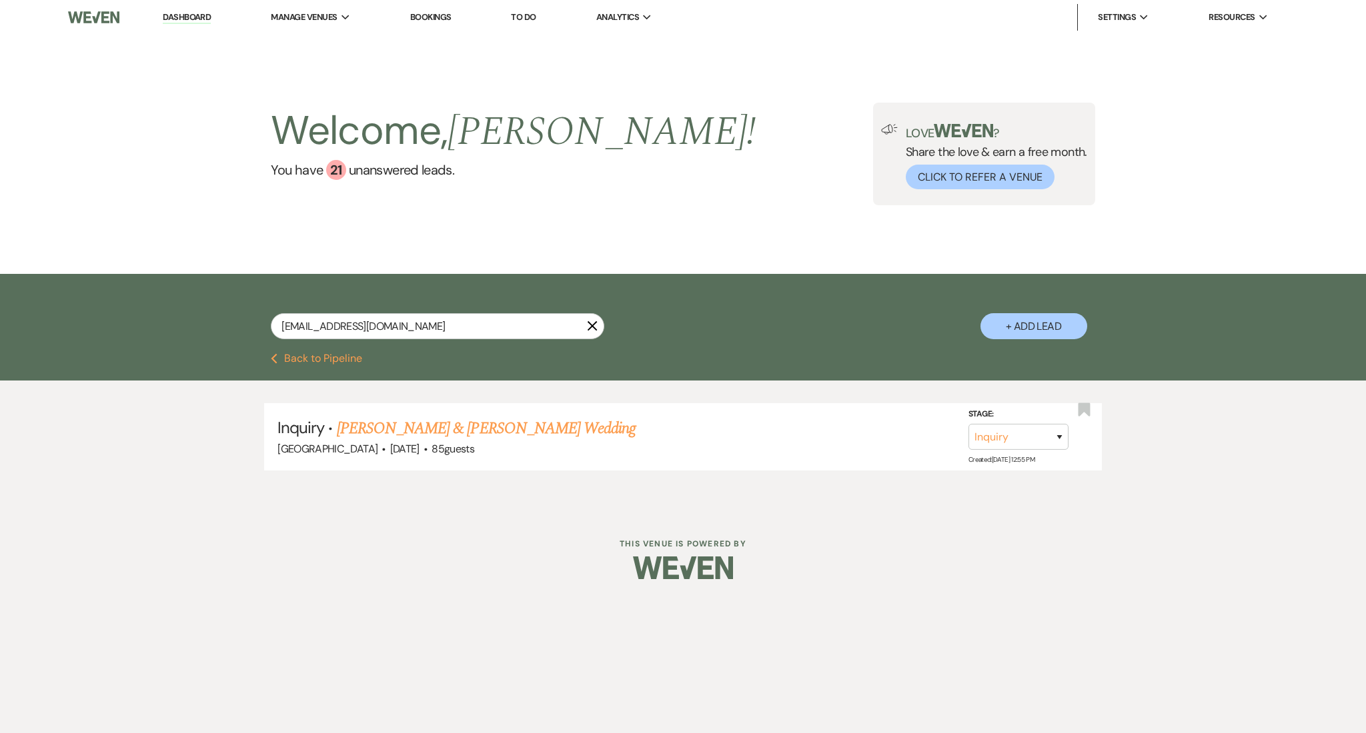
click at [473, 308] on div "[EMAIL_ADDRESS][DOMAIN_NAME] X + Add Lead" at bounding box center [683, 315] width 960 height 69
drag, startPoint x: 472, startPoint y: 320, endPoint x: 36, endPoint y: 289, distance: 437.2
click at [36, 289] on div "[EMAIL_ADDRESS][DOMAIN_NAME] X + Add Lead" at bounding box center [683, 313] width 1366 height 79
paste input "[EMAIL_ADDRESS][DOMAIN_NAME]"
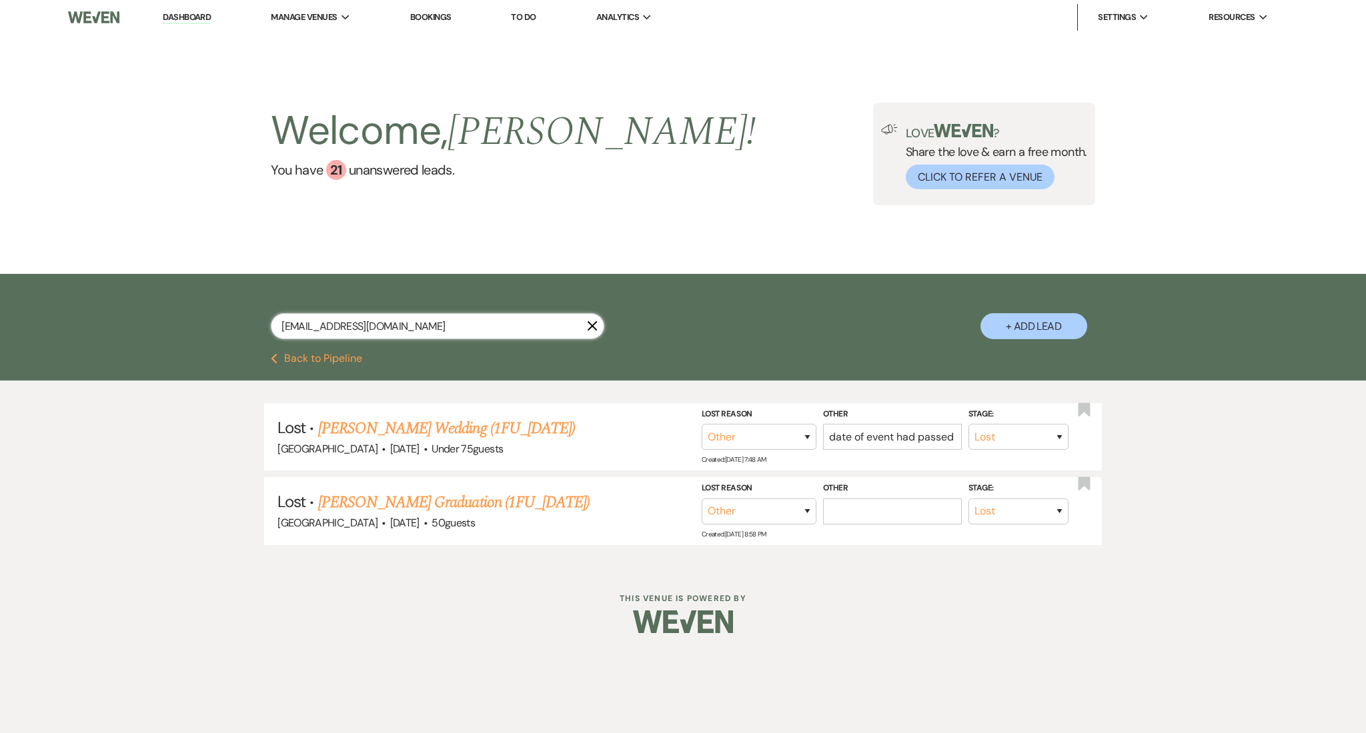
drag, startPoint x: 378, startPoint y: 319, endPoint x: 55, endPoint y: 303, distance: 323.8
click at [55, 303] on div "[EMAIL_ADDRESS][DOMAIN_NAME] X + Add Lead" at bounding box center [683, 313] width 1366 height 79
paste input "[EMAIL_ADDRESS][DOMAIN_NAME]"
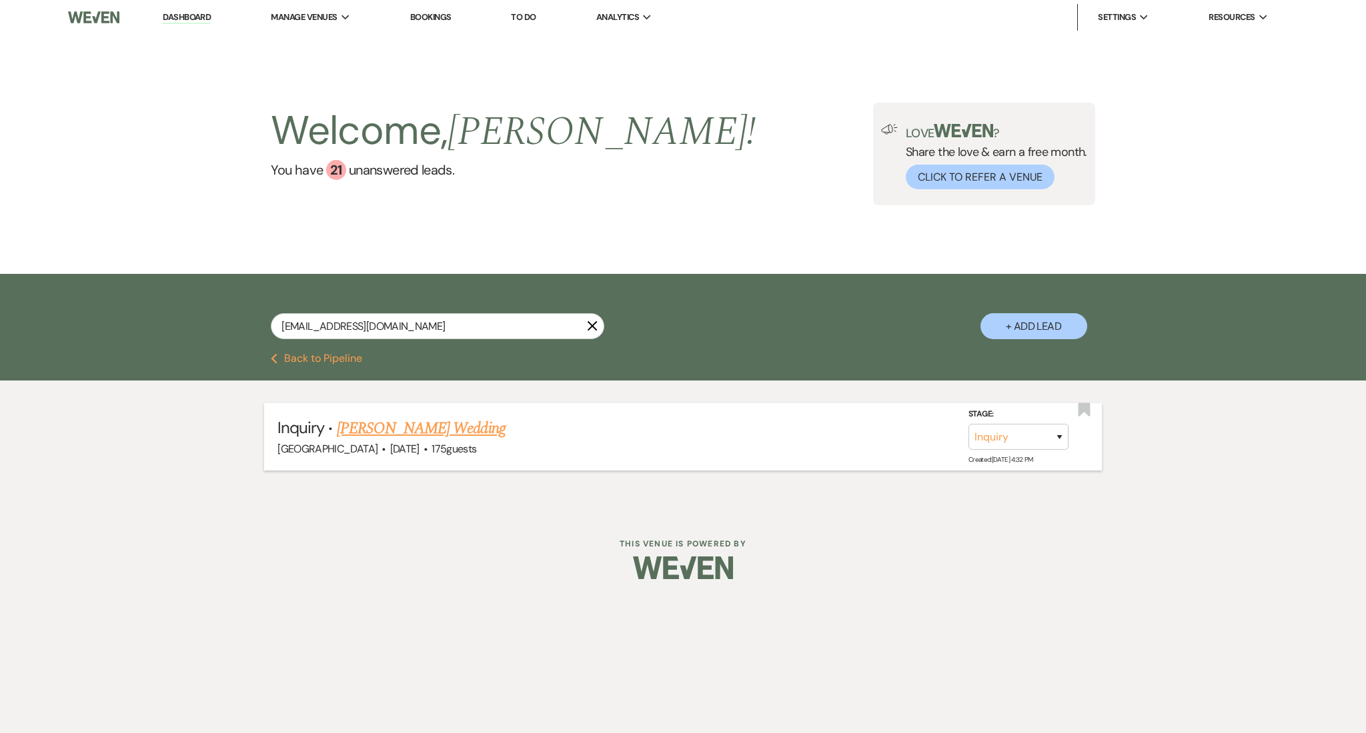
click at [386, 422] on link "[PERSON_NAME] Wedding" at bounding box center [421, 429] width 169 height 24
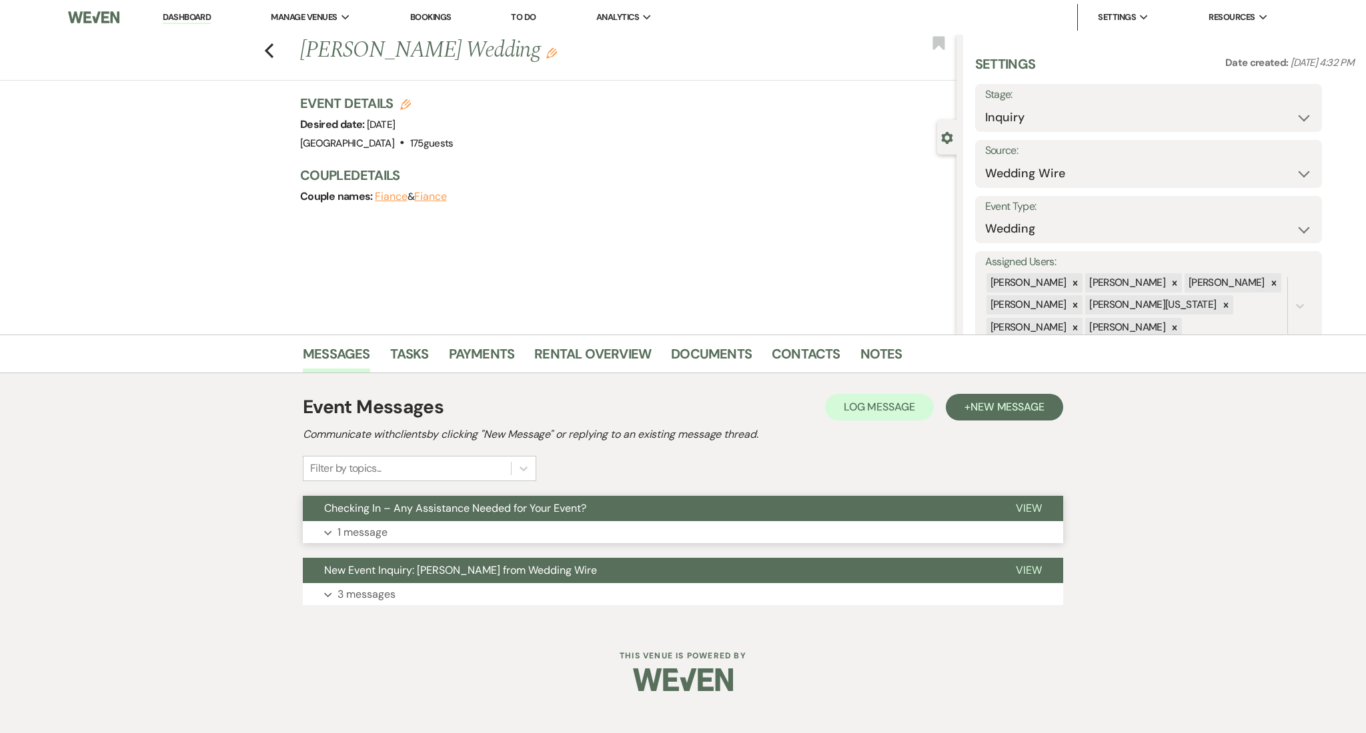
click at [444, 531] on button "Expand 1 message" at bounding box center [683, 532] width 760 height 23
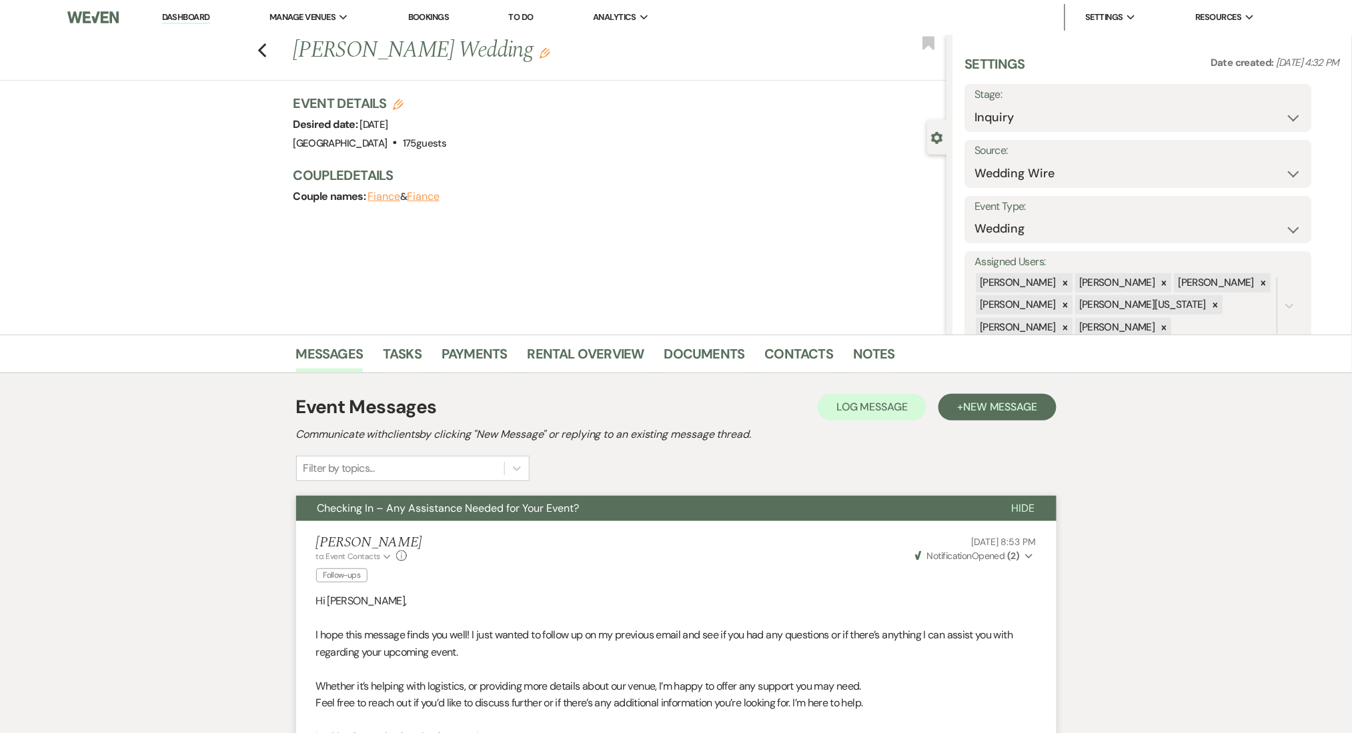
click at [562, 179] on h3 "Couple Details" at bounding box center [612, 175] width 639 height 19
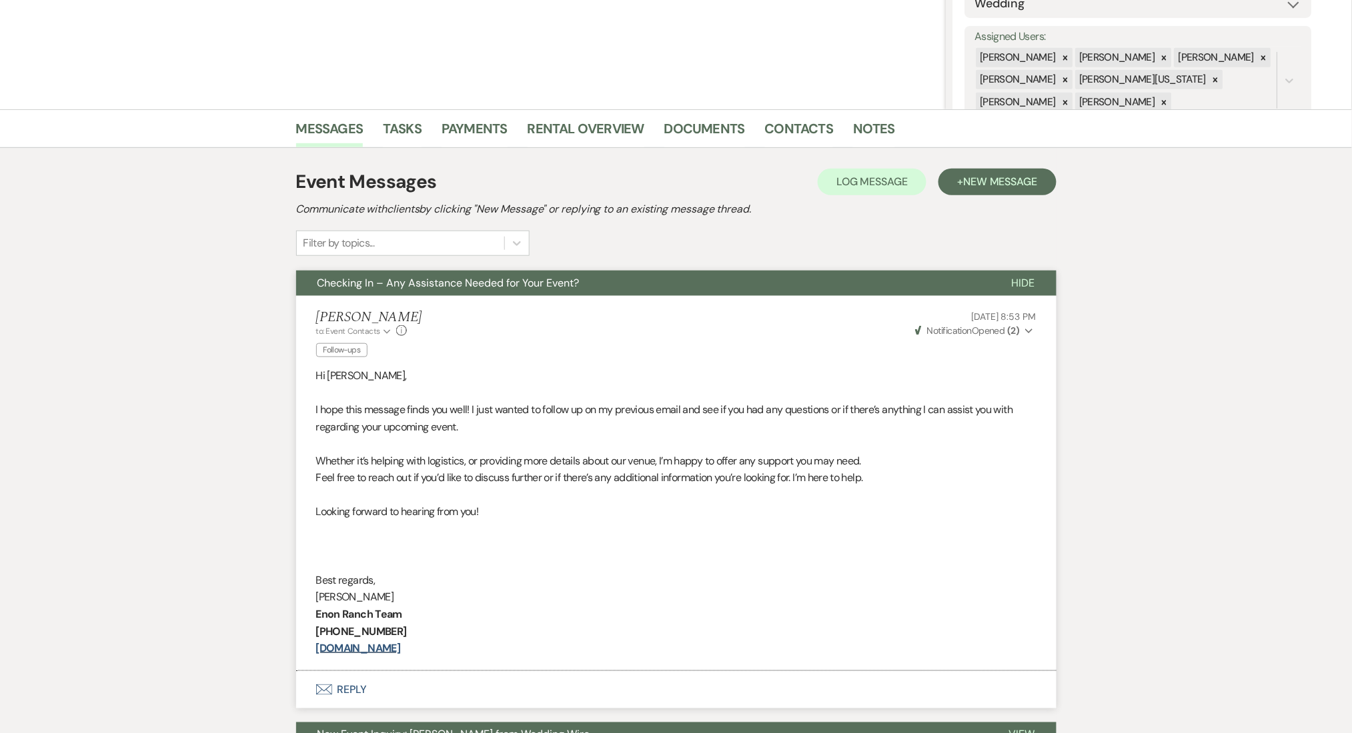
scroll to position [367, 0]
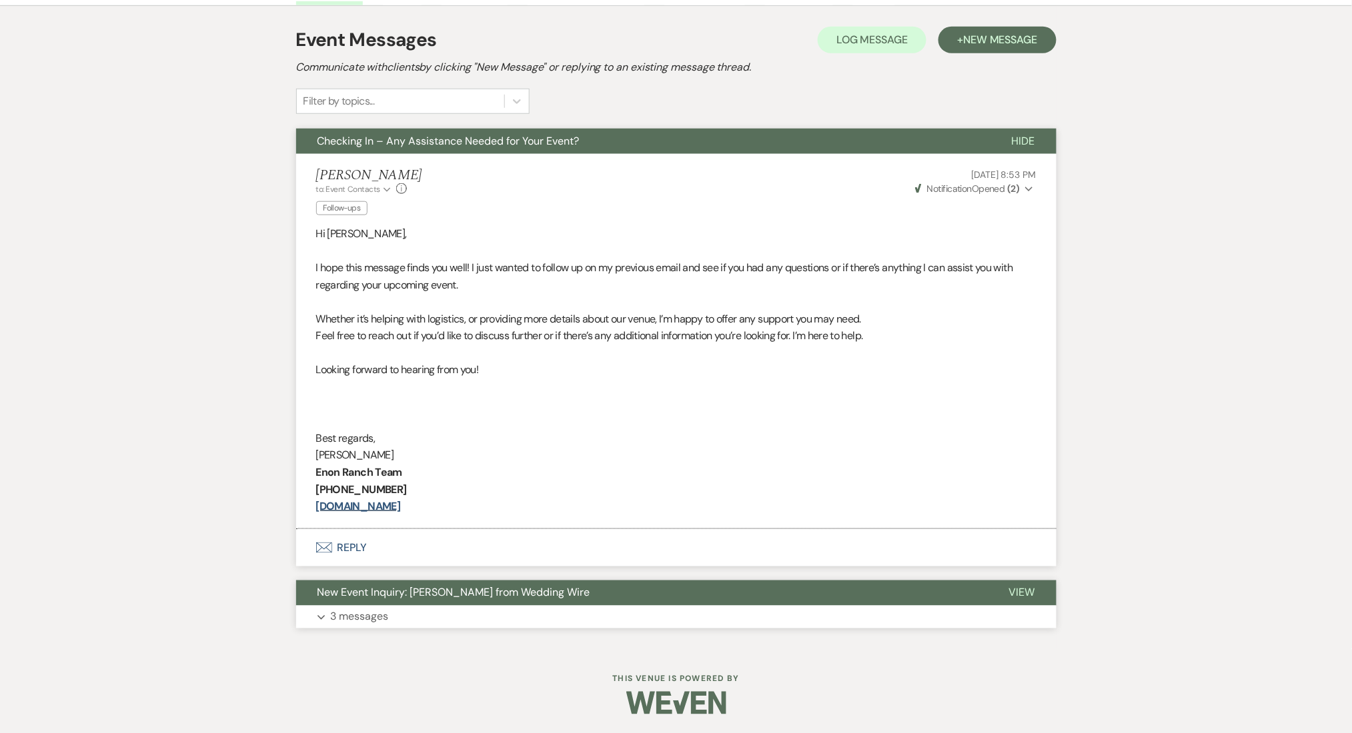
click at [519, 614] on button "Expand 3 messages" at bounding box center [676, 617] width 760 height 23
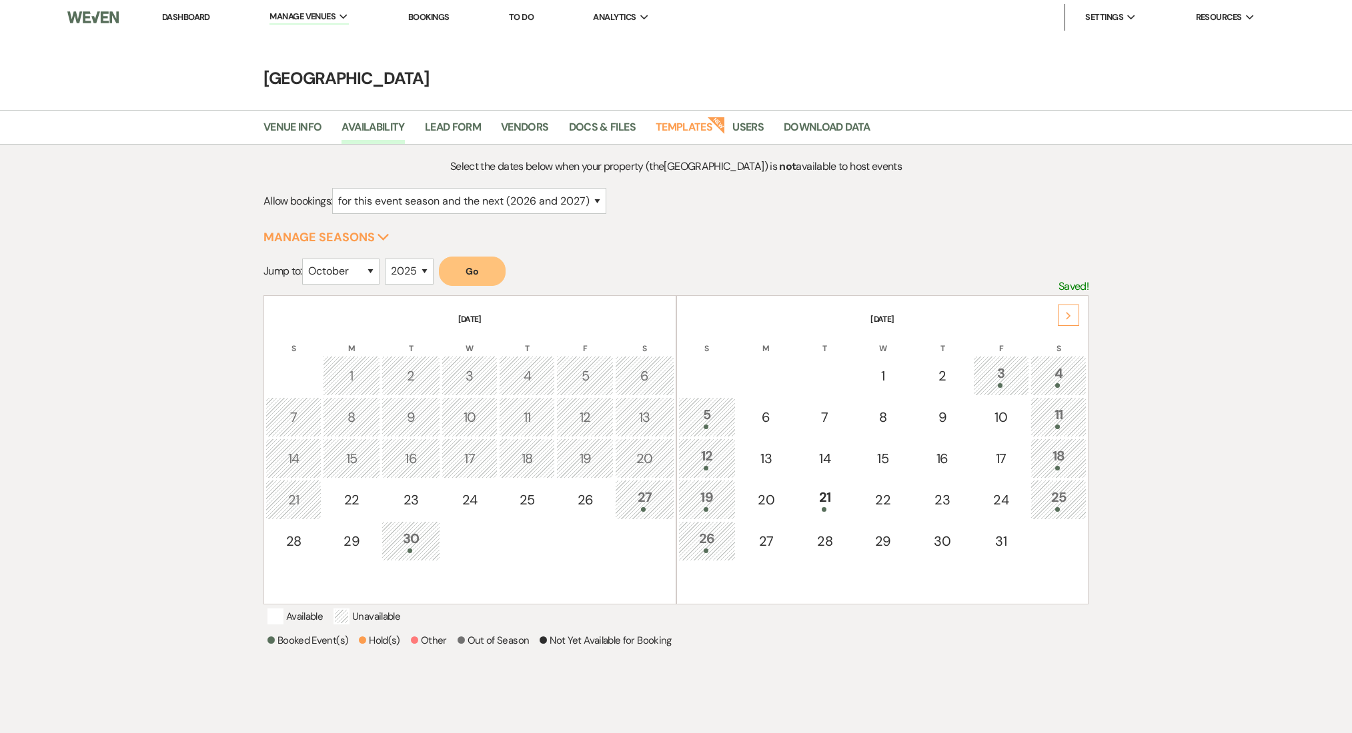
select select "10"
select select "2025"
